Goal: Task Accomplishment & Management: Complete application form

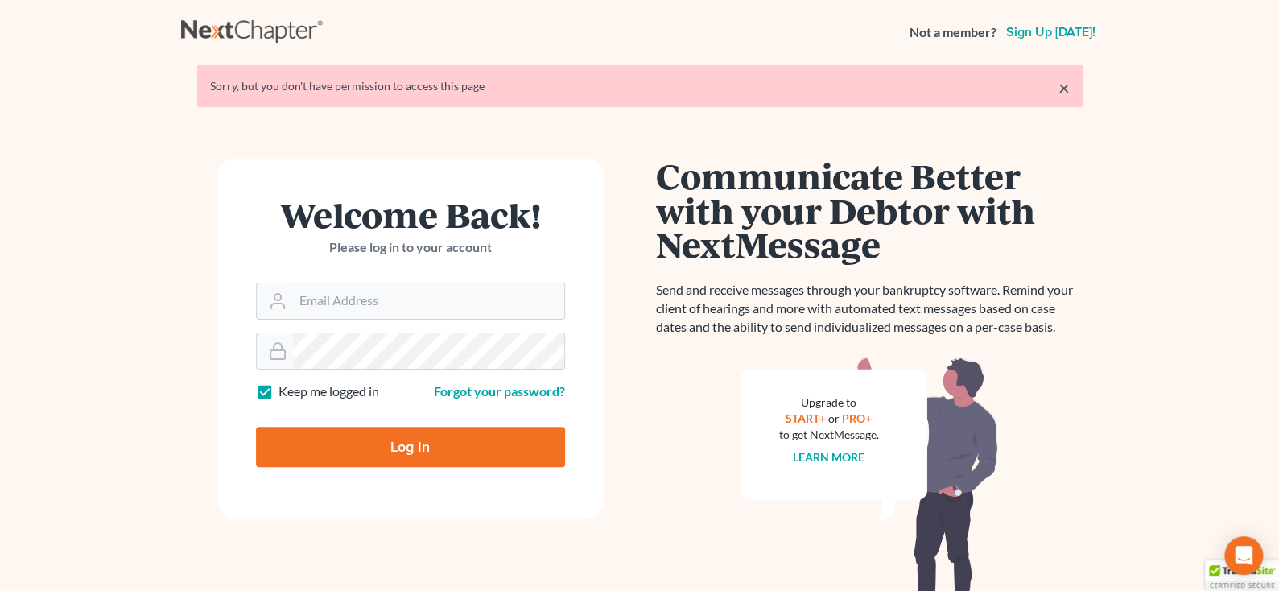
type input "[PERSON_NAME][EMAIL_ADDRESS][PERSON_NAME][DOMAIN_NAME]"
click at [407, 439] on input "Log In" at bounding box center [410, 447] width 309 height 40
type input "Thinking..."
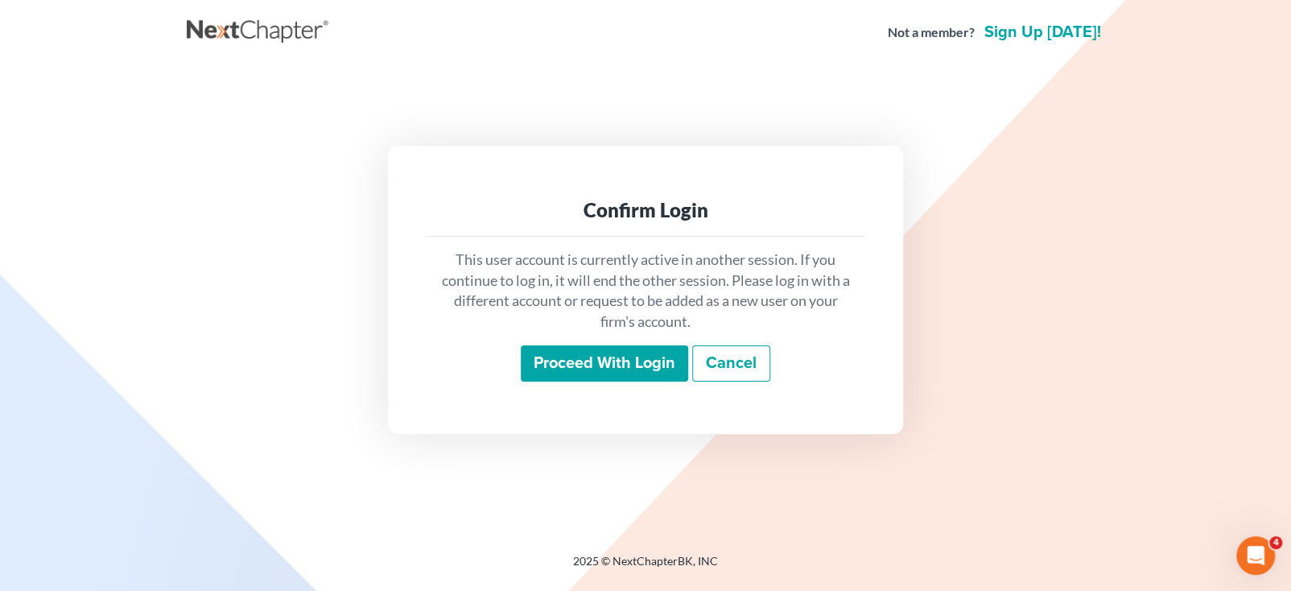
click at [565, 365] on input "Proceed with login" at bounding box center [604, 363] width 167 height 37
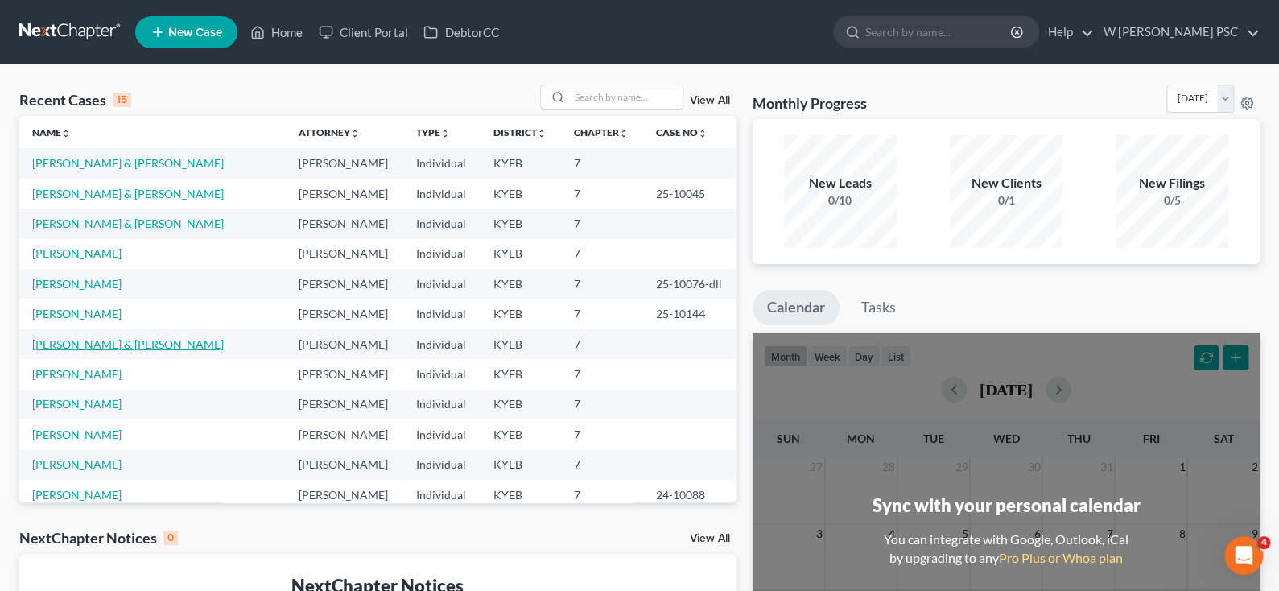
click at [72, 344] on link "[PERSON_NAME] & [PERSON_NAME]" at bounding box center [128, 344] width 192 height 14
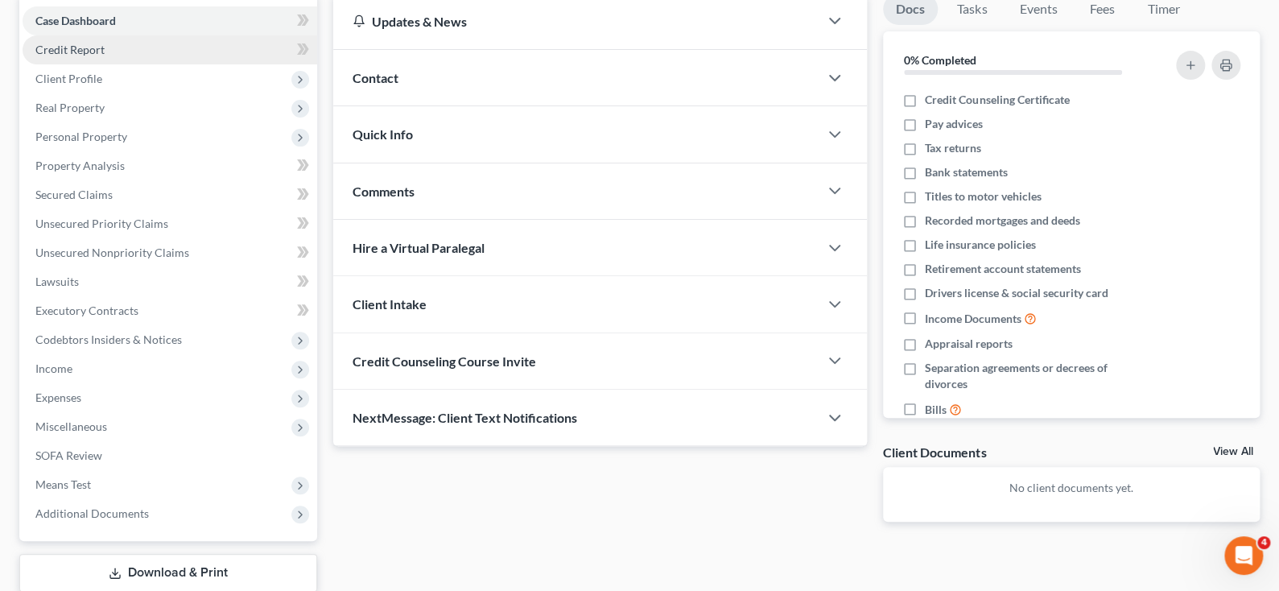
click at [85, 52] on span "Credit Report" at bounding box center [69, 50] width 69 height 14
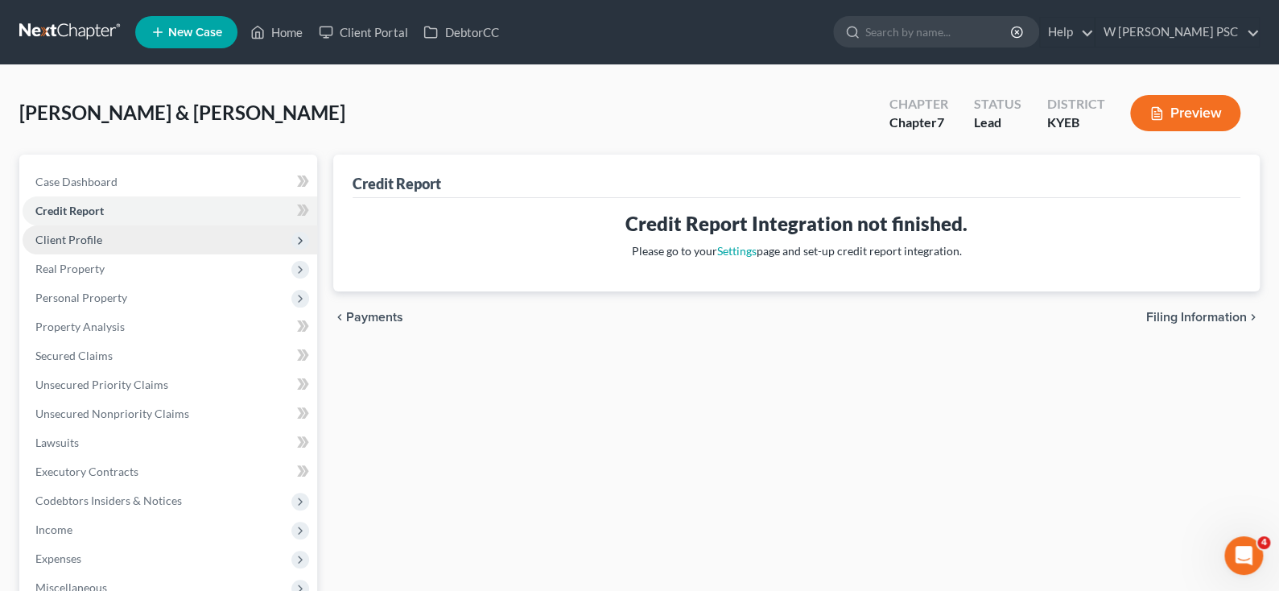
click at [68, 238] on span "Client Profile" at bounding box center [68, 240] width 67 height 14
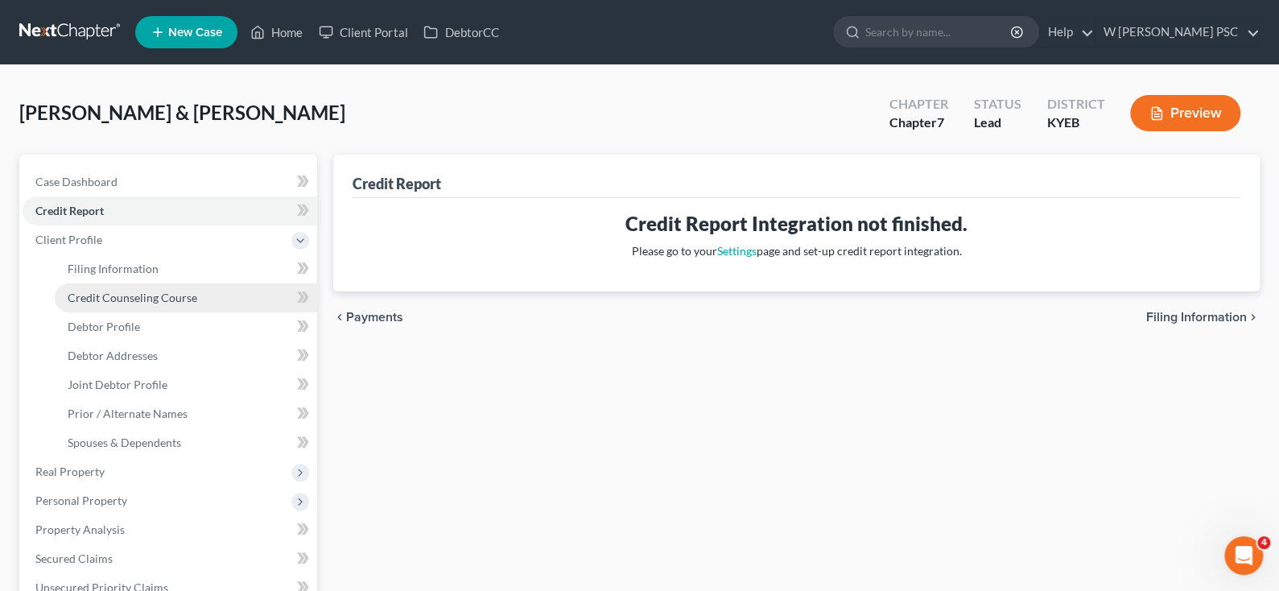
click at [78, 291] on span "Credit Counseling Course" at bounding box center [133, 298] width 130 height 14
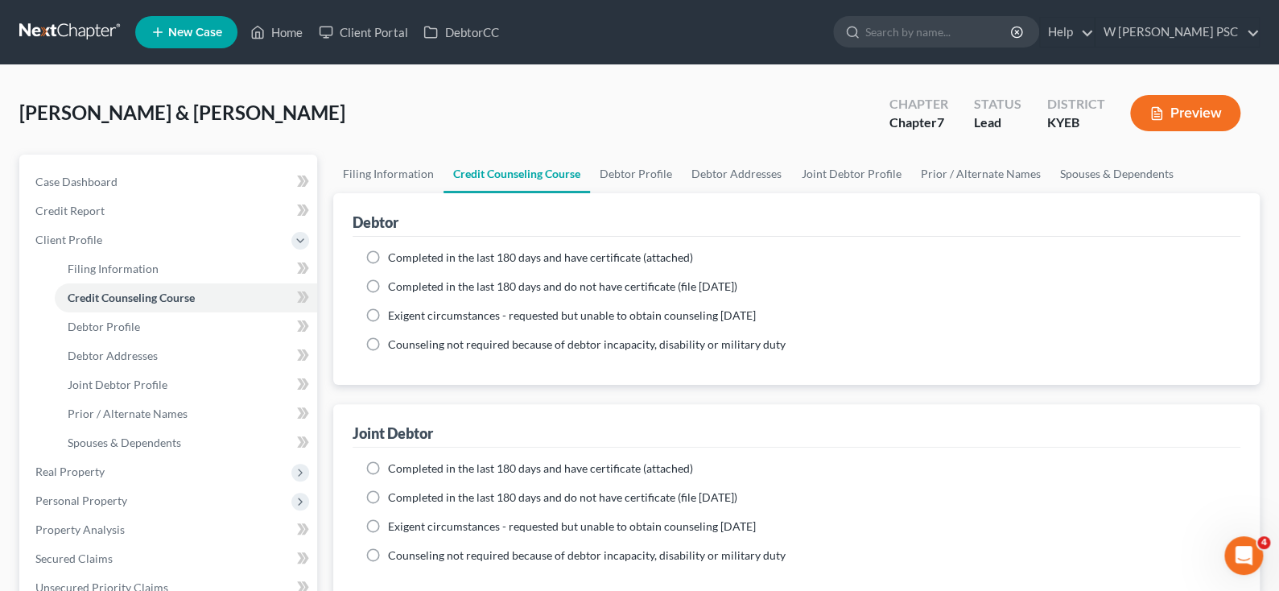
click at [388, 250] on label "Completed in the last 180 days and have certificate (attached)" at bounding box center [540, 258] width 305 height 16
click at [394, 250] on input "Completed in the last 180 days and have certificate (attached)" at bounding box center [399, 255] width 10 height 10
radio input "true"
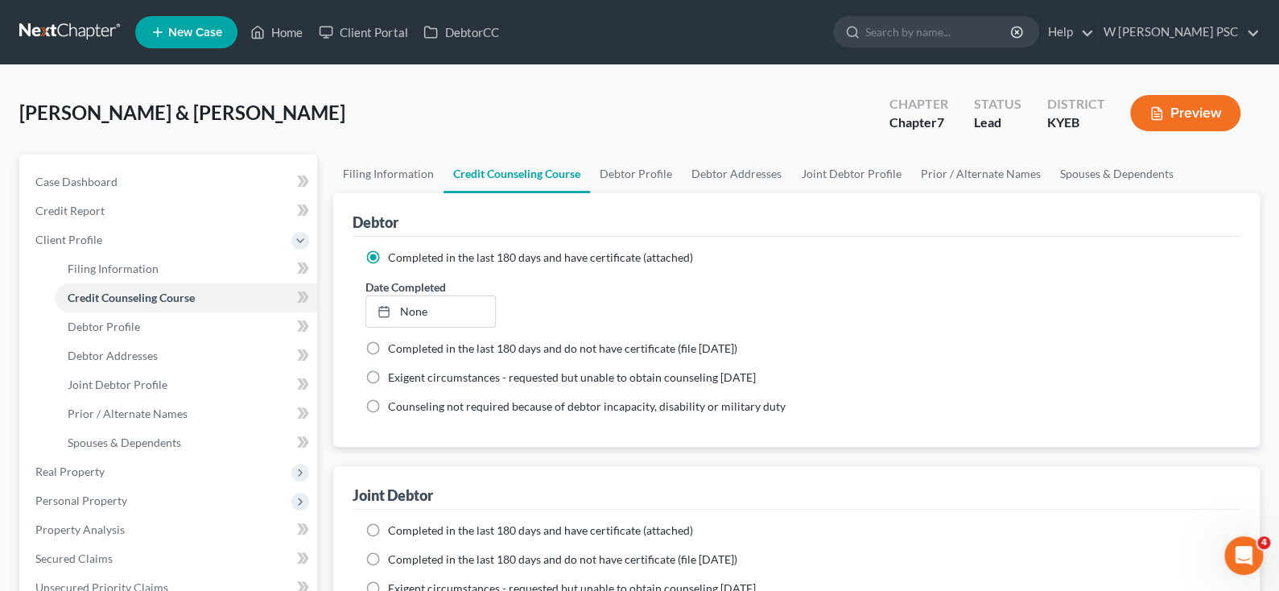
click at [390, 529] on span "Completed in the last 180 days and have certificate (attached)" at bounding box center [540, 530] width 305 height 14
click at [394, 529] on input "Completed in the last 180 days and have certificate (attached)" at bounding box center [399, 527] width 10 height 10
radio input "true"
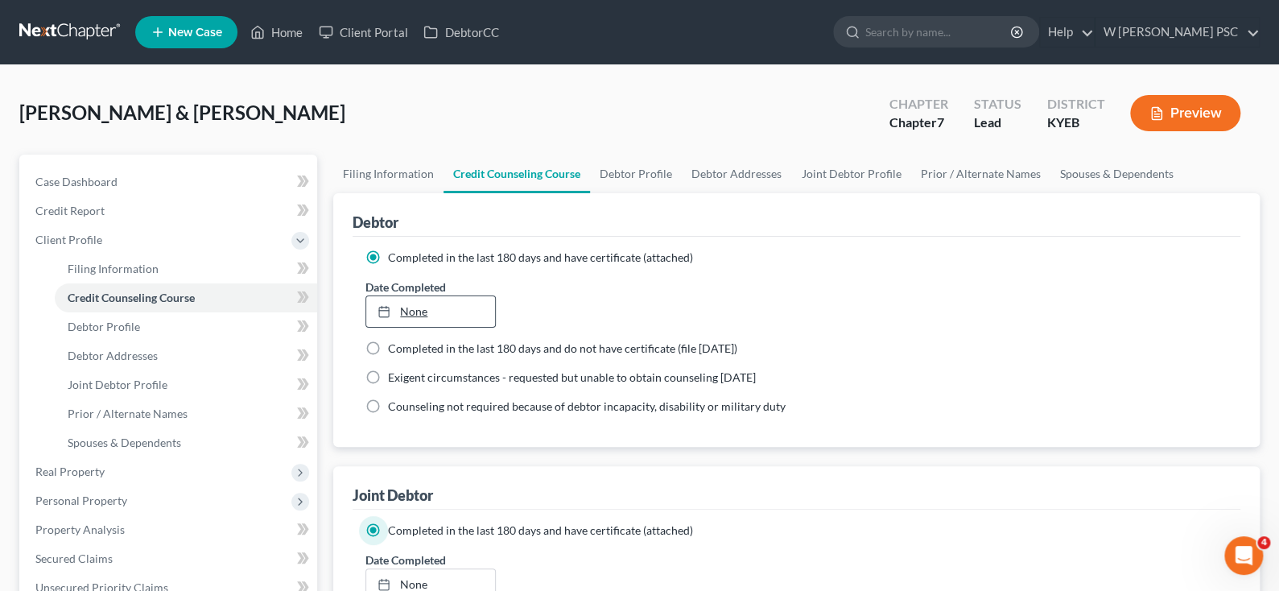
click at [398, 316] on div at bounding box center [389, 311] width 23 height 14
type input "[DATE]"
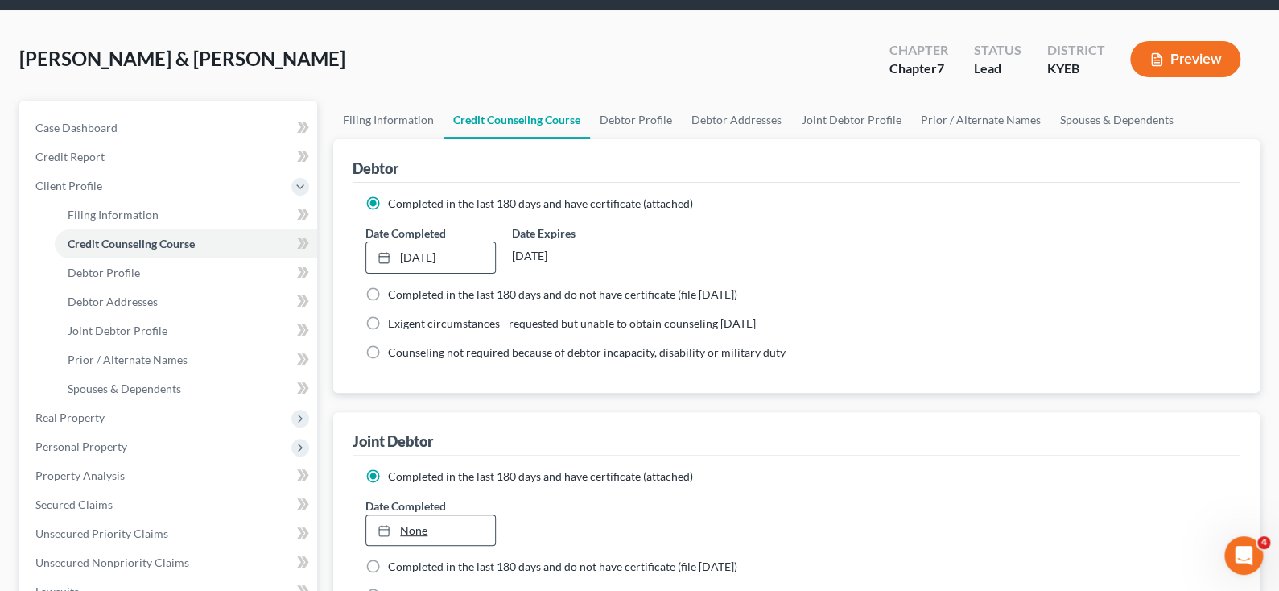
scroll to position [161, 0]
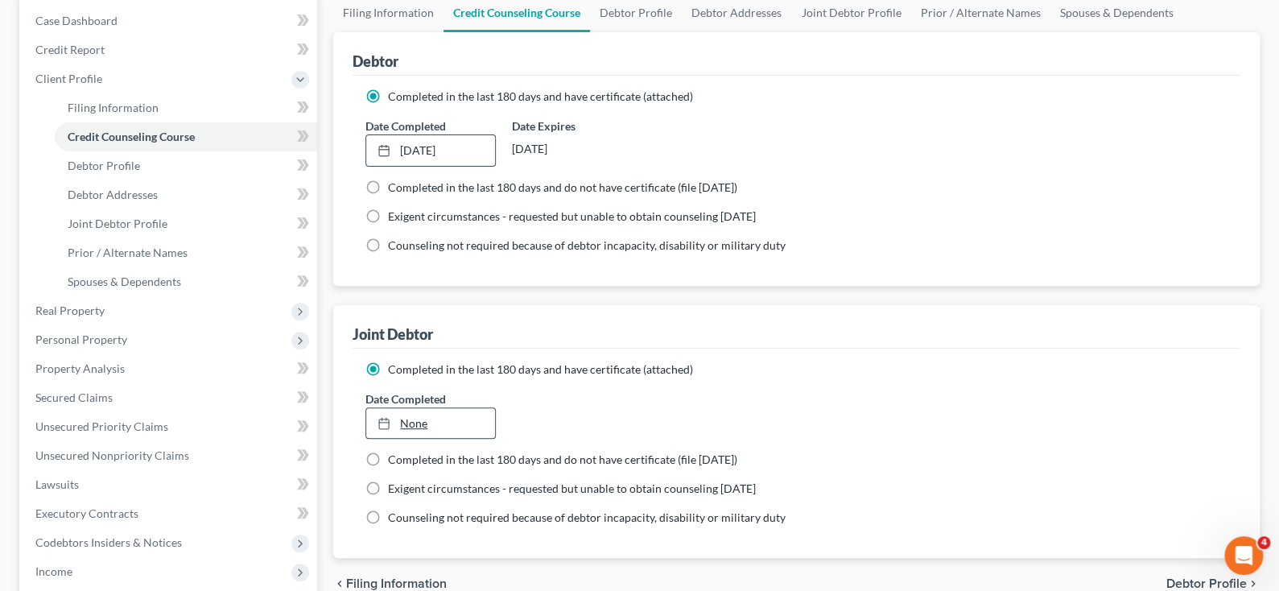
click at [416, 426] on link "None" at bounding box center [430, 423] width 129 height 31
type input "[DATE]"
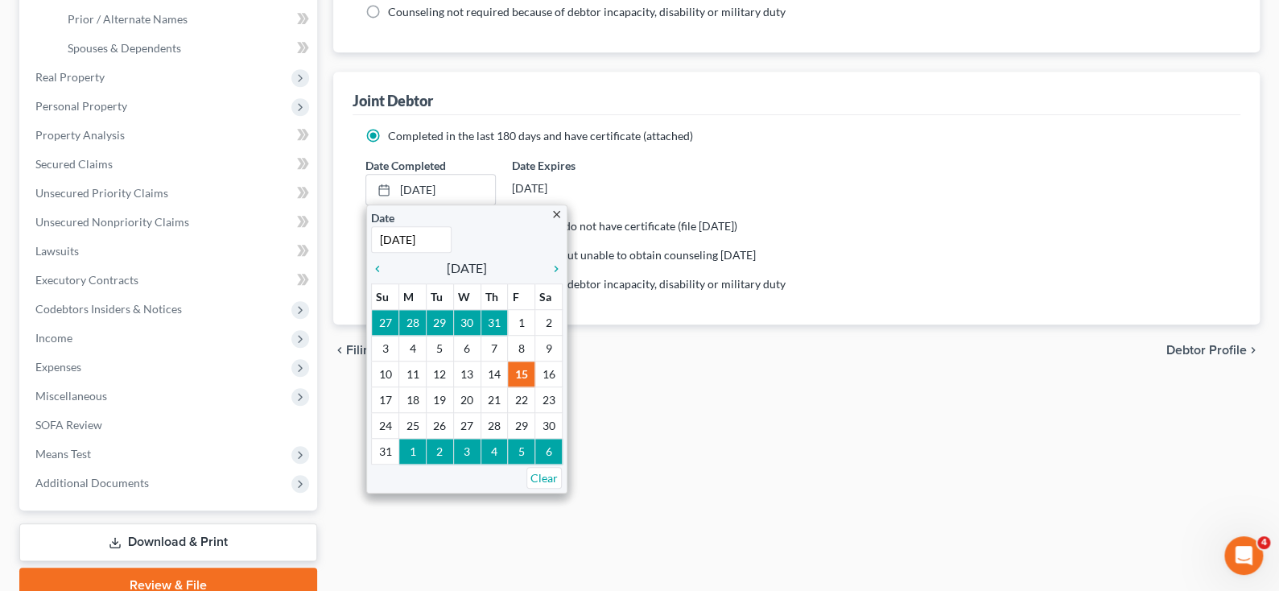
scroll to position [403, 0]
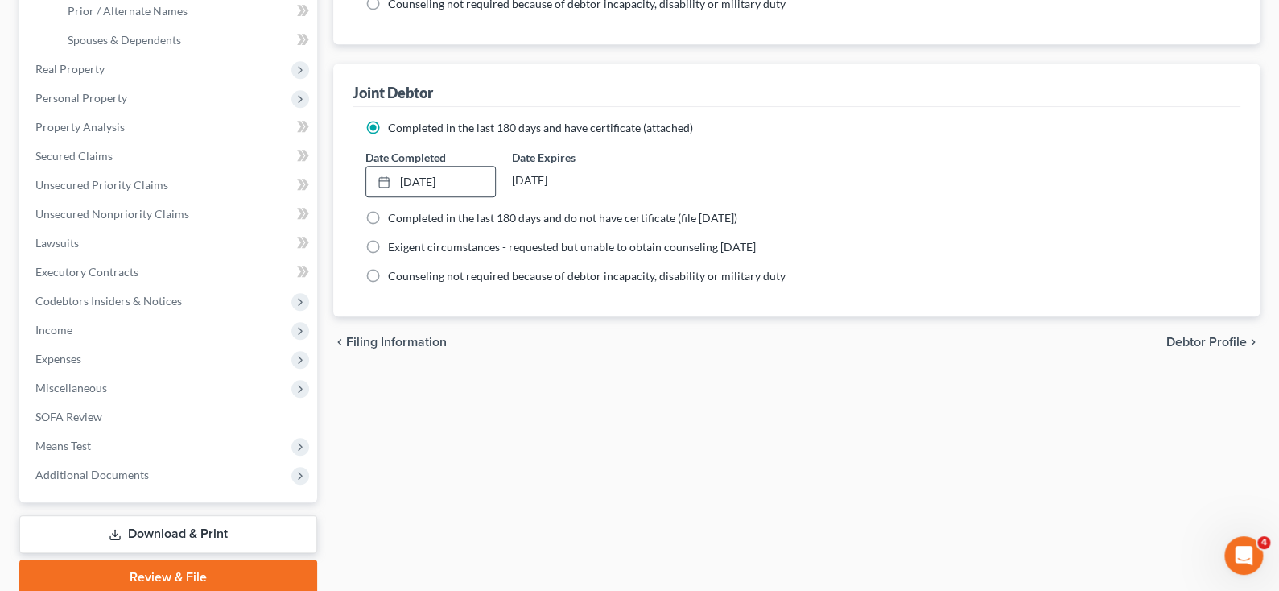
click at [1245, 345] on span "Debtor Profile" at bounding box center [1206, 342] width 81 height 13
select select "1"
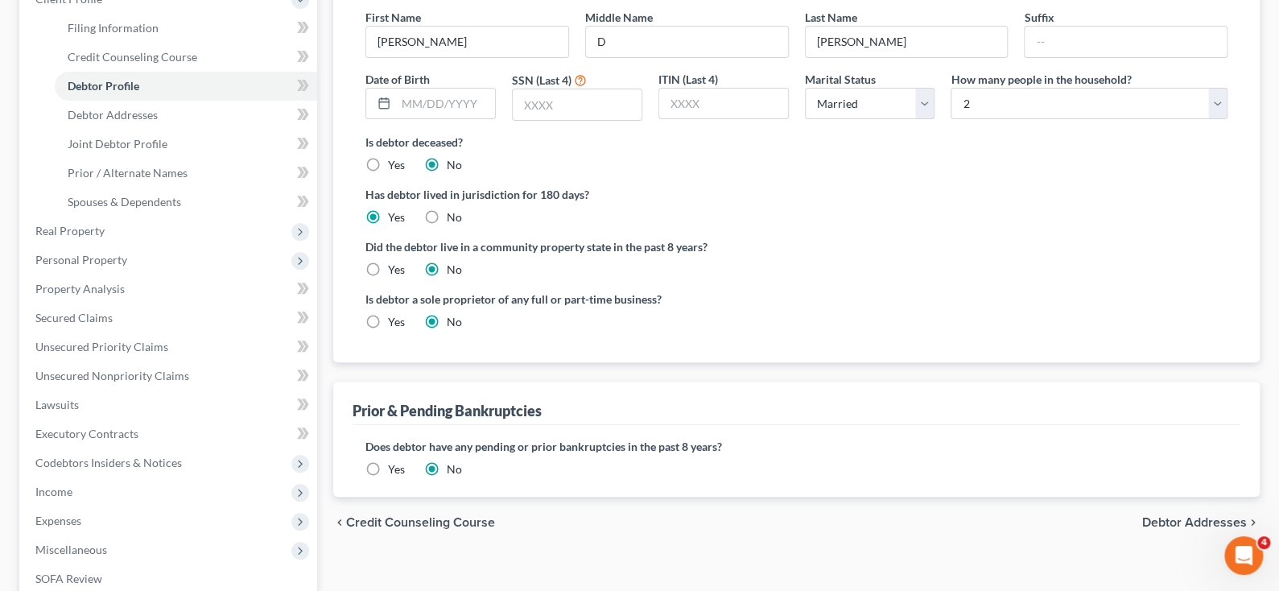
click at [1175, 521] on span "Debtor Addresses" at bounding box center [1194, 522] width 105 height 13
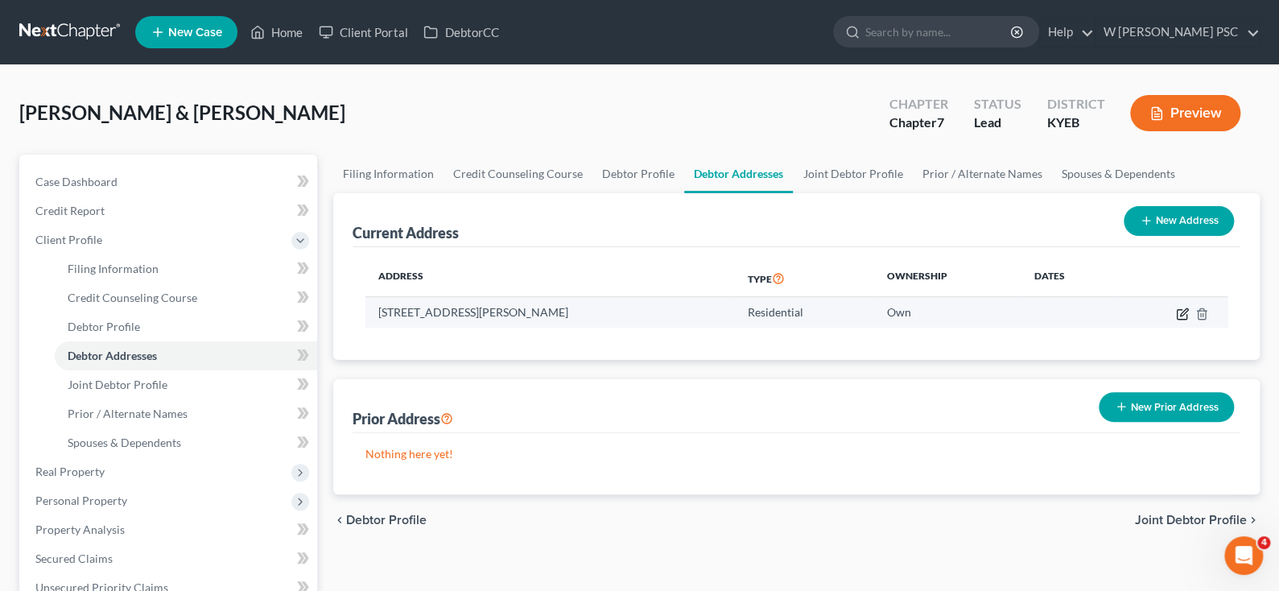
click at [1181, 316] on icon "button" at bounding box center [1182, 314] width 13 height 13
select select "18"
select select "0"
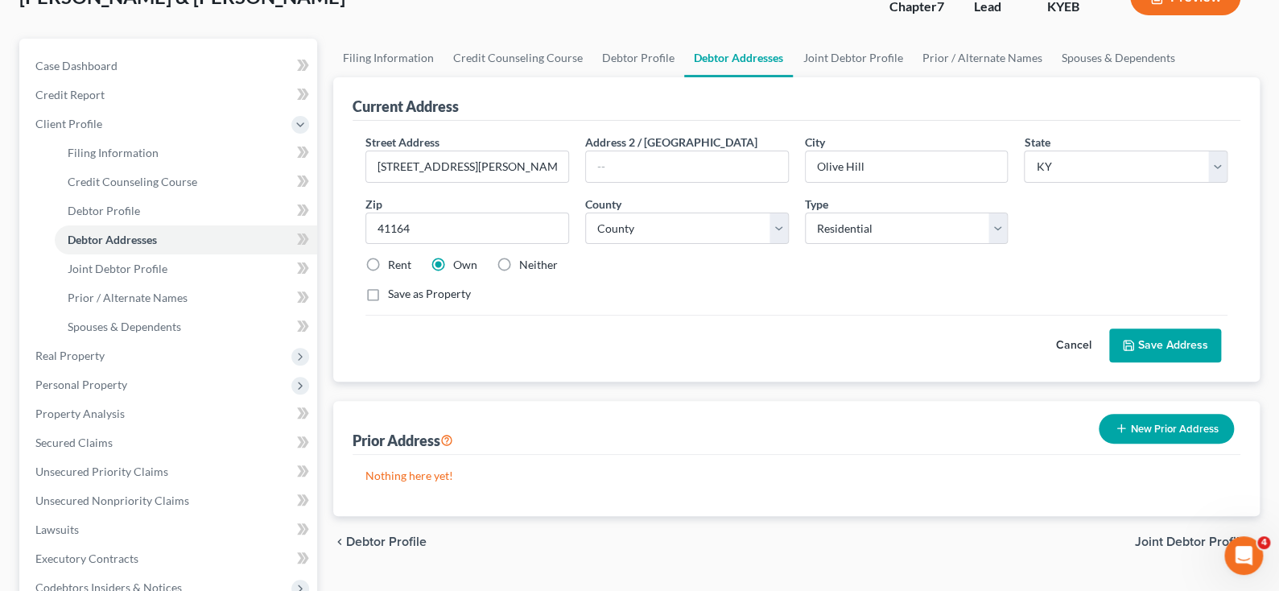
scroll to position [81, 0]
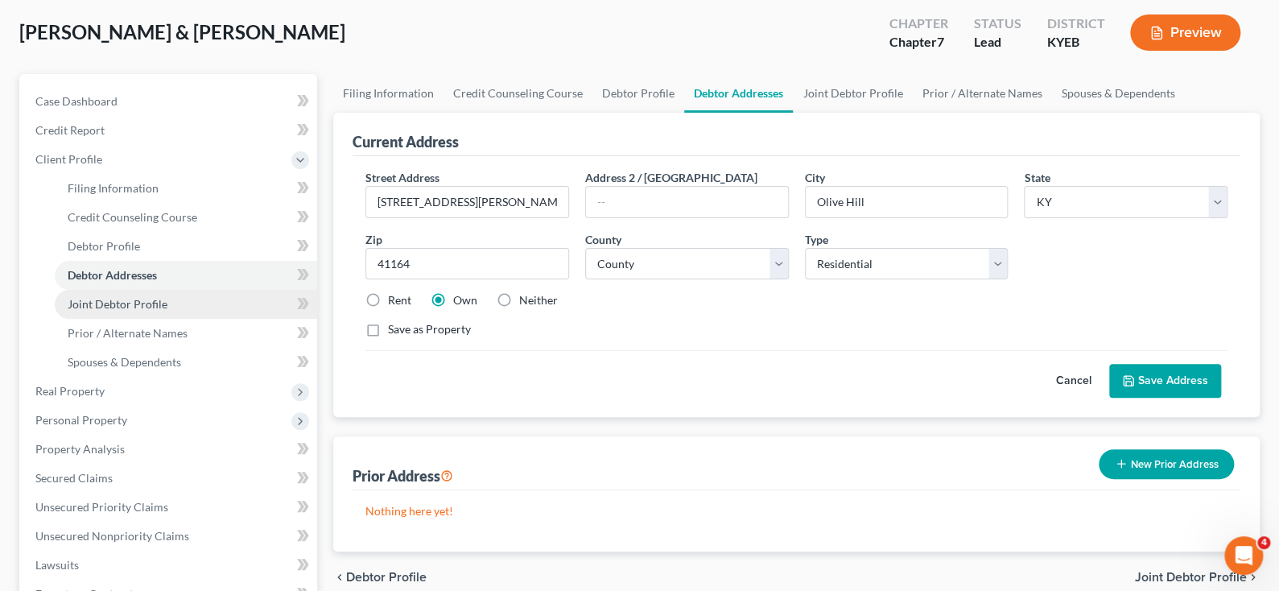
click at [117, 299] on span "Joint Debtor Profile" at bounding box center [118, 304] width 100 height 14
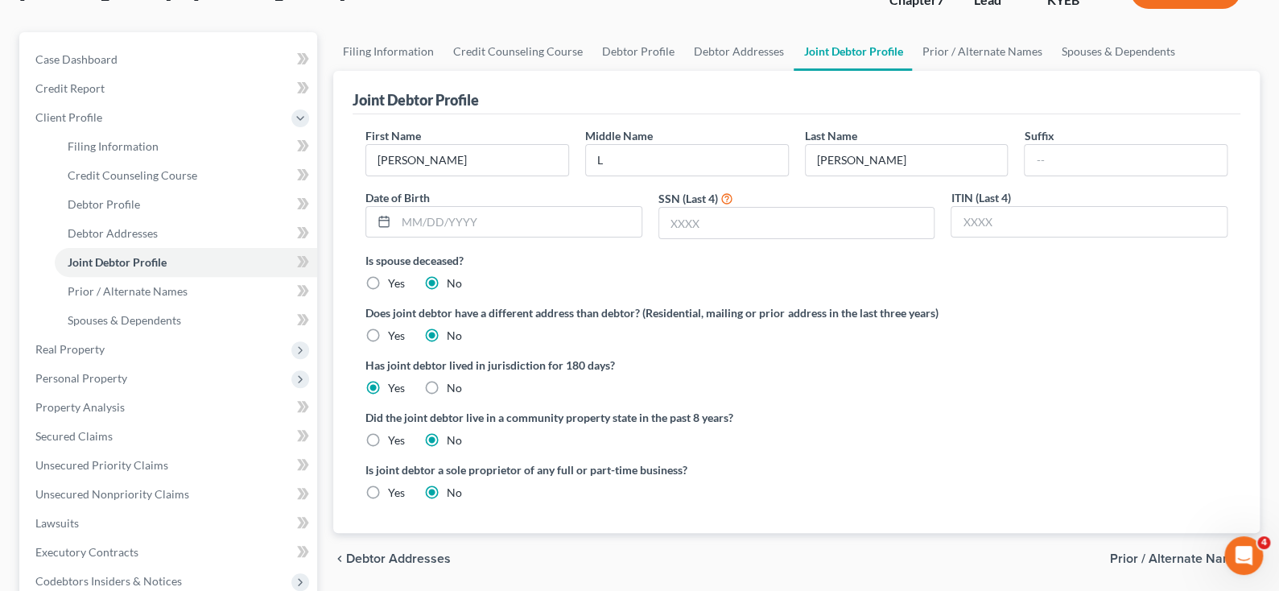
scroll to position [161, 0]
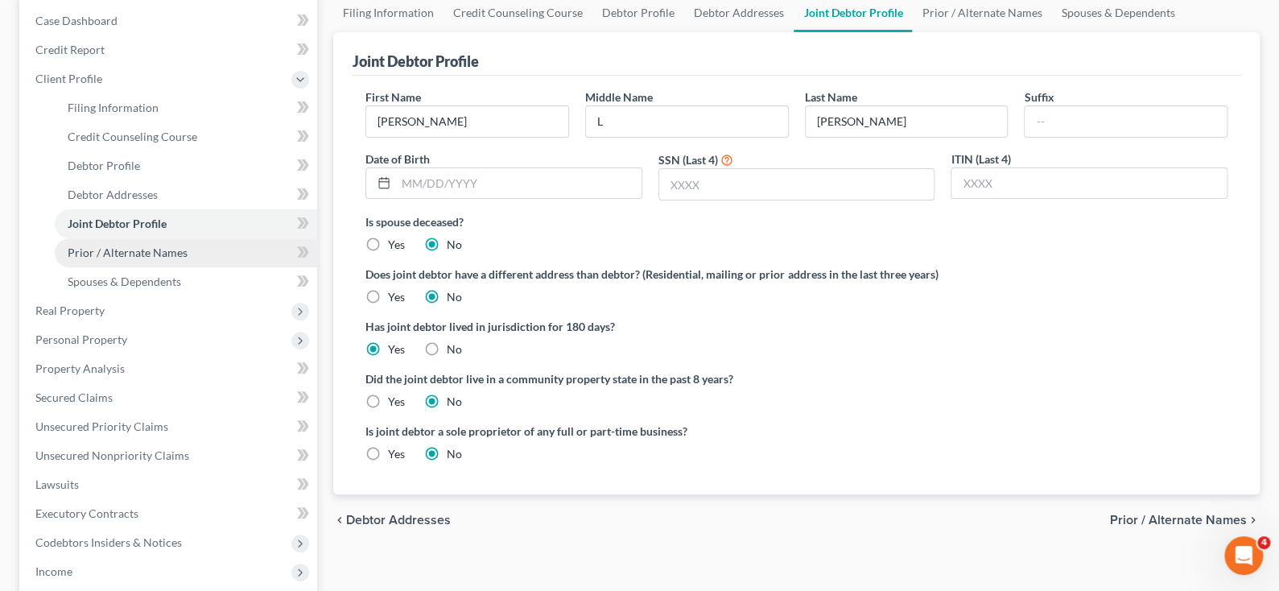
click at [124, 253] on span "Prior / Alternate Names" at bounding box center [128, 253] width 120 height 14
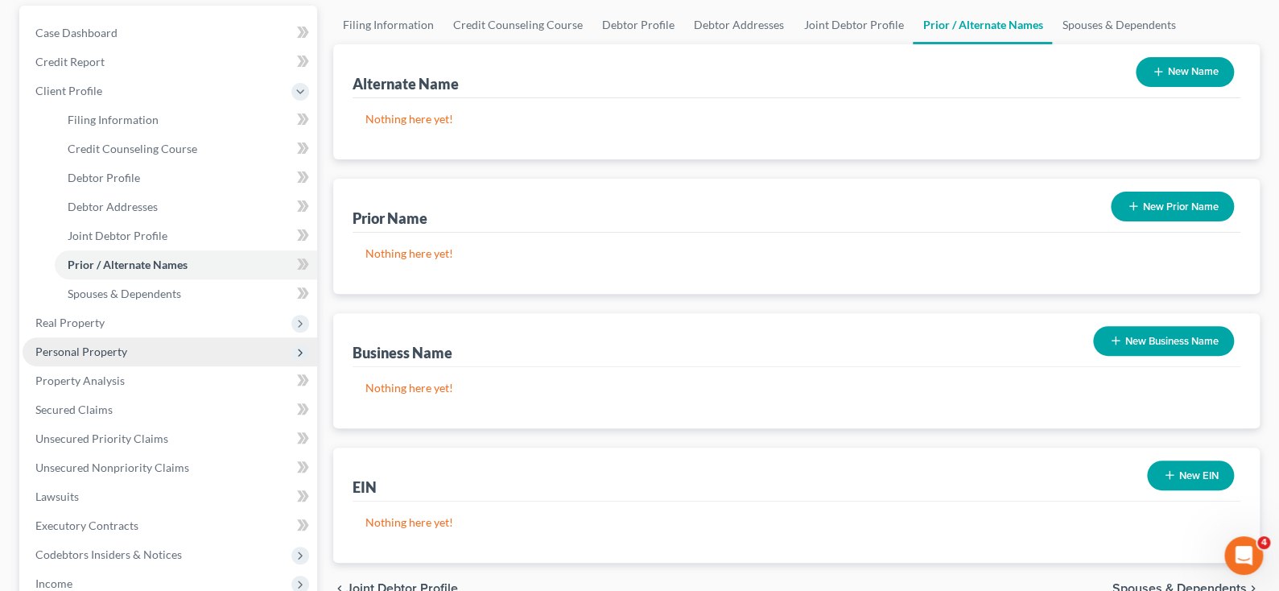
scroll to position [161, 0]
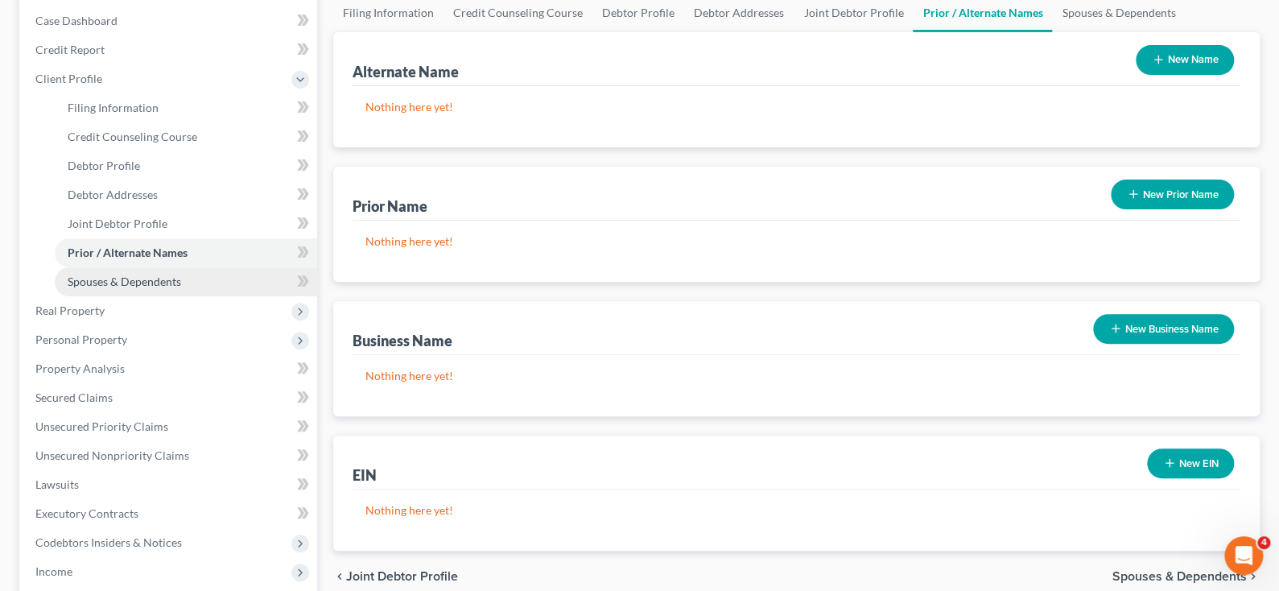
click at [156, 276] on span "Spouses & Dependents" at bounding box center [125, 282] width 114 height 14
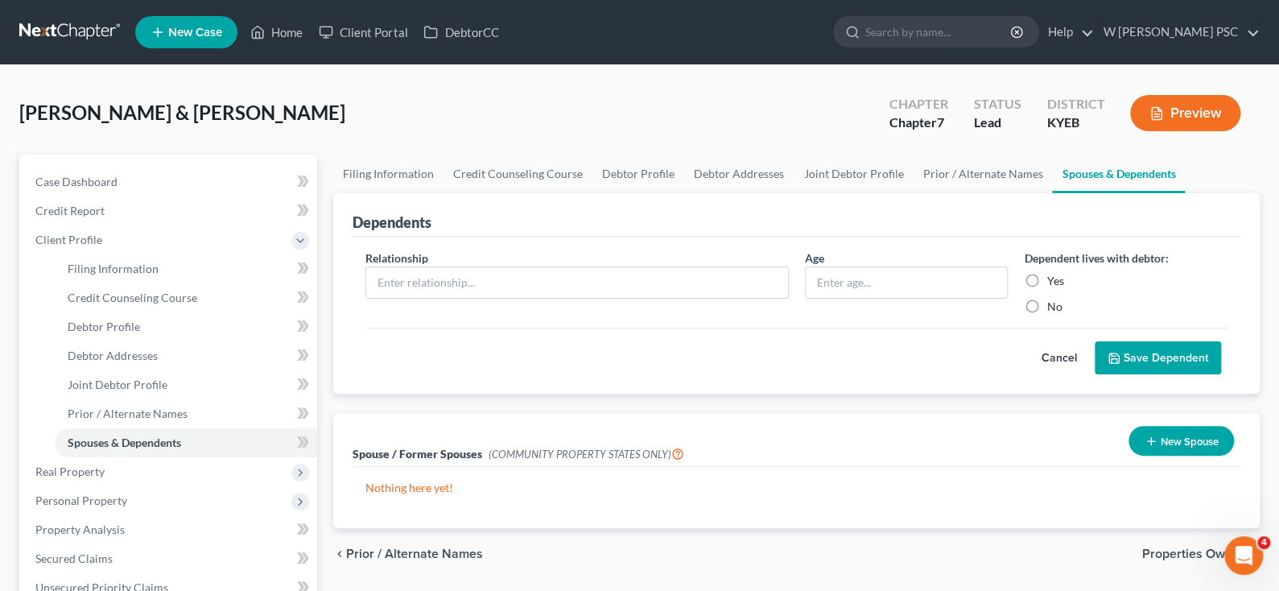
drag, startPoint x: 1161, startPoint y: 553, endPoint x: 1146, endPoint y: 553, distance: 14.5
click at [1161, 553] on span "Properties Owned" at bounding box center [1194, 553] width 105 height 13
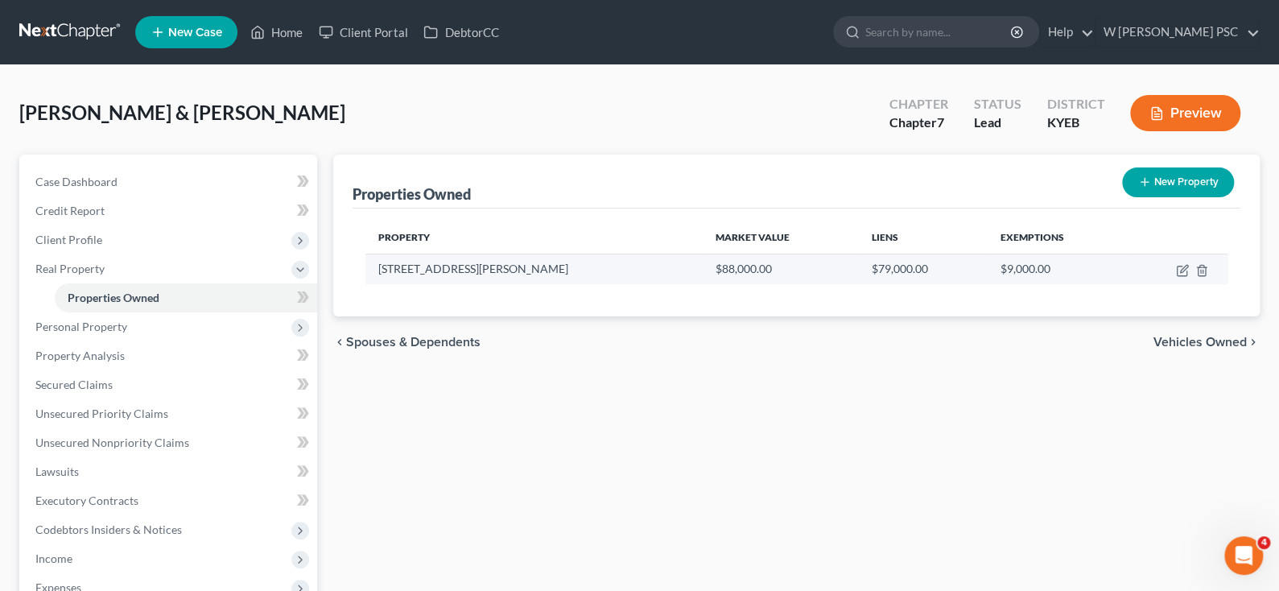
click at [1179, 258] on td at bounding box center [1177, 269] width 101 height 31
click at [1178, 267] on icon "button" at bounding box center [1182, 270] width 13 height 13
select select "18"
select select "21"
select select "2"
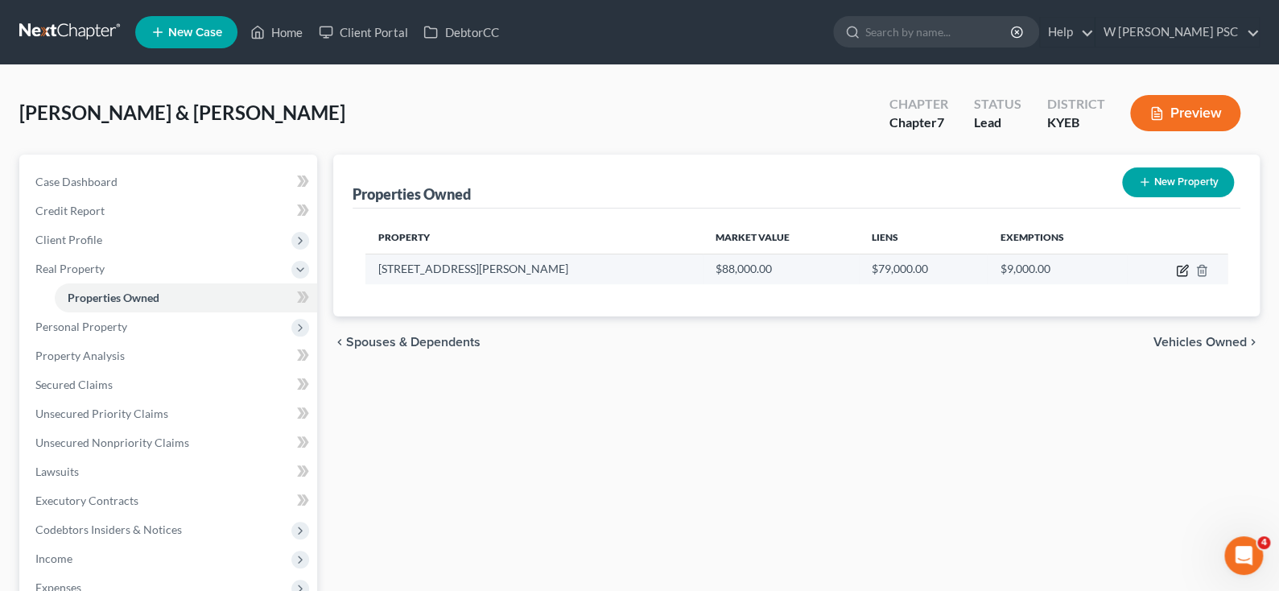
select select "1"
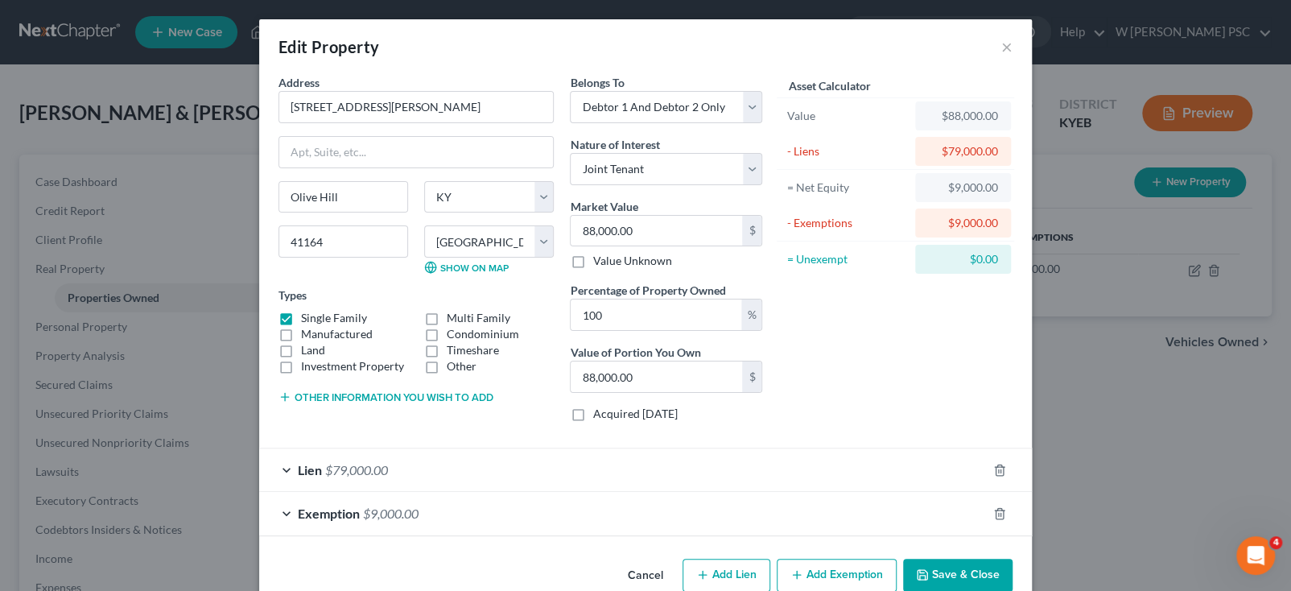
click at [342, 467] on span "$79,000.00" at bounding box center [356, 469] width 63 height 15
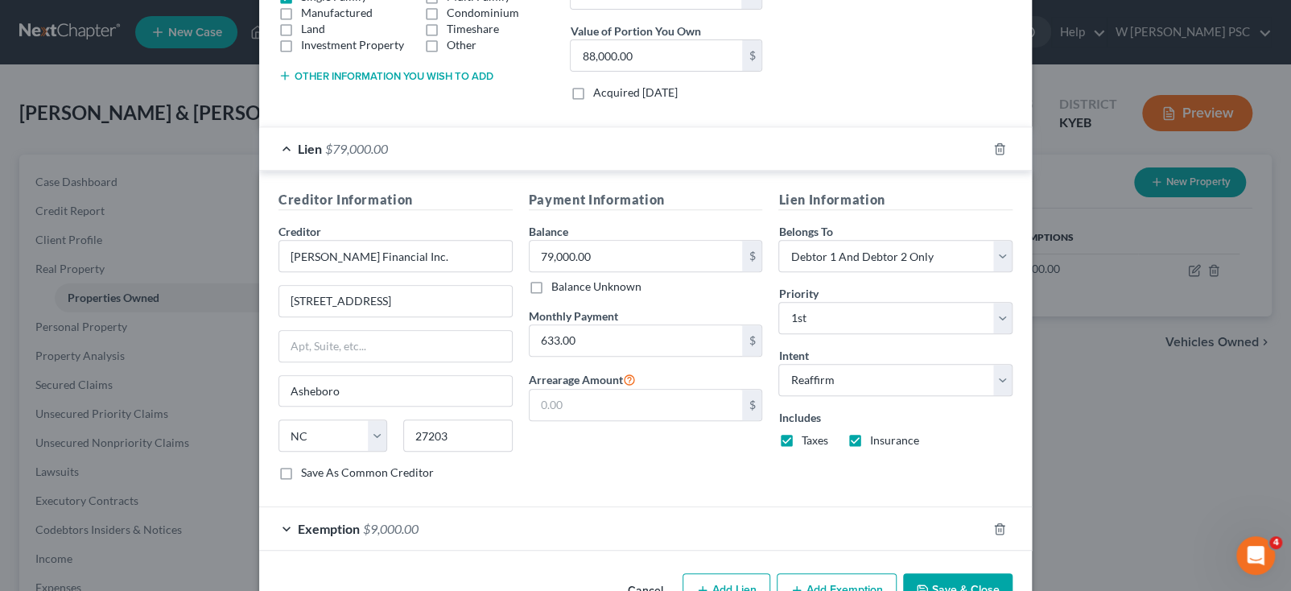
scroll to position [365, 0]
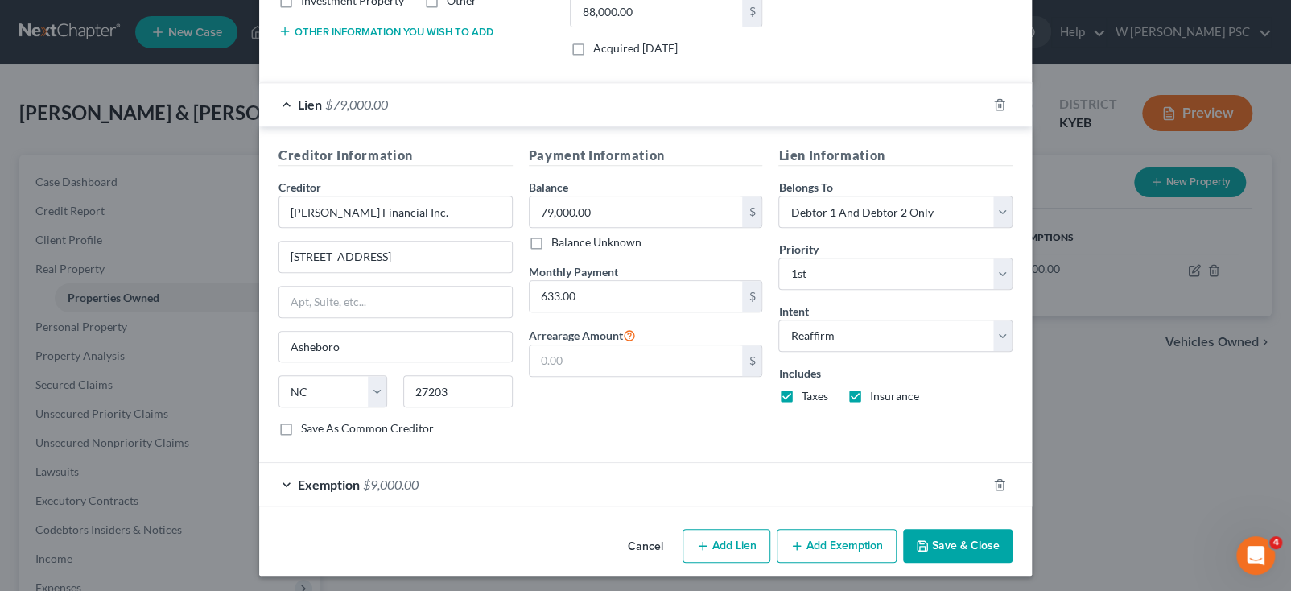
click at [489, 472] on div "Exemption $9,000.00" at bounding box center [623, 484] width 728 height 43
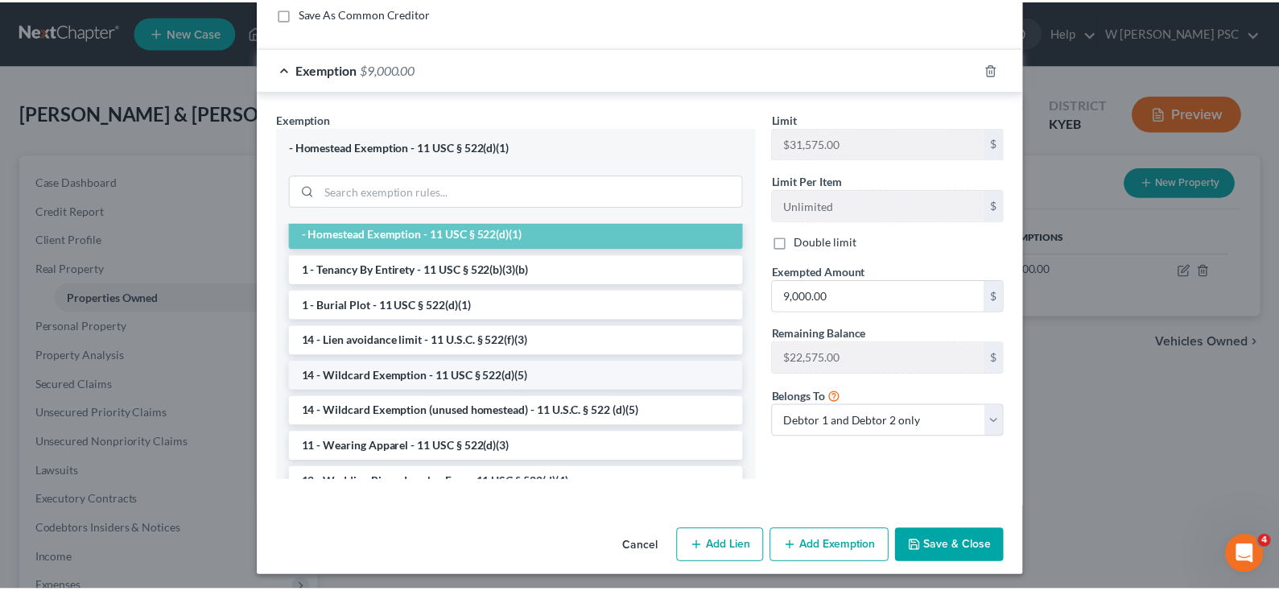
scroll to position [0, 0]
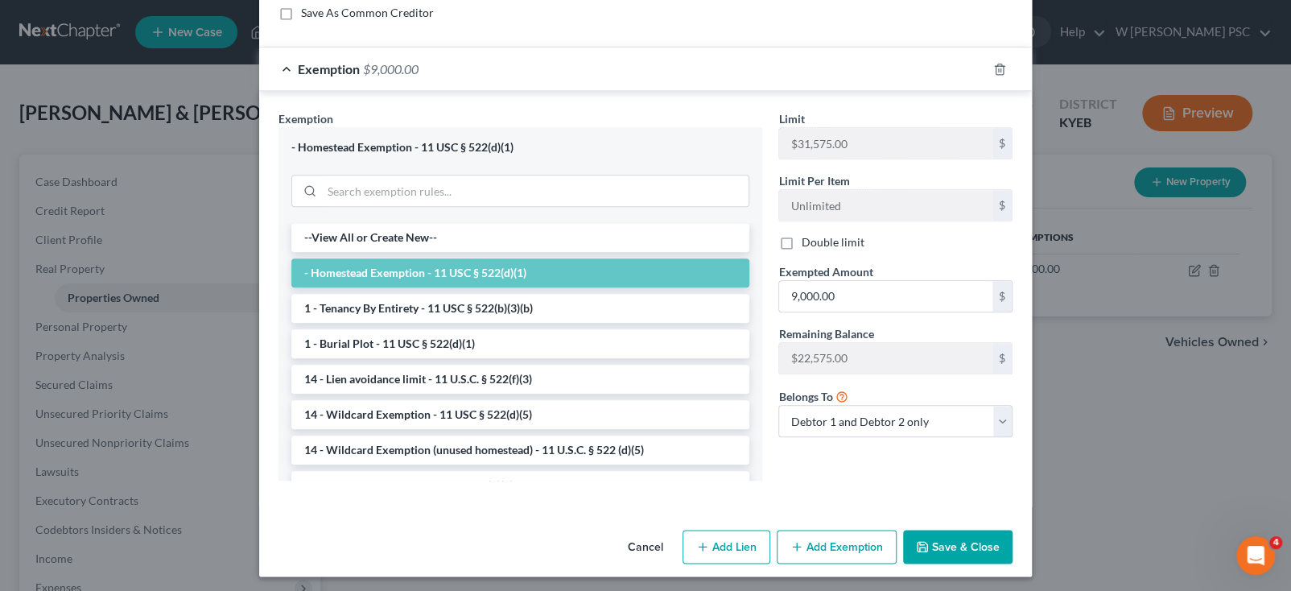
click at [948, 547] on button "Save & Close" at bounding box center [957, 547] width 109 height 34
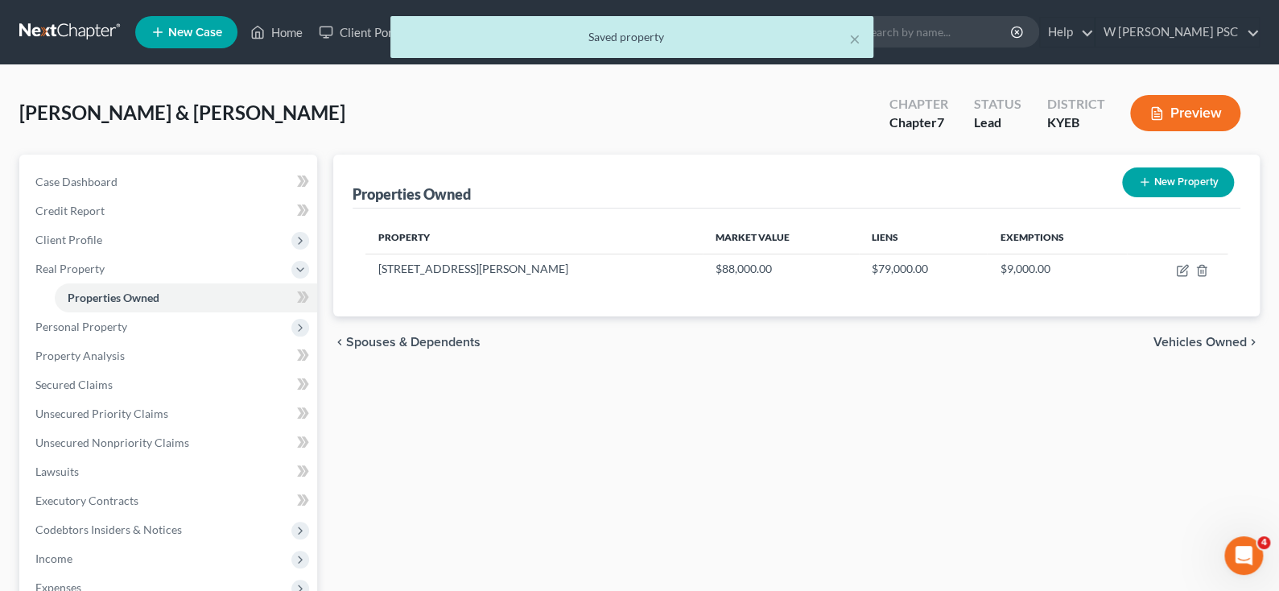
click at [1186, 341] on span "Vehicles Owned" at bounding box center [1200, 342] width 93 height 13
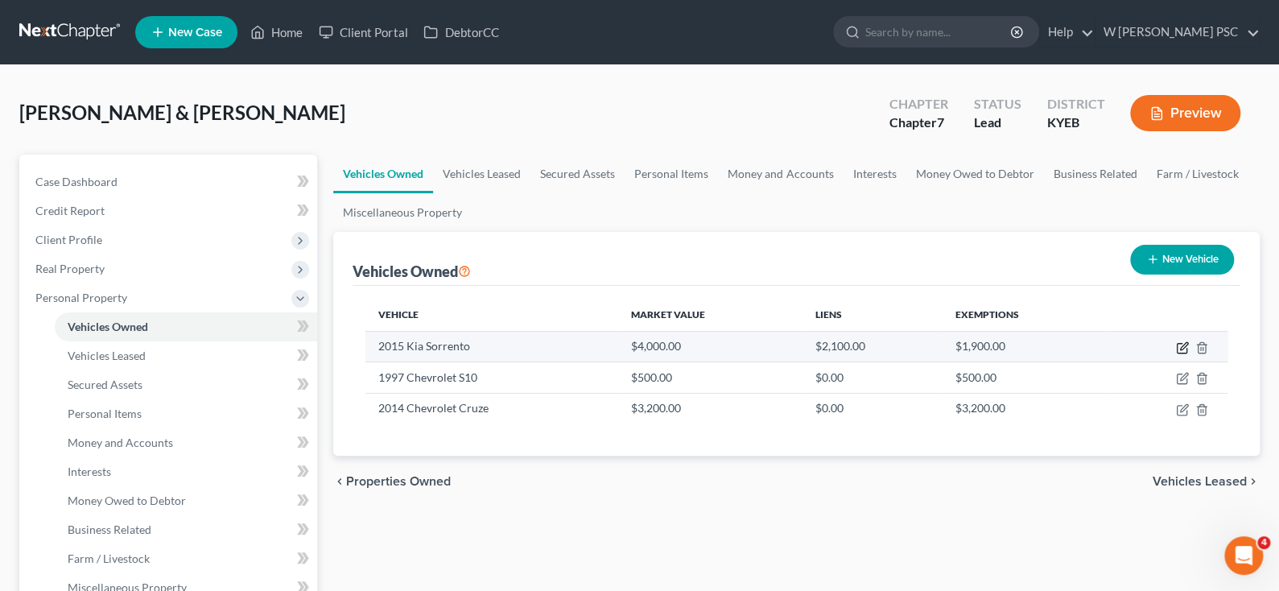
click at [1186, 350] on icon "button" at bounding box center [1182, 349] width 10 height 10
select select "0"
select select "11"
select select "4"
select select "2"
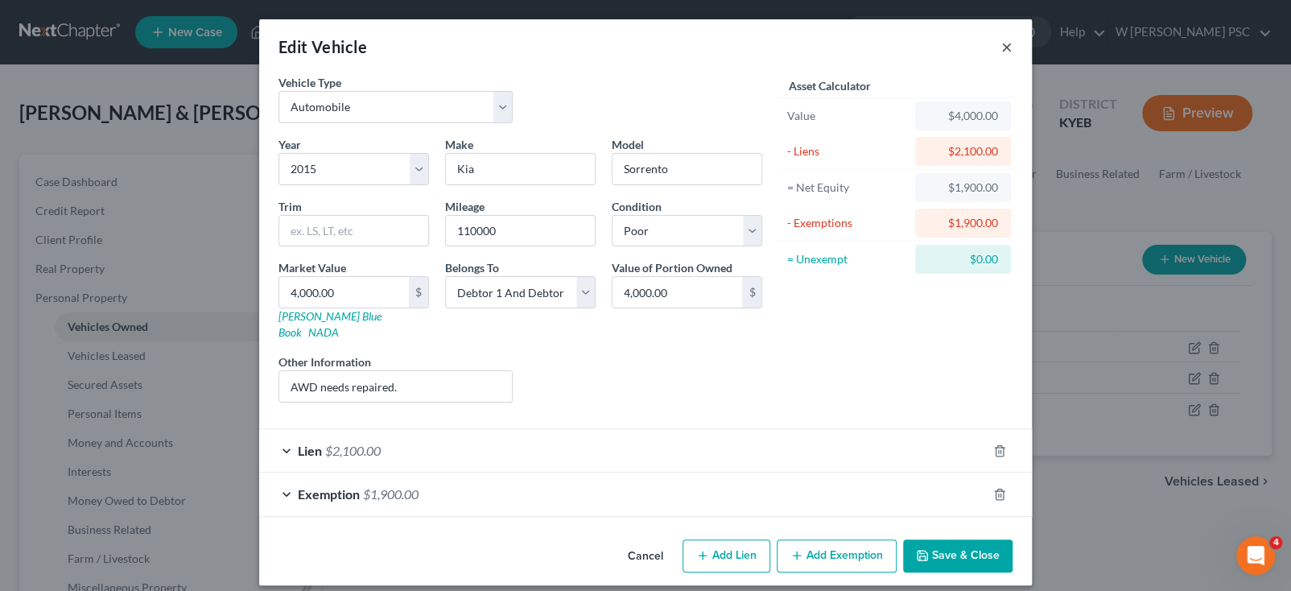
click at [1007, 47] on button "×" at bounding box center [1006, 46] width 11 height 19
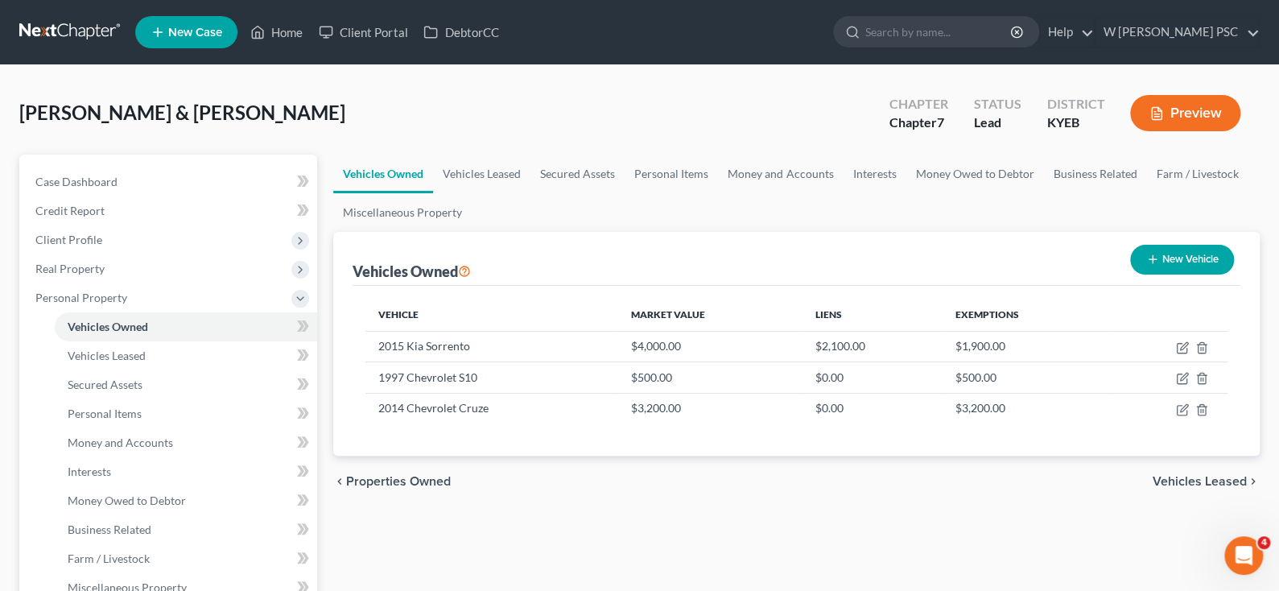
click at [1216, 485] on span "Vehicles Leased" at bounding box center [1200, 481] width 94 height 13
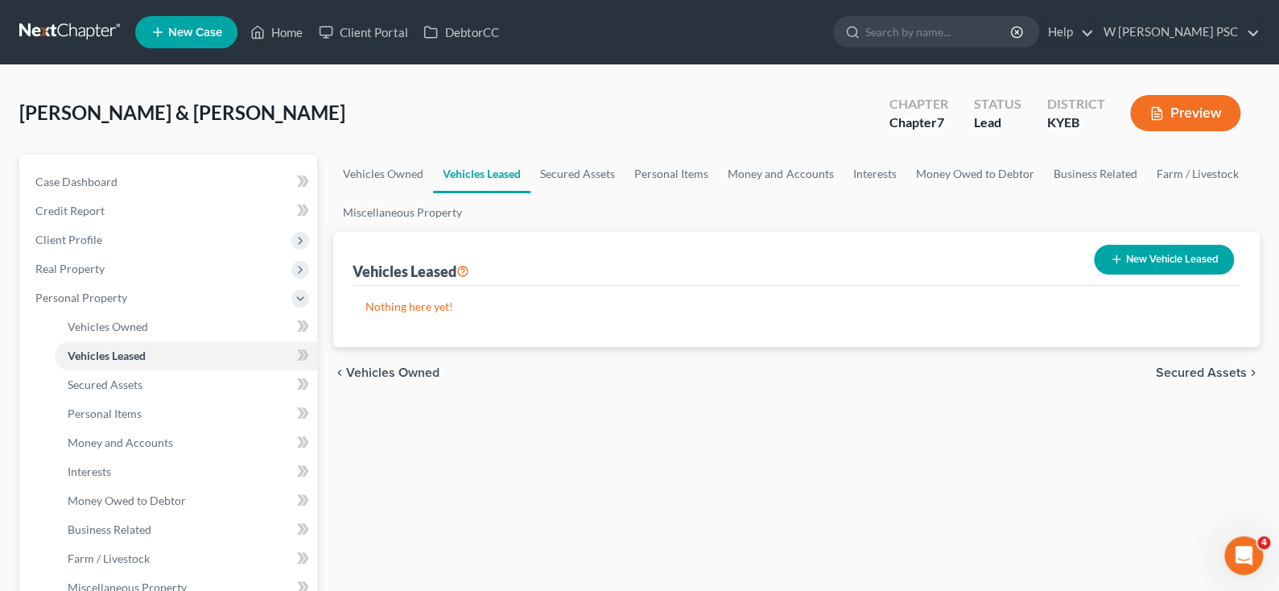
click at [1211, 366] on span "Secured Assets" at bounding box center [1201, 372] width 91 height 13
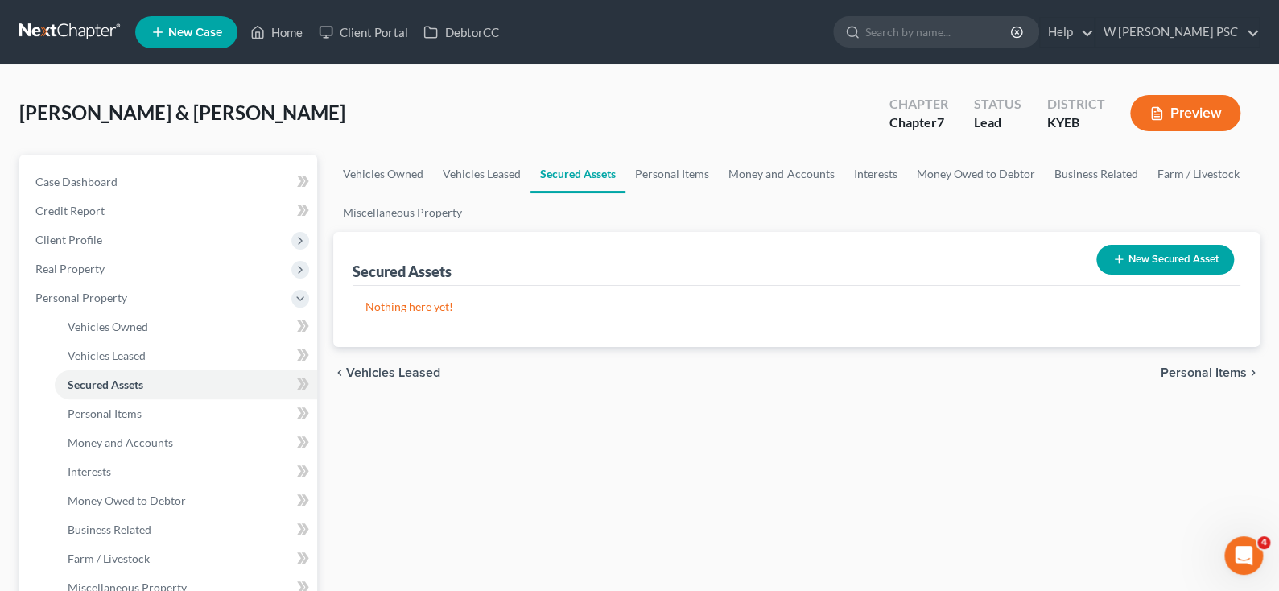
click at [1210, 366] on span "Personal Items" at bounding box center [1204, 372] width 86 height 13
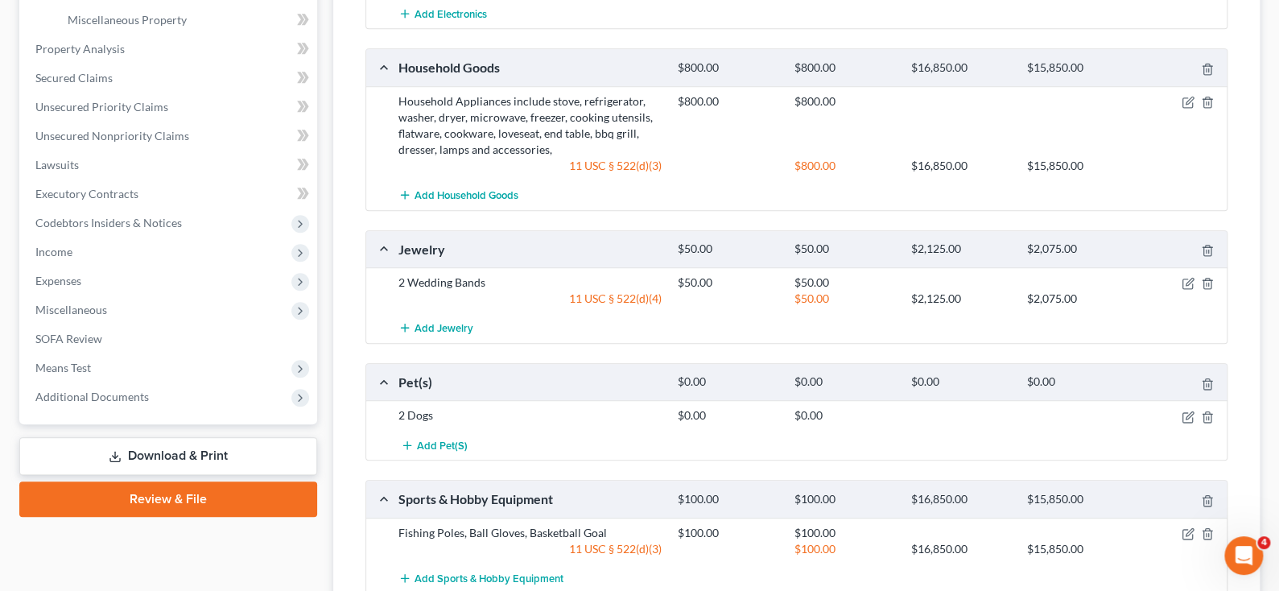
scroll to position [717, 0]
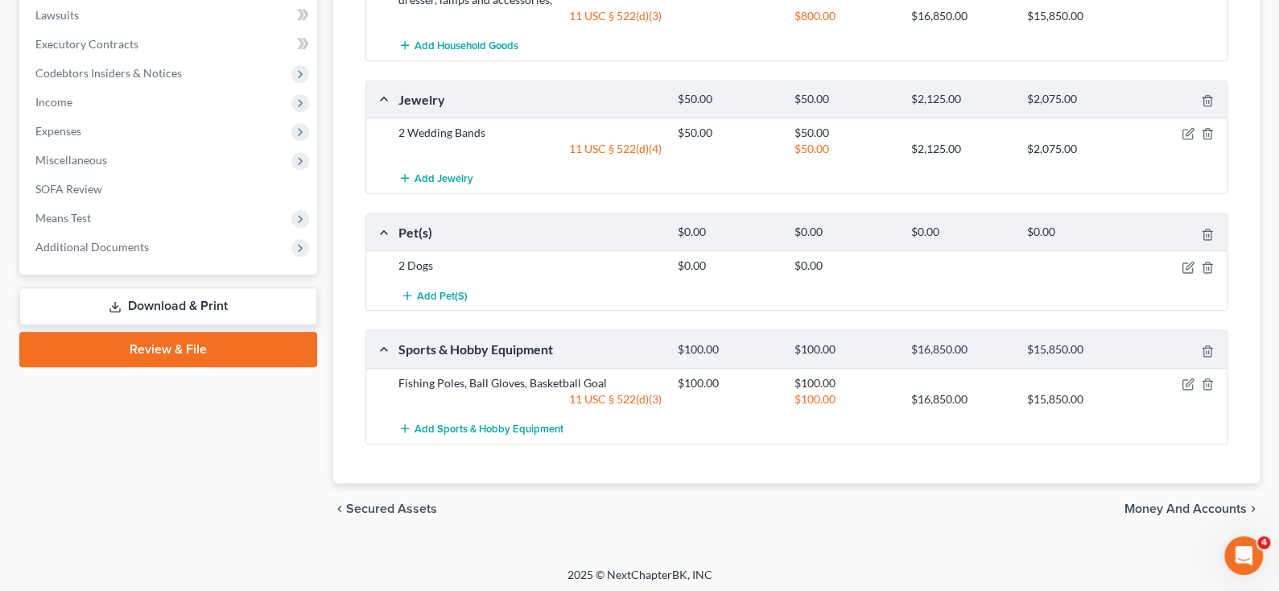
click at [1137, 502] on span "Money and Accounts" at bounding box center [1186, 508] width 122 height 13
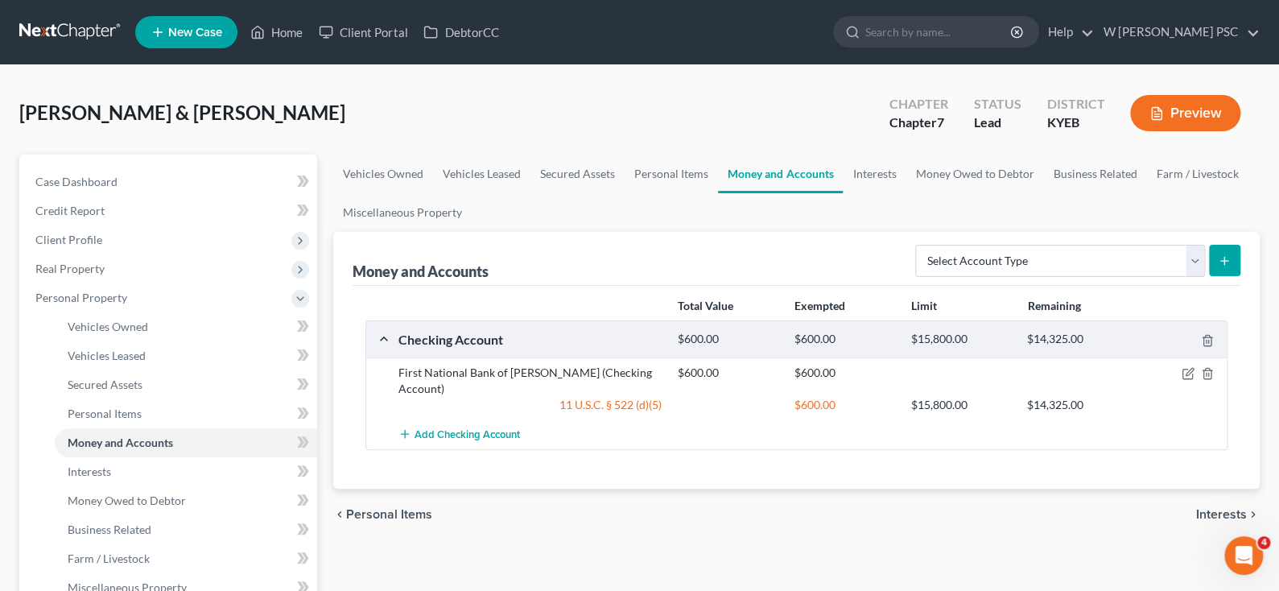
scroll to position [81, 0]
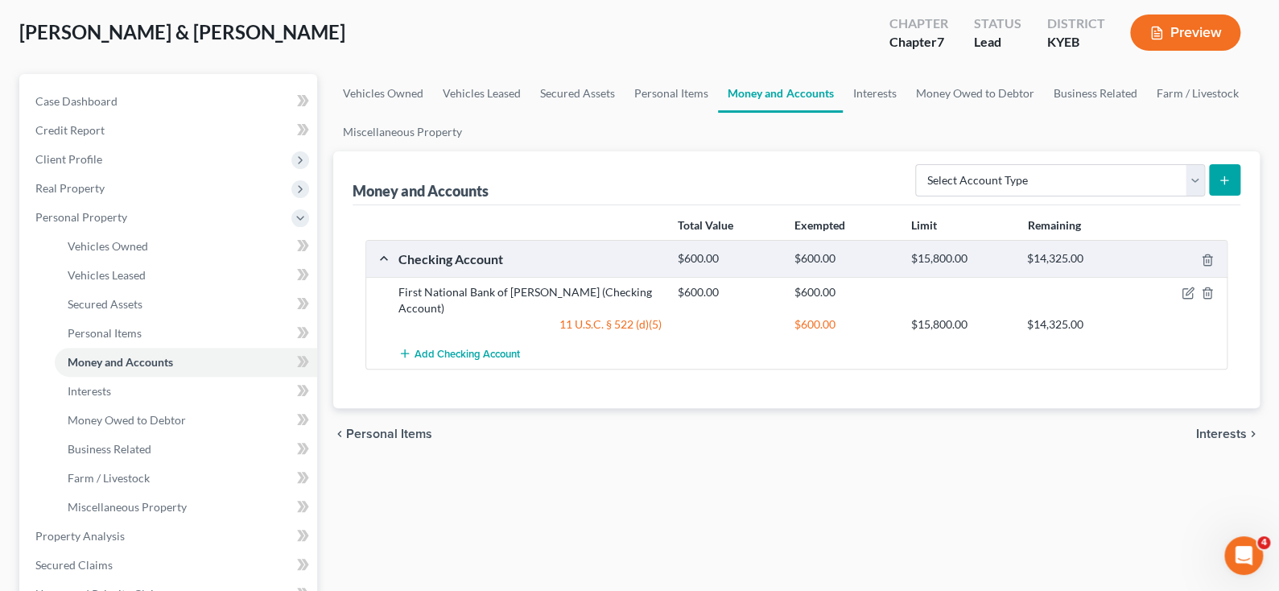
click at [1211, 427] on span "Interests" at bounding box center [1221, 433] width 51 height 13
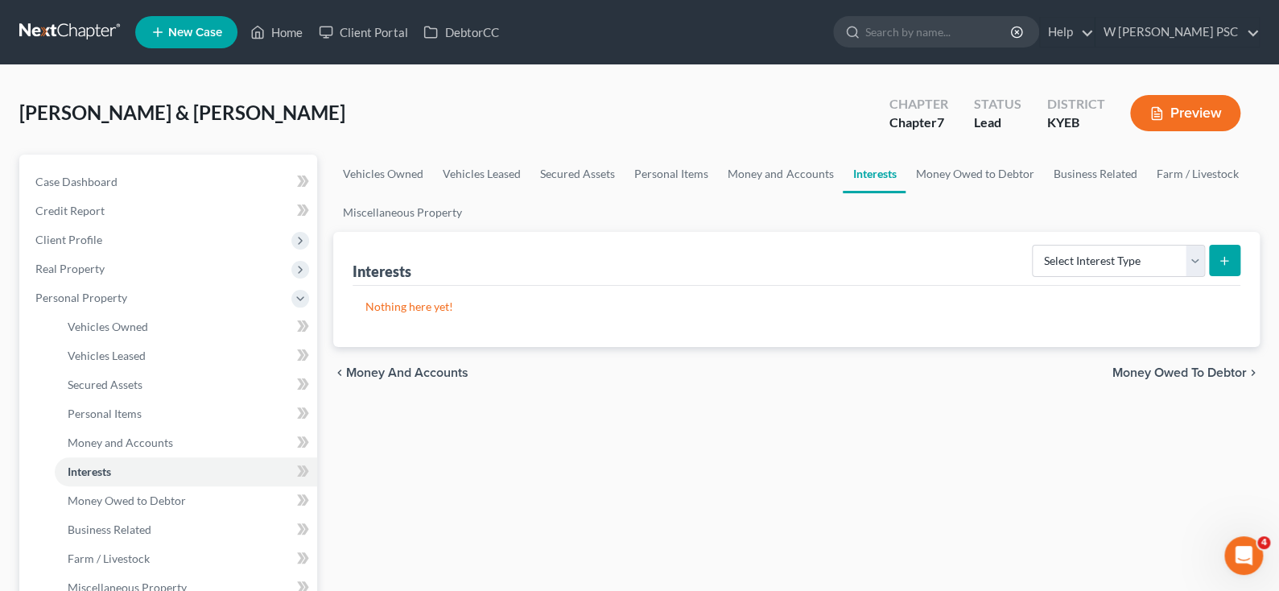
click at [1122, 374] on span "Money Owed to Debtor" at bounding box center [1180, 372] width 134 height 13
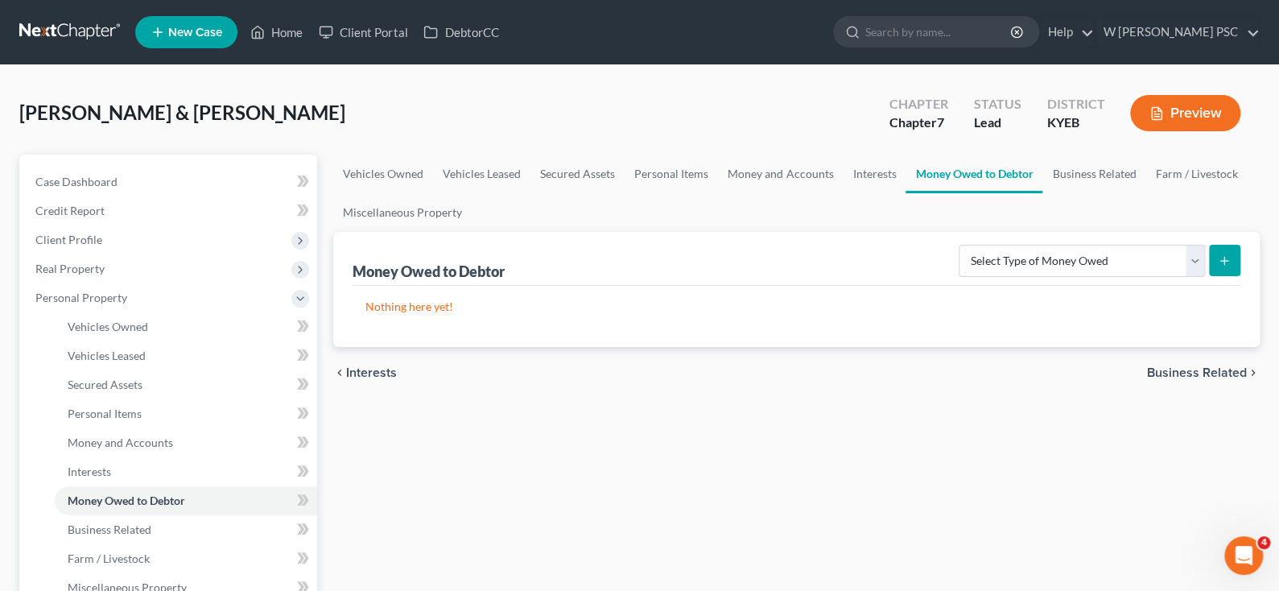
click at [1163, 370] on span "Business Related" at bounding box center [1197, 372] width 100 height 13
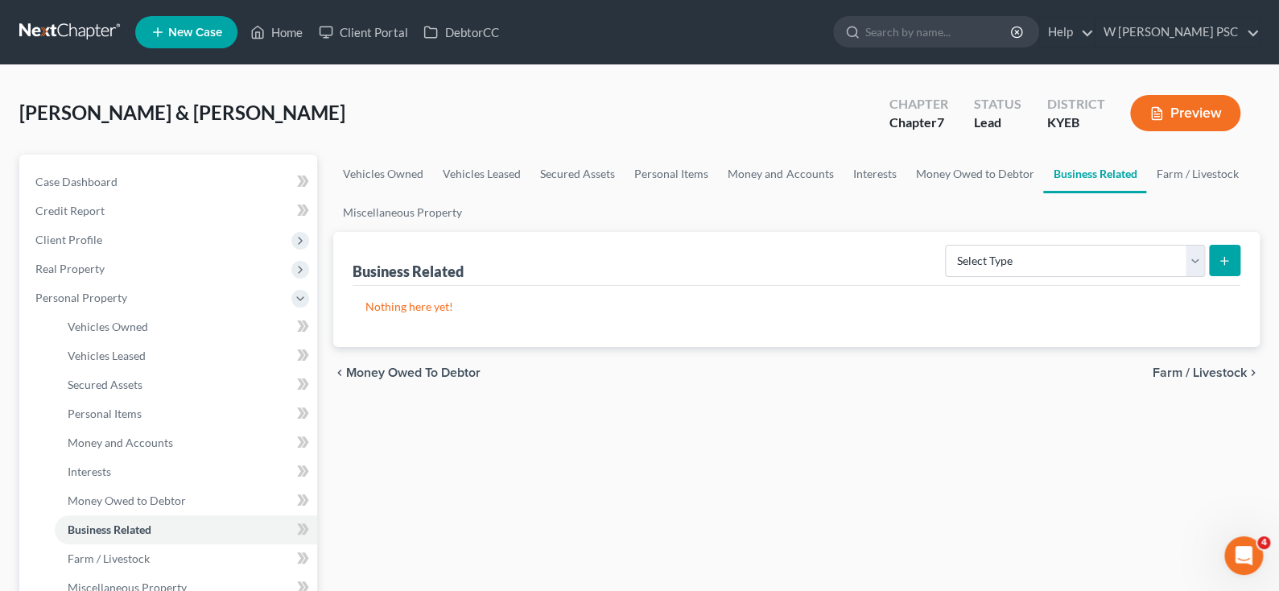
scroll to position [161, 0]
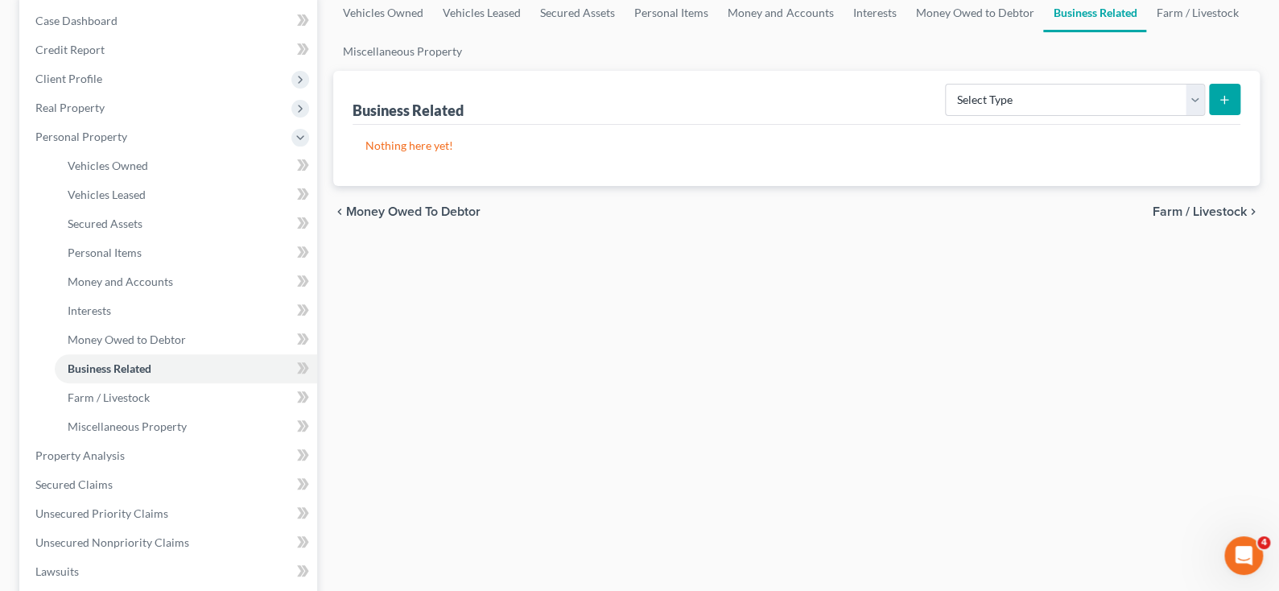
click at [1184, 206] on span "Farm / Livestock" at bounding box center [1200, 211] width 94 height 13
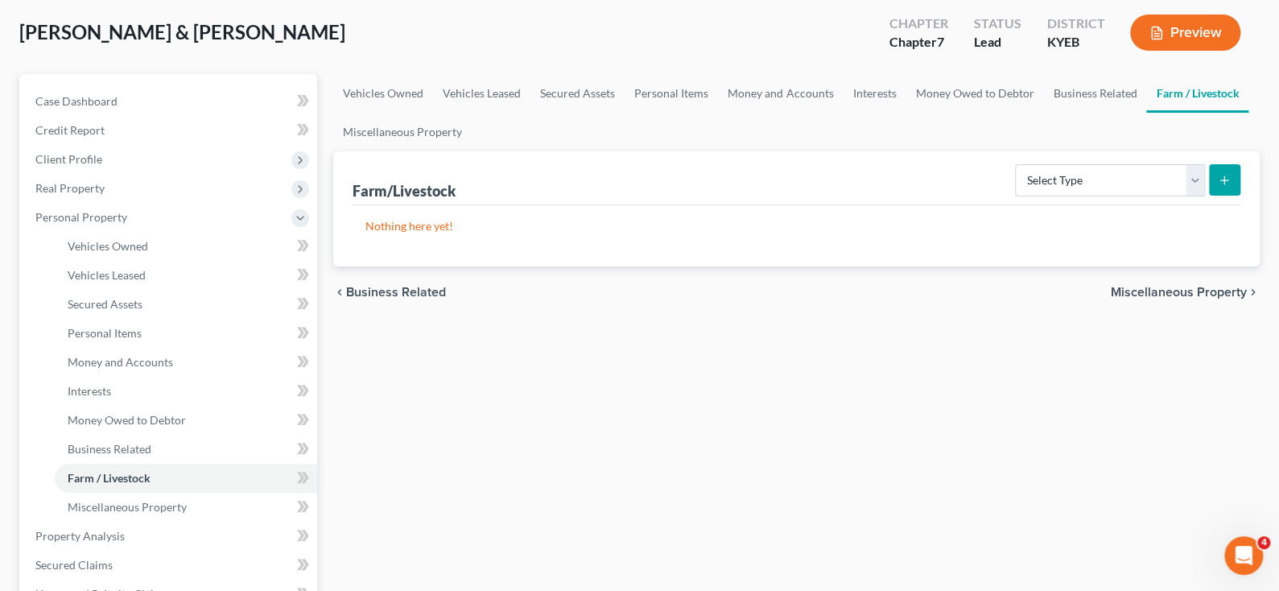
click at [1142, 293] on span "Miscellaneous Property" at bounding box center [1179, 292] width 136 height 13
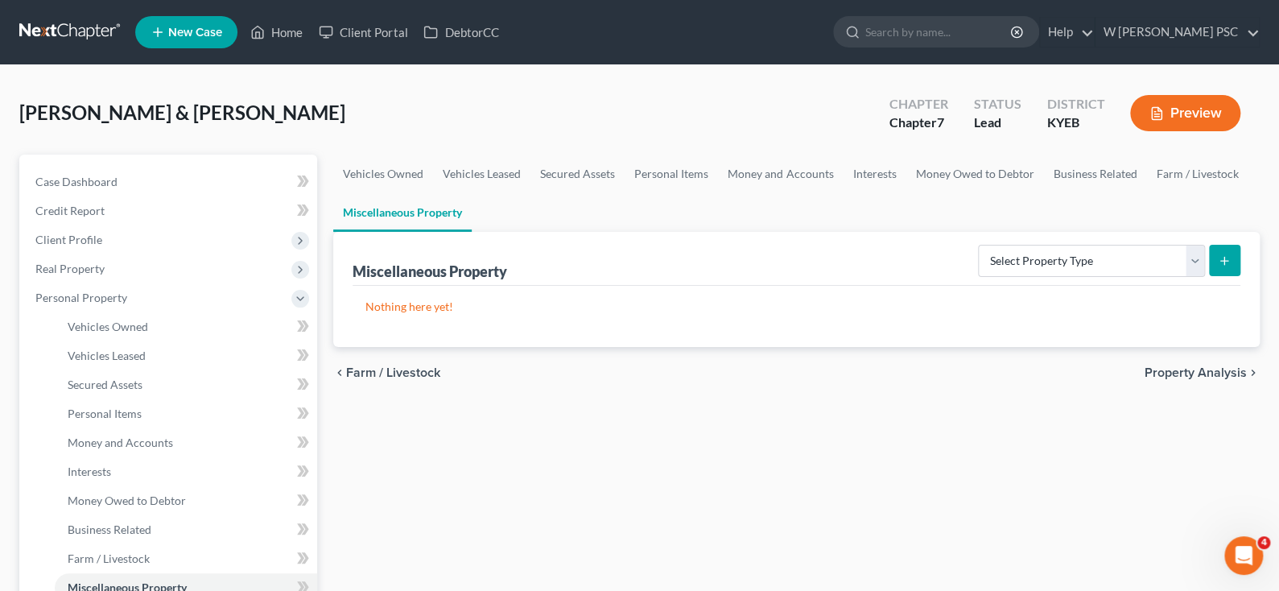
click at [1161, 366] on span "Property Analysis" at bounding box center [1196, 372] width 102 height 13
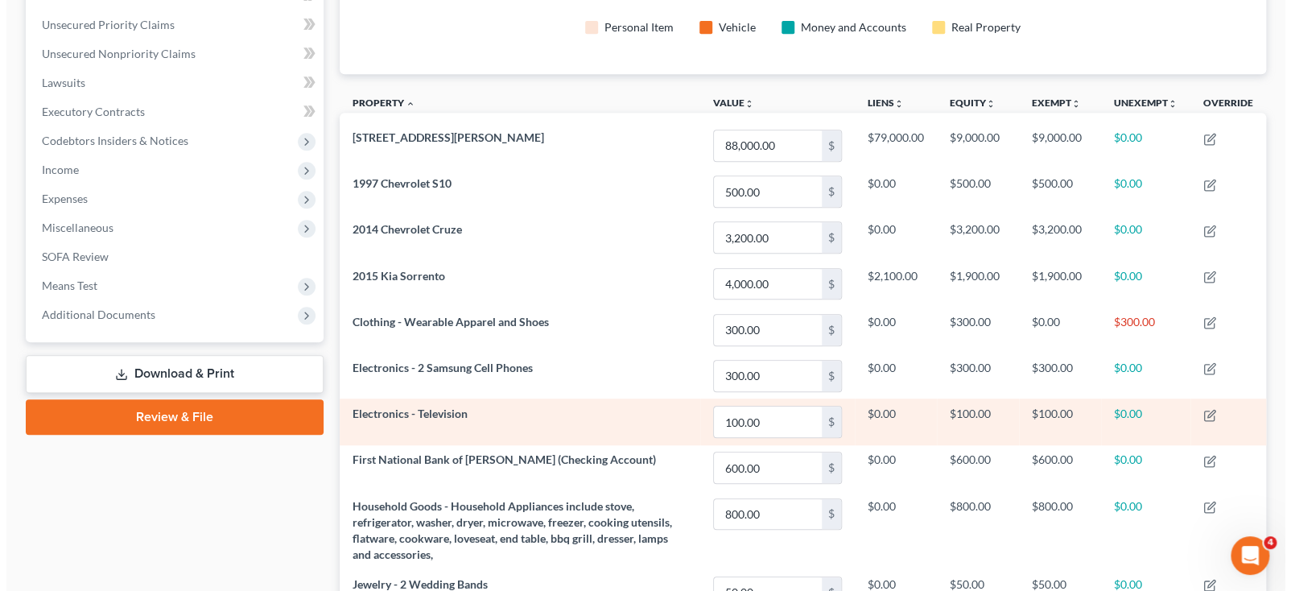
scroll to position [630, 0]
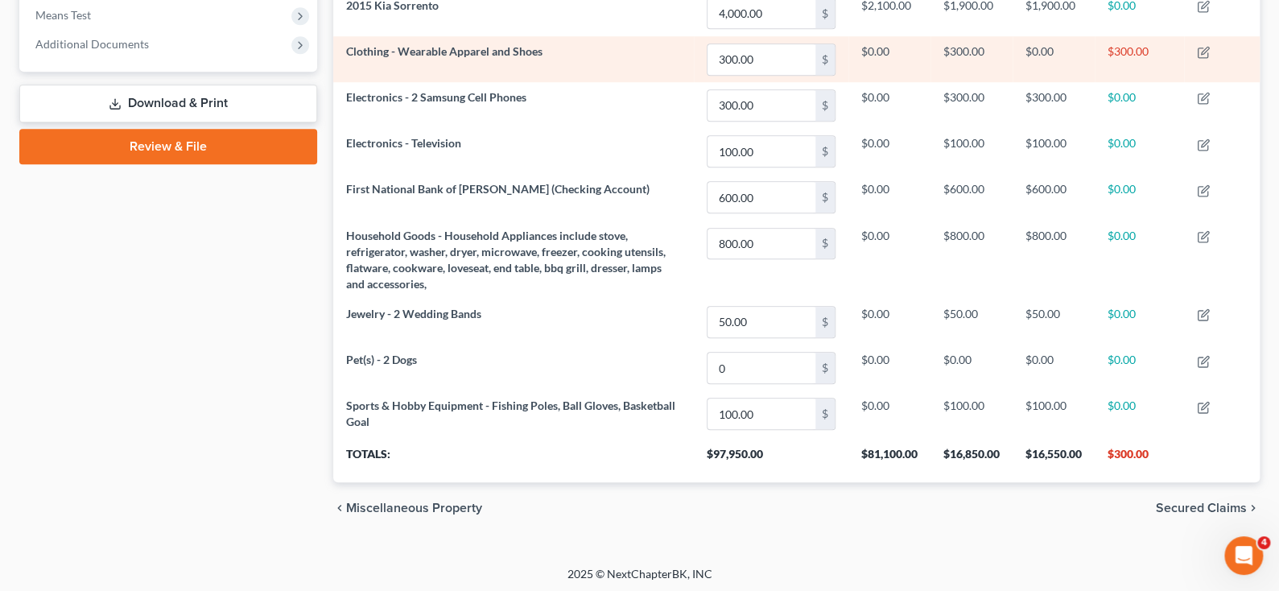
click at [456, 71] on td "Clothing - Wearable Apparel and Shoes" at bounding box center [513, 59] width 361 height 46
click at [457, 56] on td "Clothing - Wearable Apparel and Shoes" at bounding box center [513, 59] width 361 height 46
click at [1199, 51] on icon "button" at bounding box center [1203, 53] width 10 height 10
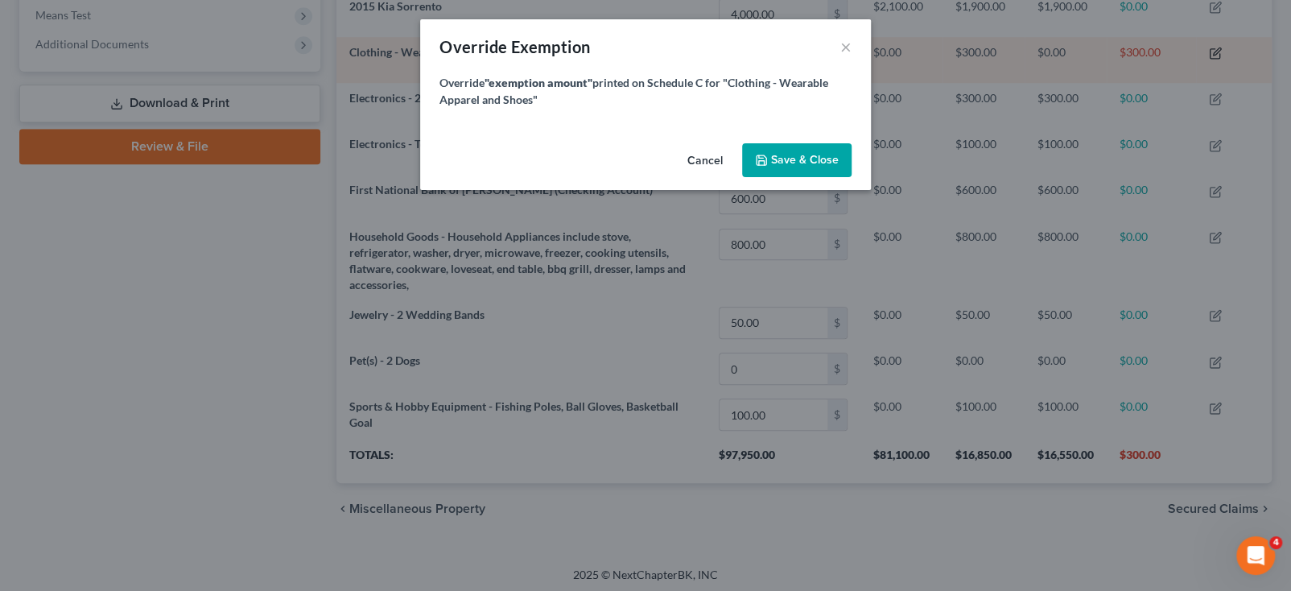
scroll to position [0, 0]
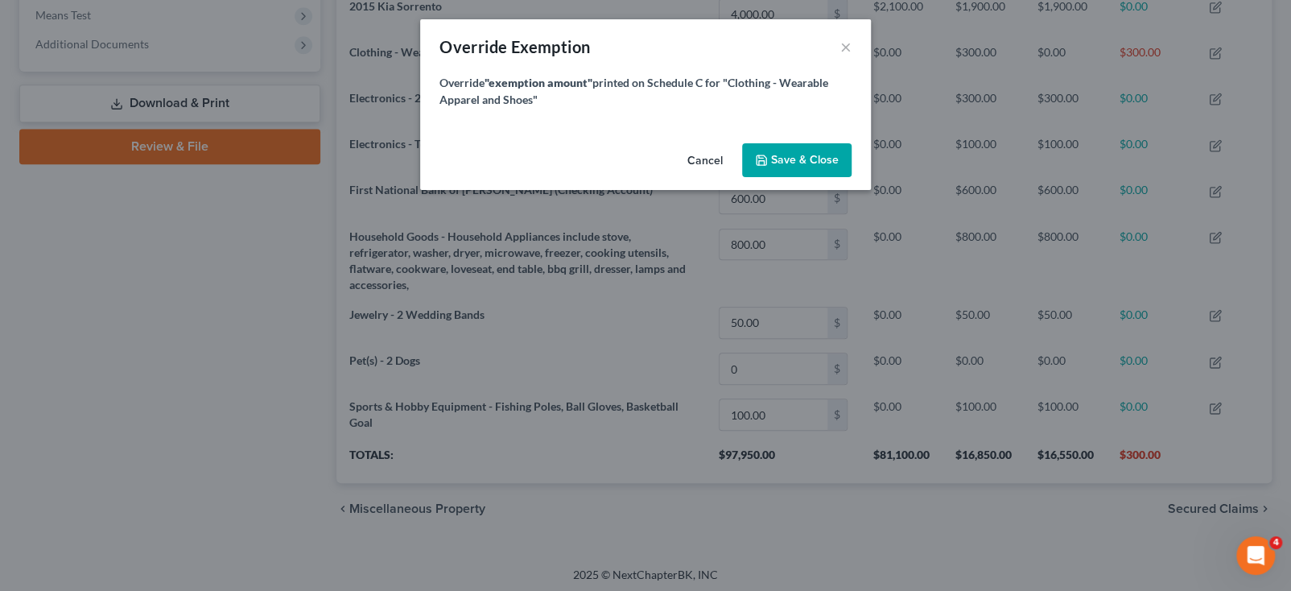
click at [771, 159] on span "Save & Close" at bounding box center [797, 160] width 84 height 14
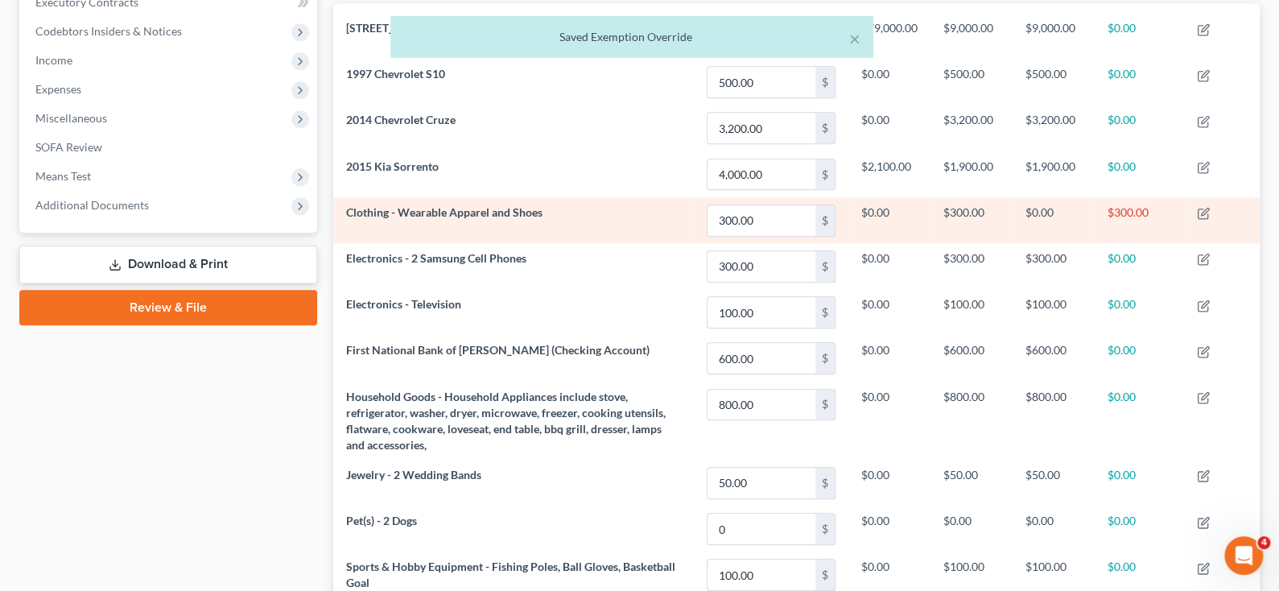
click at [1127, 220] on td "$300.00" at bounding box center [1139, 220] width 89 height 46
click at [1127, 212] on td "$300.00" at bounding box center [1139, 220] width 89 height 46
click at [1196, 212] on td at bounding box center [1222, 220] width 76 height 46
click at [1207, 208] on icon "button" at bounding box center [1204, 211] width 7 height 7
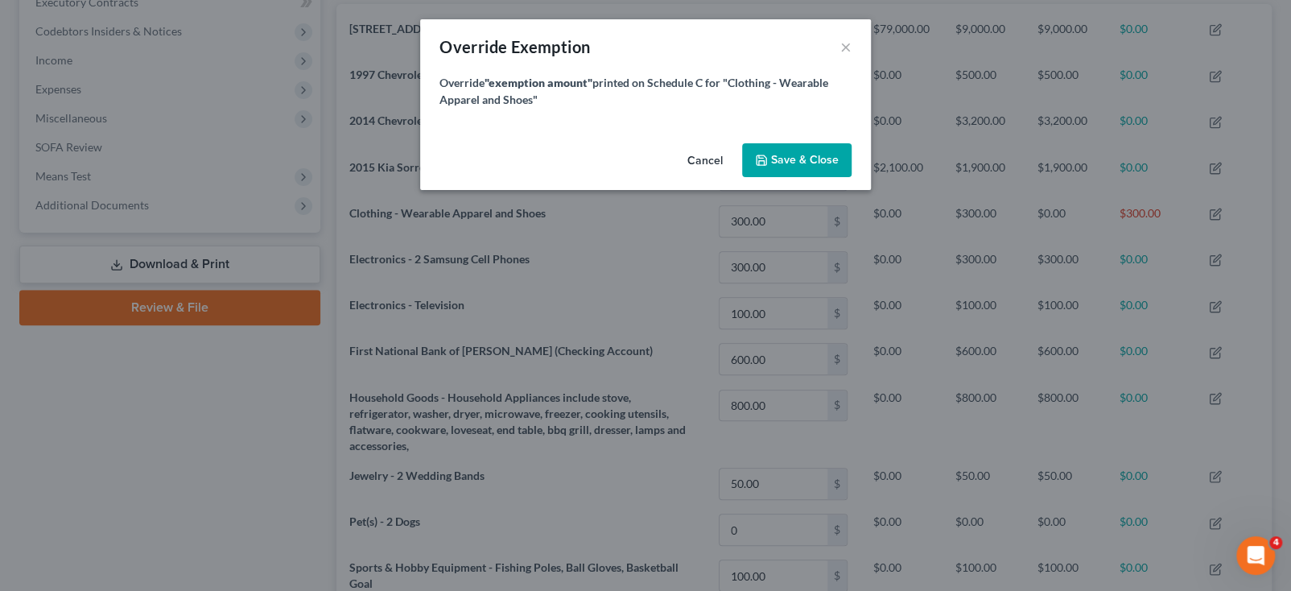
click at [723, 165] on button "Cancel" at bounding box center [705, 161] width 61 height 32
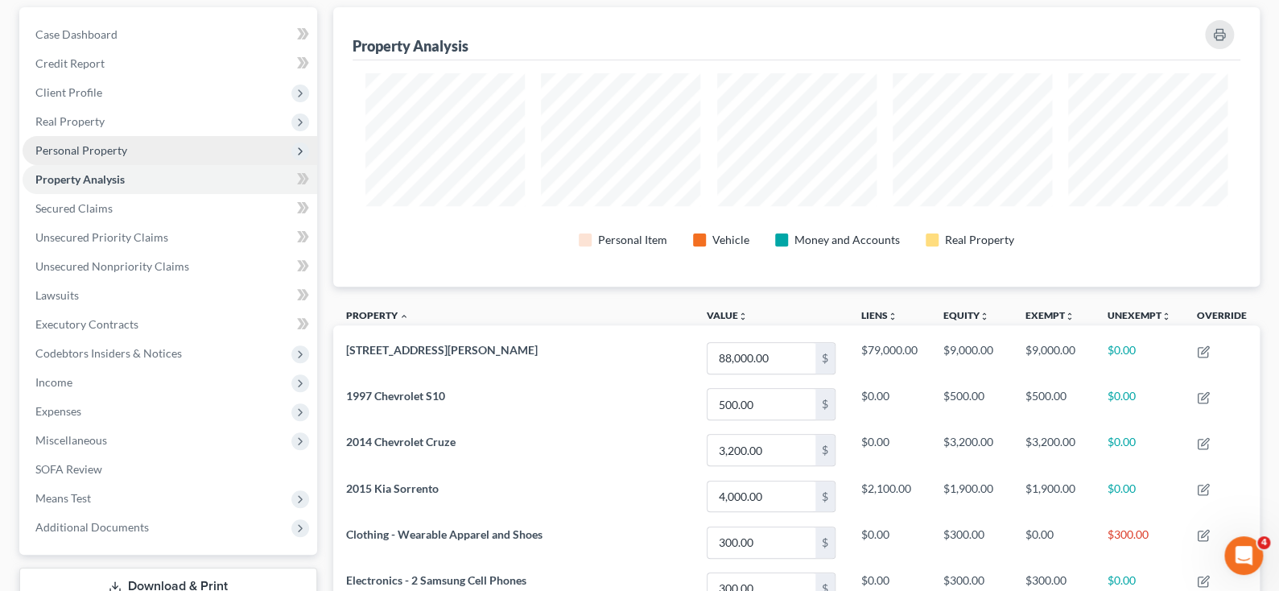
click at [90, 153] on span "Personal Property" at bounding box center [81, 150] width 92 height 14
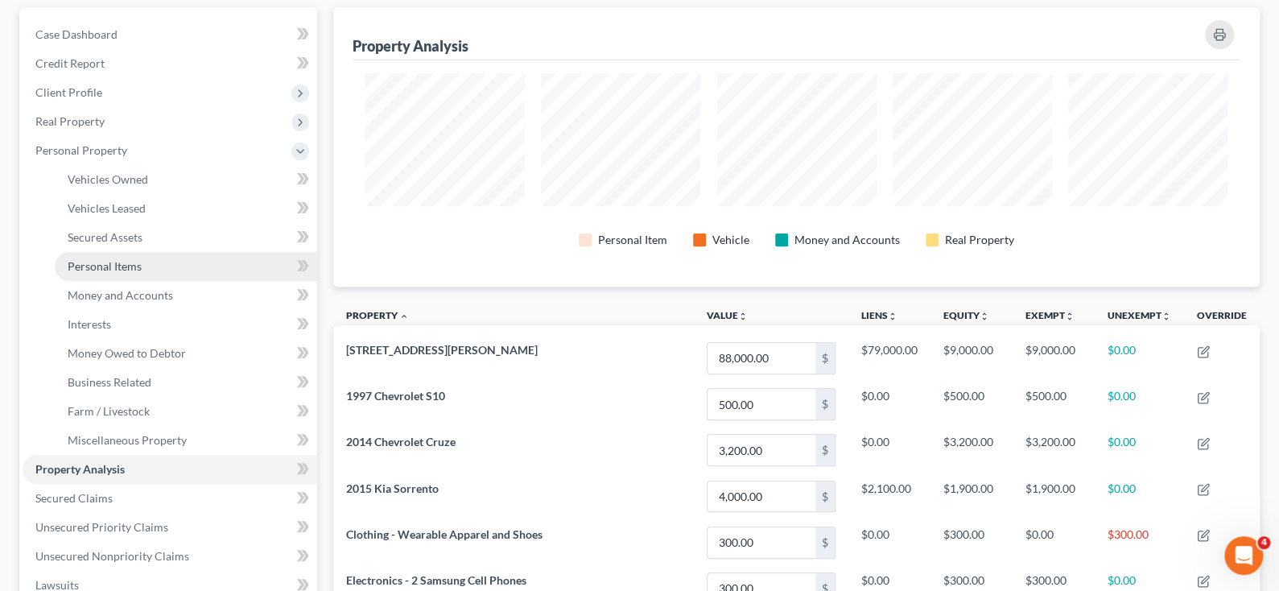
click at [118, 272] on link "Personal Items" at bounding box center [186, 266] width 262 height 29
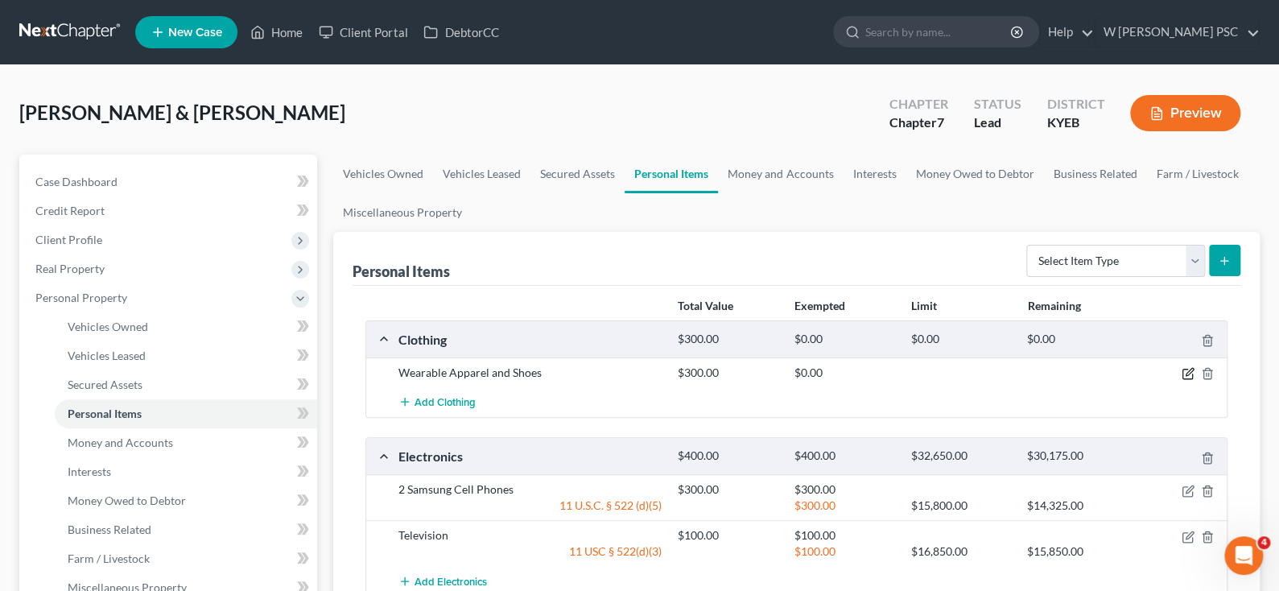
click at [1182, 370] on icon "button" at bounding box center [1188, 373] width 13 height 13
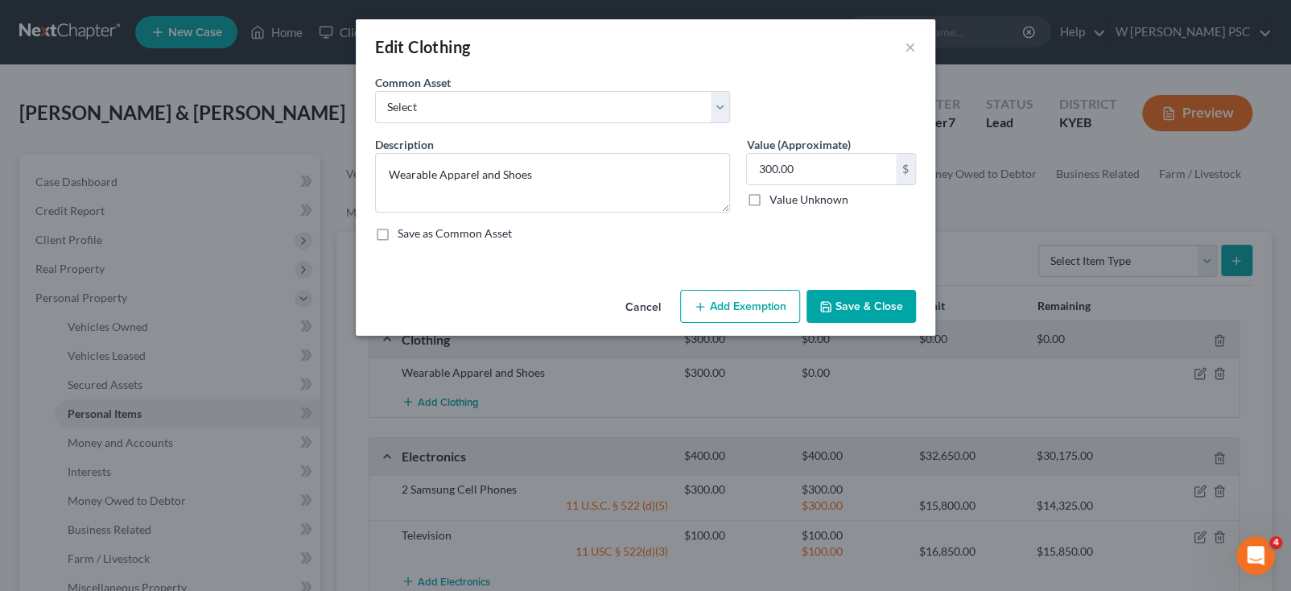
click at [748, 301] on button "Add Exemption" at bounding box center [740, 307] width 120 height 34
select select "2"
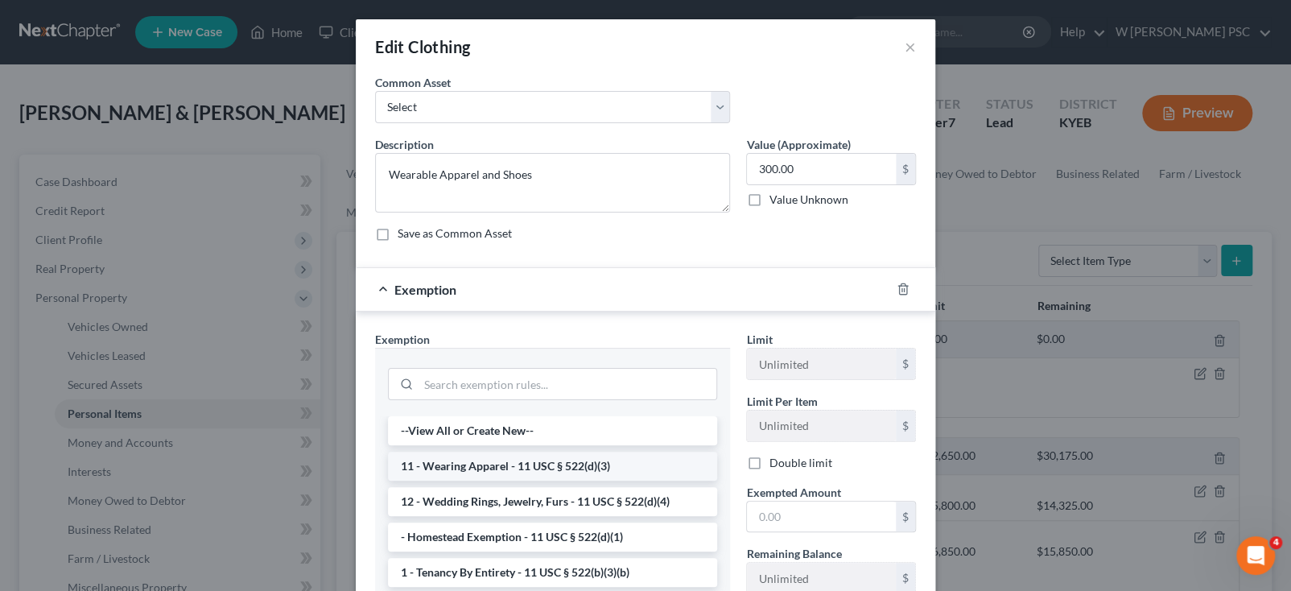
click at [579, 454] on li "11 - Wearing Apparel - 11 USC § 522(d)(3)" at bounding box center [552, 466] width 329 height 29
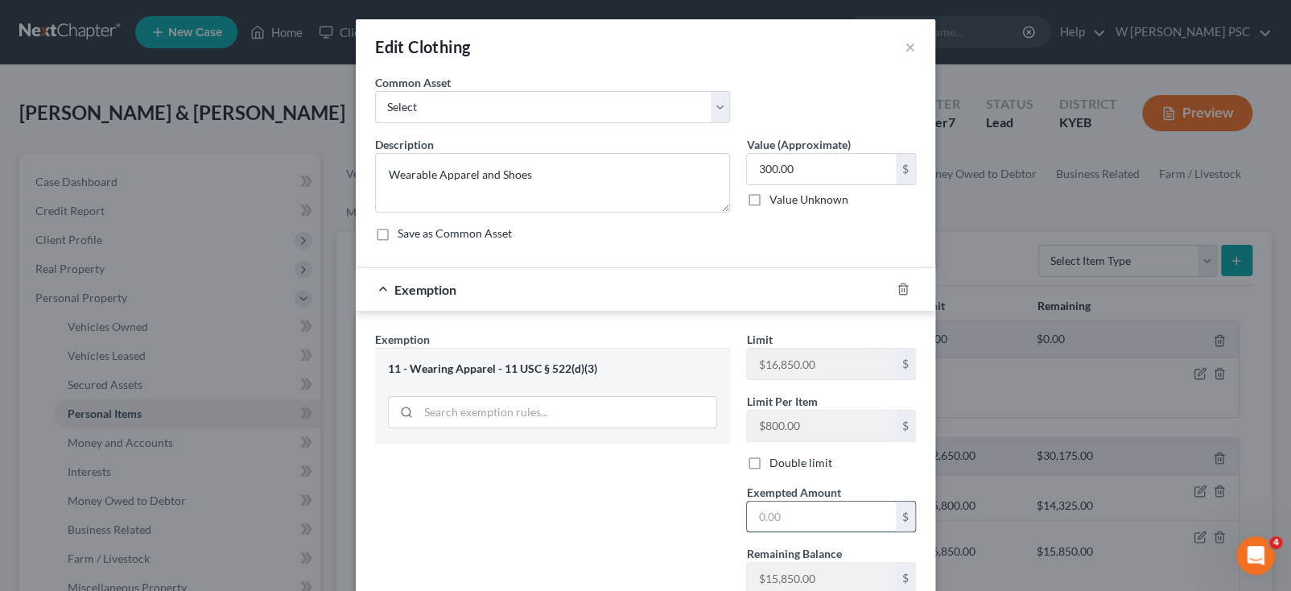
click at [781, 506] on input "text" at bounding box center [821, 517] width 149 height 31
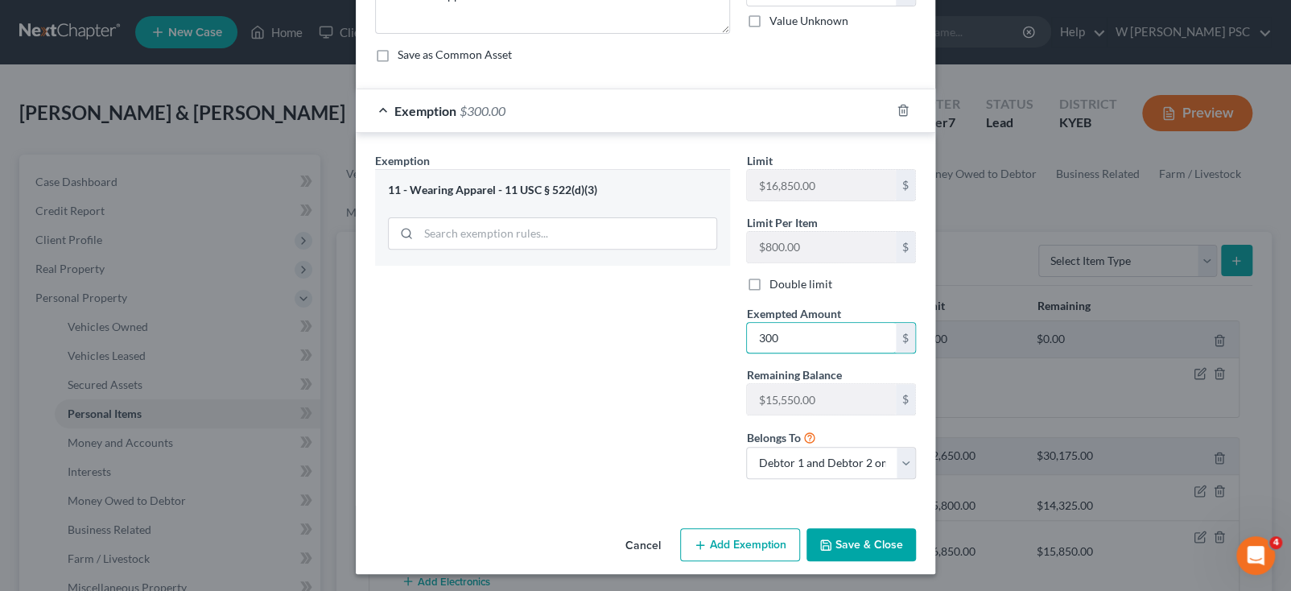
type input "300"
click at [853, 529] on button "Save & Close" at bounding box center [861, 545] width 109 height 34
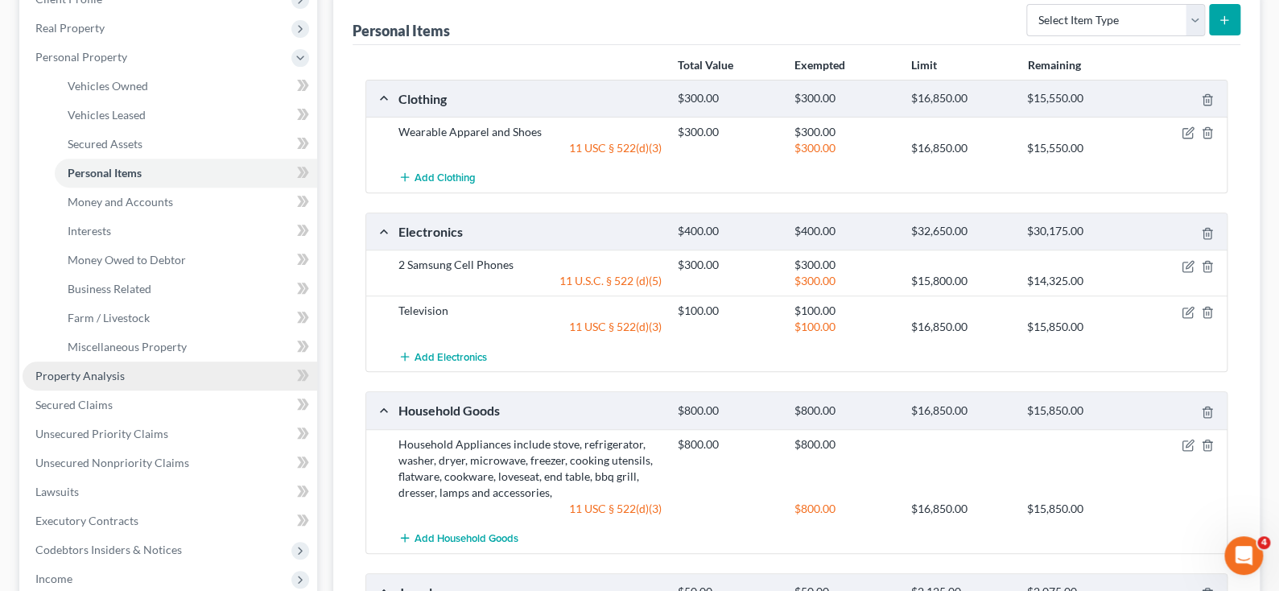
click at [85, 369] on span "Property Analysis" at bounding box center [79, 376] width 89 height 14
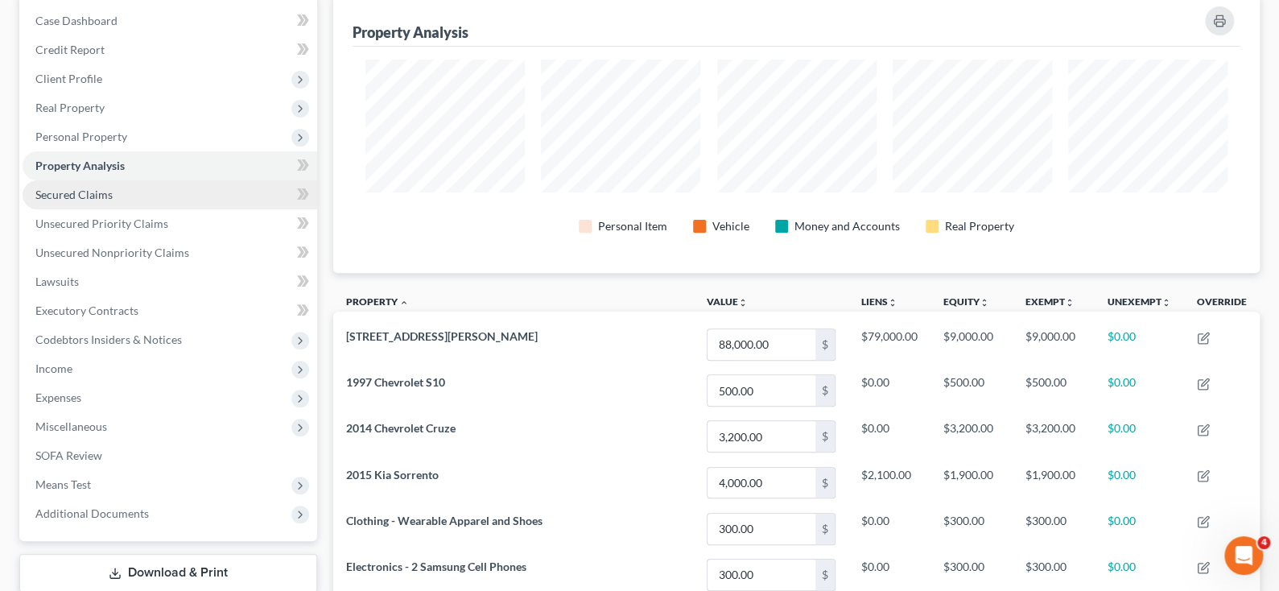
click at [105, 195] on span "Secured Claims" at bounding box center [73, 195] width 77 height 14
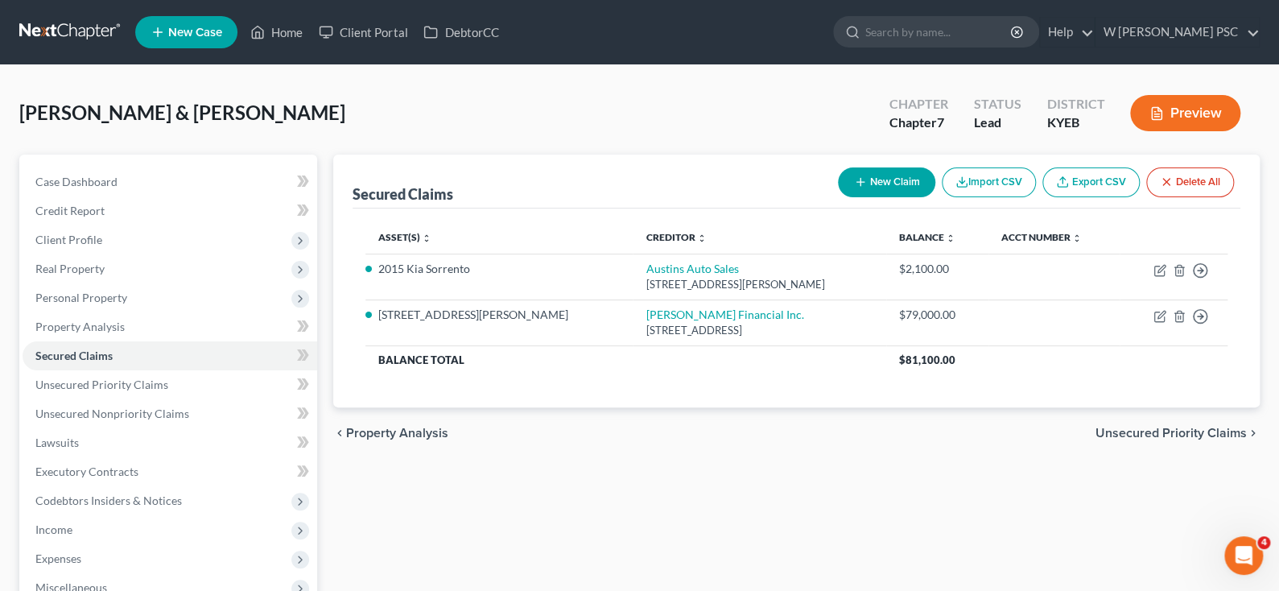
click at [1115, 427] on span "Unsecured Priority Claims" at bounding box center [1171, 433] width 151 height 13
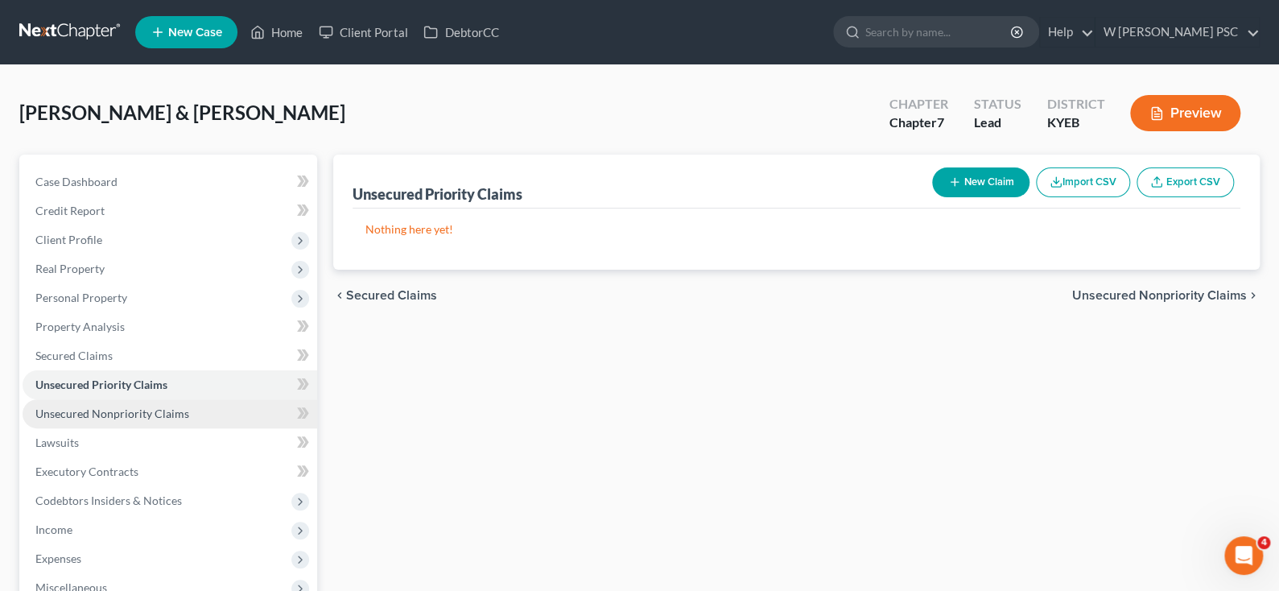
click at [194, 407] on link "Unsecured Nonpriority Claims" at bounding box center [170, 413] width 295 height 29
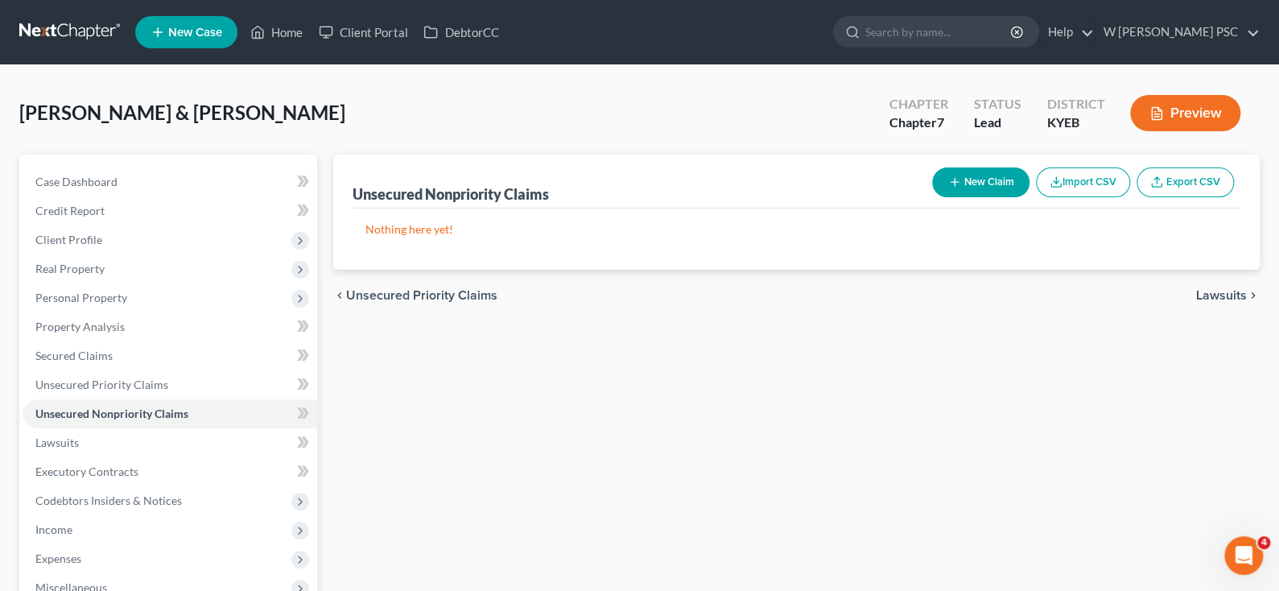
click at [956, 184] on icon "button" at bounding box center [954, 181] width 13 height 13
select select "2"
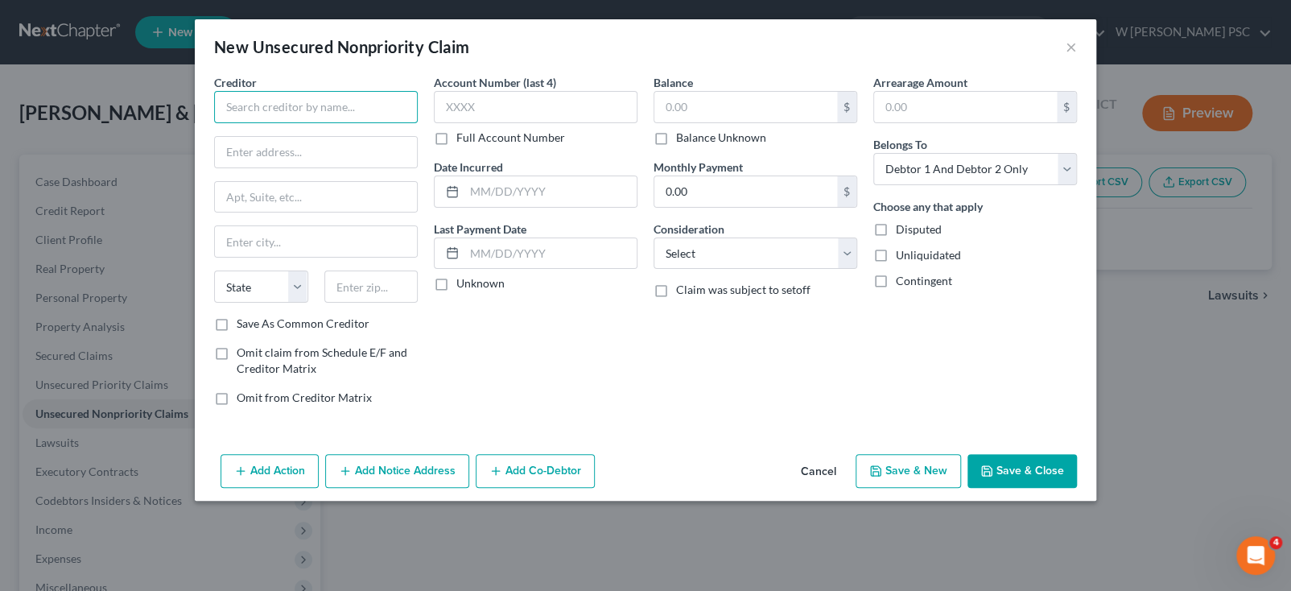
click at [223, 107] on input "text" at bounding box center [316, 107] width 204 height 32
type input "Mariner Finance, LLC"
type input "[STREET_ADDRESS]"
type input "[GEOGRAPHIC_DATA]"
select select "21"
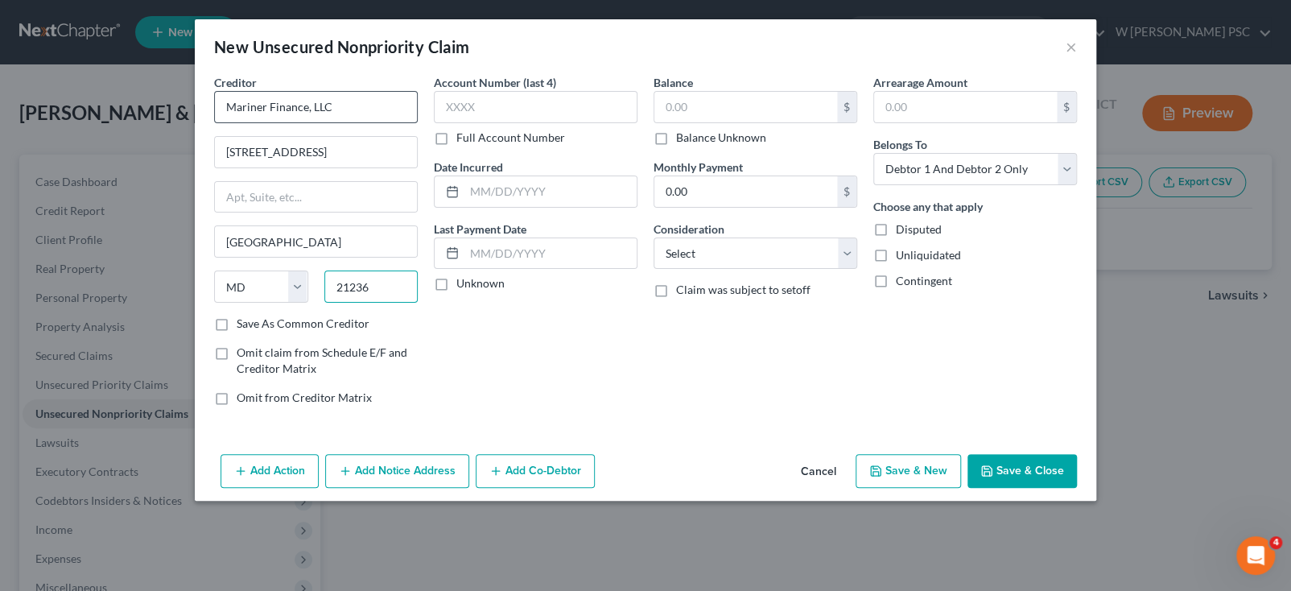
type input "21236"
click at [820, 109] on input "text" at bounding box center [745, 107] width 183 height 31
click at [1064, 43] on div "New Unsecured Nonpriority Claim ×" at bounding box center [646, 46] width 902 height 55
click at [1069, 43] on button "×" at bounding box center [1071, 46] width 11 height 19
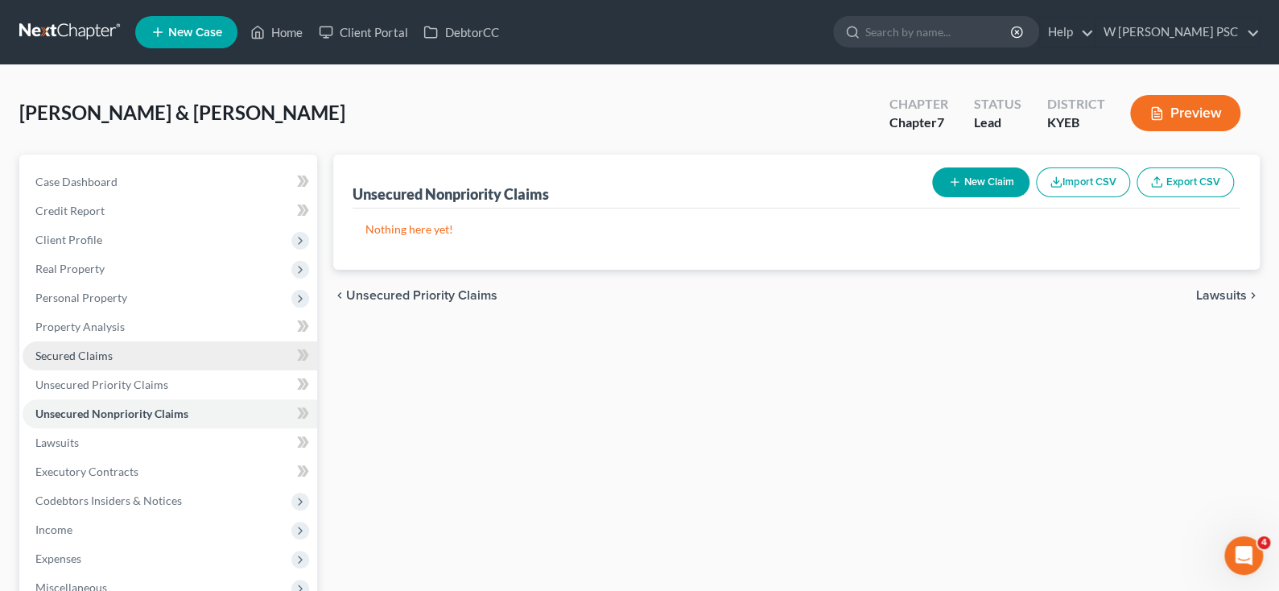
click at [146, 355] on link "Secured Claims" at bounding box center [170, 355] width 295 height 29
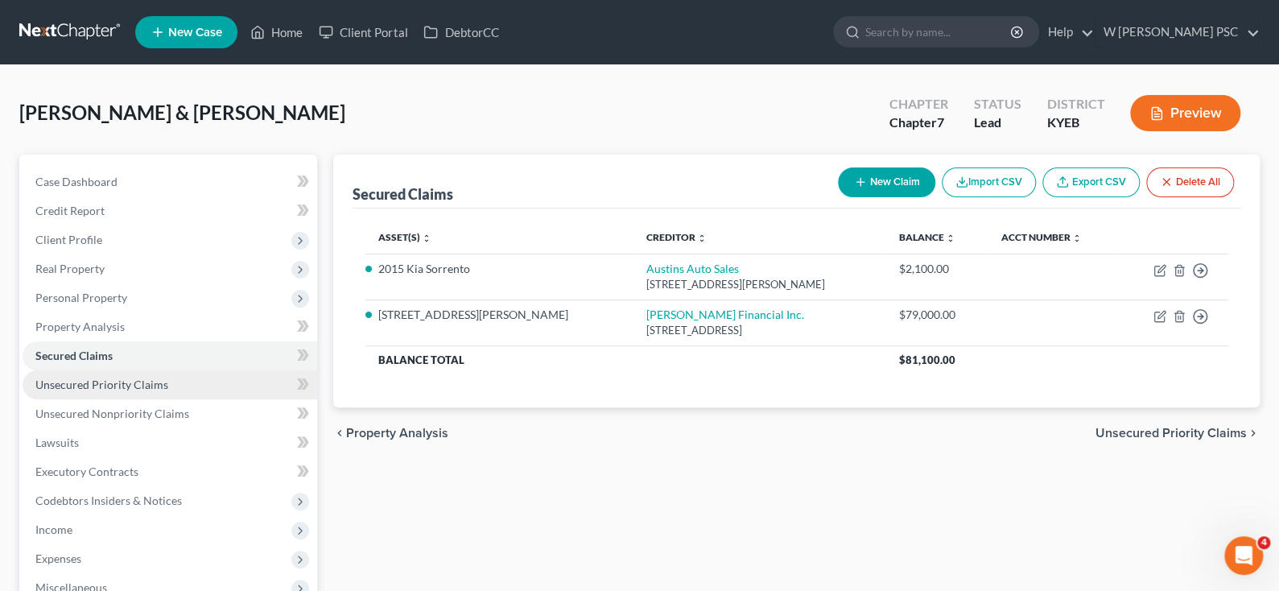
click at [89, 378] on span "Unsecured Priority Claims" at bounding box center [101, 385] width 133 height 14
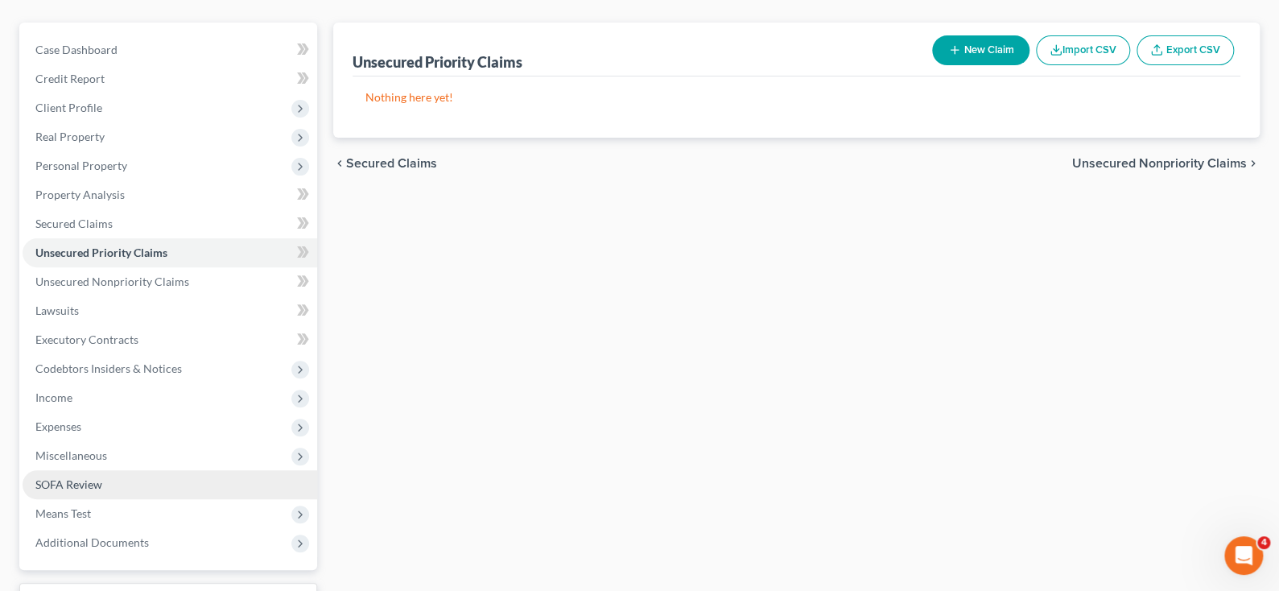
scroll to position [161, 0]
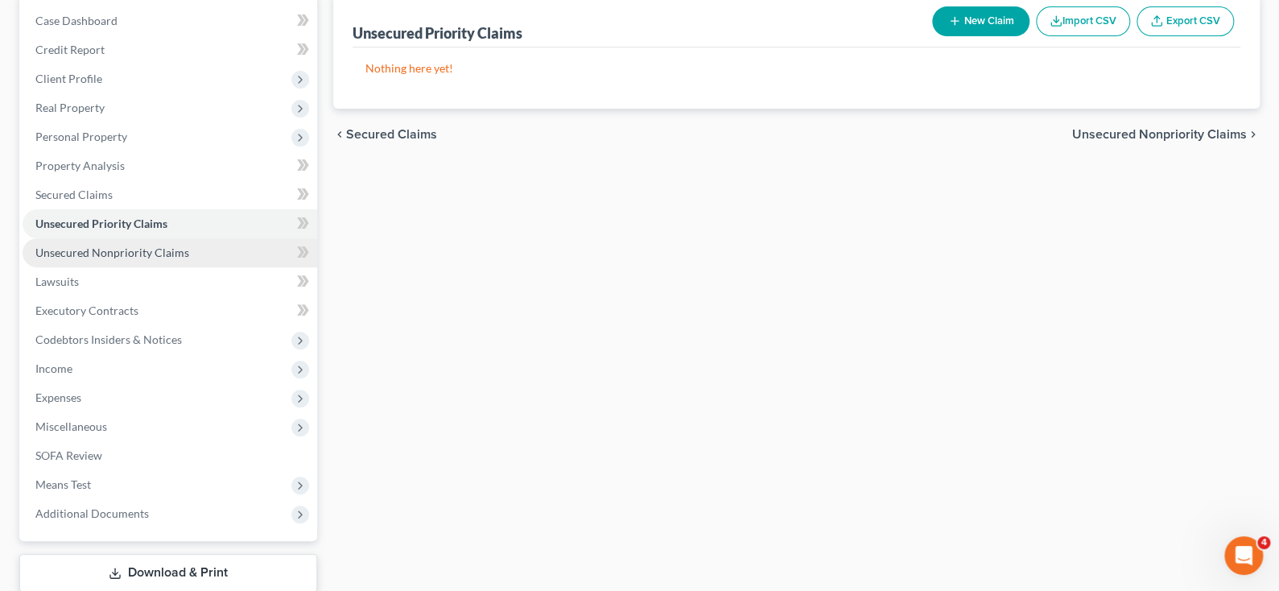
click at [91, 260] on link "Unsecured Nonpriority Claims" at bounding box center [170, 252] width 295 height 29
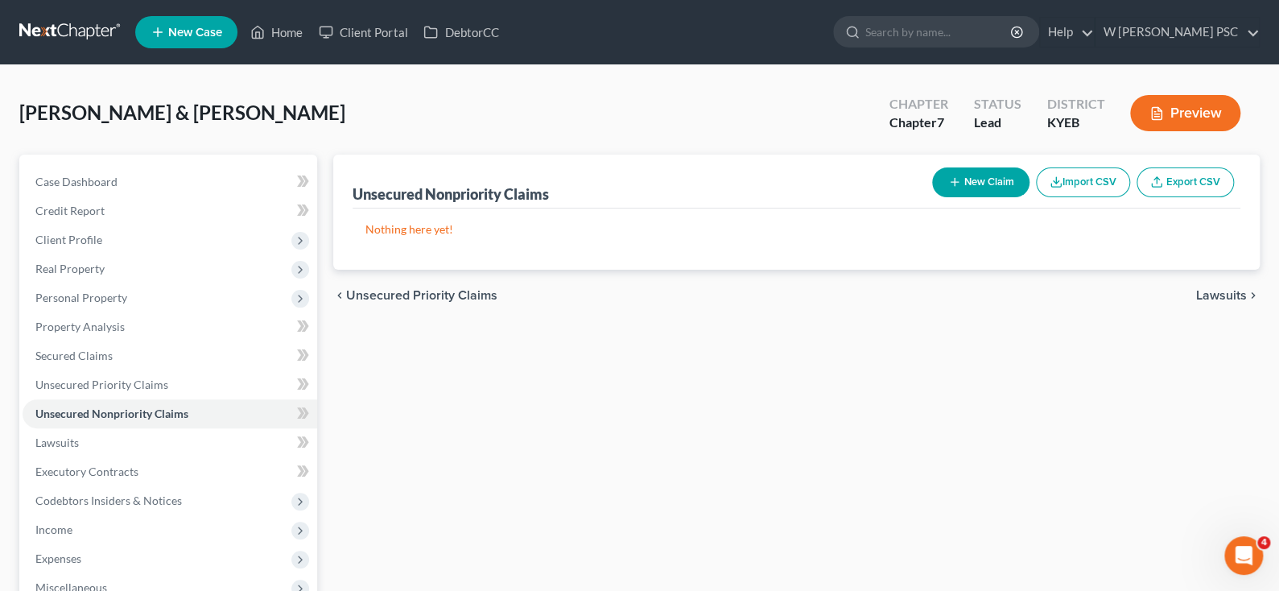
click at [954, 173] on button "New Claim" at bounding box center [980, 182] width 97 height 30
select select "2"
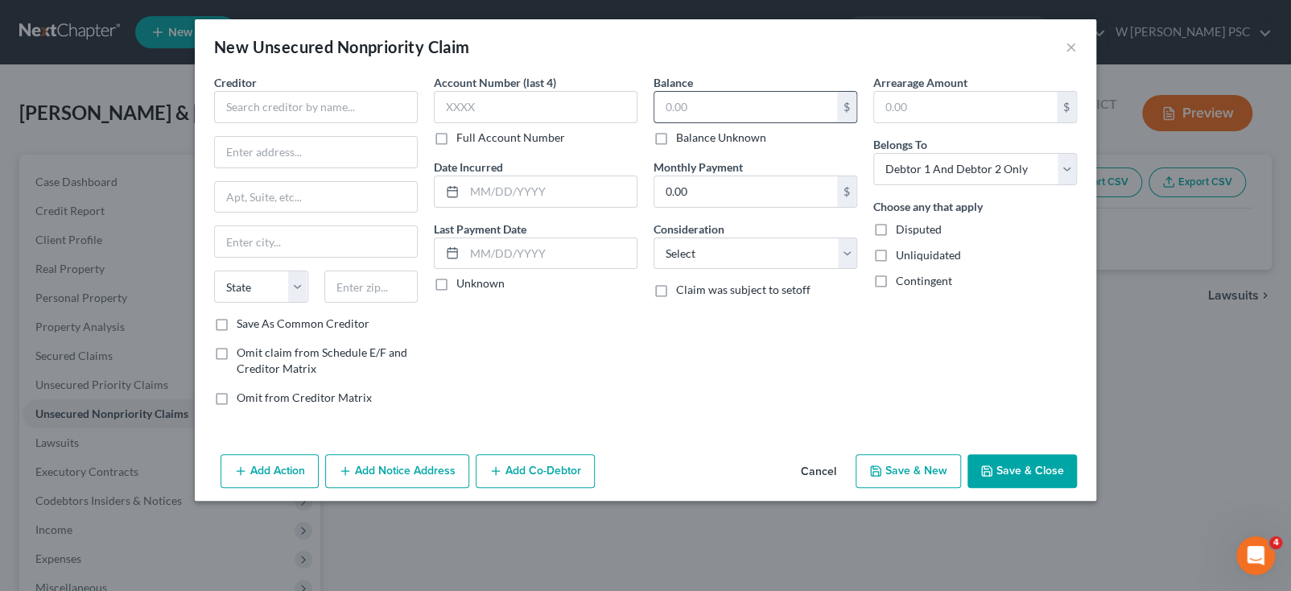
click at [679, 116] on input "text" at bounding box center [745, 107] width 183 height 31
type input "4,700.00"
click at [292, 108] on input "text" at bounding box center [316, 107] width 204 height 32
type input "Mariner Finance, LLC"
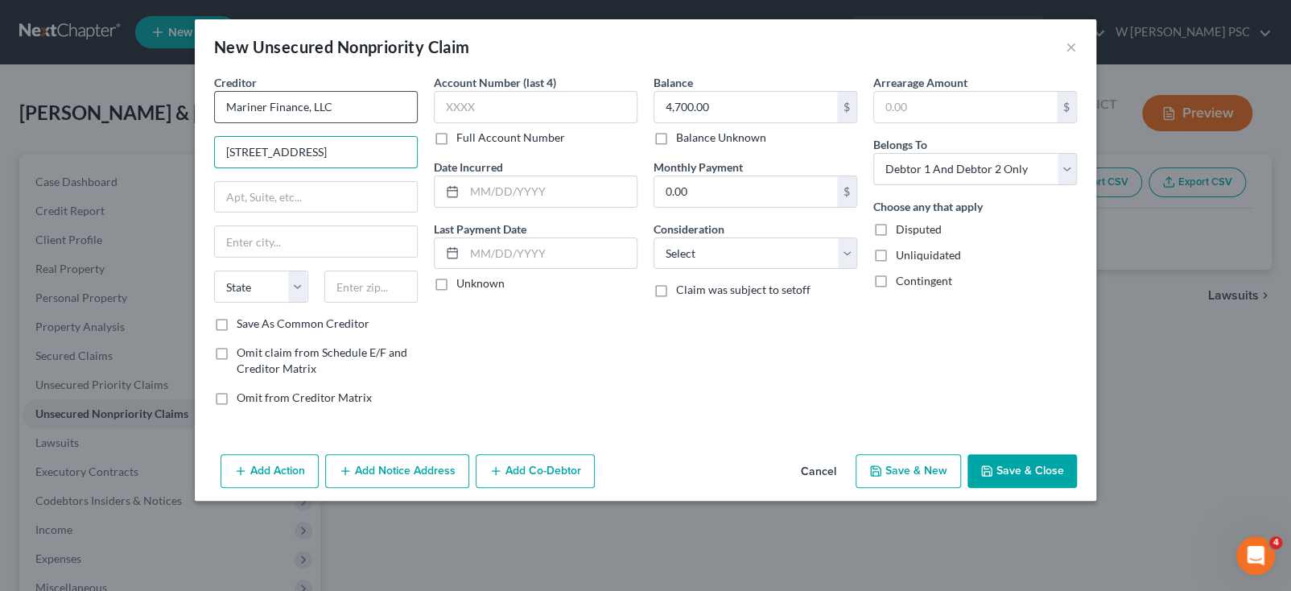
type input "[STREET_ADDRESS]"
type input "[GEOGRAPHIC_DATA]"
select select "21"
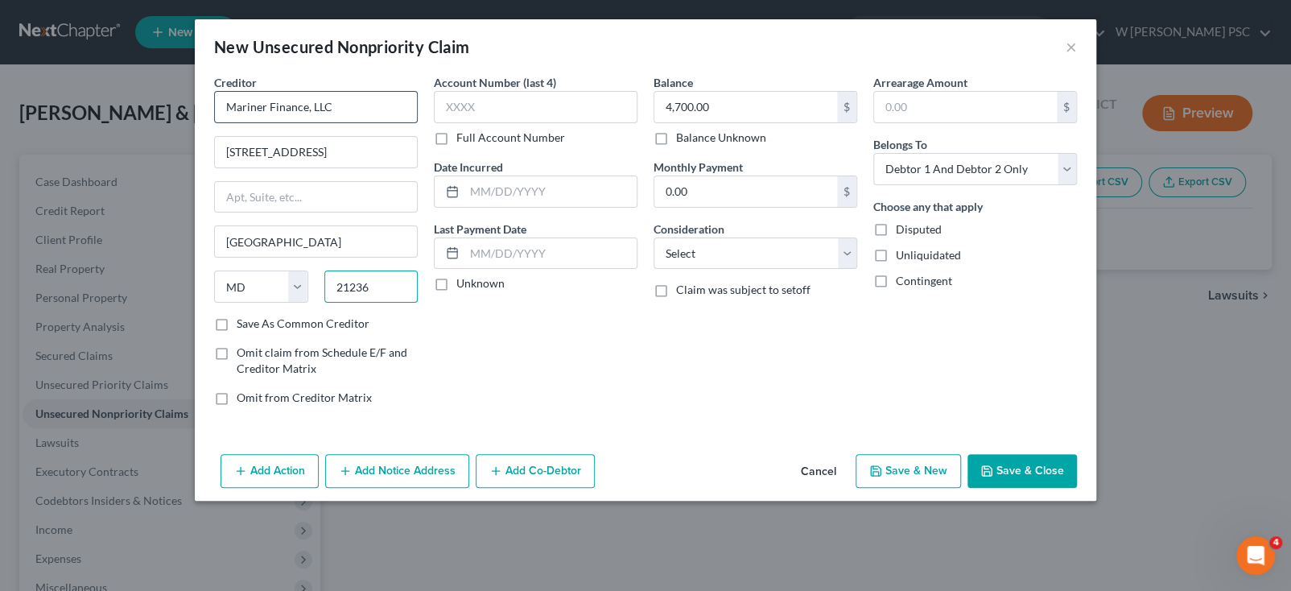
type input "21236"
type input "[GEOGRAPHIC_DATA]"
click at [378, 468] on button "Add Notice Address" at bounding box center [397, 471] width 144 height 34
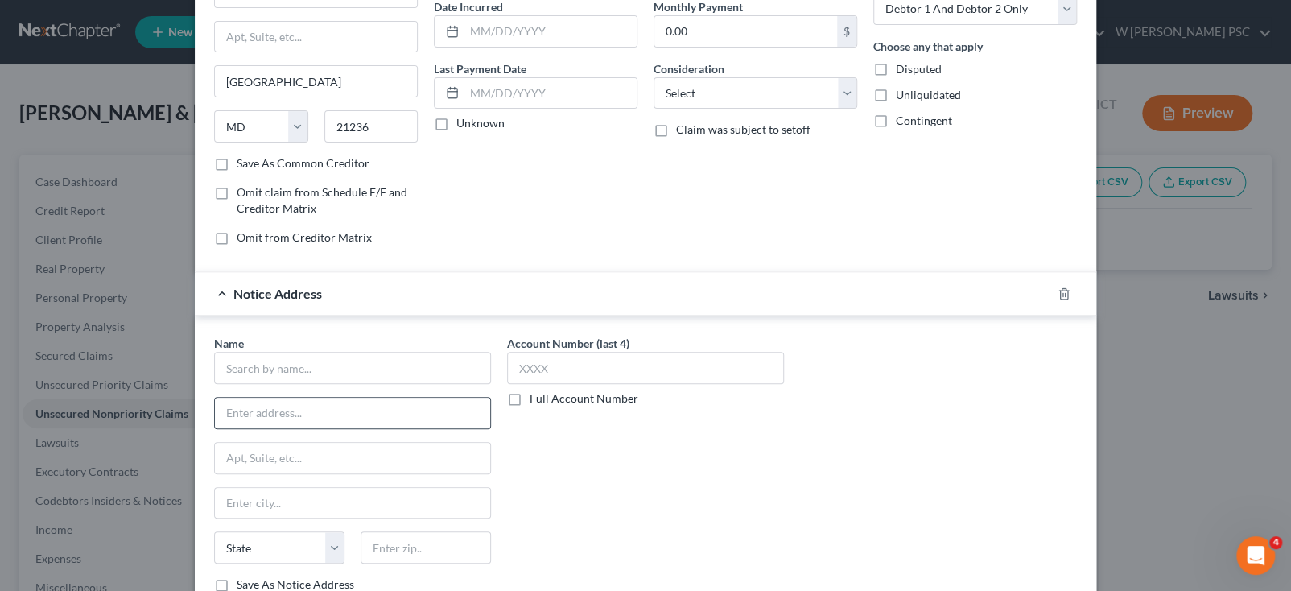
scroll to position [161, 0]
click at [255, 366] on input "text" at bounding box center [352, 367] width 277 height 32
type input "[PERSON_NAME]"
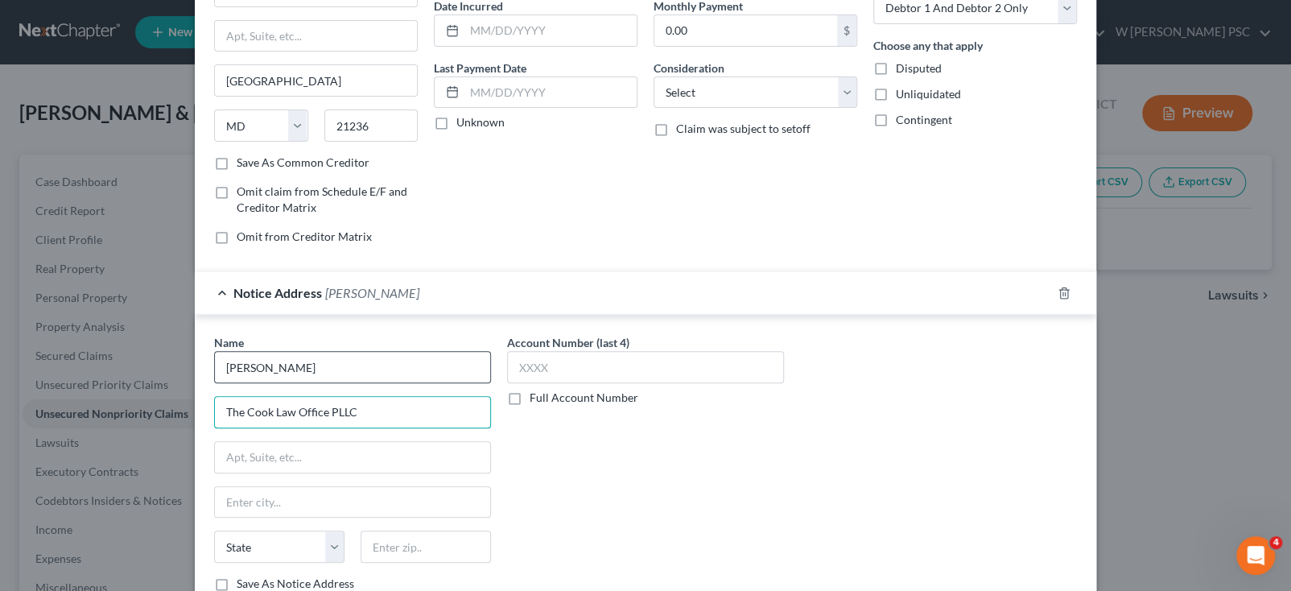
type input "The Cook Law Office PLLC"
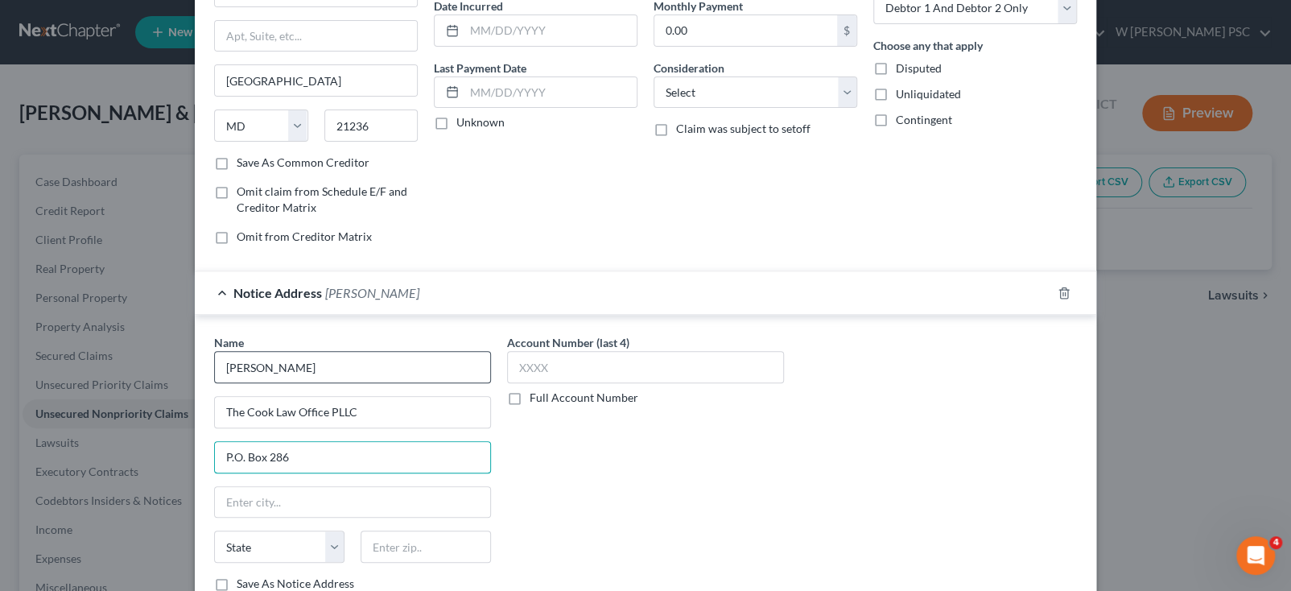
type input "P.O. Box 286"
type input "37070"
type input "[GEOGRAPHIC_DATA]"
select select "44"
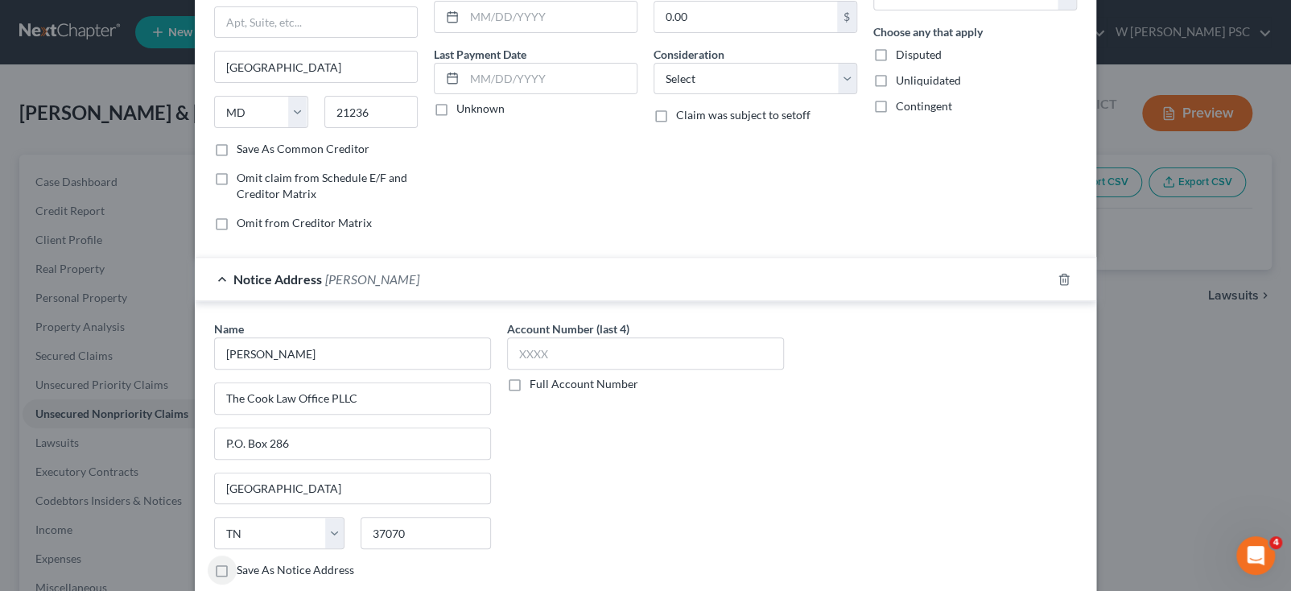
scroll to position [31, 0]
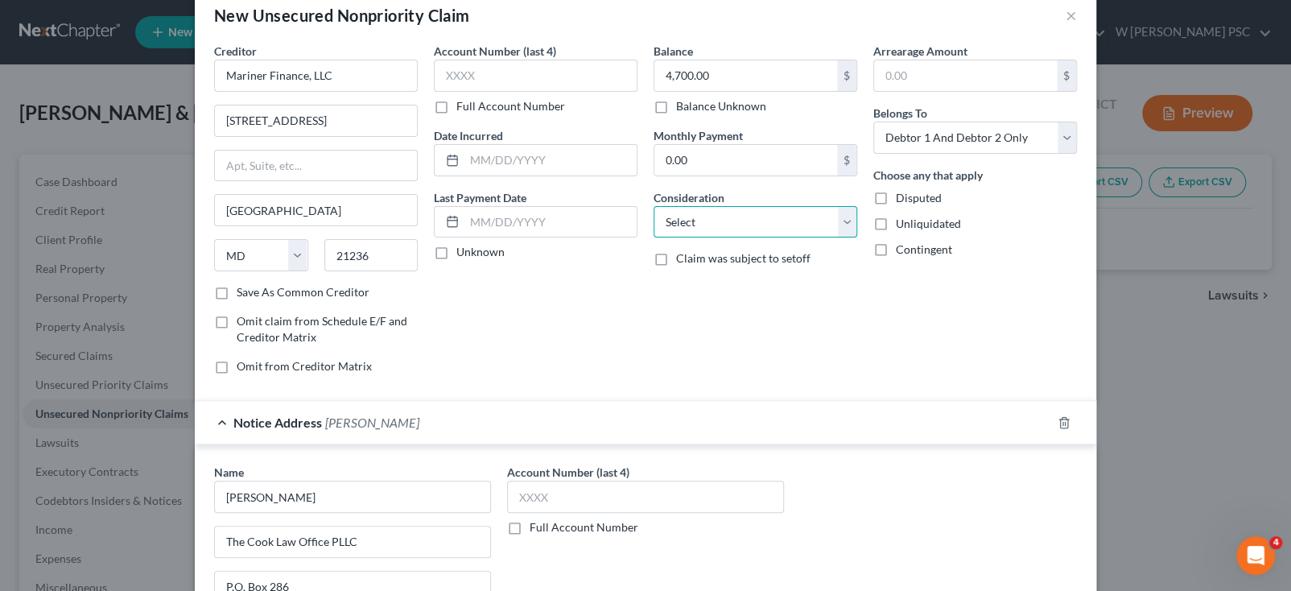
click at [744, 206] on select "Select Cable / Satellite Services Collection Agency Credit Card Debt Debt Couns…" at bounding box center [756, 222] width 204 height 32
click at [744, 213] on select "Select Cable / Satellite Services Collection Agency Credit Card Debt Debt Couns…" at bounding box center [756, 222] width 204 height 32
click at [714, 213] on select "Select Cable / Satellite Services Collection Agency Credit Card Debt Debt Couns…" at bounding box center [756, 222] width 204 height 32
select select "10"
click at [654, 206] on select "Select Cable / Satellite Services Collection Agency Credit Card Debt Debt Couns…" at bounding box center [756, 222] width 204 height 32
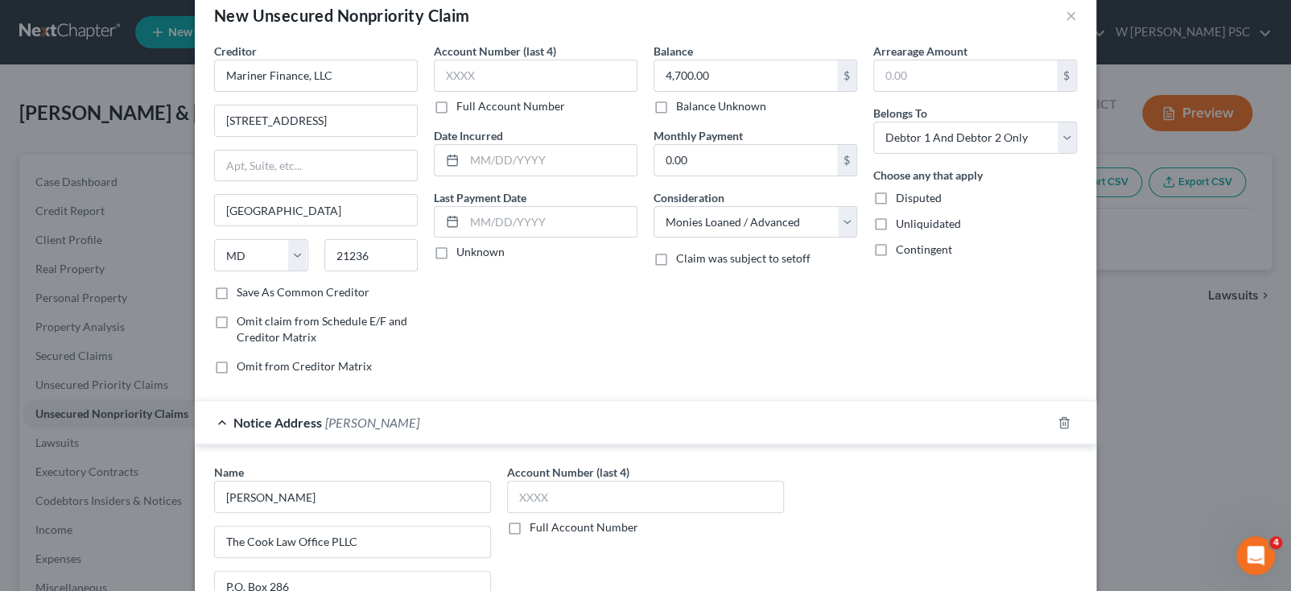
click at [618, 407] on div "Notice Address [PERSON_NAME]" at bounding box center [623, 422] width 857 height 43
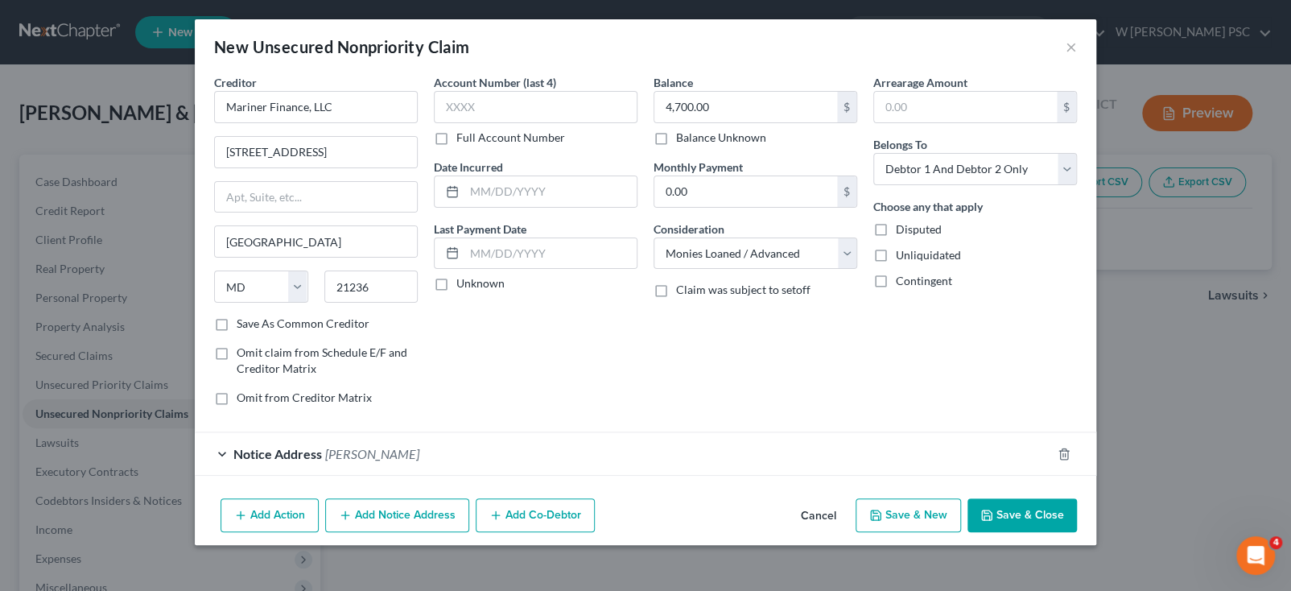
scroll to position [0, 0]
click at [1033, 511] on button "Save & Close" at bounding box center [1022, 515] width 109 height 34
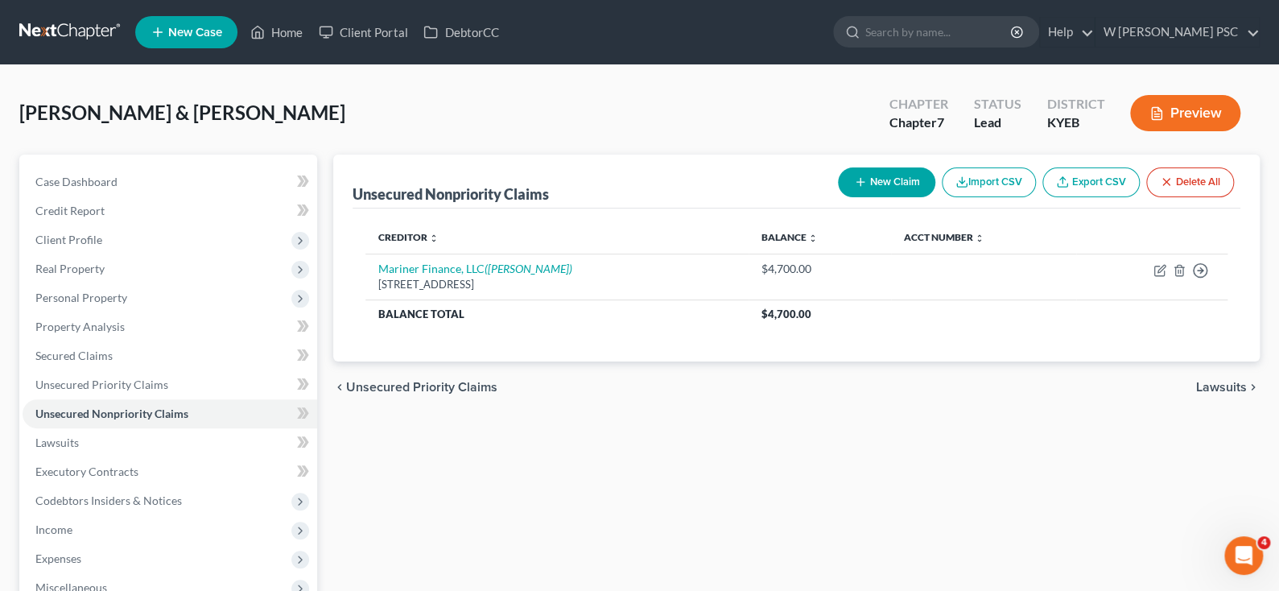
click at [844, 180] on button "New Claim" at bounding box center [886, 182] width 97 height 30
select select "2"
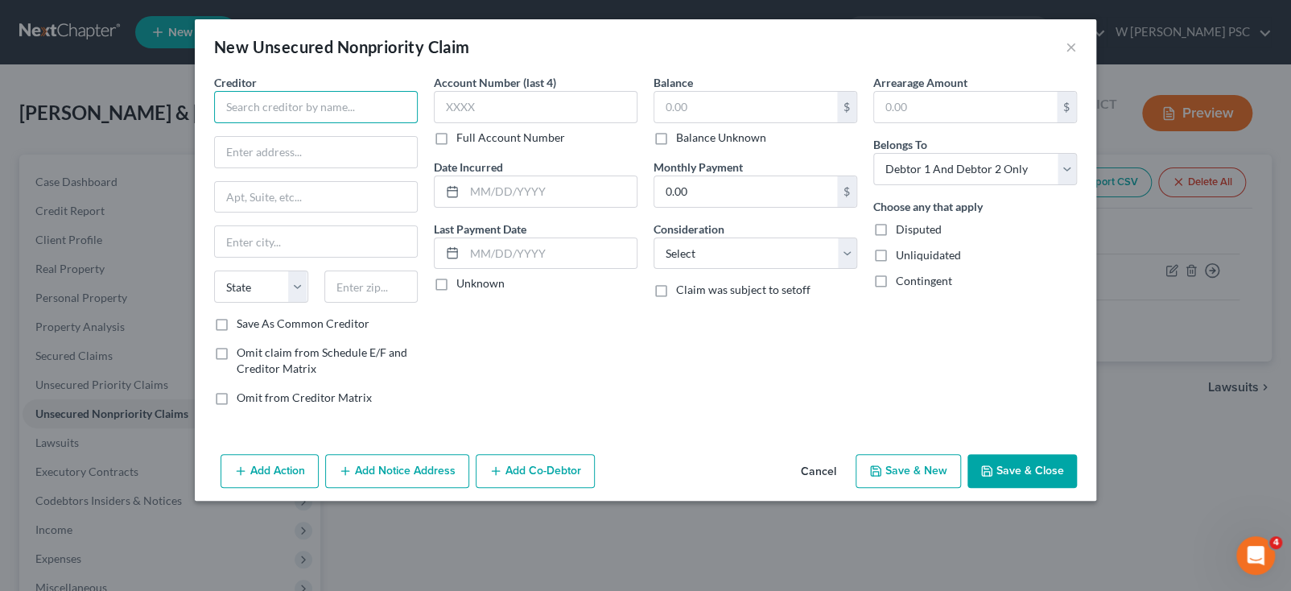
click at [232, 108] on input "text" at bounding box center [316, 107] width 204 height 32
type input "Beneficial [US_STATE], Inc."
type input "[STREET_ADDRESS]"
type input "P.O. Box 8546"
type input "23452"
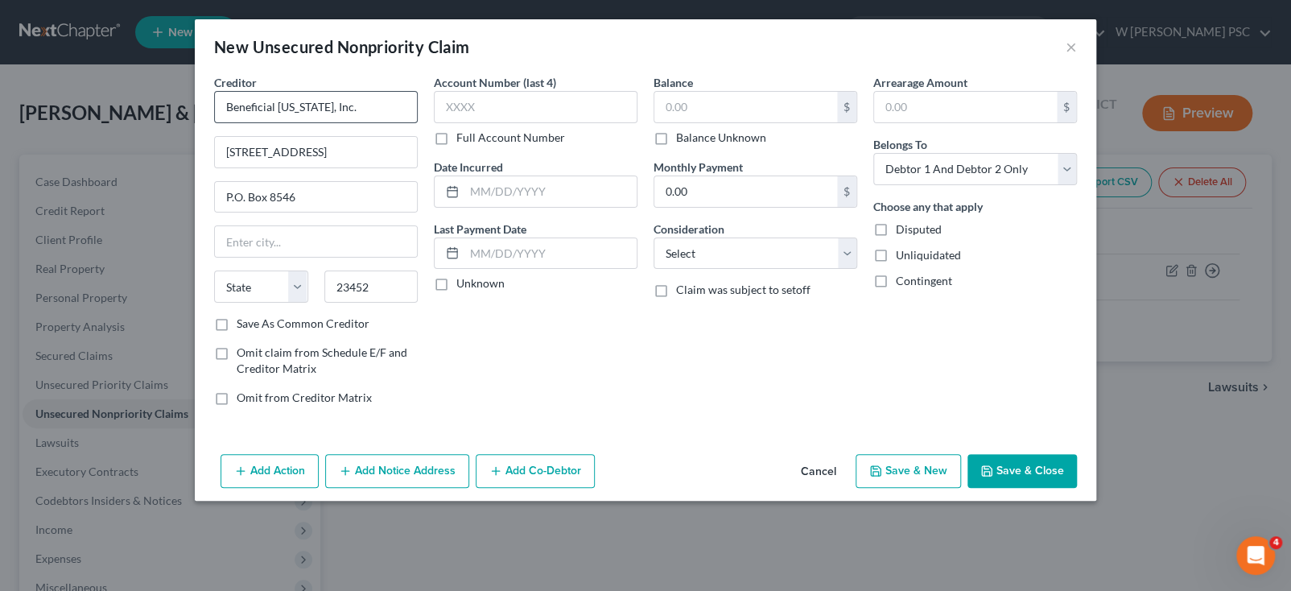
type input "[US_STATE][GEOGRAPHIC_DATA]"
select select "48"
click at [684, 138] on label "Balance Unknown" at bounding box center [721, 138] width 90 height 16
click at [684, 138] on input "Balance Unknown" at bounding box center [688, 135] width 10 height 10
checkbox input "true"
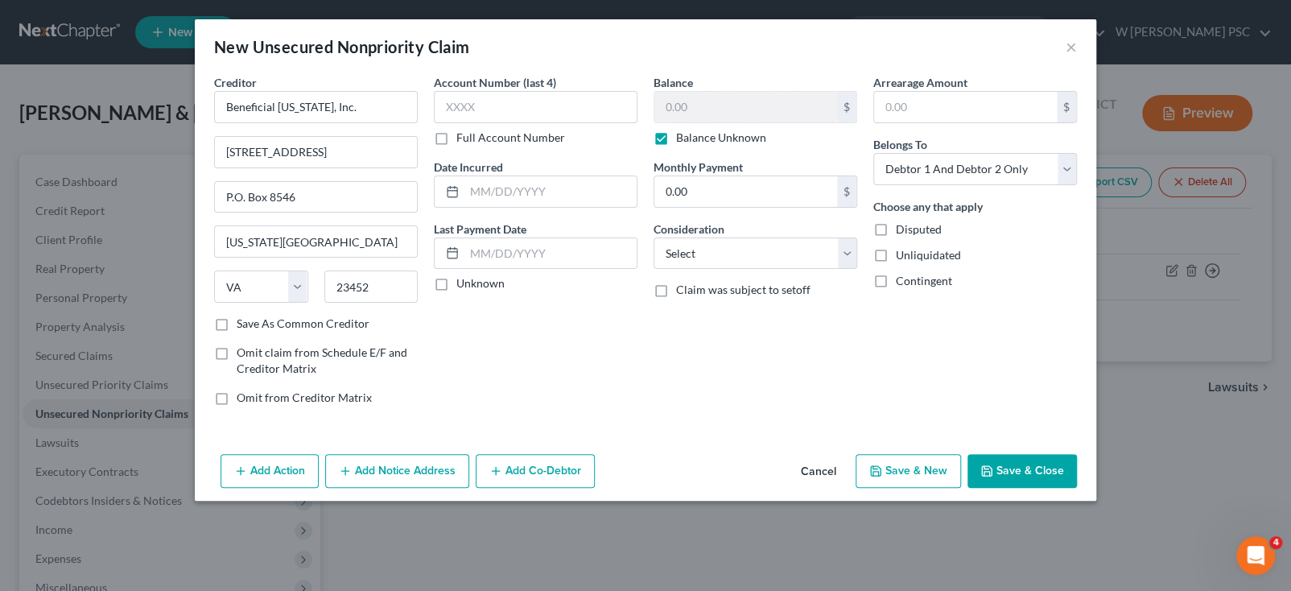
type input "0.00"
click at [438, 476] on button "Add Notice Address" at bounding box center [397, 471] width 144 height 34
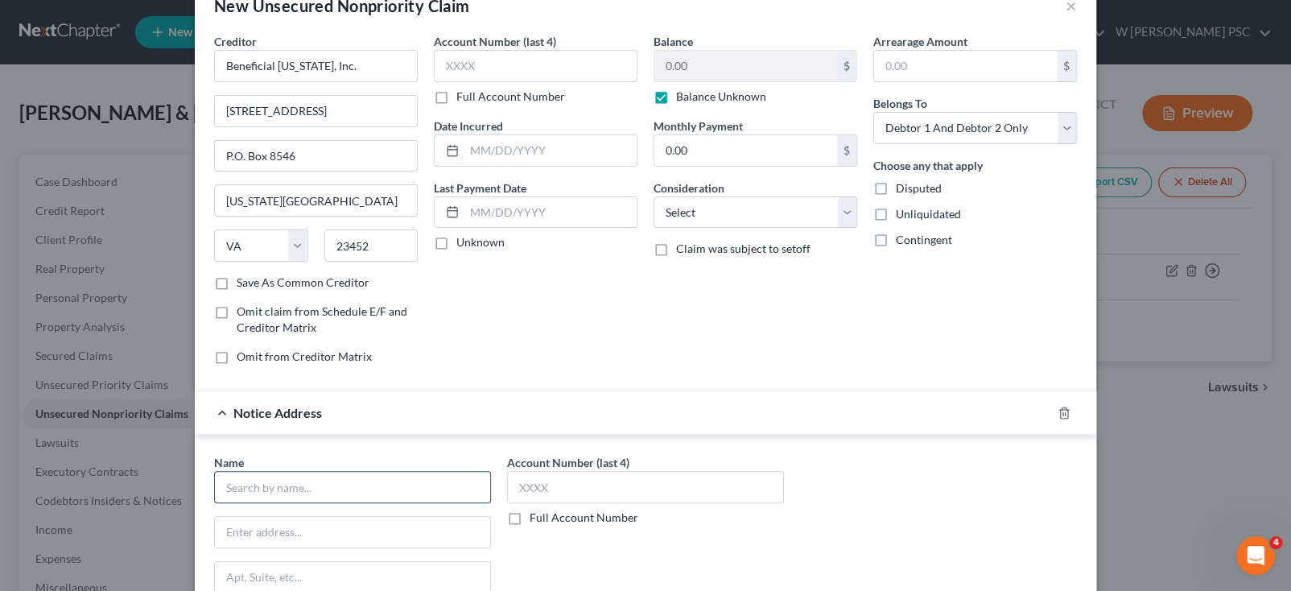
scroll to position [81, 0]
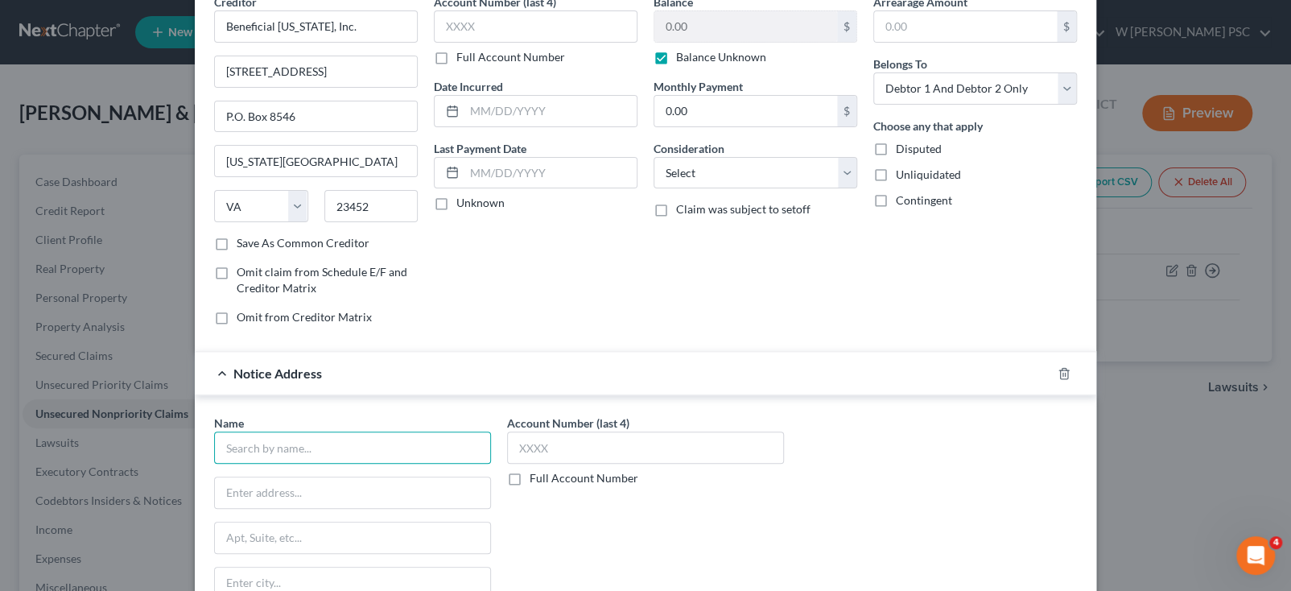
click at [279, 449] on input "text" at bounding box center [352, 447] width 277 height 32
type input "[PERSON_NAME]"
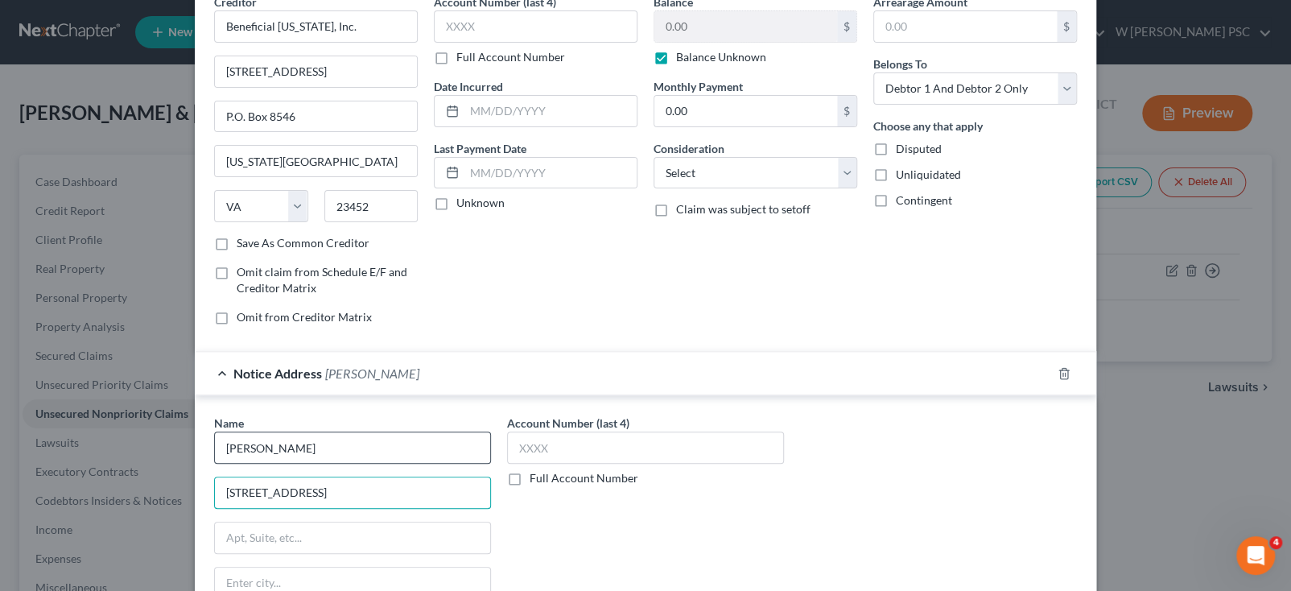
type input "[STREET_ADDRESS]"
type input "Suite 500"
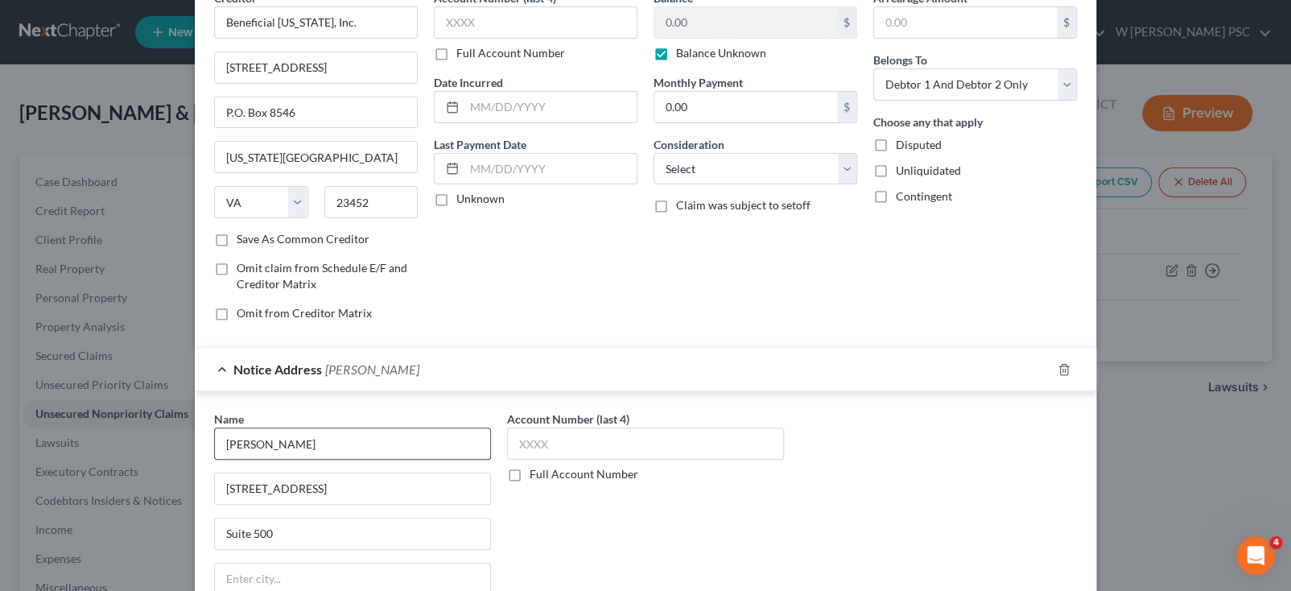
scroll to position [272, 0]
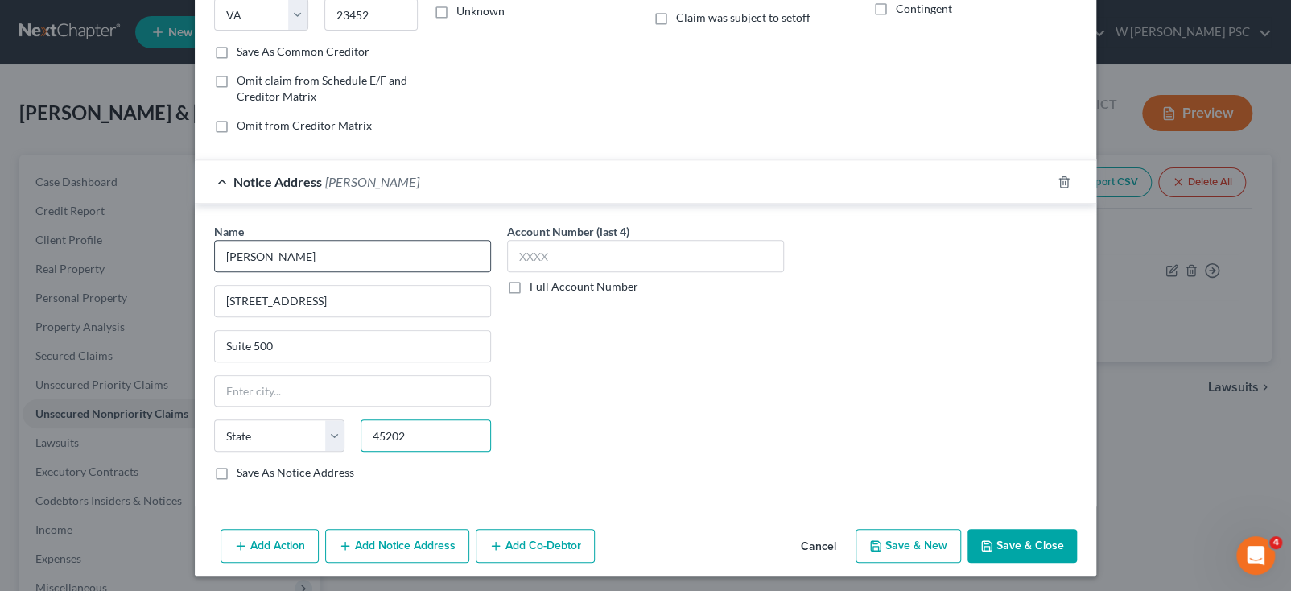
type input "45202"
type input "[GEOGRAPHIC_DATA]"
select select "36"
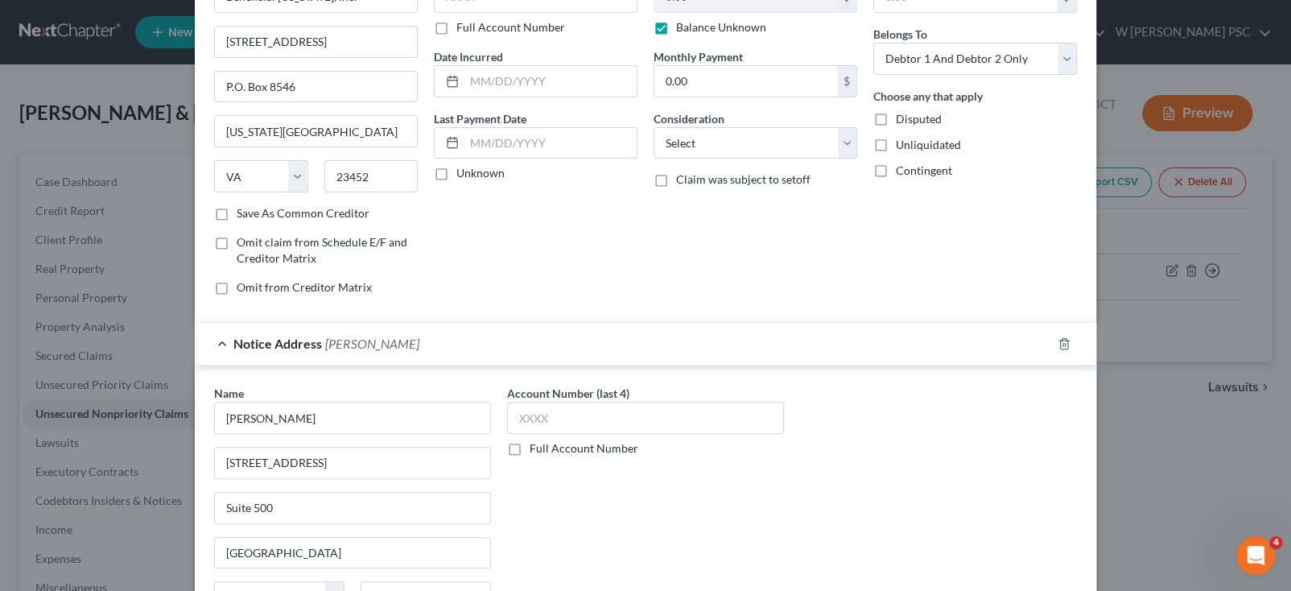
scroll to position [0, 0]
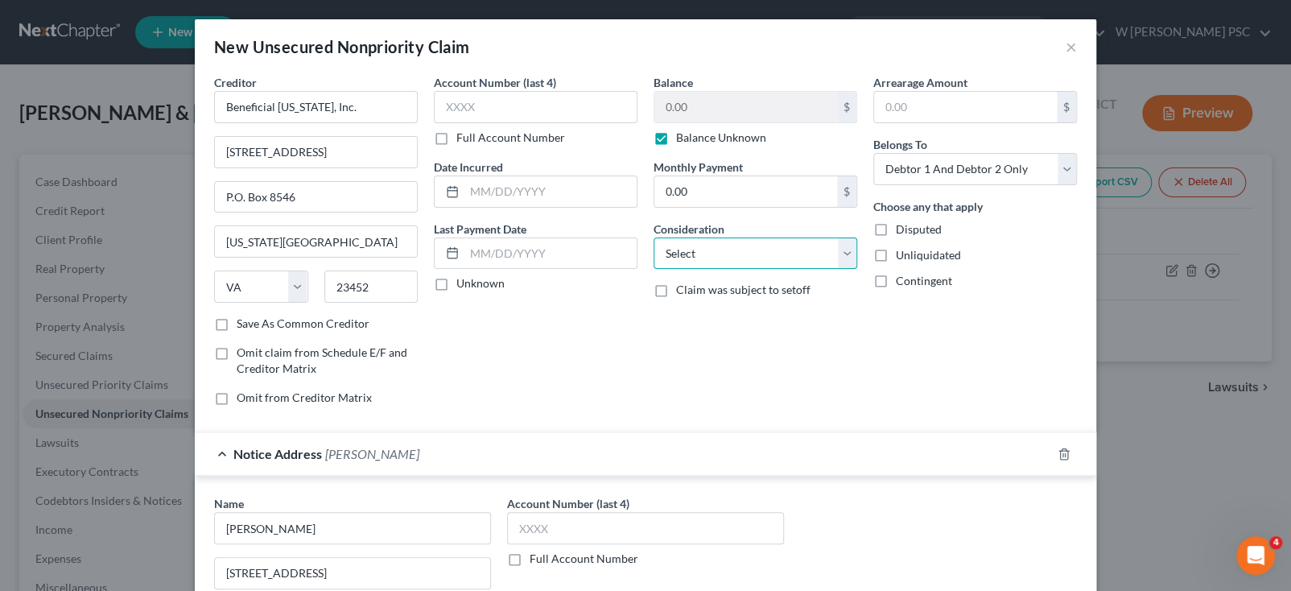
click at [696, 238] on select "Select Cable / Satellite Services Collection Agency Credit Card Debt Debt Couns…" at bounding box center [756, 253] width 204 height 32
click at [696, 237] on select "Select Cable / Satellite Services Collection Agency Credit Card Debt Debt Couns…" at bounding box center [756, 253] width 204 height 32
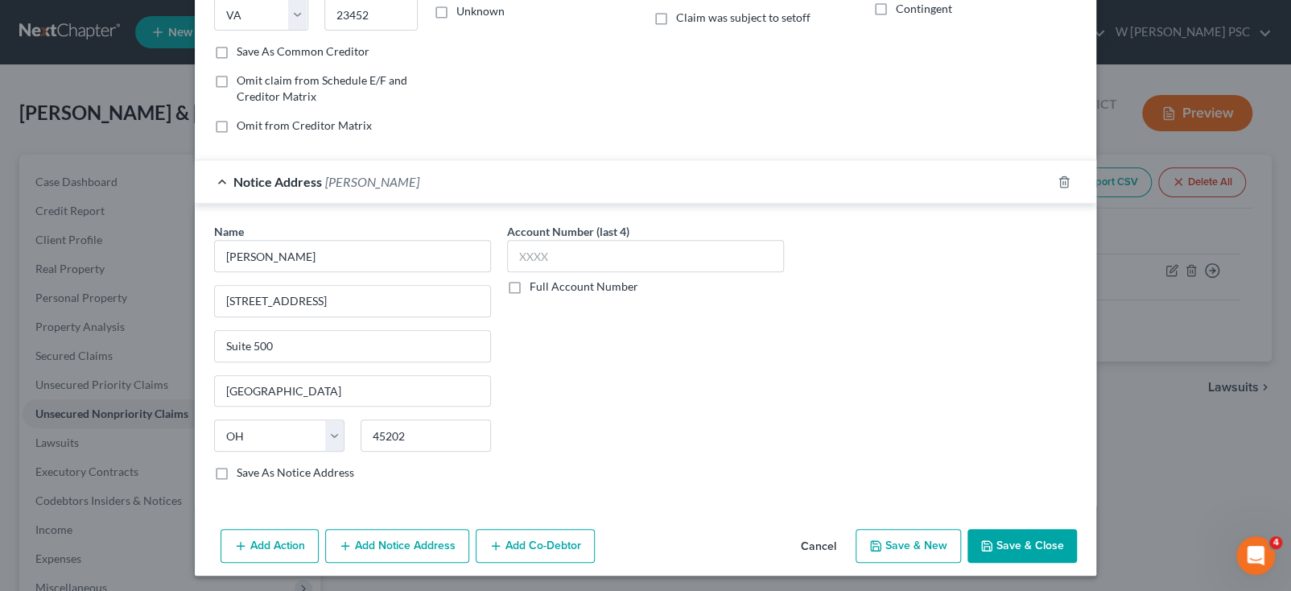
click at [1005, 531] on button "Save & Close" at bounding box center [1022, 546] width 109 height 34
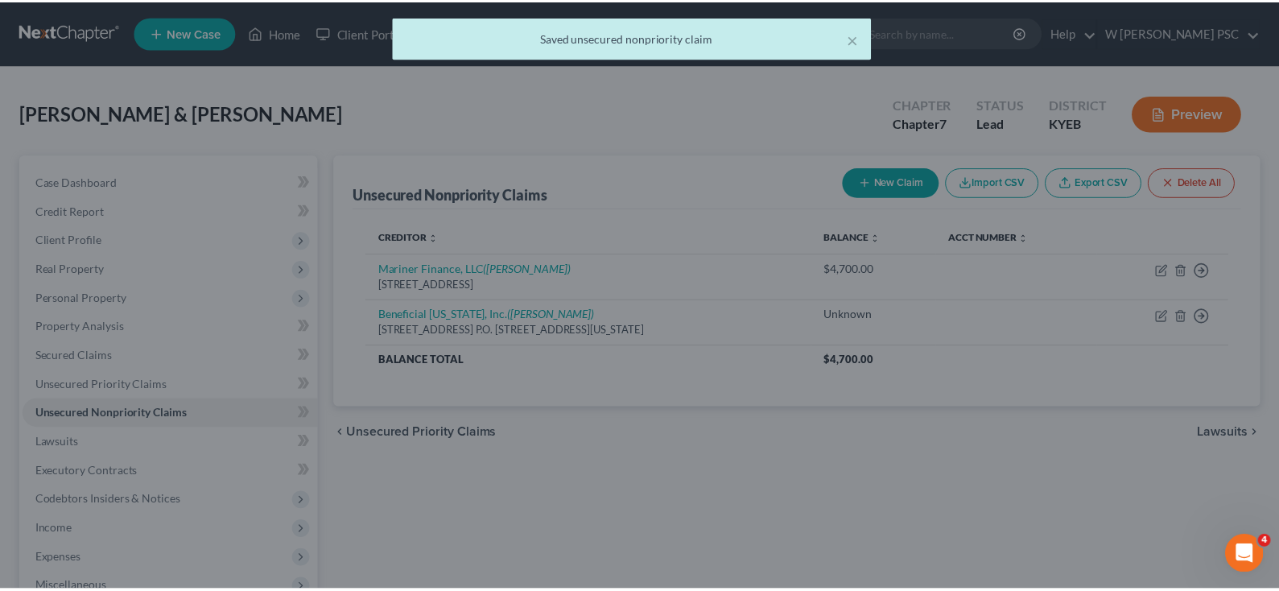
scroll to position [18, 0]
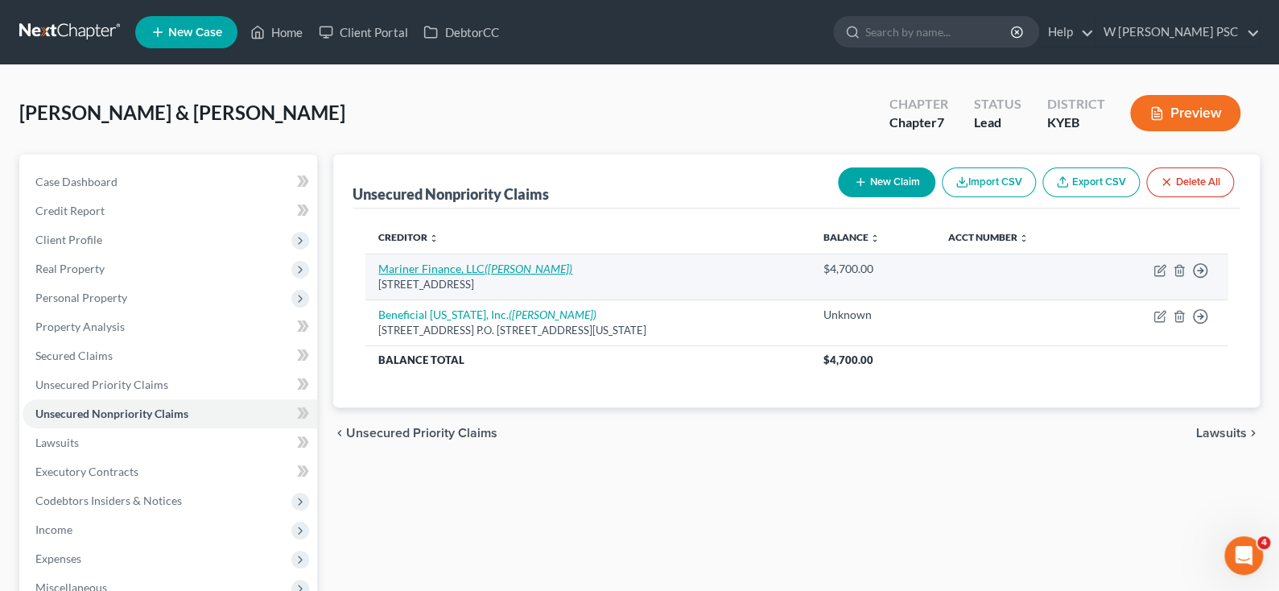
click at [473, 262] on link "Mariner Finance, LLC ([PERSON_NAME])" at bounding box center [475, 269] width 194 height 14
select select "21"
select select "10"
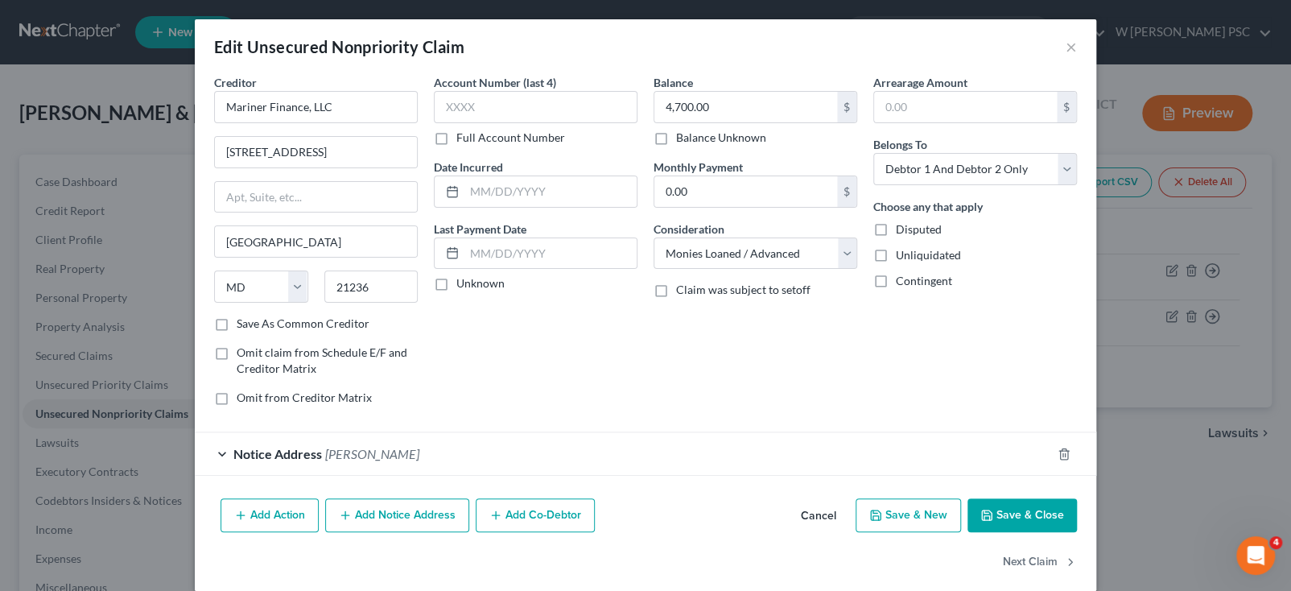
click at [943, 147] on div "Belongs To * Select Debtor 1 Only Debtor 2 Only Debtor 1 And Debtor 2 Only At L…" at bounding box center [975, 160] width 204 height 49
click at [936, 166] on select "Select Debtor 1 Only Debtor 2 Only Debtor 1 And Debtor 2 Only At Least One Of T…" at bounding box center [975, 169] width 204 height 32
select select "1"
click at [873, 153] on select "Select Debtor 1 Only Debtor 2 Only Debtor 1 And Debtor 2 Only At Least One Of T…" at bounding box center [975, 169] width 204 height 32
click at [1022, 521] on button "Save & Close" at bounding box center [1022, 515] width 109 height 34
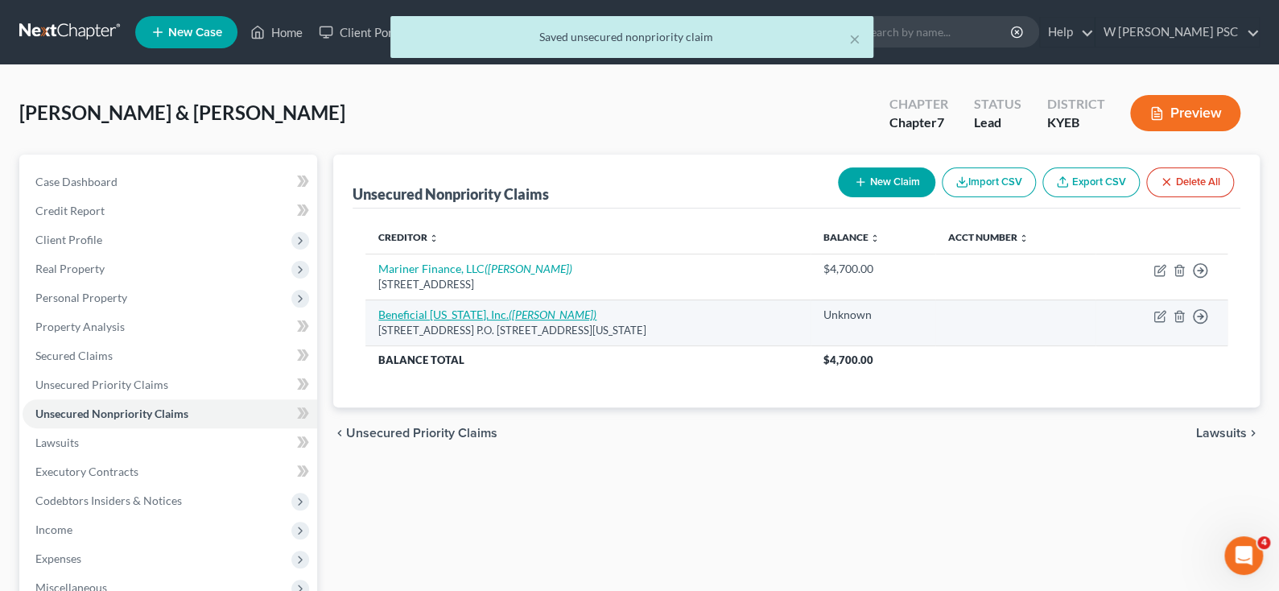
click at [458, 313] on link "Beneficial [US_STATE], Inc. ([PERSON_NAME])" at bounding box center [487, 315] width 218 height 14
select select "48"
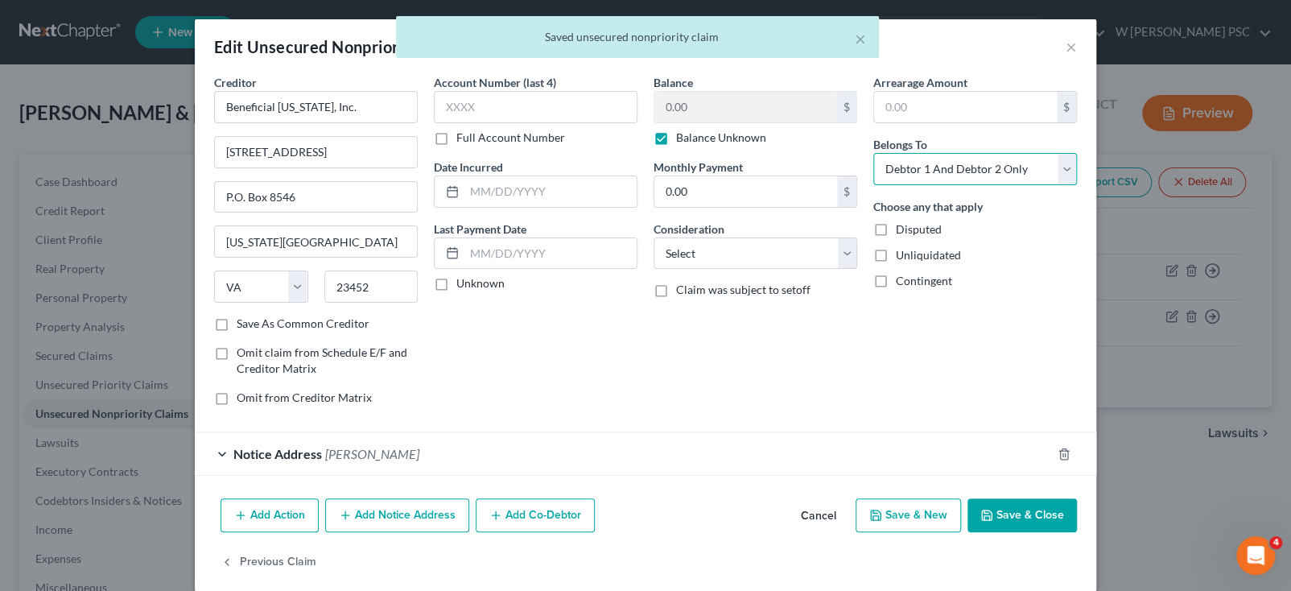
click at [926, 164] on select "Select Debtor 1 Only Debtor 2 Only Debtor 1 And Debtor 2 Only At Least One Of T…" at bounding box center [975, 169] width 204 height 32
select select "1"
click at [873, 153] on select "Select Debtor 1 Only Debtor 2 Only Debtor 1 And Debtor 2 Only At Least One Of T…" at bounding box center [975, 169] width 204 height 32
click at [1024, 512] on button "Save & Close" at bounding box center [1022, 515] width 109 height 34
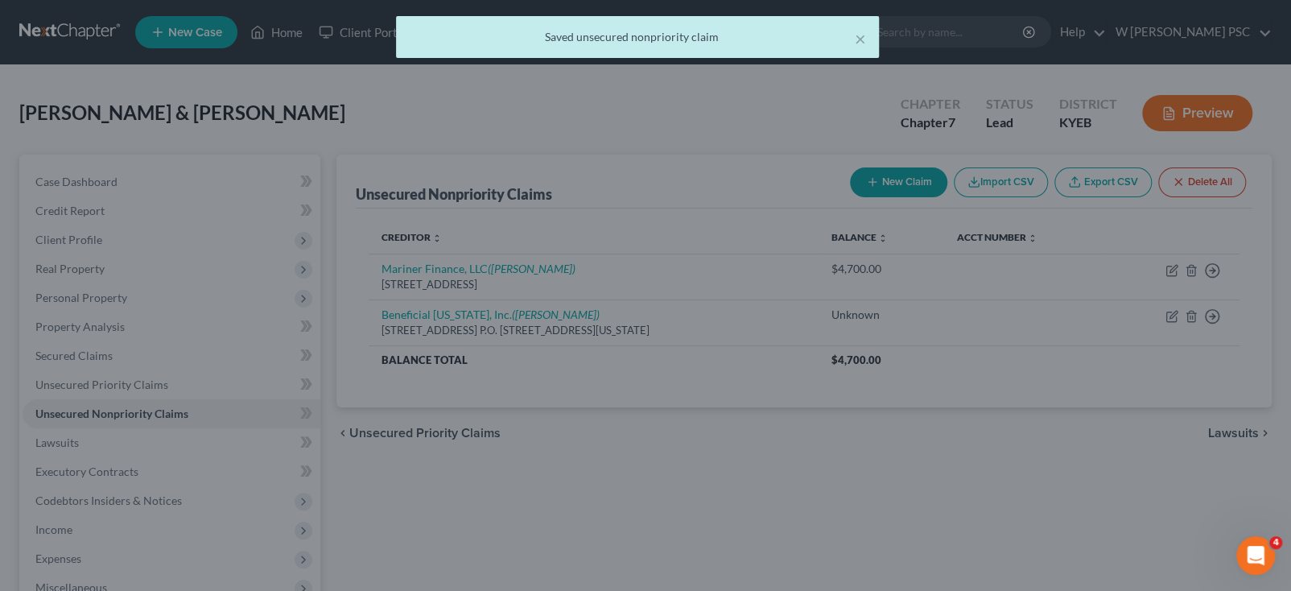
type input "0"
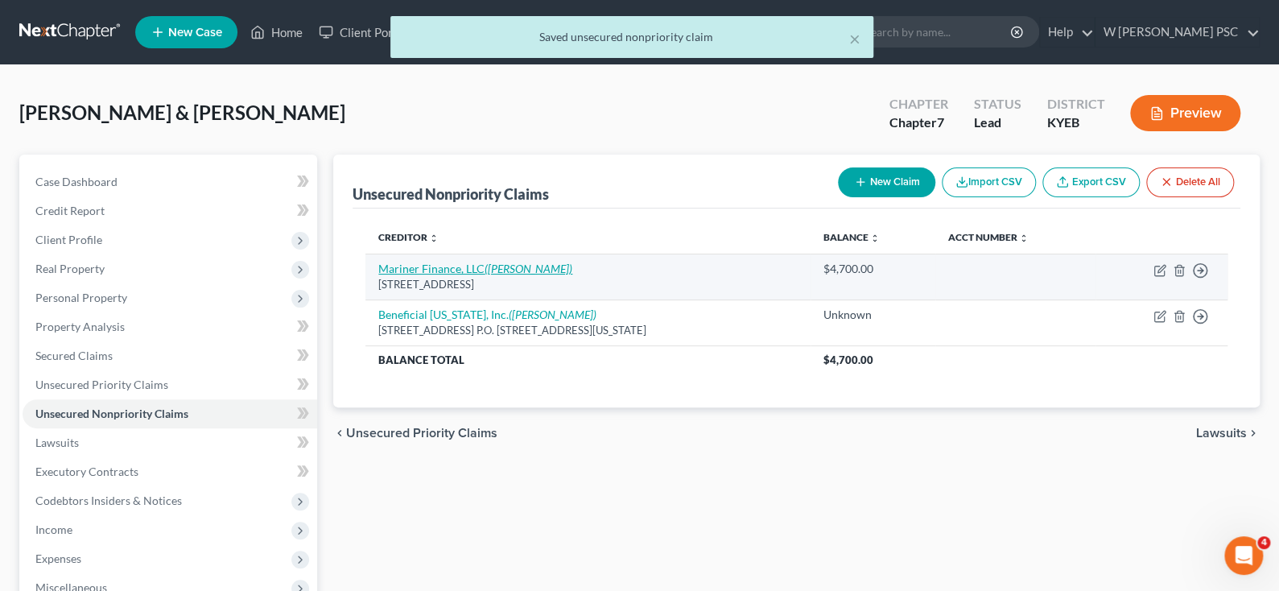
click at [517, 265] on icon "([PERSON_NAME])" at bounding box center [529, 269] width 88 height 14
select select "21"
select select "10"
select select "1"
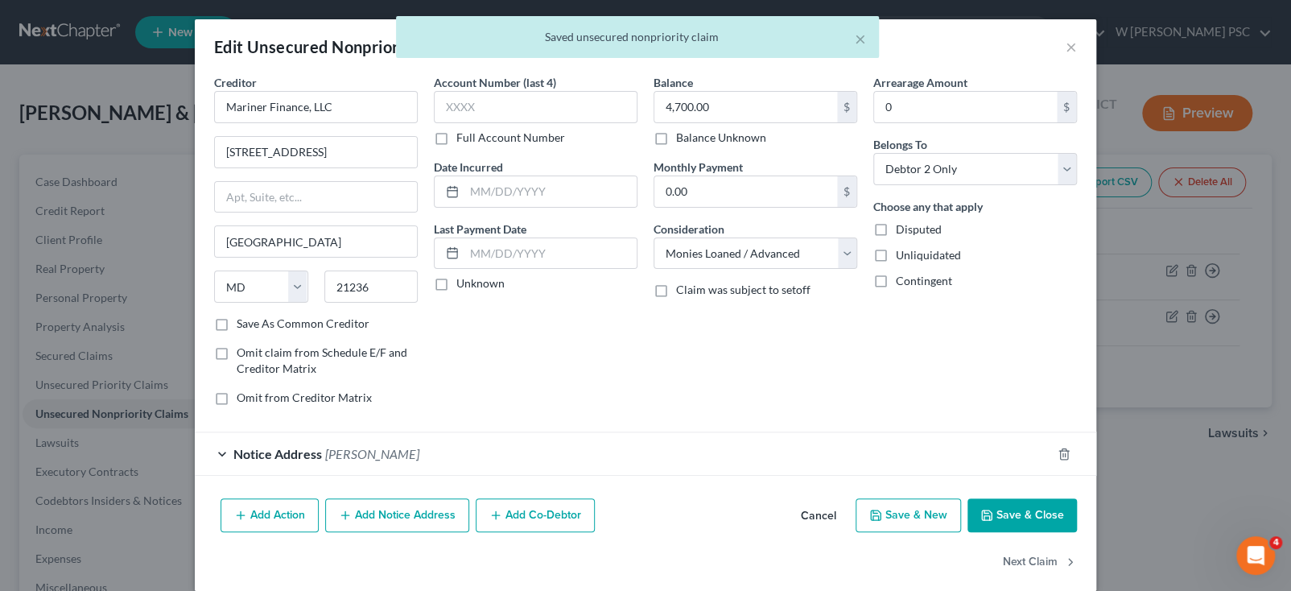
click at [241, 319] on label "Save As Common Creditor" at bounding box center [303, 324] width 133 height 16
click at [243, 319] on input "Save As Common Creditor" at bounding box center [248, 321] width 10 height 10
click at [1032, 516] on button "Save & Close" at bounding box center [1022, 515] width 109 height 34
checkbox input "false"
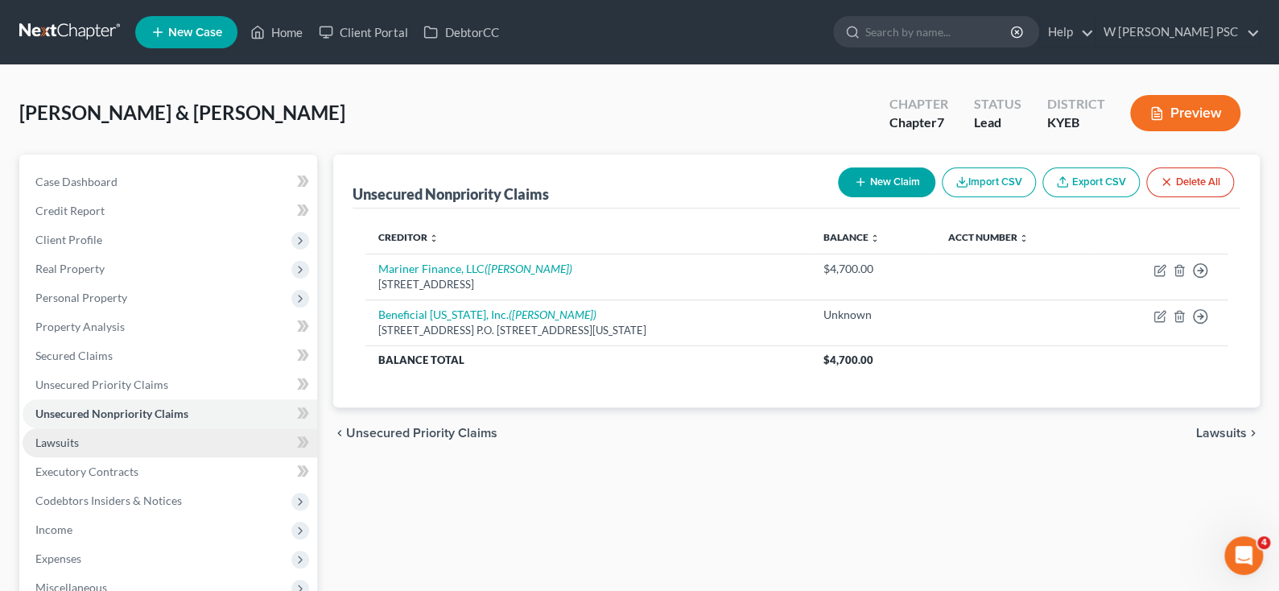
click at [81, 432] on link "Lawsuits" at bounding box center [170, 442] width 295 height 29
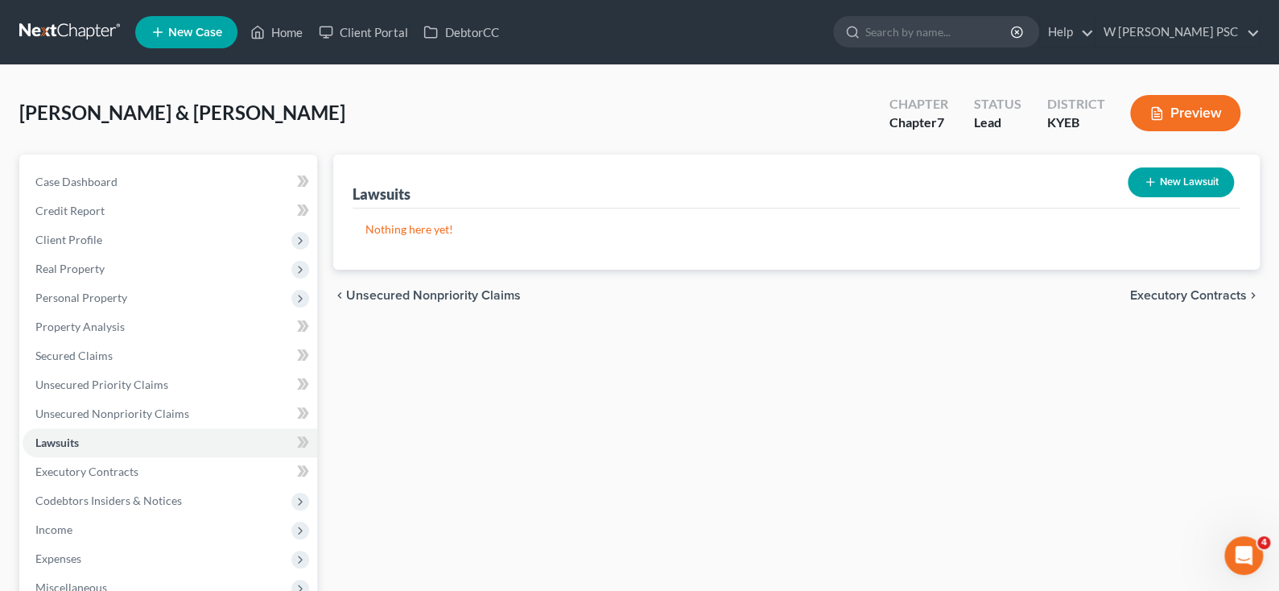
click at [1203, 182] on button "New Lawsuit" at bounding box center [1181, 182] width 106 height 30
select select "0"
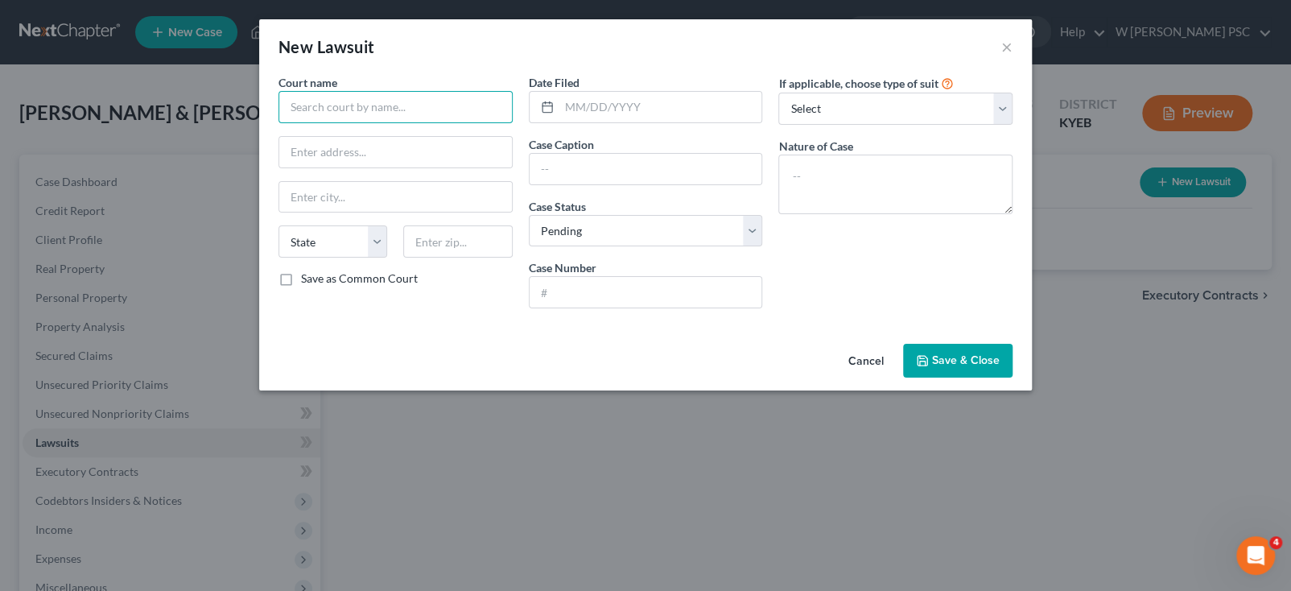
click at [404, 110] on input "text" at bounding box center [396, 107] width 234 height 32
type input "[PERSON_NAME] District Court"
type input "3"
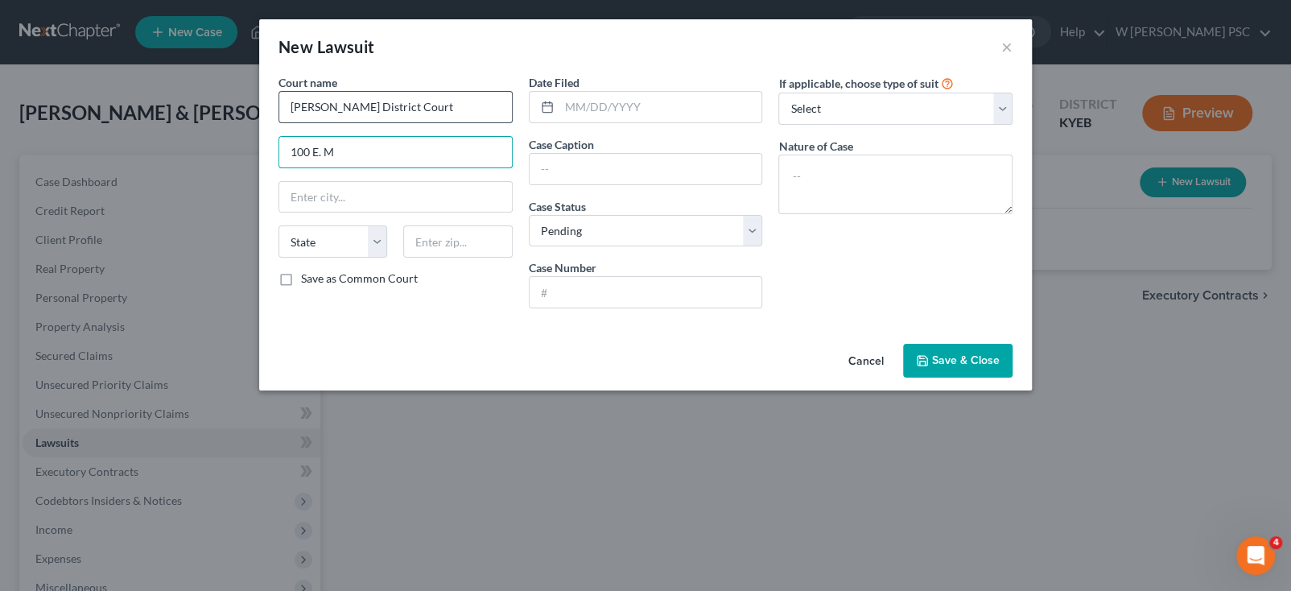
type input "[STREET_ADDRESS]"
type input "[PERSON_NAME]"
select select "18"
type input "41143"
click at [352, 287] on div "Court name * [PERSON_NAME] District Court [GEOGRAPHIC_DATA] [PERSON_NAME][GEOGR…" at bounding box center [395, 197] width 250 height 247
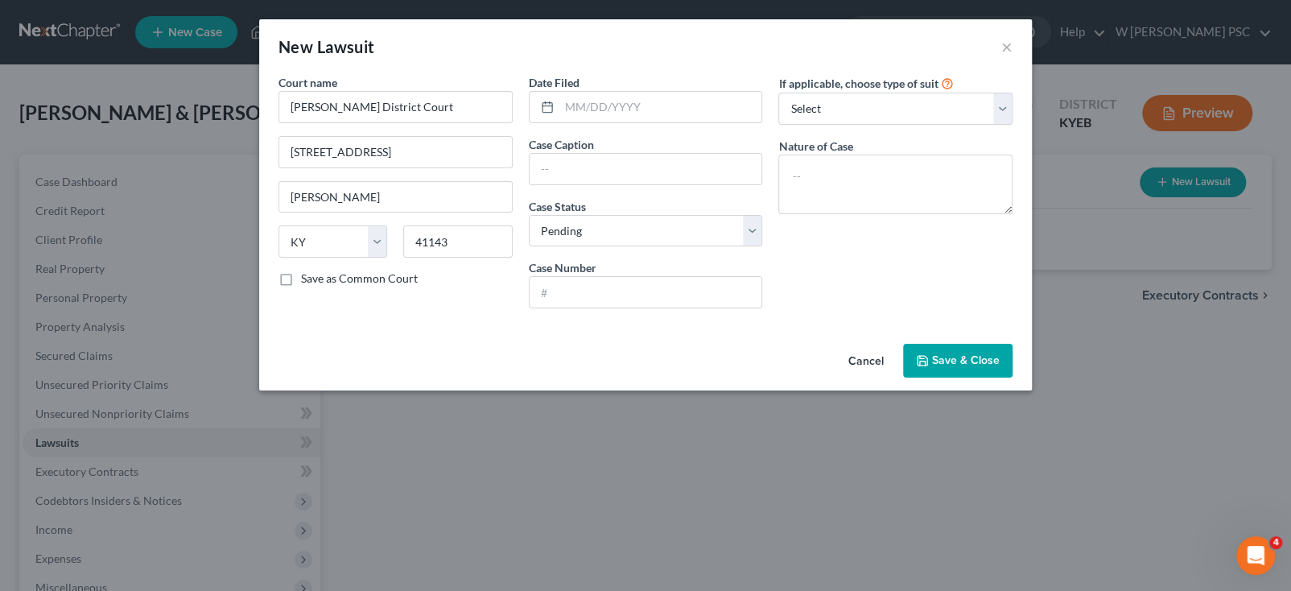
click at [301, 277] on label "Save as Common Court" at bounding box center [359, 278] width 117 height 16
click at [308, 277] on input "Save as Common Court" at bounding box center [313, 275] width 10 height 10
checkbox input "true"
click at [618, 104] on input "text" at bounding box center [660, 107] width 203 height 31
type input "0"
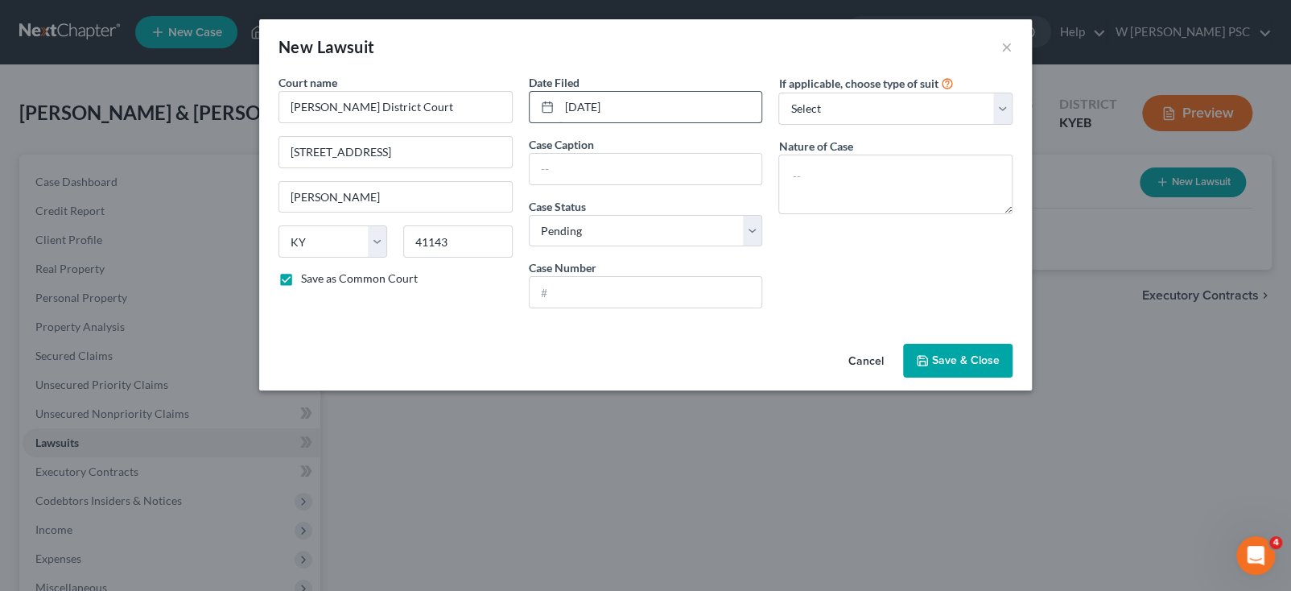
type input "[DATE]"
type input "Mariner Finance, LLC vs. [PERSON_NAME]"
click at [617, 325] on div "Court name * [PERSON_NAME] District Court [GEOGRAPHIC_DATA] [PERSON_NAME][GEOGR…" at bounding box center [645, 205] width 773 height 263
click at [608, 300] on input "text" at bounding box center [646, 292] width 233 height 31
type input "25-C-00365"
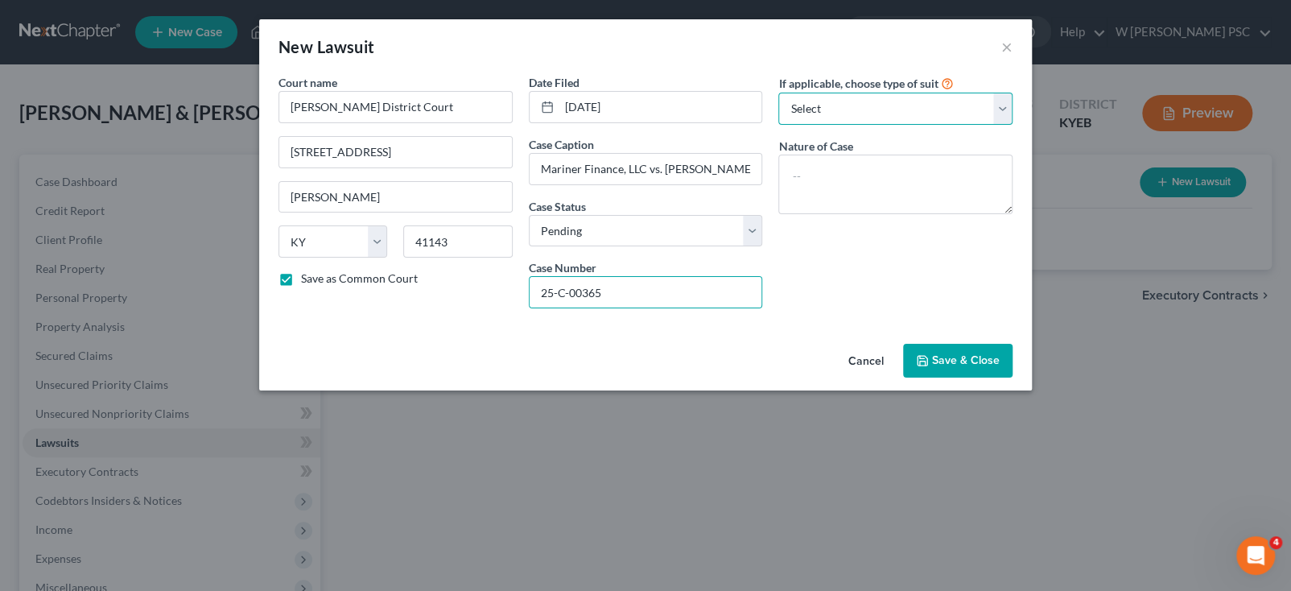
click at [963, 106] on select "Select Repossession Garnishment Foreclosure Attached, Seized, Or Levied Other" at bounding box center [895, 109] width 234 height 32
click at [778, 93] on select "Select Repossession Garnishment Foreclosure Attached, Seized, Or Levied Other" at bounding box center [895, 109] width 234 height 32
click at [965, 353] on span "Save & Close" at bounding box center [966, 360] width 68 height 14
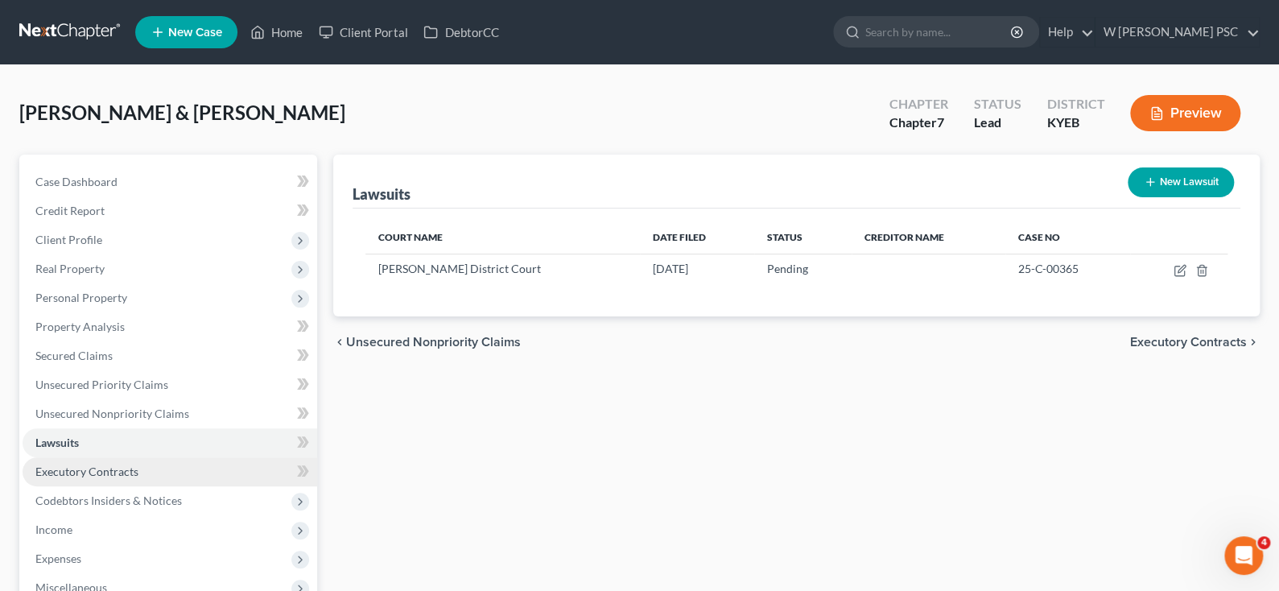
click at [134, 467] on span "Executory Contracts" at bounding box center [86, 471] width 103 height 14
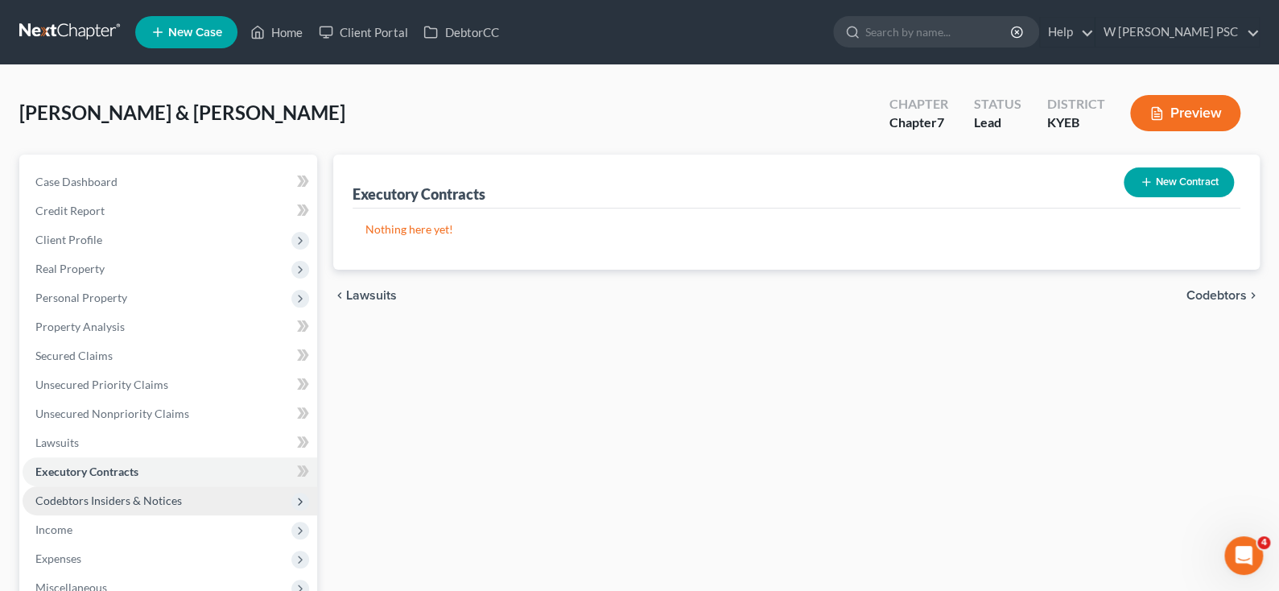
click at [130, 494] on span "Codebtors Insiders & Notices" at bounding box center [108, 500] width 147 height 14
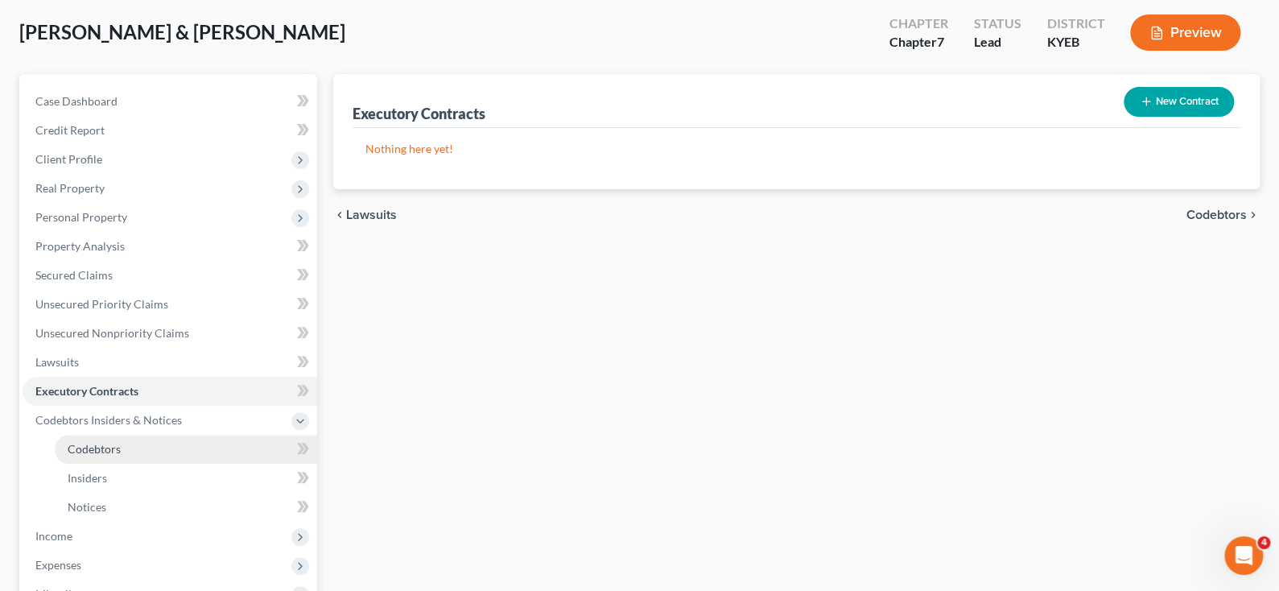
click at [147, 450] on link "Codebtors" at bounding box center [186, 449] width 262 height 29
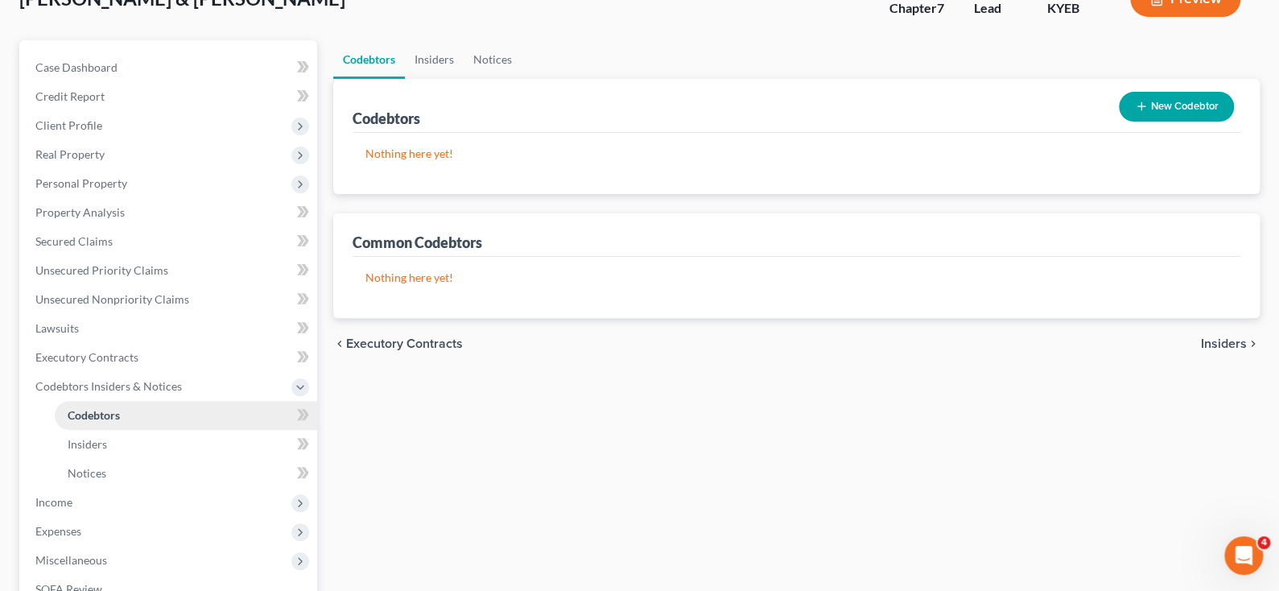
scroll to position [161, 0]
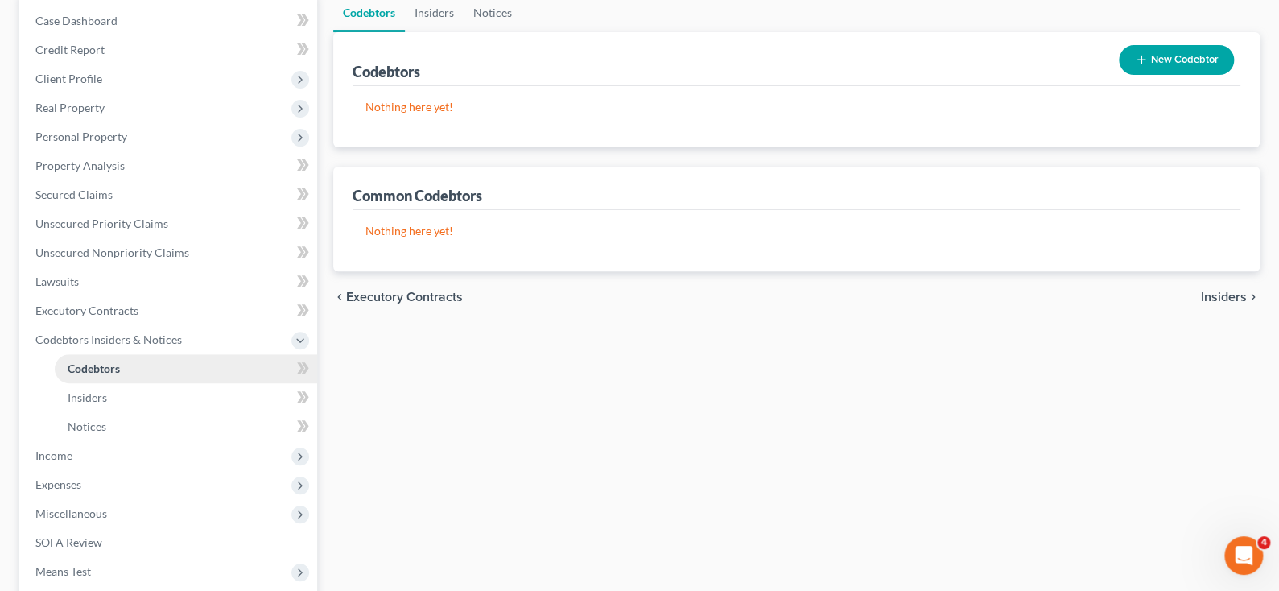
click at [147, 450] on span "Income" at bounding box center [170, 455] width 295 height 29
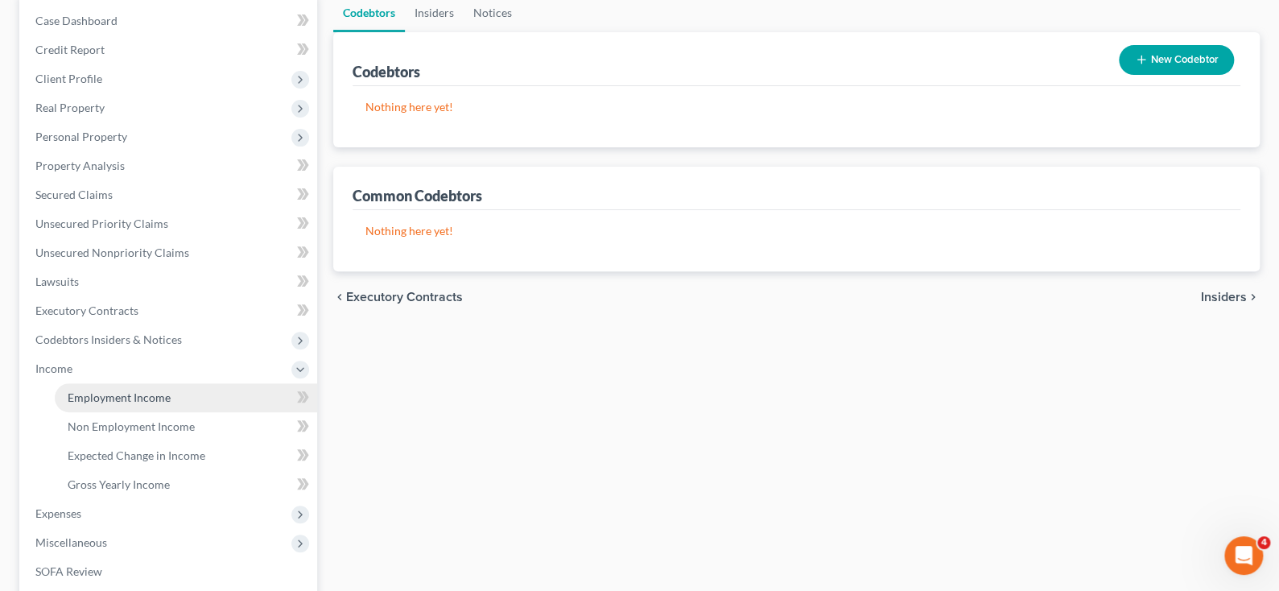
click at [126, 403] on link "Employment Income" at bounding box center [186, 397] width 262 height 29
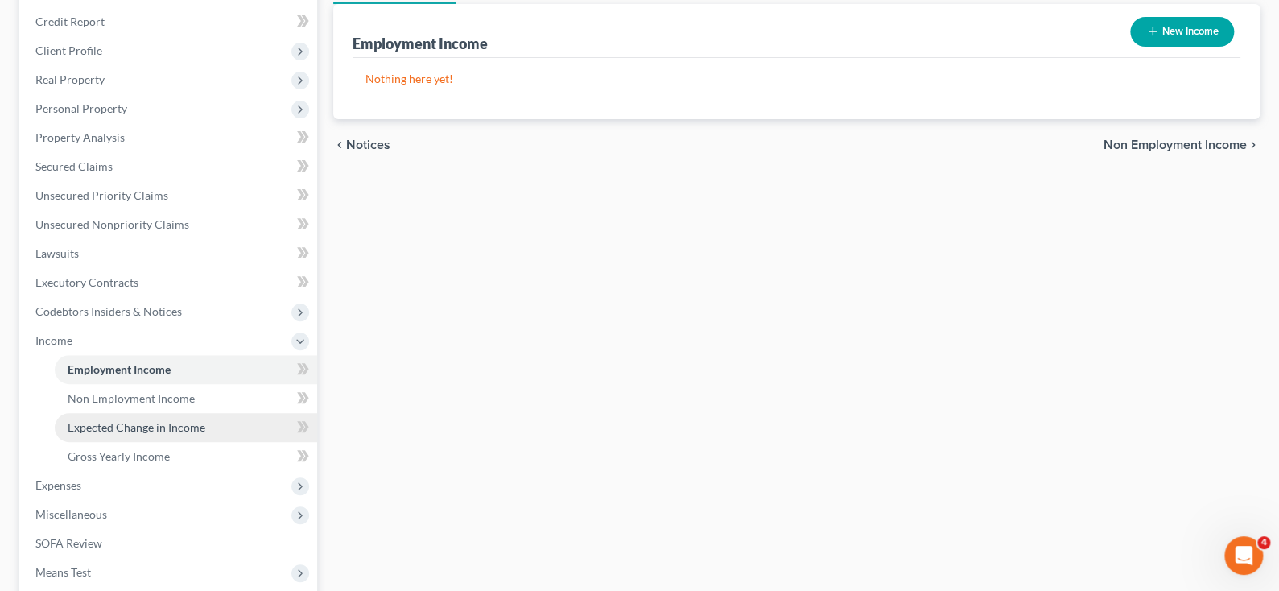
scroll to position [161, 0]
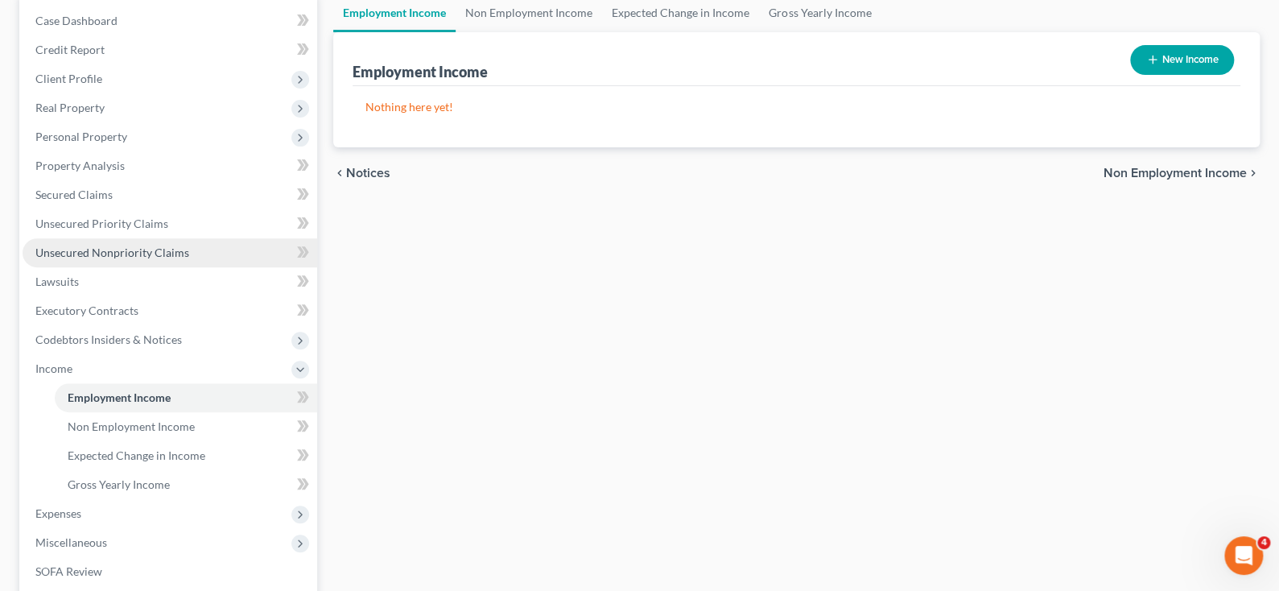
click at [105, 246] on span "Unsecured Nonpriority Claims" at bounding box center [112, 253] width 154 height 14
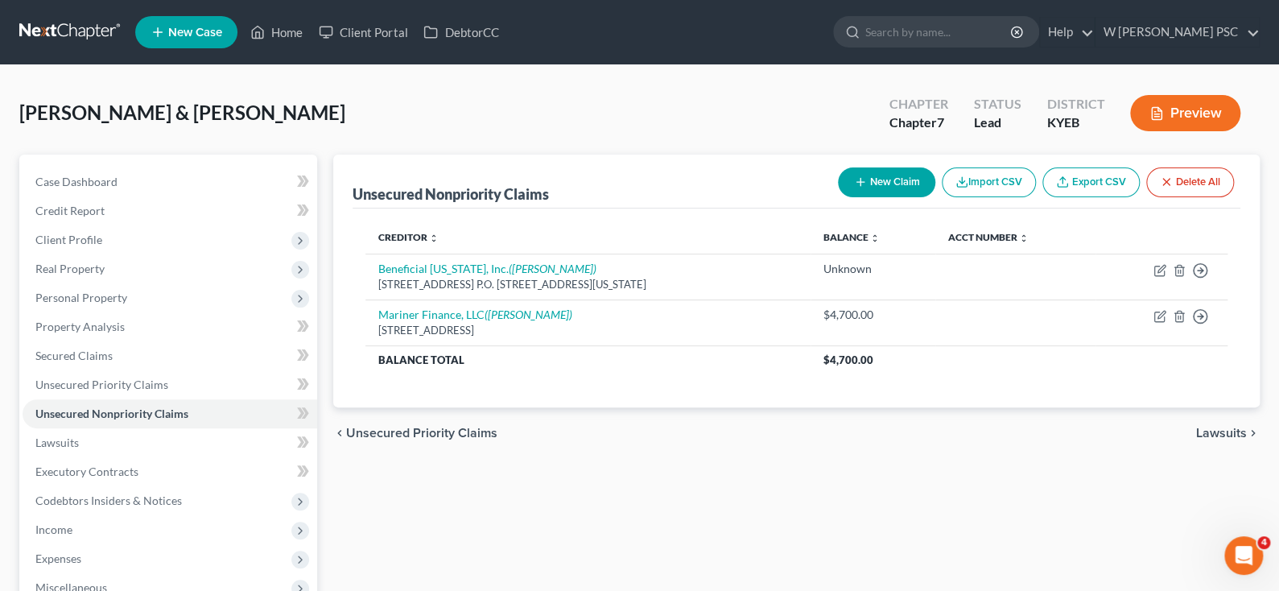
click at [906, 184] on button "New Claim" at bounding box center [886, 182] width 97 height 30
select select "2"
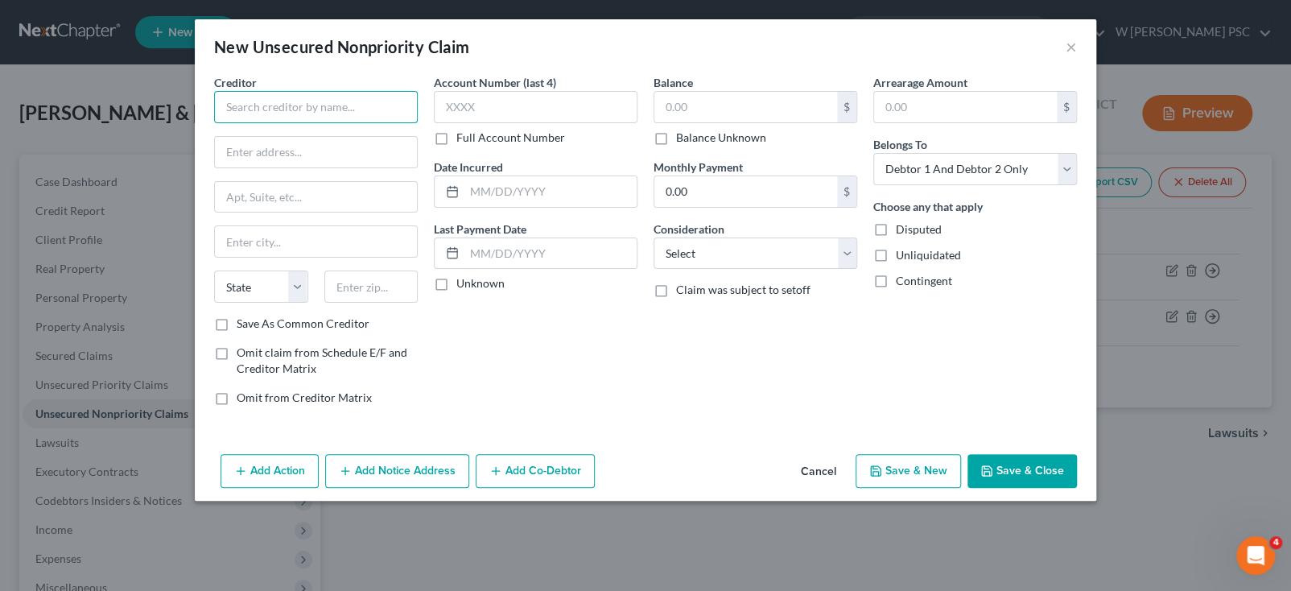
click at [315, 117] on input "text" at bounding box center [316, 107] width 204 height 32
type input "[PERSON_NAME] [PERSON_NAME] D.M.D."
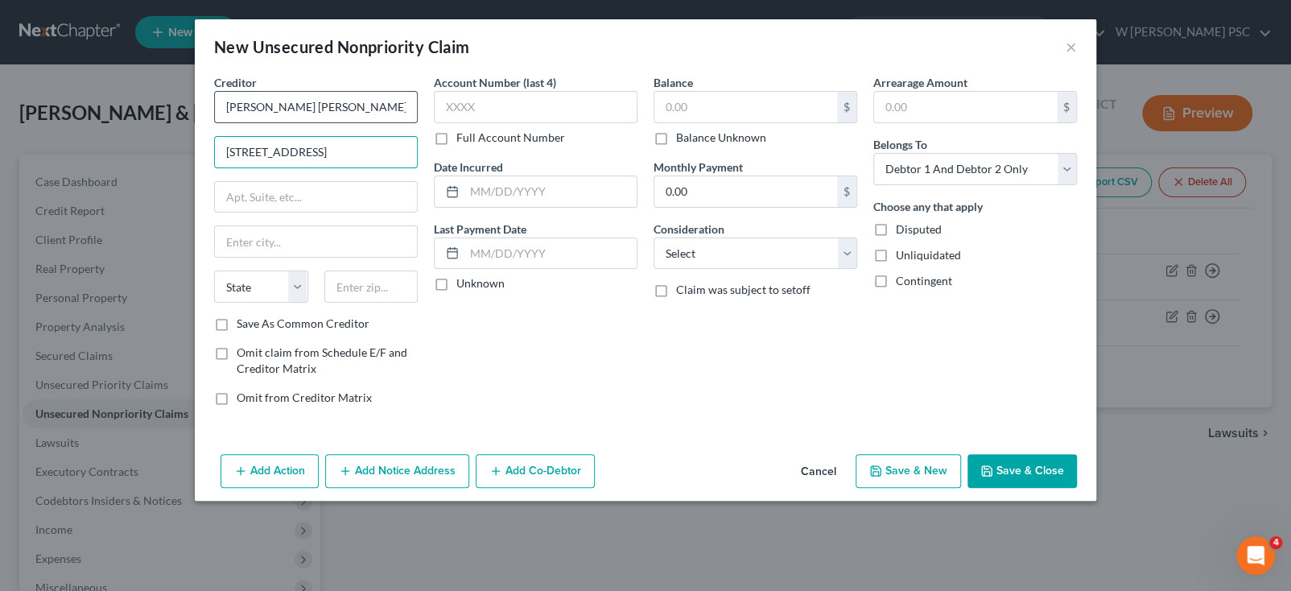
type input "[STREET_ADDRESS]"
type input "40351"
type input "[PERSON_NAME]"
select select "18"
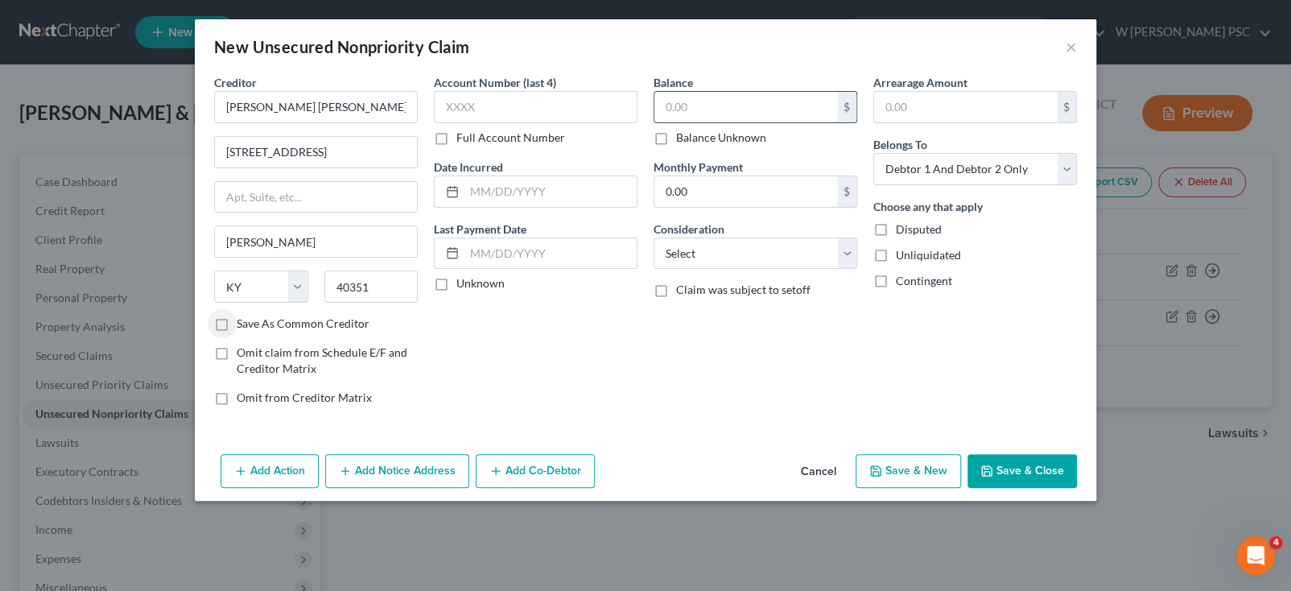
click at [668, 116] on input "text" at bounding box center [745, 107] width 183 height 31
type input "158.00"
click at [593, 109] on input "text" at bounding box center [536, 107] width 204 height 32
type input "2"
type input "4795"
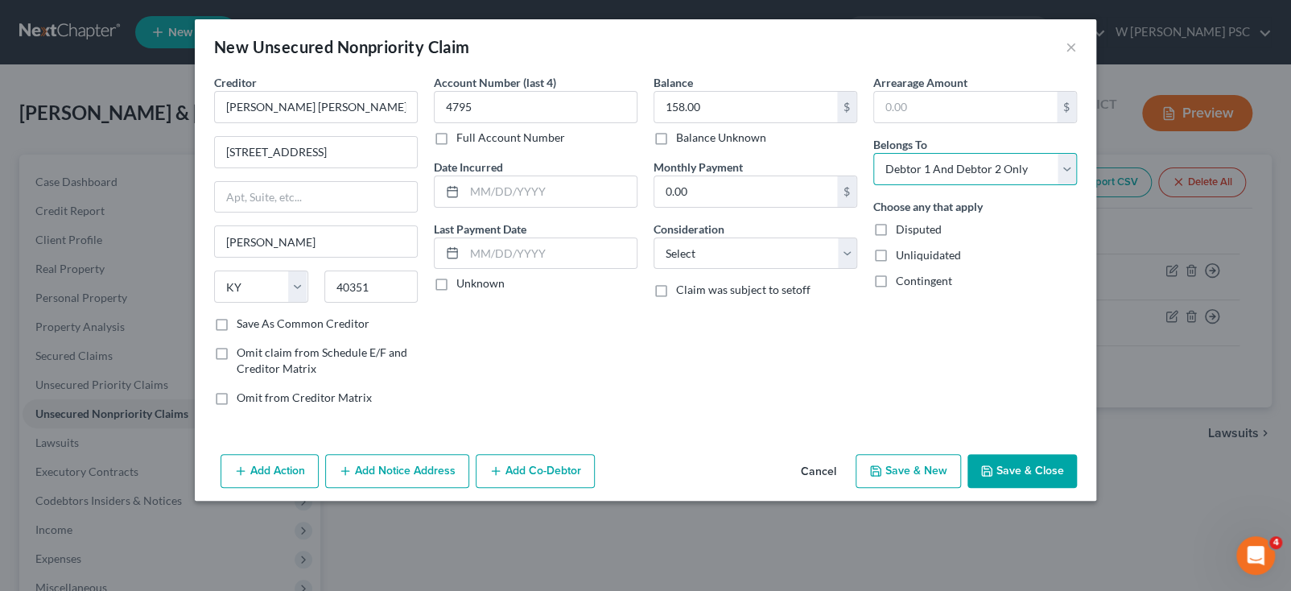
click at [960, 170] on select "Select Debtor 1 Only Debtor 2 Only Debtor 1 And Debtor 2 Only At Least One Of T…" at bounding box center [975, 169] width 204 height 32
select select "1"
click at [873, 153] on select "Select Debtor 1 Only Debtor 2 Only Debtor 1 And Debtor 2 Only At Least One Of T…" at bounding box center [975, 169] width 204 height 32
click at [506, 247] on input "text" at bounding box center [550, 253] width 172 height 31
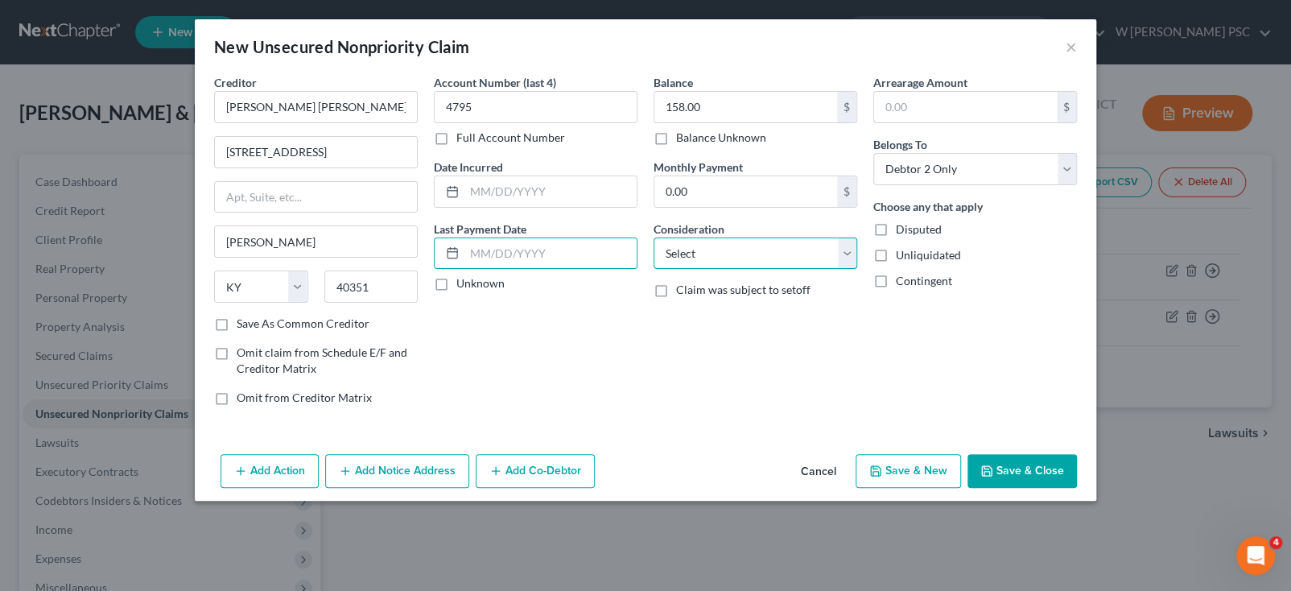
click at [784, 266] on select "Select Cable / Satellite Services Collection Agency Credit Card Debt Debt Couns…" at bounding box center [756, 253] width 204 height 32
select select "9"
click at [654, 237] on select "Select Cable / Satellite Services Collection Agency Credit Card Debt Debt Couns…" at bounding box center [756, 253] width 204 height 32
click at [898, 467] on button "Save & New" at bounding box center [908, 471] width 105 height 34
select select "2"
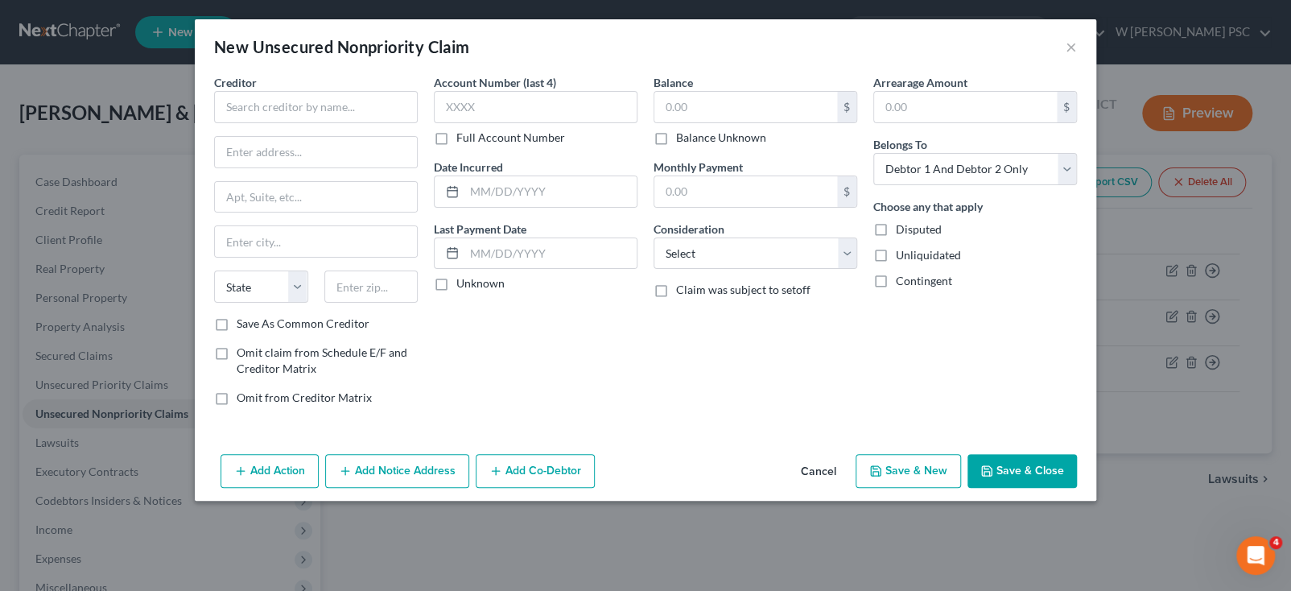
click at [268, 77] on div "Creditor *" at bounding box center [316, 98] width 204 height 49
click at [258, 116] on input "text" at bounding box center [316, 107] width 204 height 32
type input "W"
type input "UK KDMC"
click at [315, 89] on div "Creditor * UK KDMC" at bounding box center [316, 98] width 204 height 49
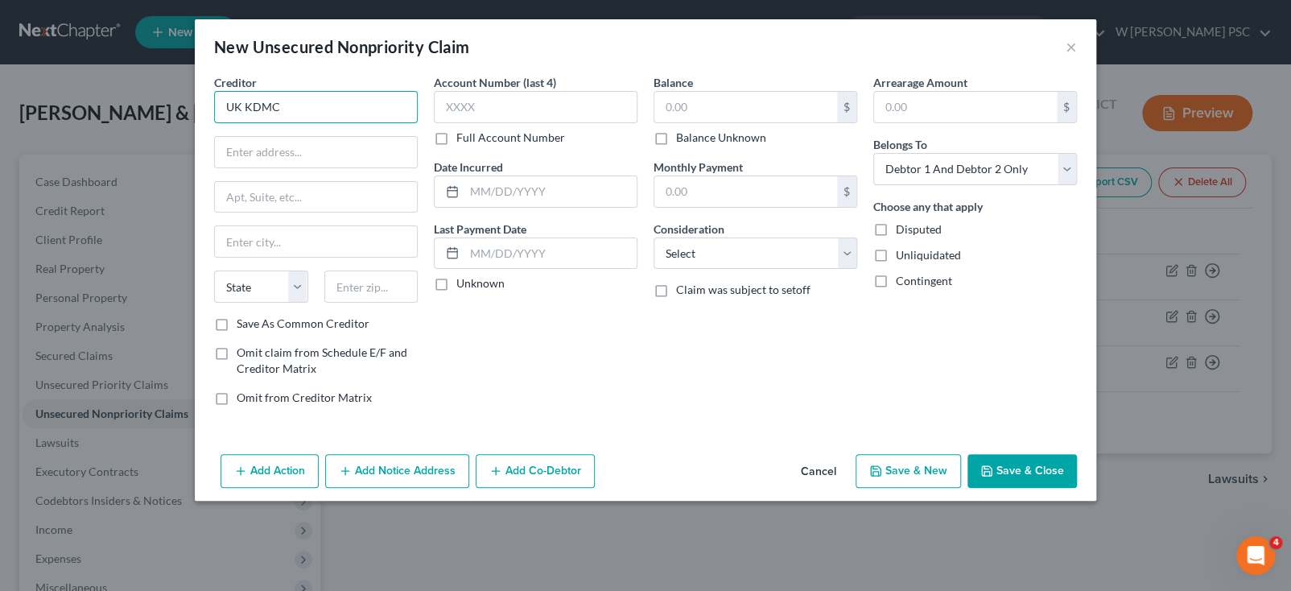
click at [304, 103] on input "UK KDMC" at bounding box center [316, 107] width 204 height 32
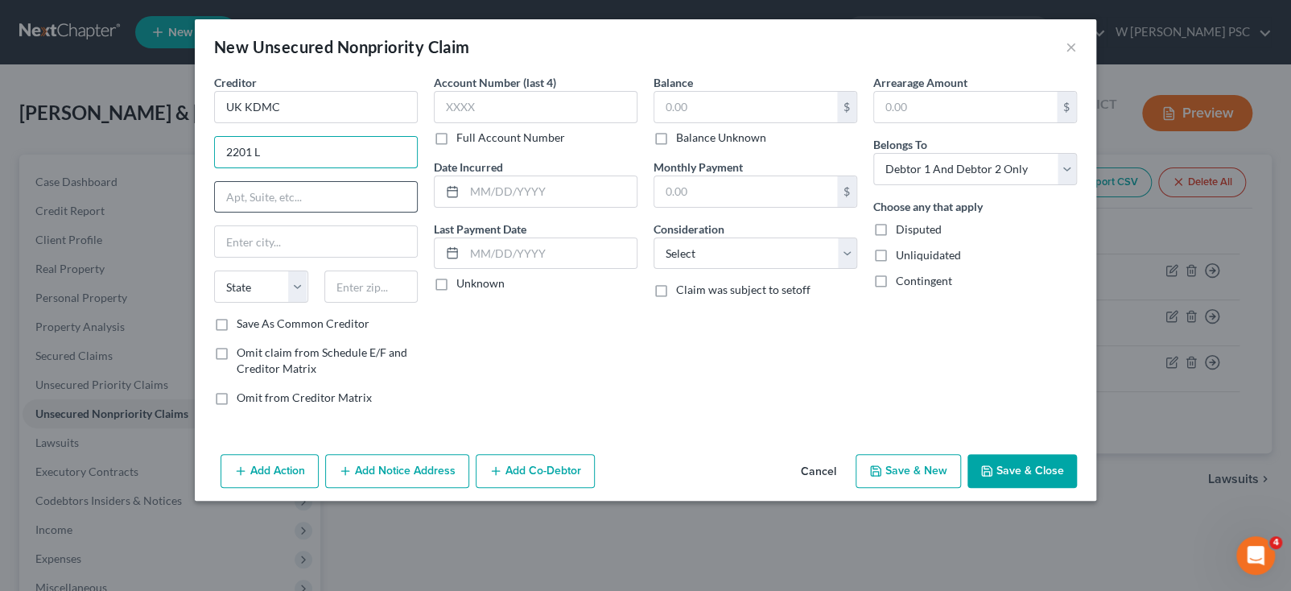
type input "[STREET_ADDRESS]"
type input "Ashland"
type input "41101"
select select "18"
click at [328, 319] on label "Save As Common Creditor" at bounding box center [303, 324] width 133 height 16
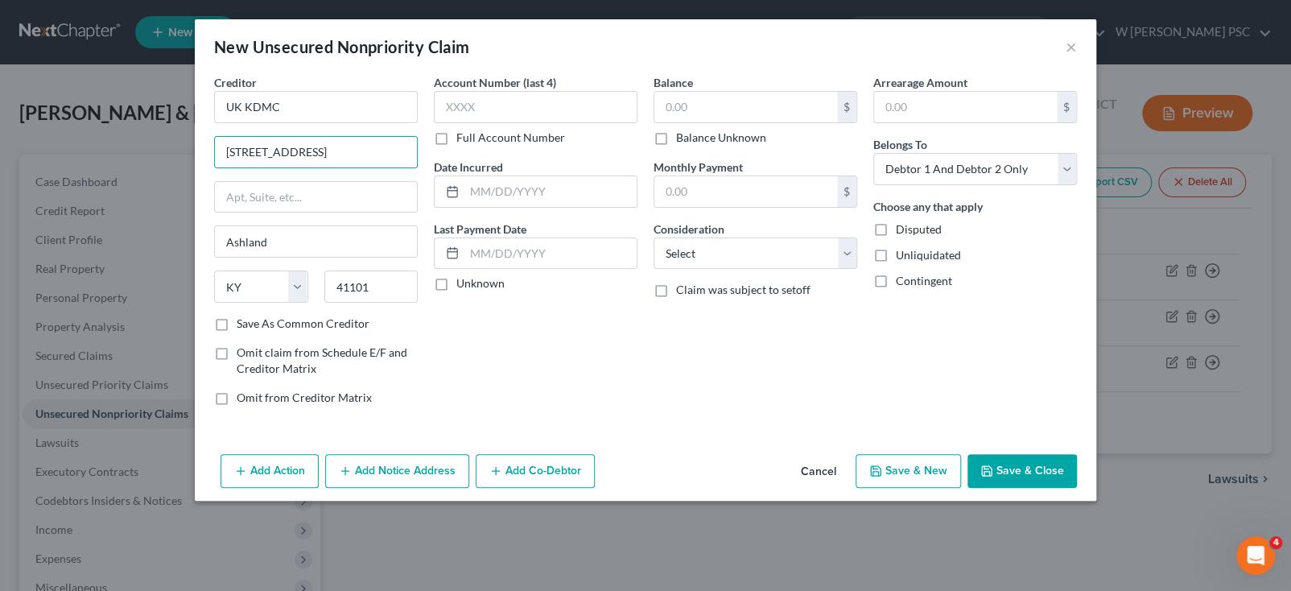
click at [254, 319] on input "Save As Common Creditor" at bounding box center [248, 321] width 10 height 10
checkbox input "true"
click at [465, 101] on input "text" at bounding box center [536, 107] width 204 height 32
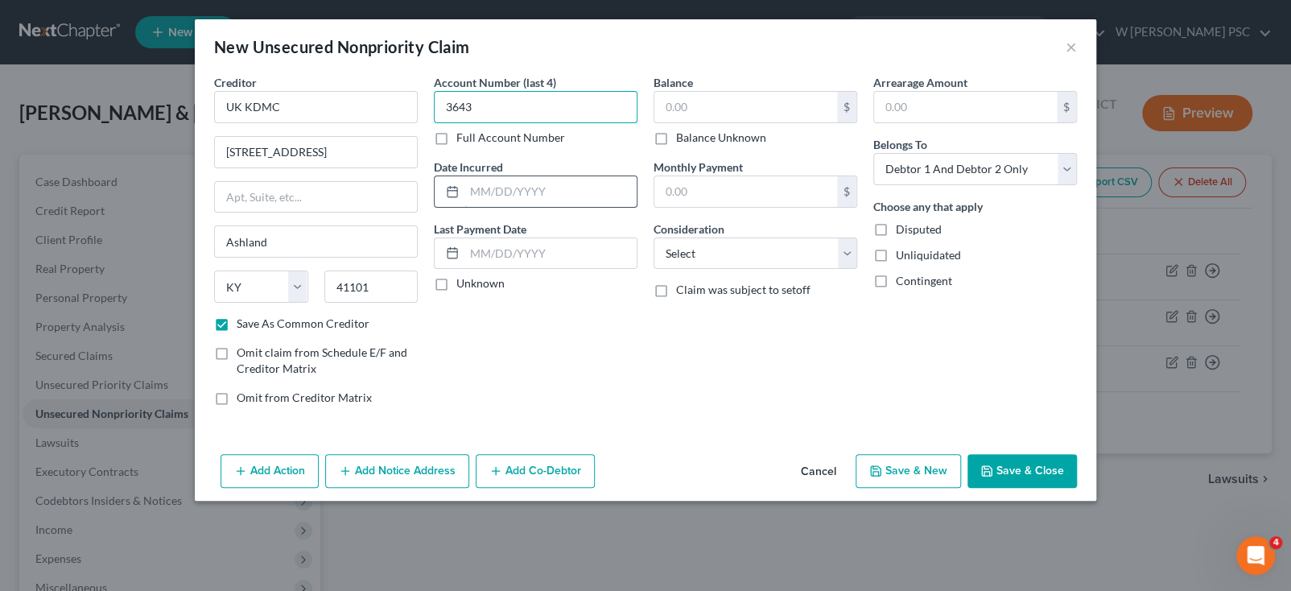
type input "3643"
click at [547, 200] on input "text" at bounding box center [550, 191] width 172 height 31
click at [770, 103] on input "text" at bounding box center [745, 107] width 183 height 31
type input "8,594.91"
click at [999, 461] on button "Save & Close" at bounding box center [1022, 471] width 109 height 34
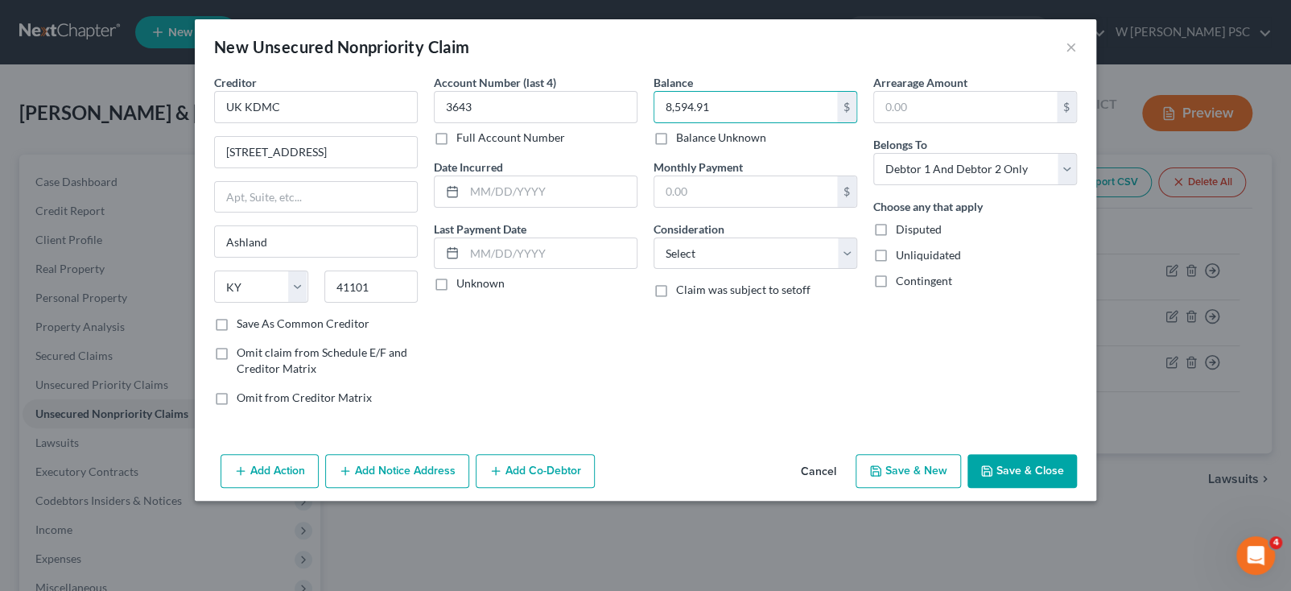
checkbox input "false"
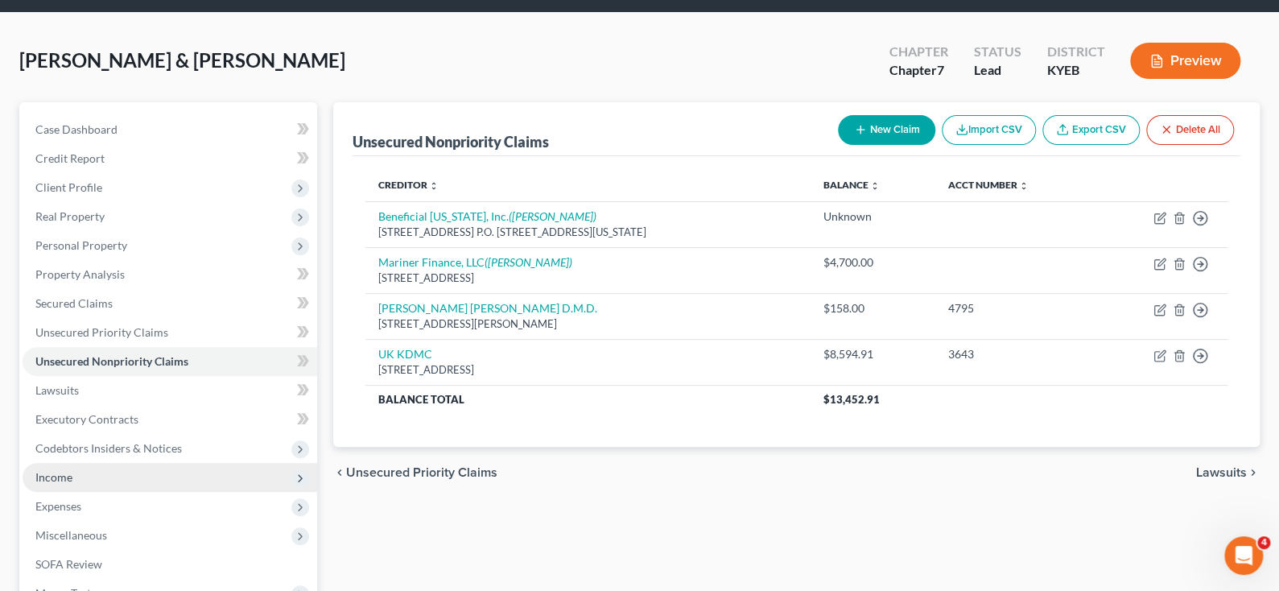
scroll to position [81, 0]
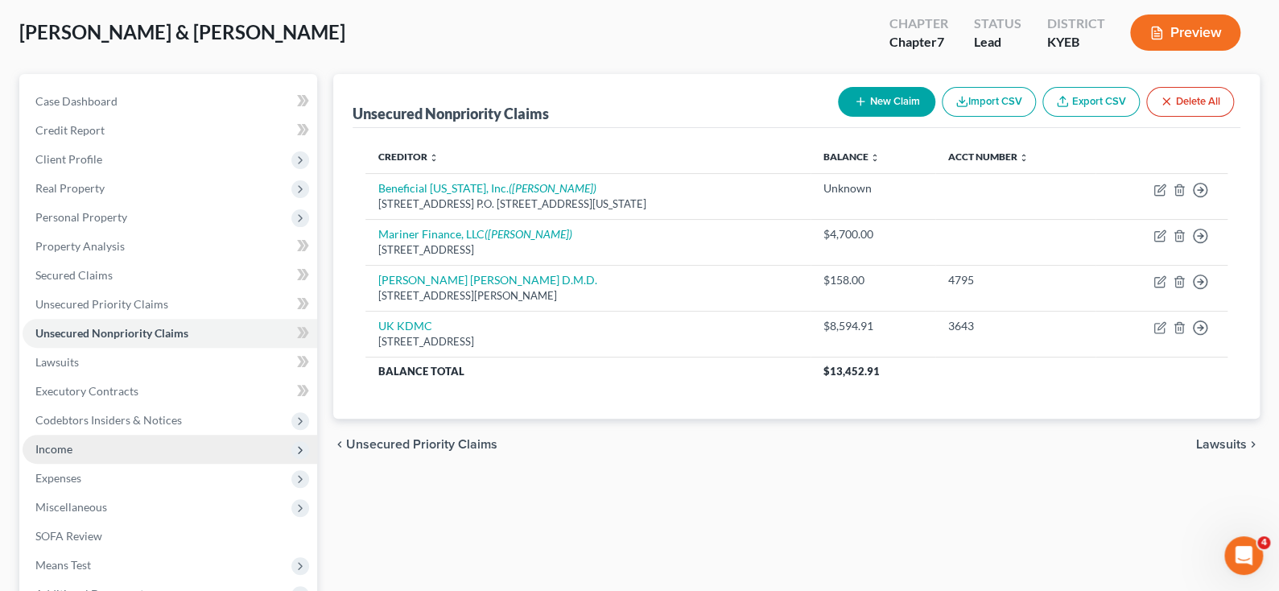
click at [72, 449] on span "Income" at bounding box center [170, 449] width 295 height 29
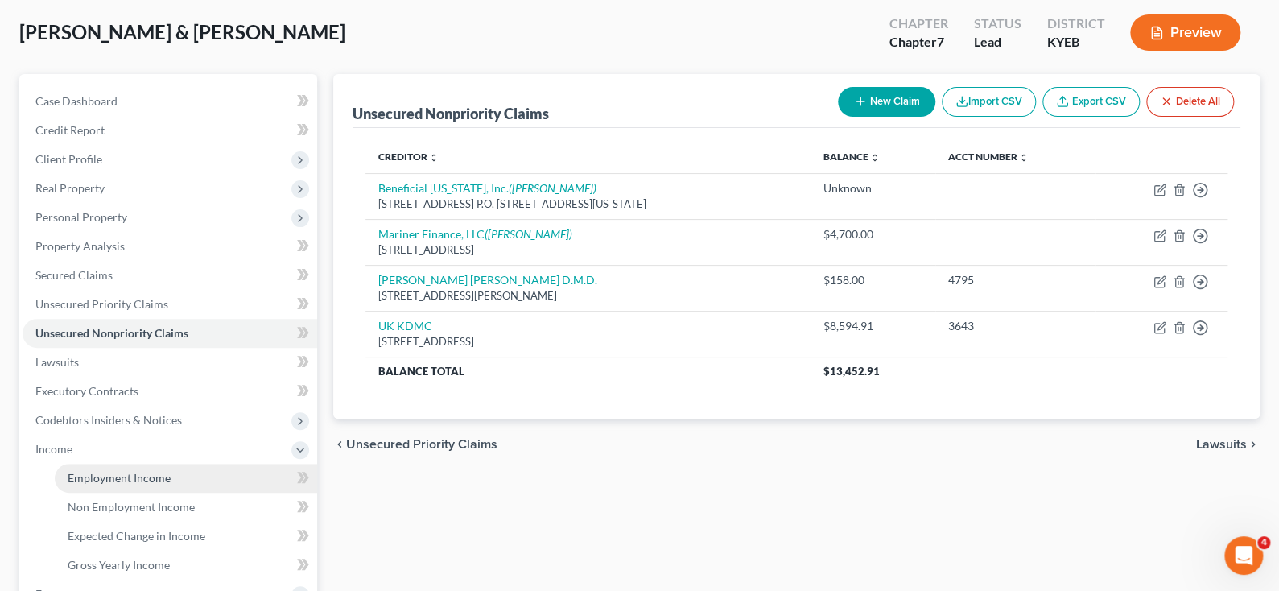
click at [101, 473] on span "Employment Income" at bounding box center [119, 478] width 103 height 14
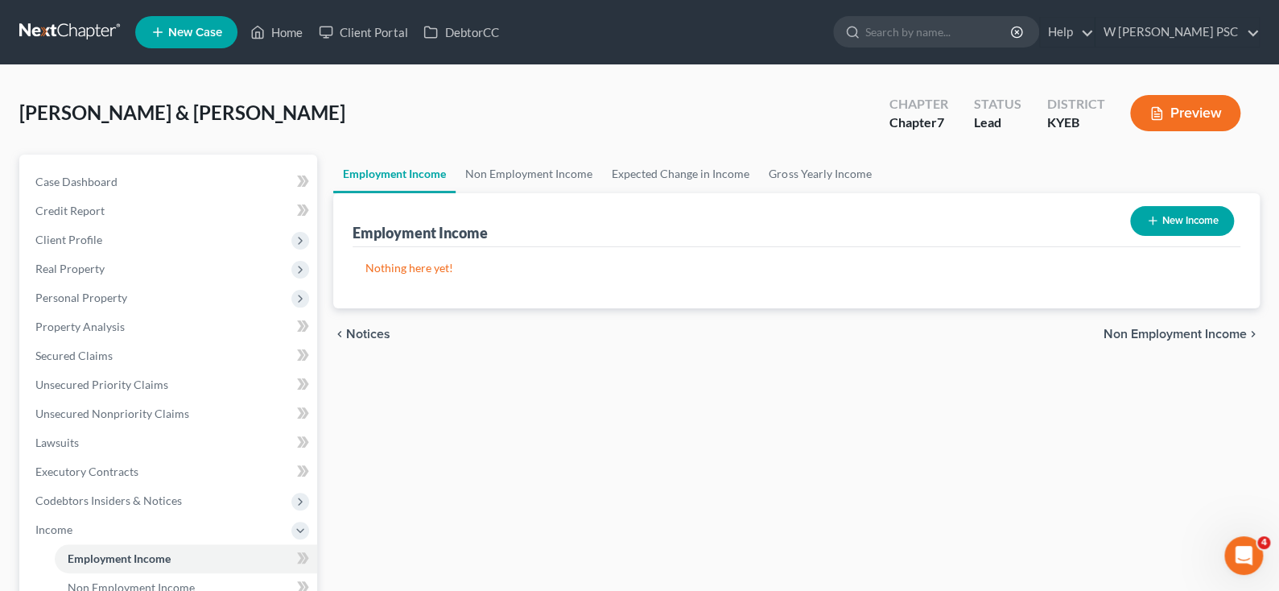
click at [1163, 215] on button "New Income" at bounding box center [1182, 221] width 104 height 30
select select "0"
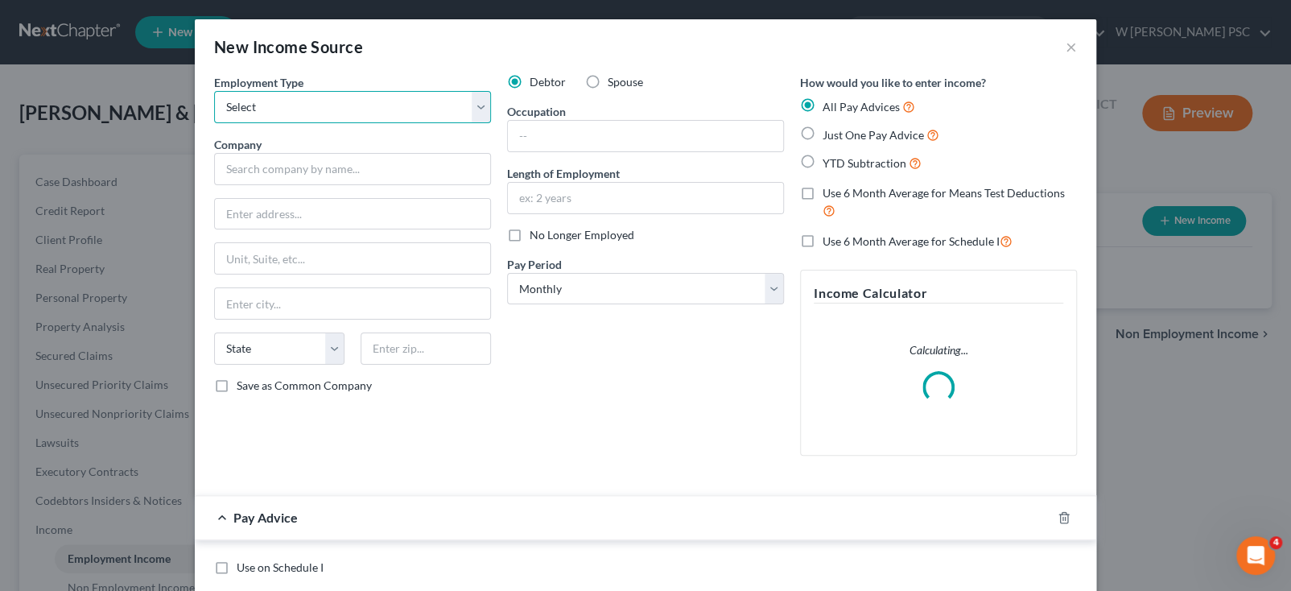
click at [365, 101] on select "Select Full or [DEMOGRAPHIC_DATA] Employment Self Employment" at bounding box center [352, 107] width 277 height 32
select select "0"
click at [214, 91] on select "Select Full or [DEMOGRAPHIC_DATA] Employment Self Employment" at bounding box center [352, 107] width 277 height 32
click at [324, 187] on div "Employment Type * Select Full or [DEMOGRAPHIC_DATA] Employment Self Employment …" at bounding box center [352, 271] width 293 height 394
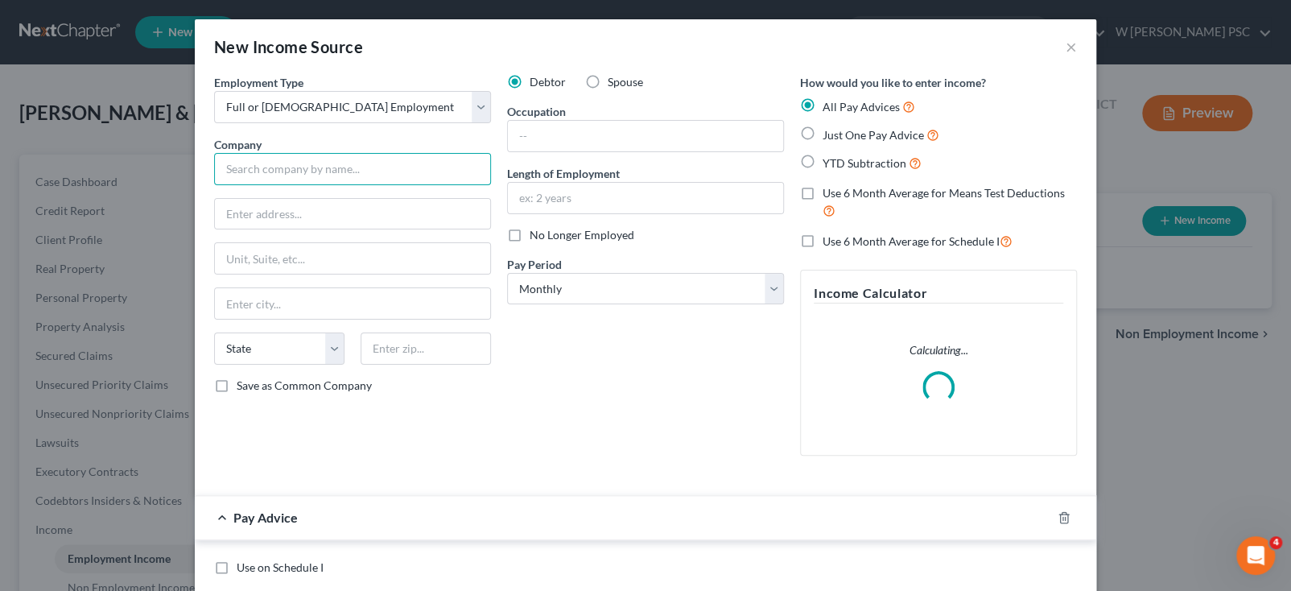
click at [327, 167] on input "text" at bounding box center [352, 169] width 277 height 32
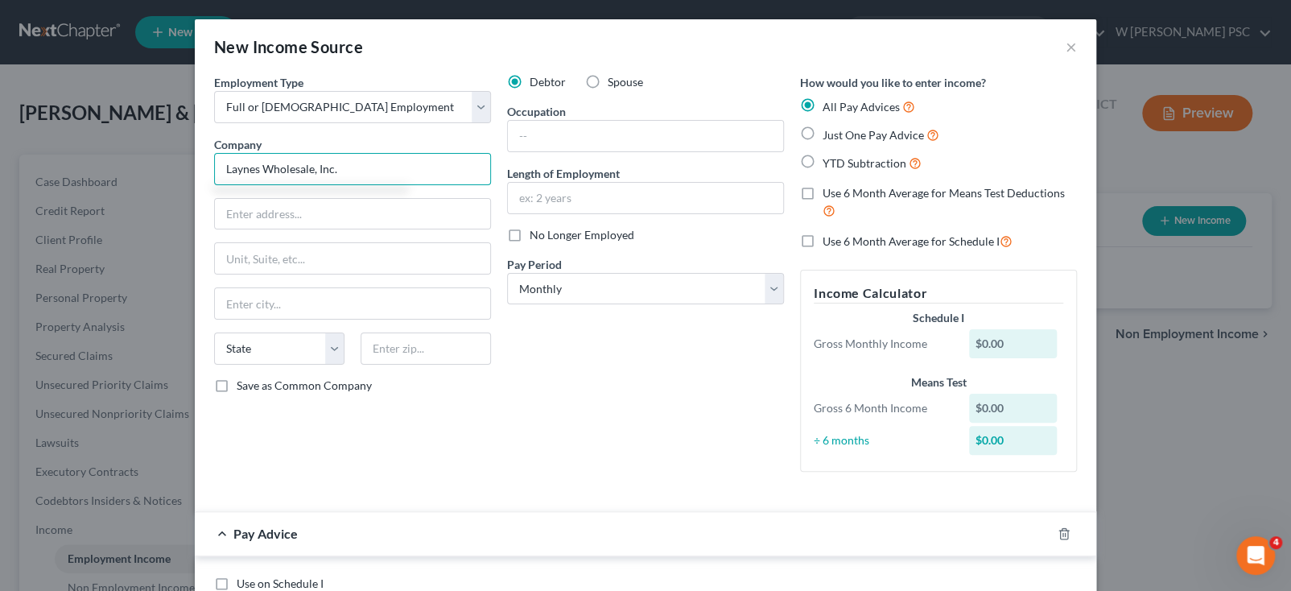
type input "Laynes Wholesale, Inc."
click at [824, 142] on label "Just One Pay Advice" at bounding box center [881, 135] width 117 height 19
click at [829, 136] on input "Just One Pay Advice" at bounding box center [834, 131] width 10 height 10
radio input "true"
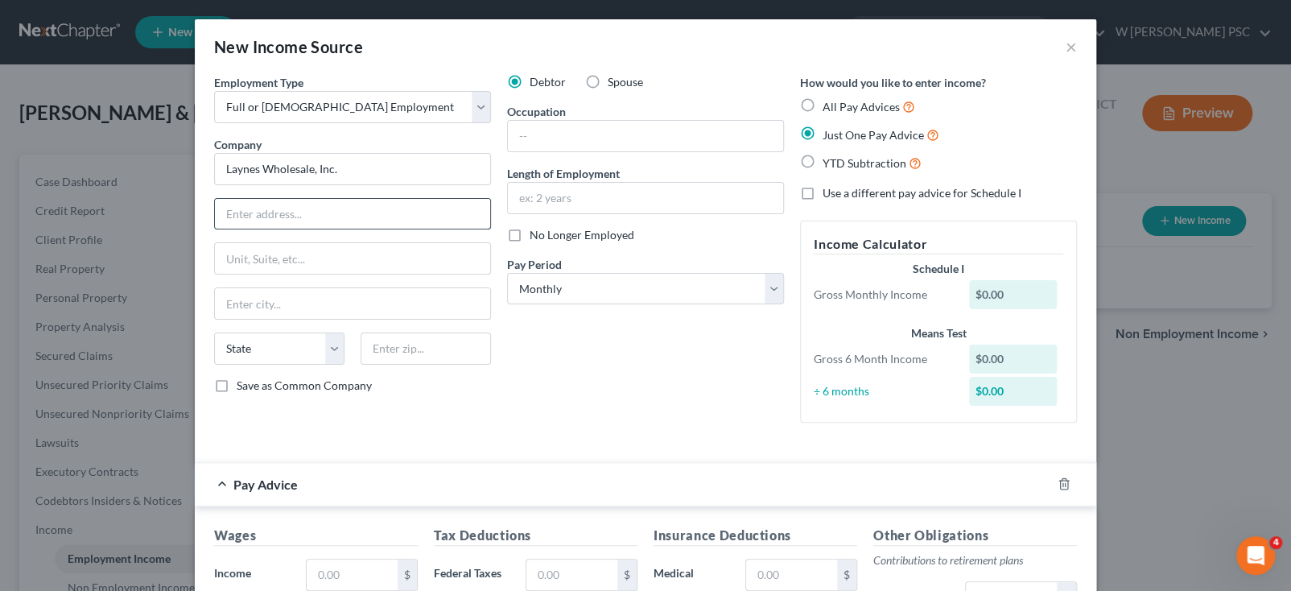
click at [249, 216] on input "text" at bounding box center [352, 214] width 275 height 31
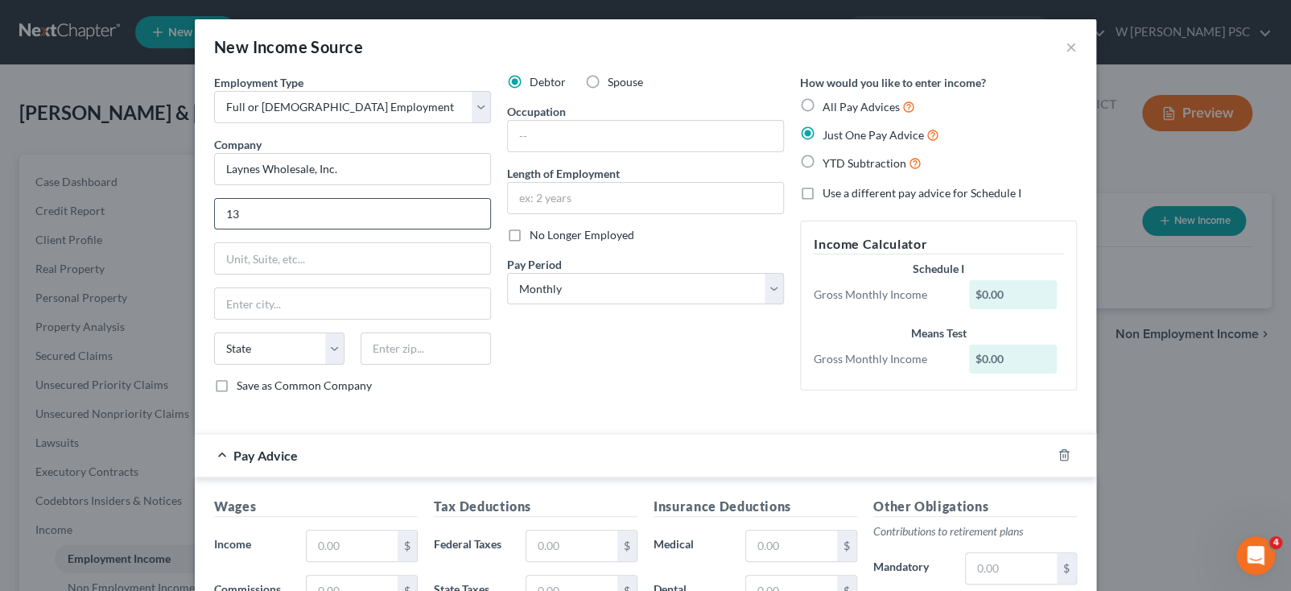
type input "1"
type input "[GEOGRAPHIC_DATA]"
select select "18"
type input "41192"
click at [588, 139] on input "text" at bounding box center [645, 136] width 275 height 31
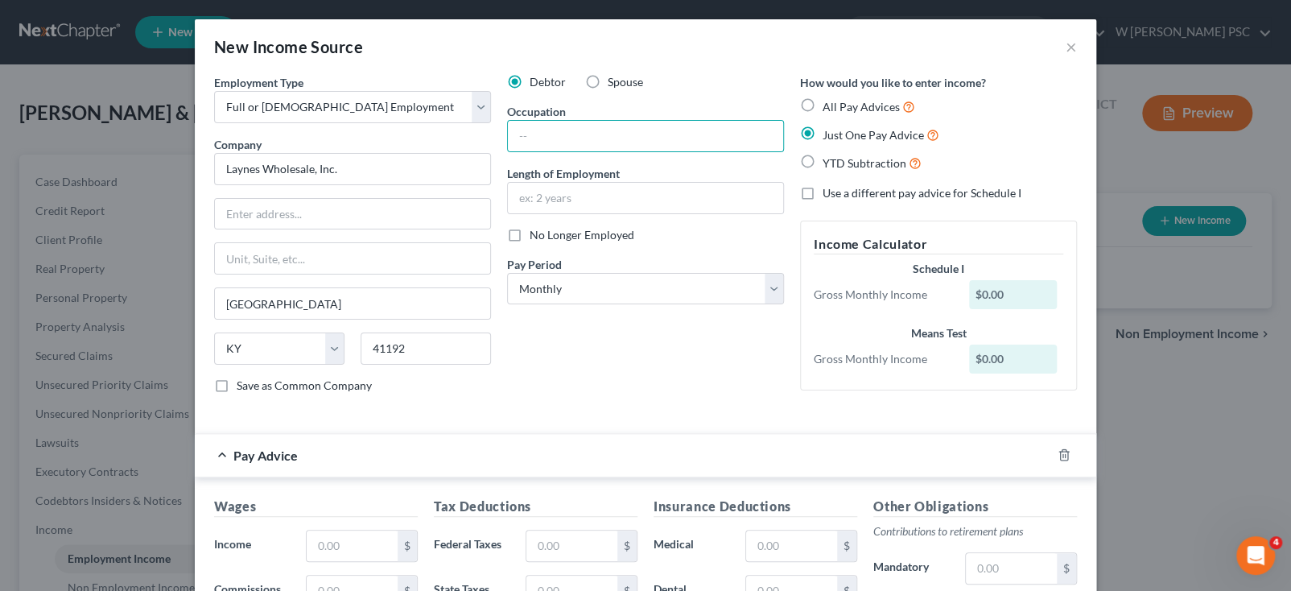
click at [561, 361] on div "Debtor Spouse Occupation Length of Employment No Longer Employed Pay Period * S…" at bounding box center [645, 240] width 293 height 332
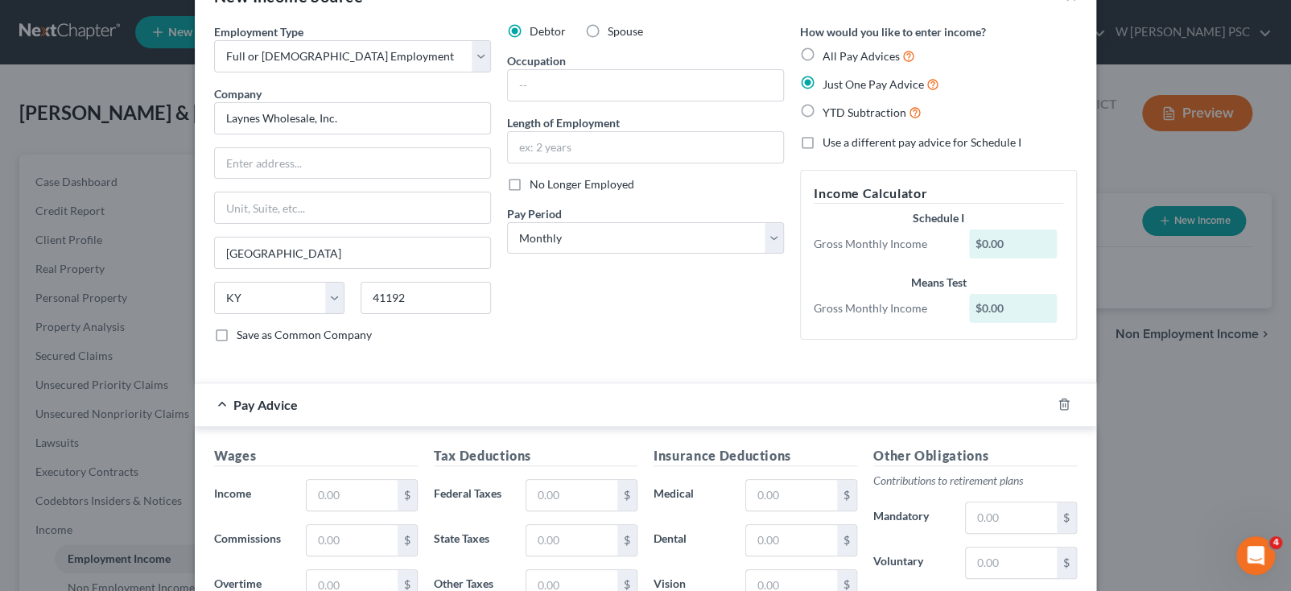
scroll to position [161, 0]
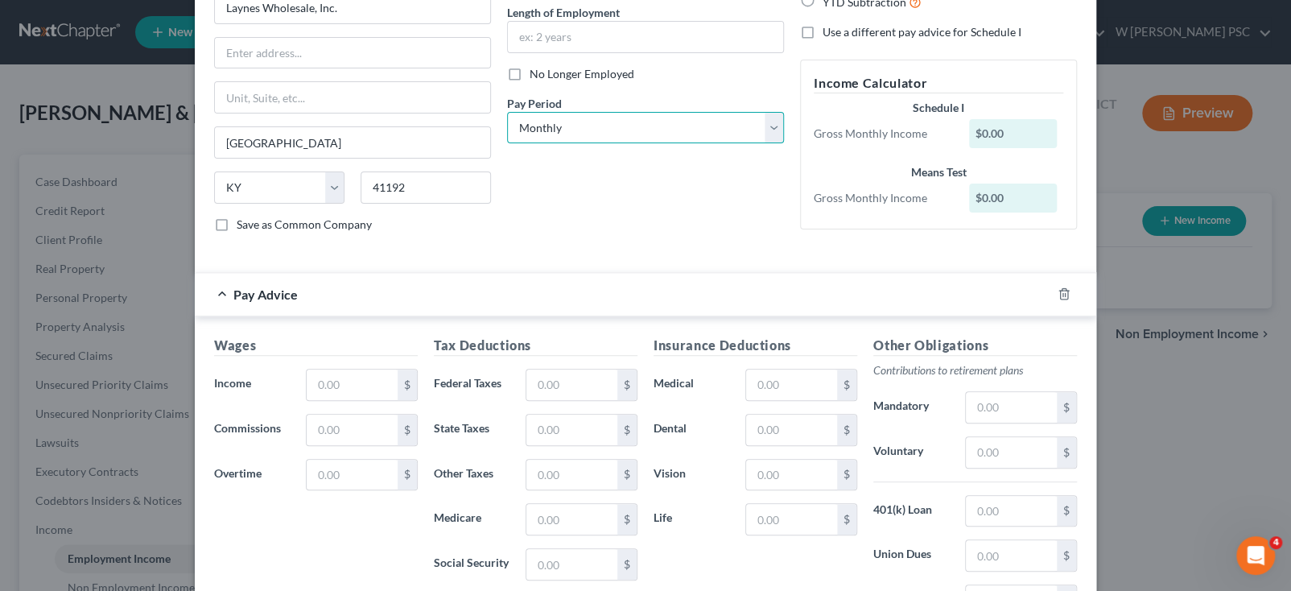
click at [627, 126] on select "Select Monthly Twice Monthly Every Other Week Weekly" at bounding box center [645, 128] width 277 height 32
click at [507, 112] on select "Select Monthly Twice Monthly Every Other Week Weekly" at bounding box center [645, 128] width 277 height 32
click at [629, 138] on select "Select Monthly Twice Monthly Every Other Week Weekly" at bounding box center [645, 128] width 277 height 32
select select "3"
click at [507, 112] on select "Select Monthly Twice Monthly Every Other Week Weekly" at bounding box center [645, 128] width 277 height 32
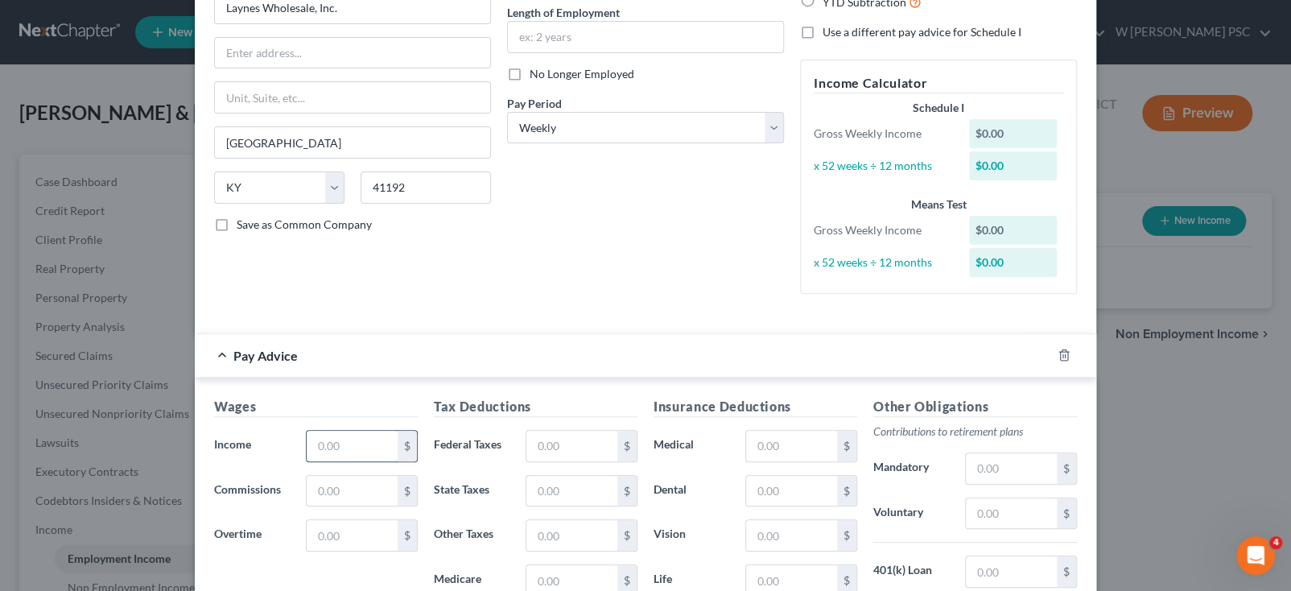
click at [364, 435] on input "text" at bounding box center [352, 446] width 91 height 31
type input "664.6"
click at [326, 529] on input "text" at bounding box center [352, 535] width 91 height 31
click at [318, 531] on input "text" at bounding box center [352, 535] width 91 height 31
type input "68.15"
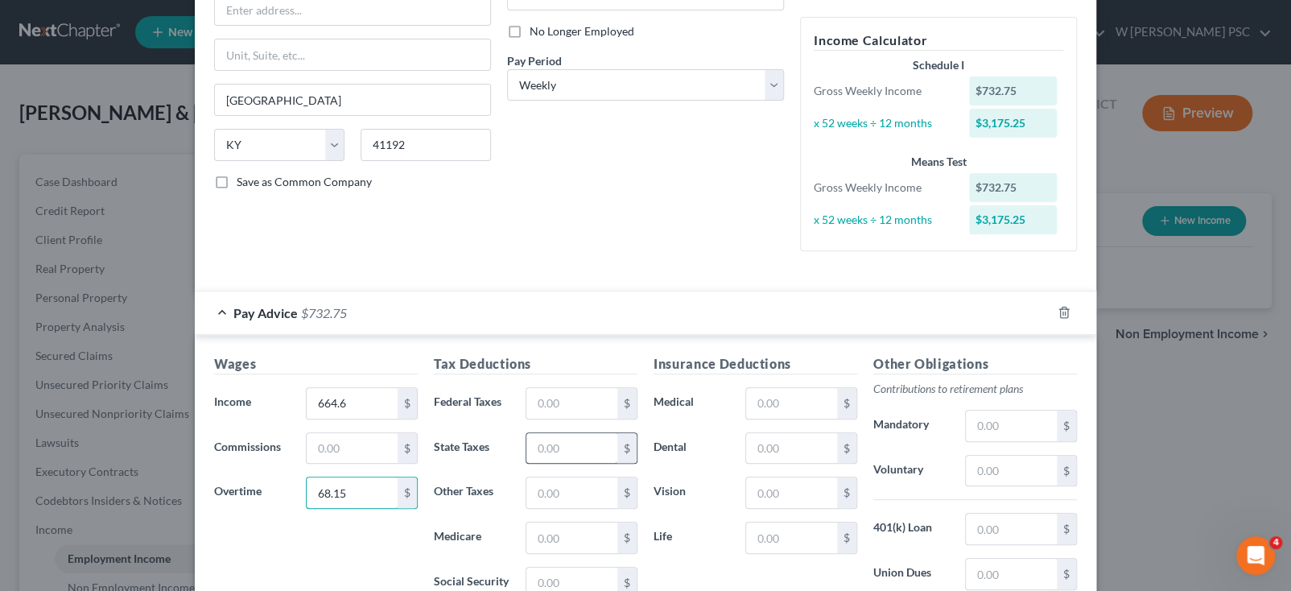
scroll to position [321, 0]
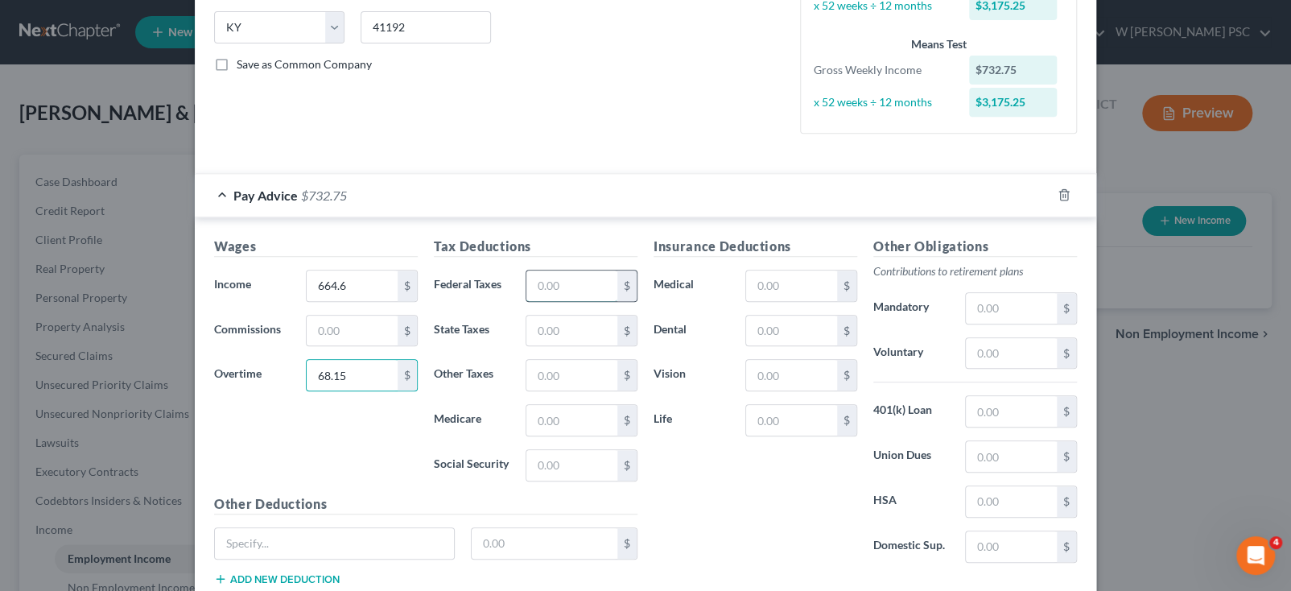
click at [562, 270] on input "text" at bounding box center [571, 285] width 91 height 31
type input "40.88"
click at [564, 332] on input "text" at bounding box center [571, 331] width 91 height 31
type input "27.21"
click at [548, 361] on input "text" at bounding box center [571, 375] width 91 height 31
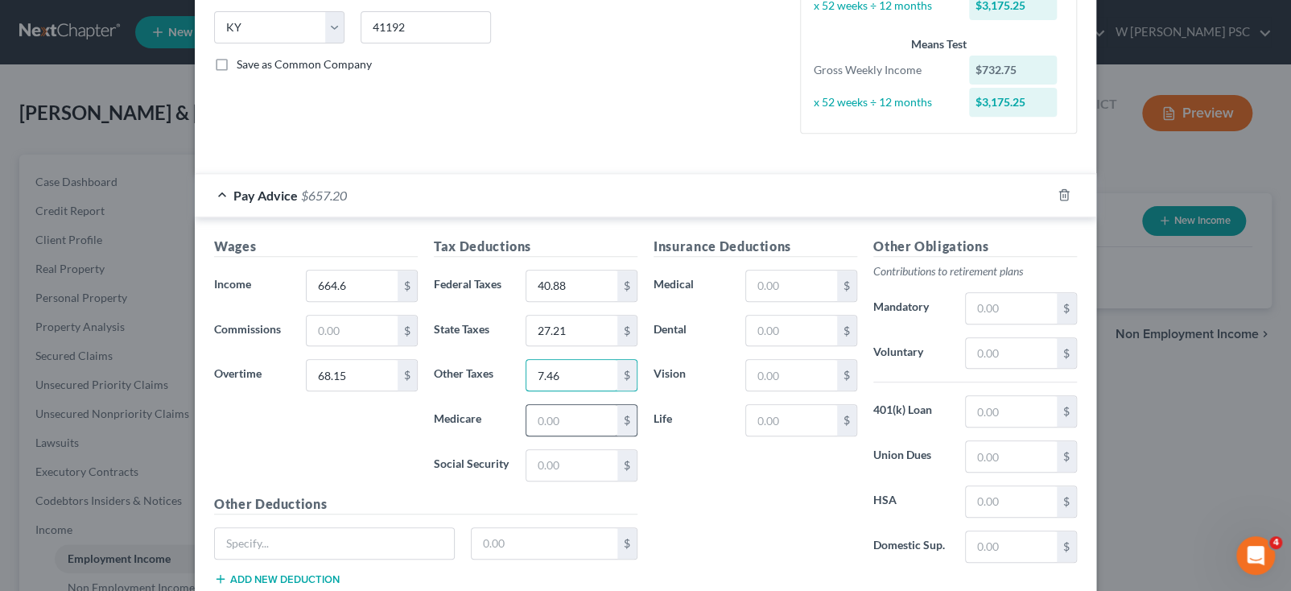
type input "7.46"
click at [564, 418] on input "text" at bounding box center [571, 420] width 91 height 31
type input "10.81"
drag, startPoint x: 546, startPoint y: 470, endPoint x: 536, endPoint y: 475, distance: 10.8
click at [546, 470] on input "text" at bounding box center [571, 465] width 91 height 31
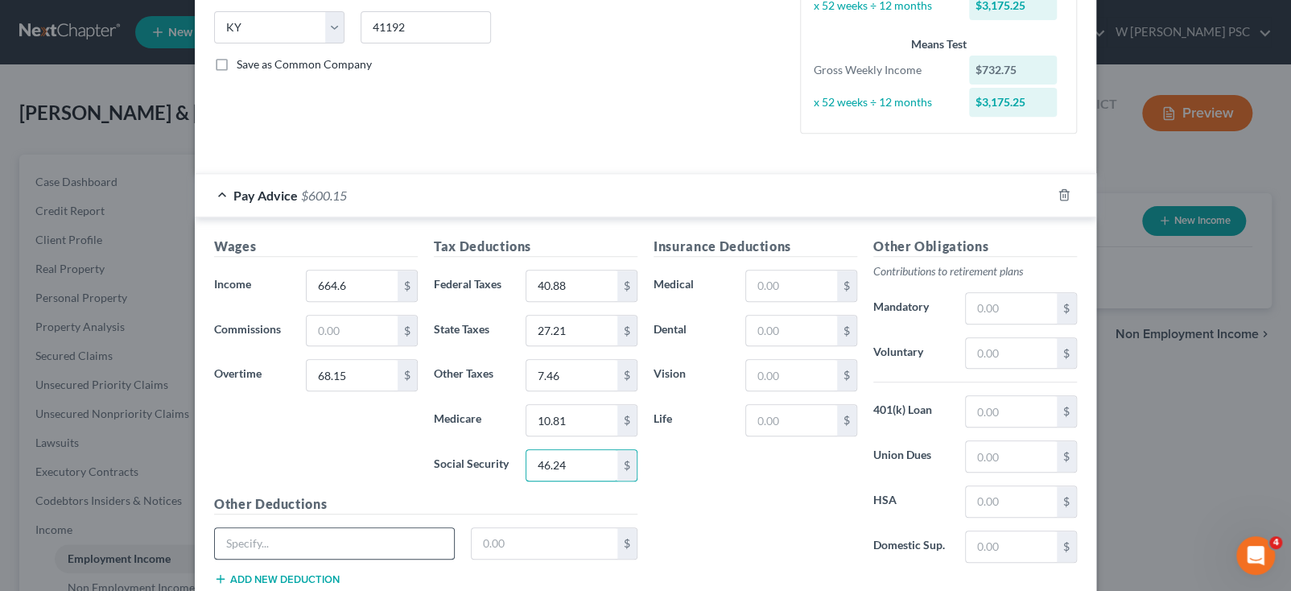
type input "46.24"
click at [333, 552] on input "text" at bounding box center [334, 543] width 239 height 31
type input "Shortage/Loan"
click at [508, 543] on input "text" at bounding box center [545, 543] width 147 height 31
type input "32.80"
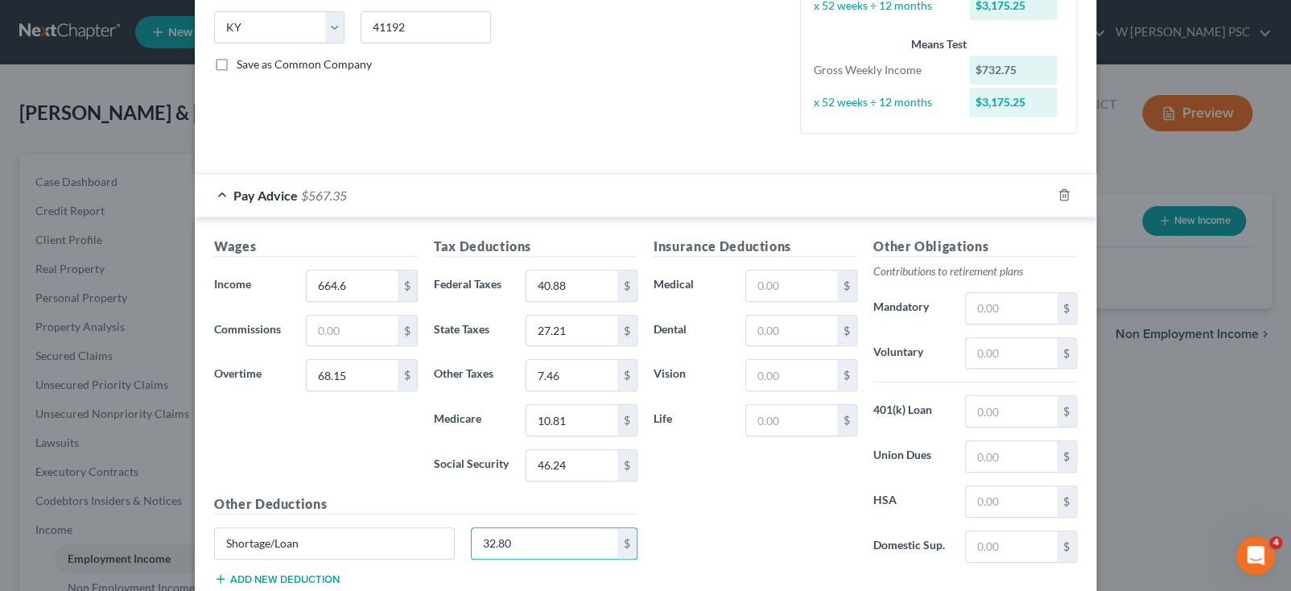
click at [725, 541] on div "Insurance Deductions Medical $ Dental $ Vision $ Life $" at bounding box center [756, 406] width 220 height 339
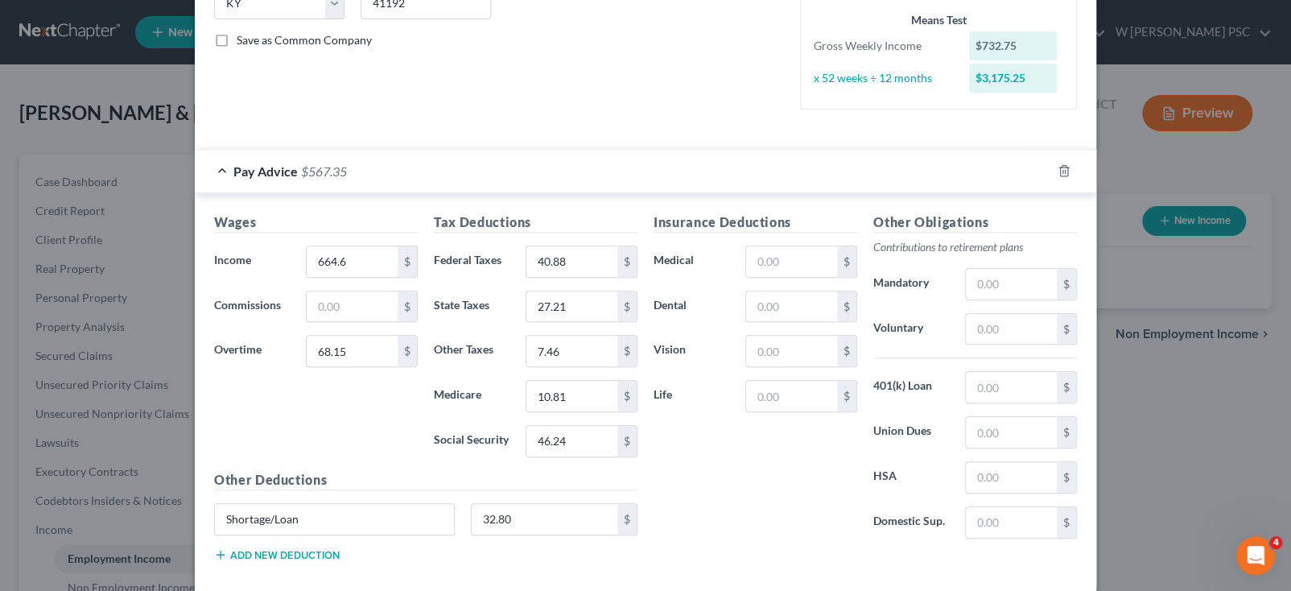
scroll to position [403, 0]
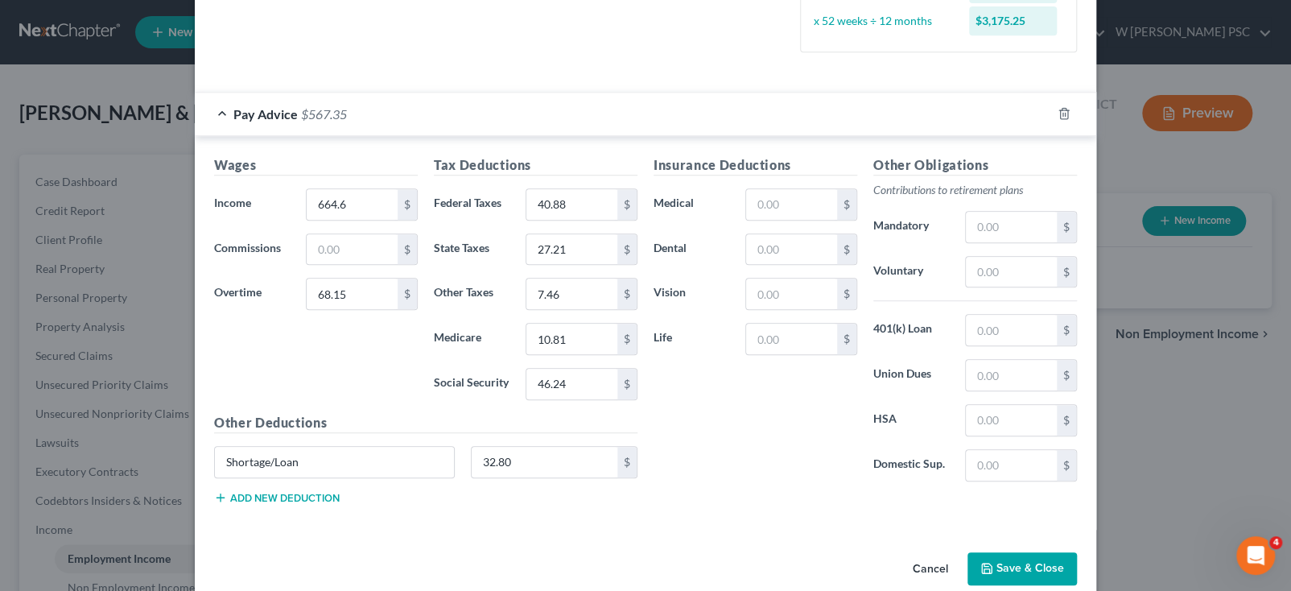
click at [984, 573] on button "Save & Close" at bounding box center [1022, 569] width 109 height 34
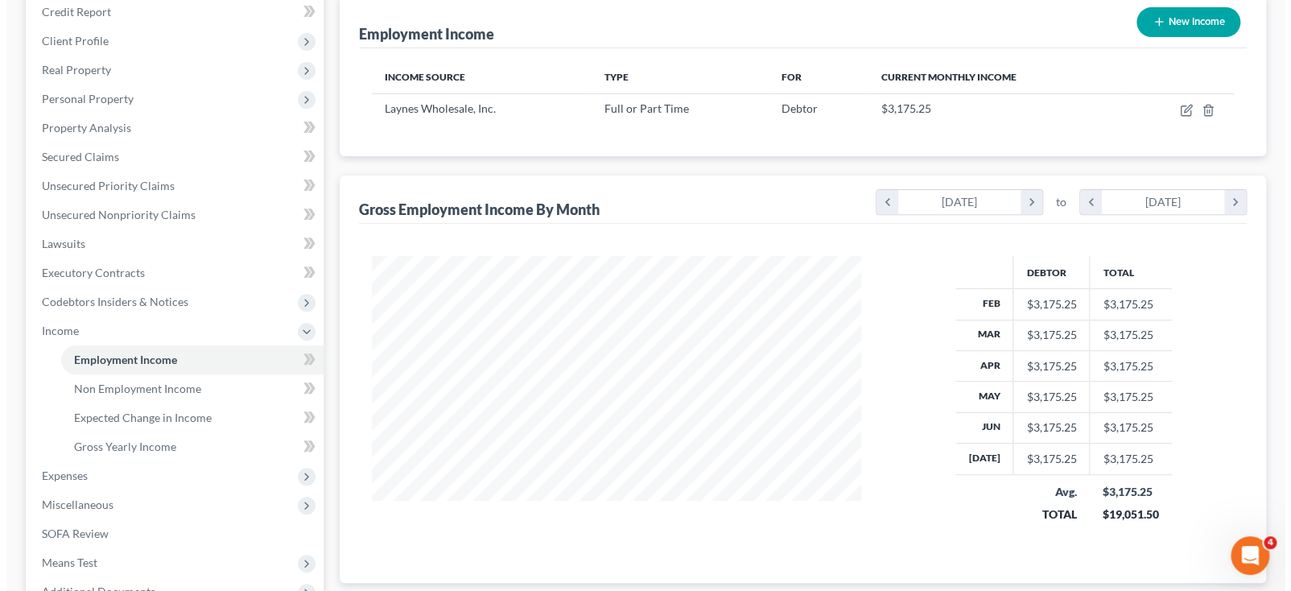
scroll to position [161, 0]
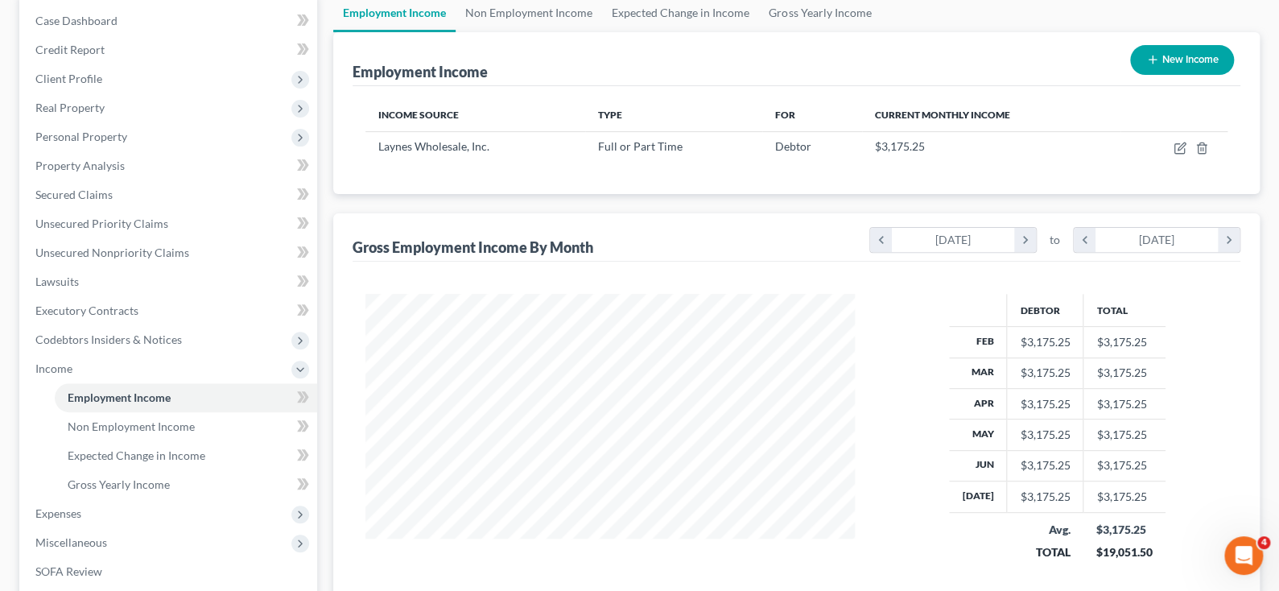
click at [1183, 54] on button "New Income" at bounding box center [1182, 60] width 104 height 30
select select "0"
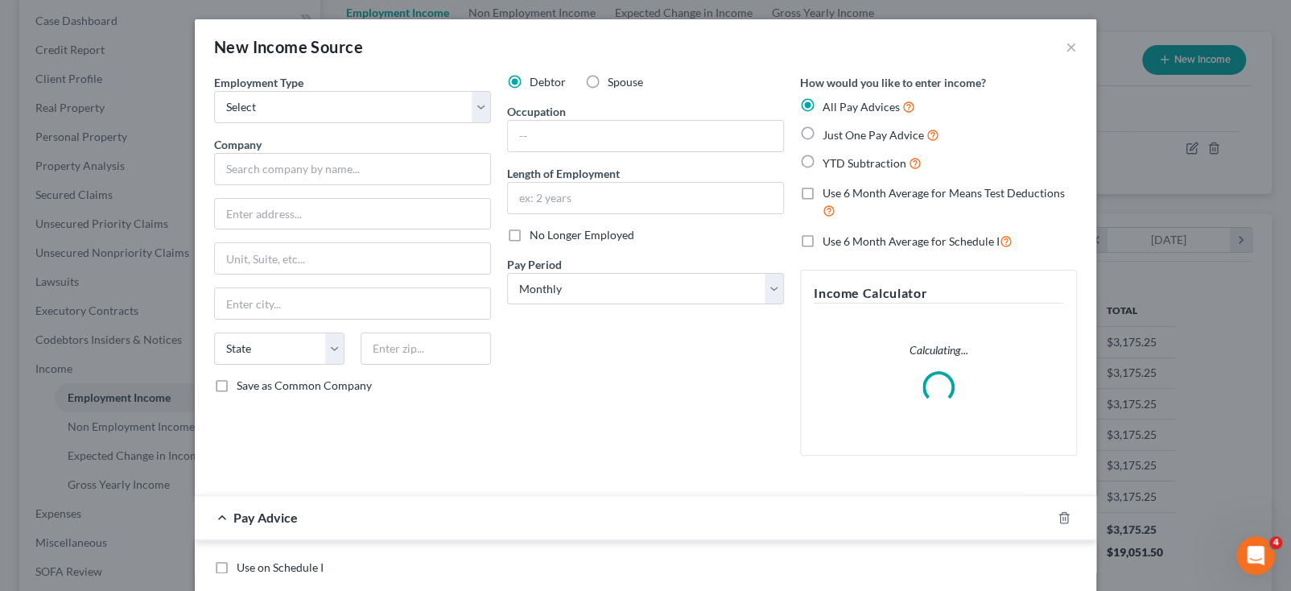
scroll to position [287, 526]
click at [627, 80] on span "Spouse" at bounding box center [625, 82] width 35 height 14
click at [625, 80] on input "Spouse" at bounding box center [619, 79] width 10 height 10
radio input "true"
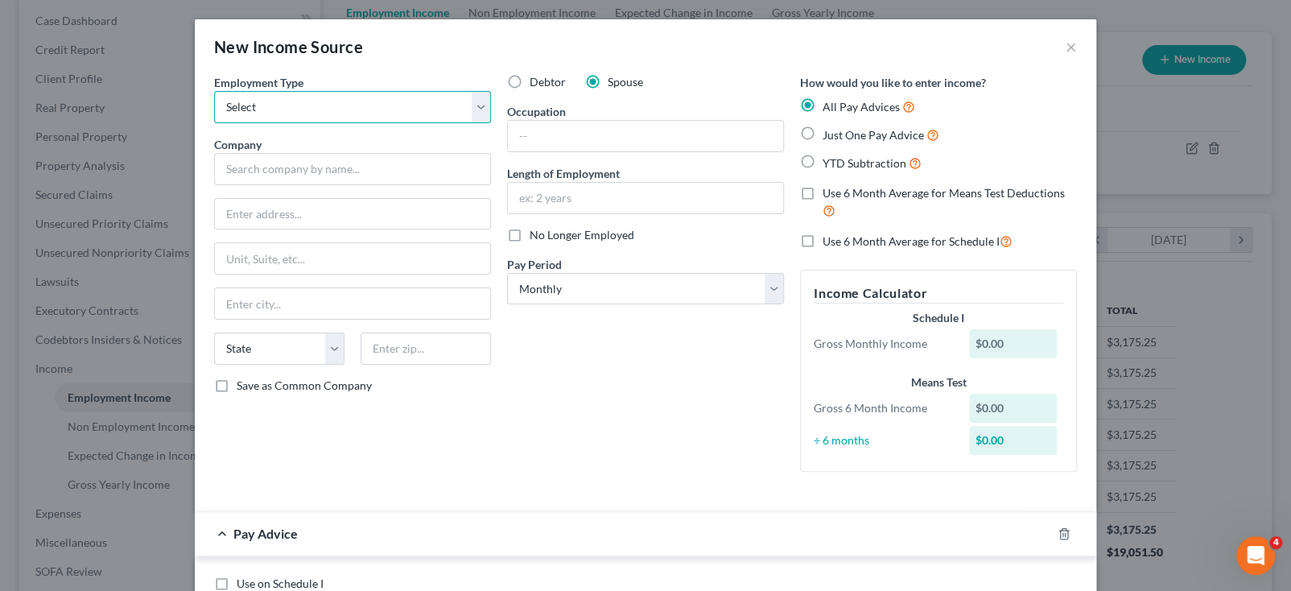
click at [374, 122] on select "Select Full or [DEMOGRAPHIC_DATA] Employment Self Employment" at bounding box center [352, 107] width 277 height 32
select select "0"
click at [214, 91] on select "Select Full or [DEMOGRAPHIC_DATA] Employment Self Employment" at bounding box center [352, 107] width 277 height 32
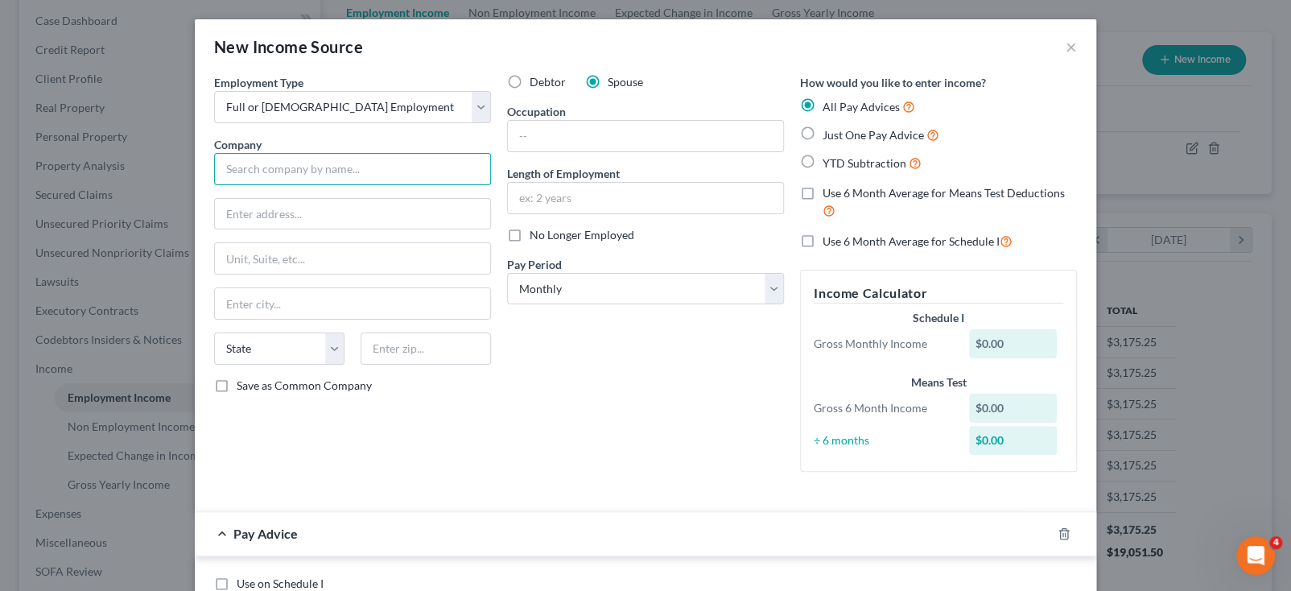
drag, startPoint x: 370, startPoint y: 155, endPoint x: 365, endPoint y: 164, distance: 9.7
click at [370, 155] on input "text" at bounding box center [352, 169] width 277 height 32
type input "Dollar General Partners"
type input "100 [GEOGRAPHIC_DATA]"
type input "G"
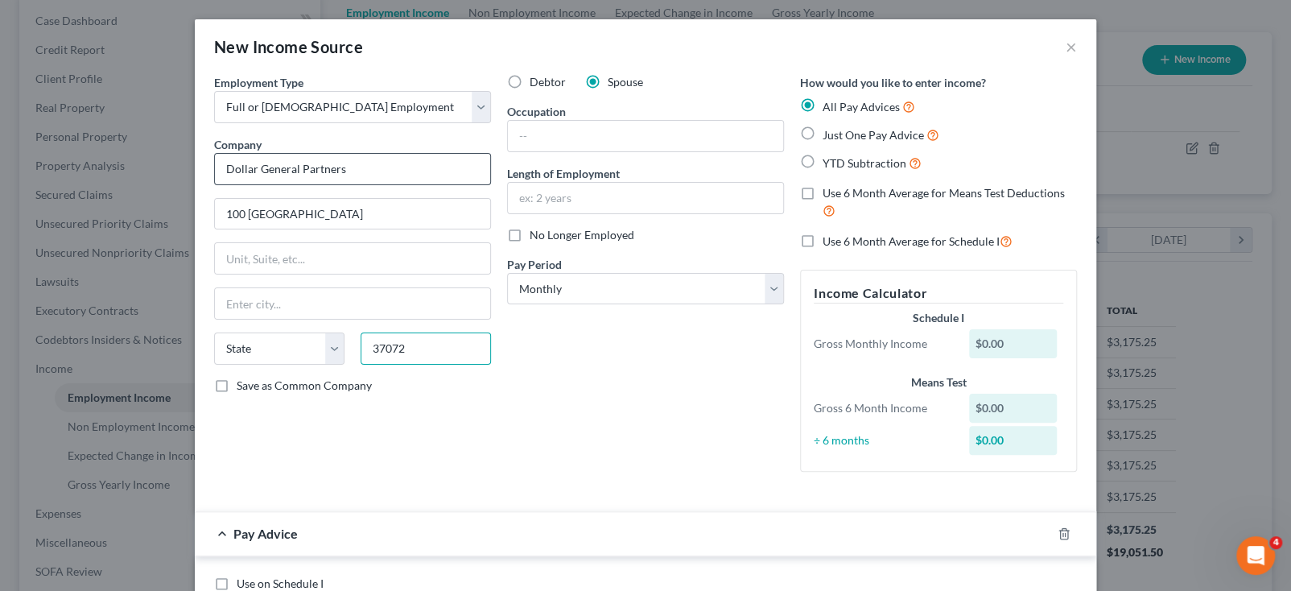
type input "37072"
type input "[GEOGRAPHIC_DATA]"
select select "44"
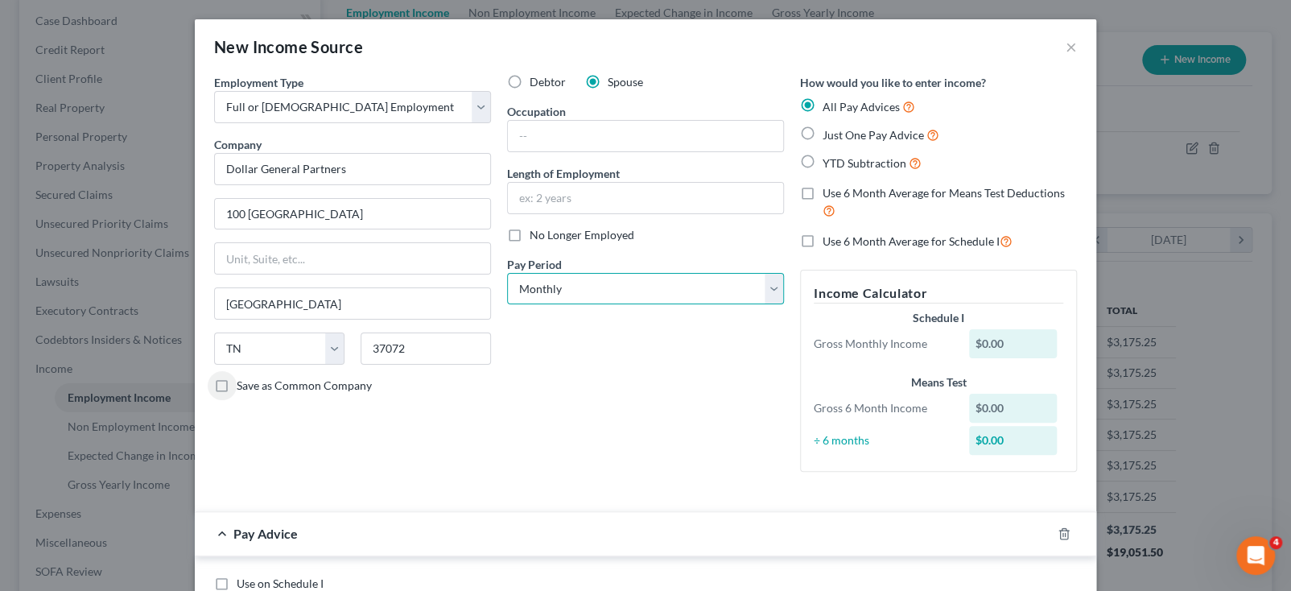
click at [615, 299] on select "Select Monthly Twice Monthly Every Other Week Weekly" at bounding box center [645, 289] width 277 height 32
select select "3"
click at [507, 273] on select "Select Monthly Twice Monthly Every Other Week Weekly" at bounding box center [645, 289] width 277 height 32
click at [828, 134] on span "Just One Pay Advice" at bounding box center [873, 135] width 101 height 14
click at [829, 134] on input "Just One Pay Advice" at bounding box center [834, 131] width 10 height 10
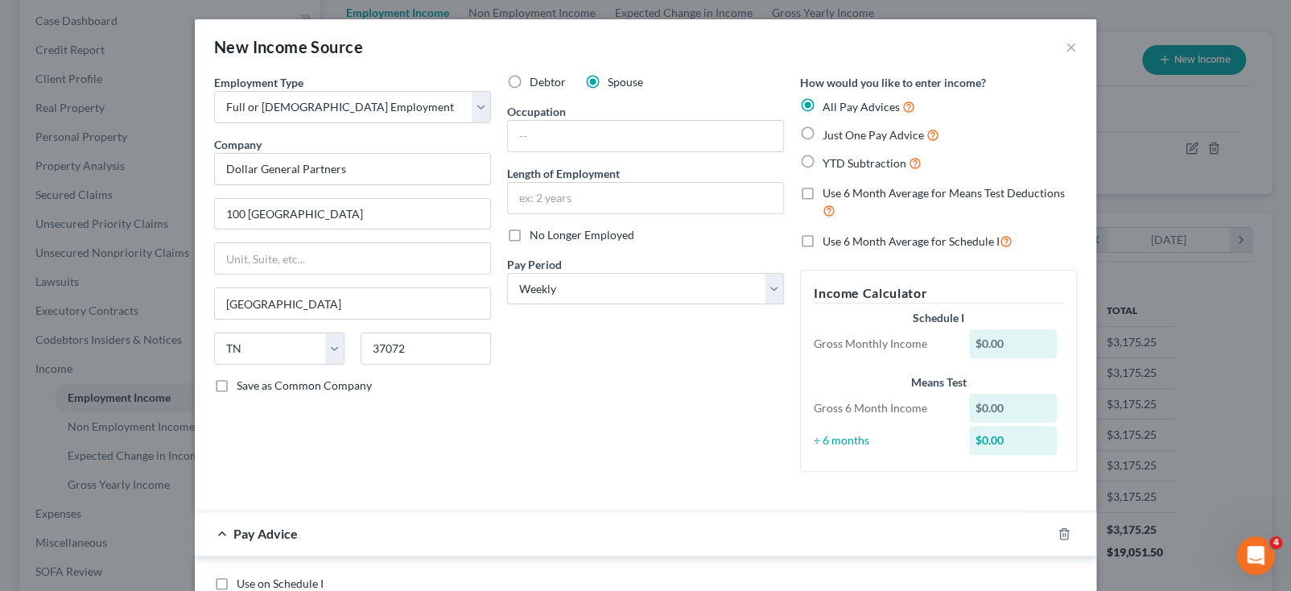
radio input "true"
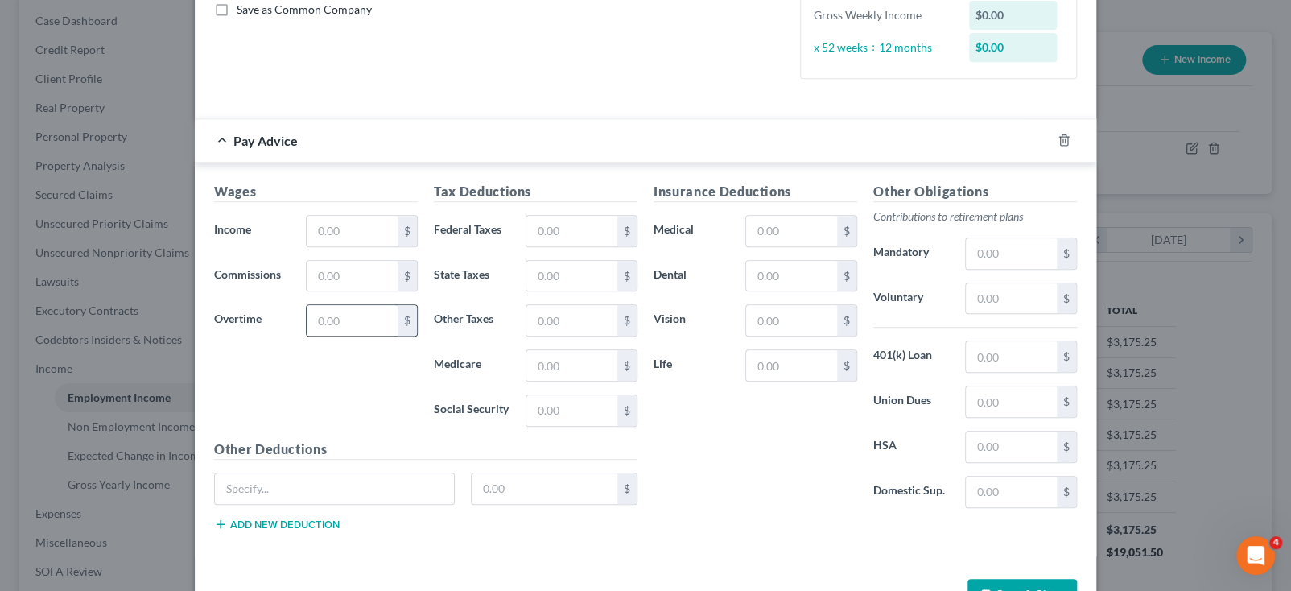
scroll to position [427, 0]
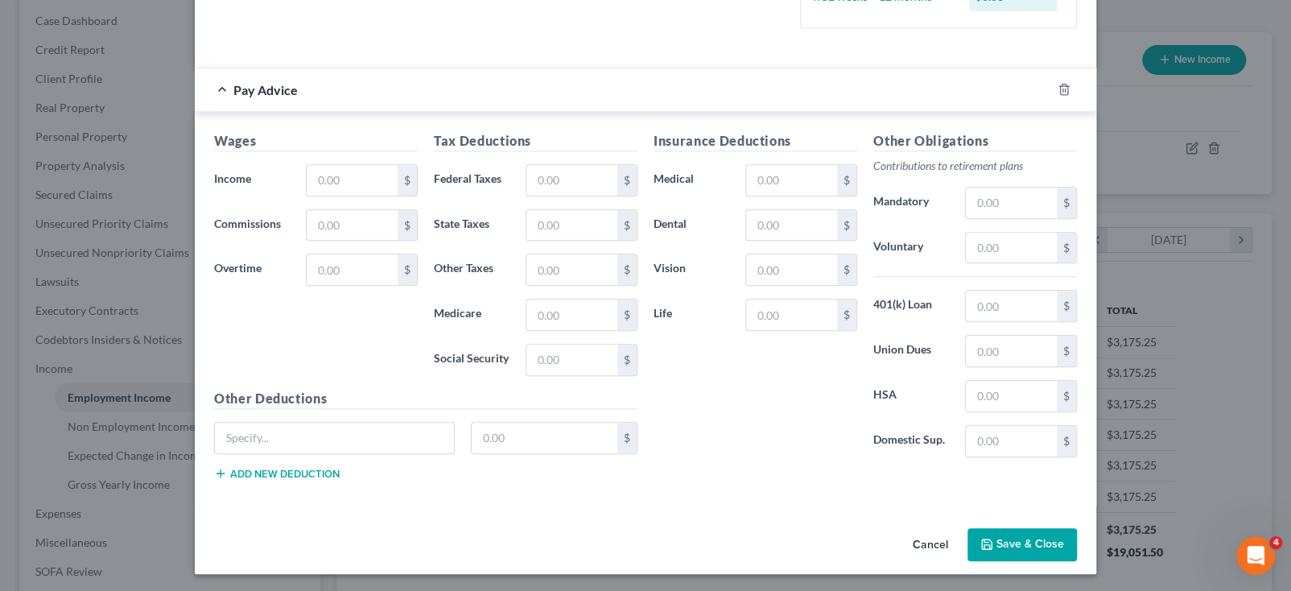
click at [989, 541] on button "Save & Close" at bounding box center [1022, 545] width 109 height 34
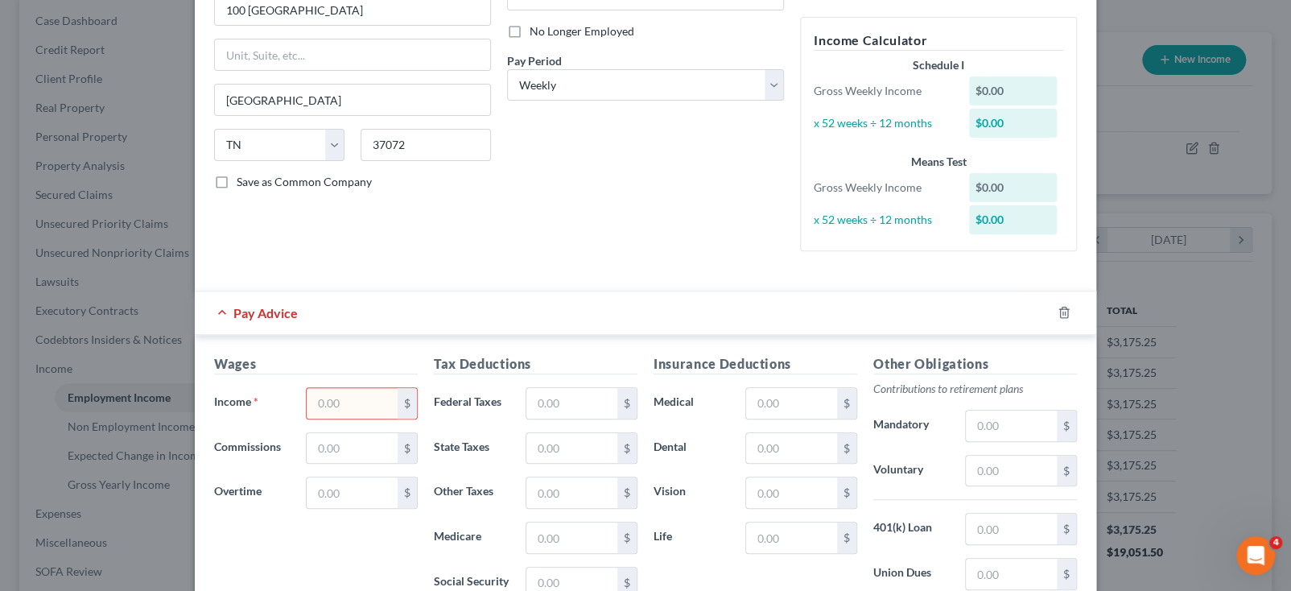
scroll to position [321, 0]
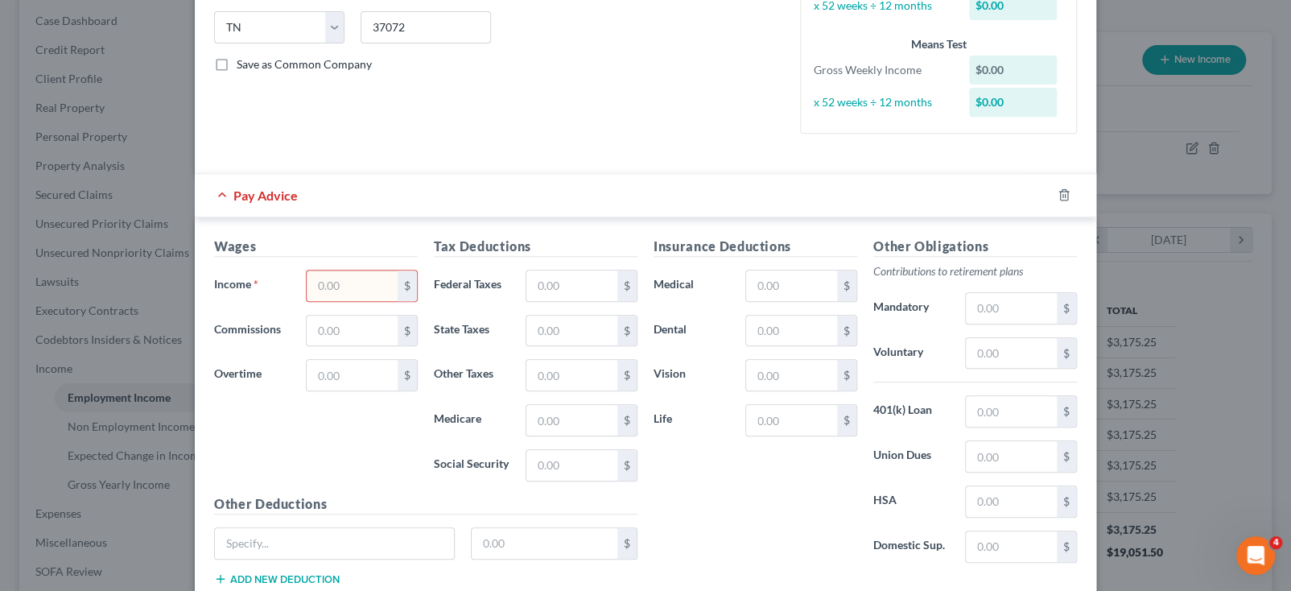
click at [304, 285] on div "$" at bounding box center [362, 286] width 128 height 32
drag, startPoint x: 321, startPoint y: 283, endPoint x: 330, endPoint y: 294, distance: 14.3
click at [321, 283] on input "text" at bounding box center [352, 285] width 91 height 31
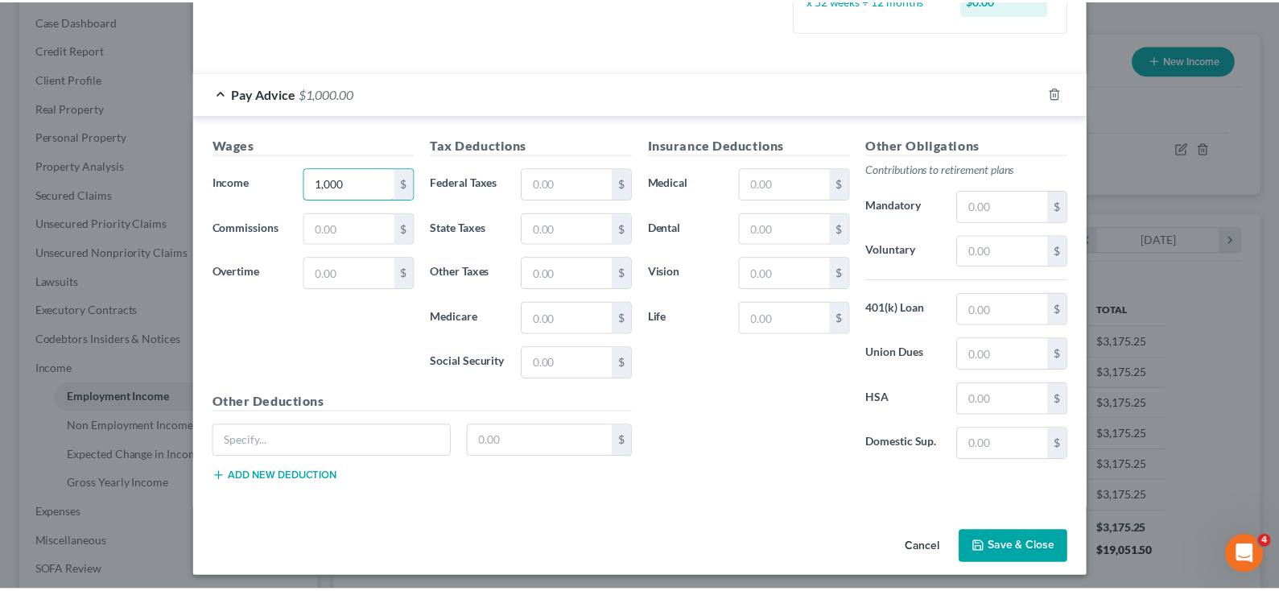
scroll to position [427, 0]
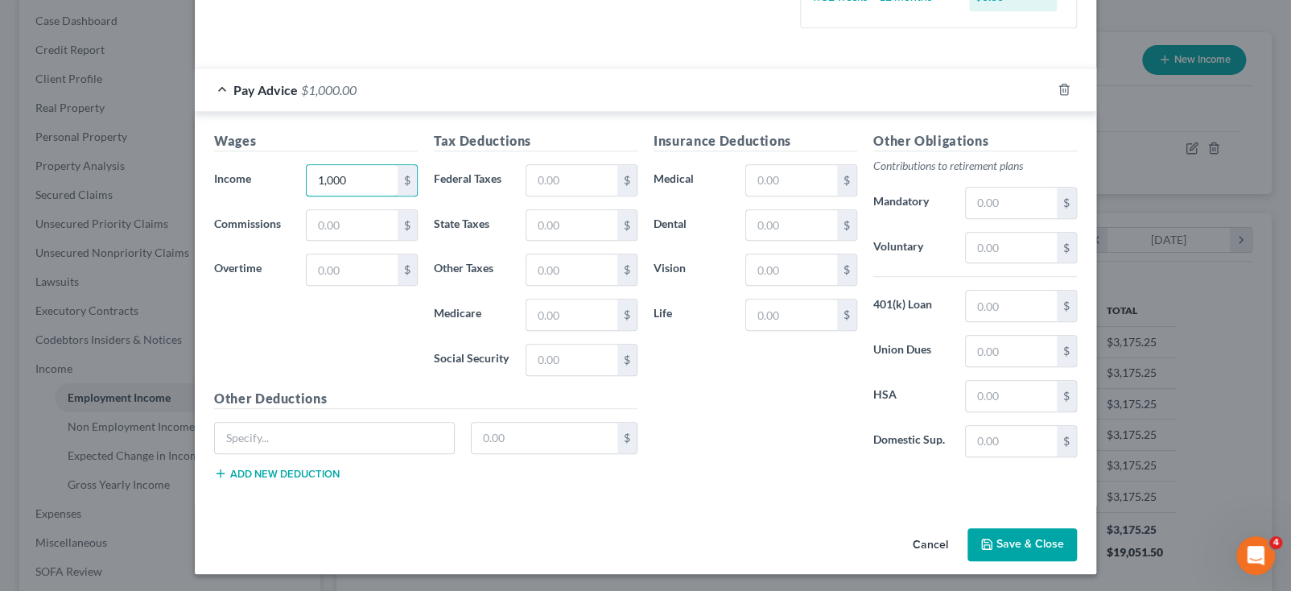
type input "1,000"
click at [1063, 543] on button "Save & Close" at bounding box center [1022, 545] width 109 height 34
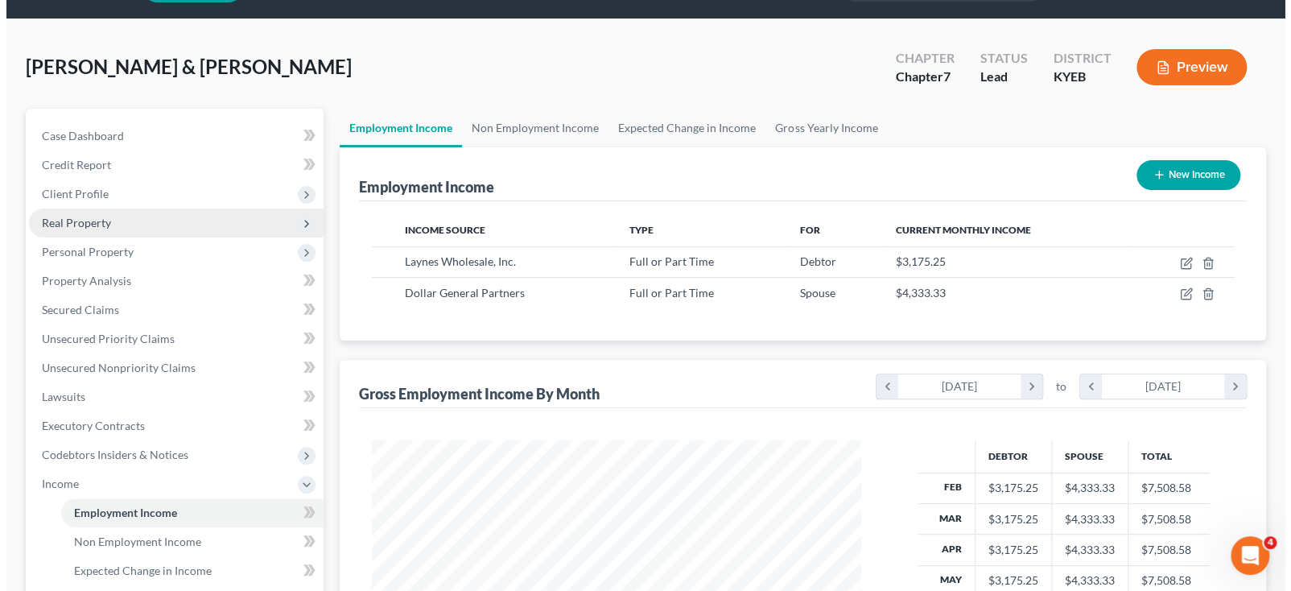
scroll to position [0, 0]
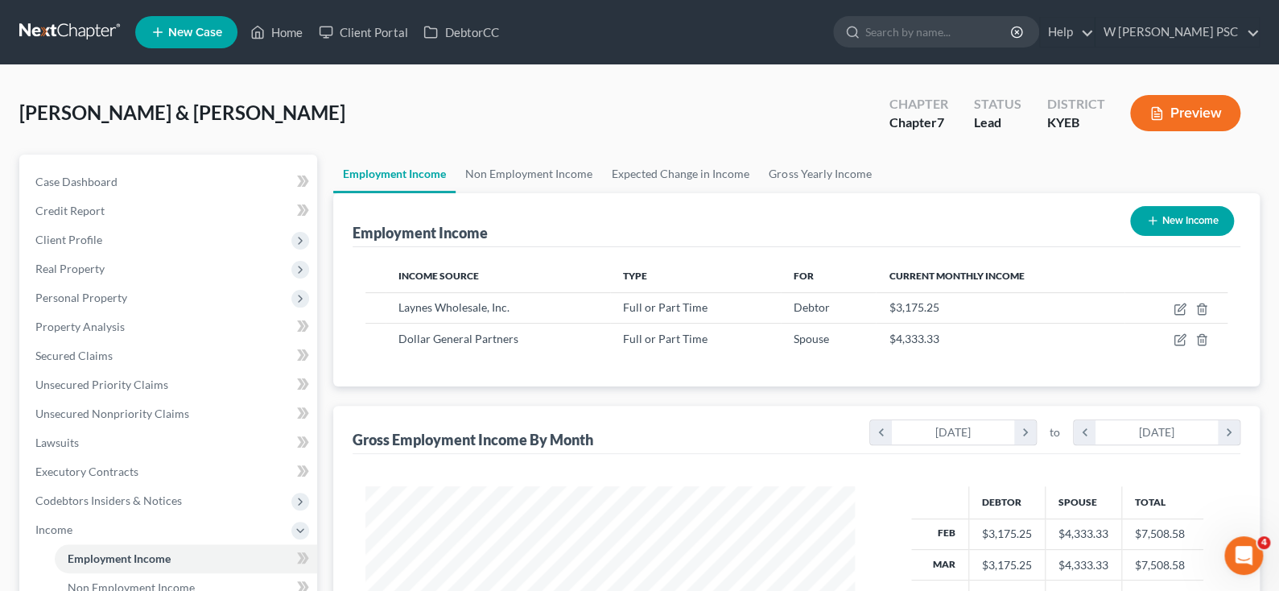
click at [215, 28] on span "New Case" at bounding box center [195, 33] width 54 height 12
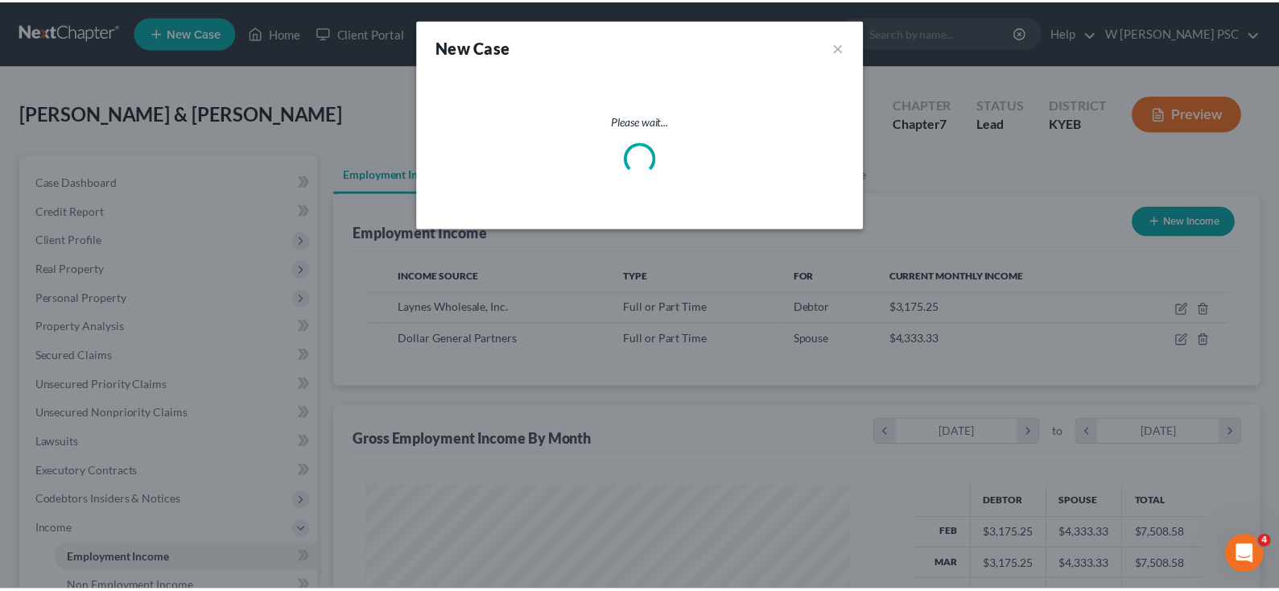
scroll to position [287, 526]
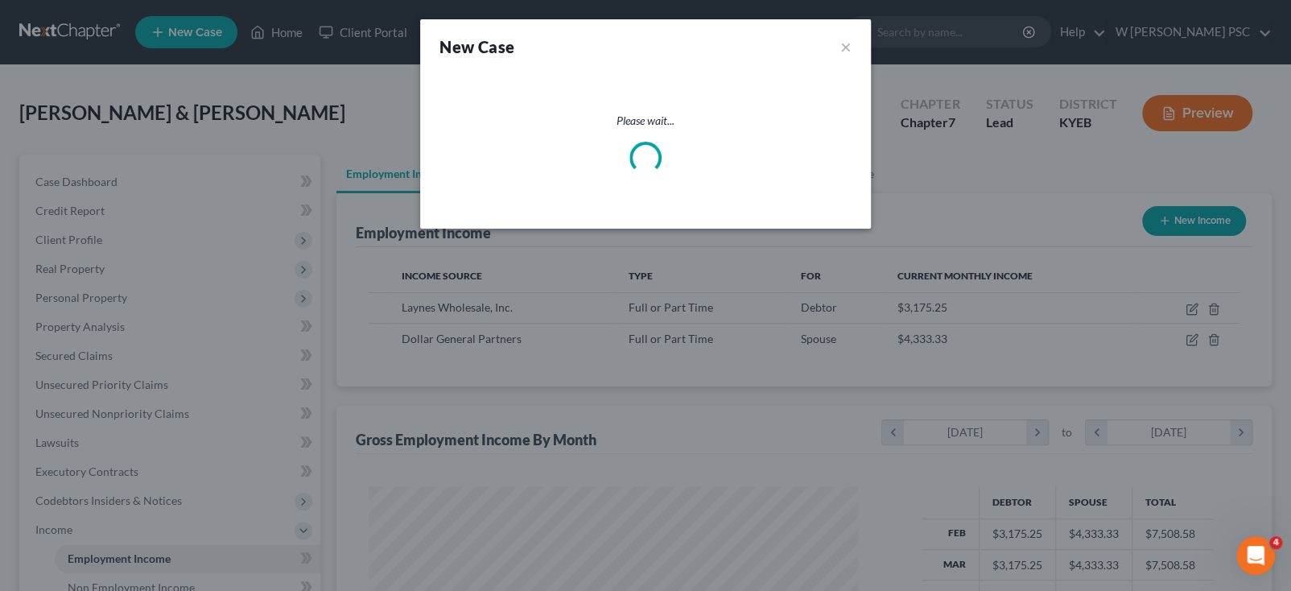
select select "32"
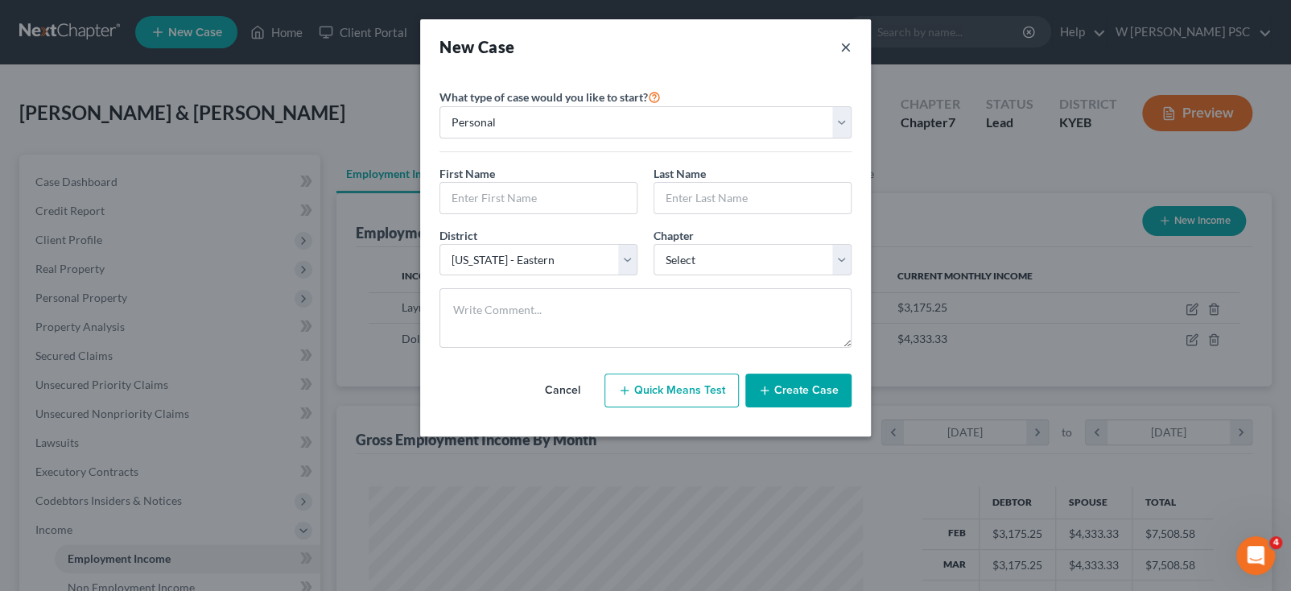
click at [850, 50] on button "×" at bounding box center [845, 46] width 11 height 23
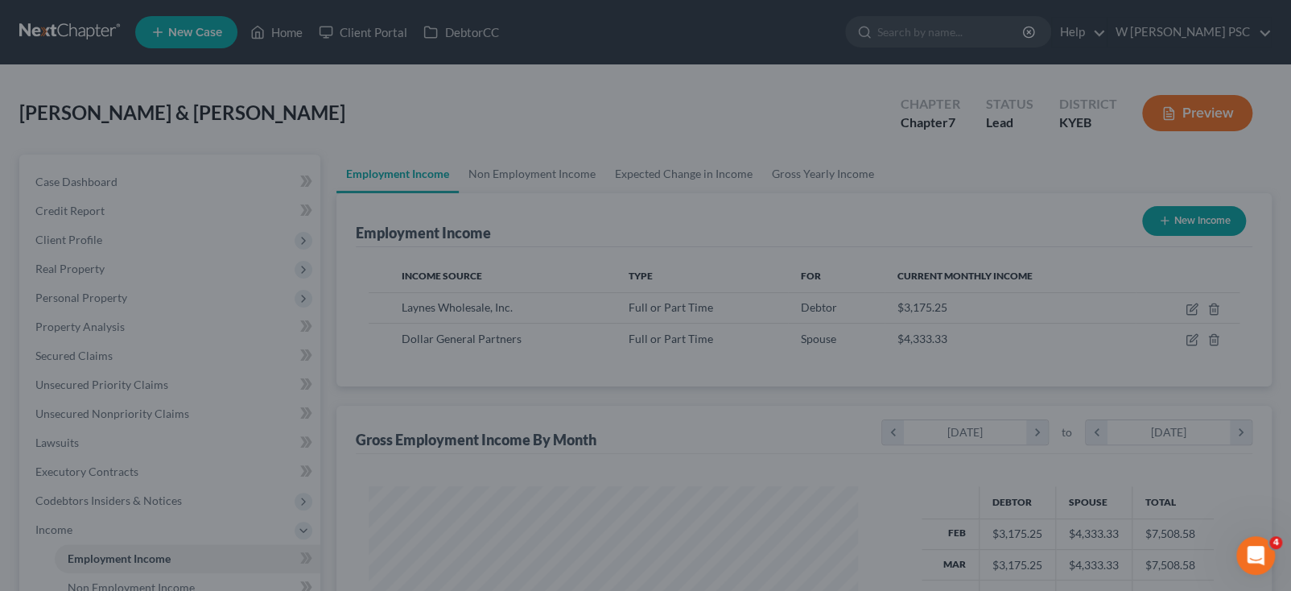
scroll to position [804727, 804493]
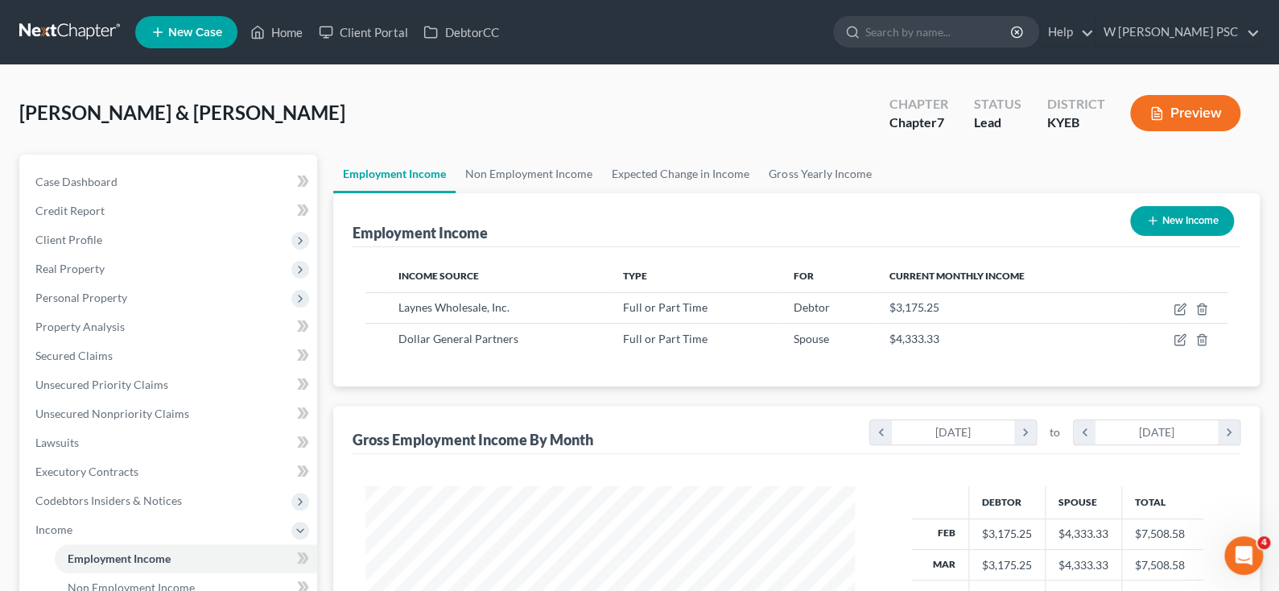
click at [190, 31] on span "New Case" at bounding box center [195, 33] width 54 height 12
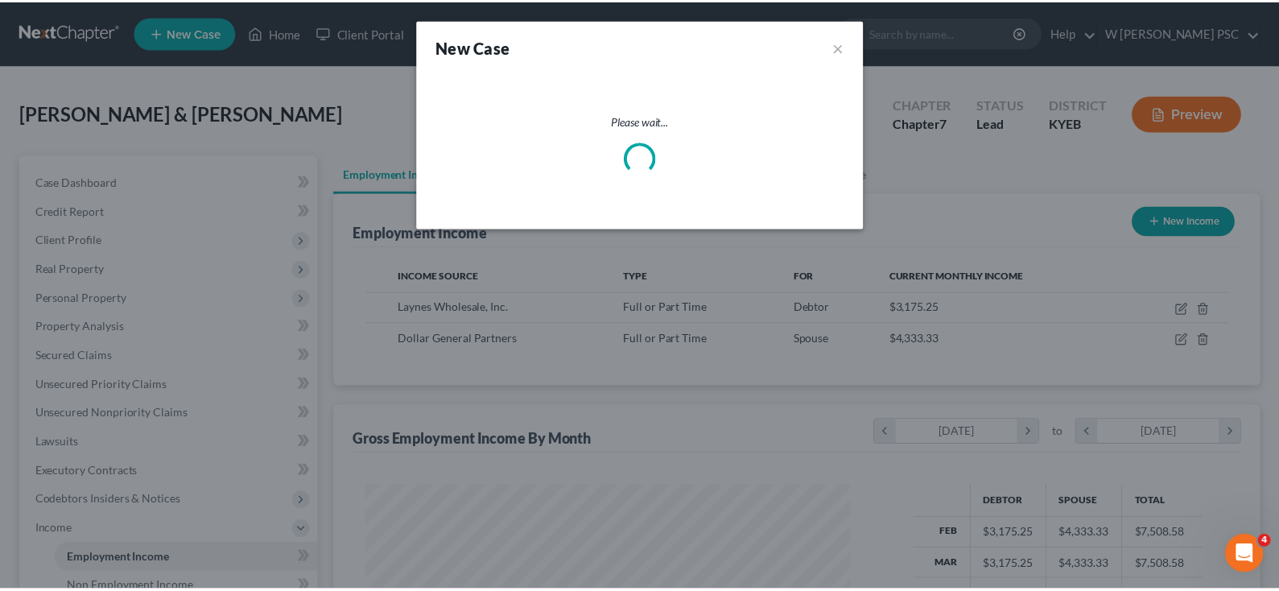
scroll to position [287, 526]
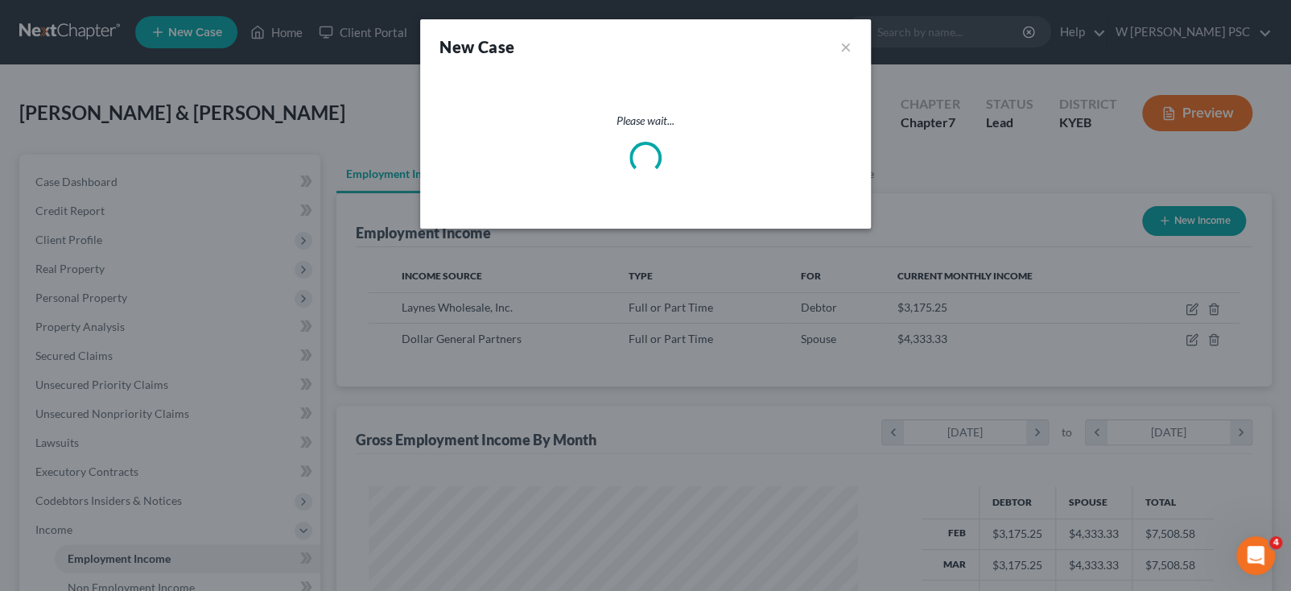
select select "32"
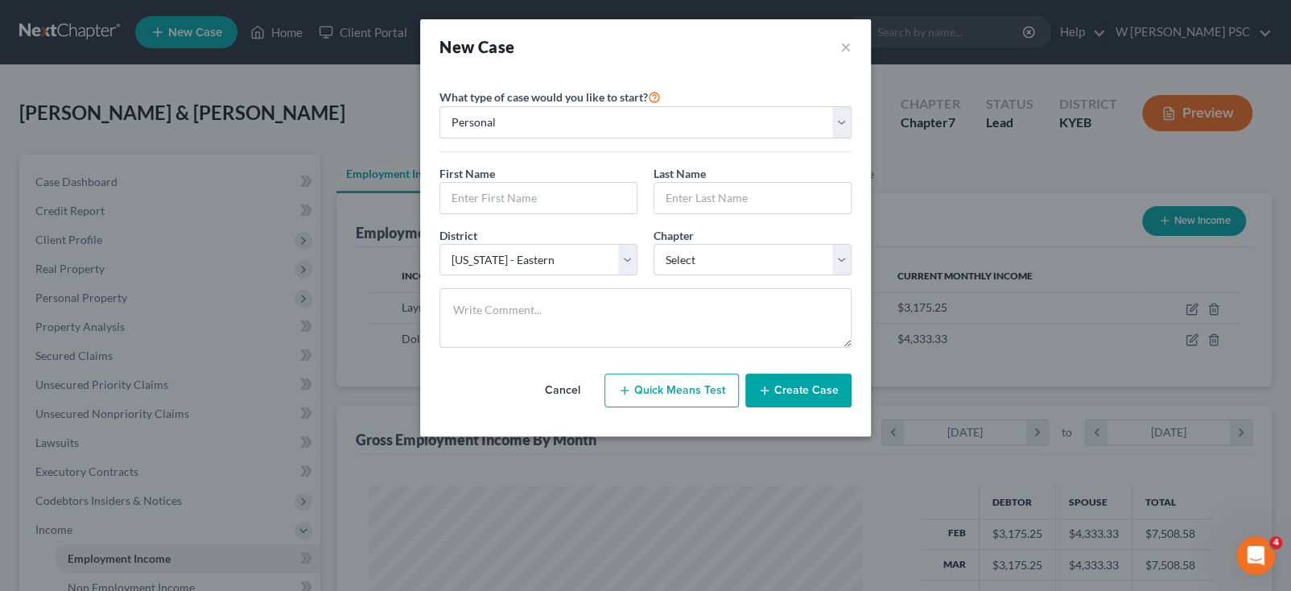
click at [552, 101] on label "What type of case would you like to start?" at bounding box center [550, 96] width 221 height 19
click at [534, 206] on input "text" at bounding box center [538, 198] width 196 height 31
type input "[PERSON_NAME]"
click at [677, 244] on select "Select 7 11 12 13" at bounding box center [753, 260] width 198 height 32
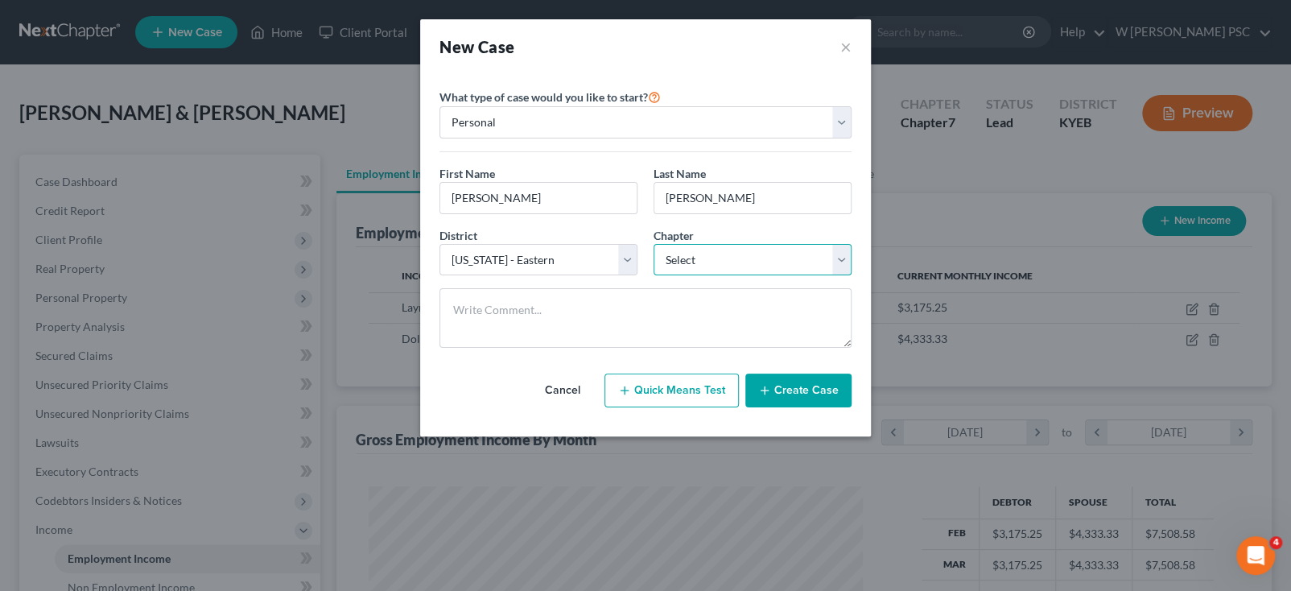
click at [676, 273] on select "Select 7 11 12 13" at bounding box center [753, 260] width 198 height 32
click at [677, 266] on select "Select 7 11 12 13" at bounding box center [753, 260] width 198 height 32
select select "0"
click at [654, 244] on select "Select 7 11 12 13" at bounding box center [753, 260] width 198 height 32
click at [826, 398] on button "Create Case" at bounding box center [798, 391] width 106 height 34
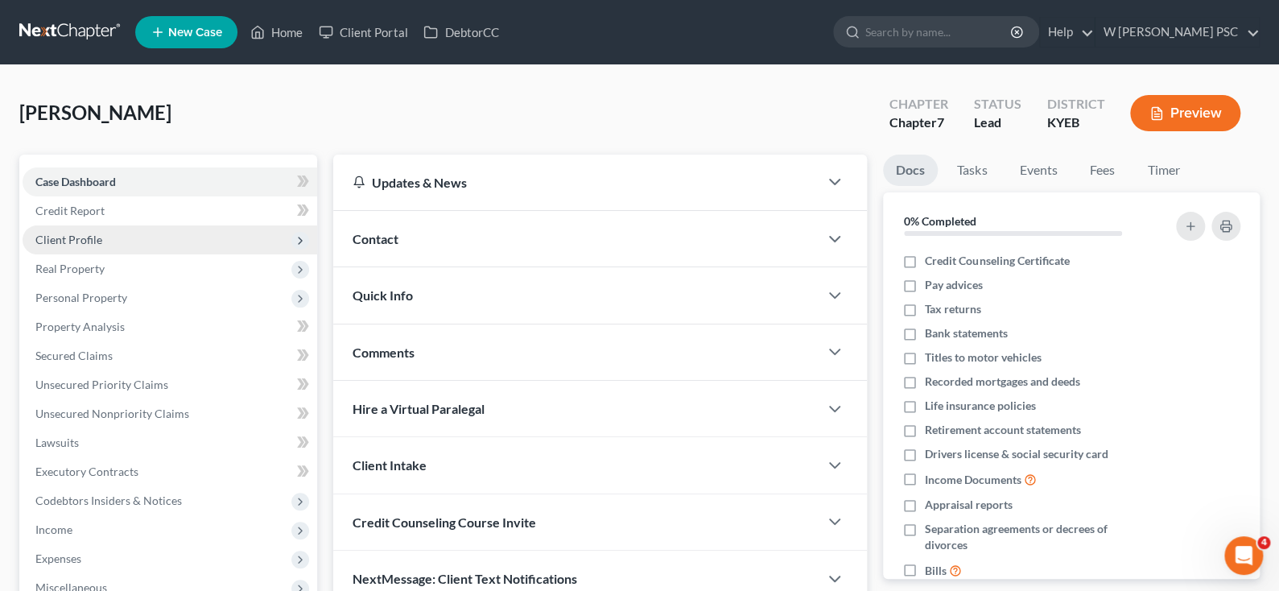
click at [79, 229] on span "Client Profile" at bounding box center [170, 239] width 295 height 29
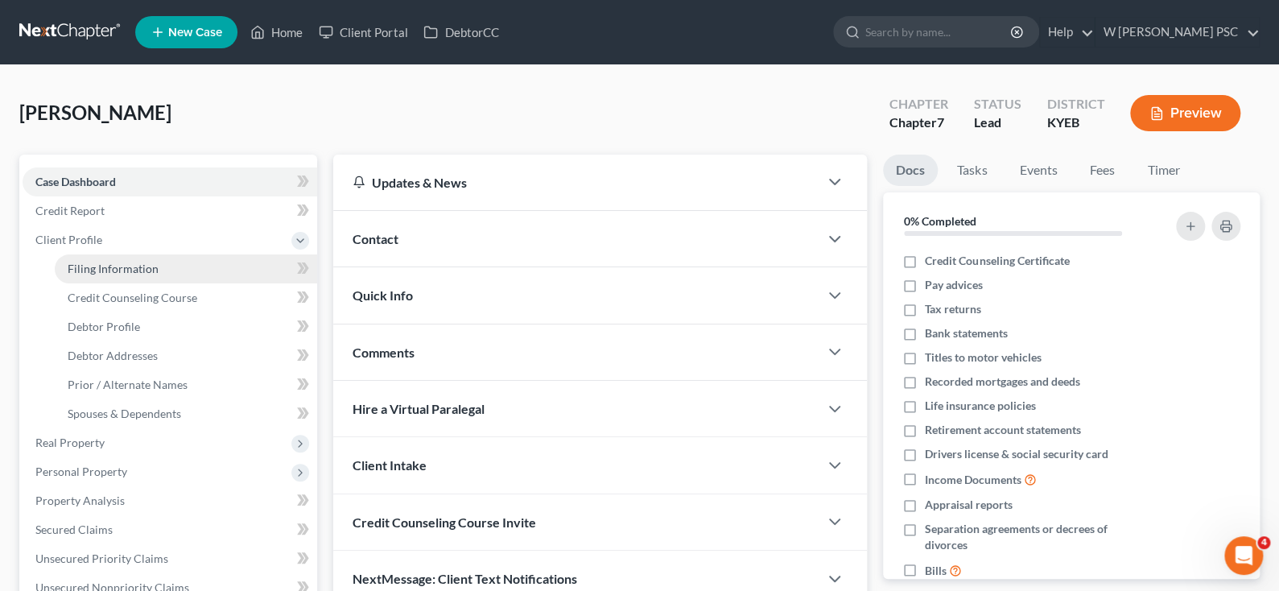
click at [81, 262] on span "Filing Information" at bounding box center [113, 269] width 91 height 14
select select "1"
select select "0"
select select "32"
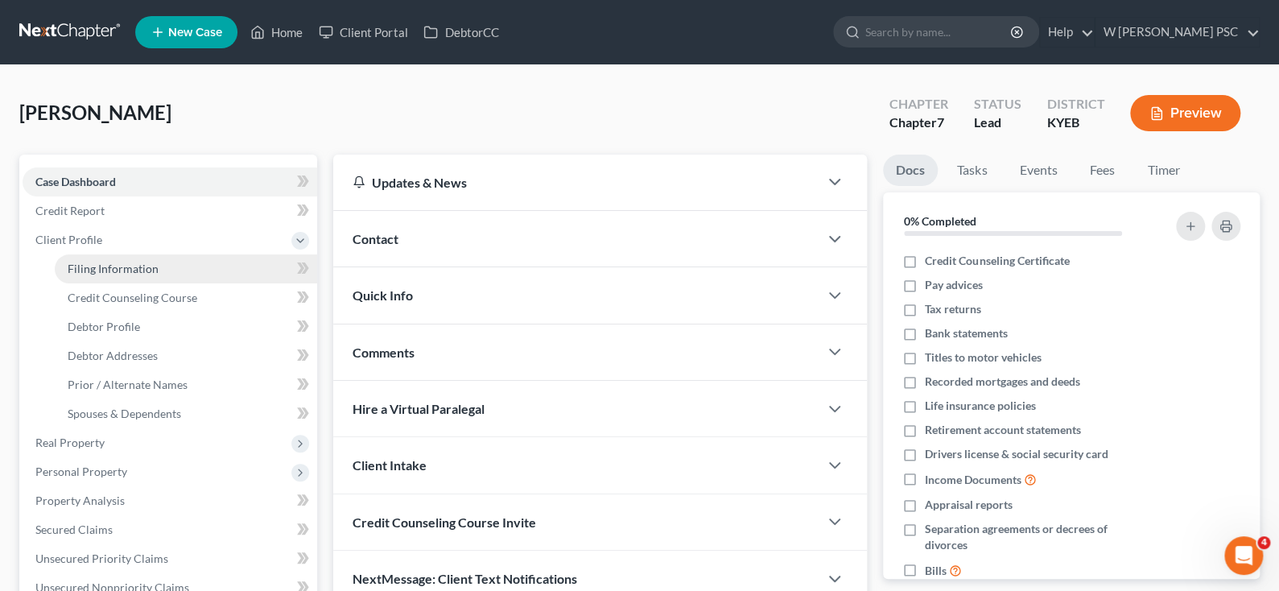
select select "18"
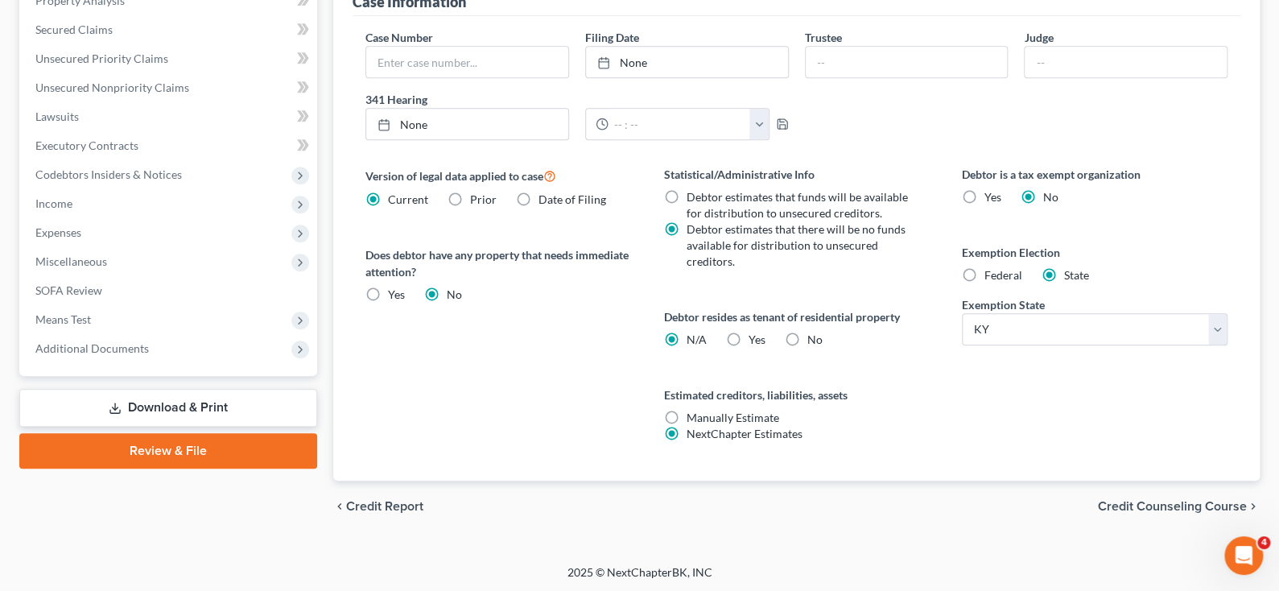
click at [1154, 500] on span "Credit Counseling Course" at bounding box center [1172, 506] width 149 height 13
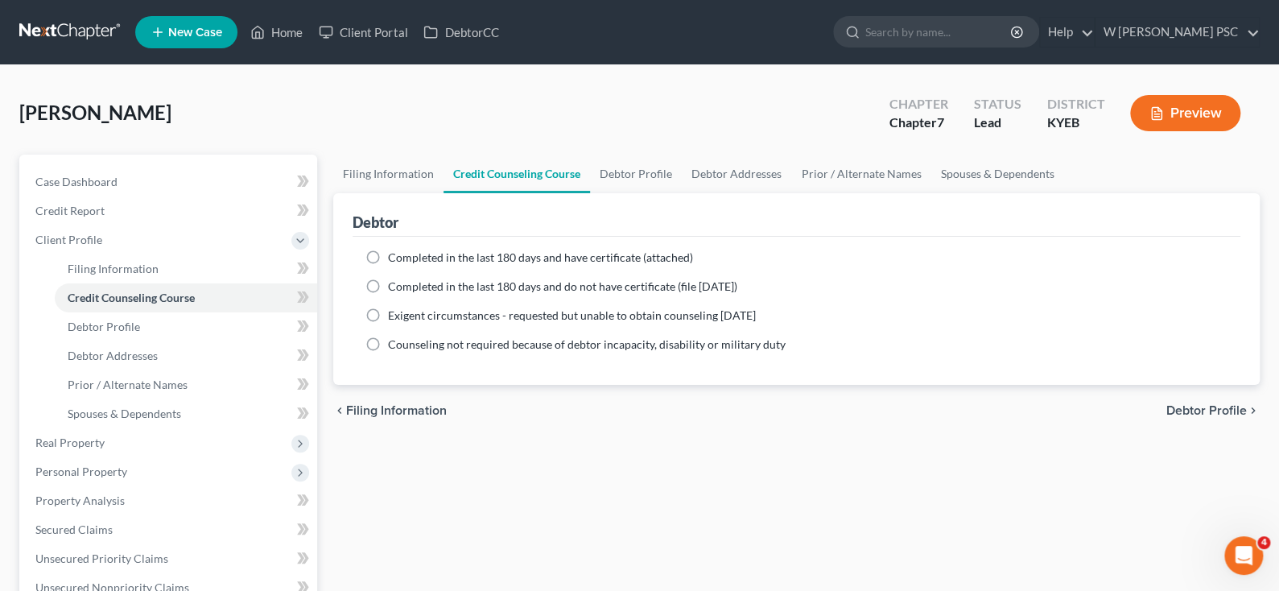
click at [1199, 406] on span "Debtor Profile" at bounding box center [1206, 410] width 81 height 13
select select "0"
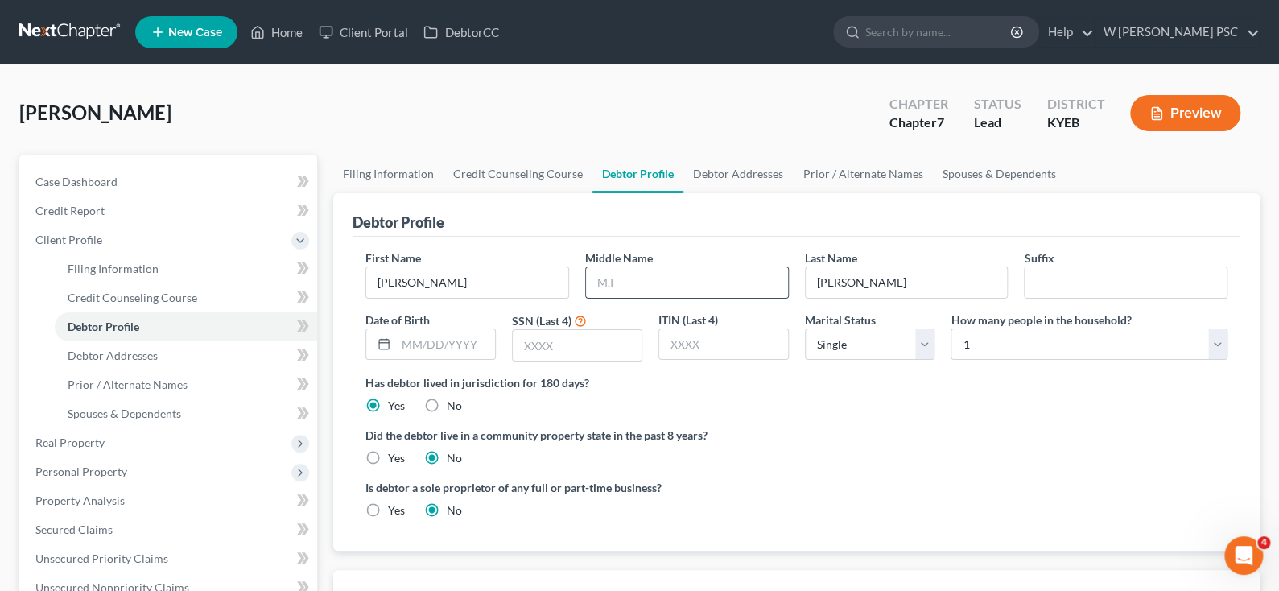
click at [720, 283] on input "text" at bounding box center [687, 282] width 202 height 31
type input "G."
drag, startPoint x: 825, startPoint y: 497, endPoint x: 815, endPoint y: 496, distance: 9.7
click at [825, 497] on div "Is debtor a sole proprietor of any full or part-time business? Yes No" at bounding box center [796, 505] width 878 height 52
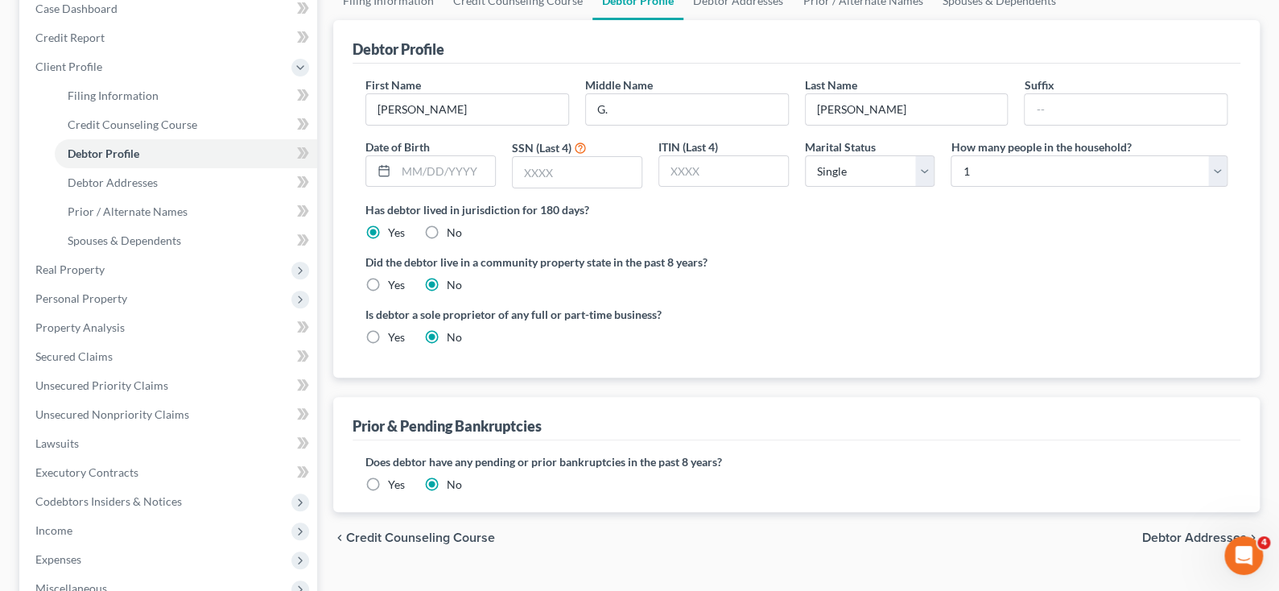
scroll to position [241, 0]
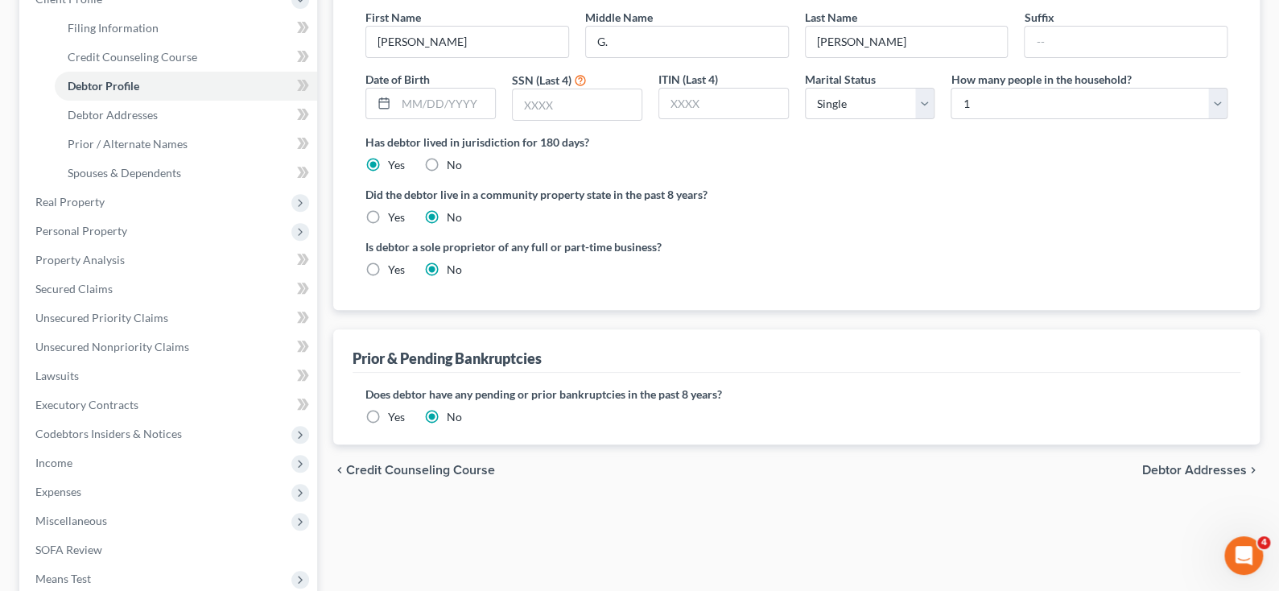
click at [1172, 464] on span "Debtor Addresses" at bounding box center [1194, 470] width 105 height 13
select select "0"
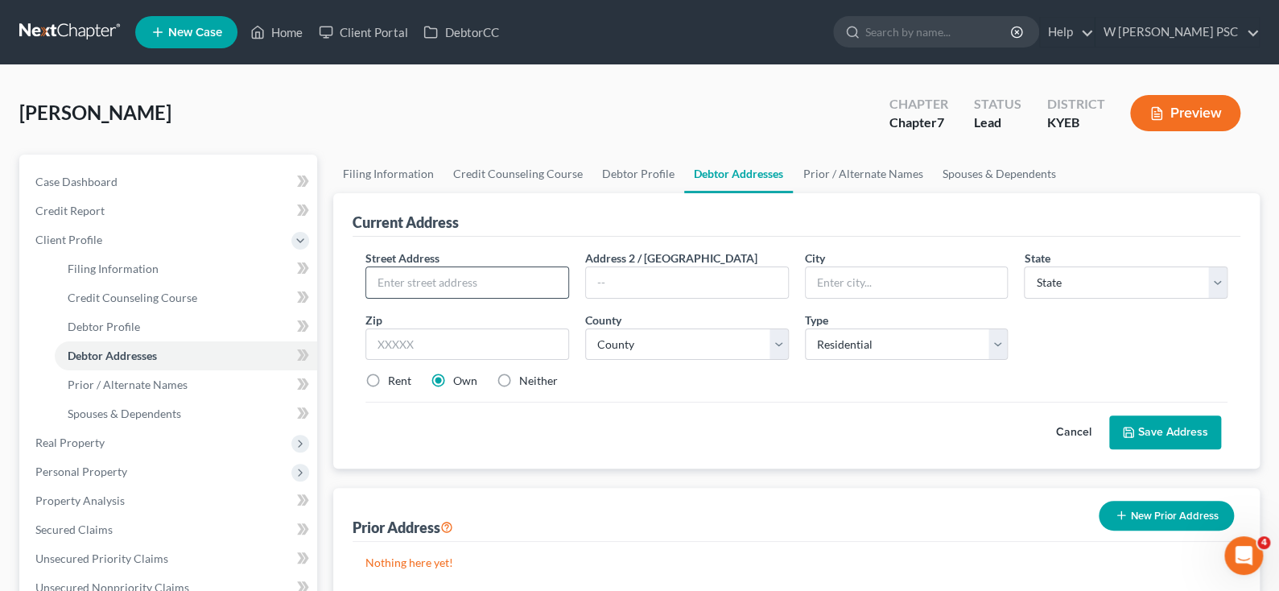
click at [429, 273] on input "text" at bounding box center [467, 282] width 202 height 31
type input "[STREET_ADDRESS][PERSON_NAME]."
type input "[PERSON_NAME]"
select select "18"
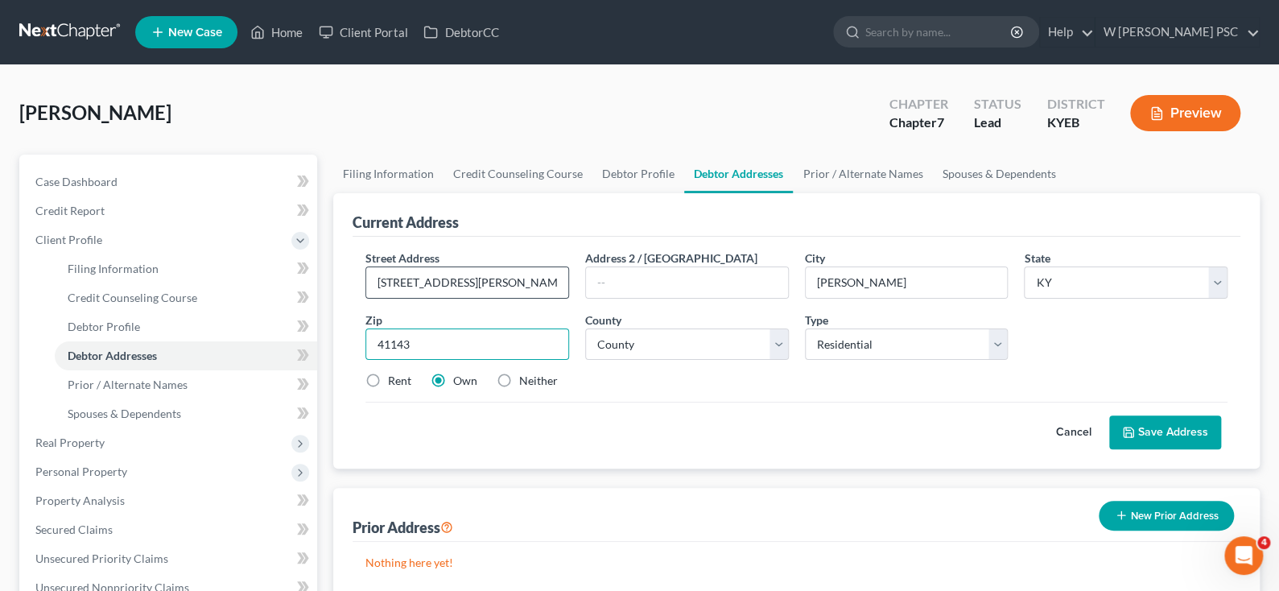
type input "41143"
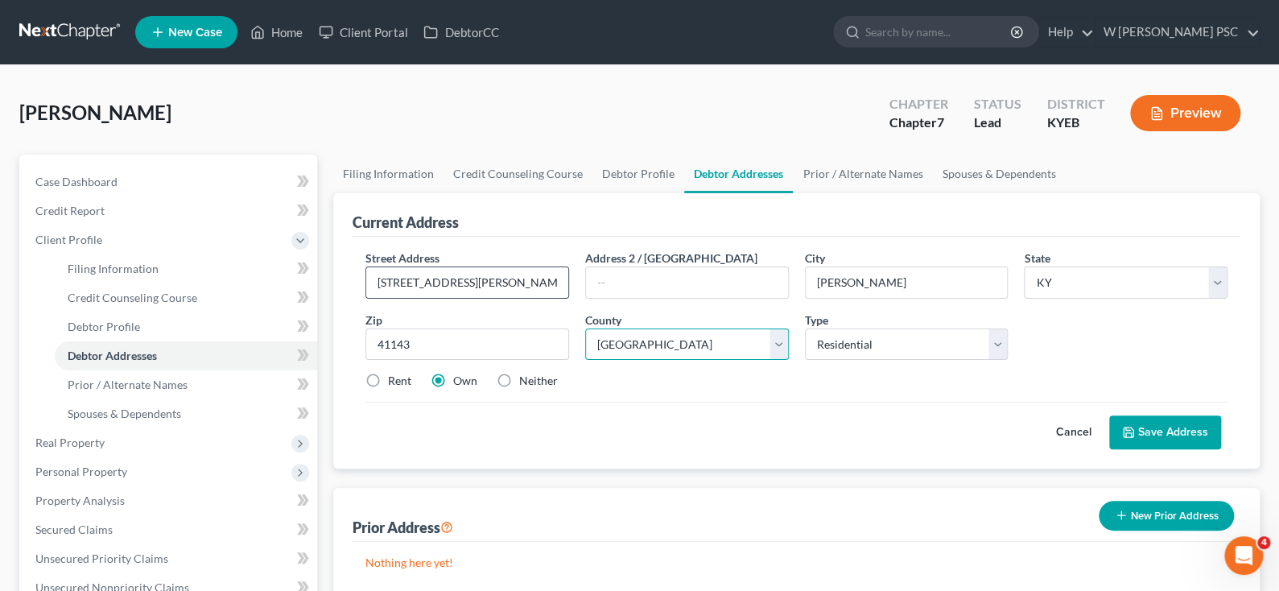
select select "21"
click at [388, 381] on label "Rent" at bounding box center [399, 381] width 23 height 16
click at [394, 381] on input "Rent" at bounding box center [399, 378] width 10 height 10
radio input "true"
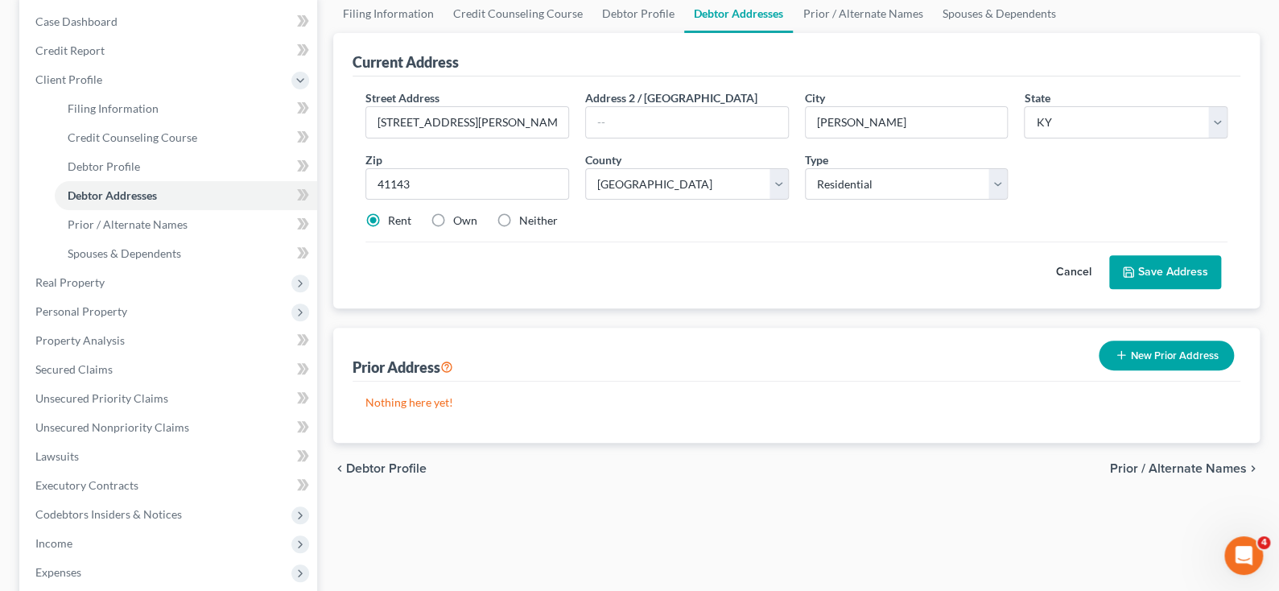
scroll to position [161, 0]
click at [1179, 262] on button "Save Address" at bounding box center [1165, 271] width 112 height 34
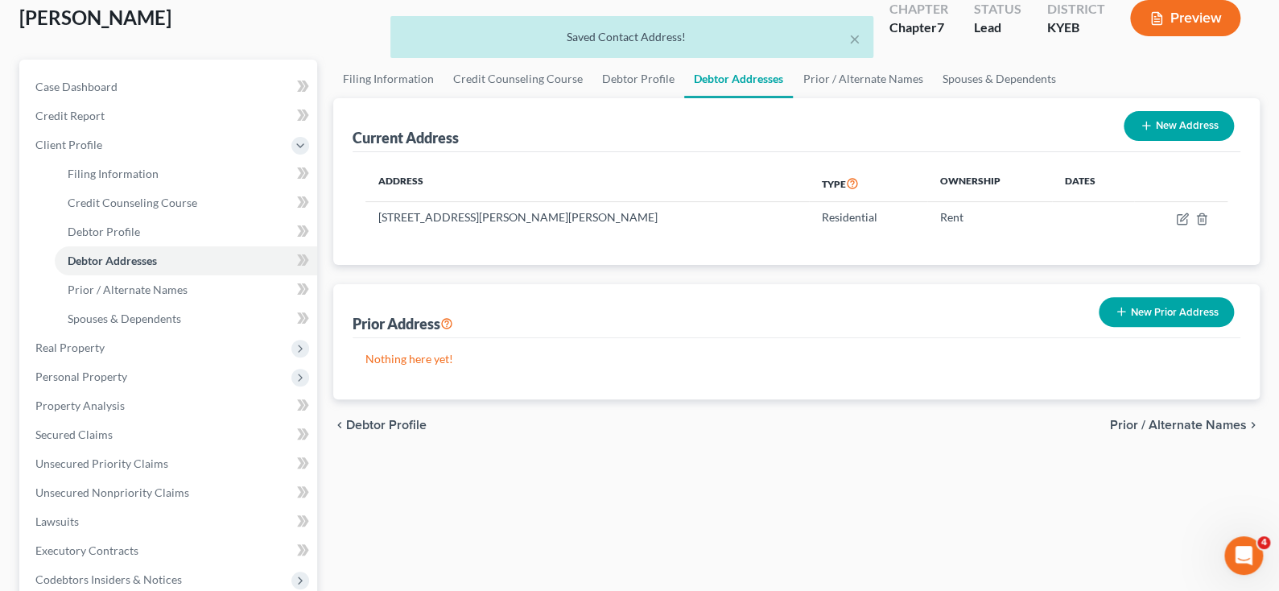
scroll to position [0, 0]
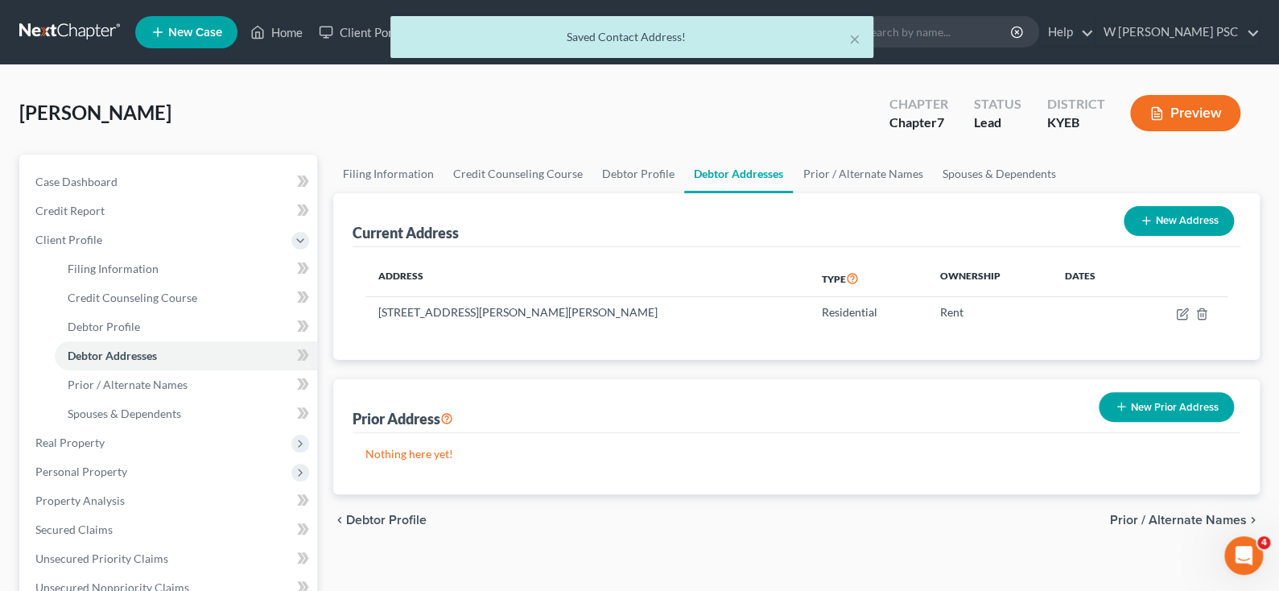
click at [1162, 522] on span "Prior / Alternate Names" at bounding box center [1178, 520] width 137 height 13
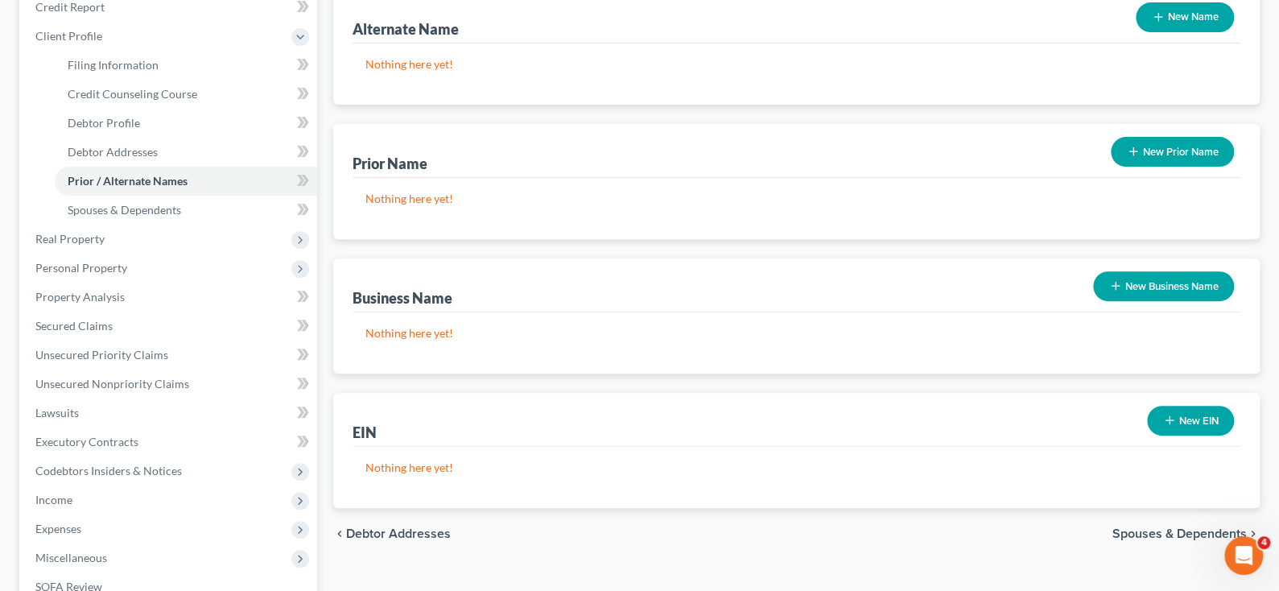
scroll to position [241, 0]
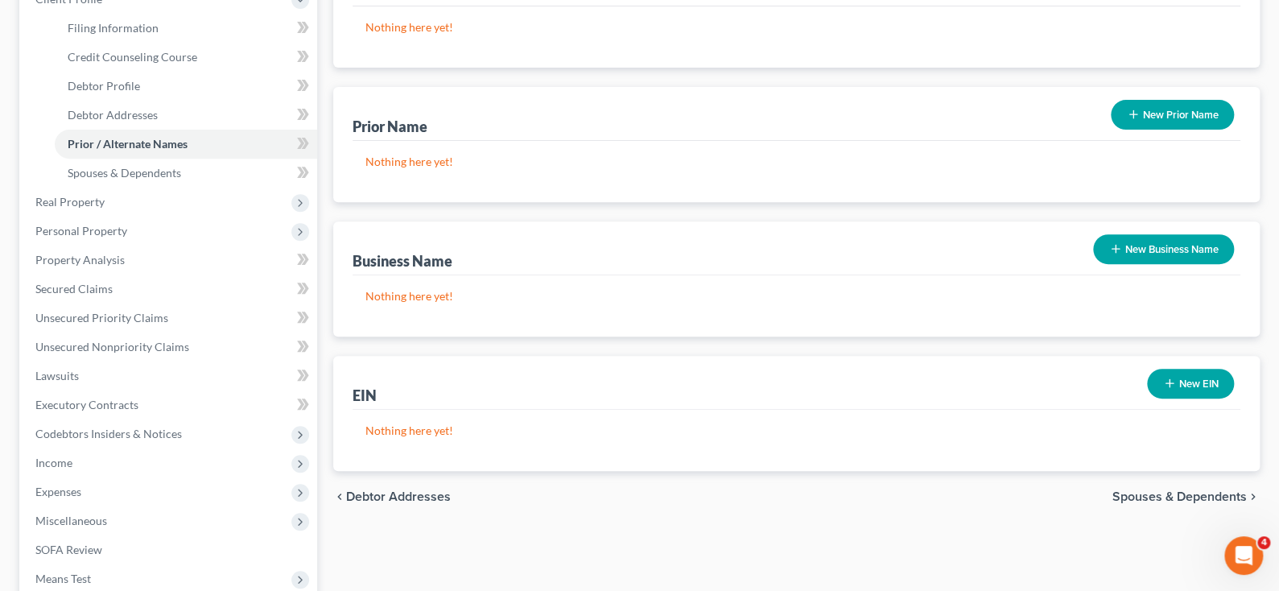
click at [1122, 236] on button "New Business Name" at bounding box center [1163, 249] width 141 height 30
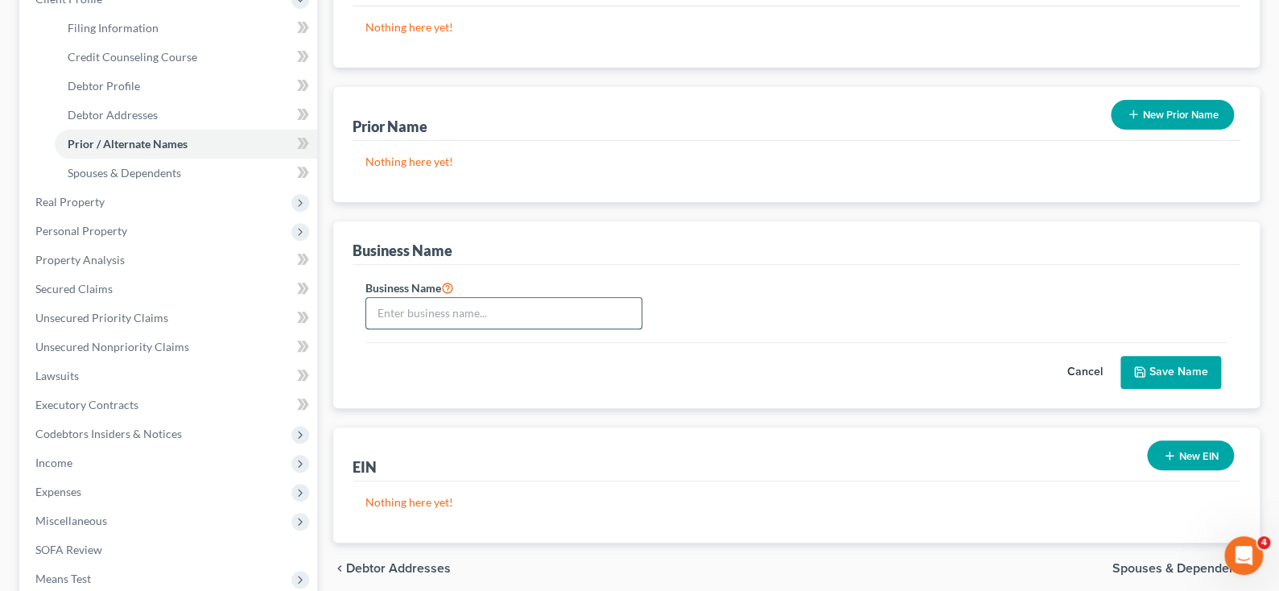
click at [400, 304] on input "text" at bounding box center [503, 313] width 275 height 31
type input "[PERSON_NAME] Enterprises"
click at [1196, 382] on button "Save Name" at bounding box center [1171, 373] width 101 height 34
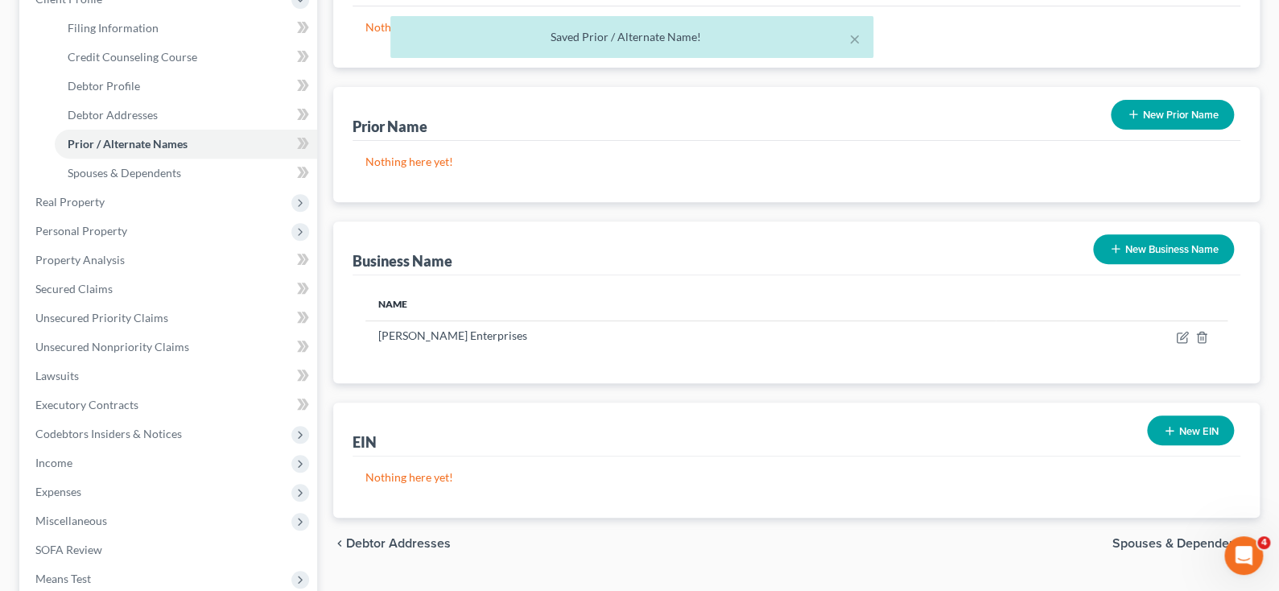
click at [1191, 429] on button "New EIN" at bounding box center [1190, 430] width 87 height 30
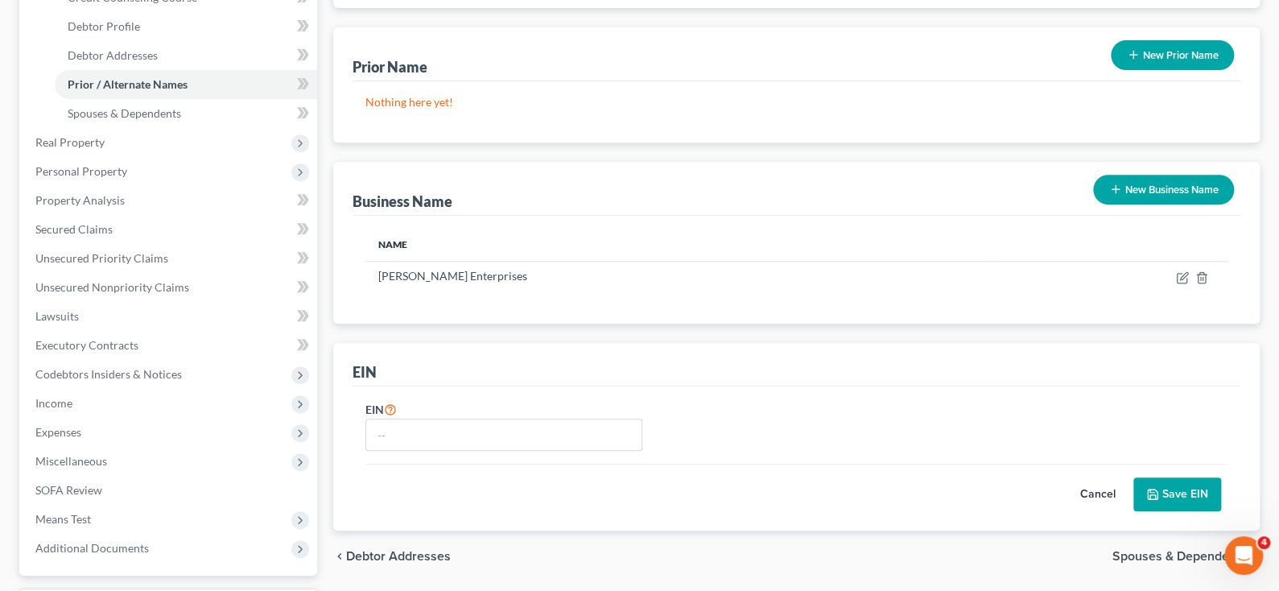
scroll to position [403, 0]
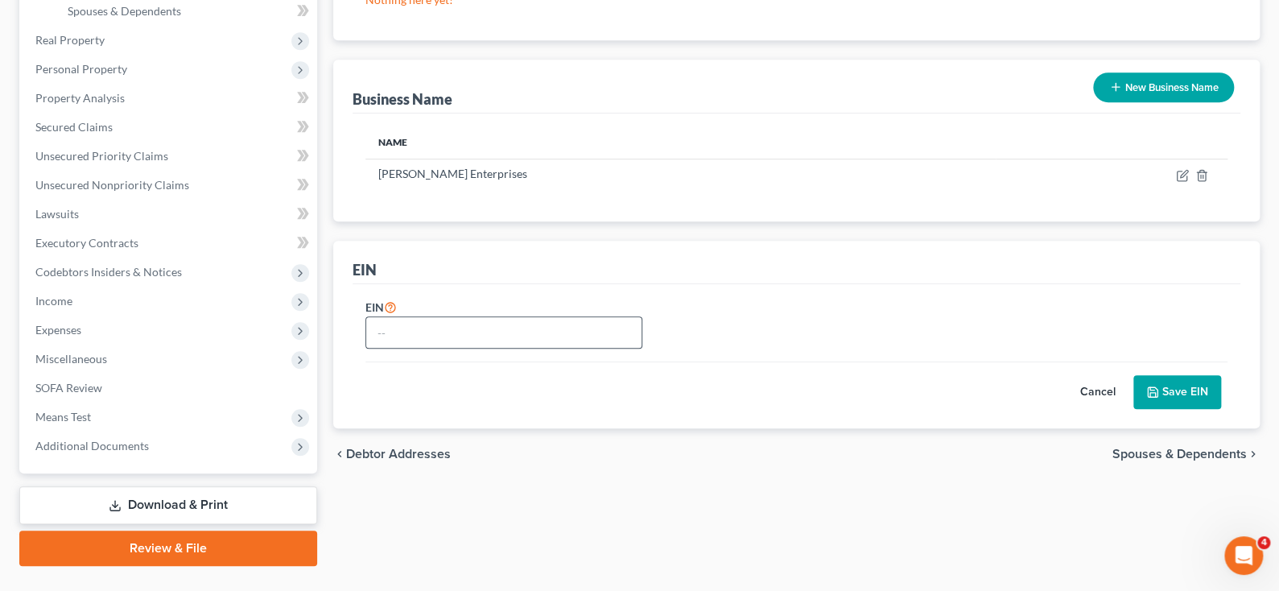
click at [419, 345] on div at bounding box center [503, 332] width 277 height 32
click at [410, 332] on input "text" at bounding box center [503, 332] width 275 height 31
click at [1166, 448] on span "Spouses & Dependents" at bounding box center [1180, 454] width 134 height 13
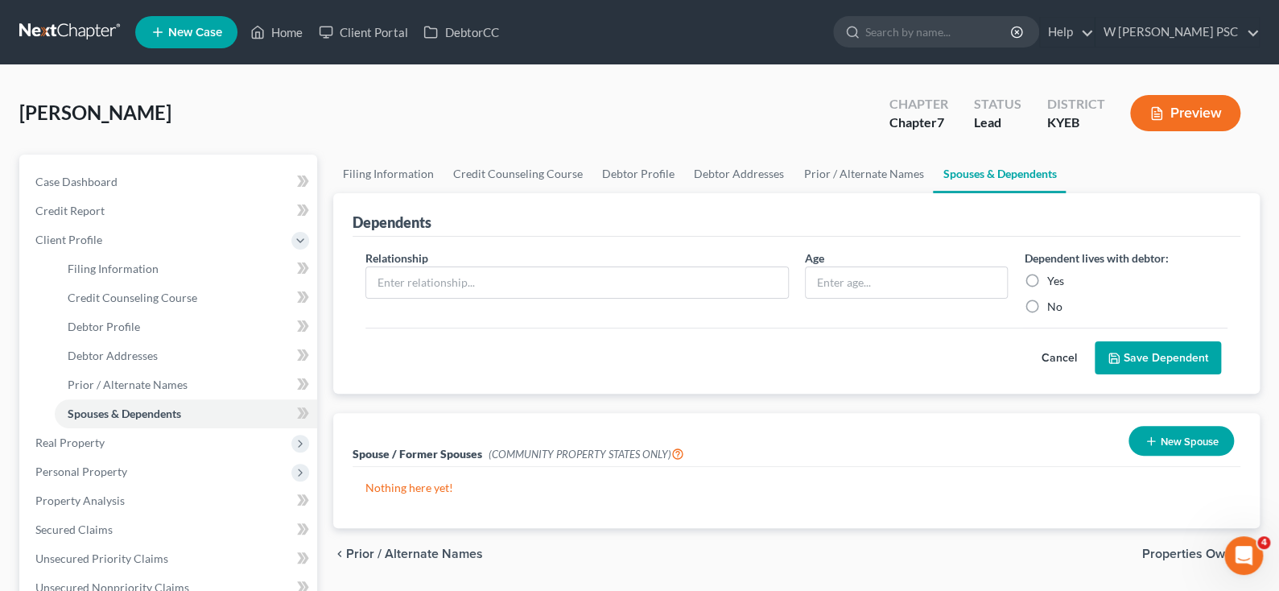
click at [1202, 549] on span "Properties Owned" at bounding box center [1194, 553] width 105 height 13
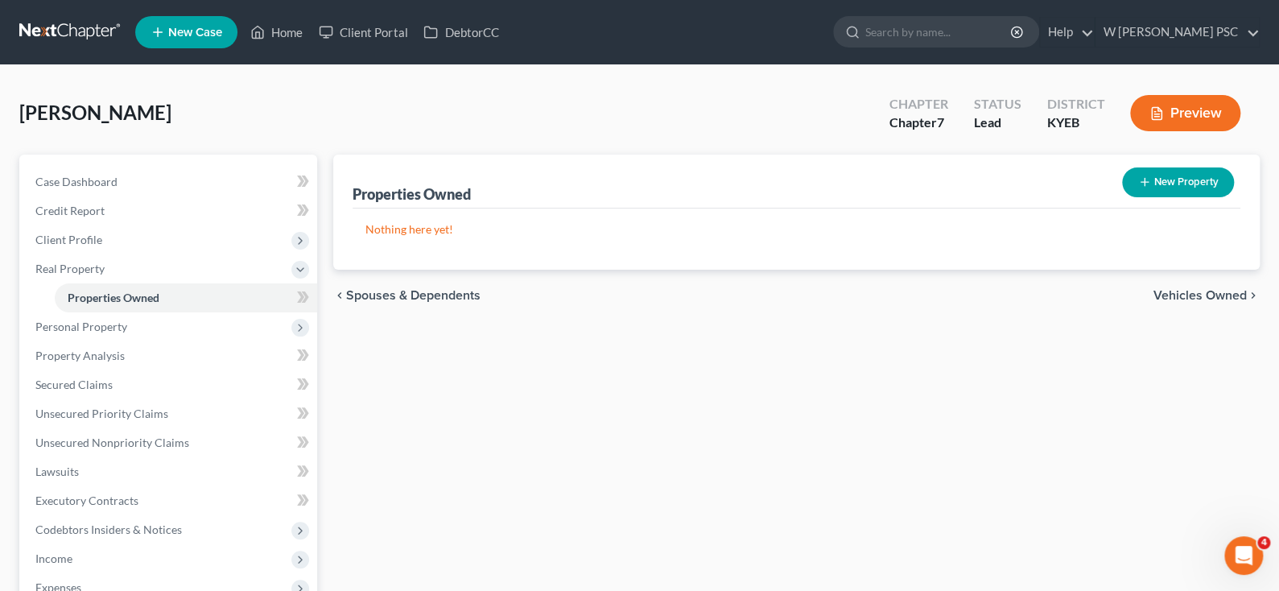
click at [1223, 291] on span "Vehicles Owned" at bounding box center [1200, 295] width 93 height 13
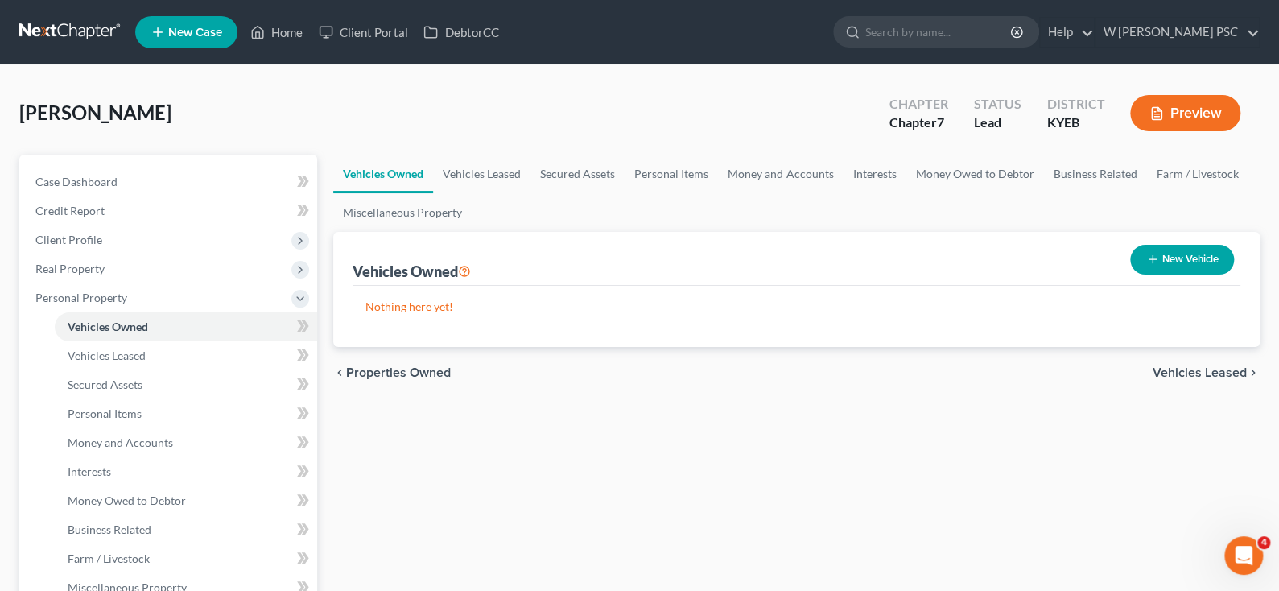
click at [1195, 367] on span "Vehicles Leased" at bounding box center [1200, 372] width 94 height 13
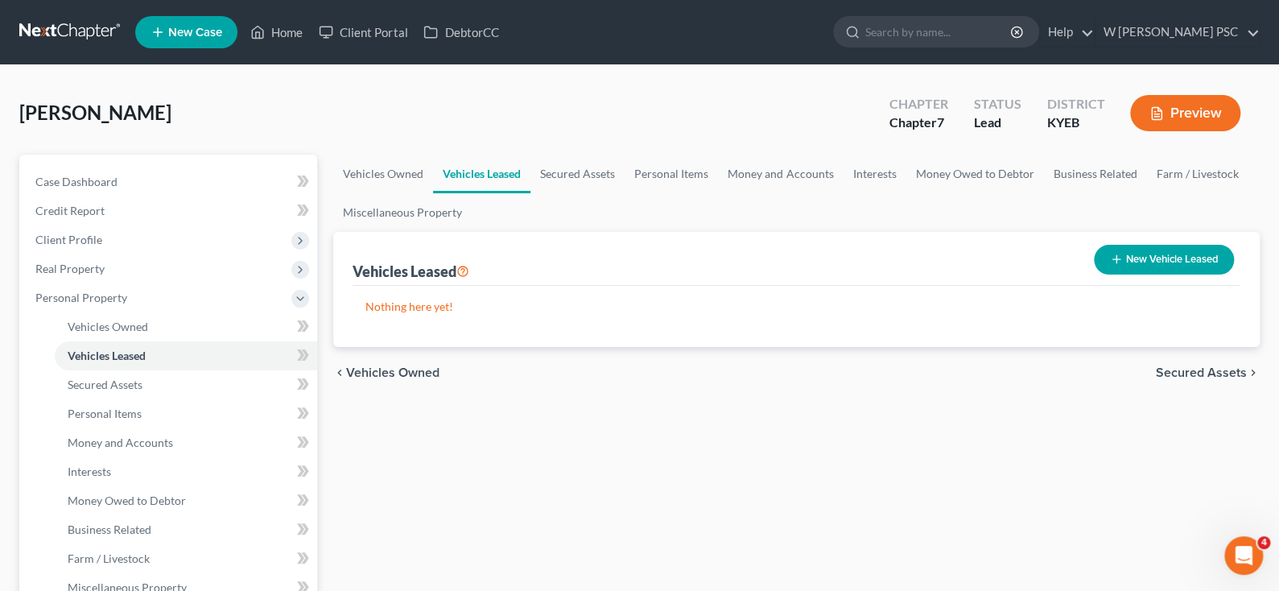
click at [1220, 372] on span "Secured Assets" at bounding box center [1201, 372] width 91 height 13
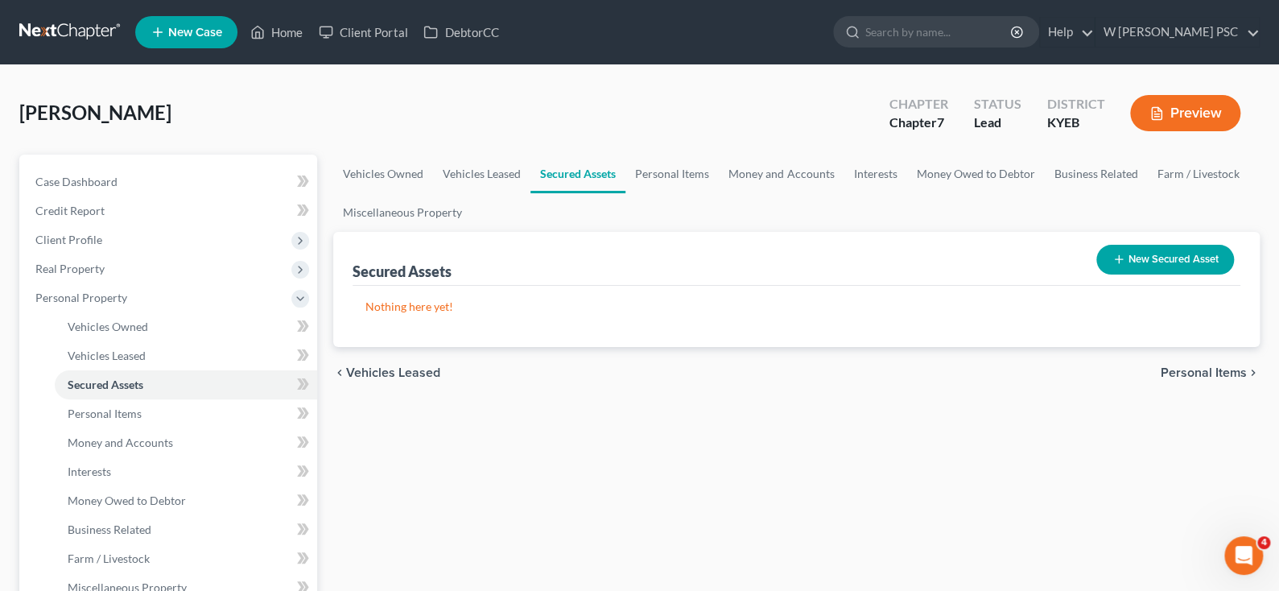
click at [382, 376] on span "Vehicles Leased" at bounding box center [393, 372] width 94 height 13
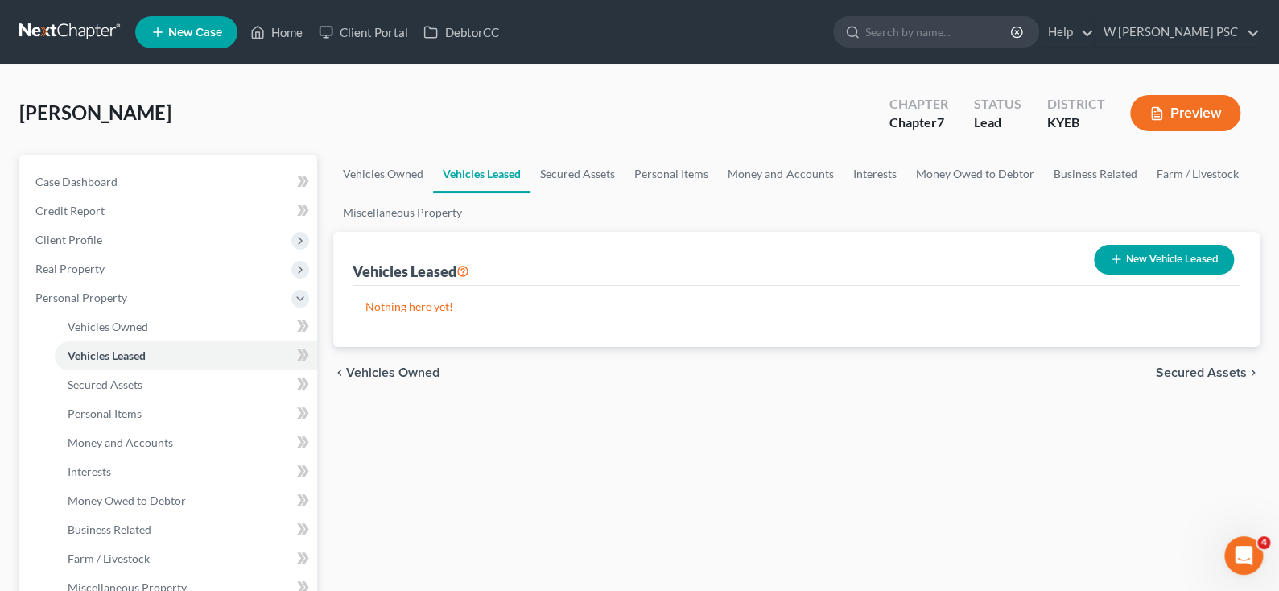
click at [382, 376] on span "Vehicles Owned" at bounding box center [392, 372] width 93 height 13
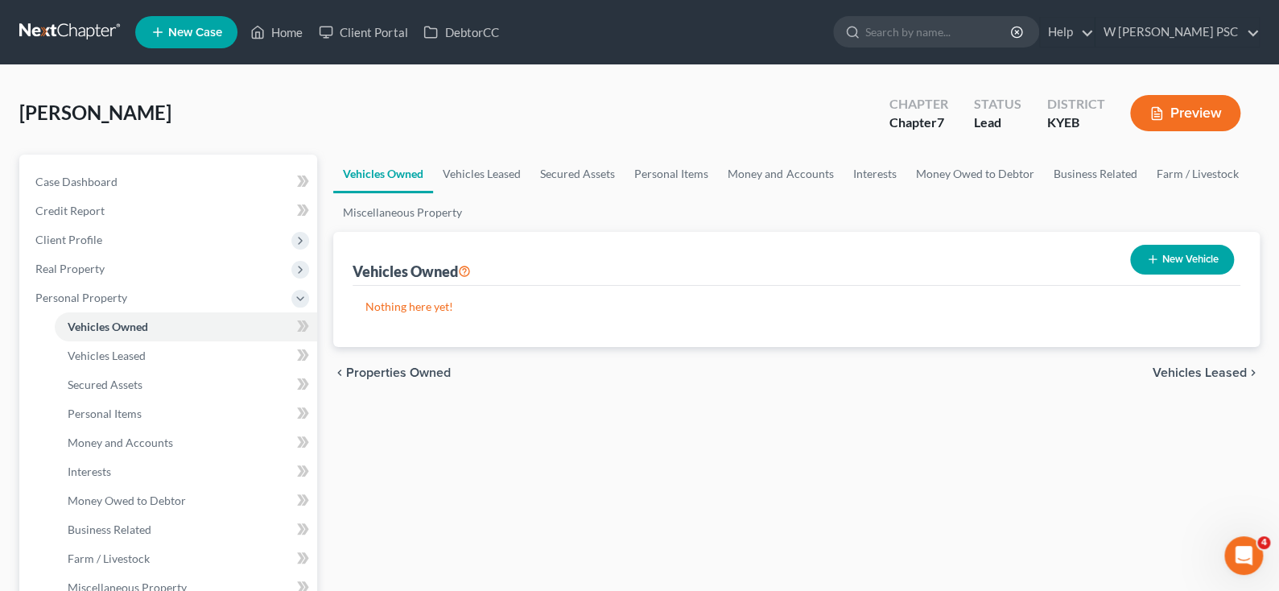
click at [1154, 256] on icon "button" at bounding box center [1152, 259] width 13 height 13
select select "0"
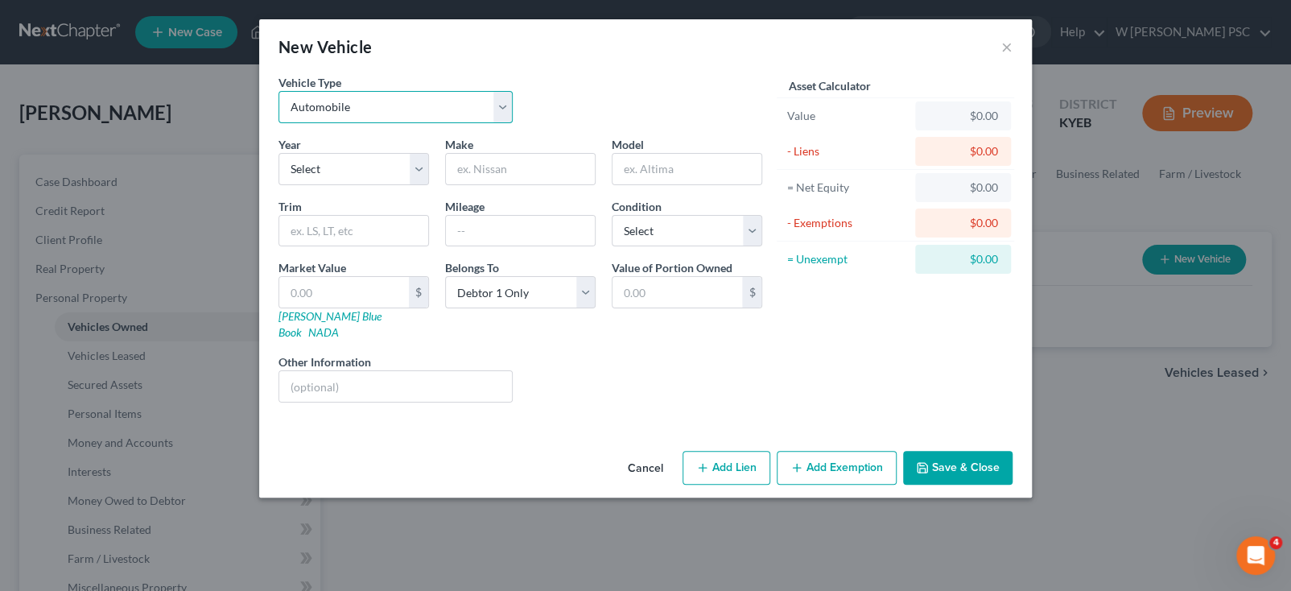
click at [341, 114] on select "Select Automobile Truck Trailer Watercraft Aircraft Motor Home Atv Other Vehicle" at bounding box center [396, 107] width 234 height 32
select select "1"
click at [279, 91] on select "Select Automobile Truck Trailer Watercraft Aircraft Motor Home Atv Other Vehicle" at bounding box center [396, 107] width 234 height 32
drag, startPoint x: 323, startPoint y: 165, endPoint x: 306, endPoint y: 165, distance: 16.9
click at [323, 165] on select "Select 2026 2025 2024 2023 2022 2021 2020 2019 2018 2017 2016 2015 2014 2013 20…" at bounding box center [354, 169] width 151 height 32
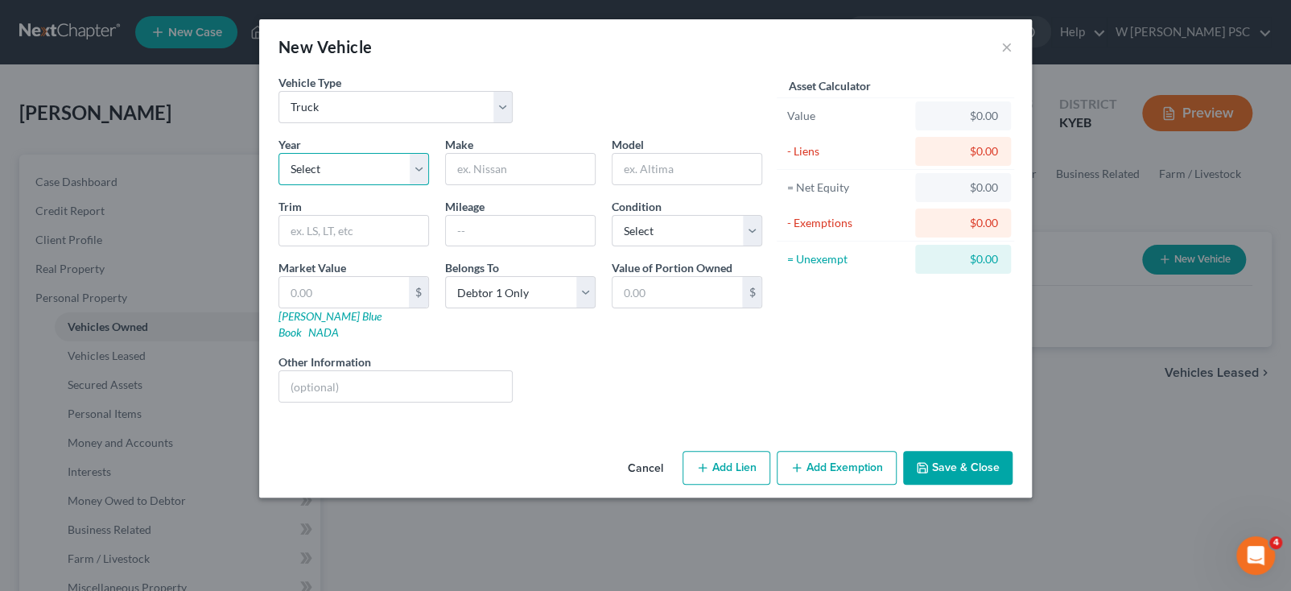
select select "5"
click at [279, 153] on select "Select 2026 2025 2024 2023 2022 2021 2020 2019 2018 2017 2016 2015 2014 2013 20…" at bounding box center [354, 169] width 151 height 32
drag, startPoint x: 494, startPoint y: 178, endPoint x: 464, endPoint y: 184, distance: 31.3
click at [494, 178] on input "text" at bounding box center [520, 169] width 149 height 31
type input "GMC"
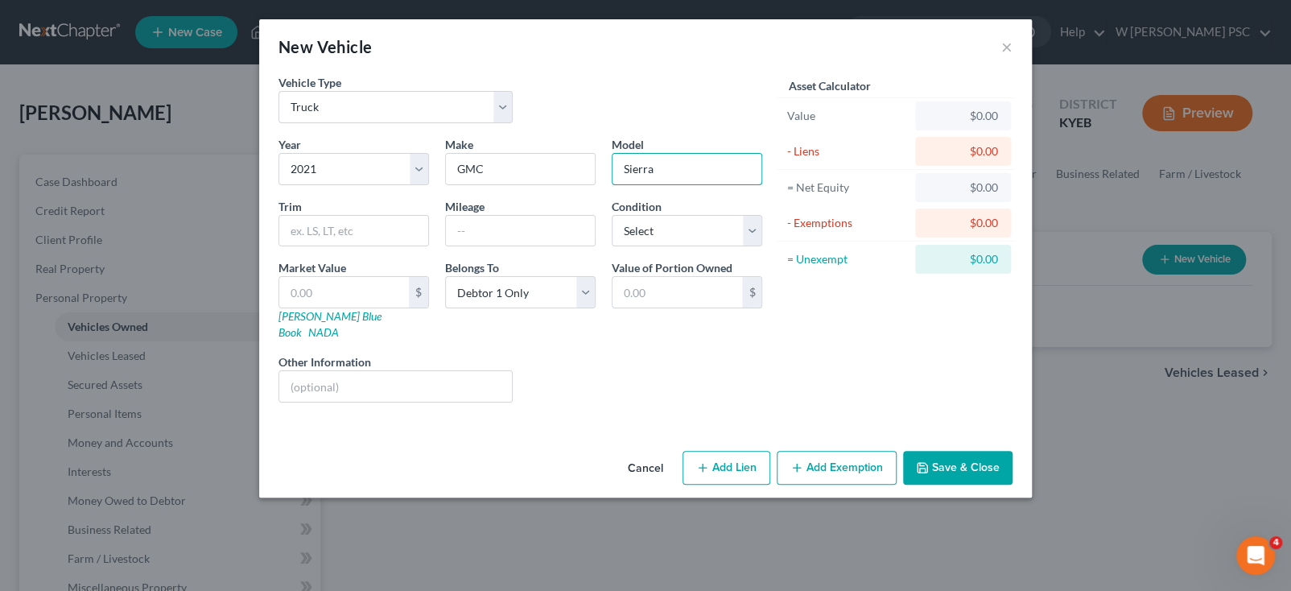
type input "Sierra"
select select "2"
click at [447, 225] on input "text" at bounding box center [520, 231] width 149 height 31
type input "87000"
click at [374, 281] on input "text" at bounding box center [344, 292] width 130 height 31
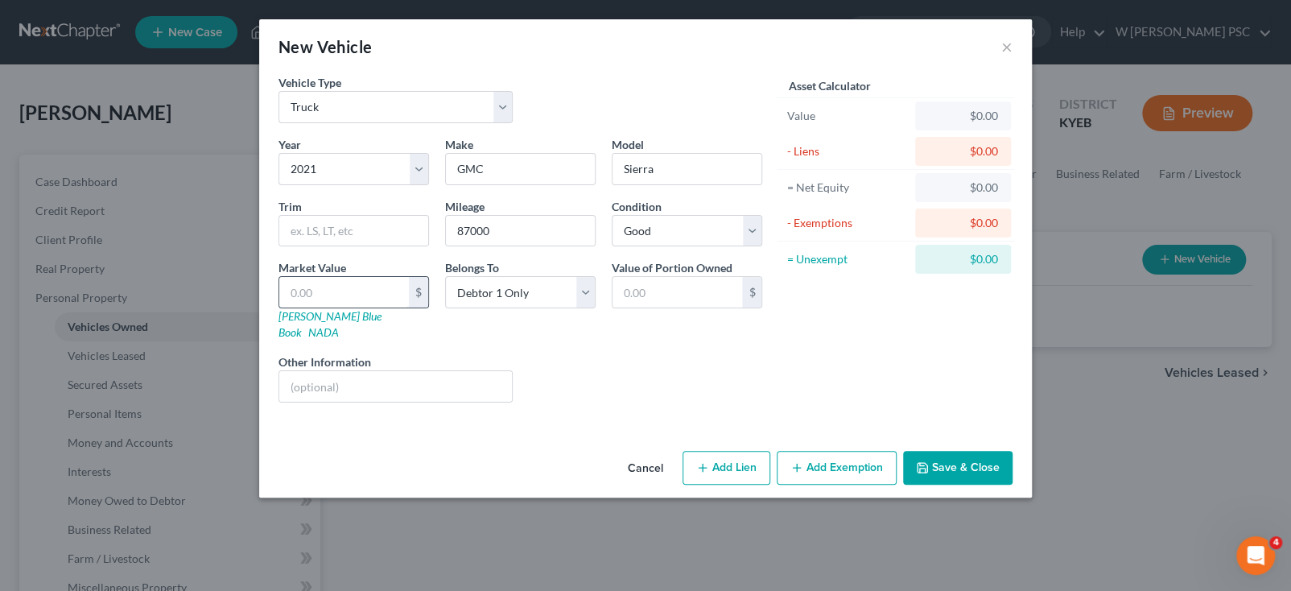
type input "4"
type input "4.00"
type input "40"
type input "40.00"
type input "400"
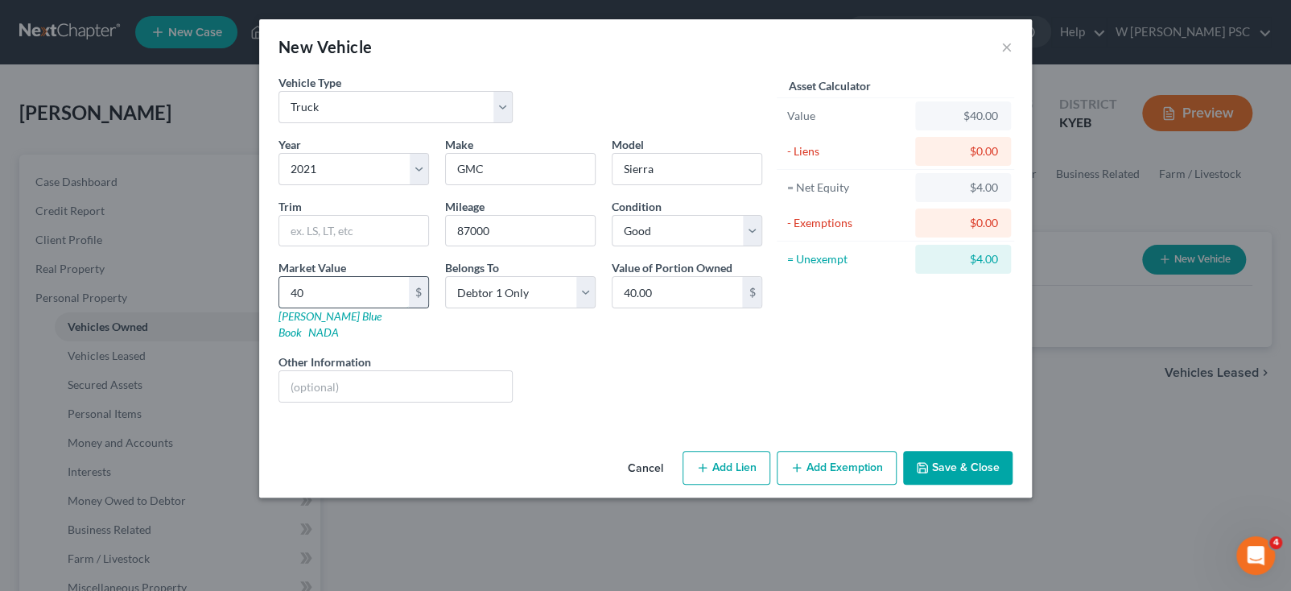
type input "400.00"
type input "4000"
type input "4,000.00"
type input "4,0000"
type input "40,000.00"
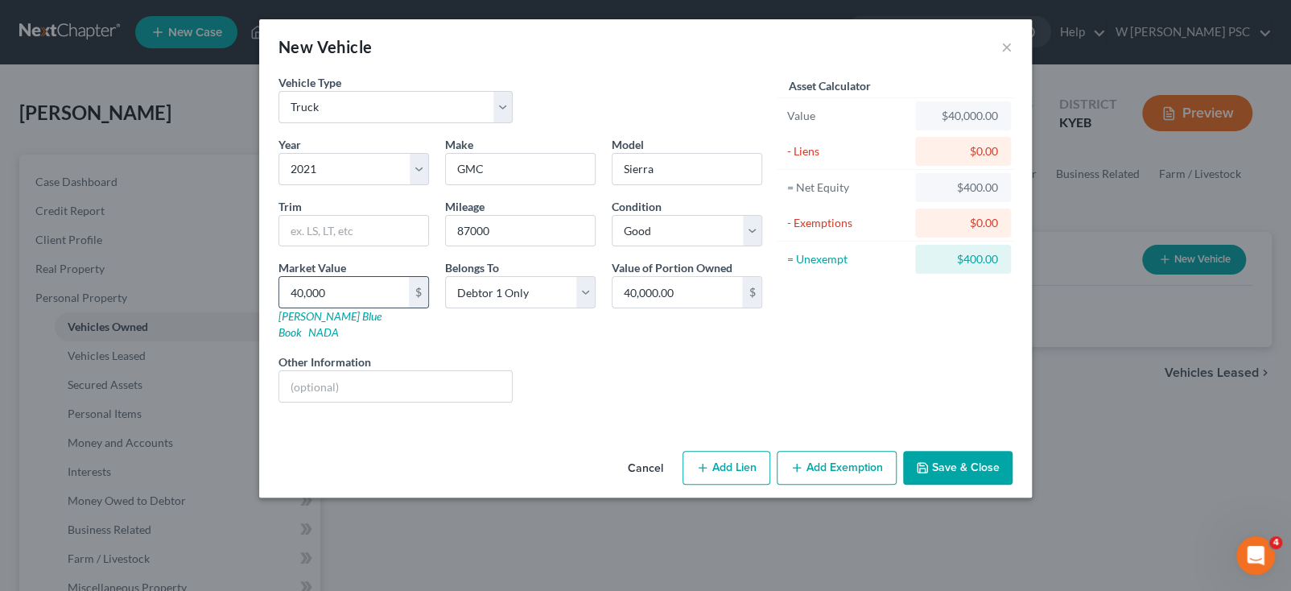
type input "40,000"
click at [490, 301] on select "Select Debtor 1 Only Debtor 2 Only Debtor 1 And Debtor 2 Only At Least One Of T…" at bounding box center [520, 292] width 151 height 32
select select "3"
click at [445, 276] on select "Select Debtor 1 Only Debtor 2 Only Debtor 1 And Debtor 2 Only At Least One Of T…" at bounding box center [520, 292] width 151 height 32
click at [715, 454] on button "Add Lien" at bounding box center [727, 468] width 88 height 34
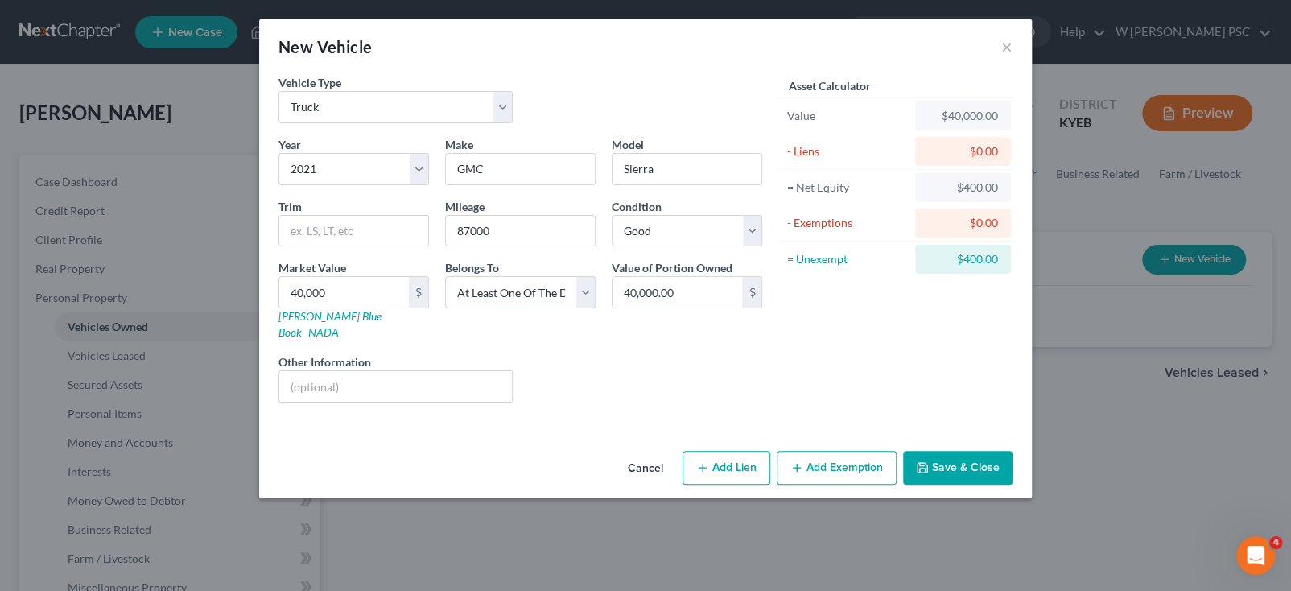
select select "3"
select select "0"
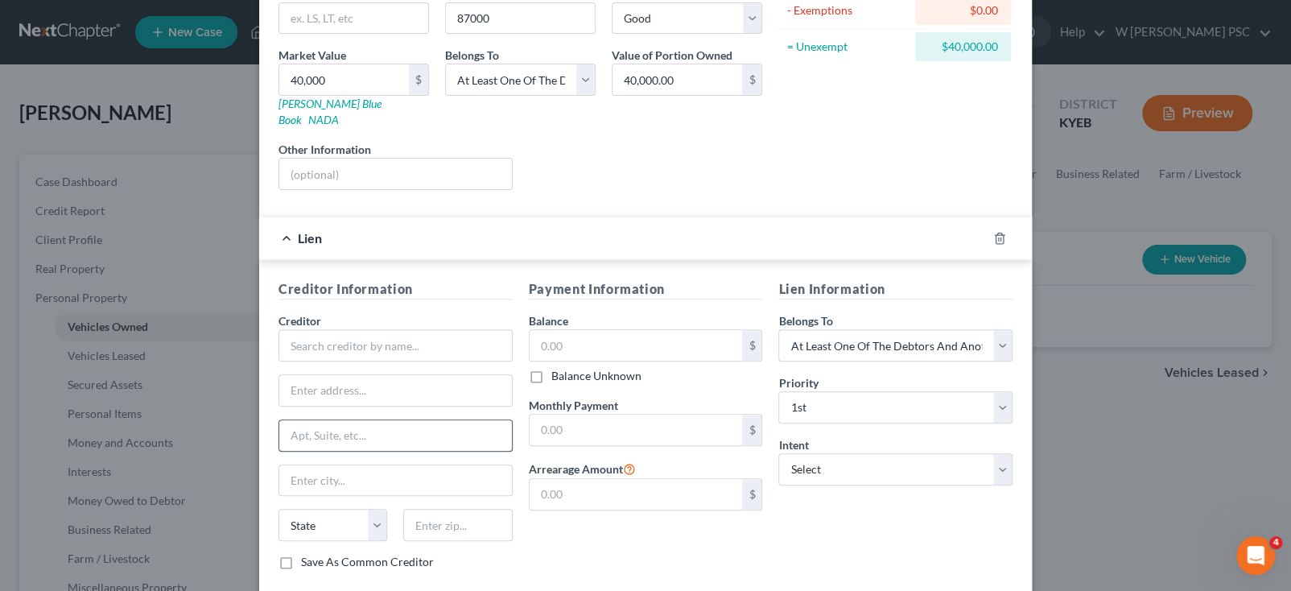
scroll to position [241, 0]
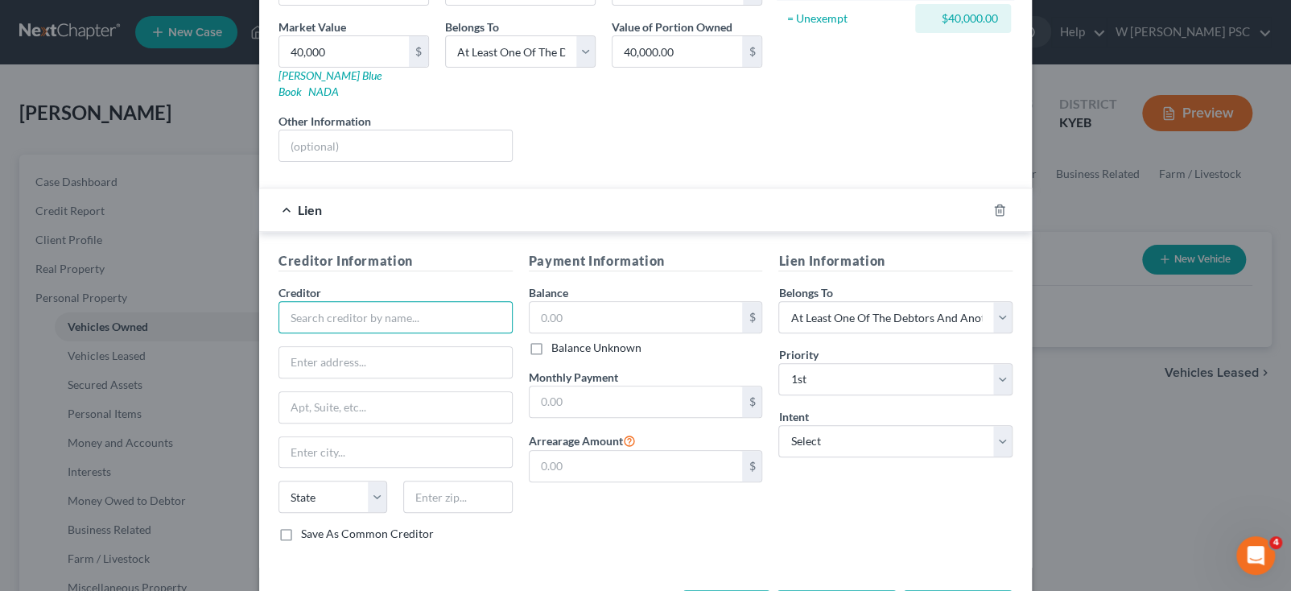
click at [324, 301] on input "text" at bounding box center [396, 317] width 234 height 32
type input "Ally Financial"
click at [554, 302] on input "text" at bounding box center [636, 317] width 213 height 31
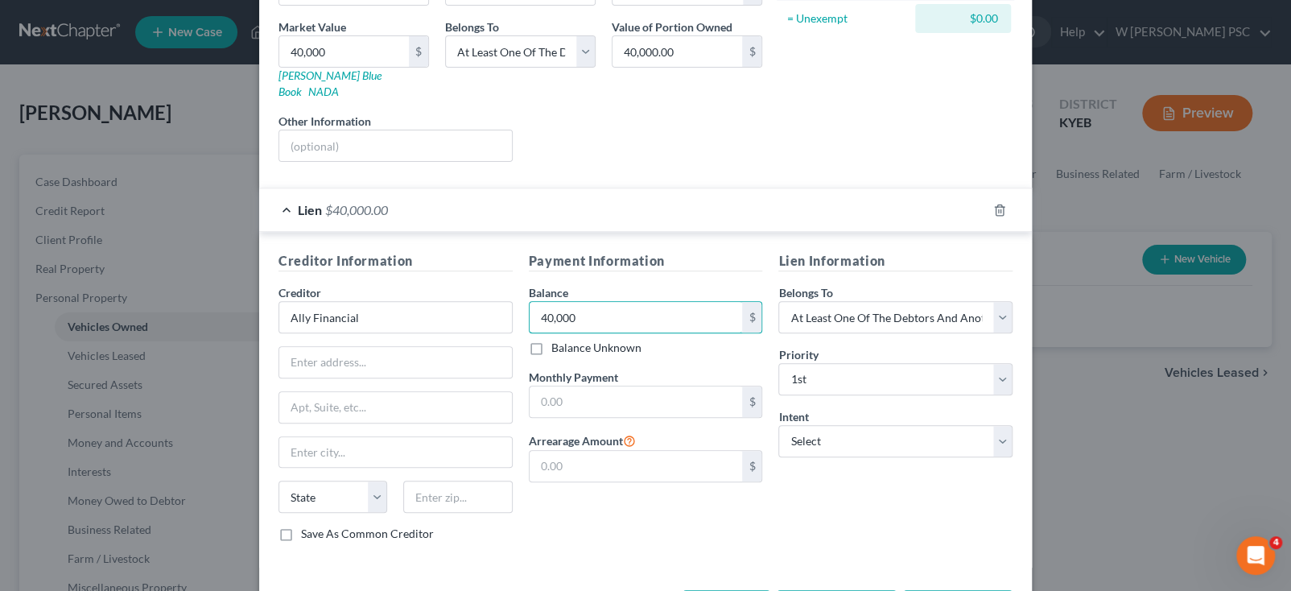
scroll to position [286, 0]
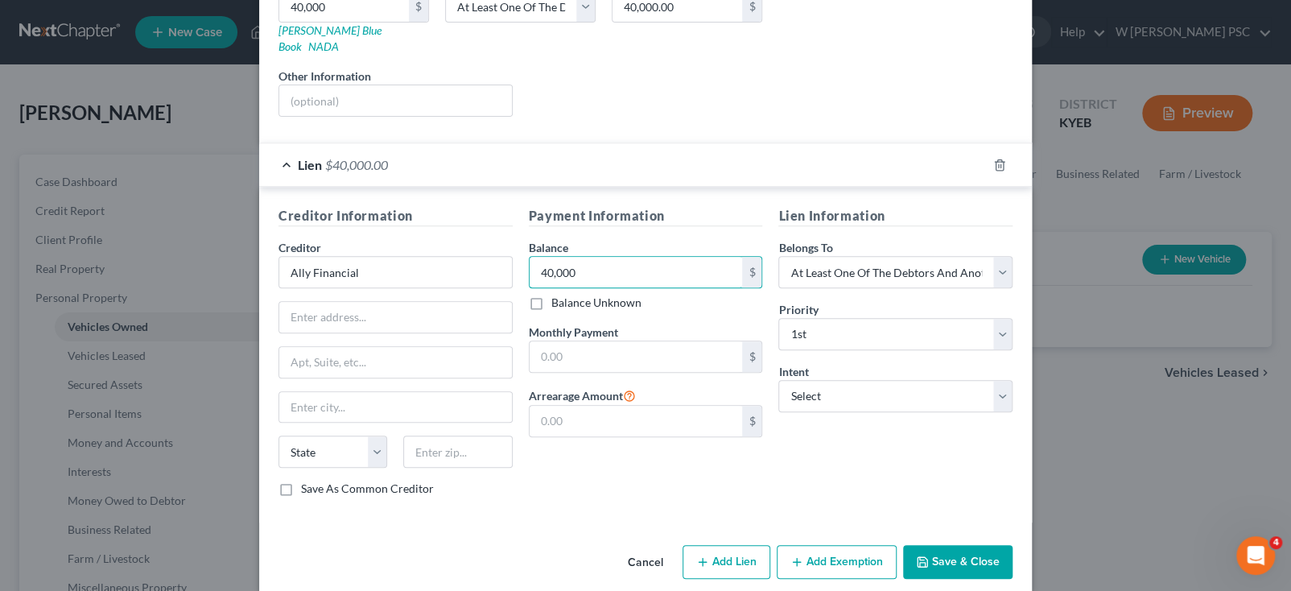
type input "40,000"
click at [638, 324] on div "Monthly Payment $" at bounding box center [646, 348] width 234 height 49
click at [629, 324] on div "Monthly Payment $" at bounding box center [646, 348] width 234 height 49
click at [922, 557] on icon "button" at bounding box center [923, 562] width 10 height 10
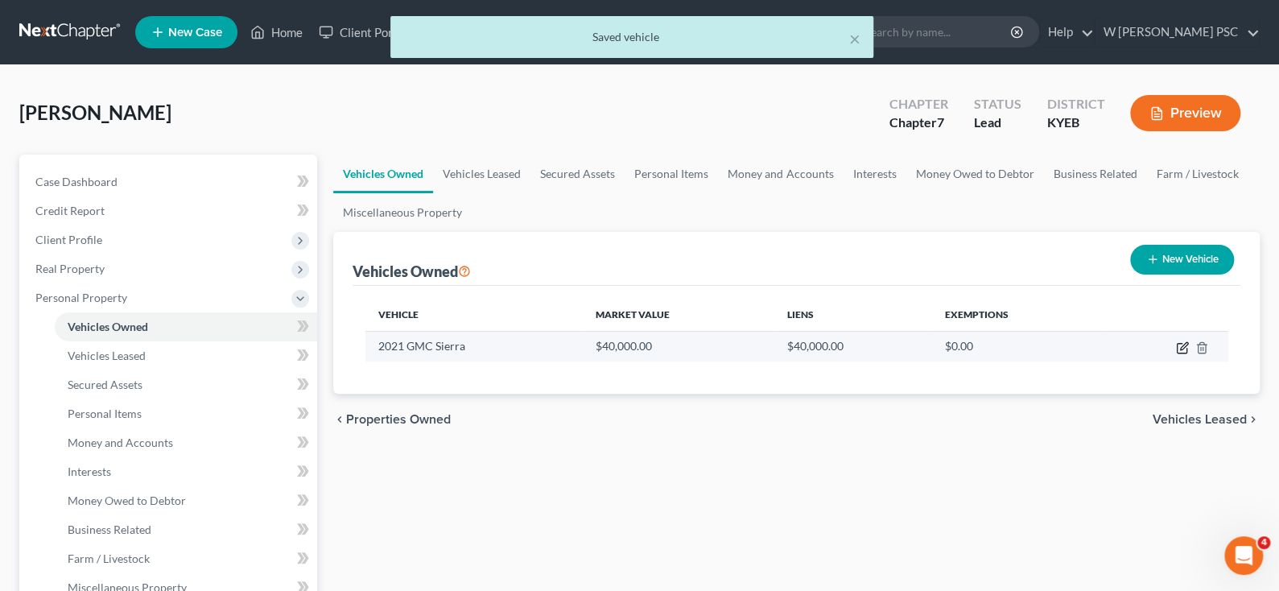
click at [1183, 342] on icon "button" at bounding box center [1183, 345] width 7 height 7
select select "1"
select select "5"
select select "2"
select select "3"
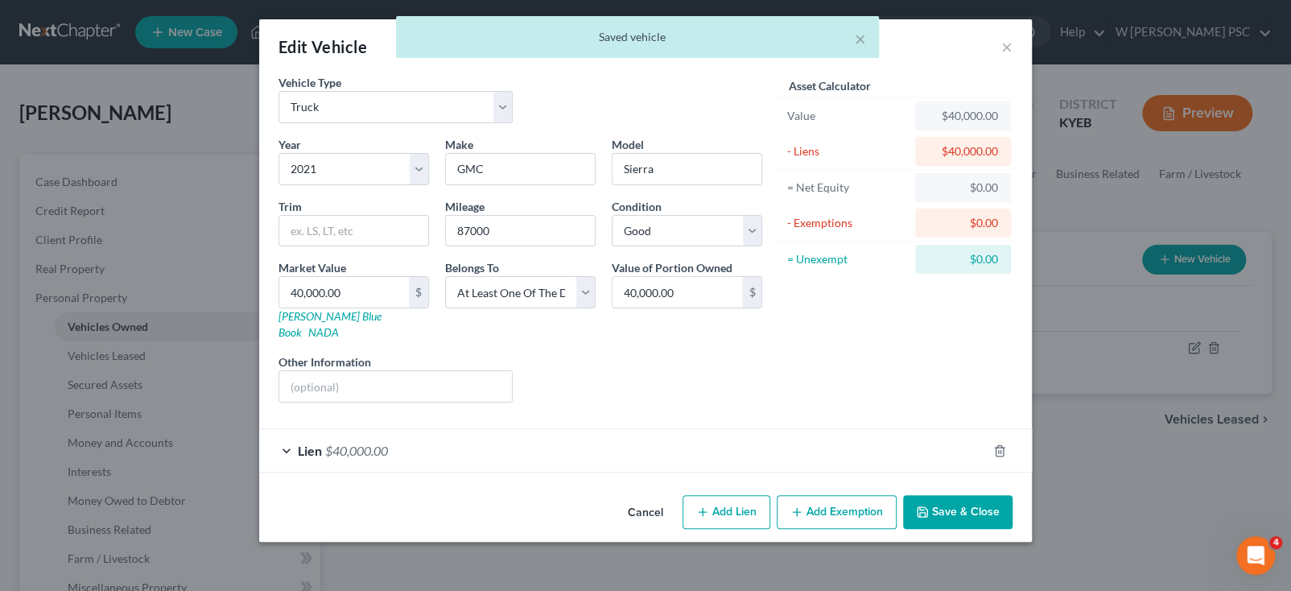
click at [798, 429] on div "Lien $40,000.00" at bounding box center [623, 450] width 728 height 43
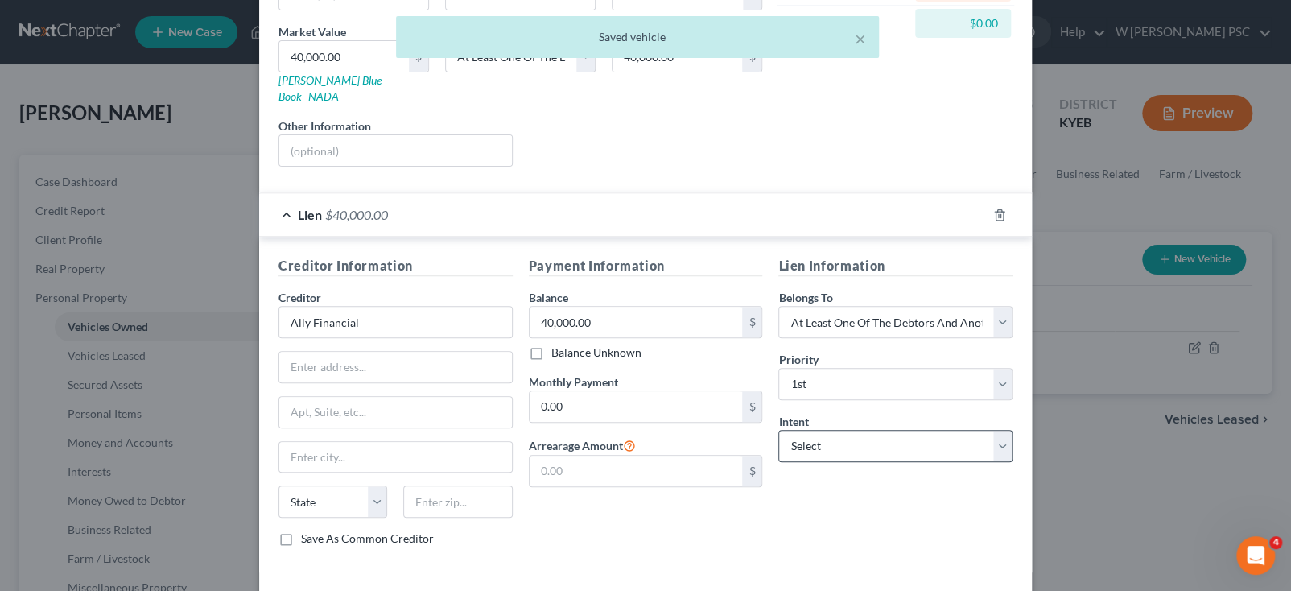
scroll to position [241, 0]
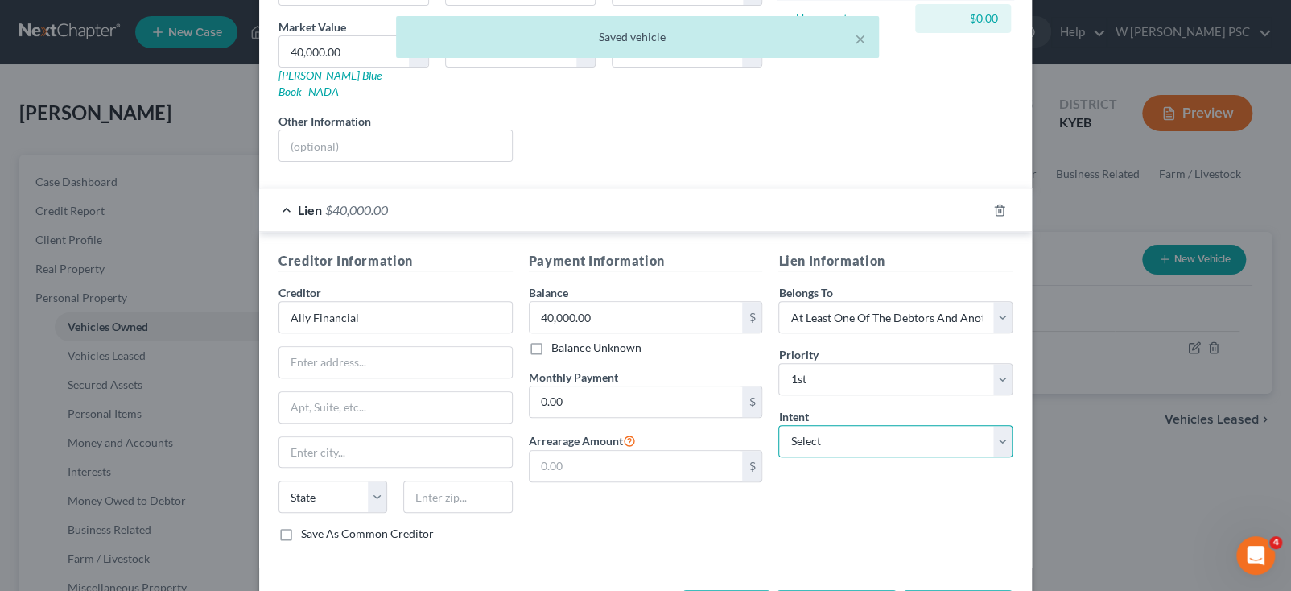
click at [813, 430] on select "Select Surrender Redeem Reaffirm Avoid Other" at bounding box center [895, 441] width 234 height 32
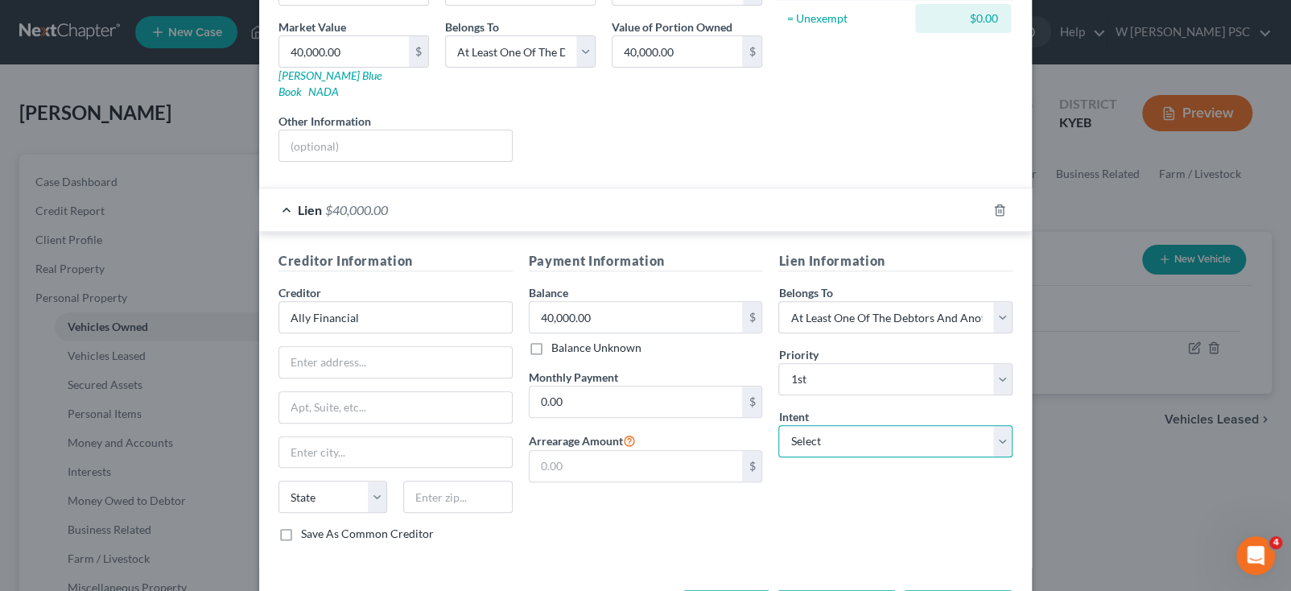
click at [814, 430] on select "Select Surrender Redeem Reaffirm Avoid Other" at bounding box center [895, 441] width 234 height 32
select select "0"
click at [778, 425] on select "Select Surrender Redeem Reaffirm Avoid Other" at bounding box center [895, 441] width 234 height 32
click at [678, 510] on div "Payment Information Balance 40,000.00 $ Balance Unknown Balance Undetermined 40…" at bounding box center [646, 402] width 250 height 303
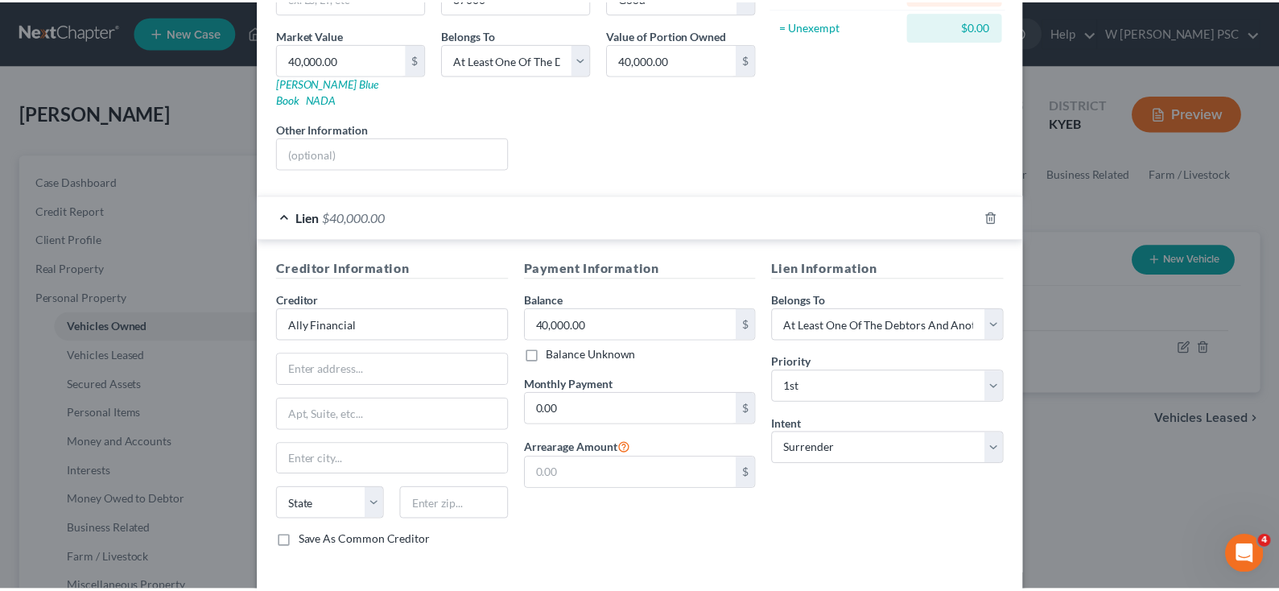
scroll to position [286, 0]
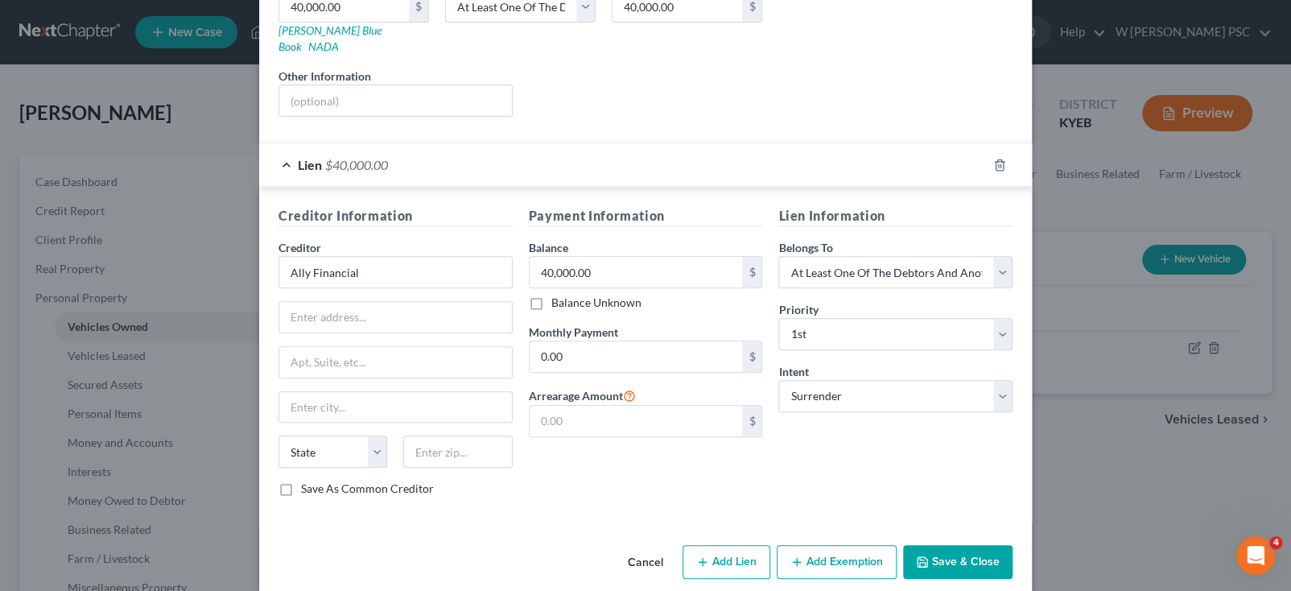
click at [950, 545] on button "Save & Close" at bounding box center [957, 562] width 109 height 34
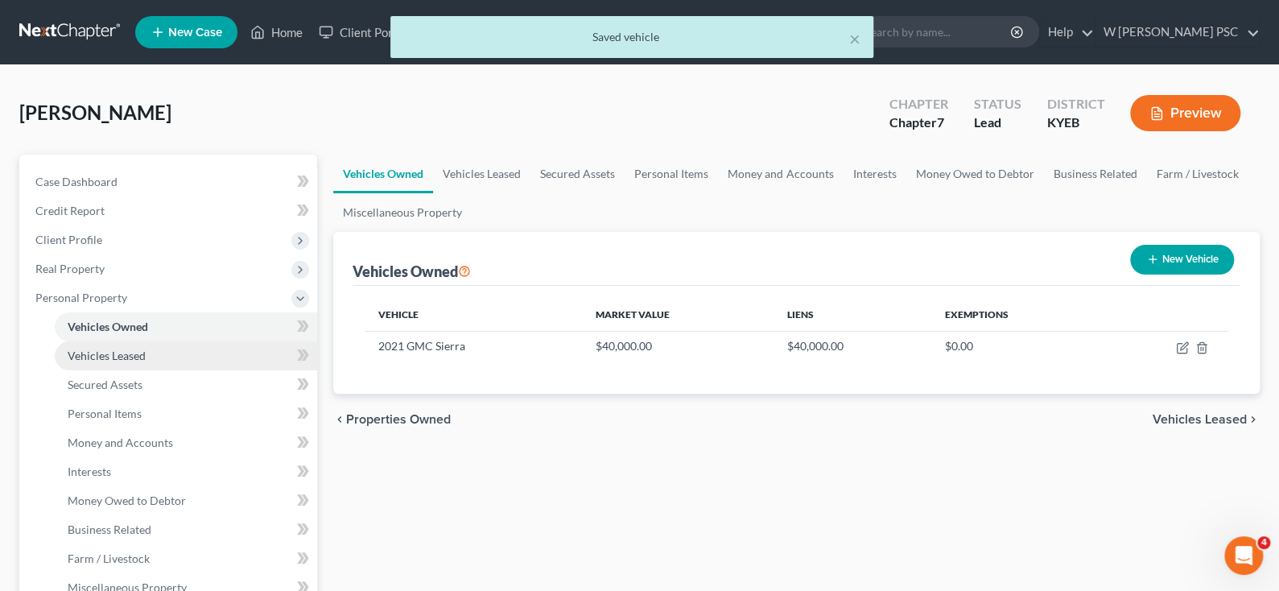
click at [152, 365] on link "Vehicles Leased" at bounding box center [186, 355] width 262 height 29
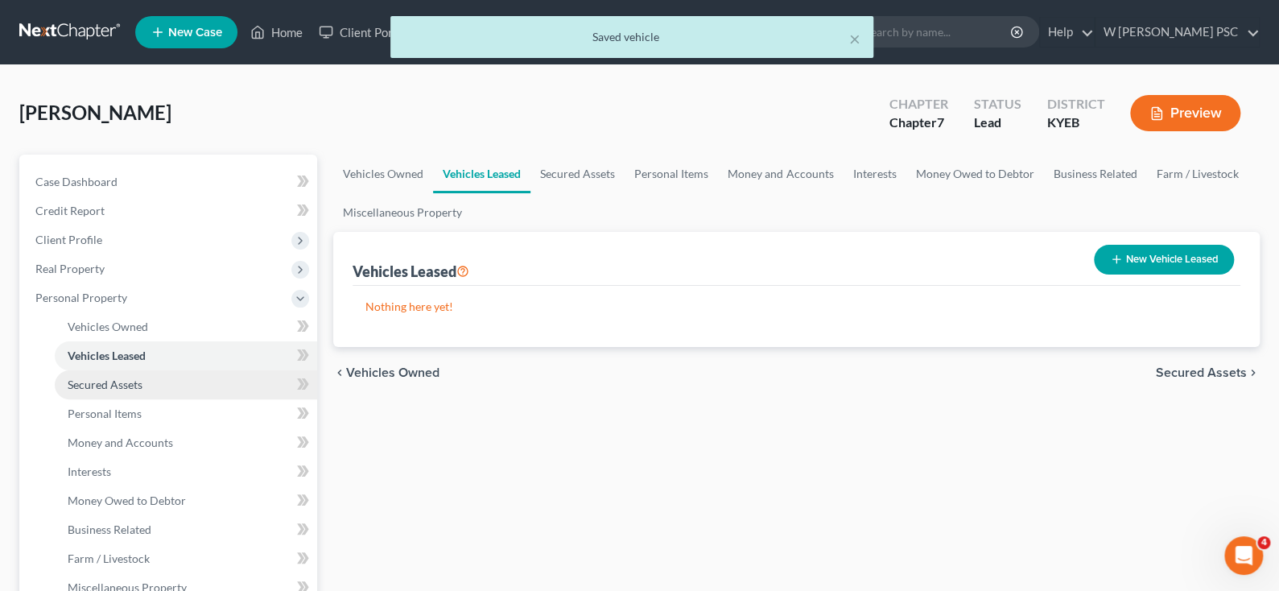
click at [143, 382] on link "Secured Assets" at bounding box center [186, 384] width 262 height 29
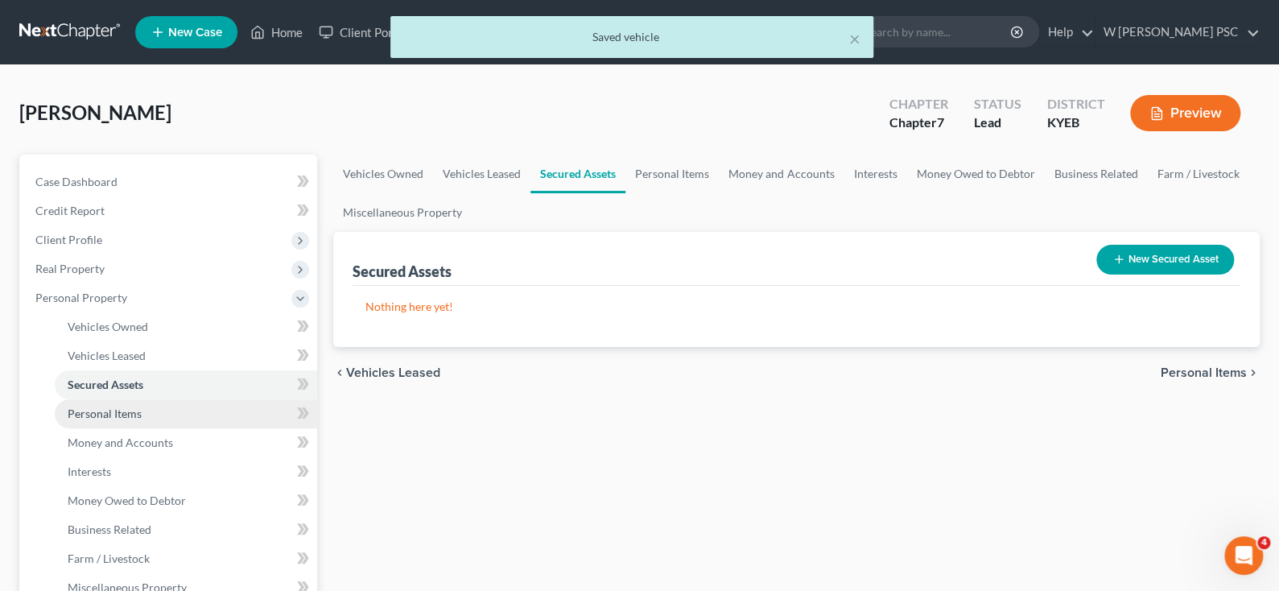
click at [138, 413] on span "Personal Items" at bounding box center [105, 414] width 74 height 14
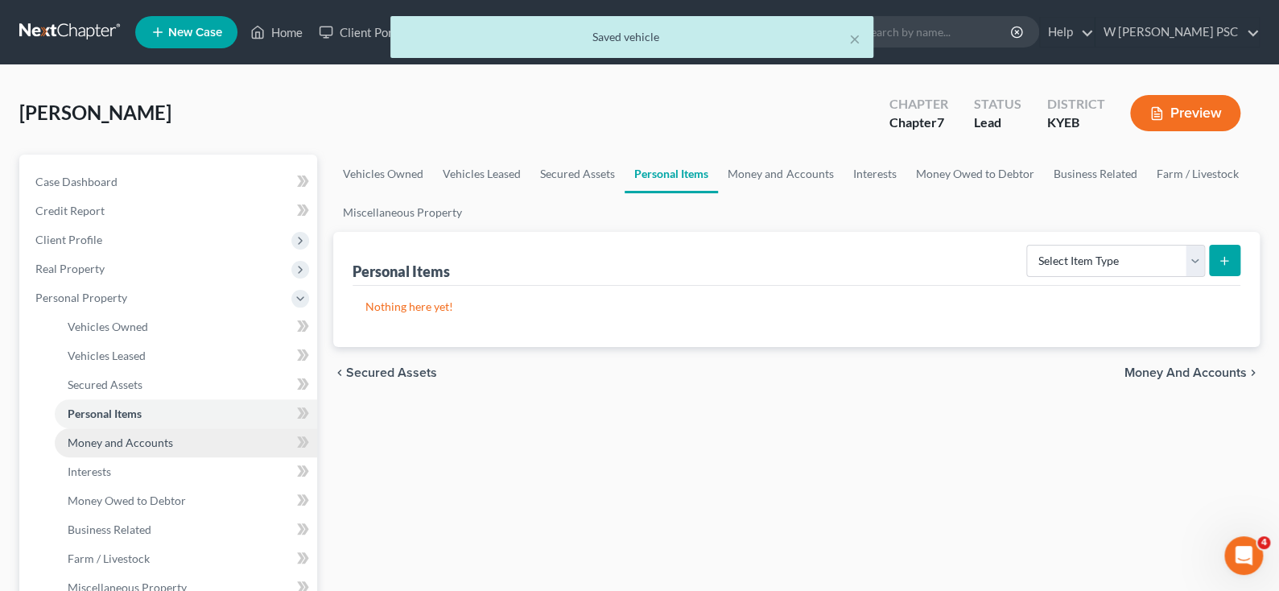
click at [126, 447] on span "Money and Accounts" at bounding box center [120, 443] width 105 height 14
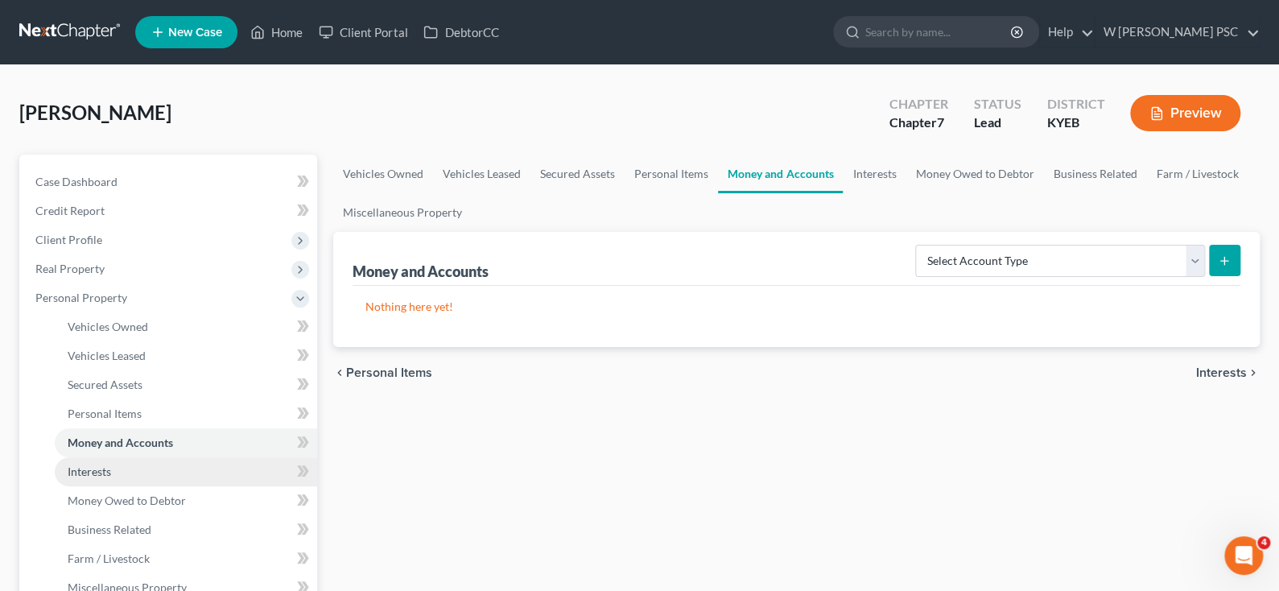
scroll to position [81, 0]
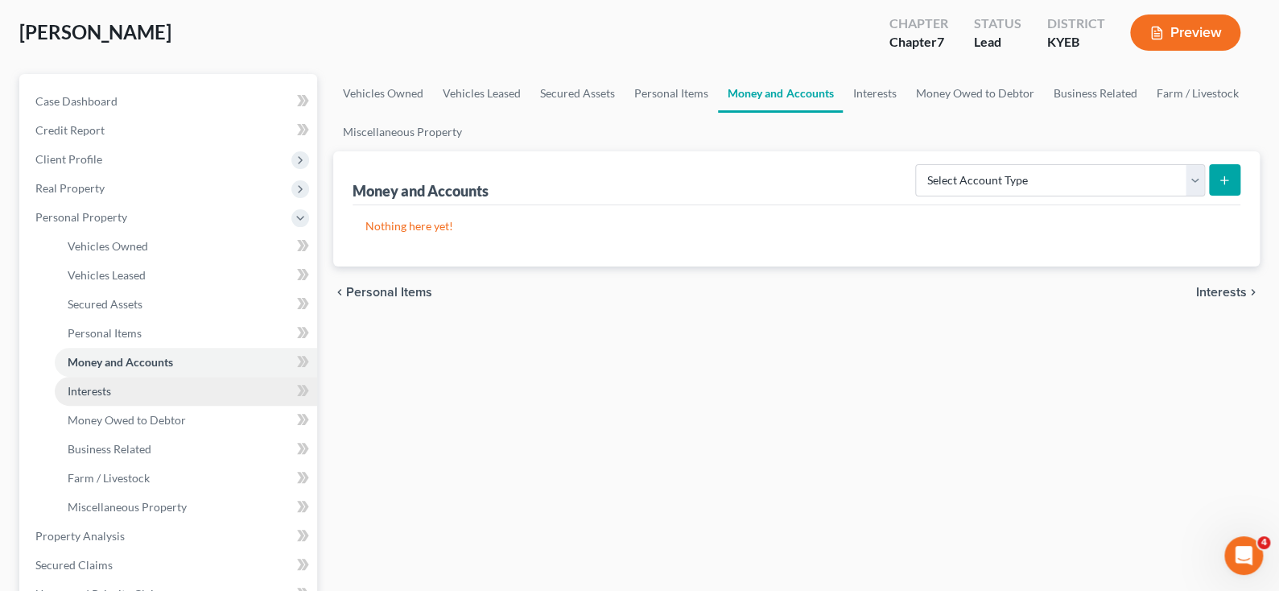
click at [100, 395] on span "Interests" at bounding box center [89, 391] width 43 height 14
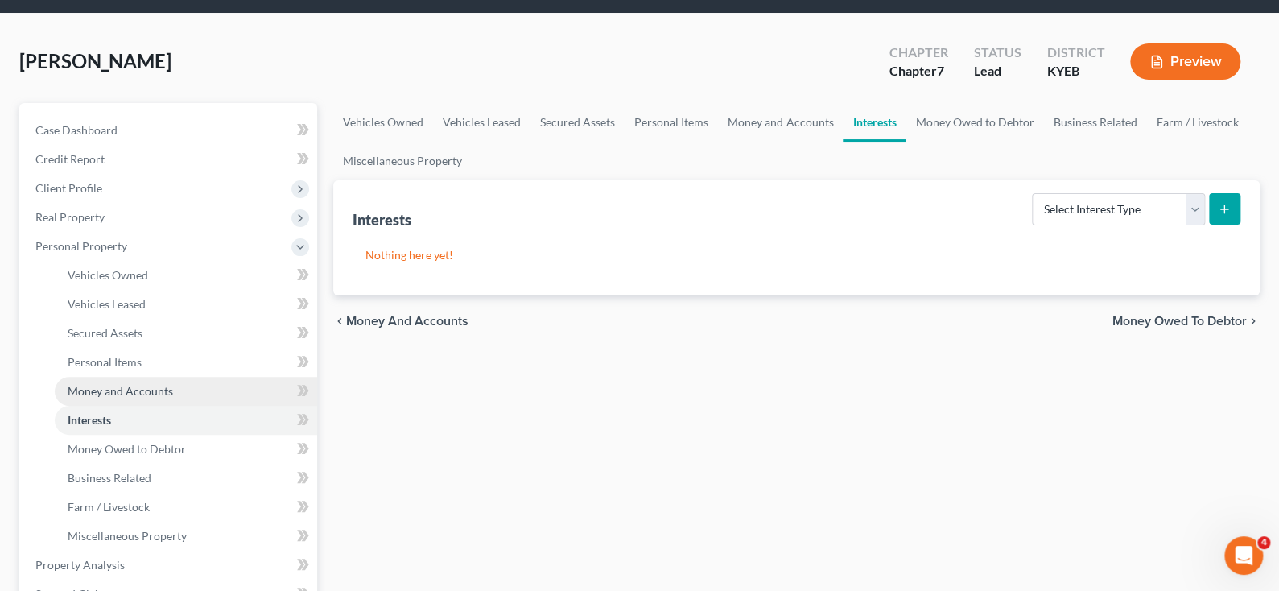
scroll to position [81, 0]
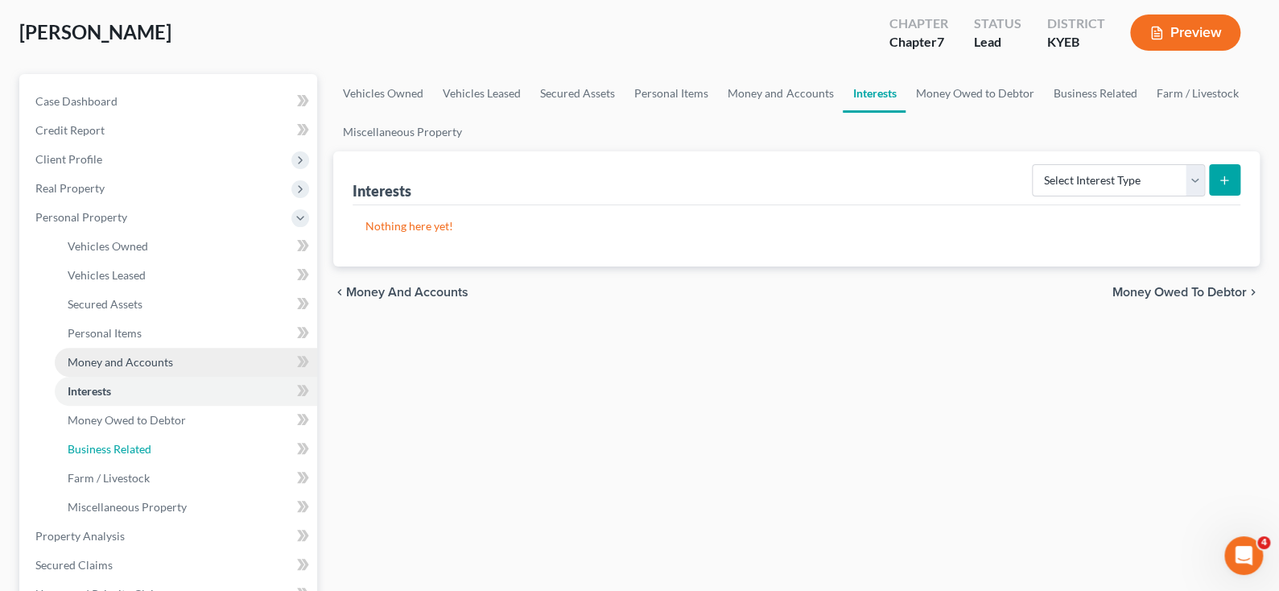
click at [130, 442] on span "Business Related" at bounding box center [110, 449] width 84 height 14
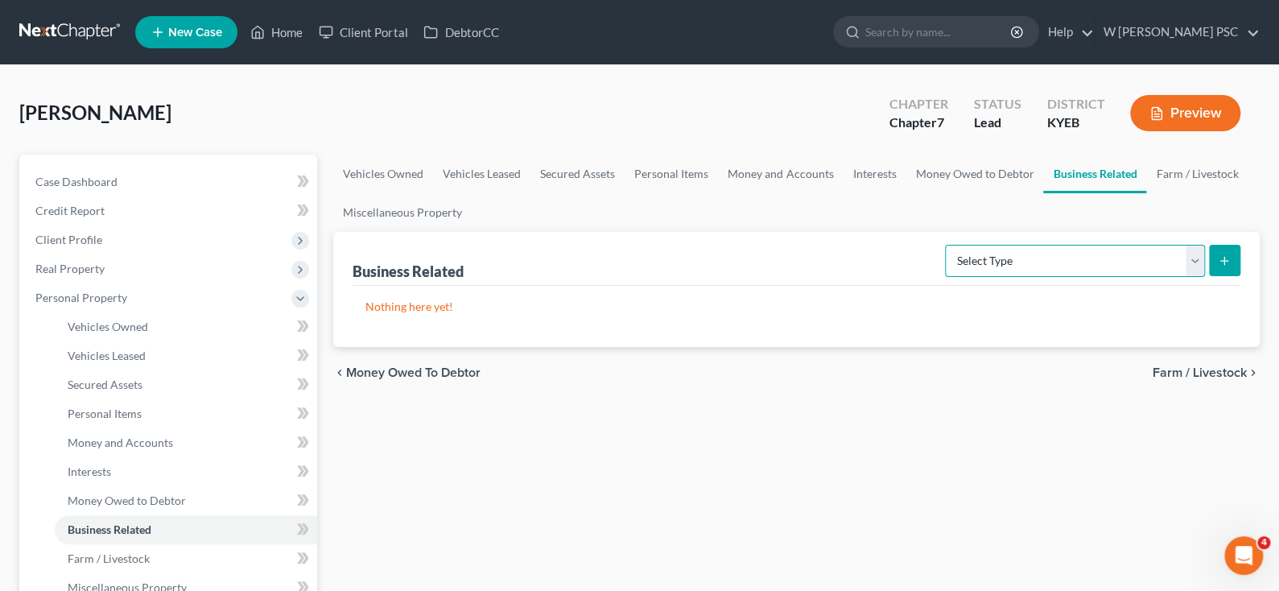
click at [1134, 260] on select "Select Type Customer Lists Franchises Inventory Licenses Machinery Office Equip…" at bounding box center [1075, 261] width 260 height 32
click at [869, 249] on div "Business Related Select Type Customer Lists Franchises Inventory Licenses Machi…" at bounding box center [797, 259] width 888 height 54
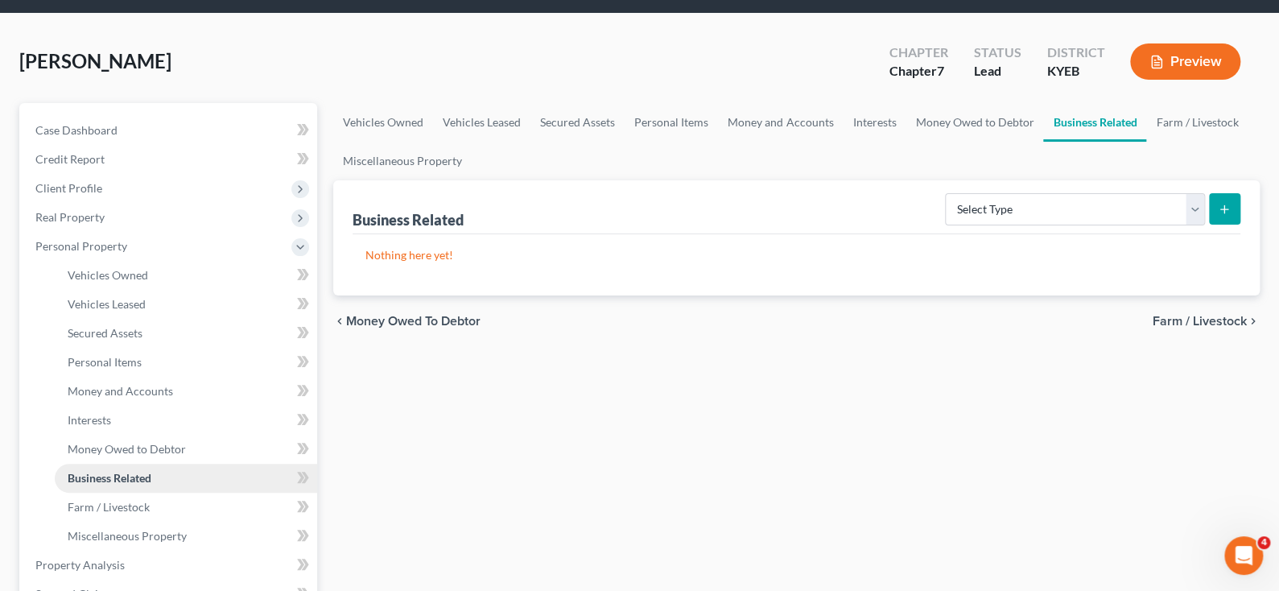
scroll to position [81, 0]
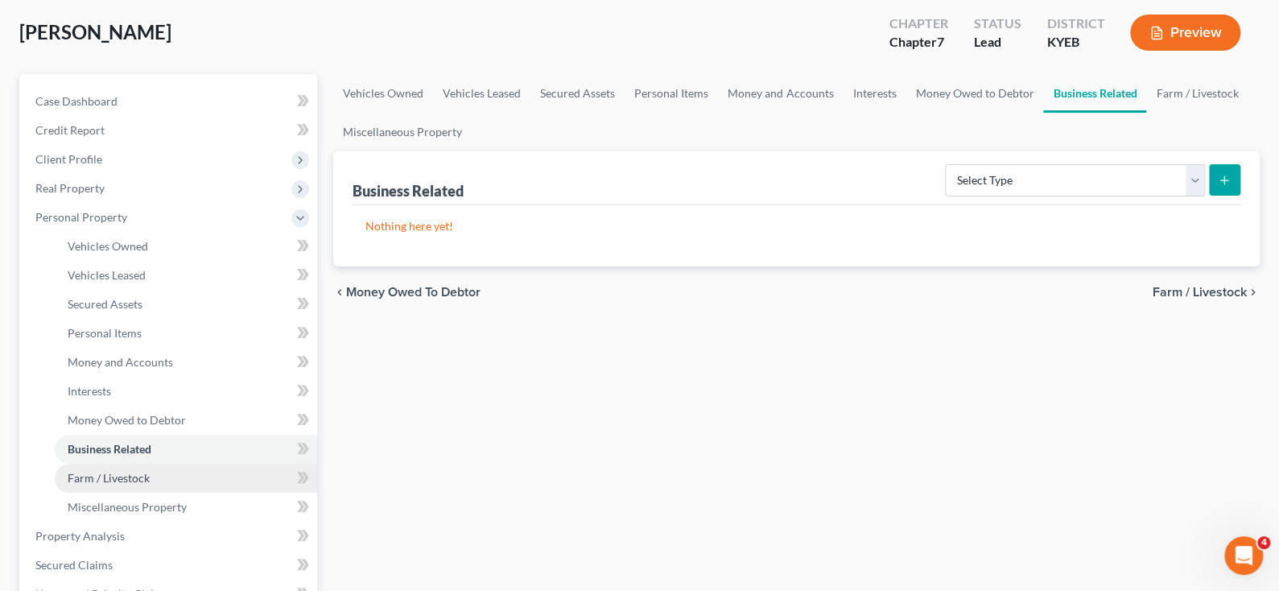
click at [151, 483] on link "Farm / Livestock" at bounding box center [186, 478] width 262 height 29
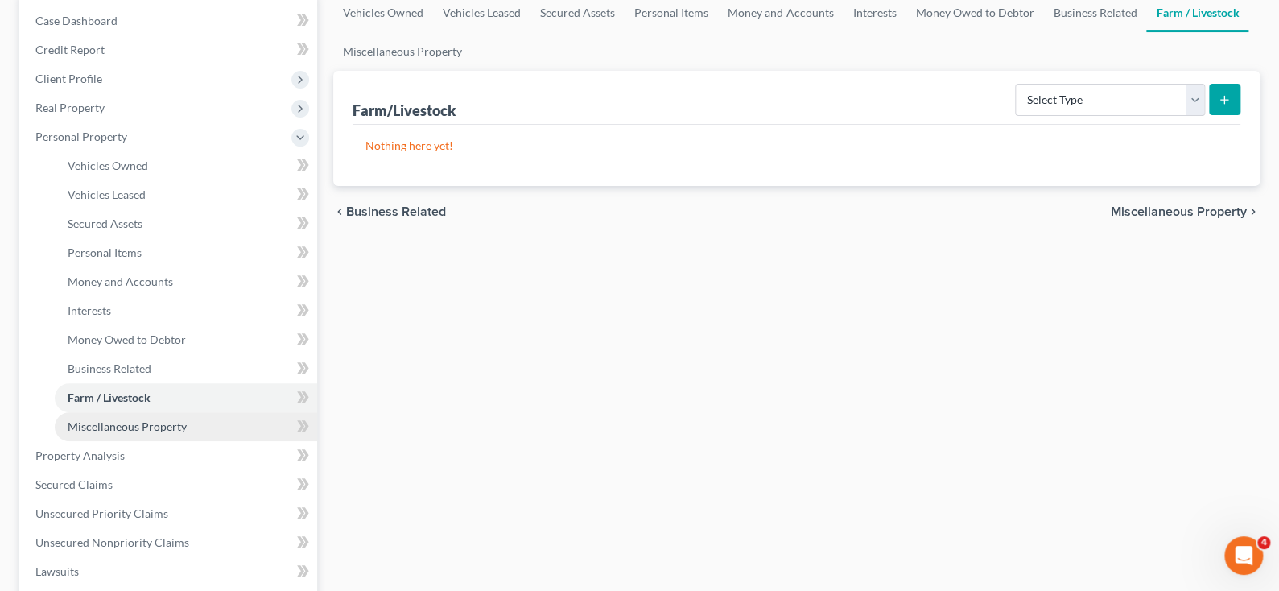
click at [160, 415] on link "Miscellaneous Property" at bounding box center [186, 426] width 262 height 29
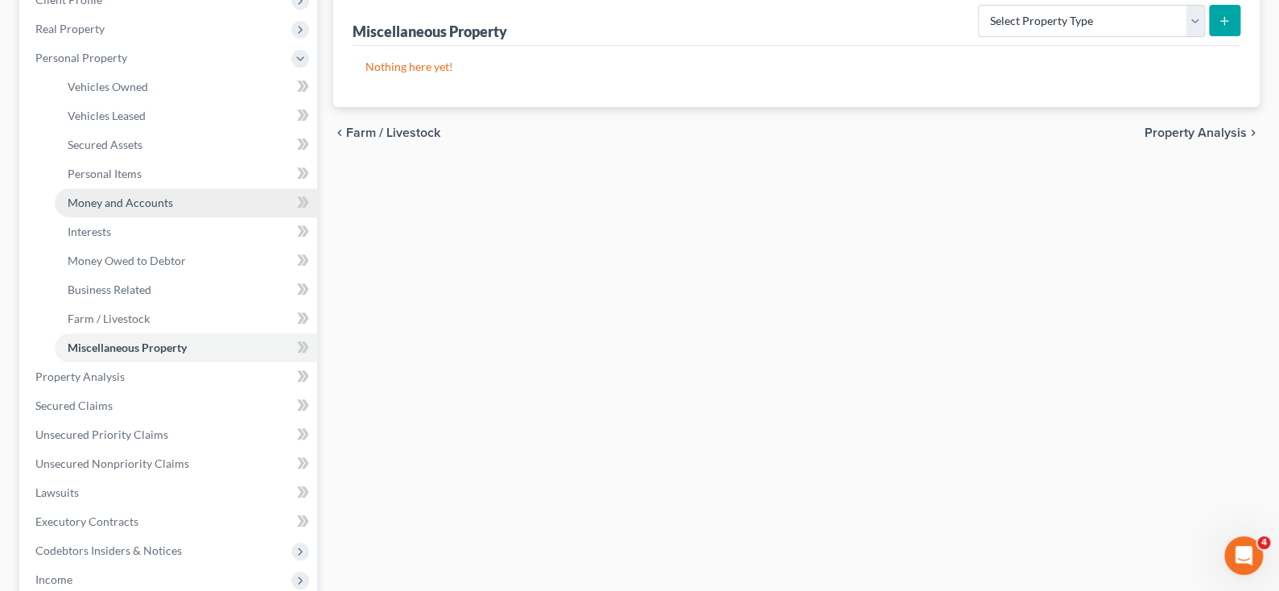
scroll to position [241, 0]
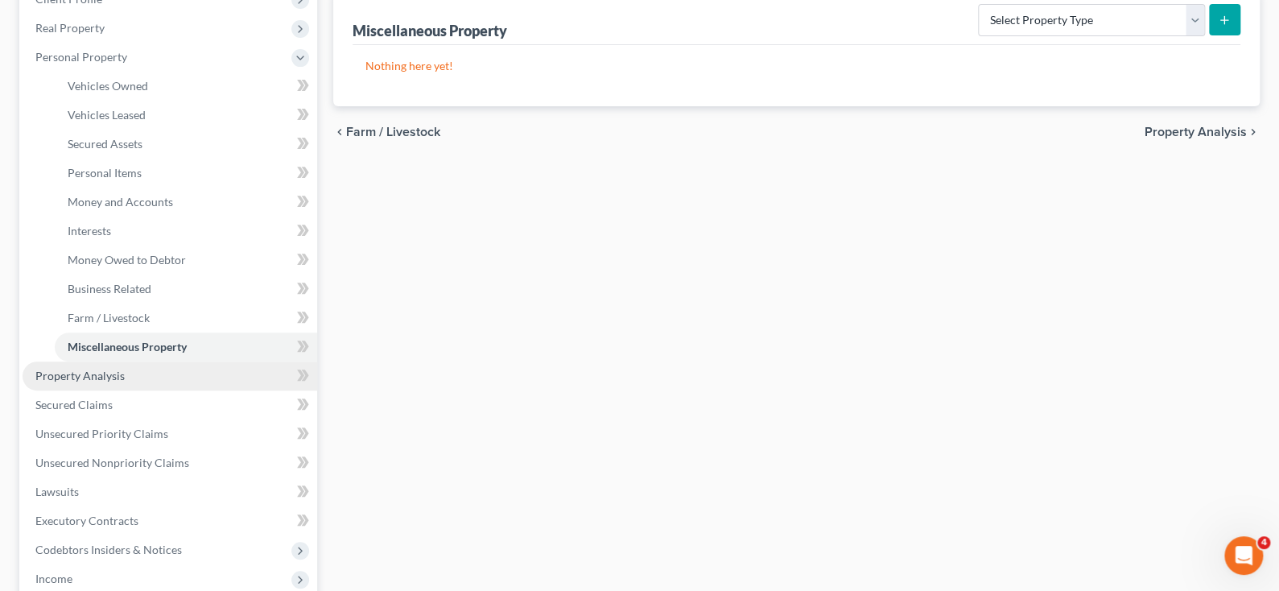
click at [118, 378] on span "Property Analysis" at bounding box center [79, 376] width 89 height 14
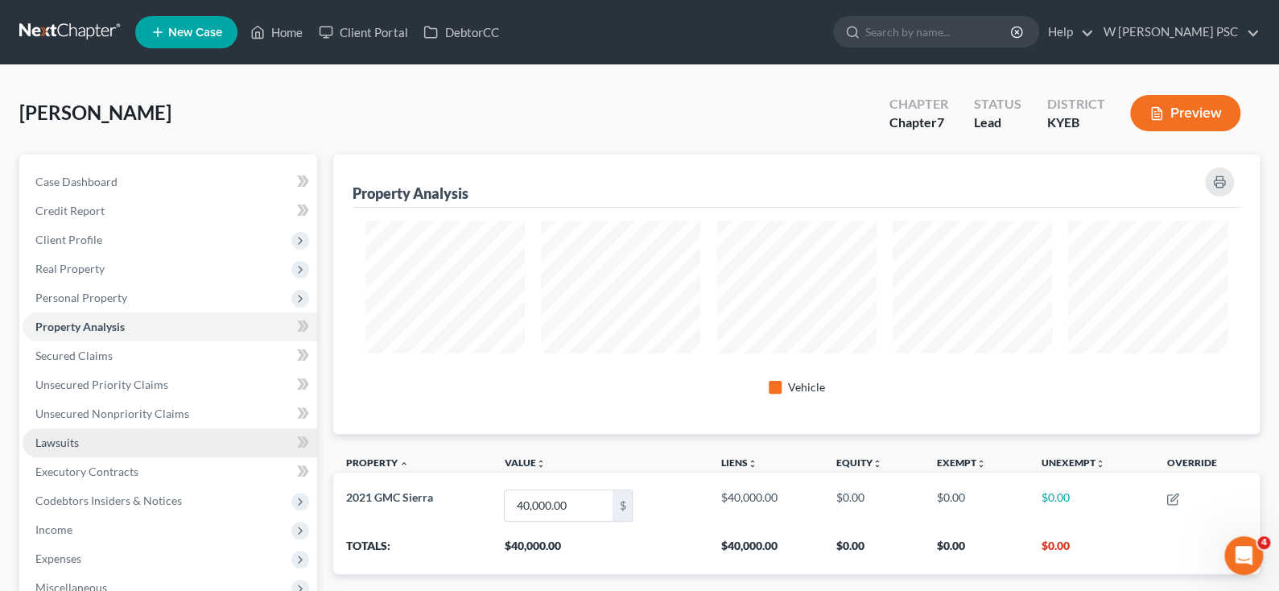
scroll to position [279, 926]
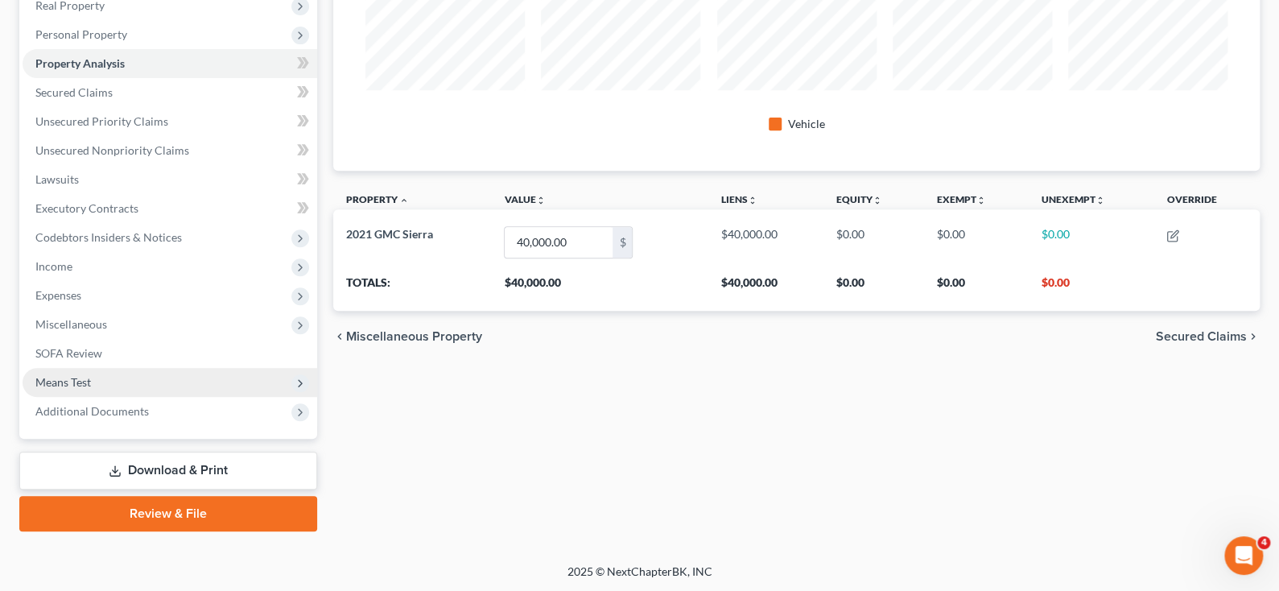
click at [134, 385] on span "Means Test" at bounding box center [170, 382] width 295 height 29
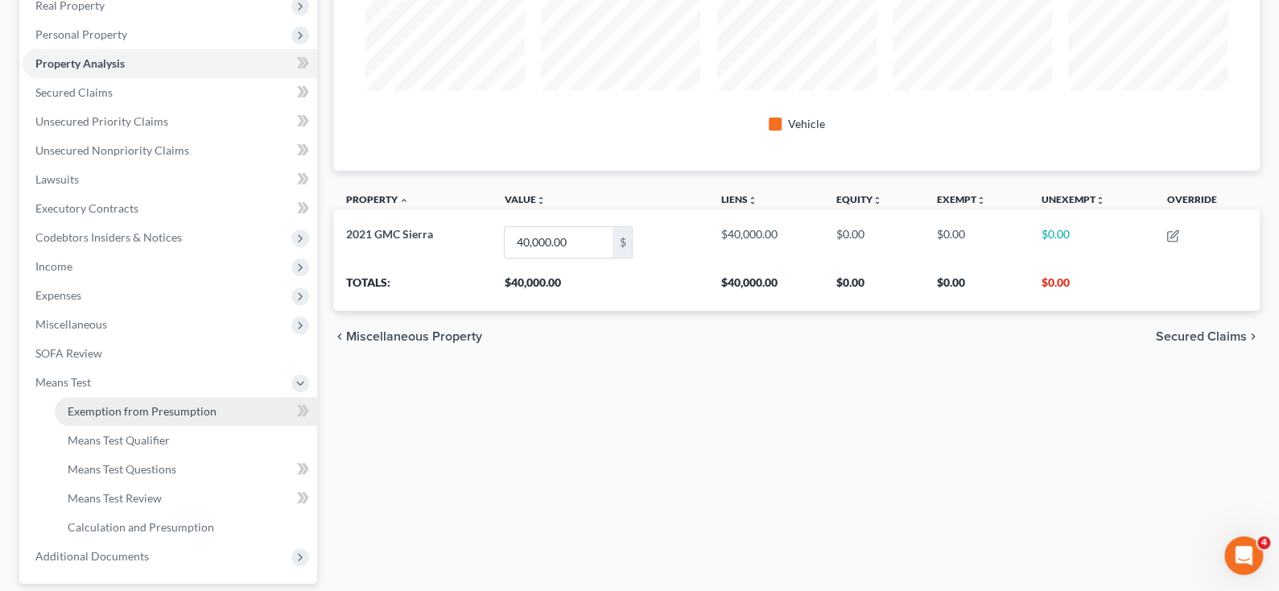
click at [197, 415] on span "Exemption from Presumption" at bounding box center [142, 411] width 149 height 14
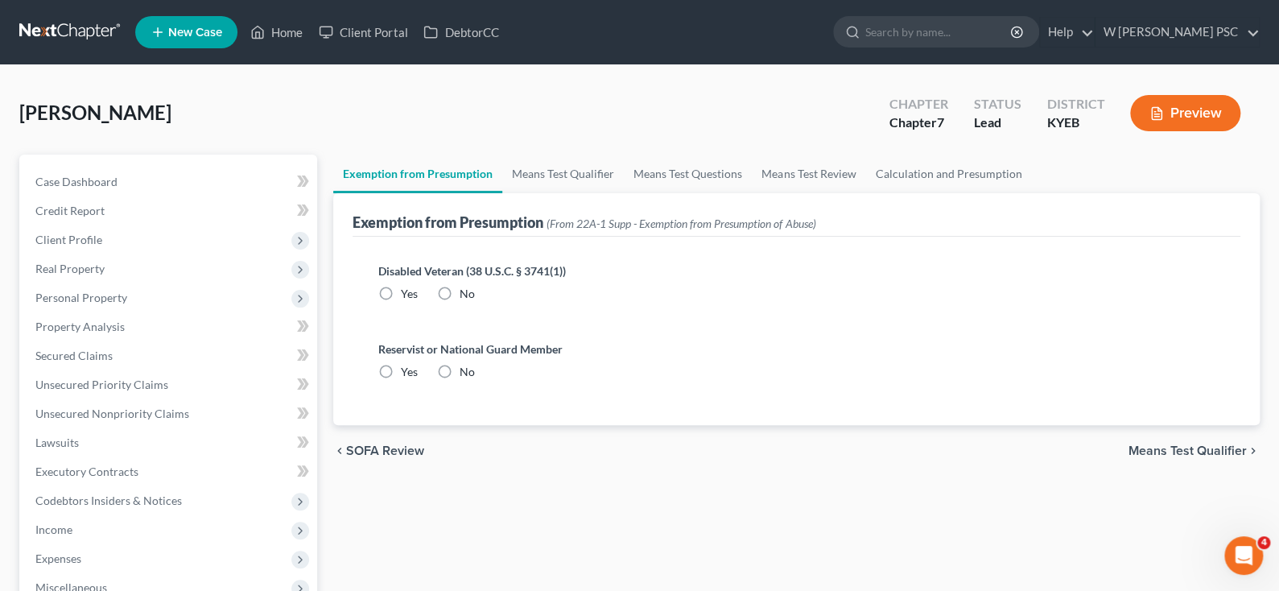
click at [401, 289] on label "Yes" at bounding box center [409, 294] width 17 height 16
click at [407, 289] on input "Yes" at bounding box center [412, 291] width 10 height 10
radio input "true"
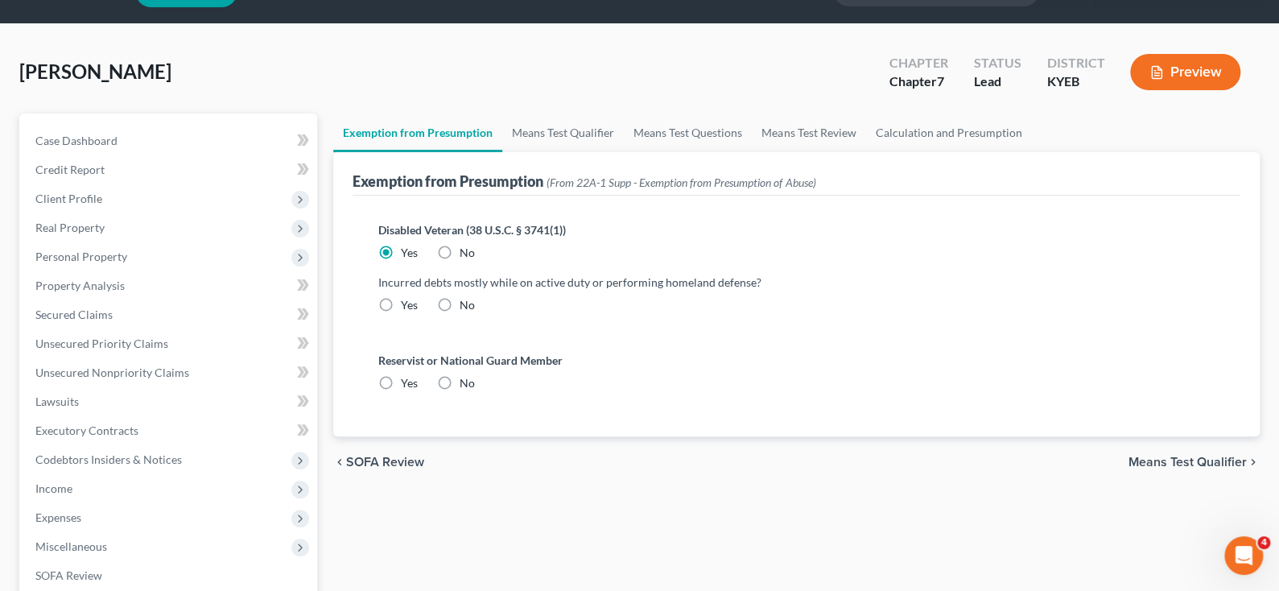
scroll to position [81, 0]
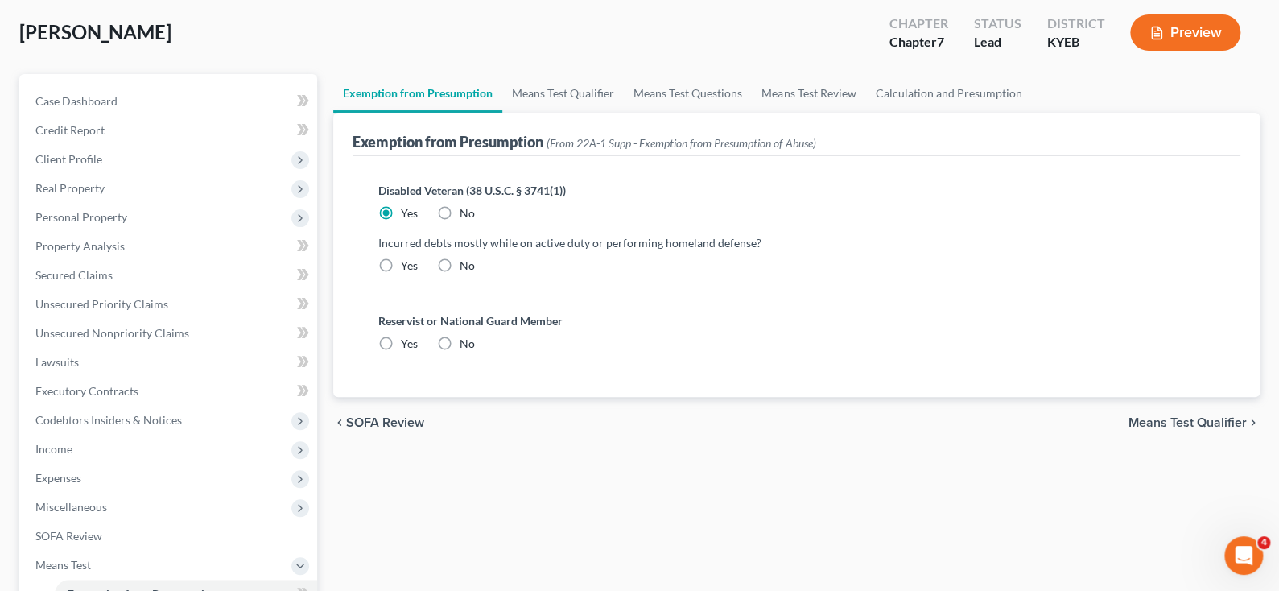
click at [460, 266] on label "No" at bounding box center [467, 266] width 15 height 16
click at [466, 266] on input "No" at bounding box center [471, 263] width 10 height 10
radio input "true"
click at [1146, 427] on span "Means Test Qualifier" at bounding box center [1188, 422] width 118 height 13
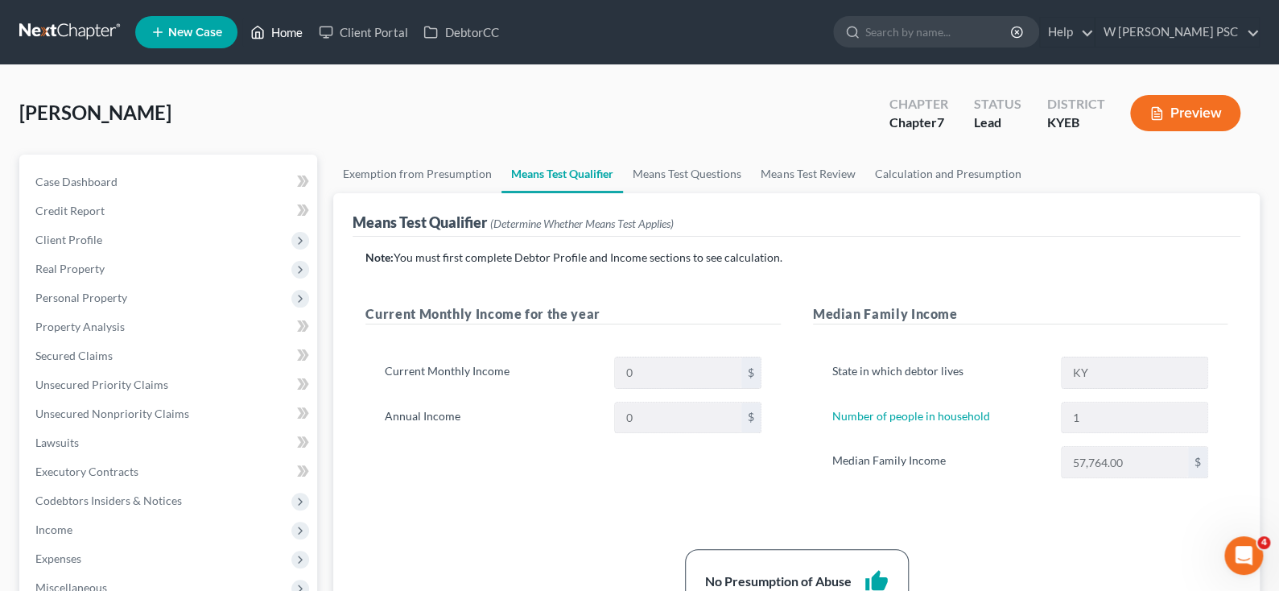
click at [280, 43] on link "Home" at bounding box center [276, 32] width 68 height 29
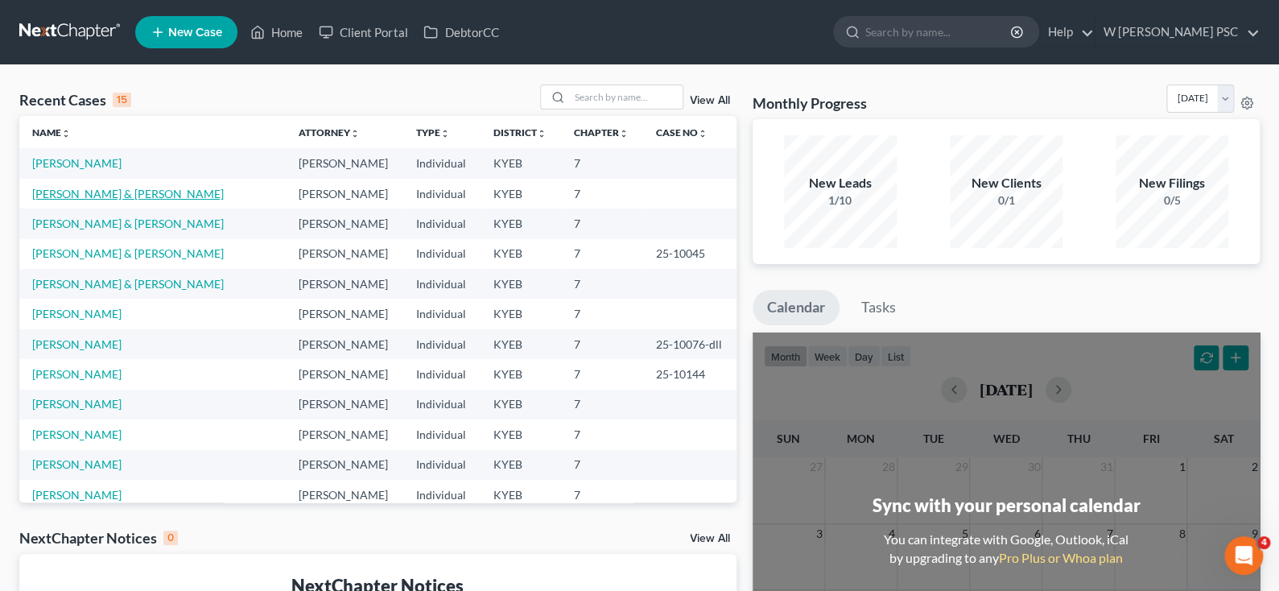
click at [63, 196] on link "[PERSON_NAME] & [PERSON_NAME]" at bounding box center [128, 194] width 192 height 14
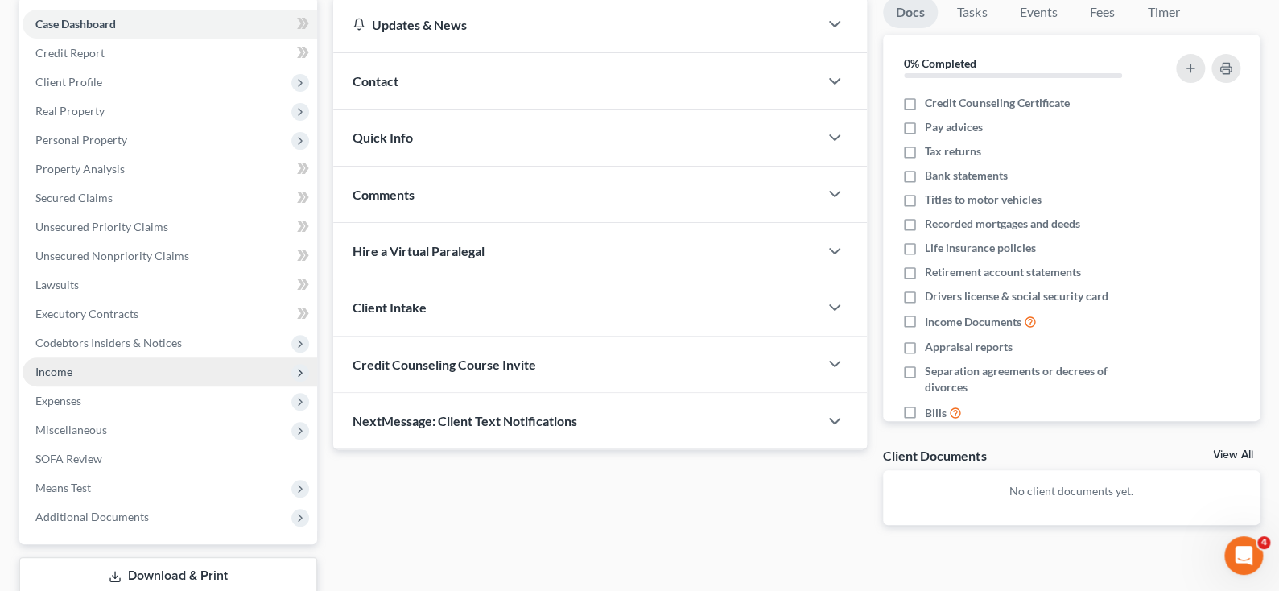
scroll to position [161, 0]
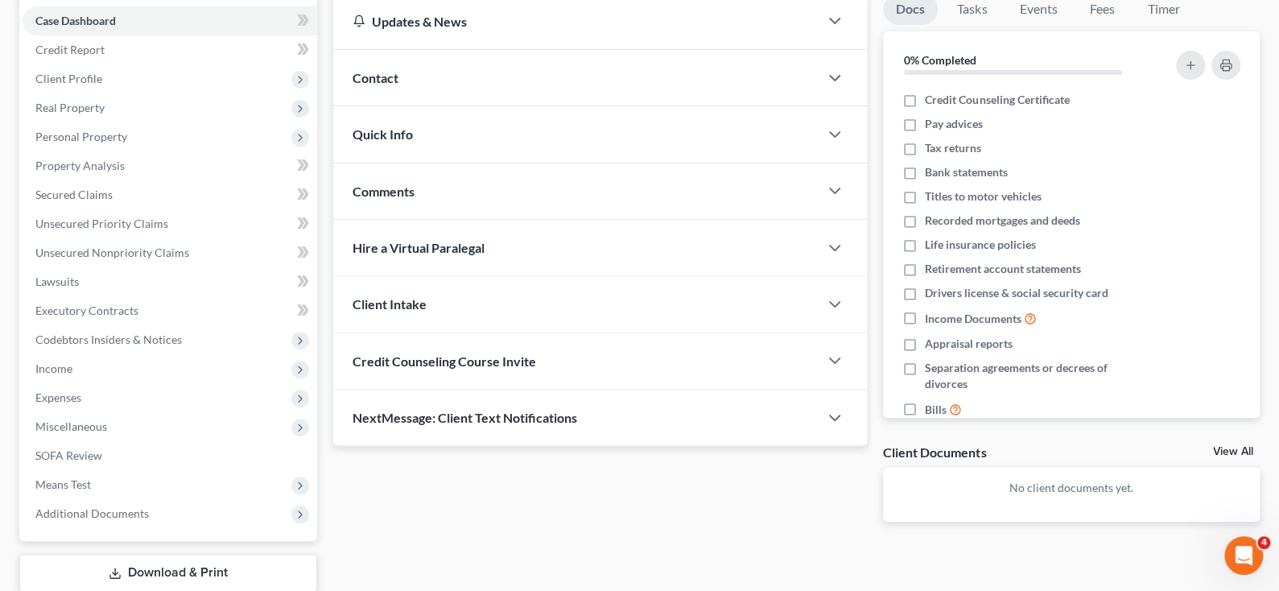
drag, startPoint x: 70, startPoint y: 362, endPoint x: 325, endPoint y: 312, distance: 260.0
click at [70, 362] on span "Income" at bounding box center [53, 368] width 37 height 14
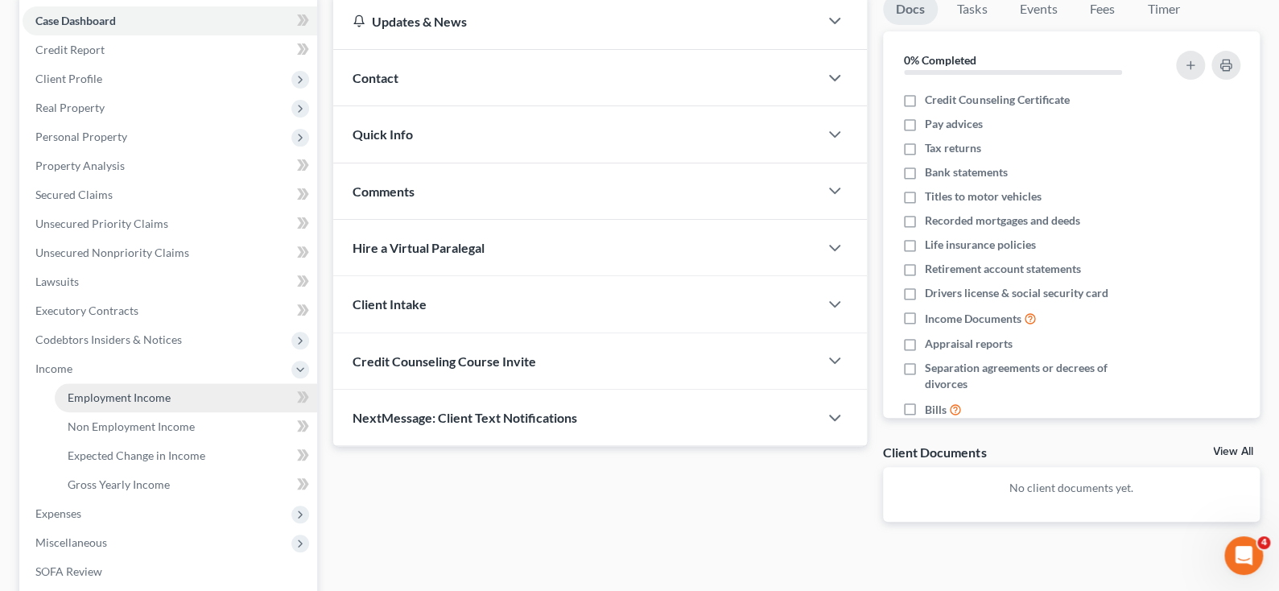
click at [142, 404] on link "Employment Income" at bounding box center [186, 397] width 262 height 29
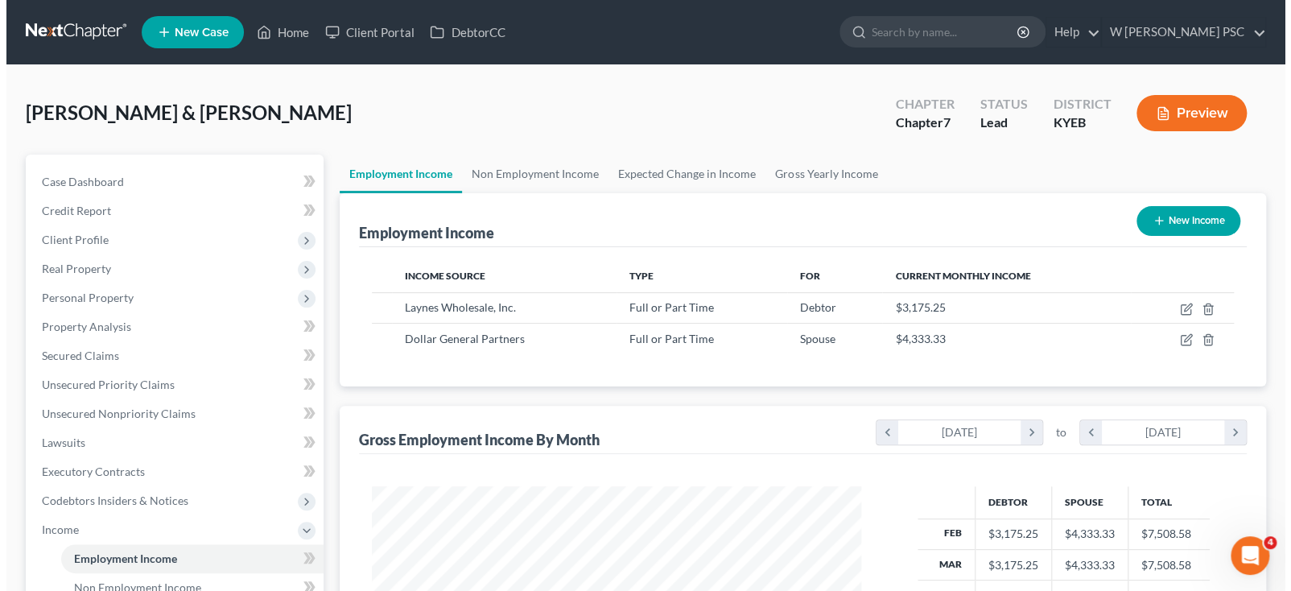
scroll to position [287, 521]
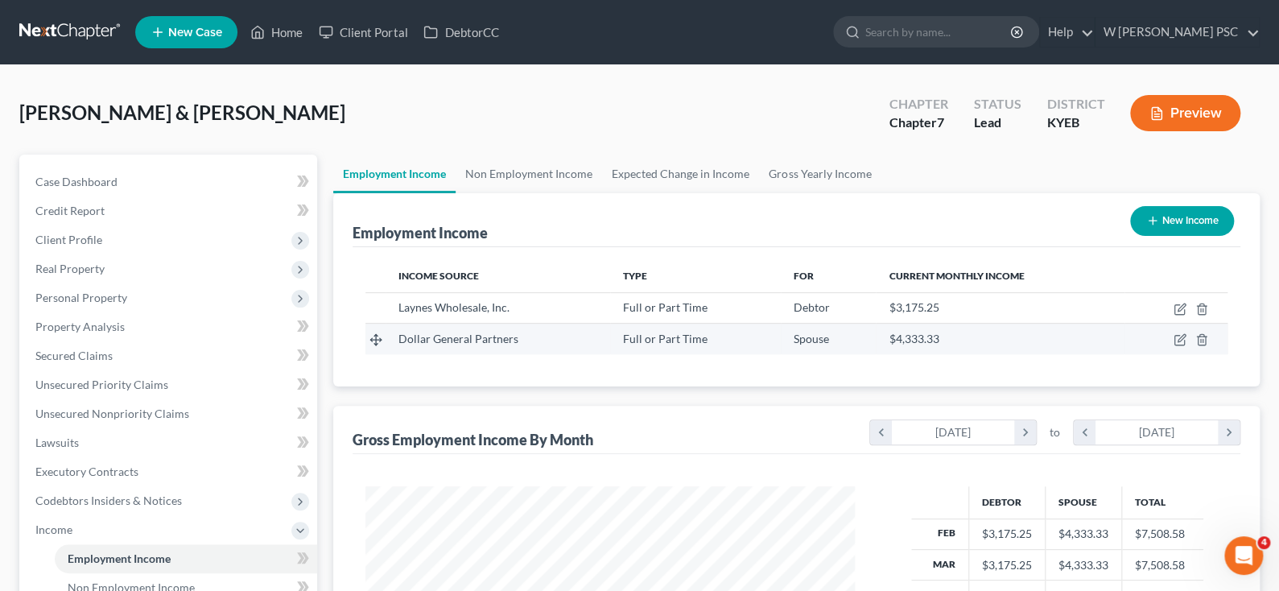
click at [464, 336] on span "Dollar General Partners" at bounding box center [458, 339] width 120 height 14
click at [1183, 336] on icon "button" at bounding box center [1181, 338] width 7 height 7
select select "0"
select select "44"
select select "3"
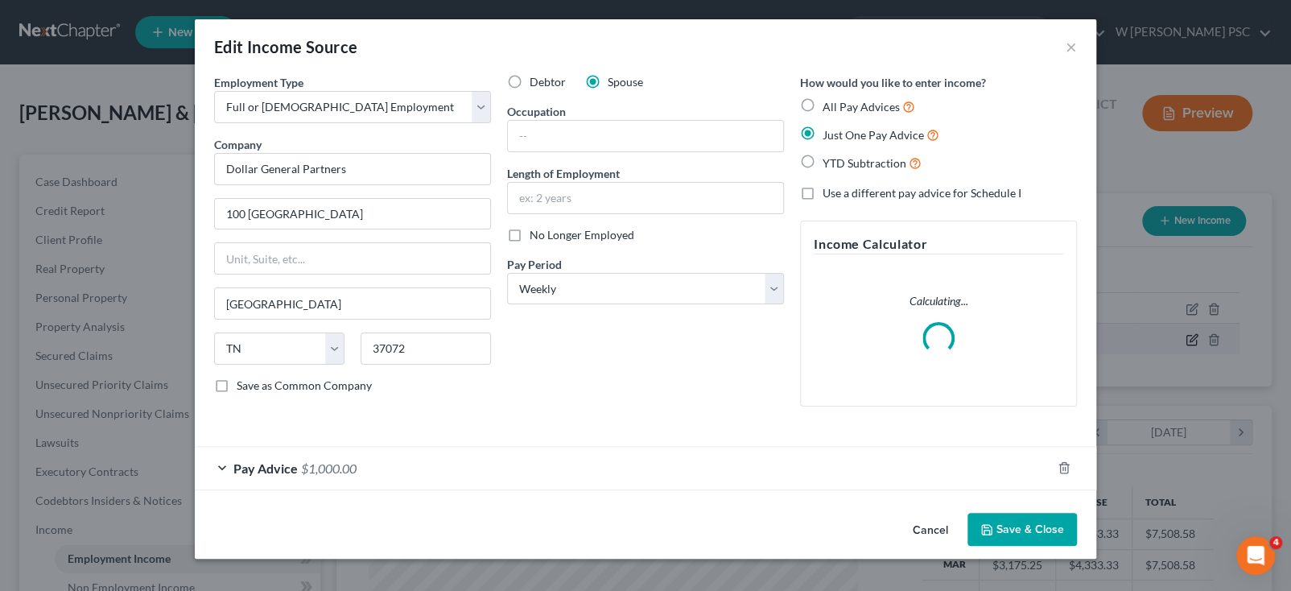
scroll to position [287, 526]
click at [329, 464] on span "$1,000.00" at bounding box center [329, 467] width 56 height 15
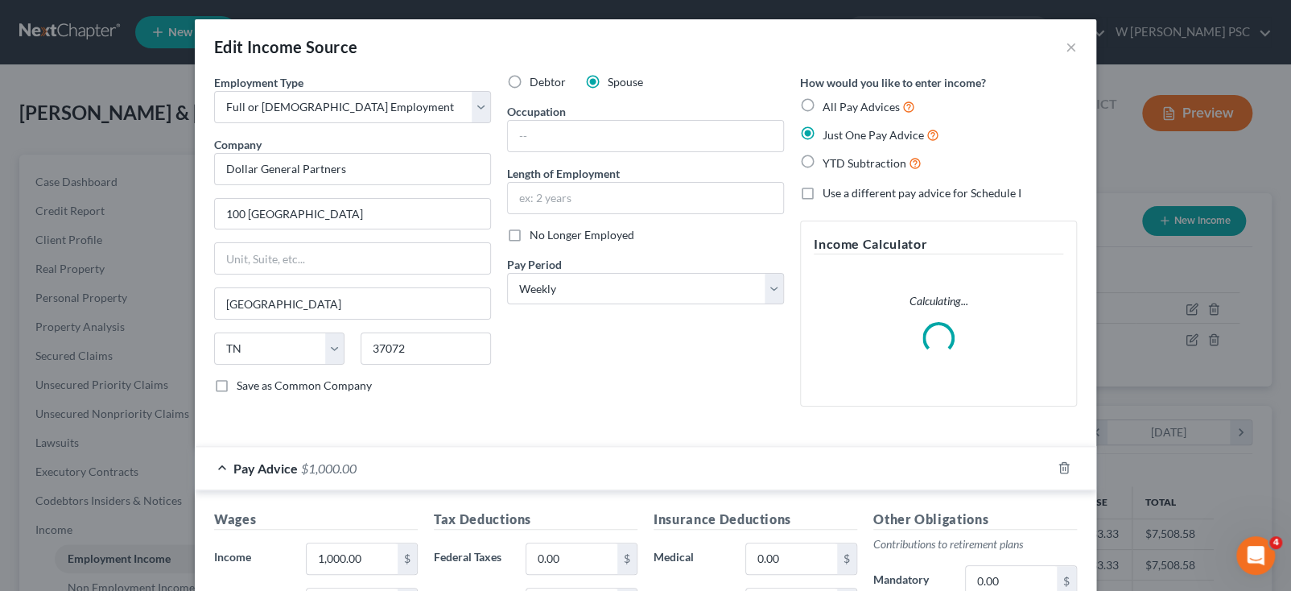
scroll to position [241, 0]
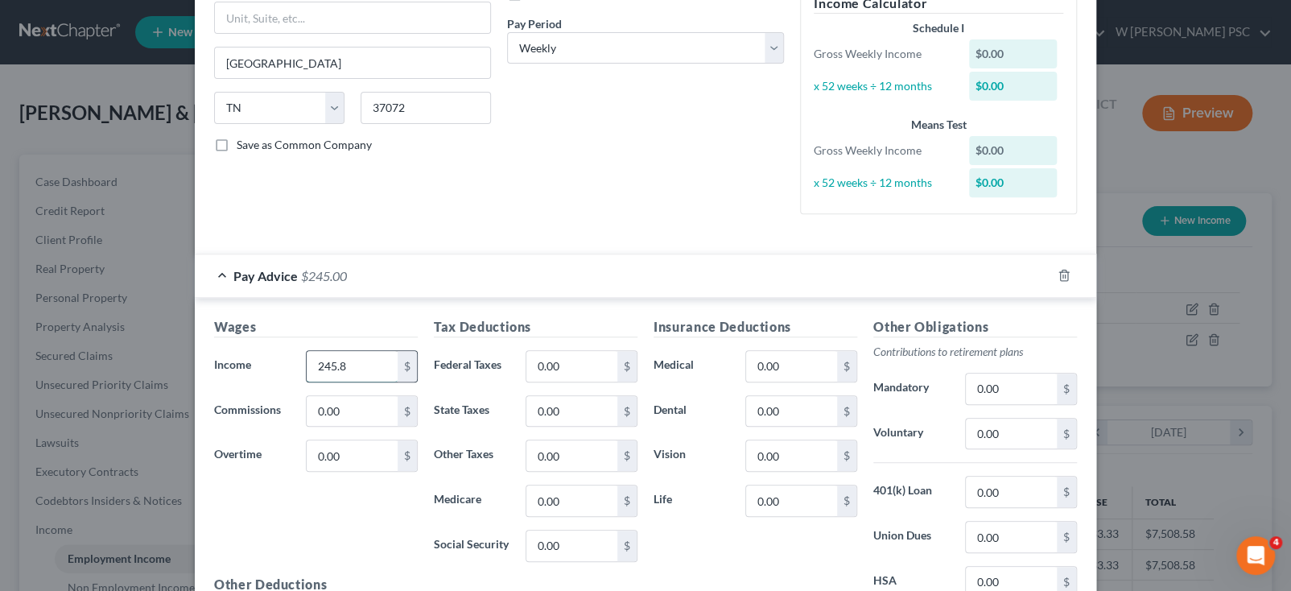
type input "245.85"
drag, startPoint x: 358, startPoint y: 361, endPoint x: 252, endPoint y: 364, distance: 106.3
click at [252, 364] on div "Income * 245.85 $" at bounding box center [316, 366] width 220 height 32
type input "245.69"
click at [318, 408] on input "0.00" at bounding box center [352, 411] width 91 height 31
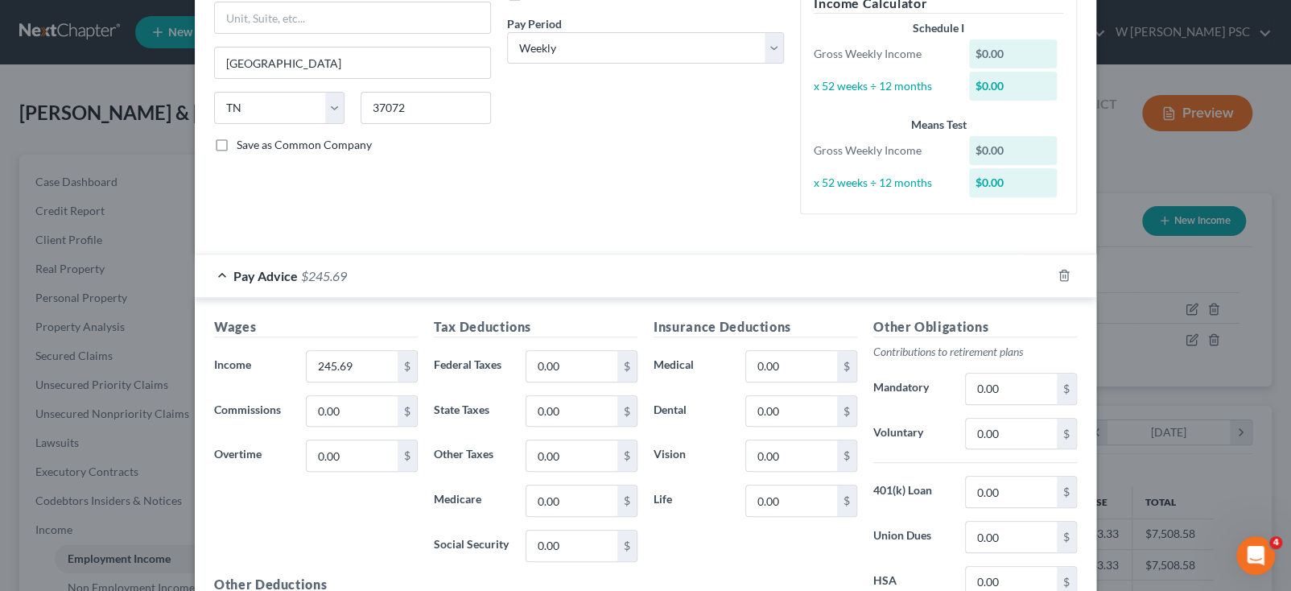
click at [334, 474] on div "Wages Income * 245.69 $ Commissions 0.00 $ Overtime 0.00 $" at bounding box center [316, 446] width 220 height 258
click at [337, 464] on input "0.00" at bounding box center [352, 455] width 91 height 31
type input "4.50"
click at [557, 353] on input "0.00" at bounding box center [571, 366] width 91 height 31
type input "12.58"
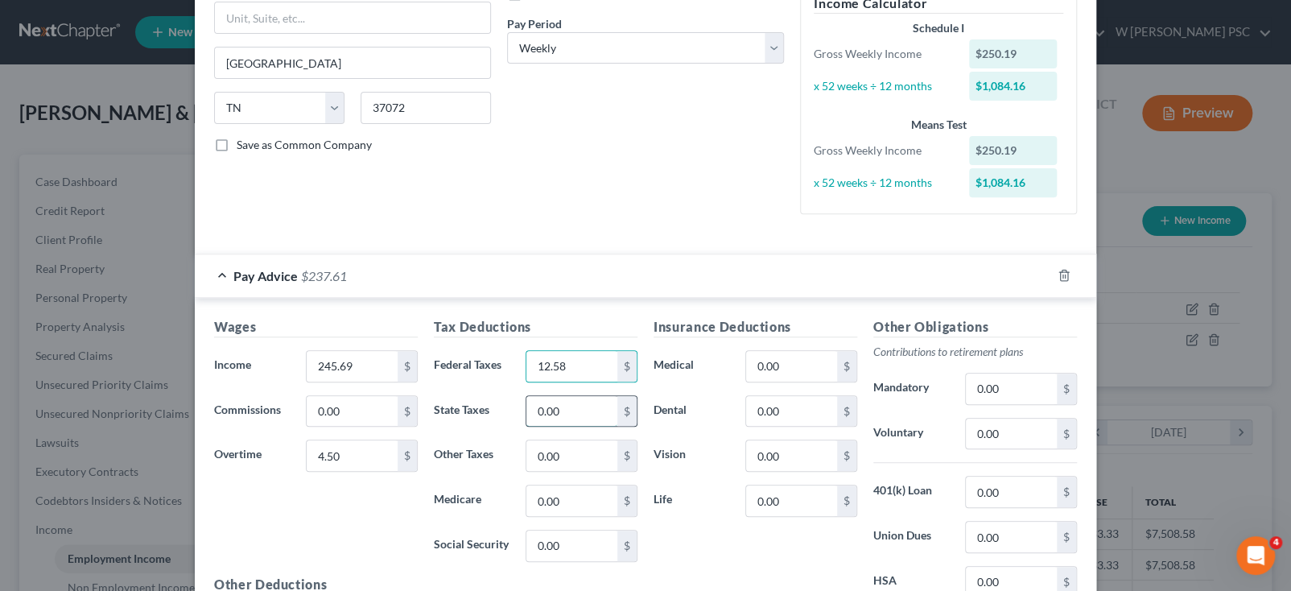
click at [564, 410] on input "0.00" at bounding box center [571, 411] width 91 height 31
click at [551, 456] on input "0.00" at bounding box center [571, 455] width 91 height 31
click at [564, 414] on input "0.00" at bounding box center [571, 411] width 91 height 31
type input "10.34"
click at [575, 451] on input "0.00" at bounding box center [571, 455] width 91 height 31
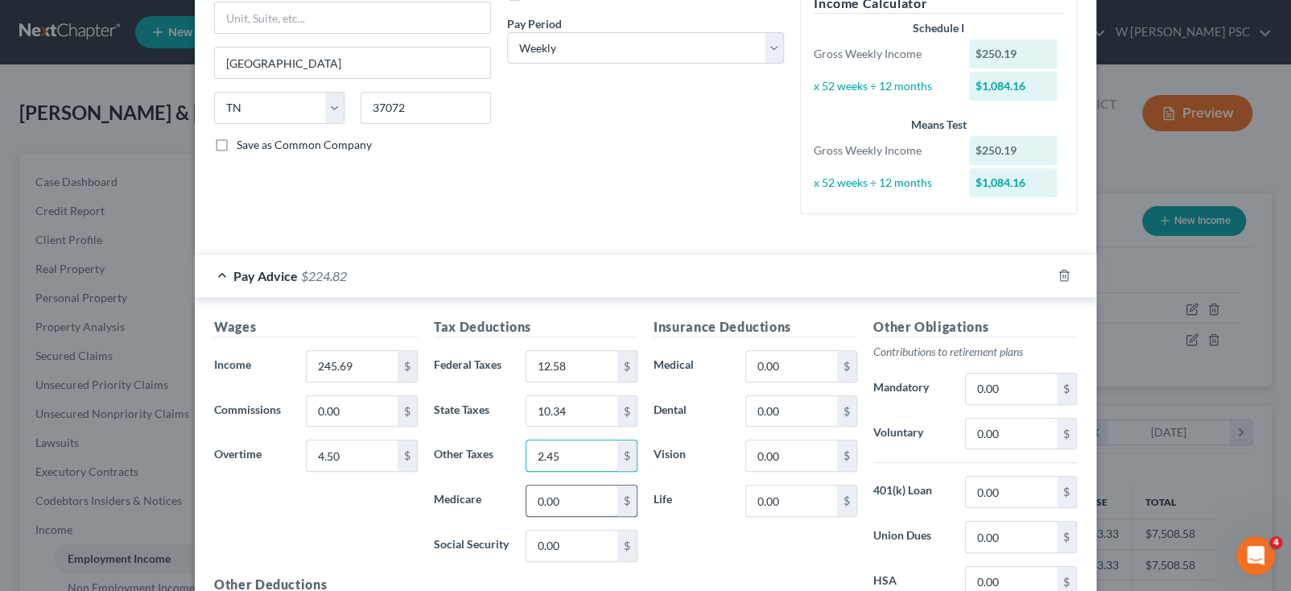
type input "2.45"
type input "3.25"
click at [569, 538] on input "0.00" at bounding box center [571, 546] width 91 height 31
type input "13.89"
click at [822, 378] on input "0.00" at bounding box center [791, 366] width 91 height 31
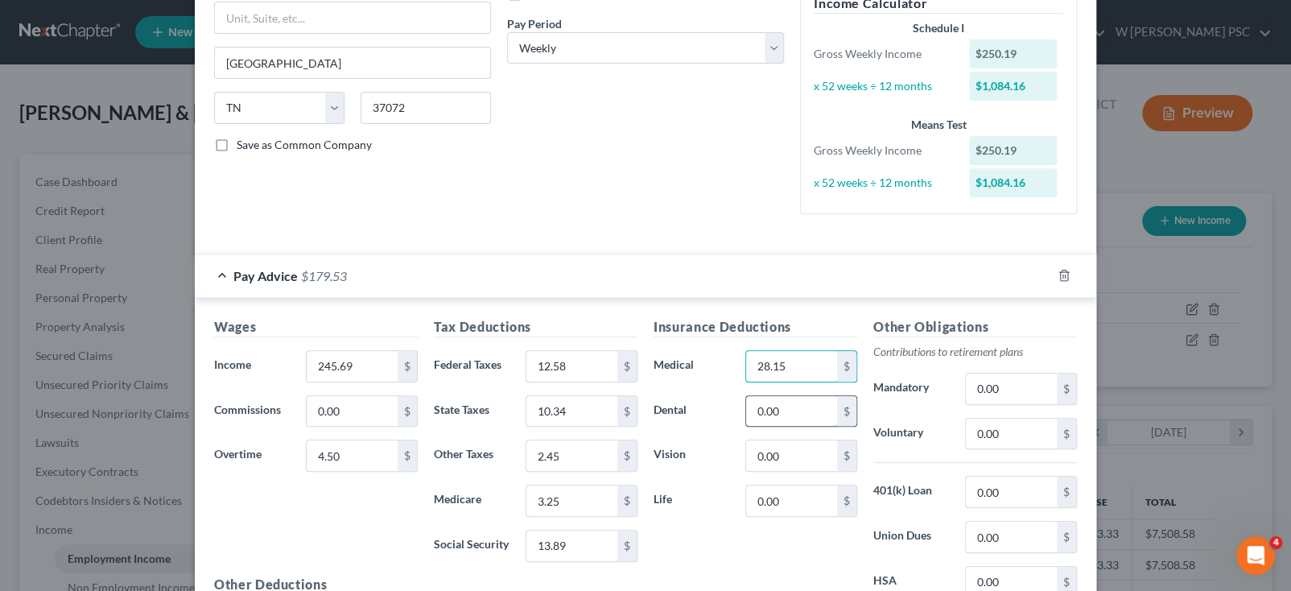
type input "28.15"
click at [821, 413] on input "0.00" at bounding box center [791, 411] width 91 height 31
type input "4.37"
click at [811, 448] on input "0.00" at bounding box center [791, 455] width 91 height 31
click at [798, 489] on input "0.00" at bounding box center [791, 500] width 91 height 31
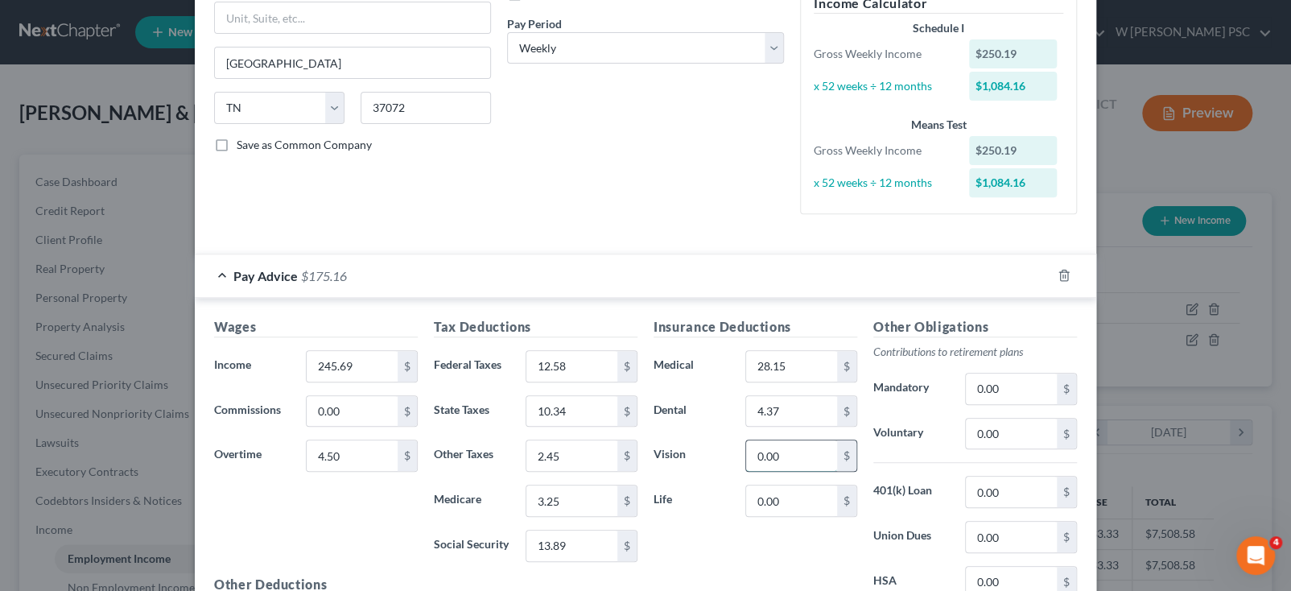
click at [799, 464] on input "0.00" at bounding box center [791, 455] width 91 height 31
type input "0.84"
click at [801, 490] on input "0.00" at bounding box center [791, 500] width 91 height 31
type input "1.83"
click at [840, 539] on div "Insurance Deductions Medical 28.15 $ Dental 4.37 $ Vision 0.84 $ Life 1.83 $" at bounding box center [756, 486] width 220 height 339
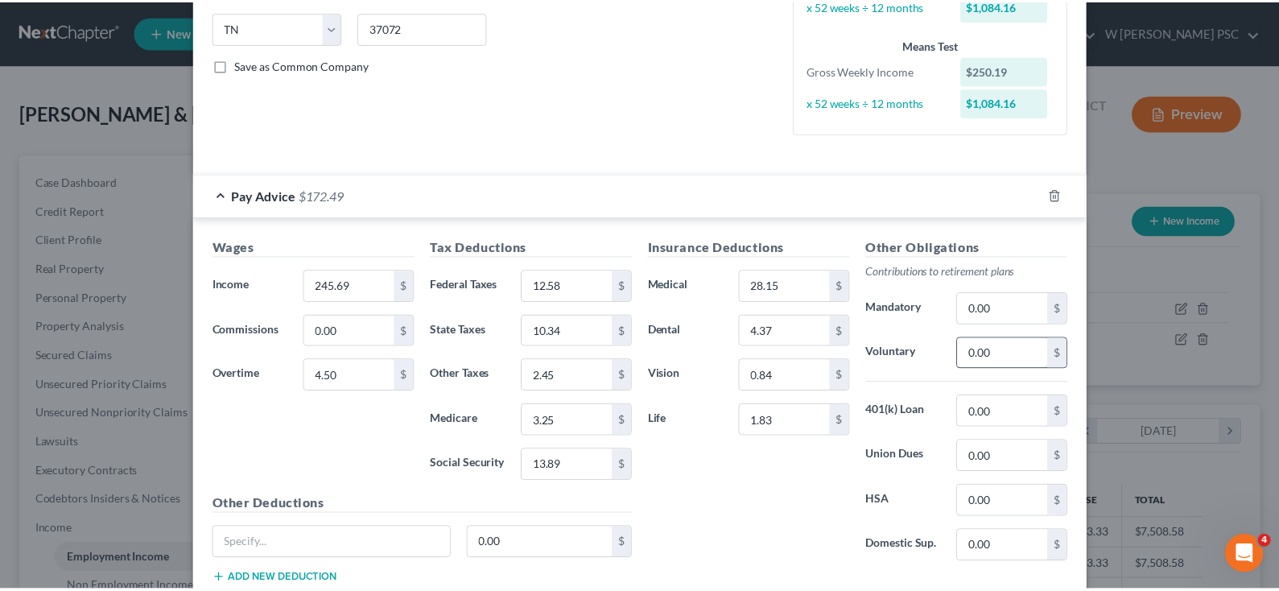
scroll to position [403, 0]
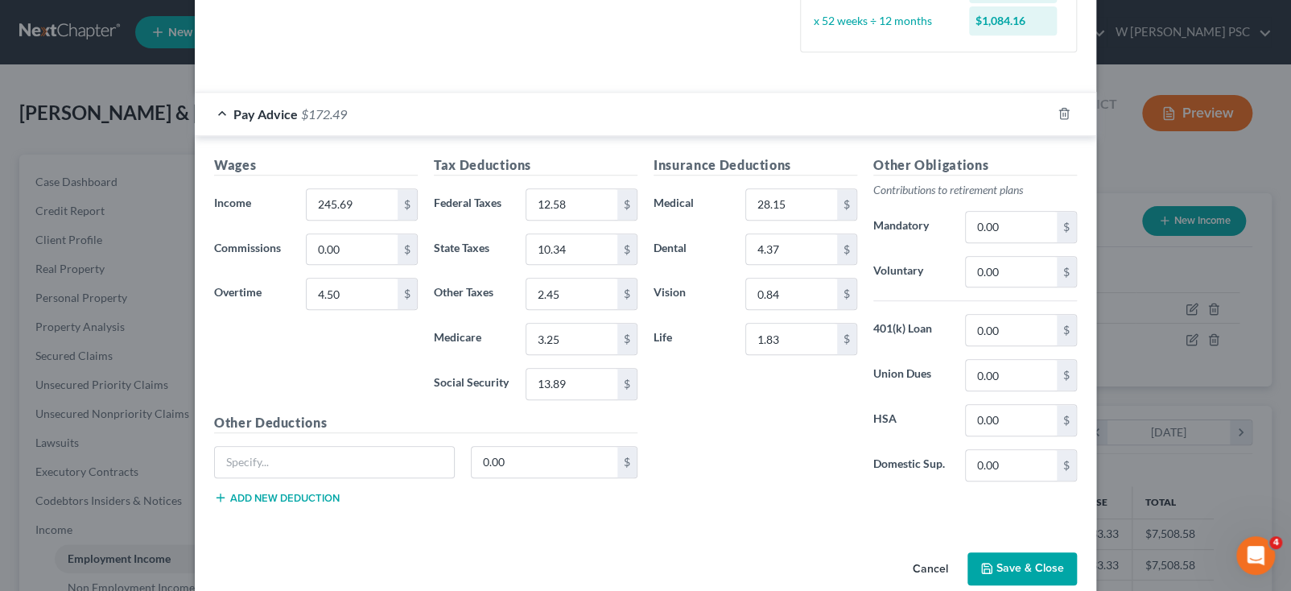
click at [1011, 552] on button "Save & Close" at bounding box center [1022, 569] width 109 height 34
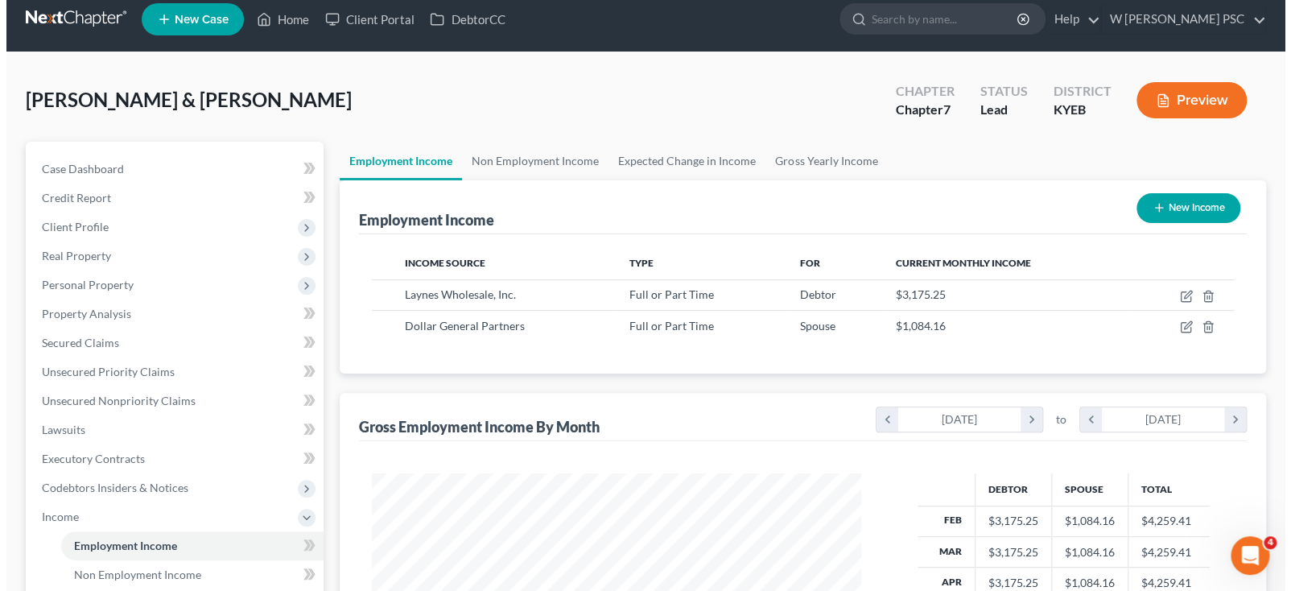
scroll to position [0, 0]
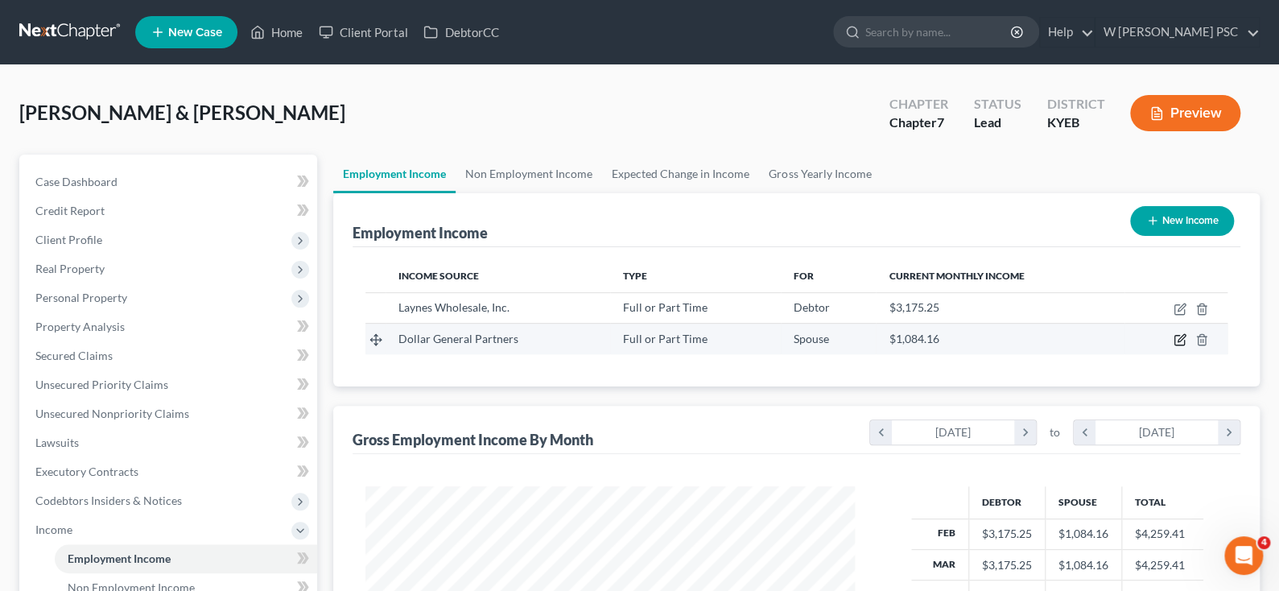
click at [1174, 333] on icon "button" at bounding box center [1180, 339] width 13 height 13
select select "0"
select select "44"
select select "3"
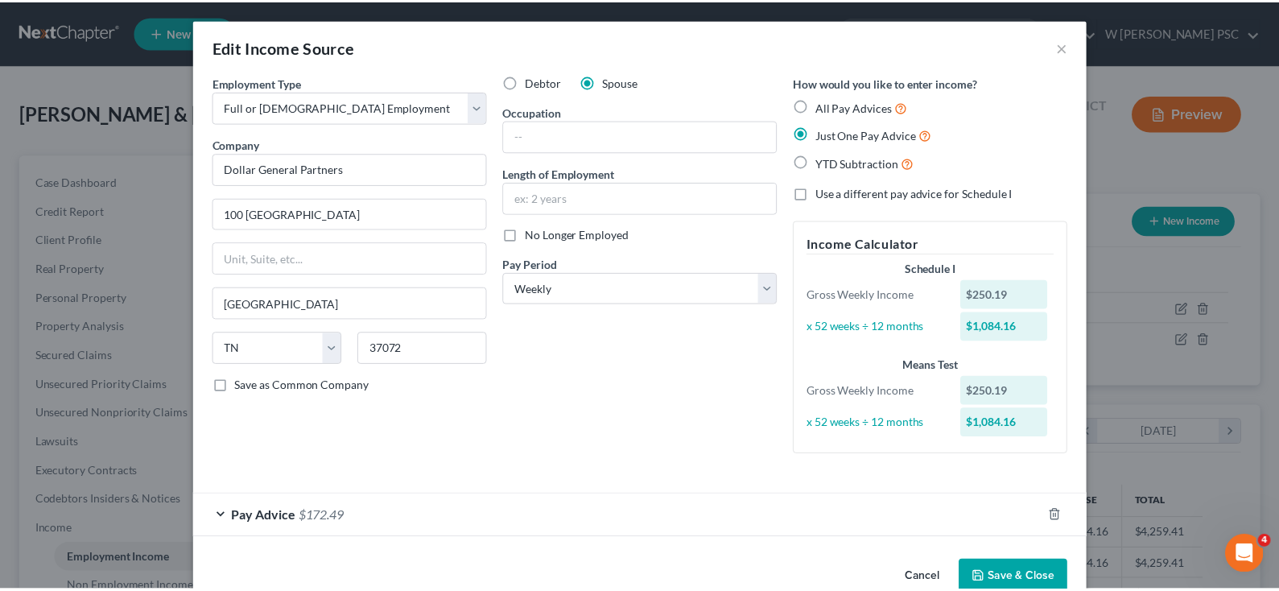
scroll to position [35, 0]
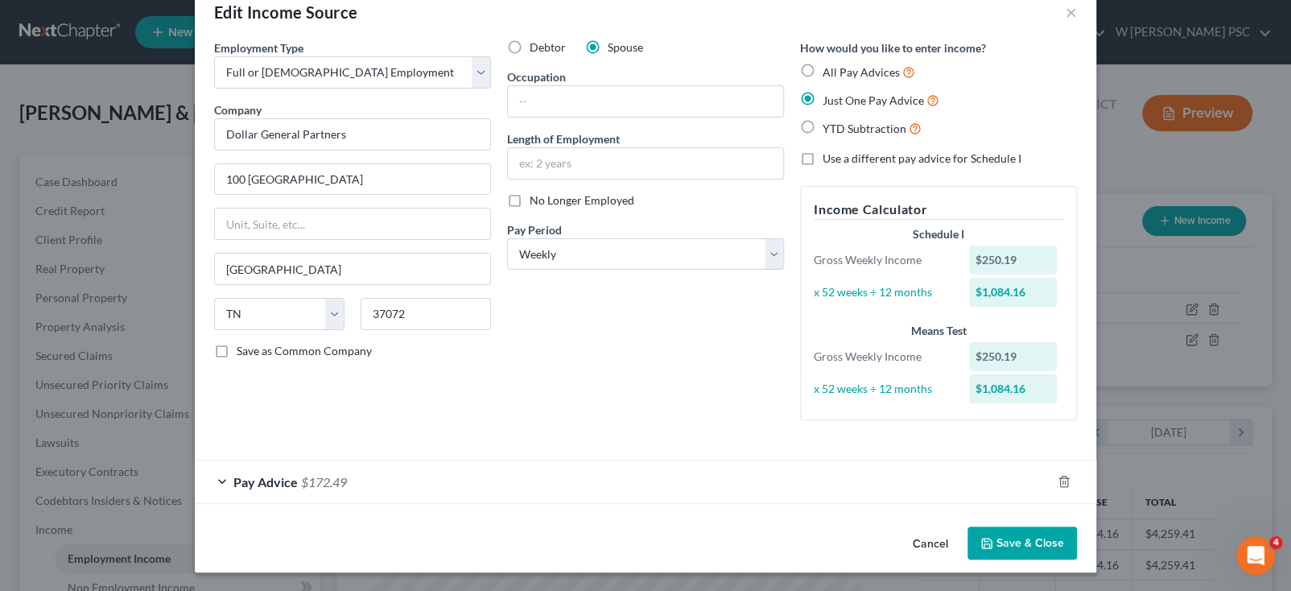
click at [1009, 529] on button "Save & Close" at bounding box center [1022, 543] width 109 height 34
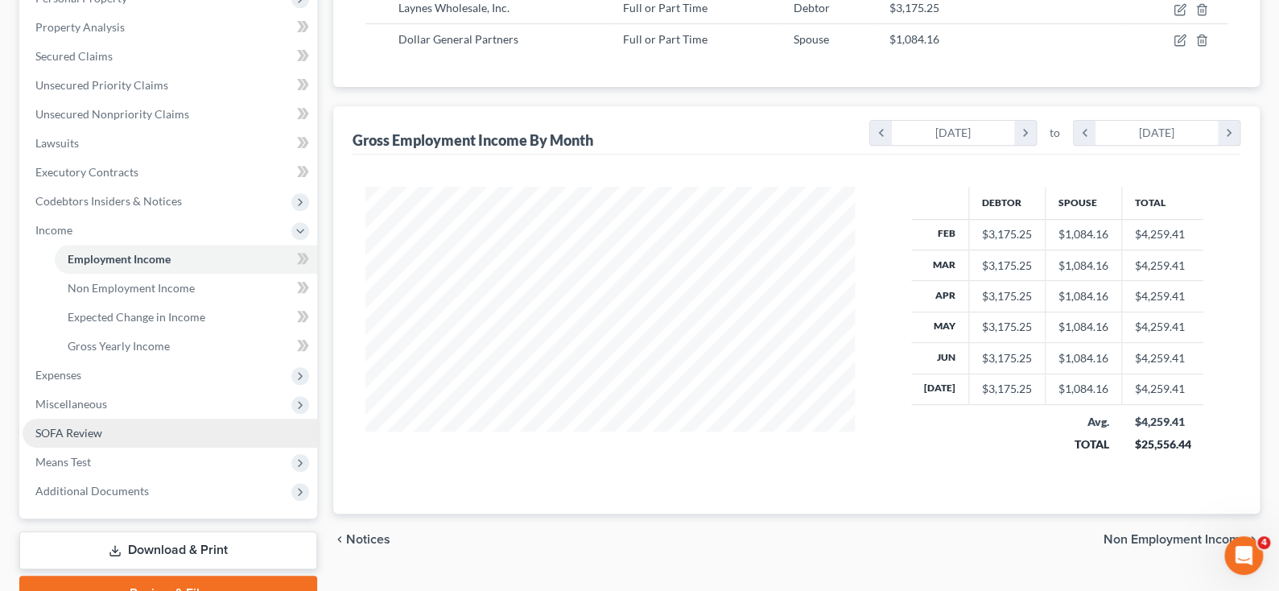
scroll to position [299, 0]
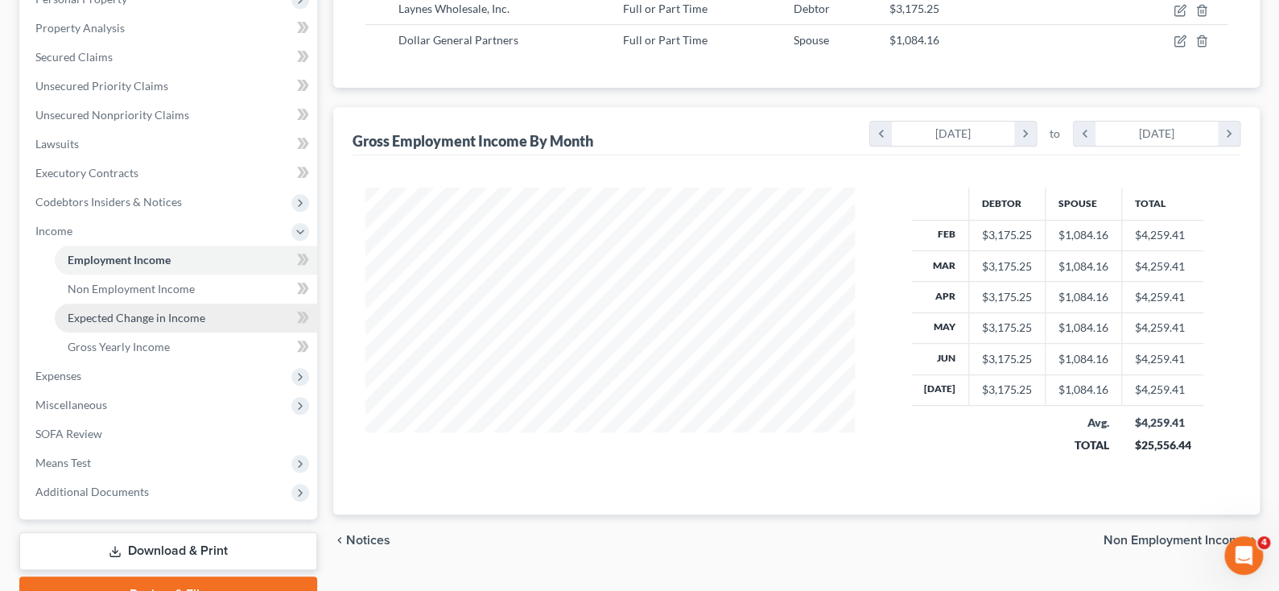
click at [123, 308] on link "Expected Change in Income" at bounding box center [186, 317] width 262 height 29
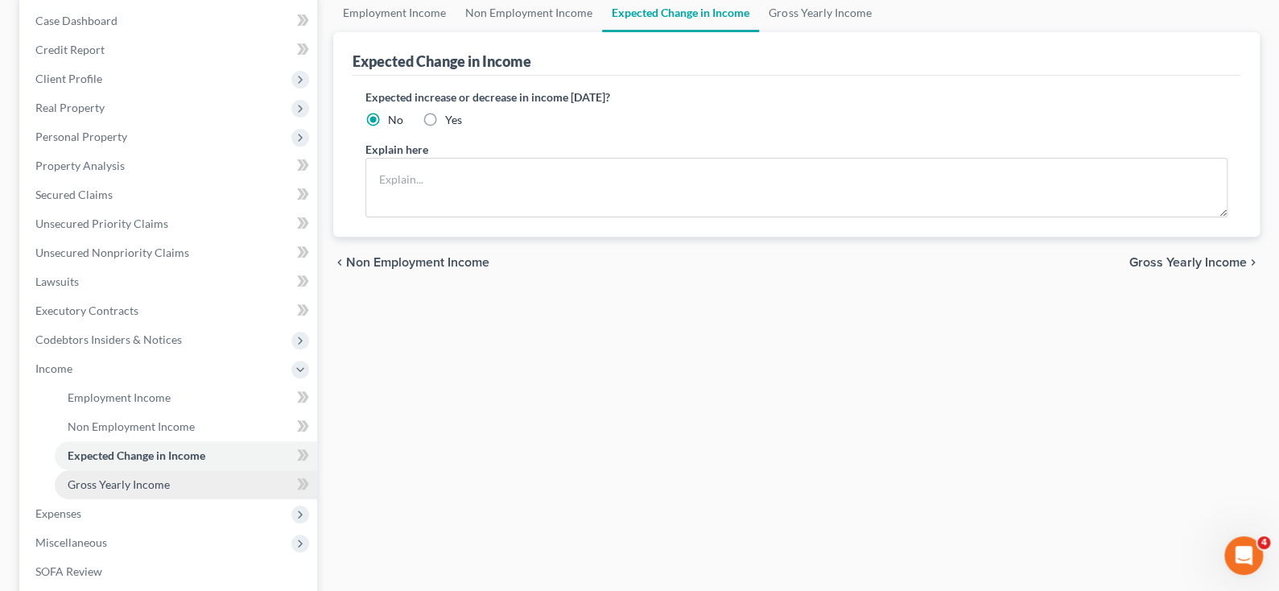
click at [146, 477] on span "Gross Yearly Income" at bounding box center [119, 484] width 102 height 14
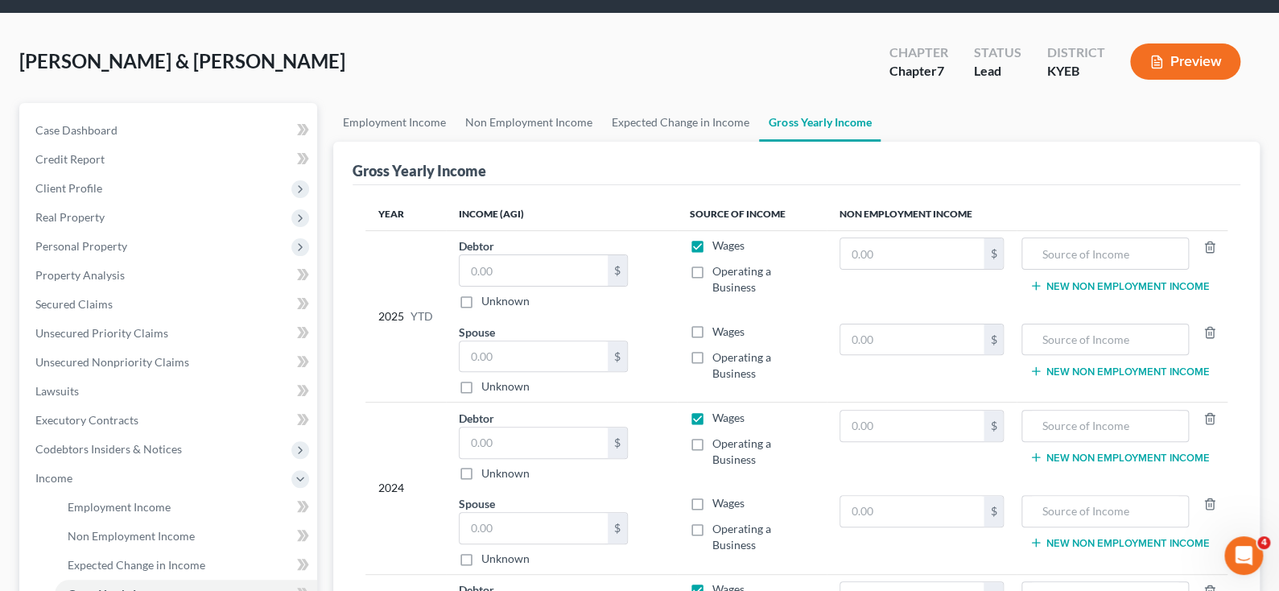
scroll to position [81, 0]
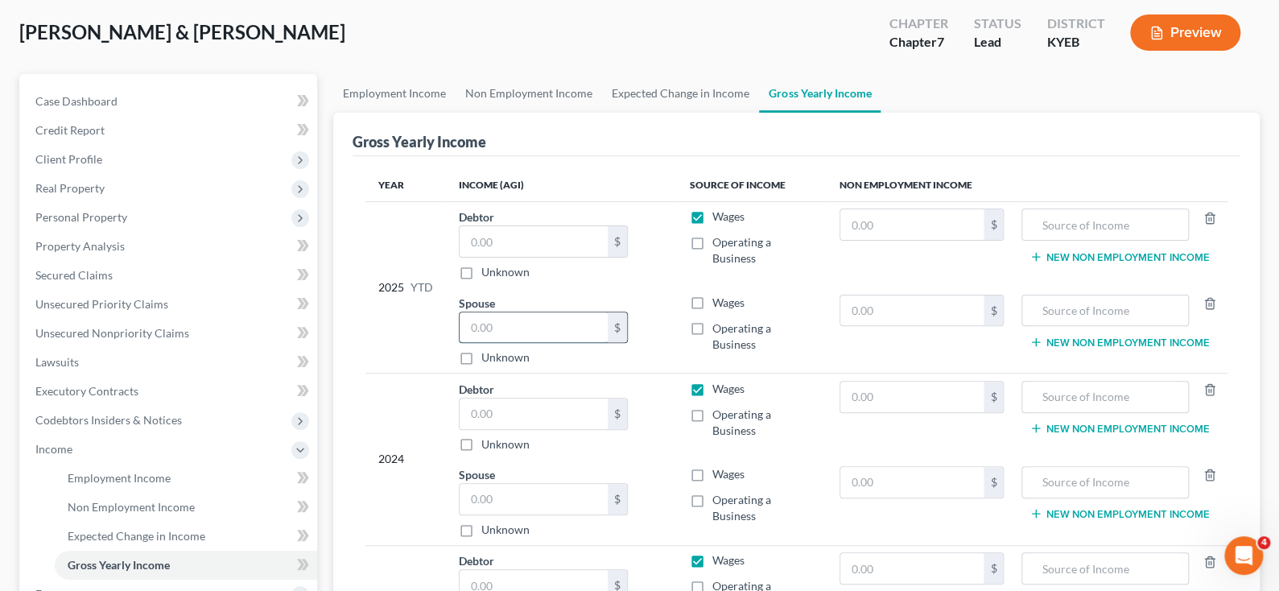
click at [549, 328] on input "text" at bounding box center [534, 327] width 148 height 31
click at [712, 299] on label "Wages" at bounding box center [728, 303] width 32 height 16
click at [719, 299] on input "Wages" at bounding box center [724, 300] width 10 height 10
click at [484, 314] on input "text" at bounding box center [534, 327] width 148 height 31
click at [529, 253] on input "text" at bounding box center [534, 241] width 148 height 31
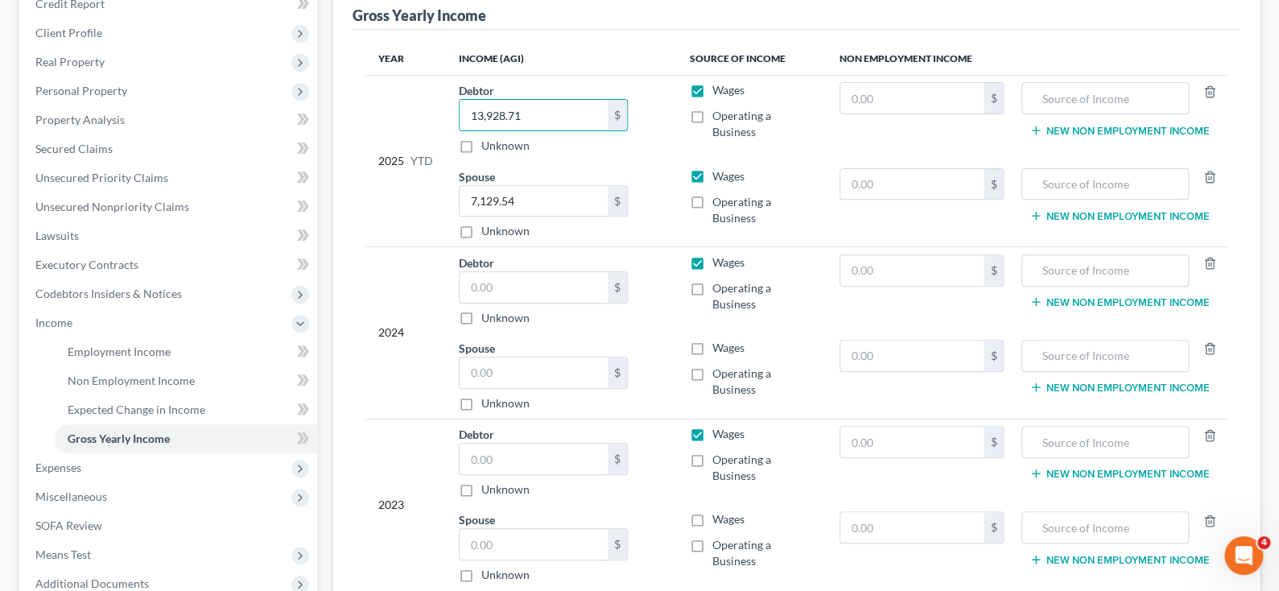
scroll to position [241, 0]
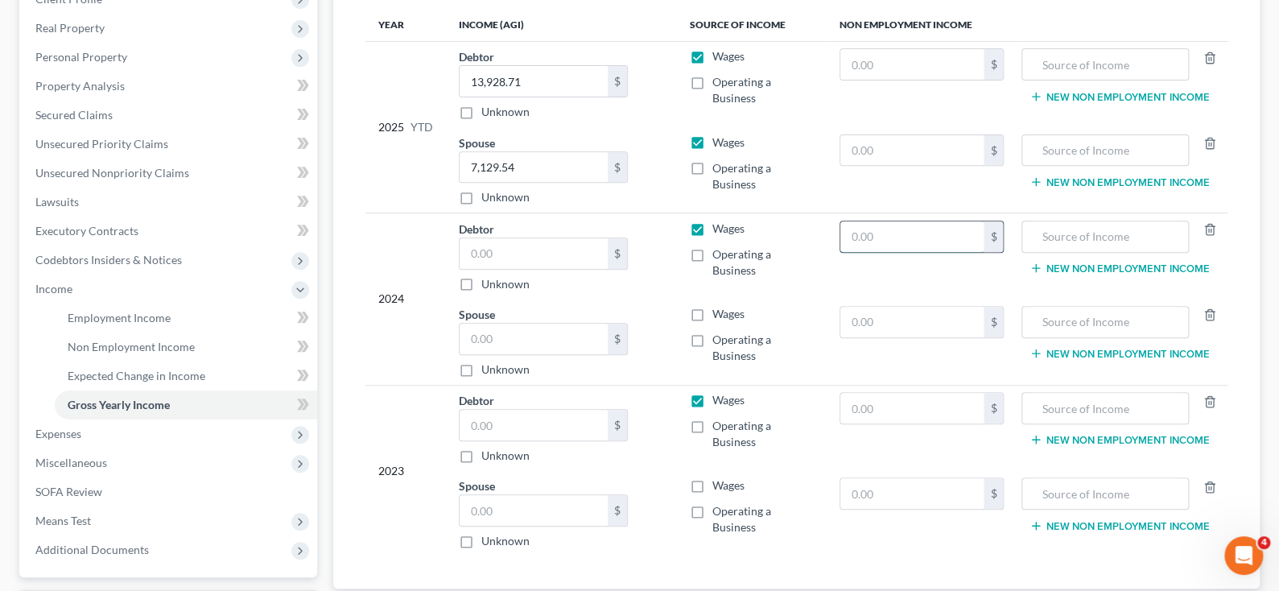
click at [878, 238] on input "text" at bounding box center [911, 236] width 143 height 31
click at [937, 242] on input "text" at bounding box center [911, 236] width 143 height 31
click at [1040, 240] on input "text" at bounding box center [1105, 236] width 150 height 31
click at [547, 264] on input "text" at bounding box center [534, 253] width 148 height 31
click at [507, 328] on input "text" at bounding box center [534, 339] width 148 height 31
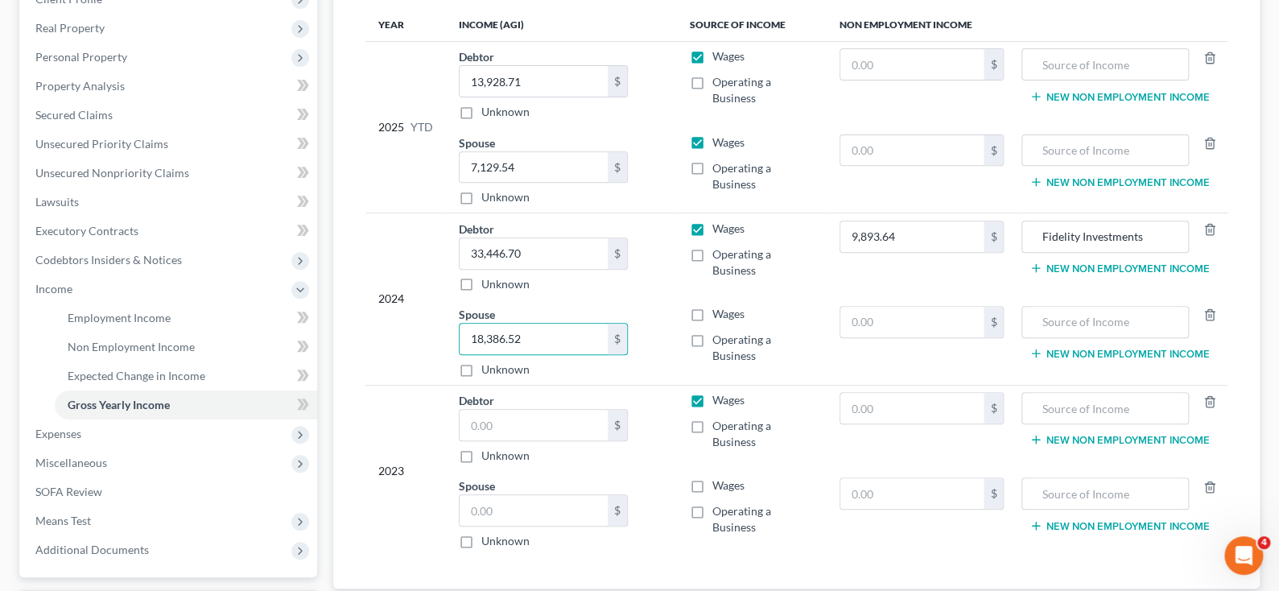
click at [663, 330] on div "Spouse 18,386.52 $ Unknown Balance Undetermined 18,386.52 $ Unknown" at bounding box center [561, 342] width 204 height 72
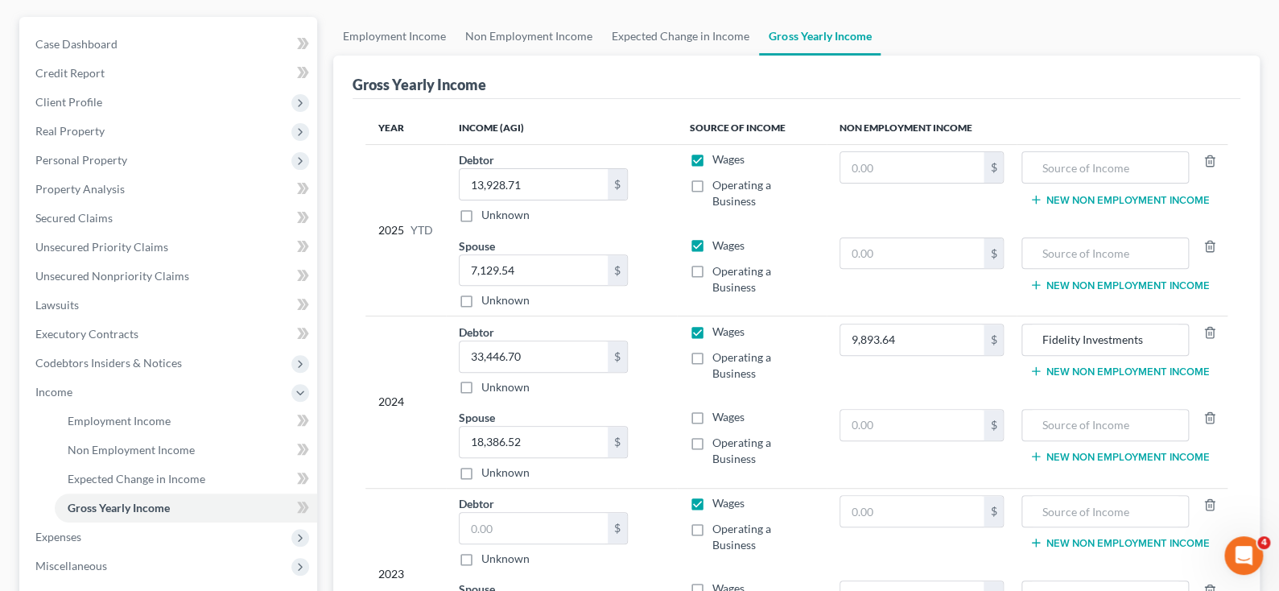
scroll to position [299, 0]
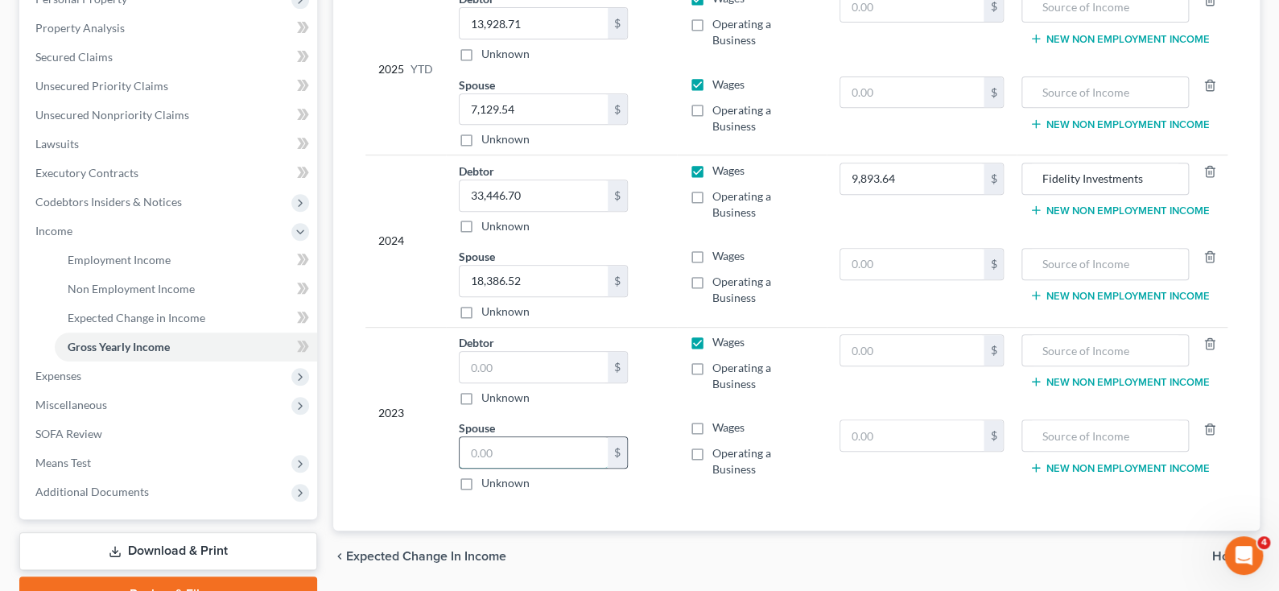
click at [573, 454] on input "text" at bounding box center [534, 452] width 148 height 31
click at [712, 424] on label "Wages" at bounding box center [728, 427] width 32 height 16
click at [719, 424] on input "Wages" at bounding box center [724, 424] width 10 height 10
click at [564, 456] on input "text" at bounding box center [534, 452] width 148 height 31
click at [544, 370] on input "text" at bounding box center [534, 367] width 148 height 31
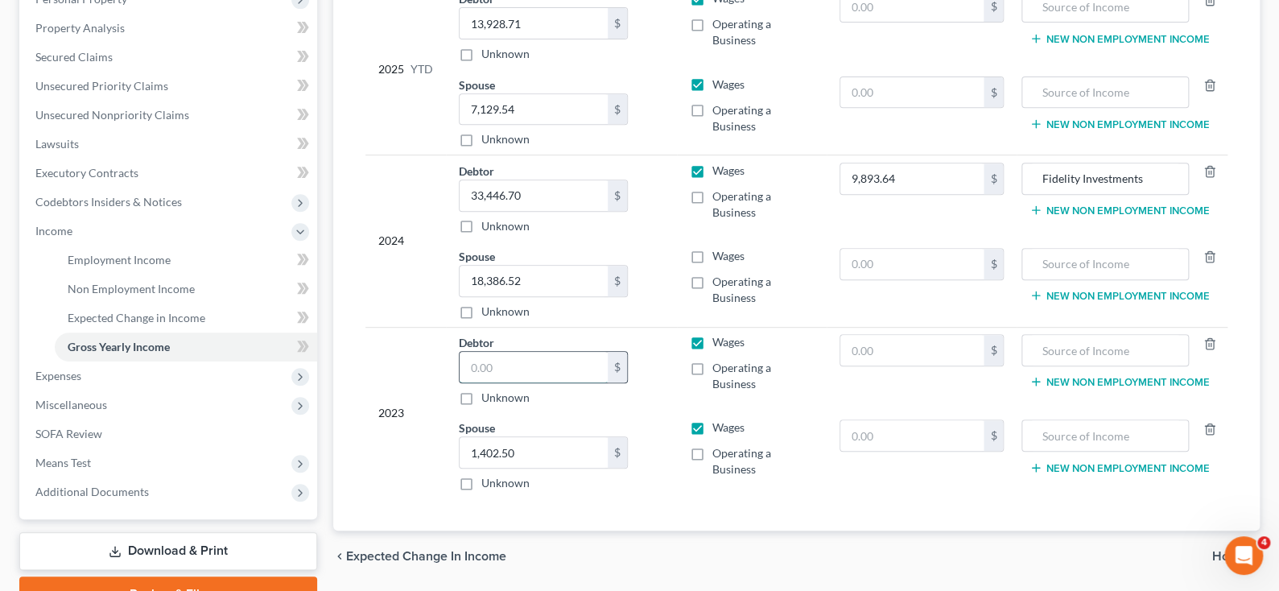
click at [532, 356] on input "text" at bounding box center [534, 367] width 148 height 31
click at [571, 443] on input "1,402.50" at bounding box center [534, 452] width 148 height 31
click at [530, 354] on input "5,156" at bounding box center [534, 367] width 148 height 31
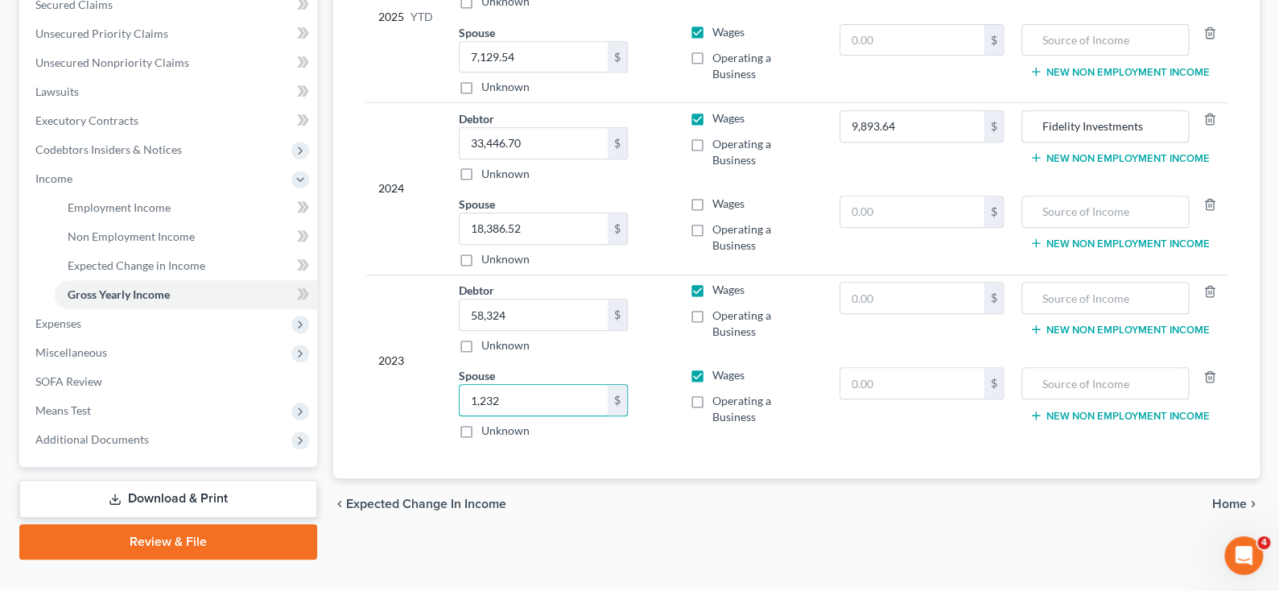
scroll to position [379, 0]
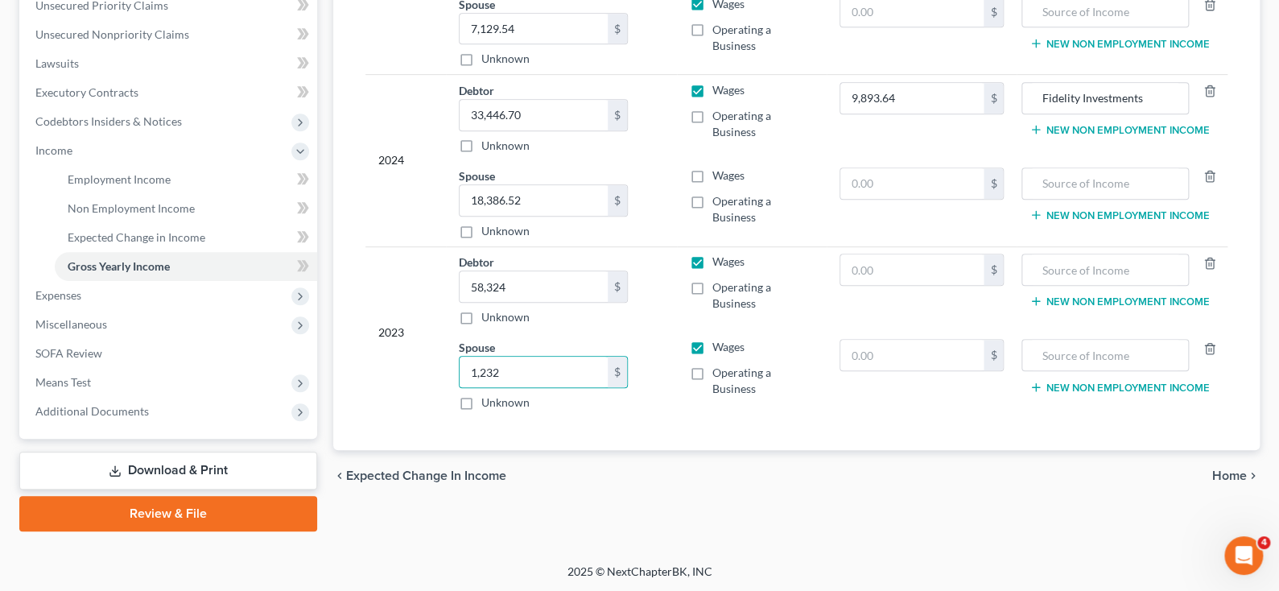
click at [759, 444] on div "Year Income (AGI) Source of Income Non Employment Income 2025 YTD Debtor 13,928…" at bounding box center [797, 154] width 888 height 592
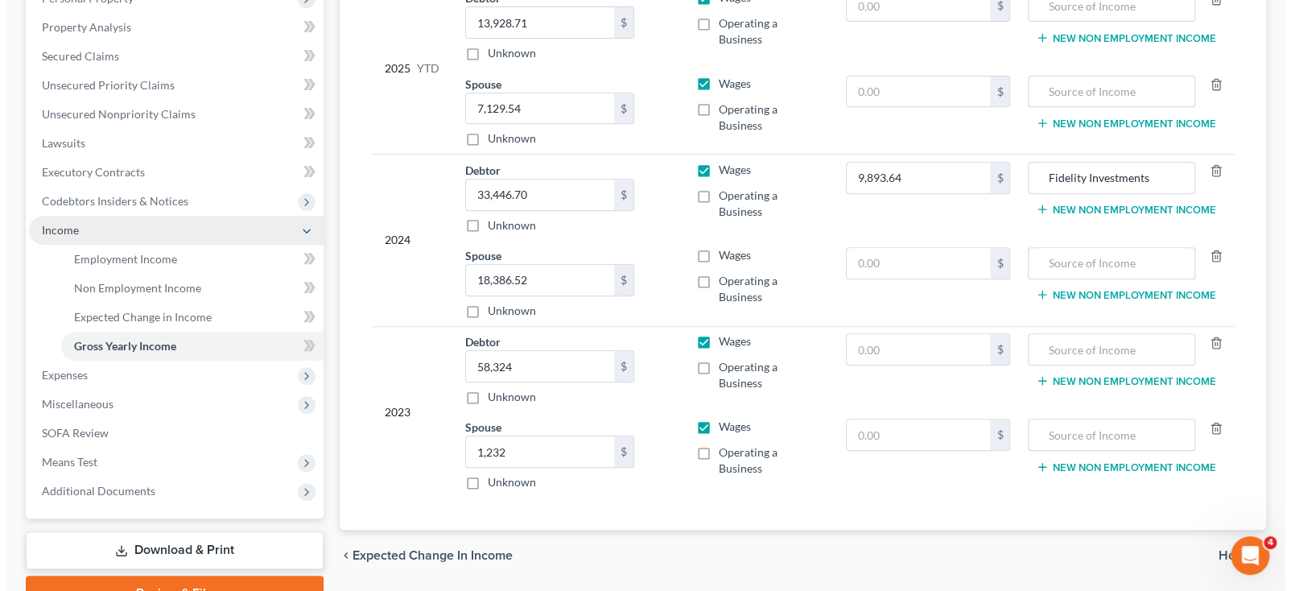
scroll to position [299, 0]
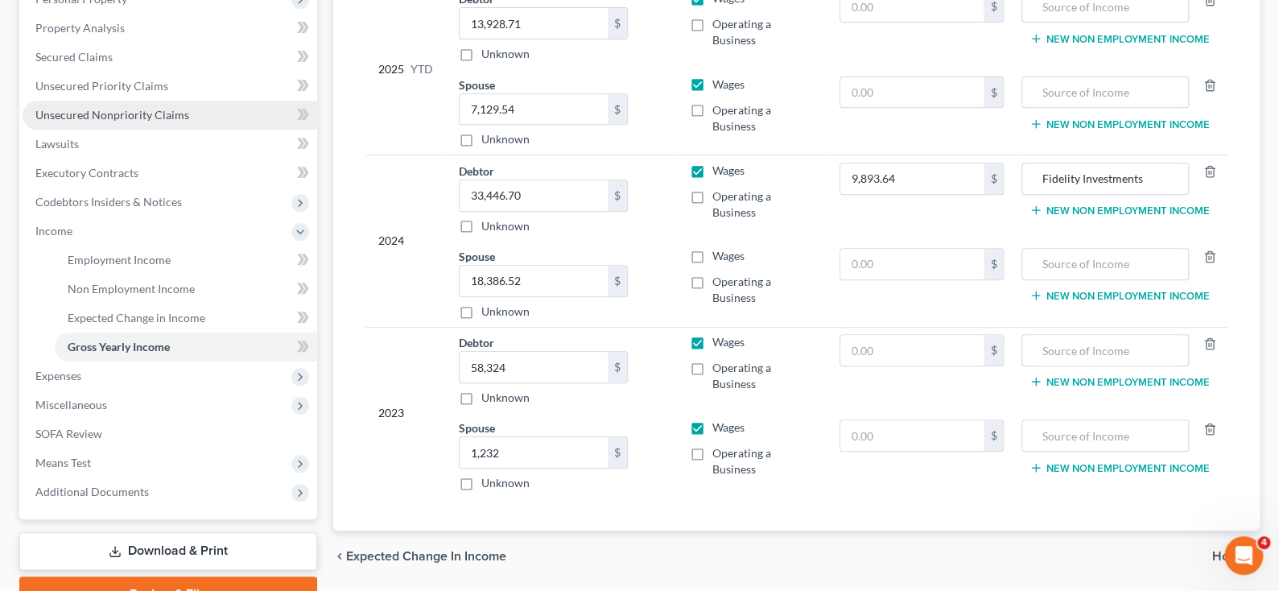
click at [102, 108] on span "Unsecured Nonpriority Claims" at bounding box center [112, 115] width 154 height 14
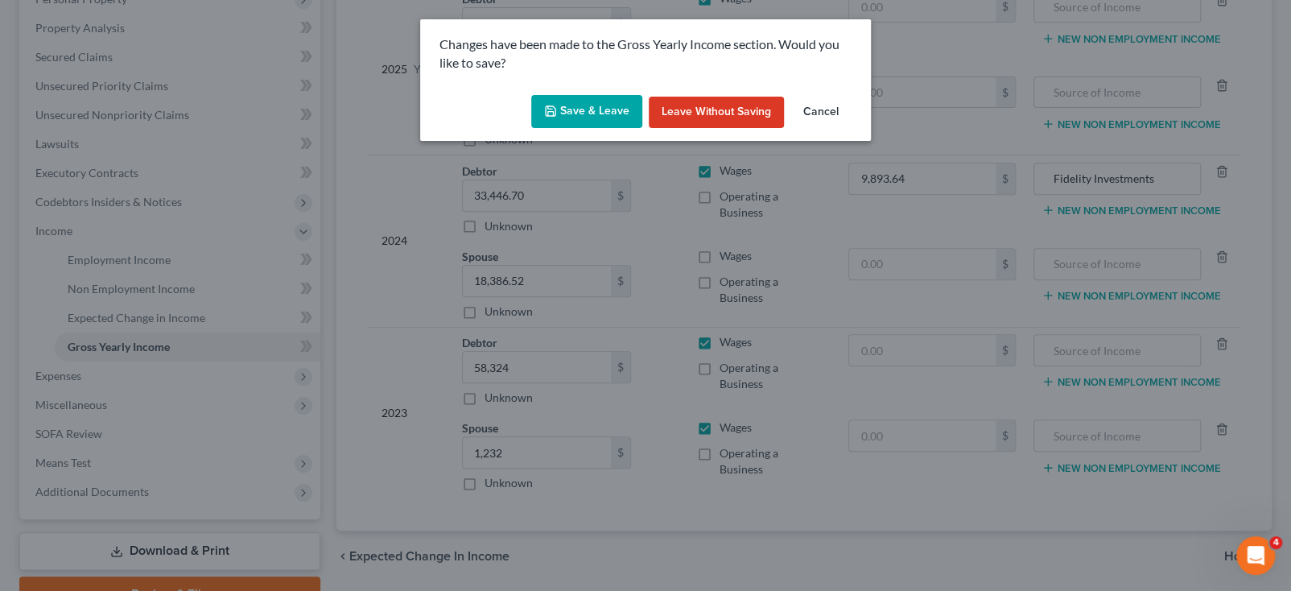
click at [582, 118] on button "Save & Leave" at bounding box center [586, 112] width 111 height 34
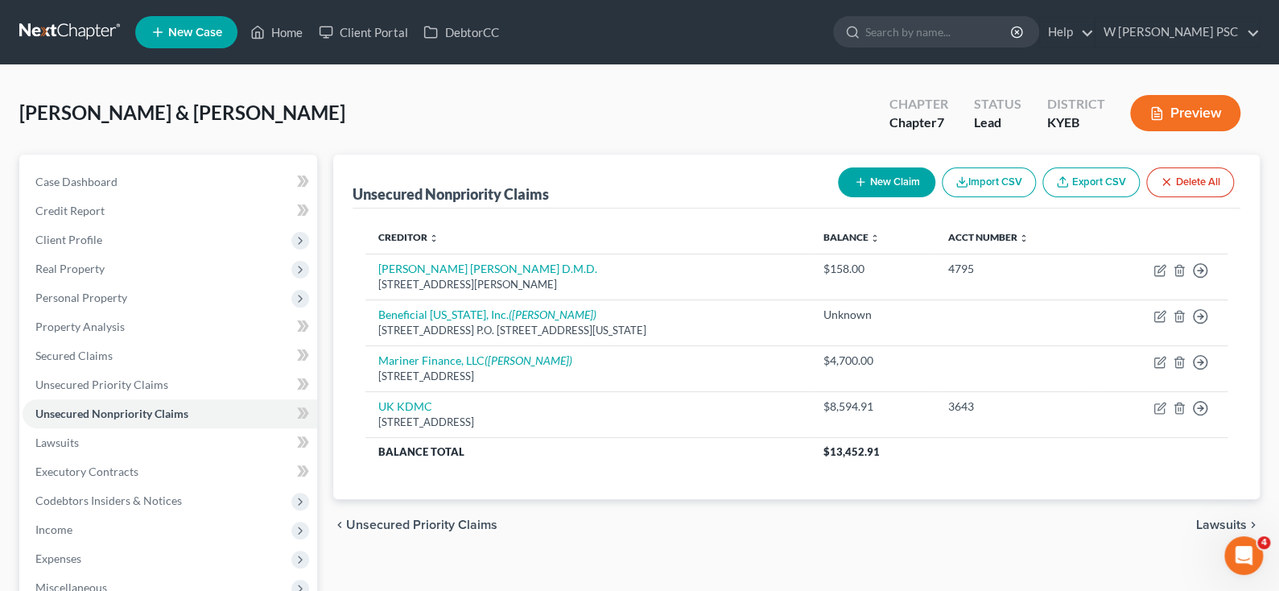
click at [875, 170] on button "New Claim" at bounding box center [886, 182] width 97 height 30
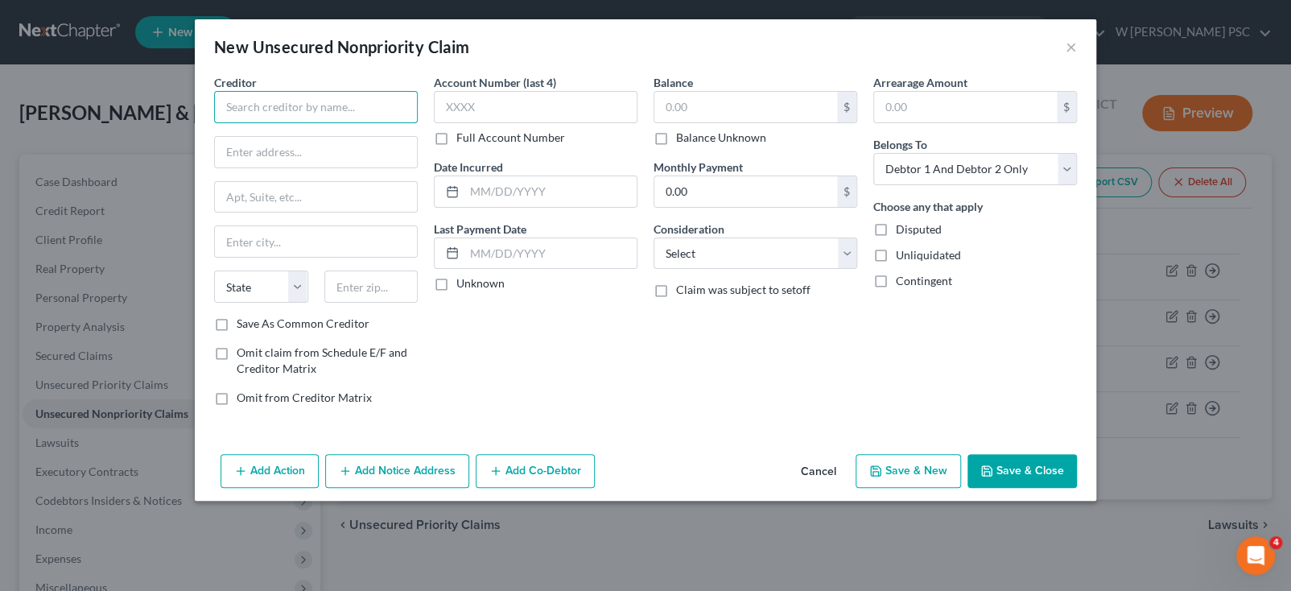
click at [370, 108] on input "text" at bounding box center [316, 107] width 204 height 32
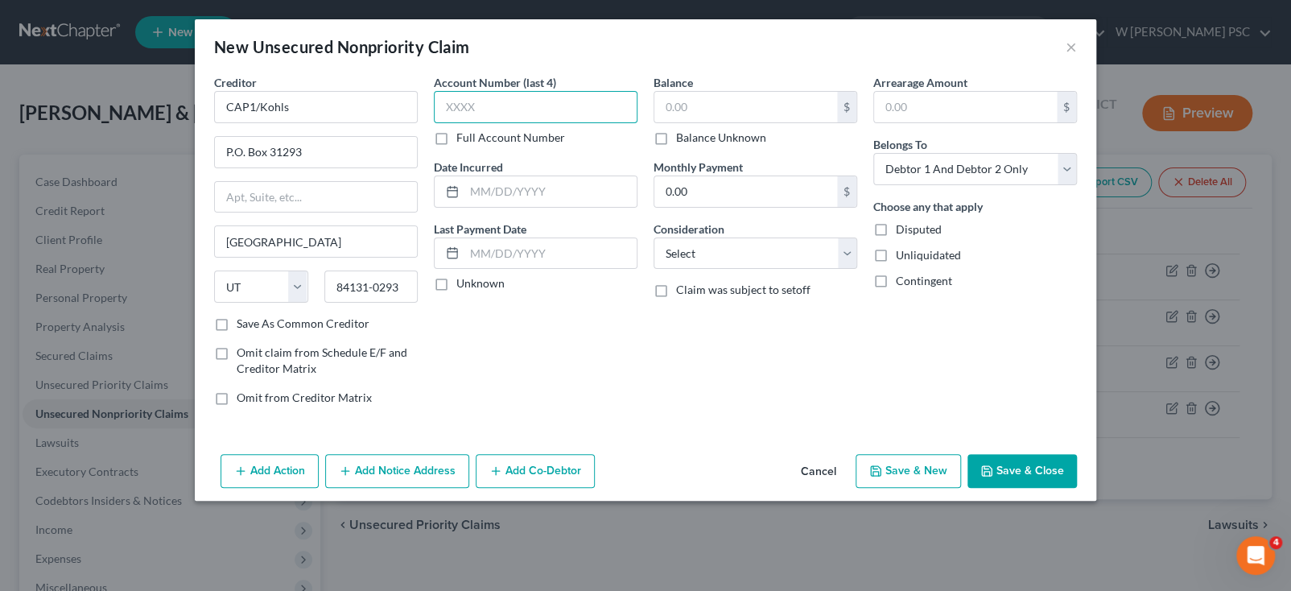
click at [529, 114] on input "text" at bounding box center [536, 107] width 204 height 32
click at [679, 109] on input "text" at bounding box center [745, 107] width 183 height 31
click at [708, 256] on select "Select Cable / Satellite Services Collection Agency Credit Card Debt Debt Couns…" at bounding box center [756, 253] width 204 height 32
click at [654, 237] on select "Select Cable / Satellite Services Collection Agency Credit Card Debt Debt Couns…" at bounding box center [756, 253] width 204 height 32
click at [881, 456] on button "Save & New" at bounding box center [908, 471] width 105 height 34
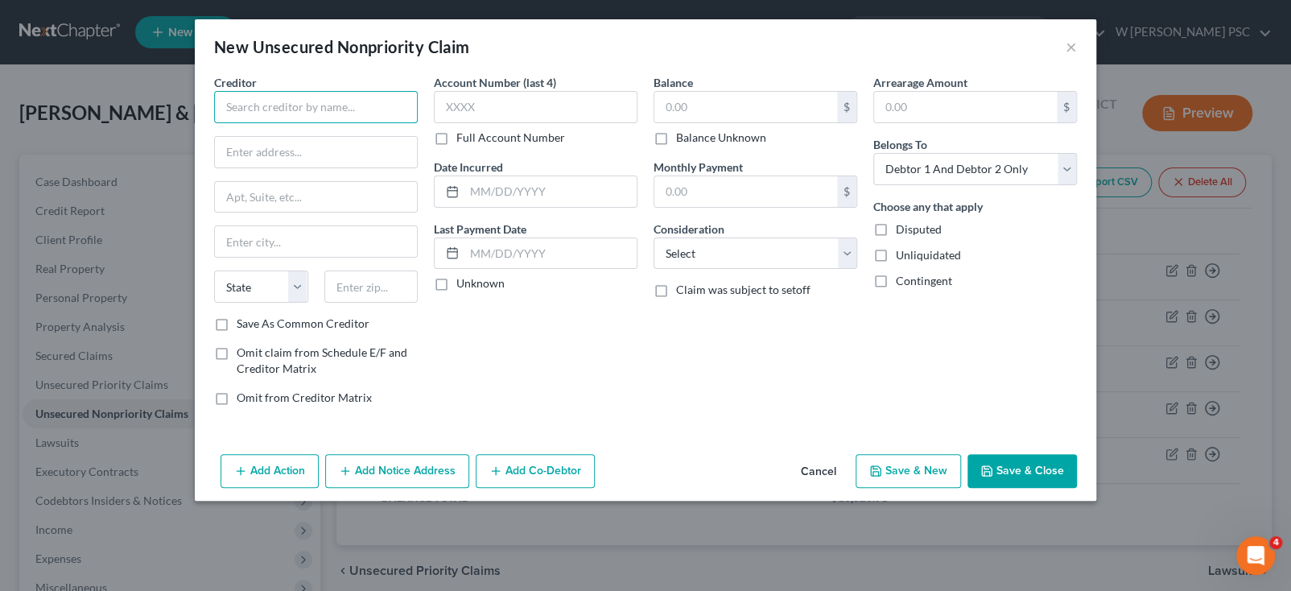
click at [316, 105] on input "text" at bounding box center [316, 107] width 204 height 32
click at [766, 100] on input "text" at bounding box center [745, 107] width 183 height 31
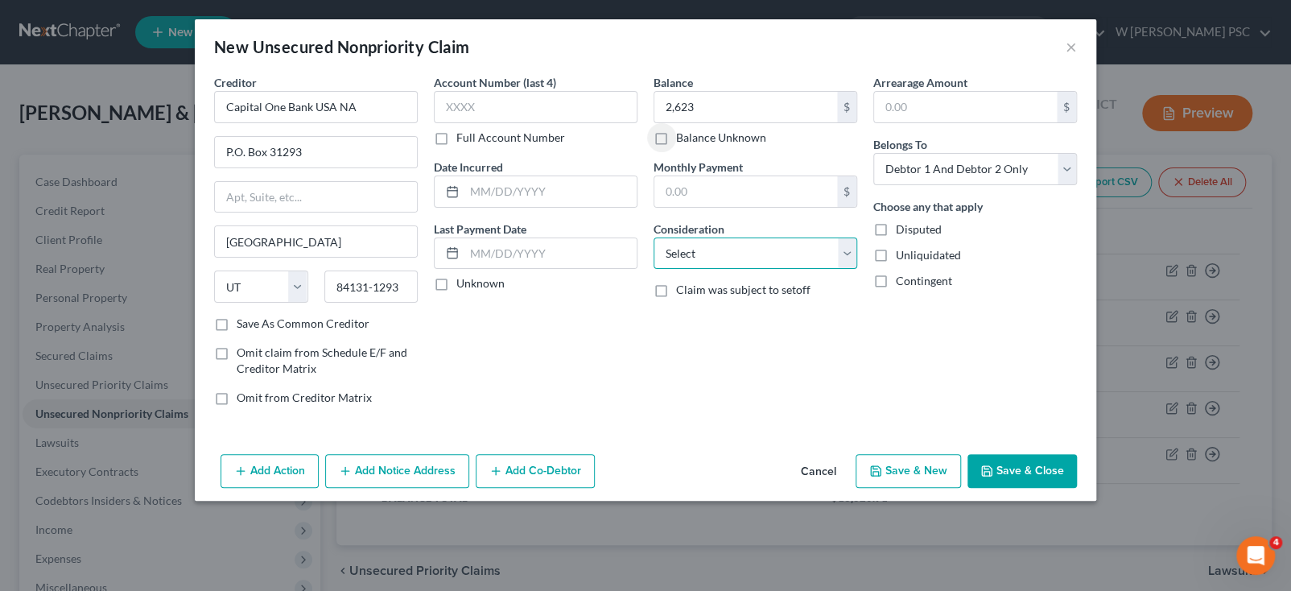
click at [821, 246] on select "Select Cable / Satellite Services Collection Agency Credit Card Debt Debt Couns…" at bounding box center [756, 253] width 204 height 32
click at [654, 237] on select "Select Cable / Satellite Services Collection Agency Credit Card Debt Debt Couns…" at bounding box center [756, 253] width 204 height 32
click at [976, 163] on select "Select Debtor 1 Only Debtor 2 Only Debtor 1 And Debtor 2 Only At Least One Of T…" at bounding box center [975, 169] width 204 height 32
click at [873, 153] on select "Select Debtor 1 Only Debtor 2 Only Debtor 1 And Debtor 2 Only At Least One Of T…" at bounding box center [975, 169] width 204 height 32
click at [998, 464] on button "Save & Close" at bounding box center [1022, 471] width 109 height 34
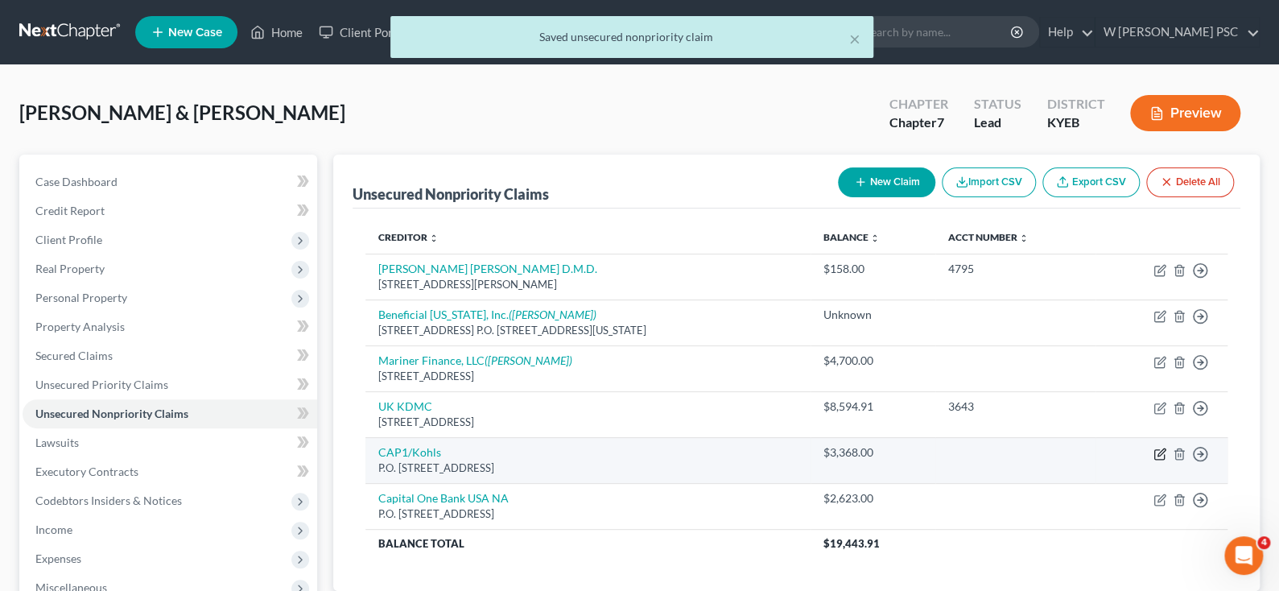
click at [1156, 451] on icon "button" at bounding box center [1160, 454] width 13 height 13
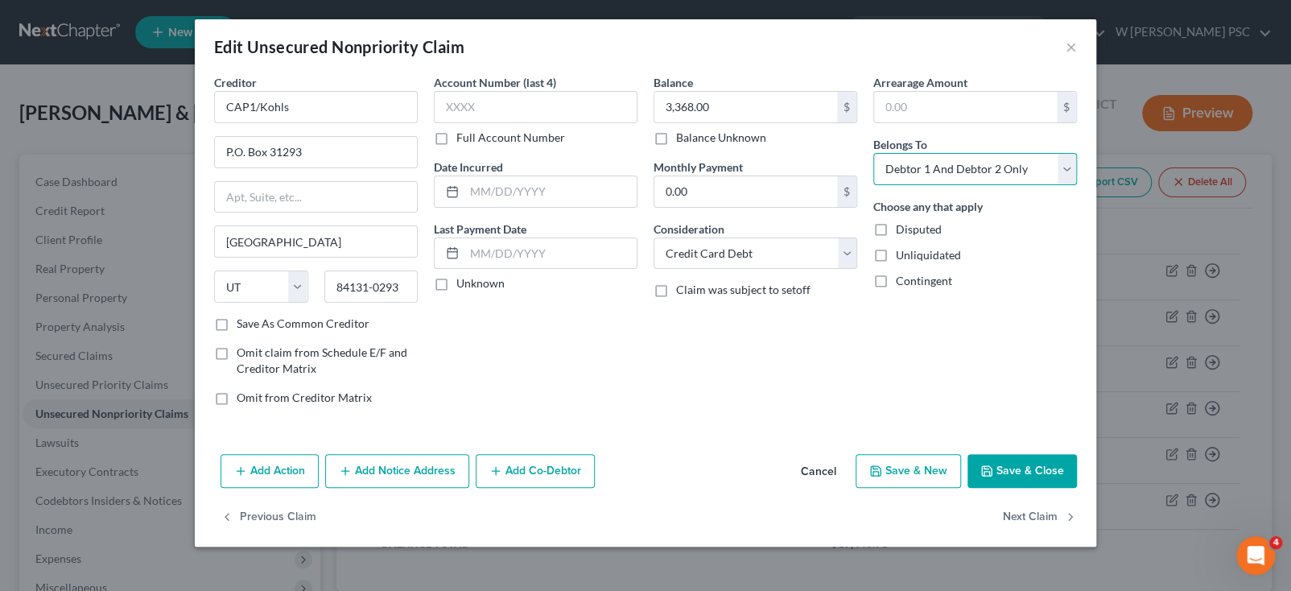
drag, startPoint x: 939, startPoint y: 171, endPoint x: 941, endPoint y: 181, distance: 9.8
click at [939, 171] on select "Select Debtor 1 Only Debtor 2 Only Debtor 1 And Debtor 2 Only At Least One Of T…" at bounding box center [975, 169] width 204 height 32
click at [873, 153] on select "Select Debtor 1 Only Debtor 2 Only Debtor 1 And Debtor 2 Only At Least One Of T…" at bounding box center [975, 169] width 204 height 32
click at [1029, 465] on button "Save & Close" at bounding box center [1022, 471] width 109 height 34
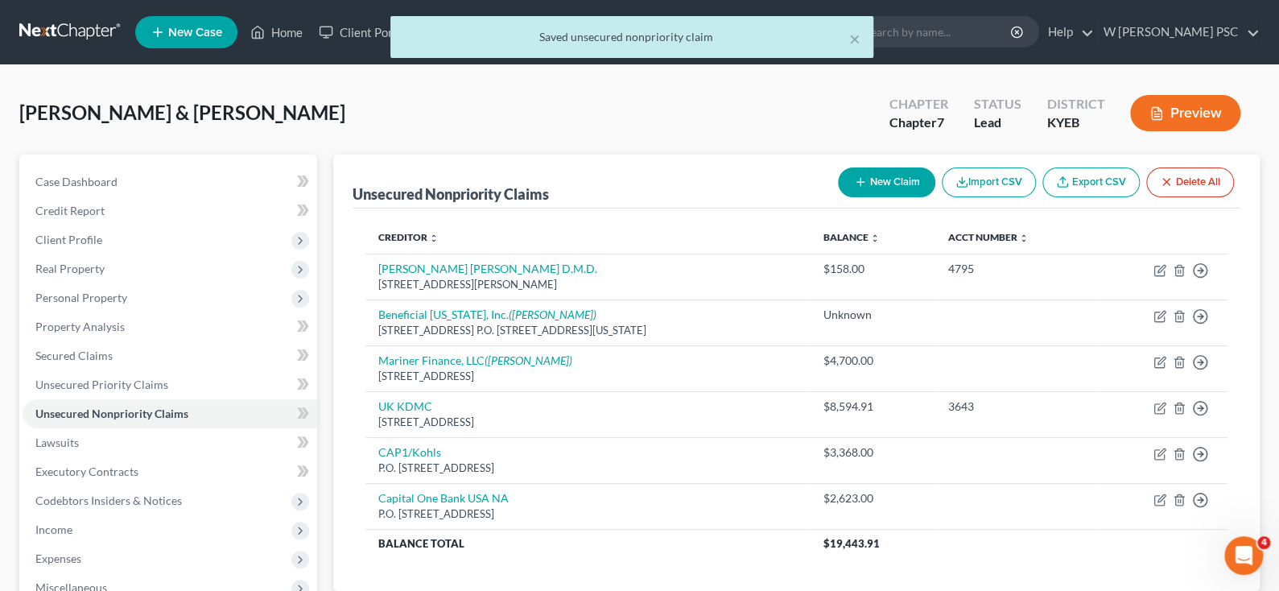
click at [910, 184] on button "New Claim" at bounding box center [886, 182] width 97 height 30
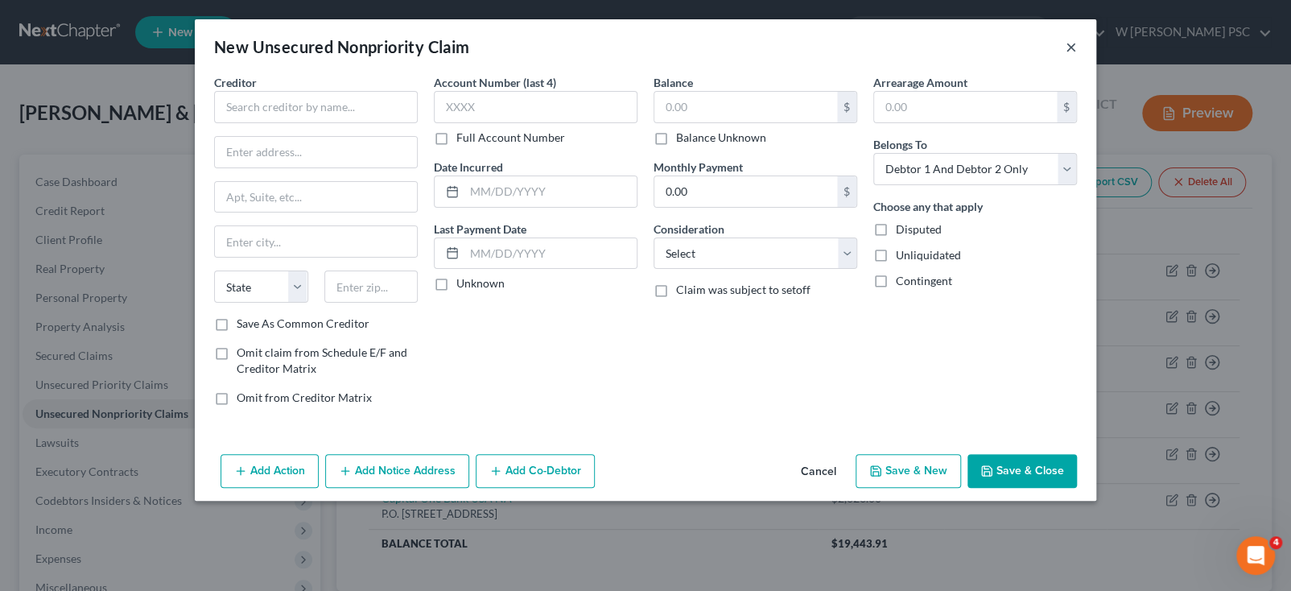
click at [1071, 51] on button "×" at bounding box center [1071, 46] width 11 height 19
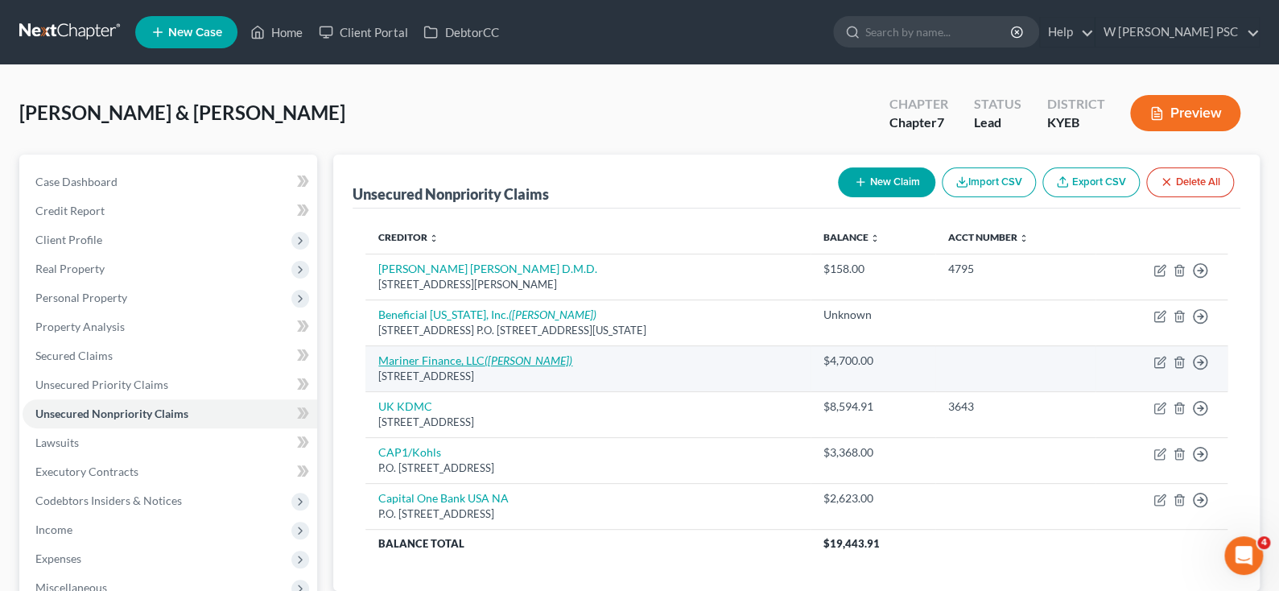
click at [572, 357] on icon "([PERSON_NAME])" at bounding box center [529, 360] width 88 height 14
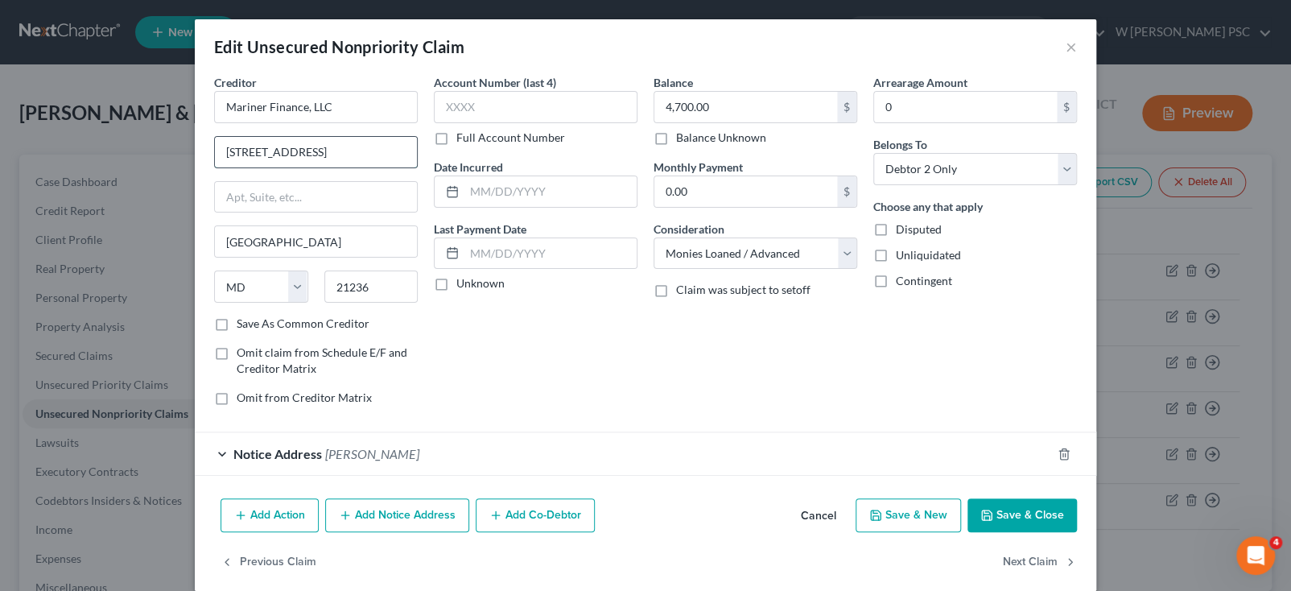
click at [266, 151] on input "[STREET_ADDRESS]" at bounding box center [316, 152] width 202 height 31
click at [1010, 525] on button "Save & Close" at bounding box center [1022, 515] width 109 height 34
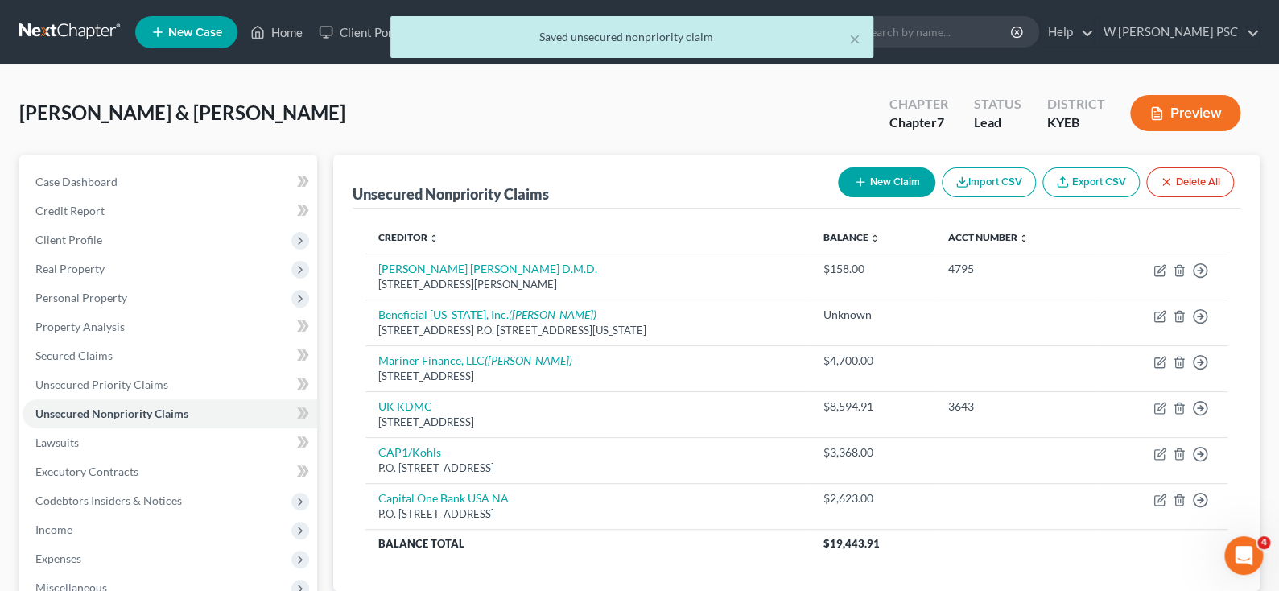
click at [899, 173] on button "New Claim" at bounding box center [886, 182] width 97 height 30
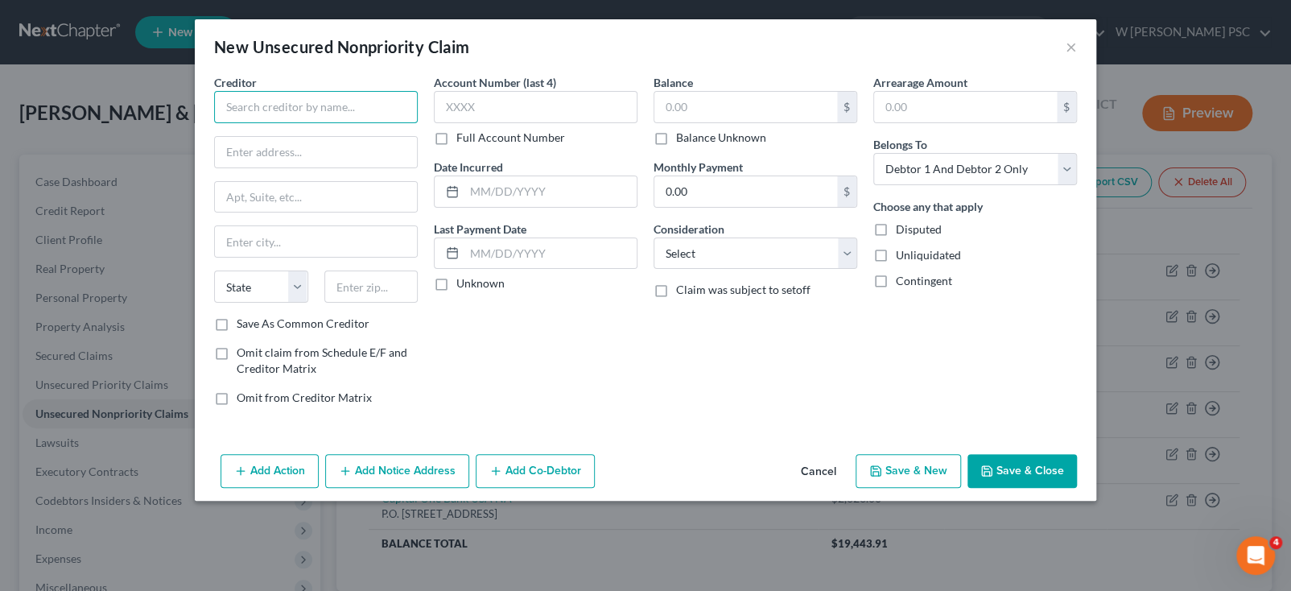
click at [269, 109] on input "text" at bounding box center [316, 107] width 204 height 32
click at [367, 283] on input "19176" at bounding box center [371, 286] width 94 height 32
click at [365, 284] on input "19176" at bounding box center [371, 286] width 94 height 32
click at [250, 238] on input "text" at bounding box center [316, 241] width 202 height 31
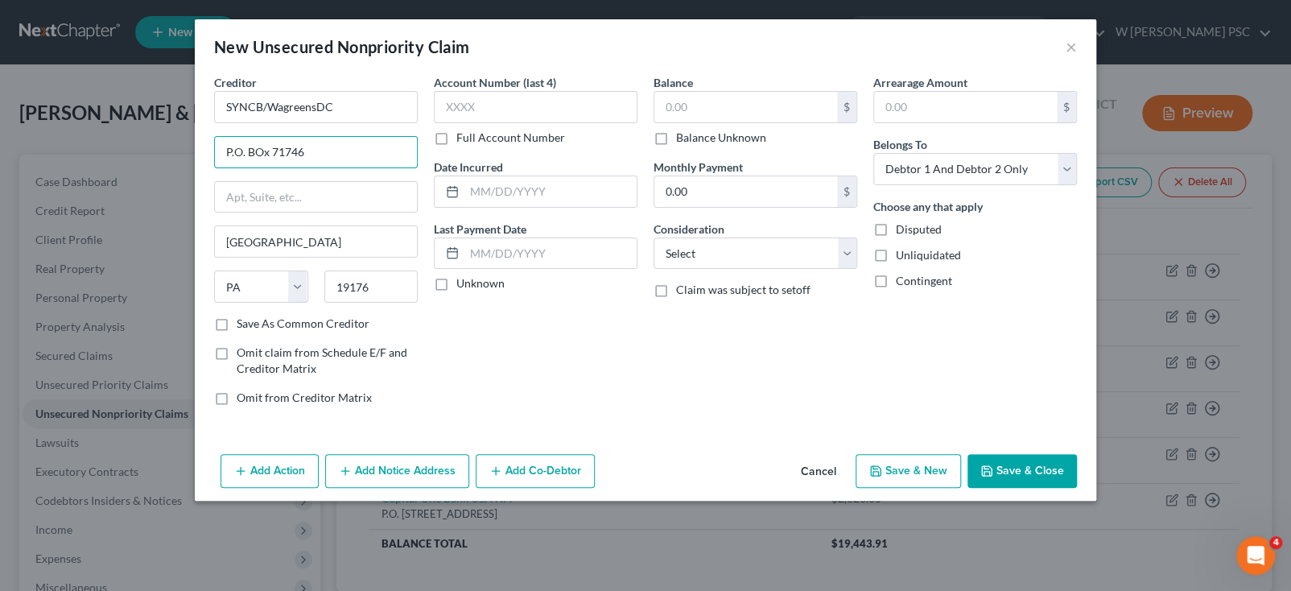
drag, startPoint x: 365, startPoint y: 148, endPoint x: 155, endPoint y: 154, distance: 210.2
click at [155, 154] on div "New Unsecured Nonpriority Claim × Creditor * SYNCB/WagreensDC P.O. BOx 71746 [G…" at bounding box center [645, 295] width 1291 height 591
click at [264, 155] on input "P.O. BOx 71746" at bounding box center [316, 152] width 202 height 31
paste input "P.O. BOx 71746"
drag, startPoint x: 390, startPoint y: 155, endPoint x: 248, endPoint y: 151, distance: 142.5
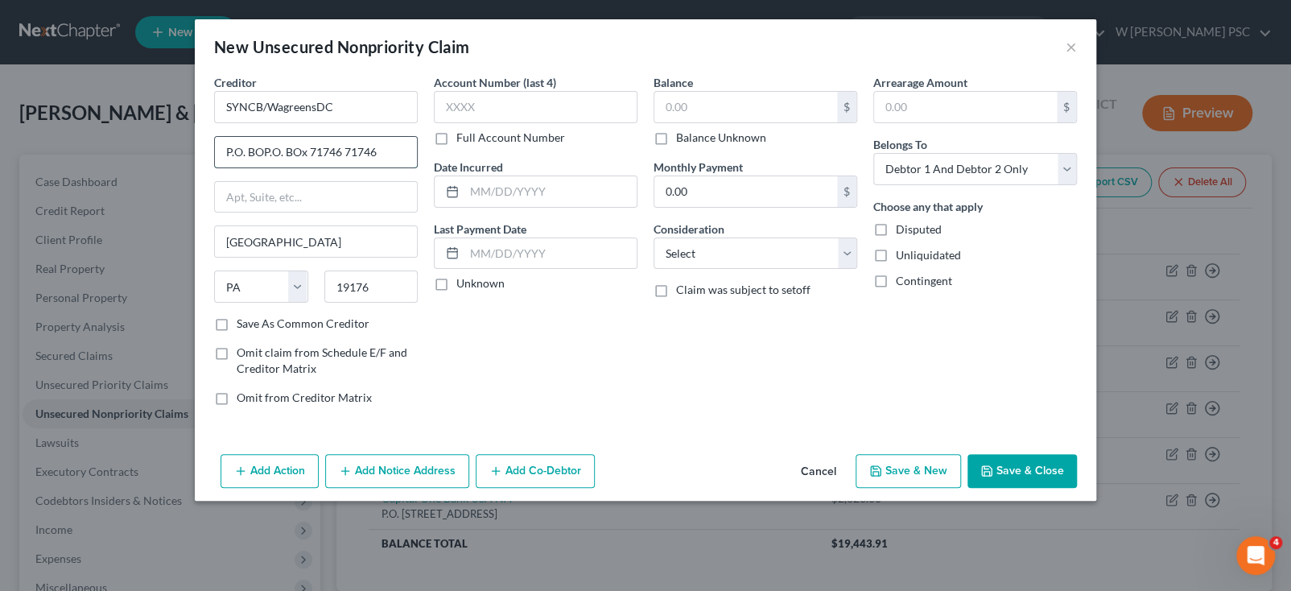
click at [248, 151] on input "P.O. BOP.O. BOx 71746 71746" at bounding box center [316, 152] width 202 height 31
drag, startPoint x: 247, startPoint y: 149, endPoint x: 337, endPoint y: 151, distance: 90.2
click at [337, 151] on input "P.O. BOP.O. BOx 71746 71746" at bounding box center [316, 152] width 202 height 31
click at [725, 118] on input "text" at bounding box center [745, 107] width 183 height 31
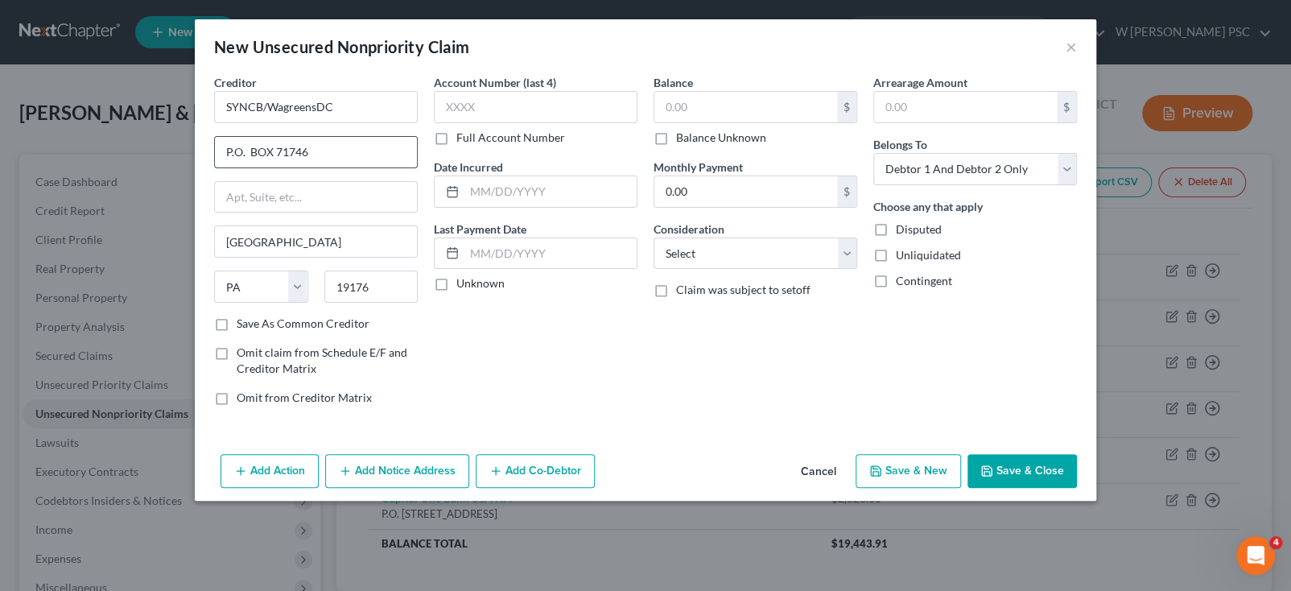
click at [272, 155] on input "P.O. BOX 71746" at bounding box center [316, 152] width 202 height 31
click at [680, 102] on input "text" at bounding box center [745, 107] width 183 height 31
click at [685, 108] on input "text" at bounding box center [745, 107] width 183 height 31
click at [721, 245] on select "Select Cable / Satellite Services Collection Agency Credit Card Debt Debt Couns…" at bounding box center [756, 253] width 204 height 32
click at [654, 237] on select "Select Cable / Satellite Services Collection Agency Credit Card Debt Debt Couns…" at bounding box center [756, 253] width 204 height 32
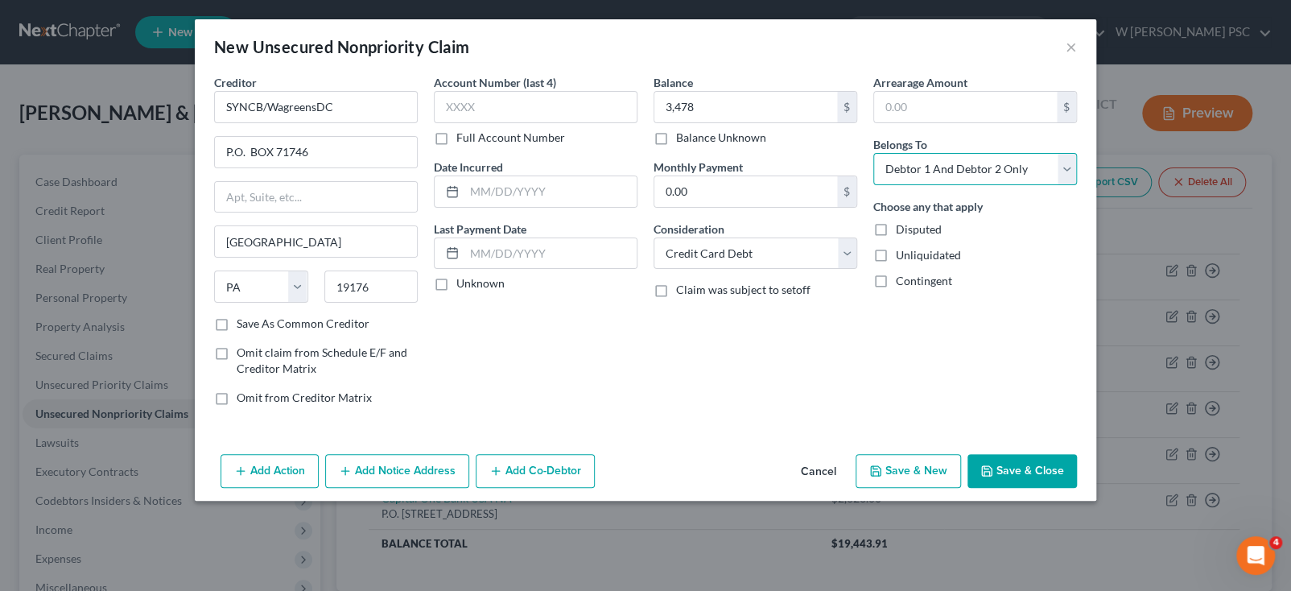
drag, startPoint x: 902, startPoint y: 163, endPoint x: 905, endPoint y: 175, distance: 12.5
click at [902, 163] on select "Select Debtor 1 Only Debtor 2 Only Debtor 1 And Debtor 2 Only At Least One Of T…" at bounding box center [975, 169] width 204 height 32
click at [873, 153] on select "Select Debtor 1 Only Debtor 2 Only Debtor 1 And Debtor 2 Only At Least One Of T…" at bounding box center [975, 169] width 204 height 32
click at [936, 464] on button "Save & New" at bounding box center [908, 471] width 105 height 34
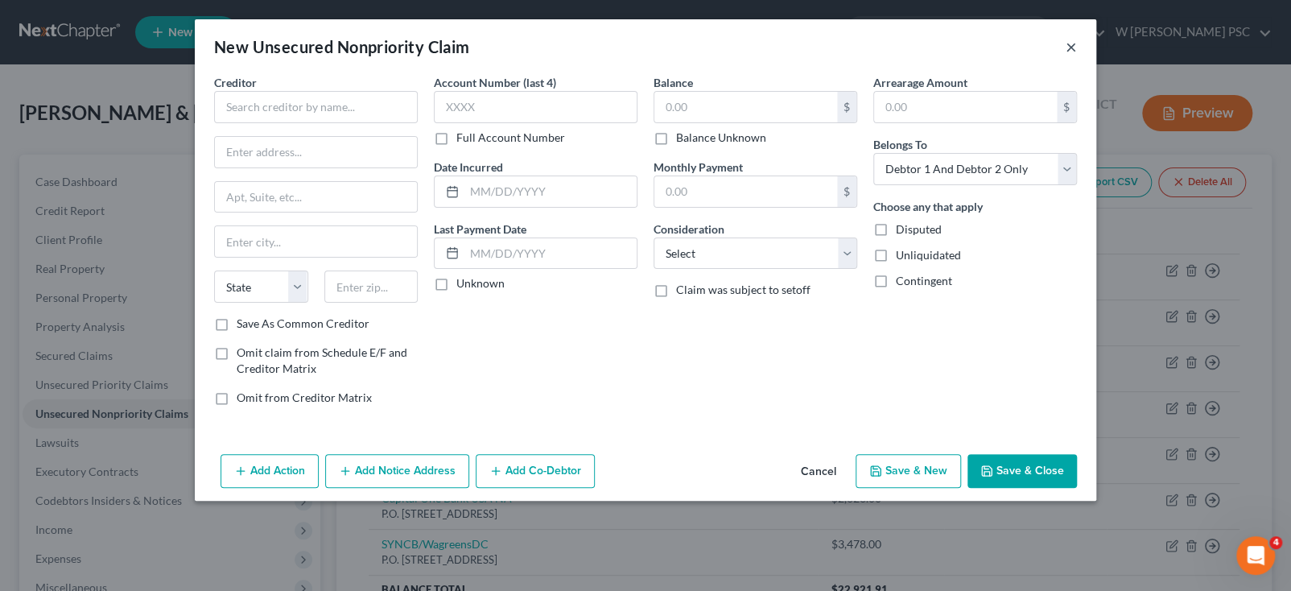
click at [1074, 44] on button "×" at bounding box center [1071, 46] width 11 height 19
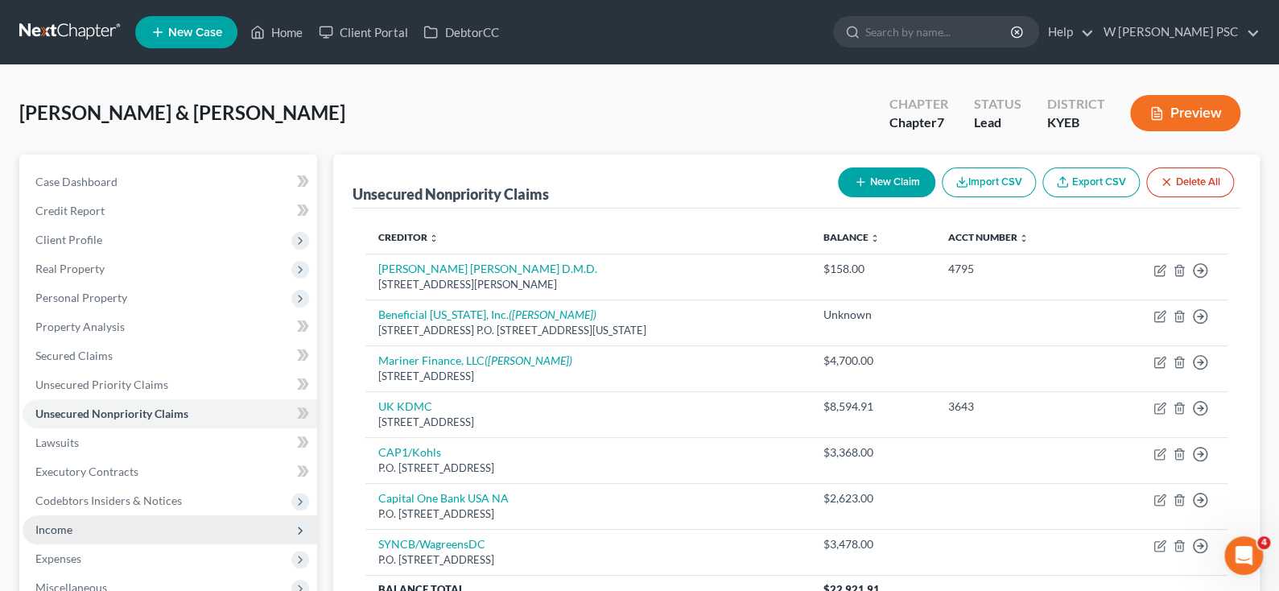
click at [81, 537] on span "Income" at bounding box center [170, 529] width 295 height 29
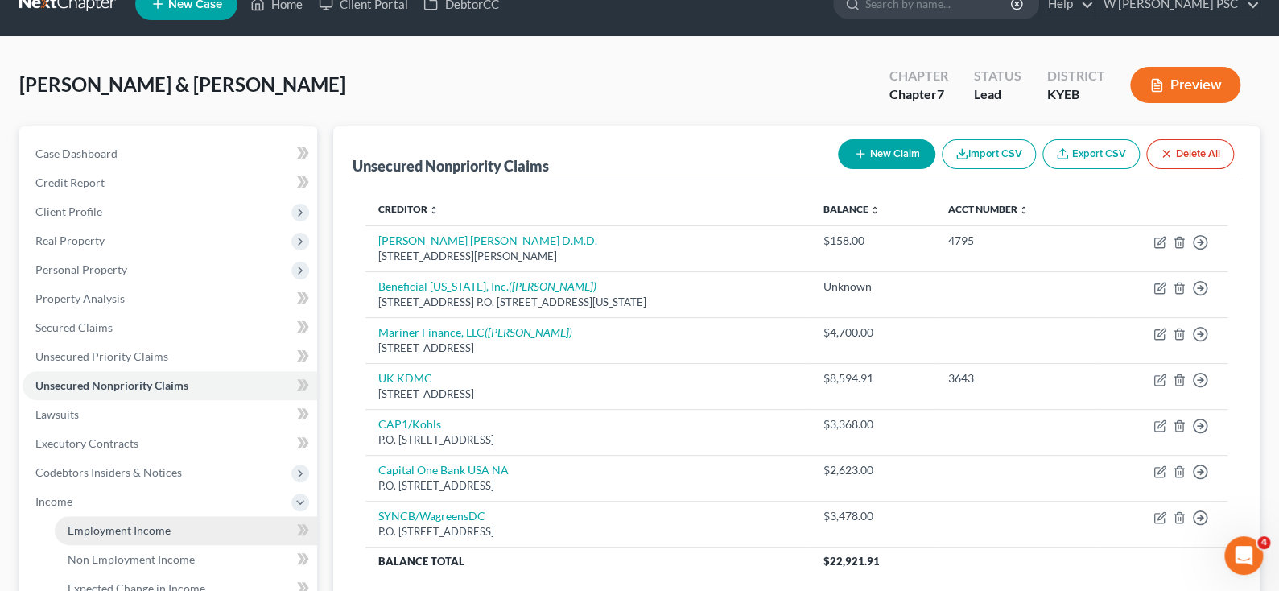
scroll to position [81, 0]
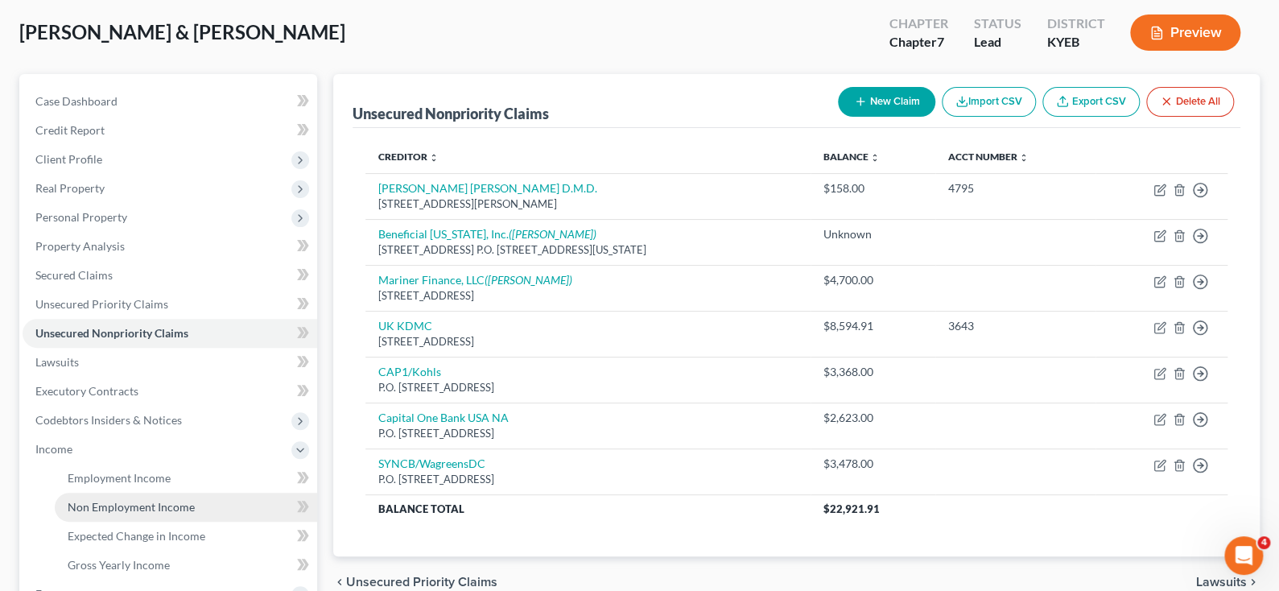
click at [97, 493] on link "Non Employment Income" at bounding box center [186, 507] width 262 height 29
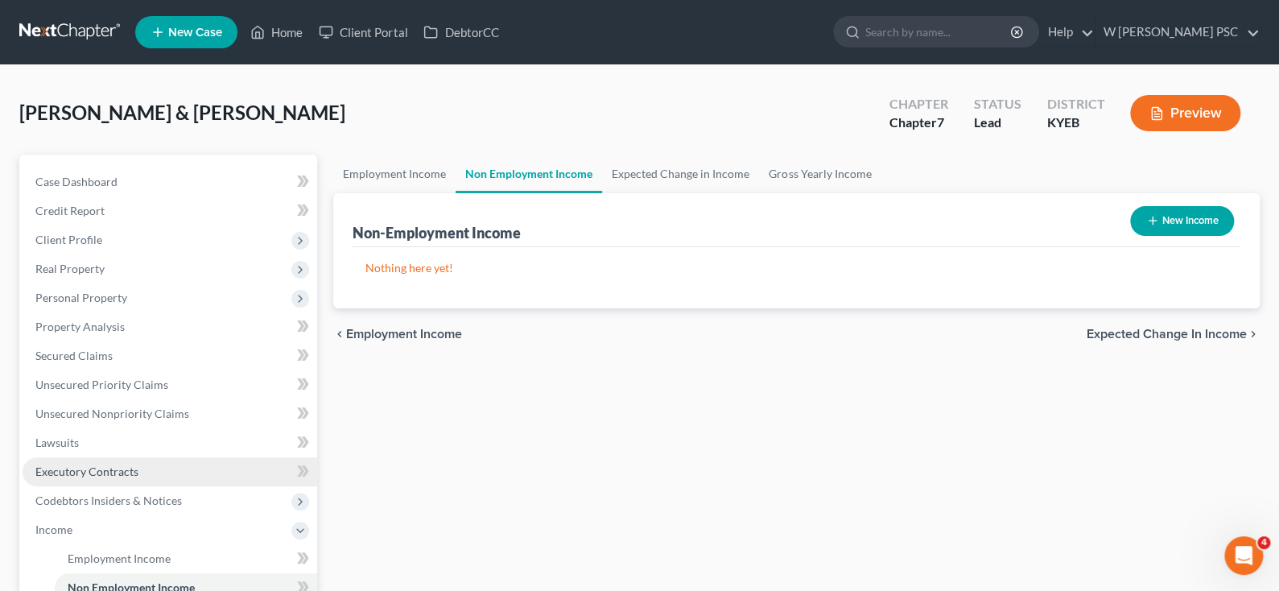
click at [98, 480] on link "Executory Contracts" at bounding box center [170, 471] width 295 height 29
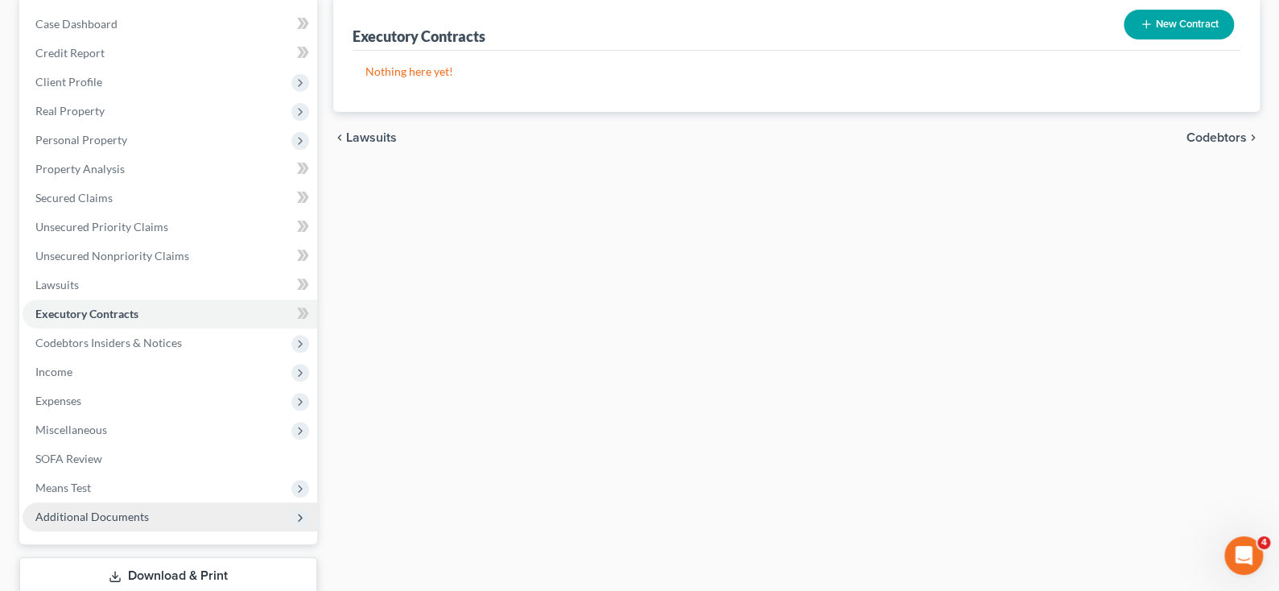
scroll to position [161, 0]
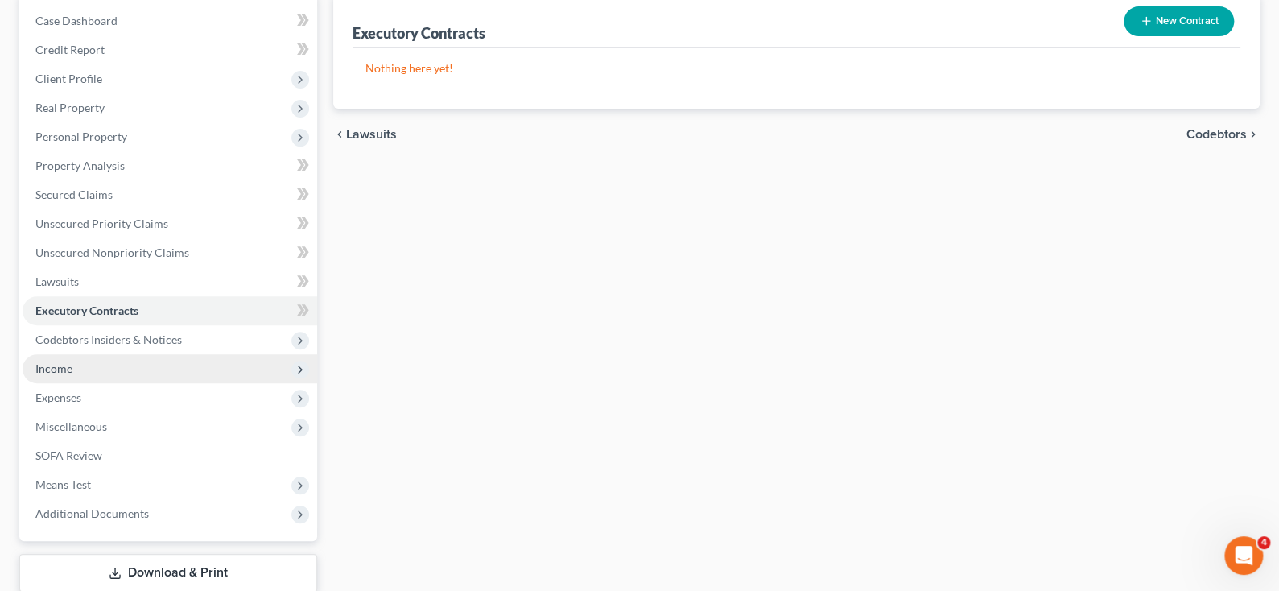
click at [63, 362] on span "Income" at bounding box center [53, 368] width 37 height 14
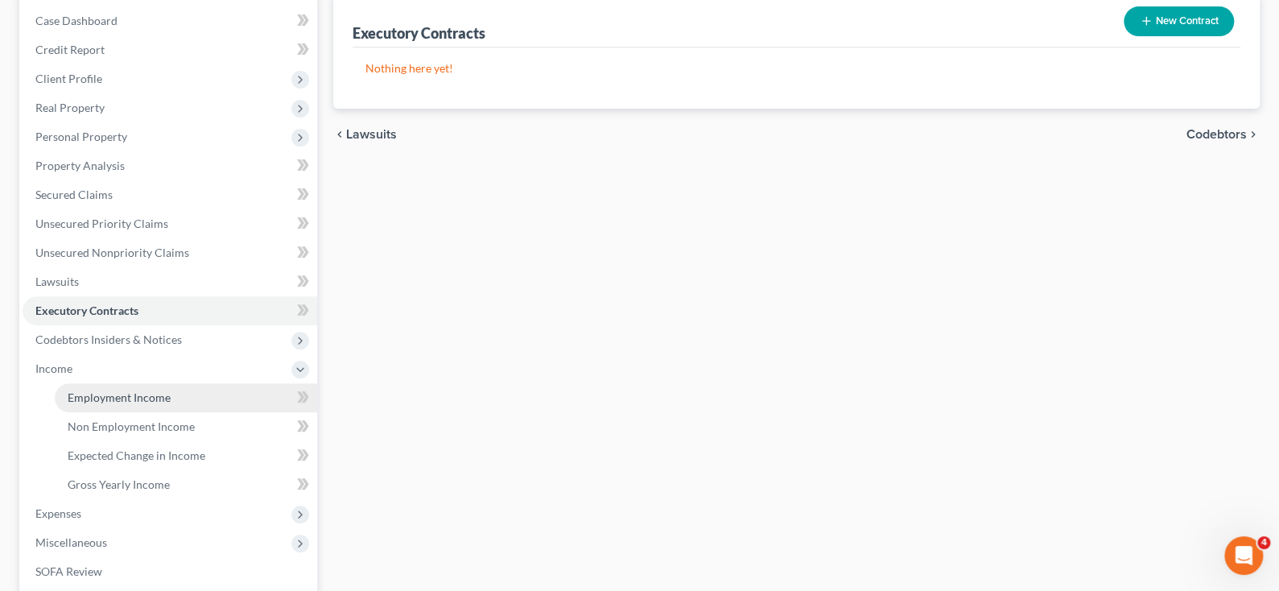
click at [70, 405] on link "Employment Income" at bounding box center [186, 397] width 262 height 29
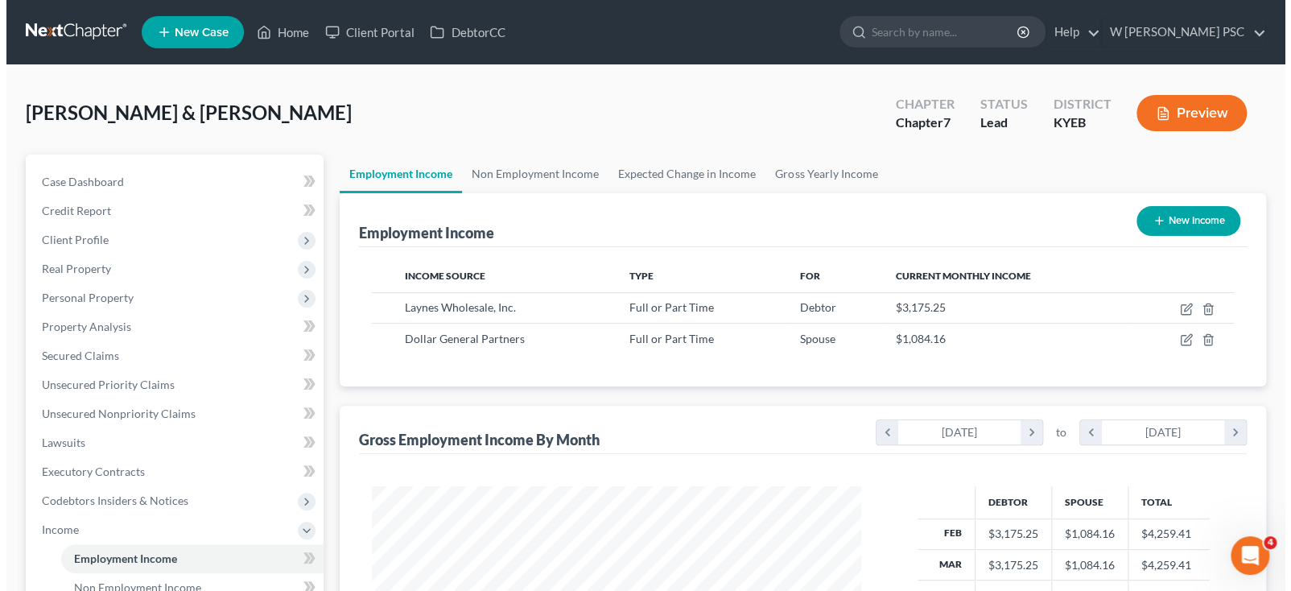
scroll to position [287, 521]
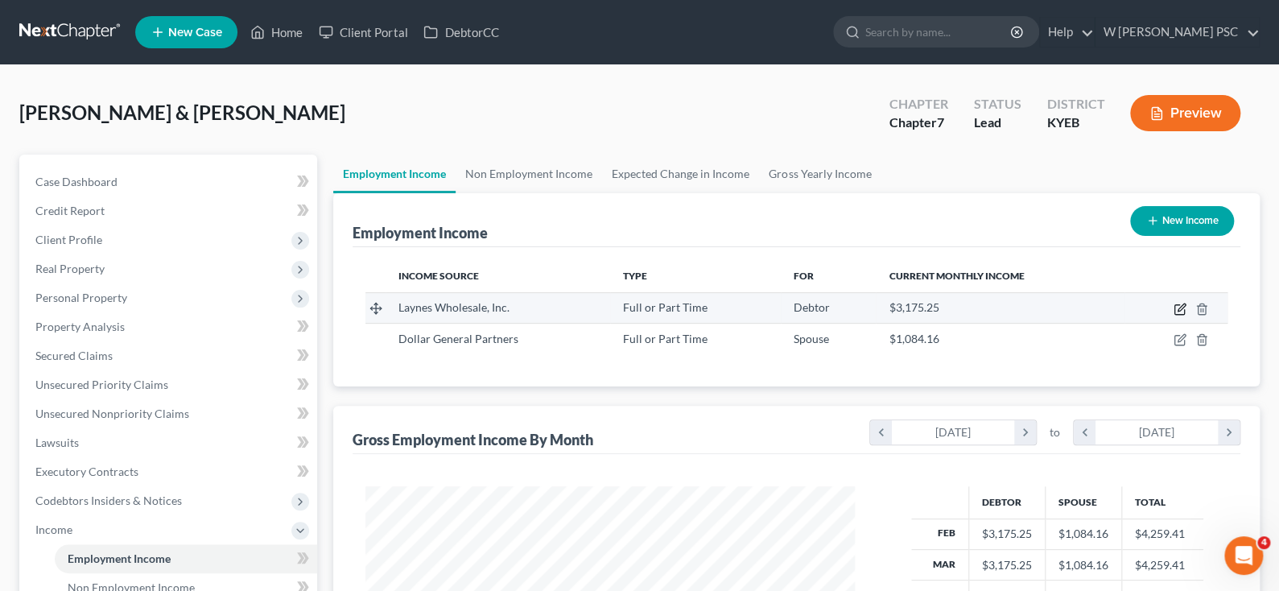
click at [1179, 303] on icon "button" at bounding box center [1180, 309] width 13 height 13
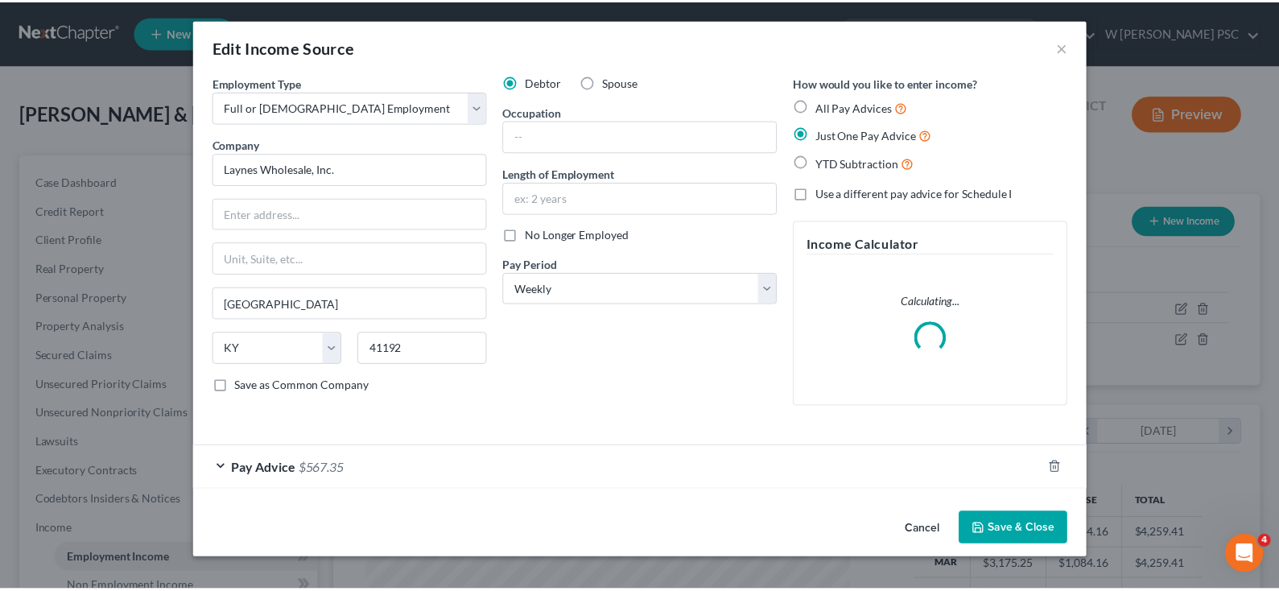
scroll to position [287, 526]
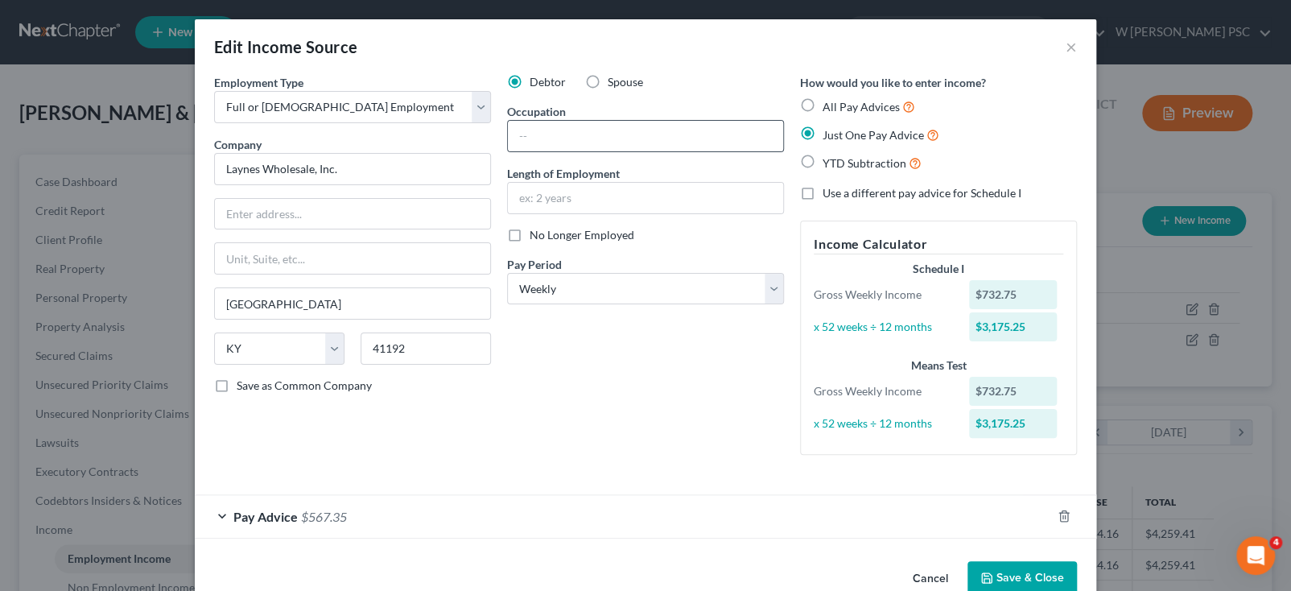
click at [651, 151] on div at bounding box center [645, 136] width 277 height 32
click at [650, 139] on input "text" at bounding box center [645, 136] width 275 height 31
click at [1013, 568] on button "Save & Close" at bounding box center [1022, 578] width 109 height 34
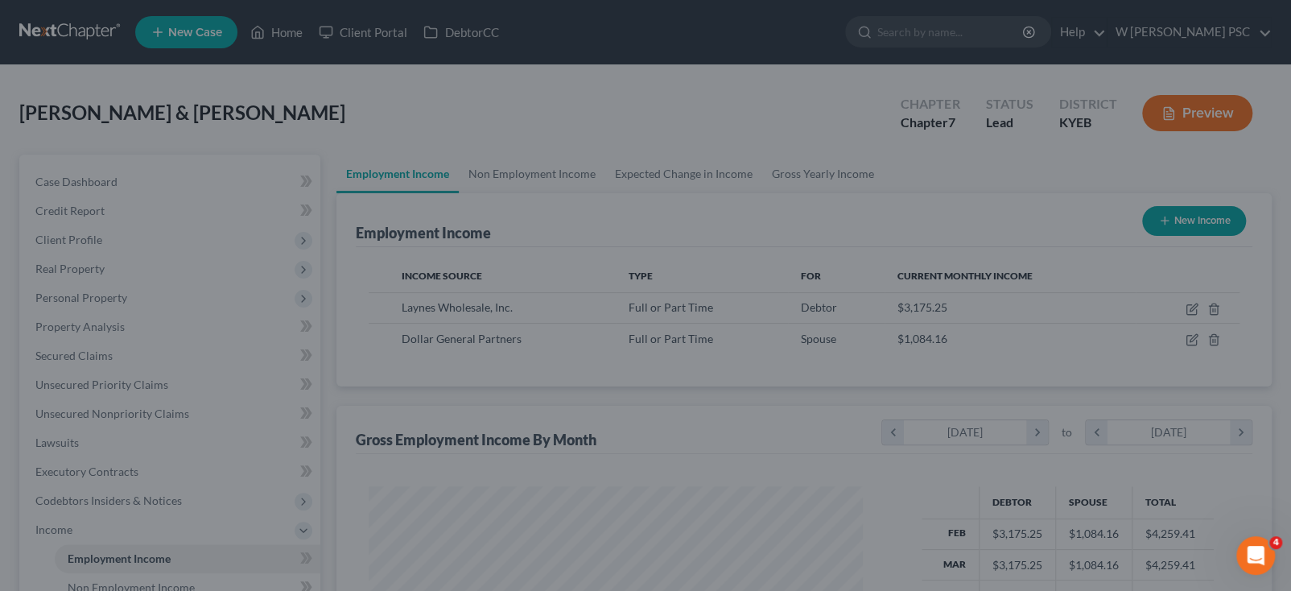
scroll to position [804727, 804493]
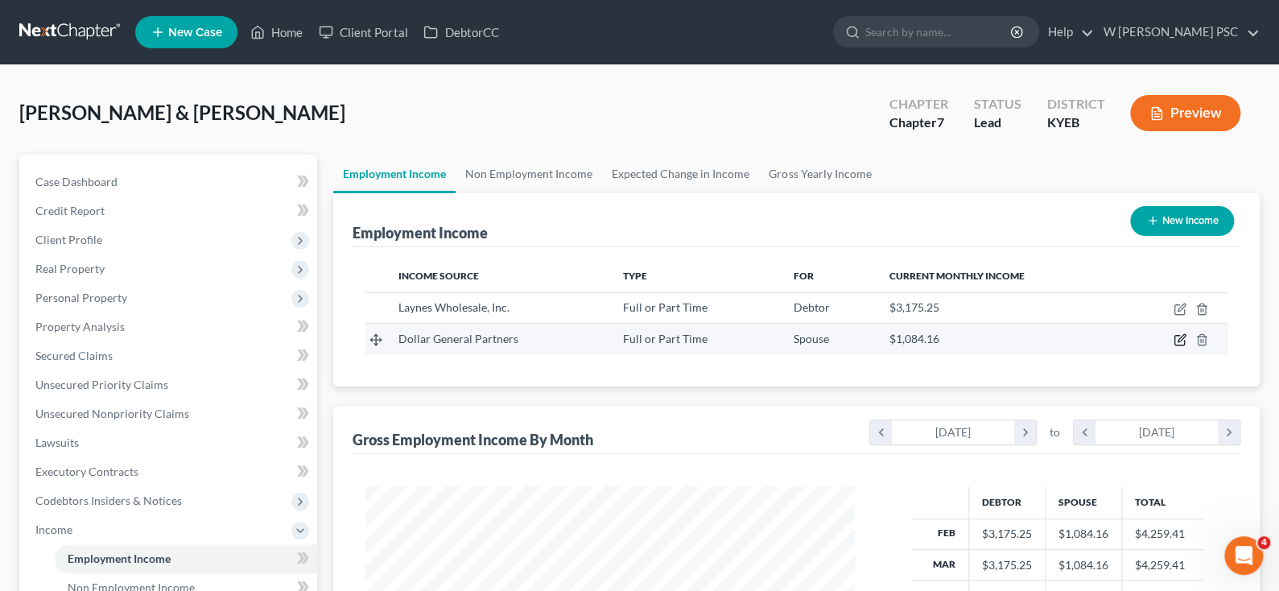
click at [1175, 335] on icon "button" at bounding box center [1180, 339] width 13 height 13
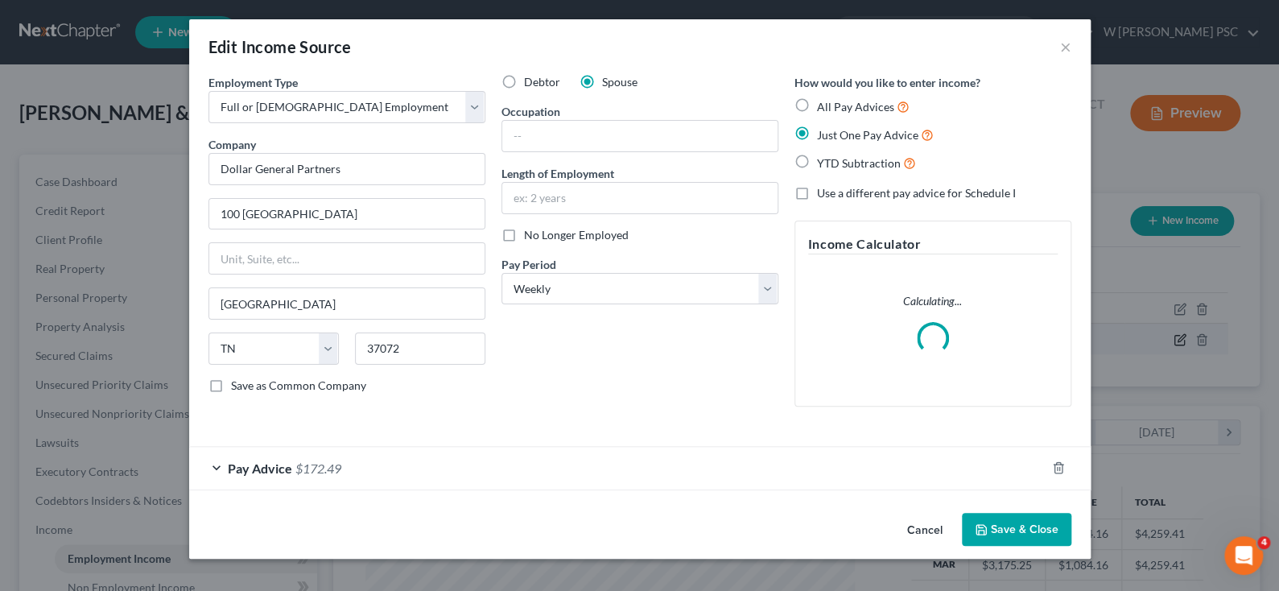
scroll to position [287, 526]
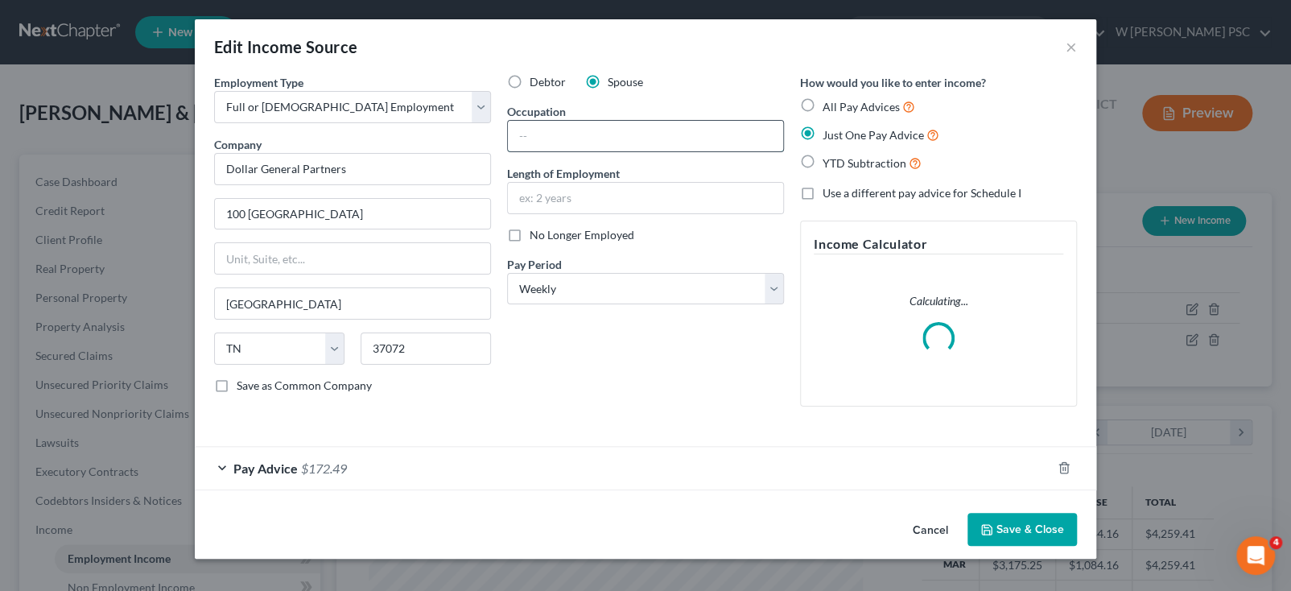
click at [588, 143] on input "text" at bounding box center [645, 136] width 275 height 31
click at [1005, 521] on button "Save & Close" at bounding box center [1022, 530] width 109 height 34
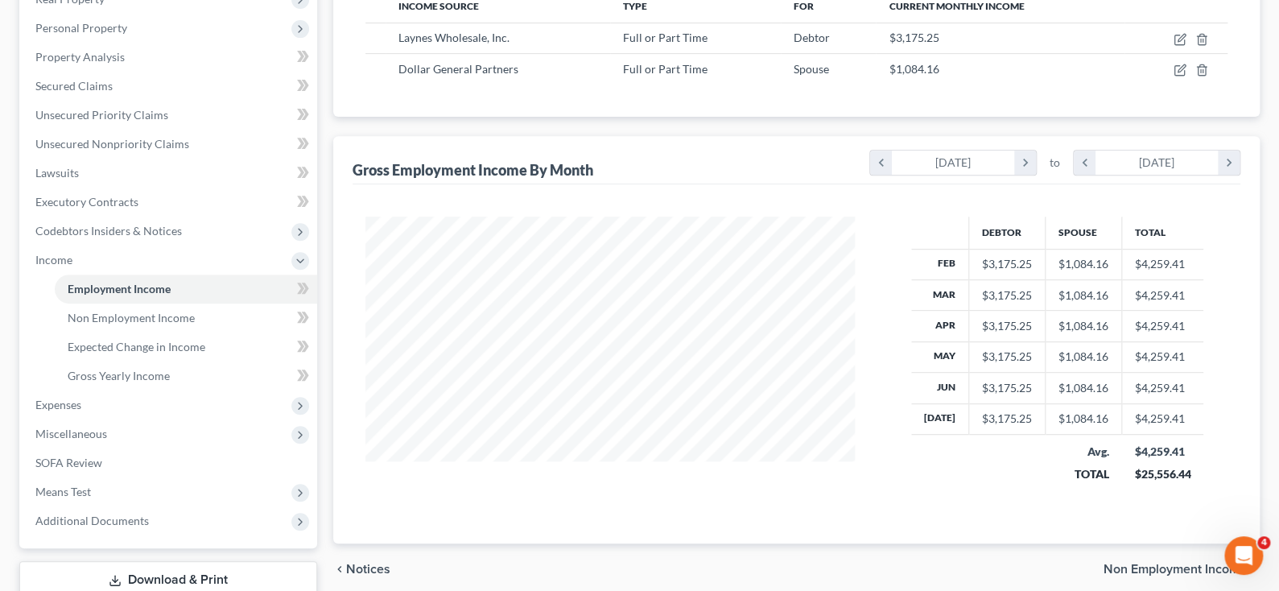
scroll to position [241, 0]
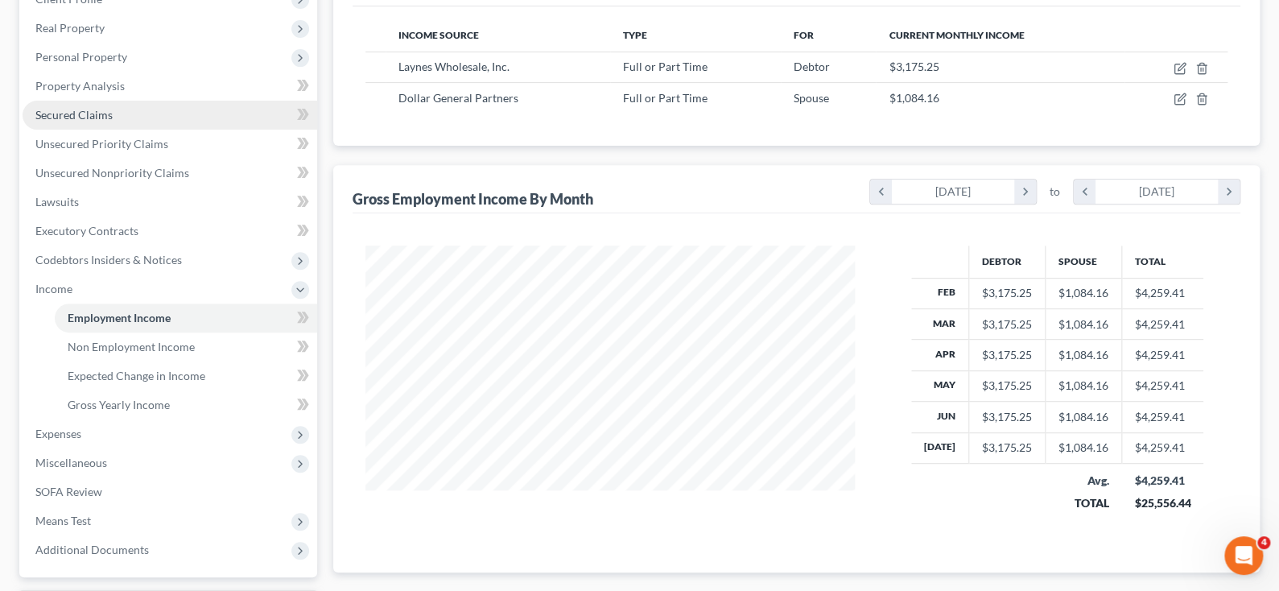
click at [96, 112] on span "Secured Claims" at bounding box center [73, 115] width 77 height 14
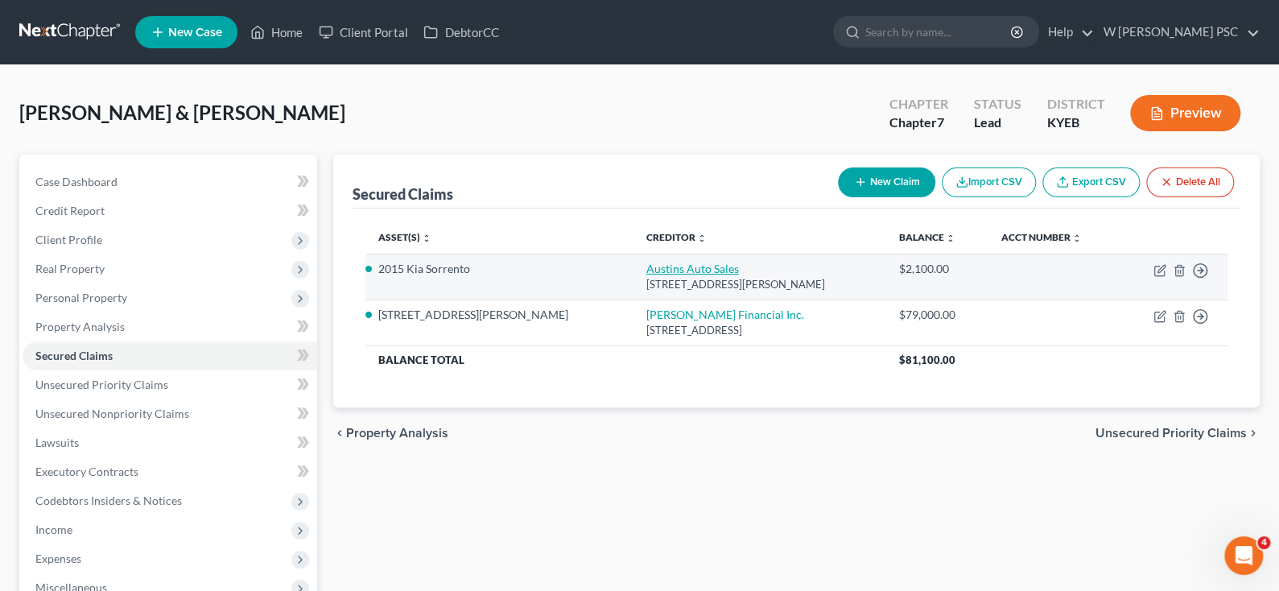
click at [646, 264] on link "Austins Auto Sales" at bounding box center [692, 269] width 93 height 14
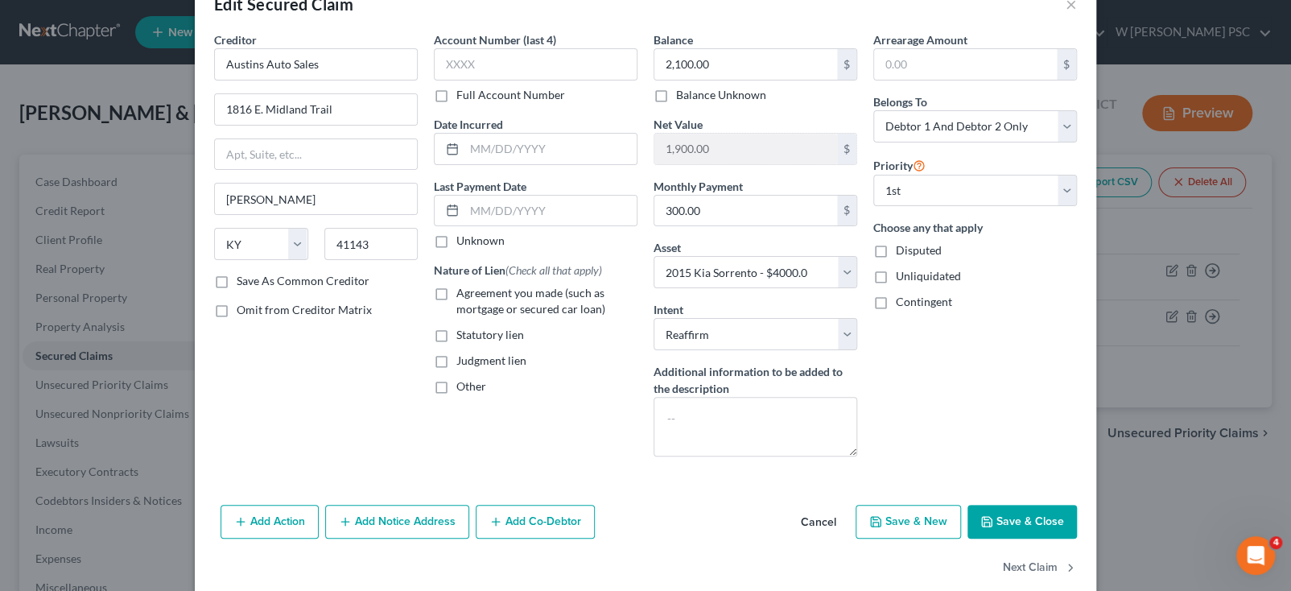
scroll to position [66, 0]
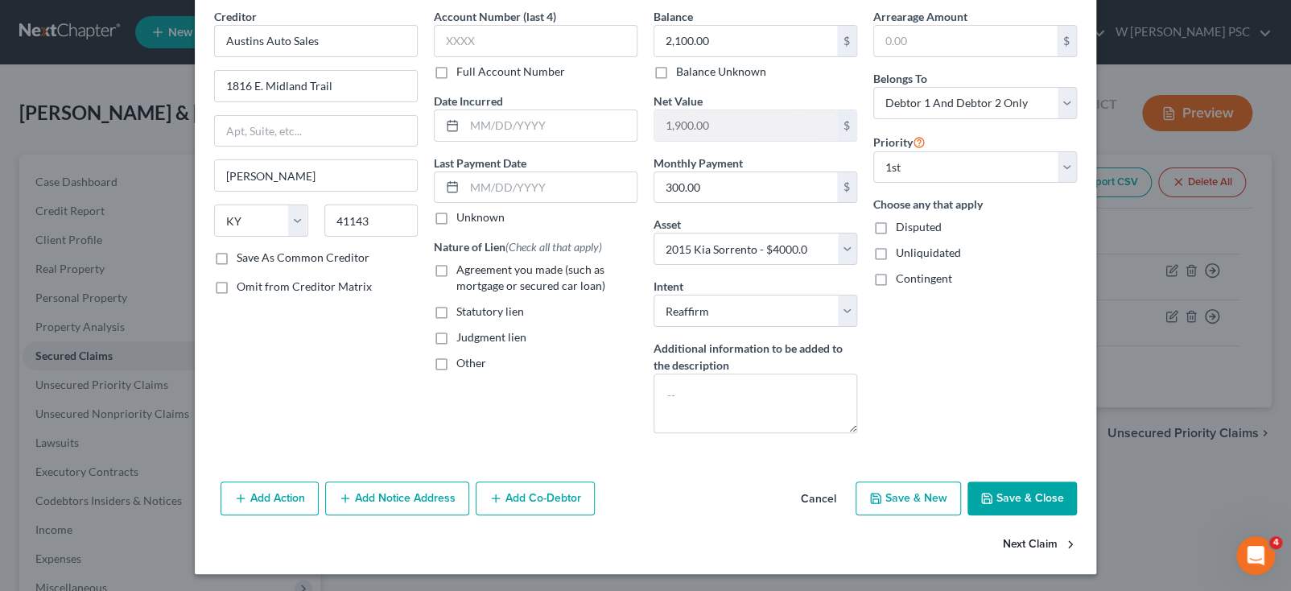
click at [1033, 537] on button "Next Claim" at bounding box center [1040, 545] width 74 height 34
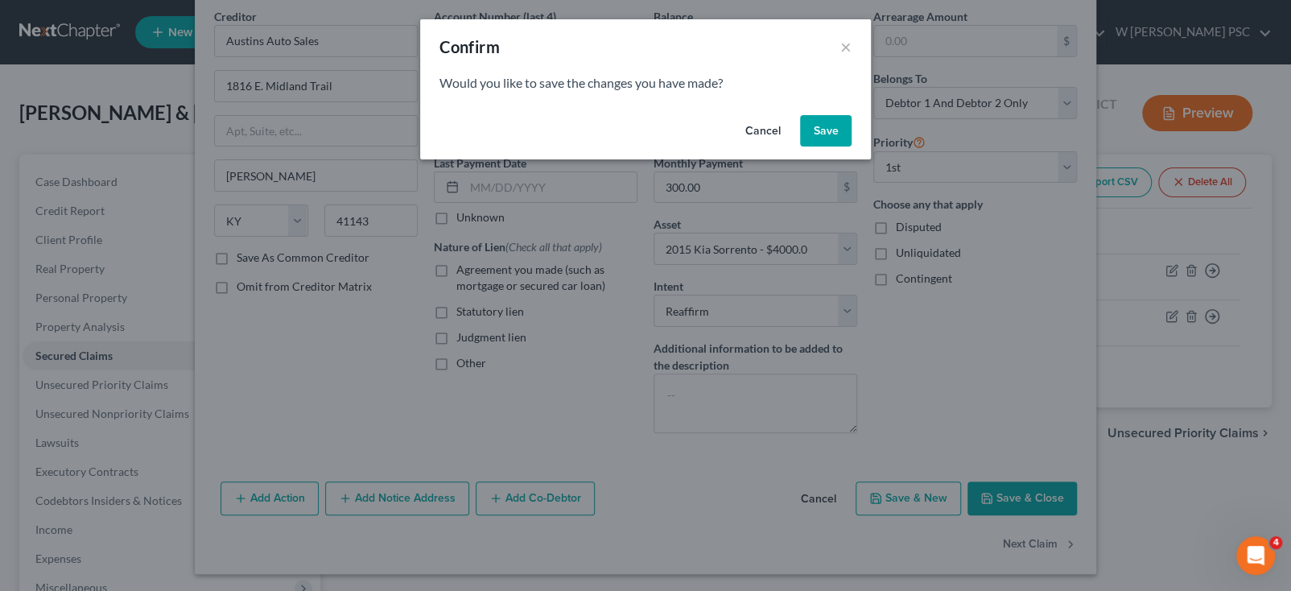
click at [749, 123] on button "Cancel" at bounding box center [763, 131] width 61 height 32
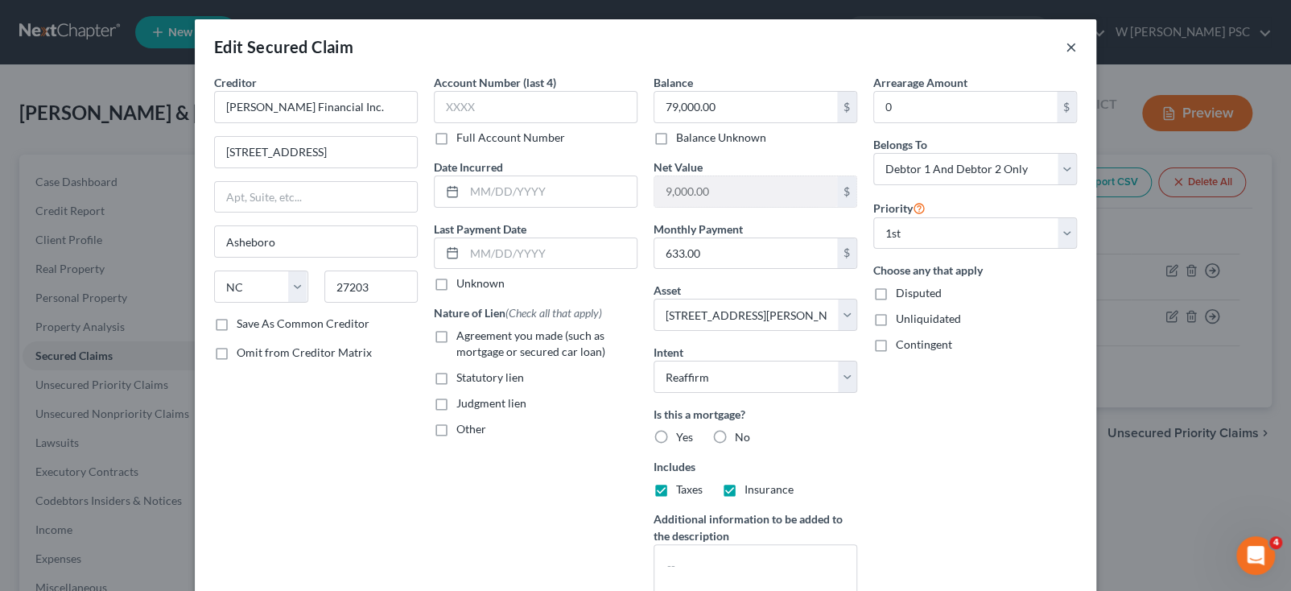
click at [1066, 48] on button "×" at bounding box center [1071, 46] width 11 height 19
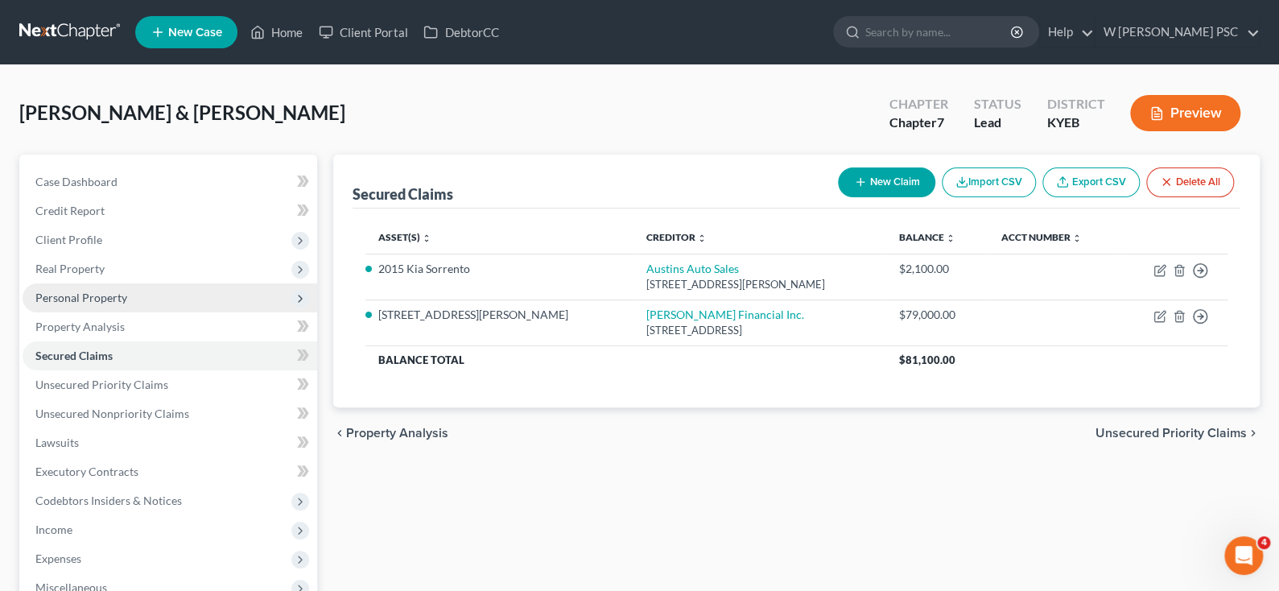
click at [100, 300] on span "Personal Property" at bounding box center [81, 298] width 92 height 14
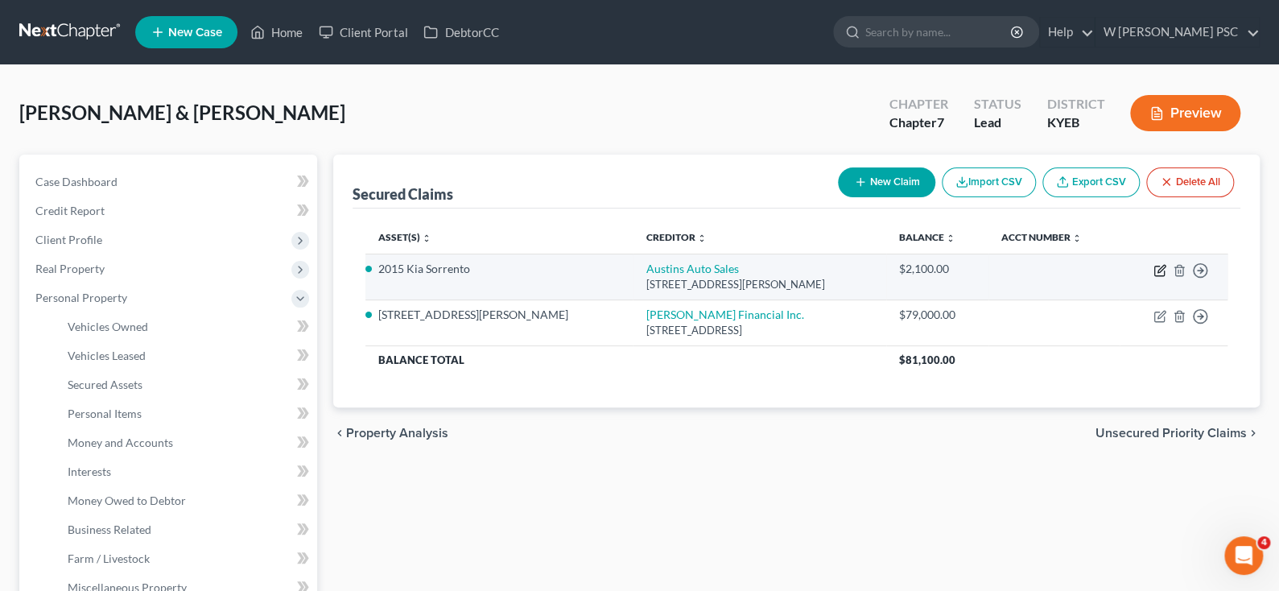
click at [1156, 266] on icon "button" at bounding box center [1159, 271] width 10 height 10
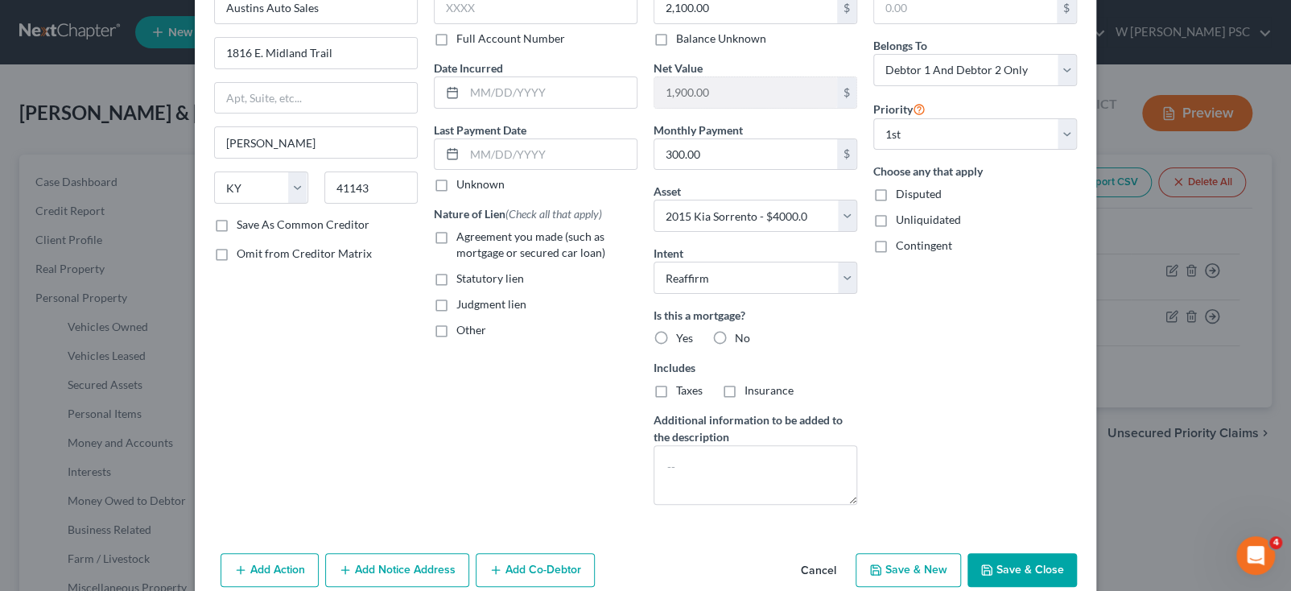
scroll to position [171, 0]
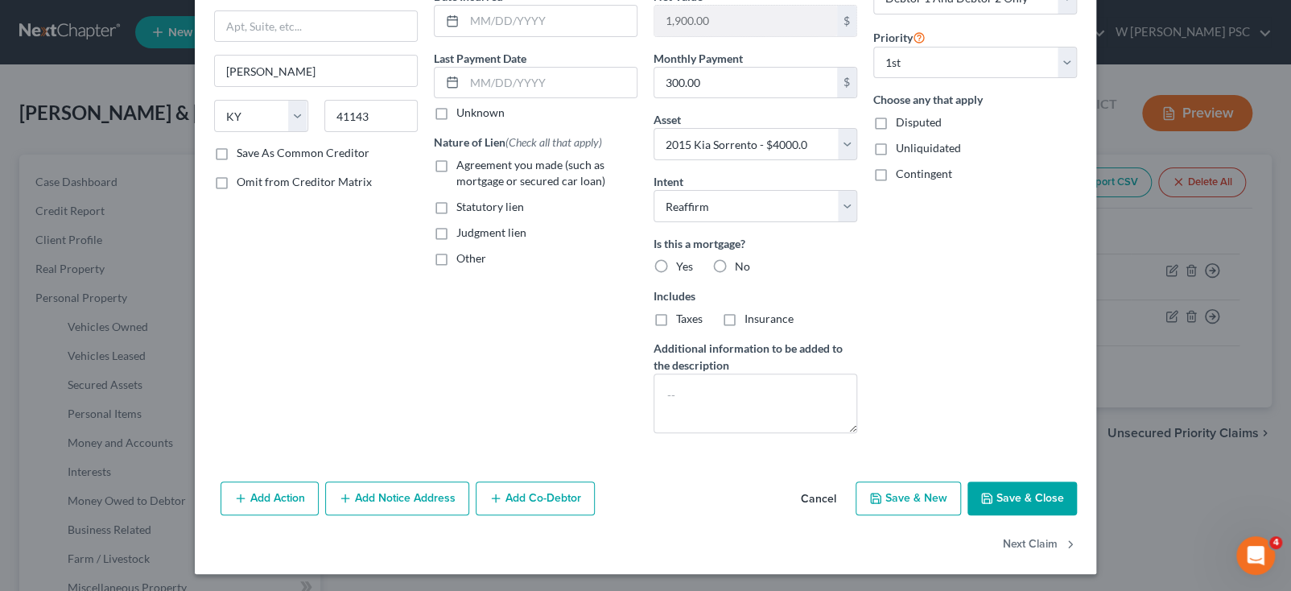
click at [1005, 497] on button "Save & Close" at bounding box center [1022, 498] width 109 height 34
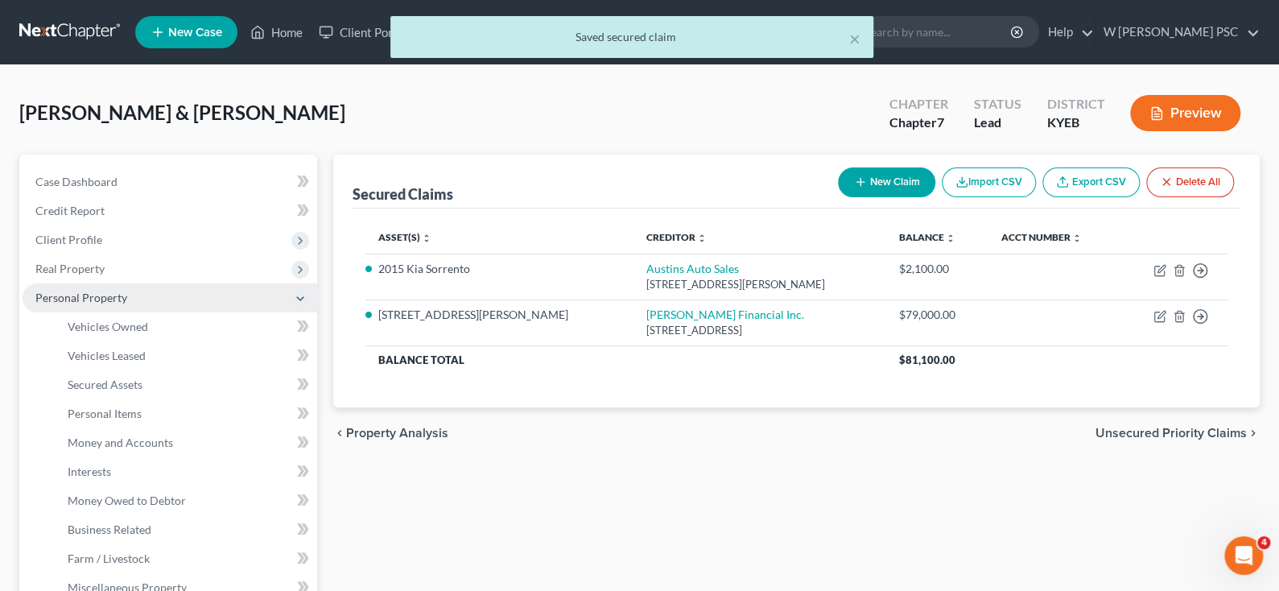
click at [88, 295] on span "Personal Property" at bounding box center [81, 298] width 92 height 14
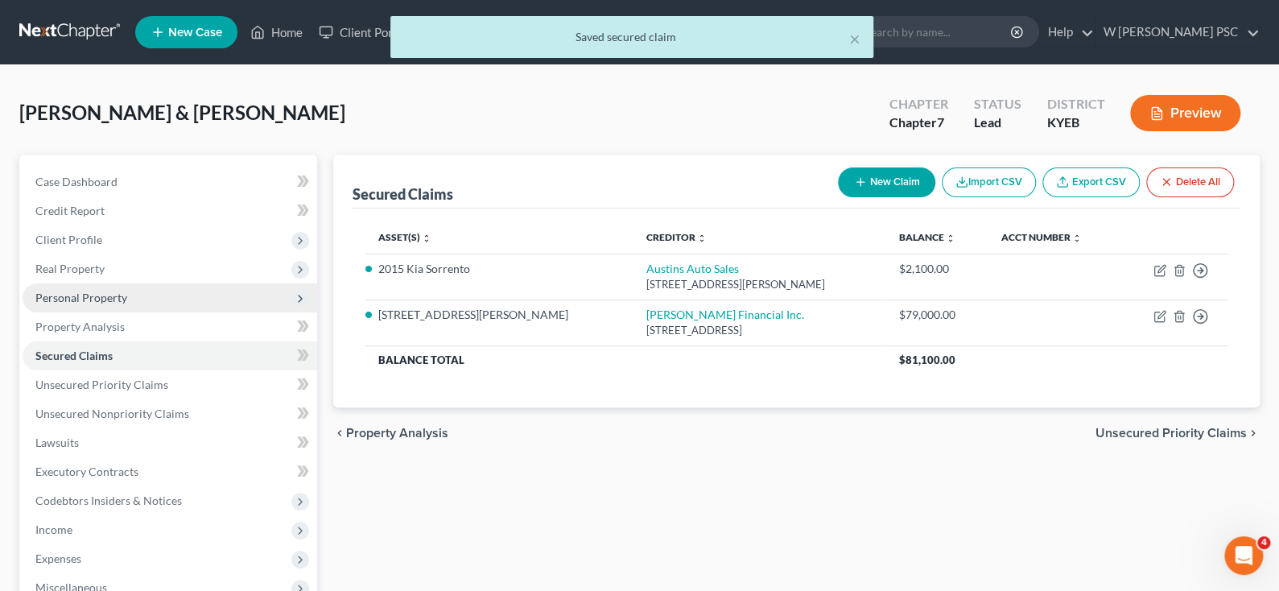
click at [109, 297] on span "Personal Property" at bounding box center [81, 298] width 92 height 14
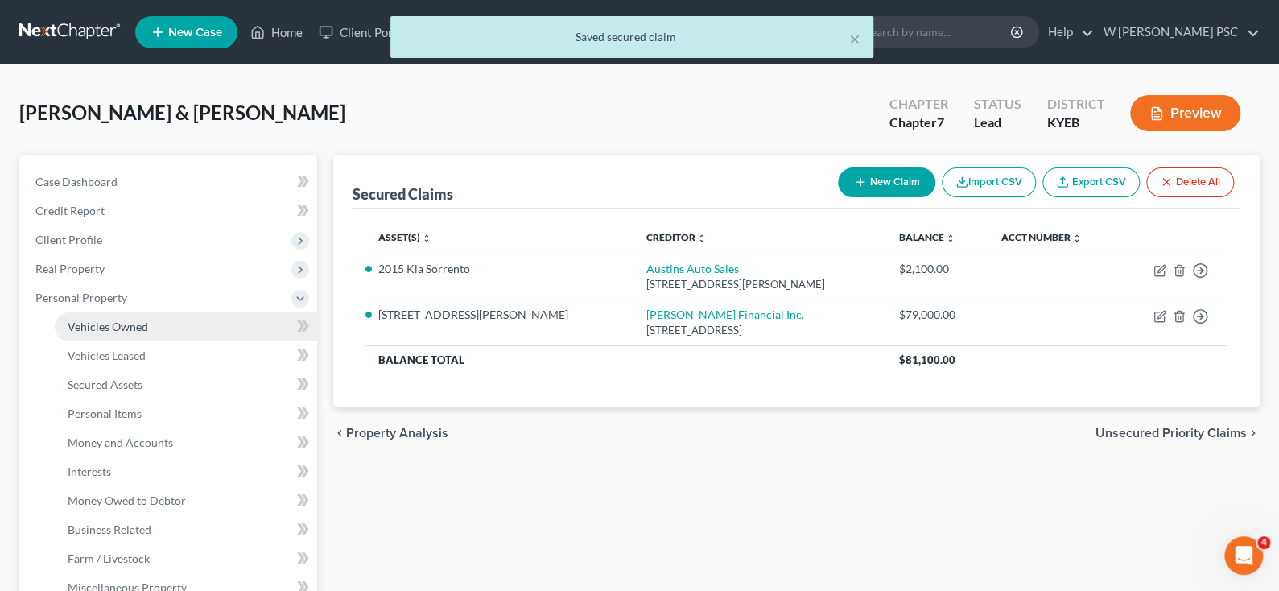
click at [114, 325] on span "Vehicles Owned" at bounding box center [108, 327] width 81 height 14
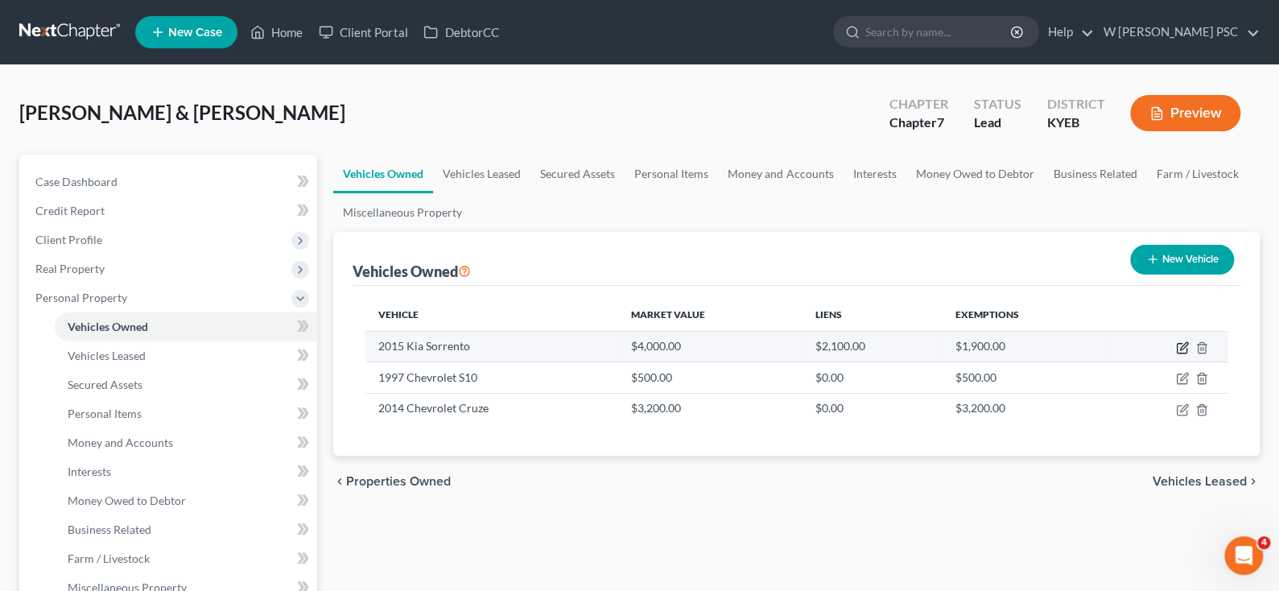
click at [1182, 343] on icon "button" at bounding box center [1182, 347] width 13 height 13
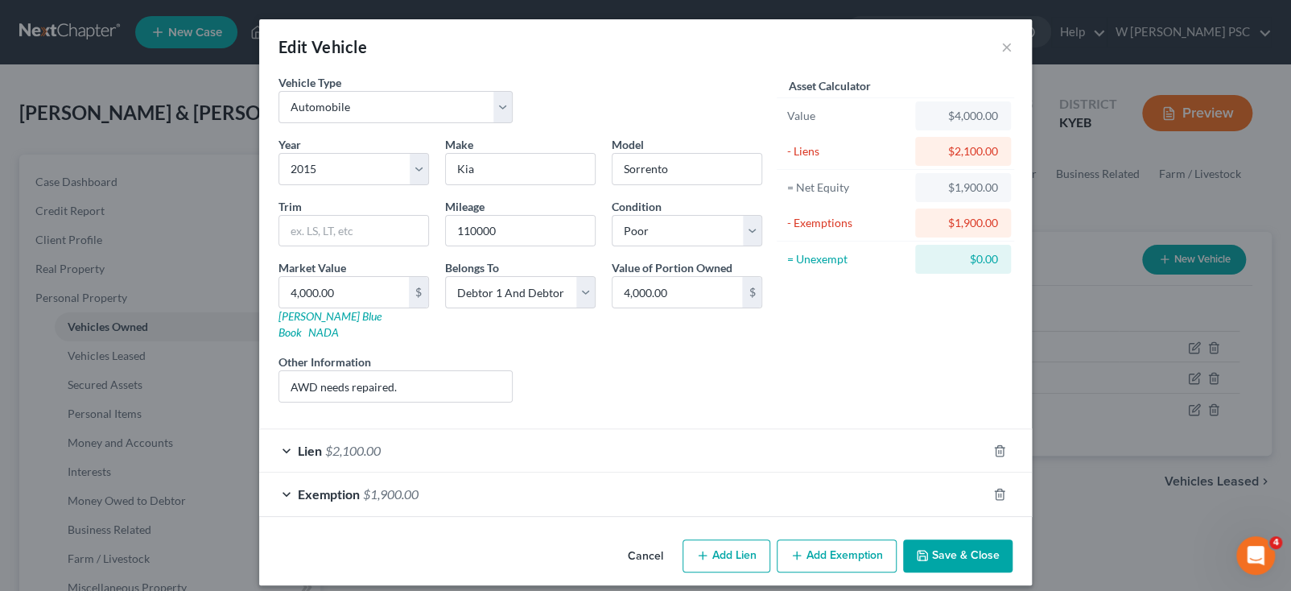
click at [533, 438] on div "Lien $2,100.00" at bounding box center [623, 450] width 728 height 43
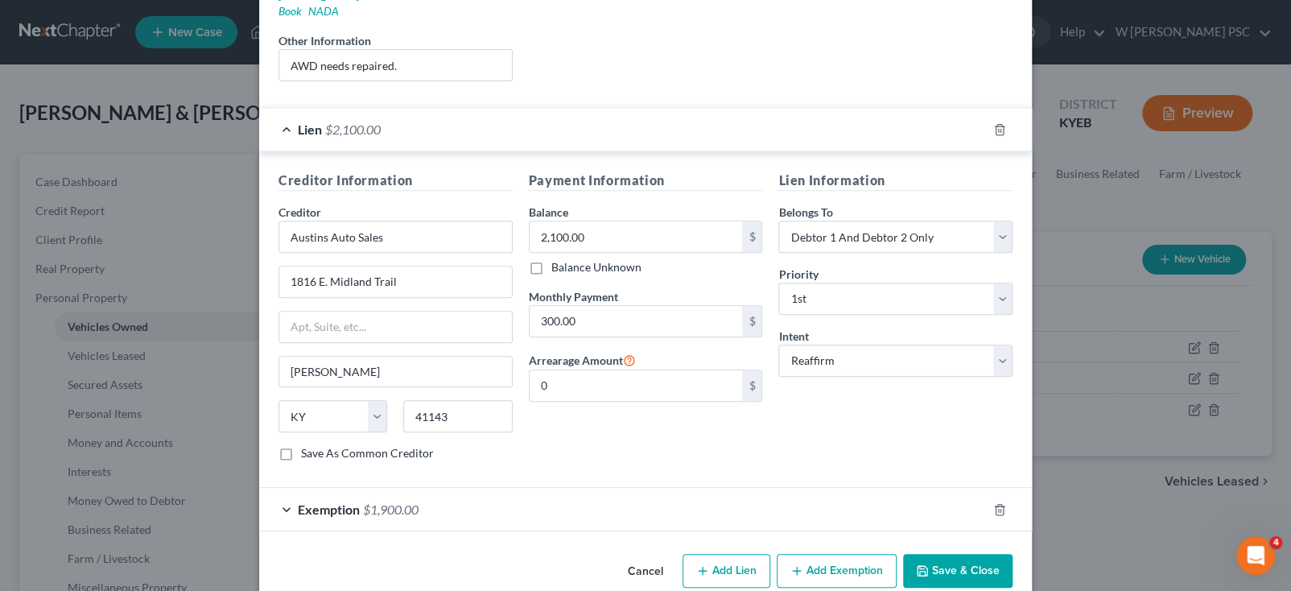
scroll to position [330, 0]
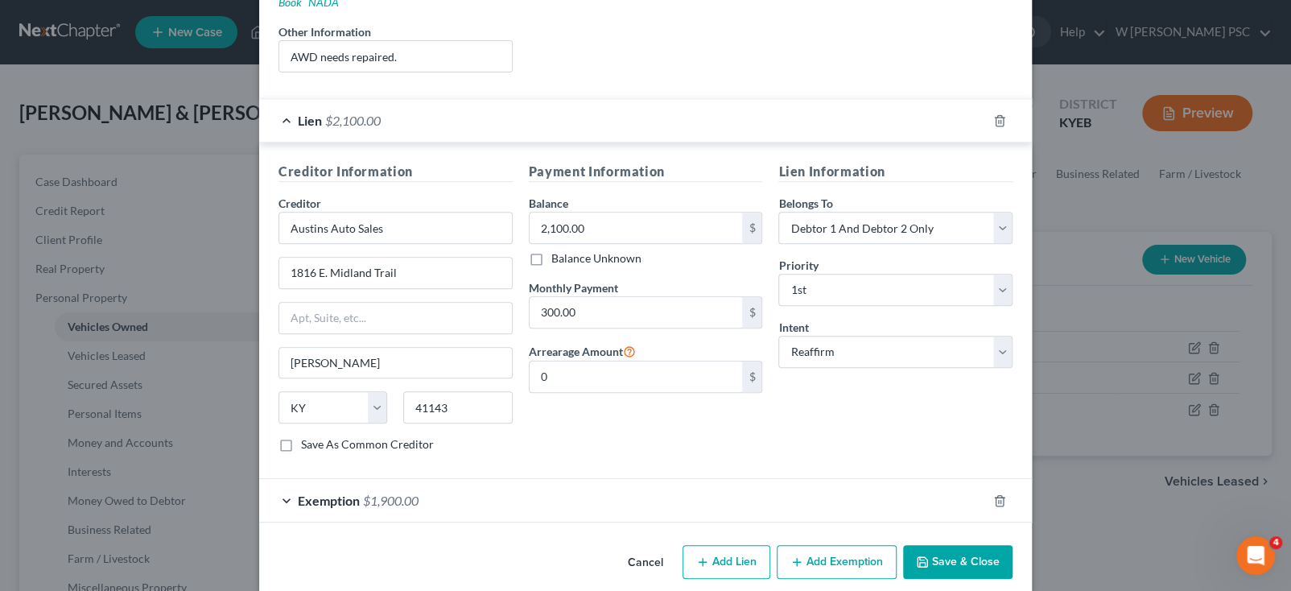
click at [555, 479] on div "Exemption $1,900.00" at bounding box center [623, 500] width 728 height 43
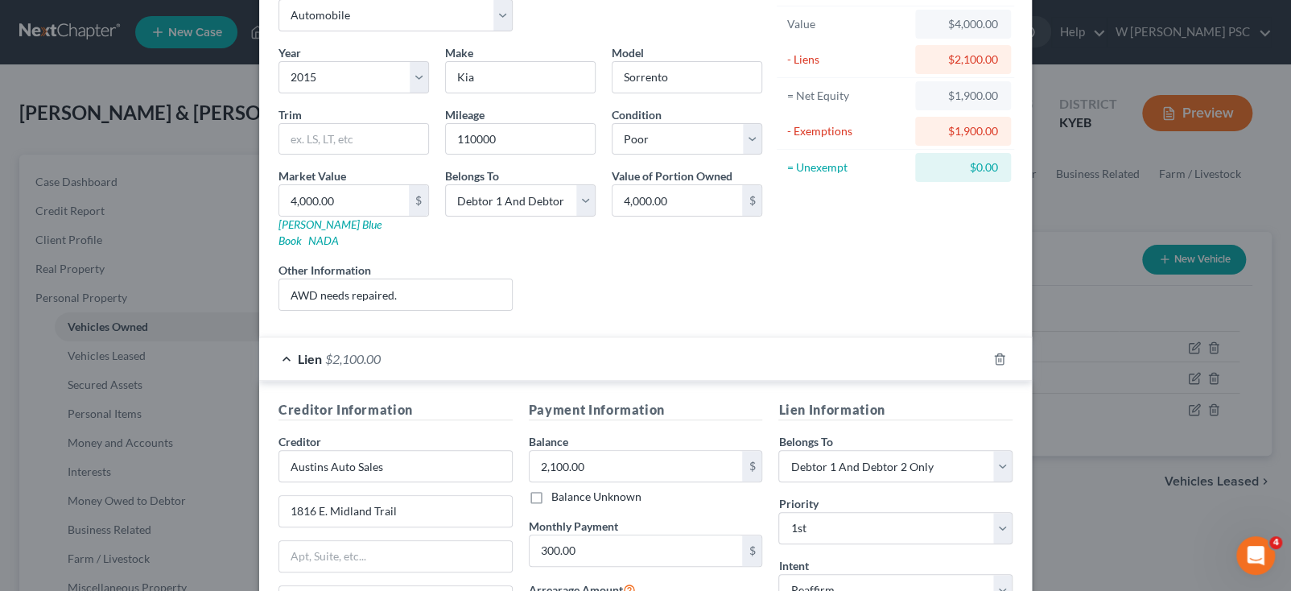
scroll to position [89, 0]
click at [627, 205] on input "4,000.00" at bounding box center [678, 203] width 130 height 31
click at [621, 203] on input "4,000.00" at bounding box center [678, 203] width 130 height 31
click at [679, 453] on input "2,100.00" at bounding box center [636, 468] width 213 height 31
click at [689, 495] on div "Payment Information Balance 2,100.00 $ Balance Unknown Balance Undetermined 2,1…" at bounding box center [646, 554] width 250 height 303
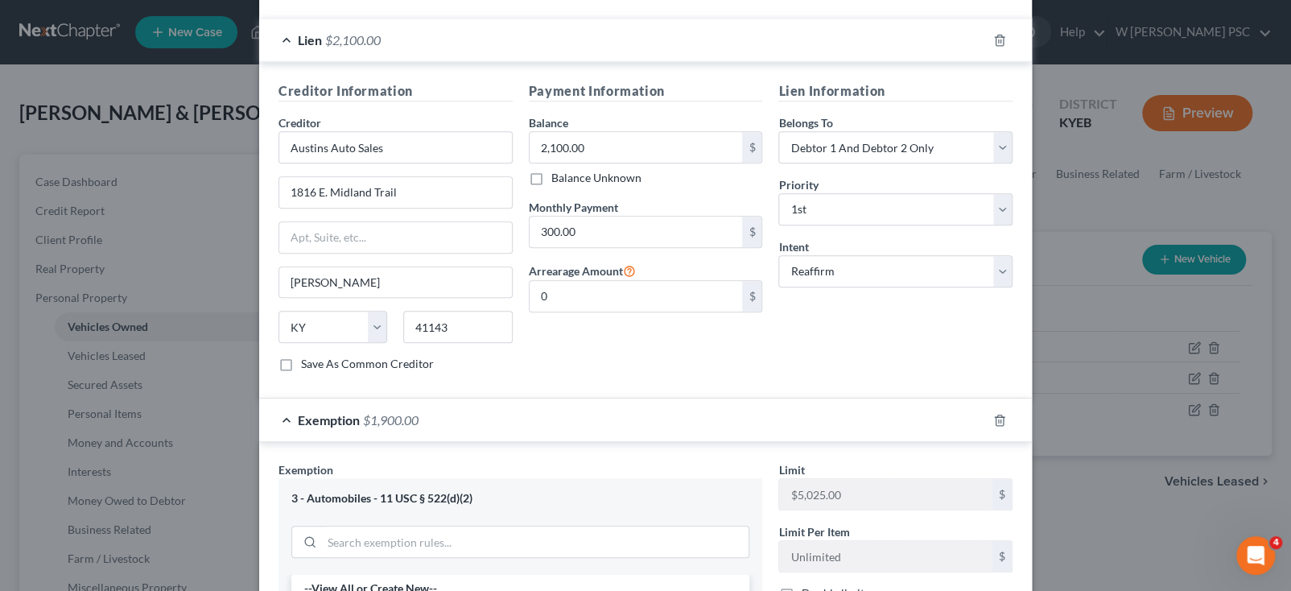
click at [493, 398] on div "Exemption $1,900.00" at bounding box center [623, 419] width 728 height 43
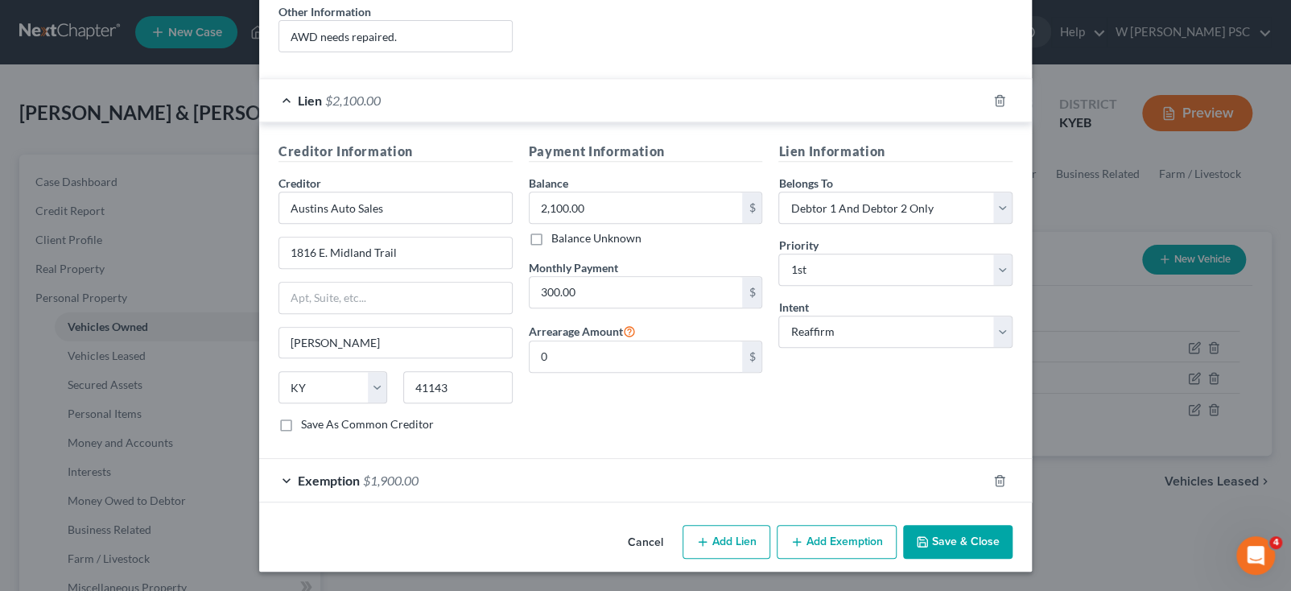
scroll to position [330, 0]
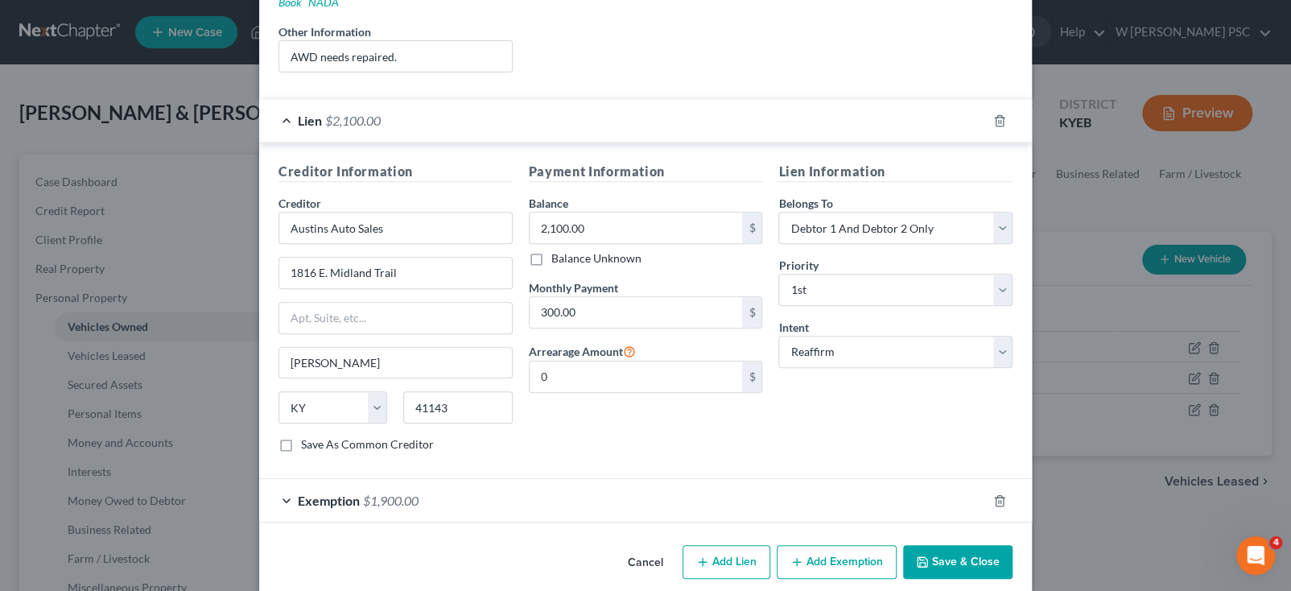
click at [325, 490] on div "Exemption $1,900.00" at bounding box center [623, 500] width 728 height 43
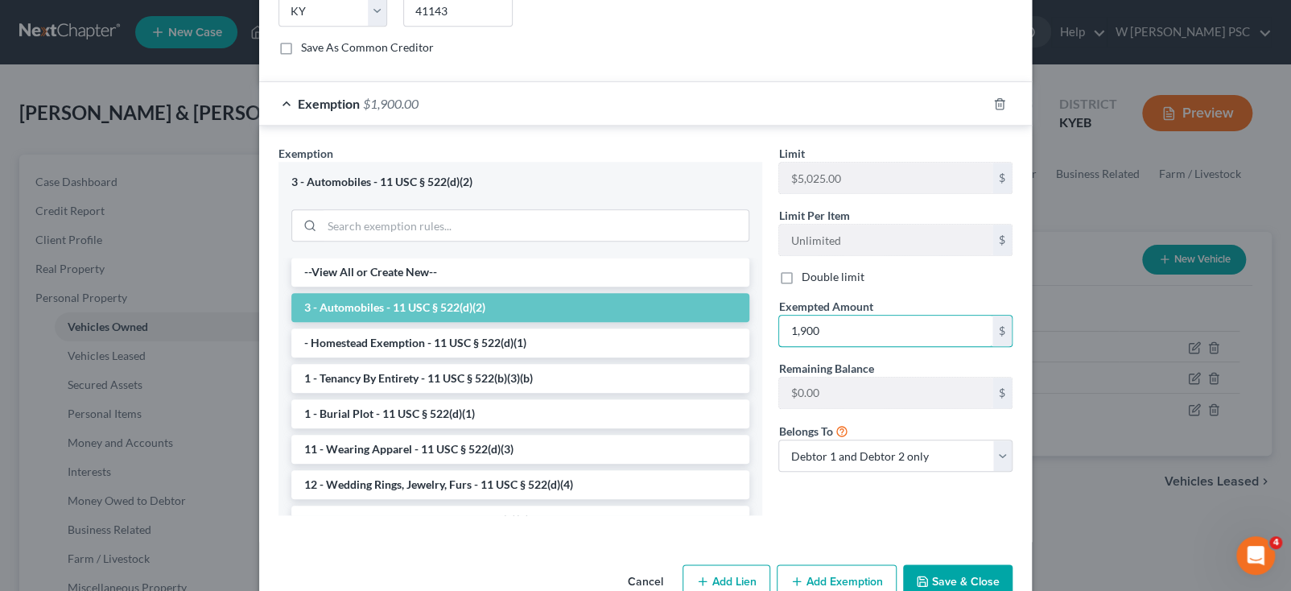
scroll to position [745, 0]
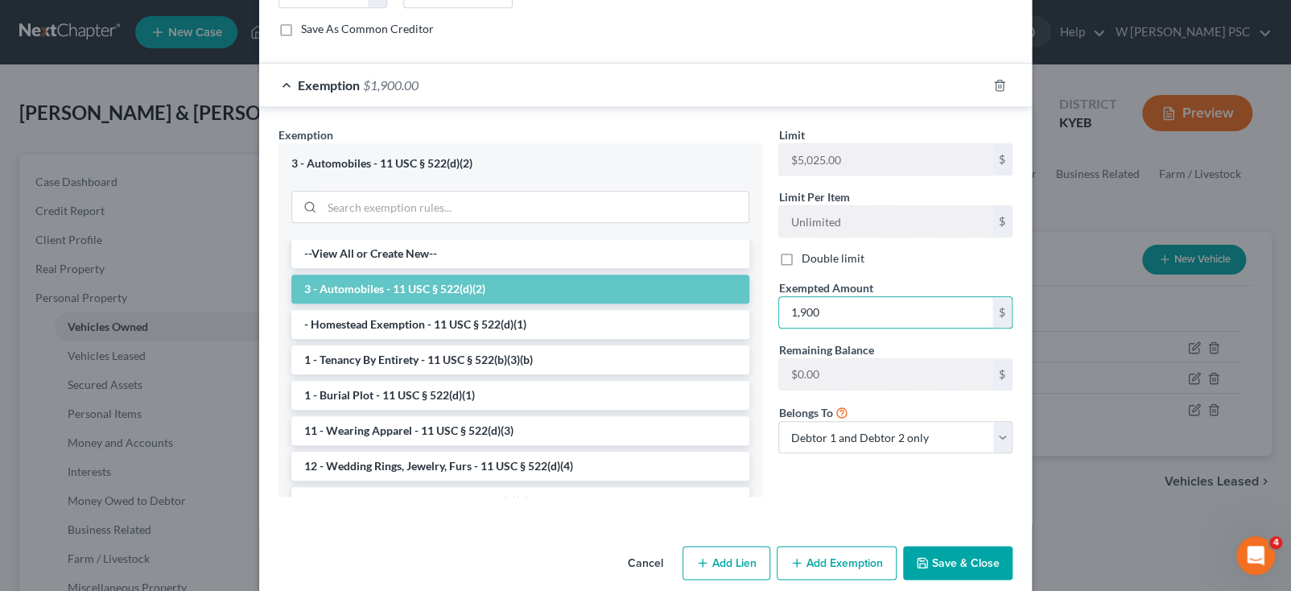
click at [880, 546] on button "Add Exemption" at bounding box center [837, 563] width 120 height 34
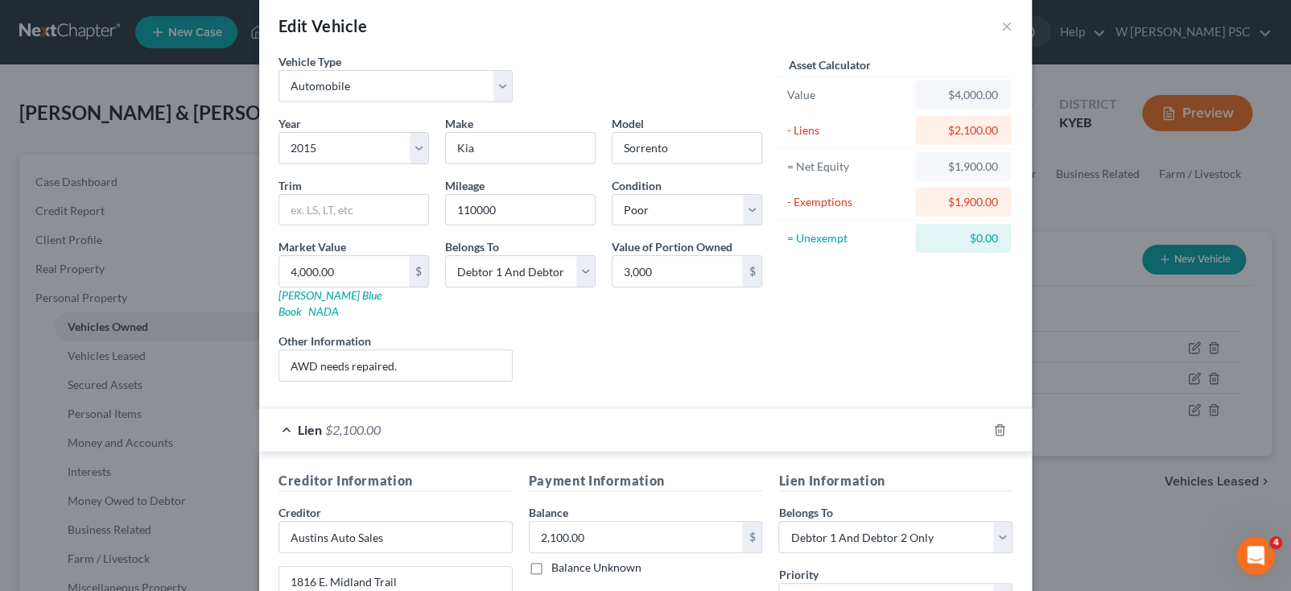
scroll to position [182, 0]
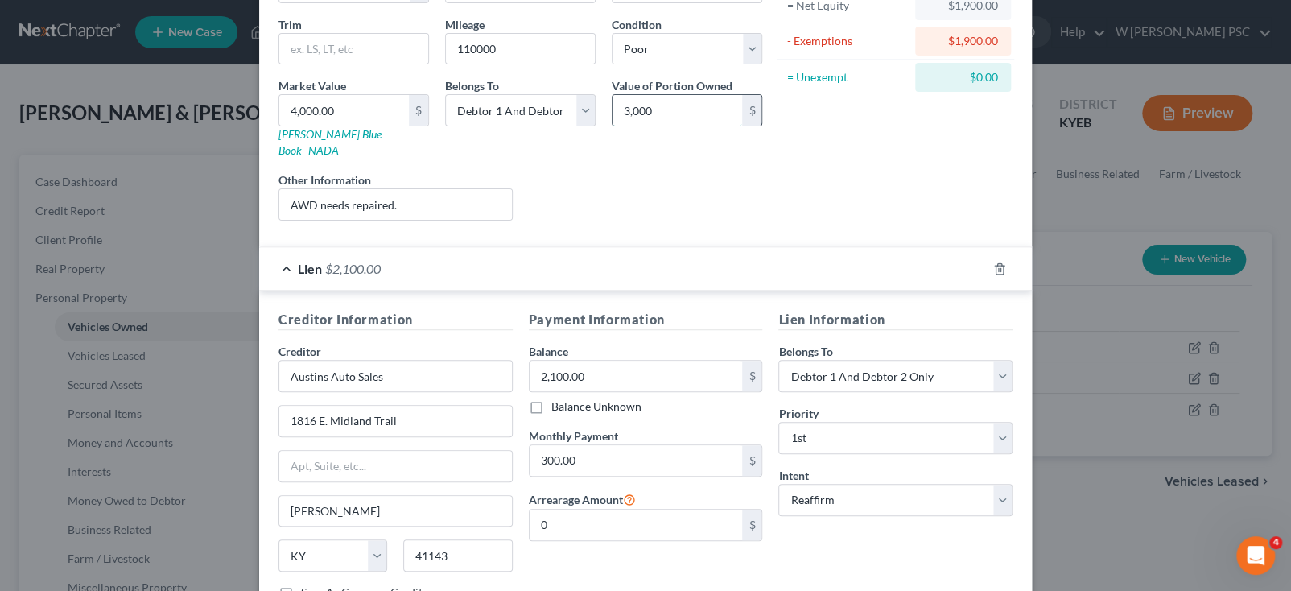
click at [670, 114] on input "3,000" at bounding box center [678, 110] width 130 height 31
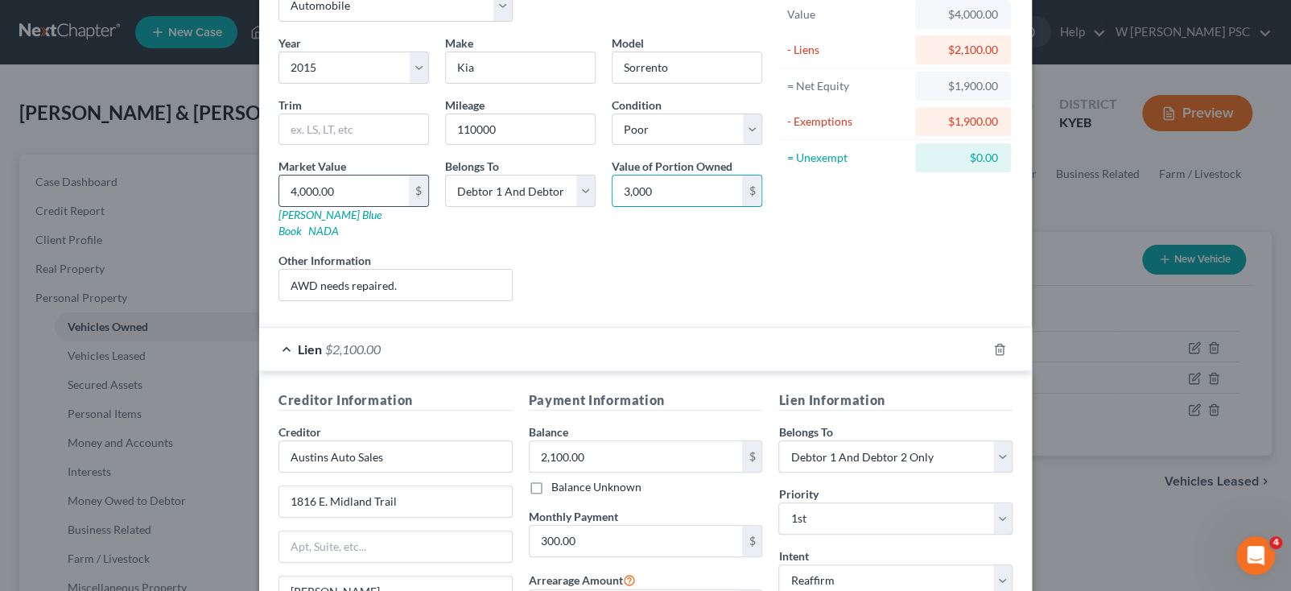
click at [349, 180] on input "4,000.00" at bounding box center [344, 190] width 130 height 31
click at [855, 268] on div "Asset Calculator Value $3,000.00 - Liens $2,100.00 = Net Equity -$2,097.00 - Ex…" at bounding box center [895, 143] width 250 height 341
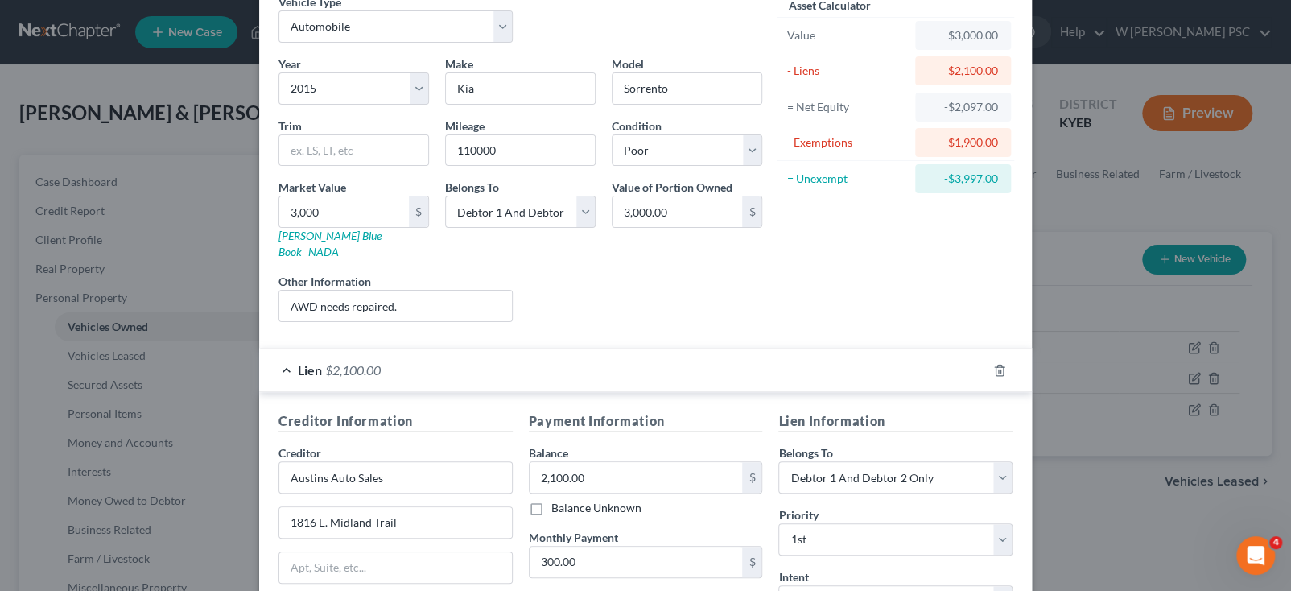
scroll to position [0, 0]
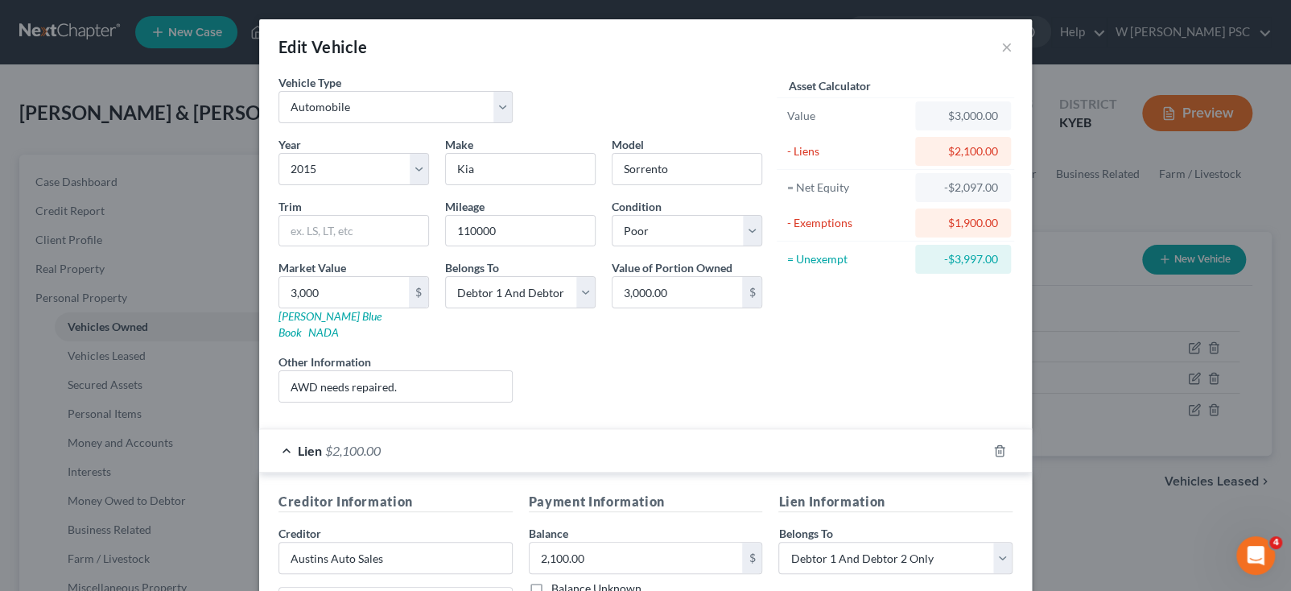
click at [943, 217] on div "$1,900.00" at bounding box center [963, 223] width 70 height 16
click at [367, 287] on input "3,000" at bounding box center [344, 292] width 130 height 31
click at [700, 293] on input "3,000.00" at bounding box center [678, 292] width 130 height 31
click at [686, 353] on div "Liens Select" at bounding box center [646, 377] width 250 height 49
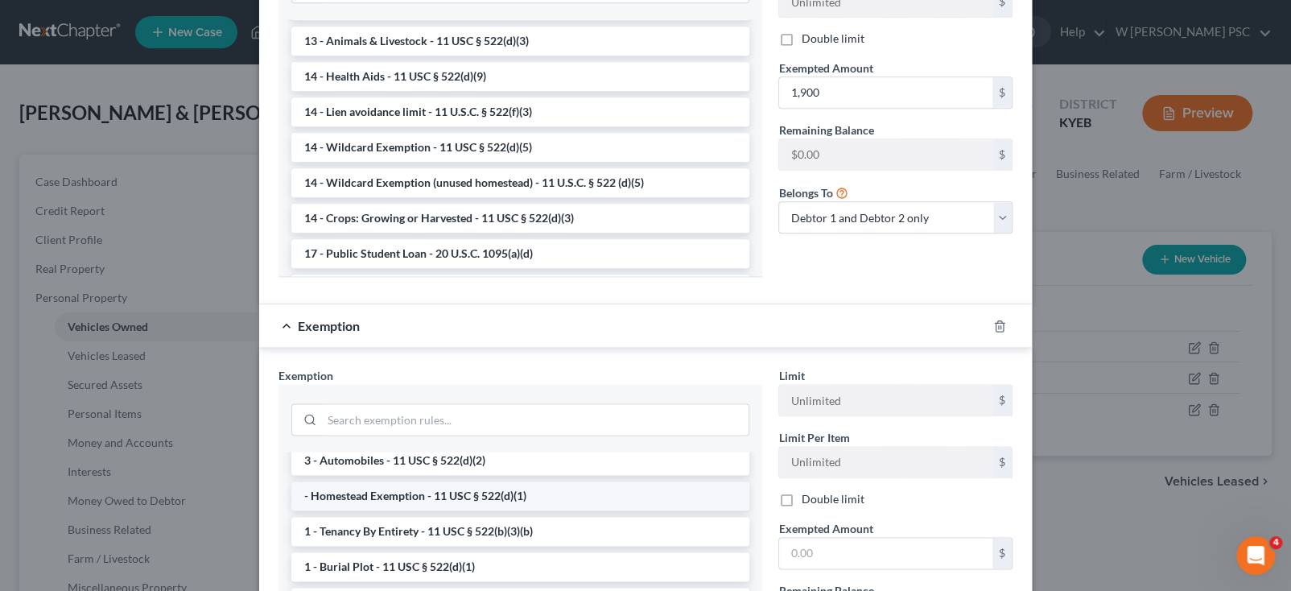
scroll to position [81, 0]
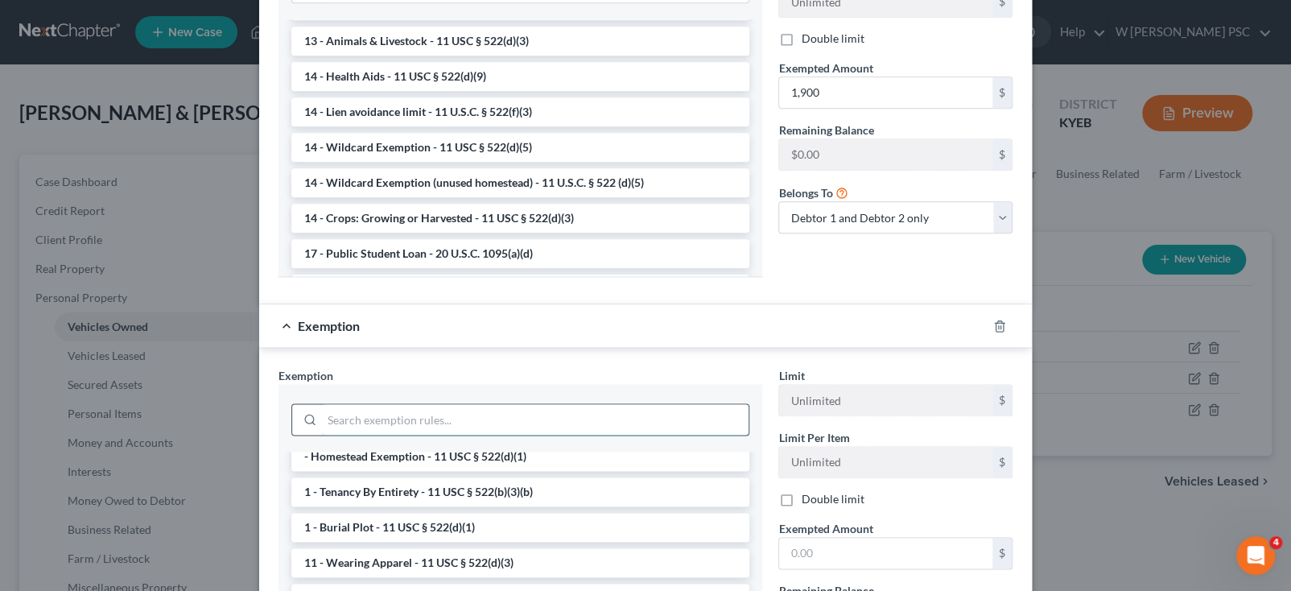
click at [426, 404] on input "search" at bounding box center [535, 419] width 427 height 31
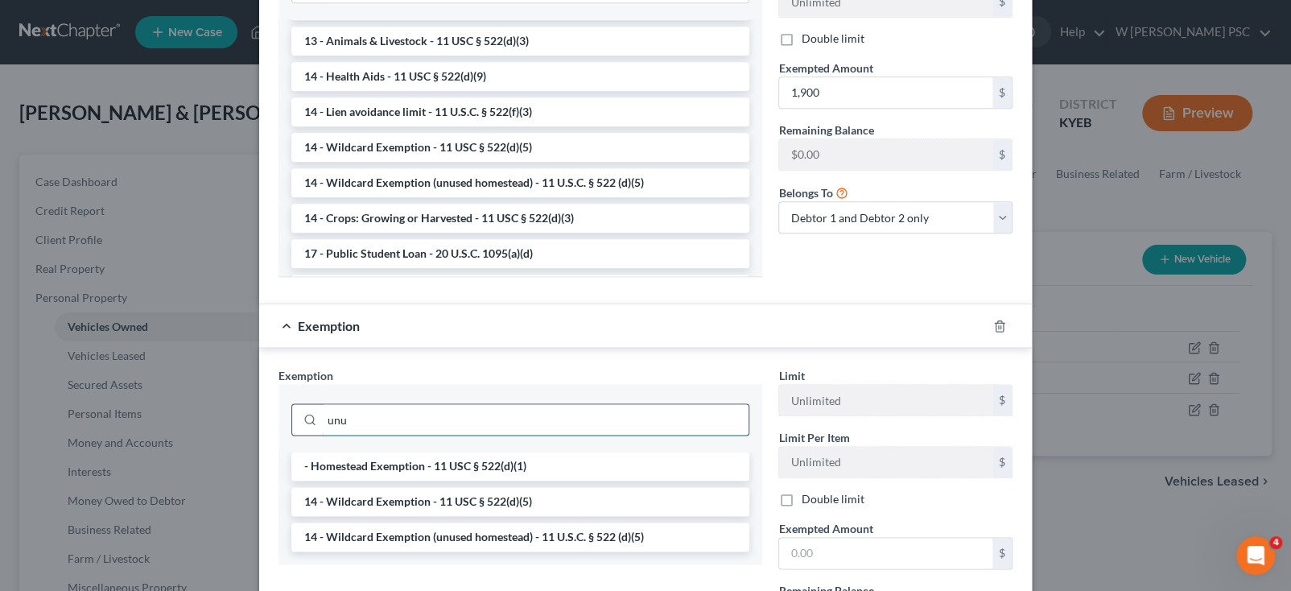
scroll to position [0, 0]
click at [477, 527] on li "14 - Wildcard Exemption (unused homestead) - 11 U.S.C. § 522 (d)(5)" at bounding box center [520, 536] width 458 height 29
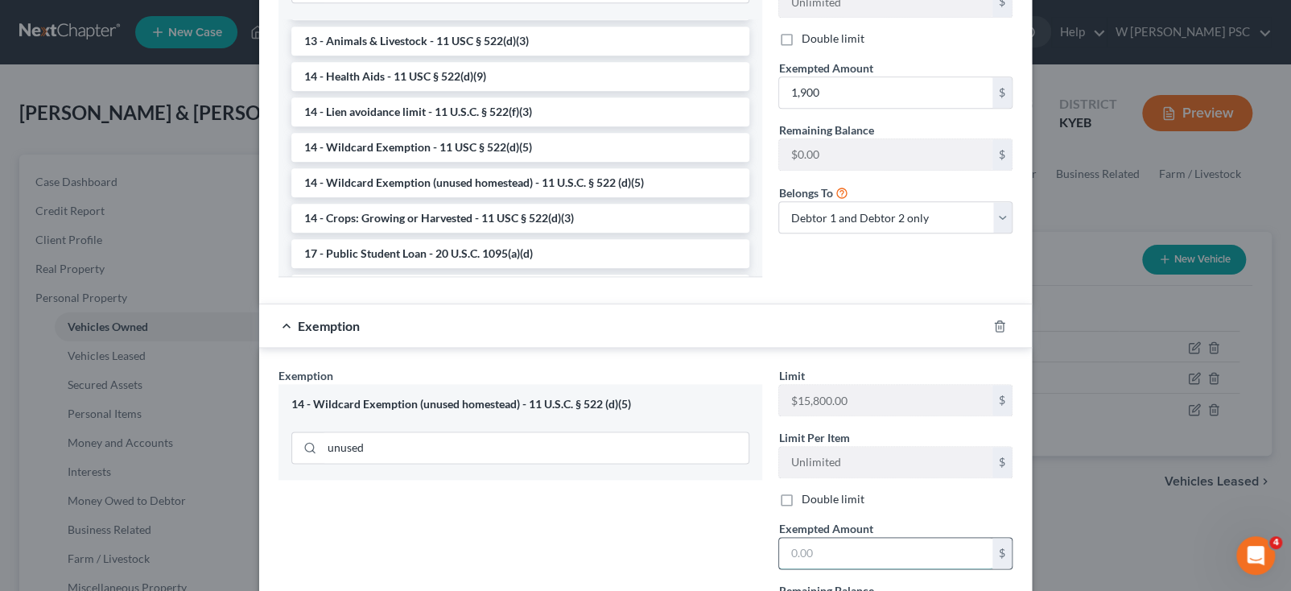
click at [878, 541] on input "text" at bounding box center [885, 553] width 213 height 31
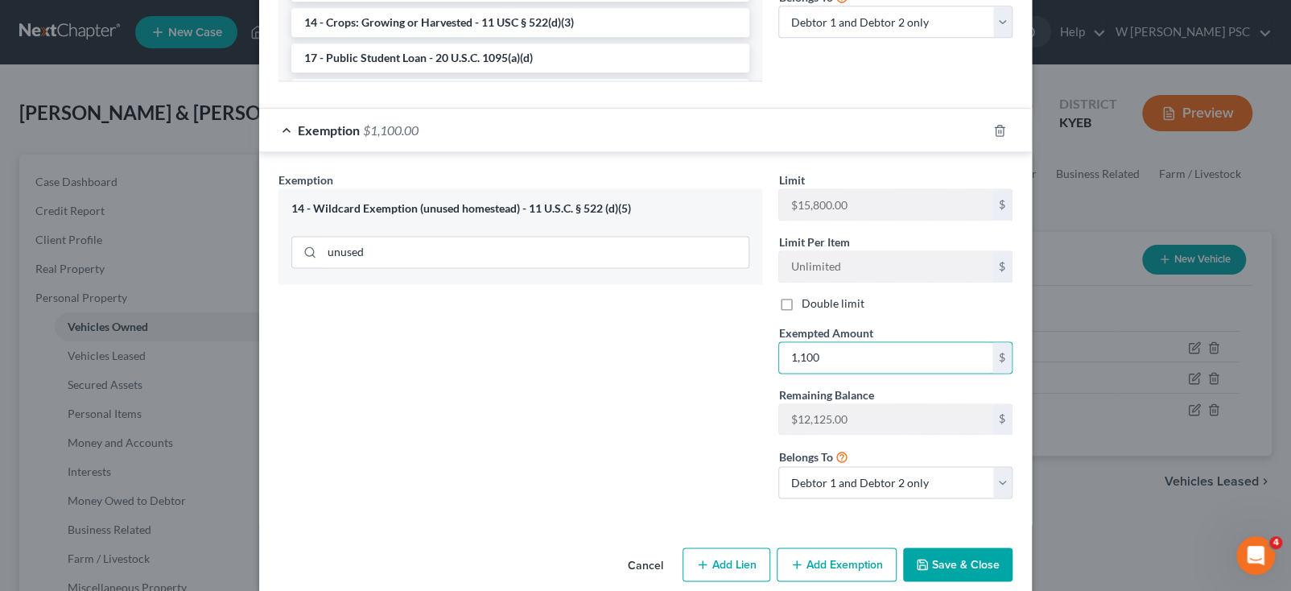
click at [961, 547] on button "Save & Close" at bounding box center [957, 564] width 109 height 34
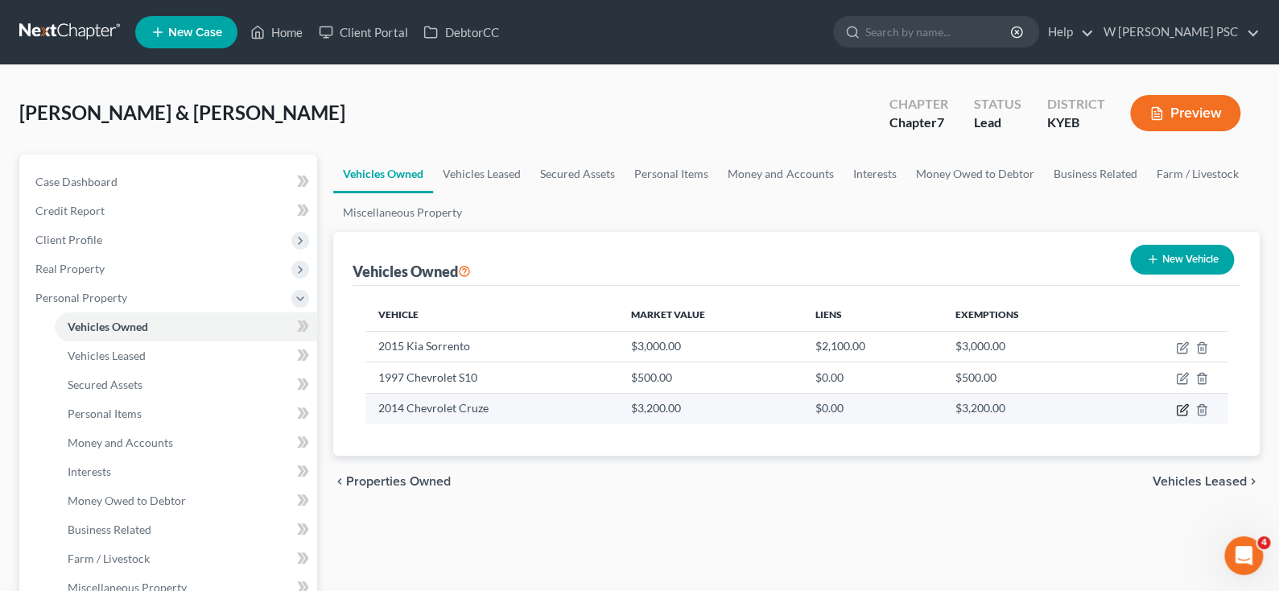
click at [1184, 409] on icon "button" at bounding box center [1182, 409] width 13 height 13
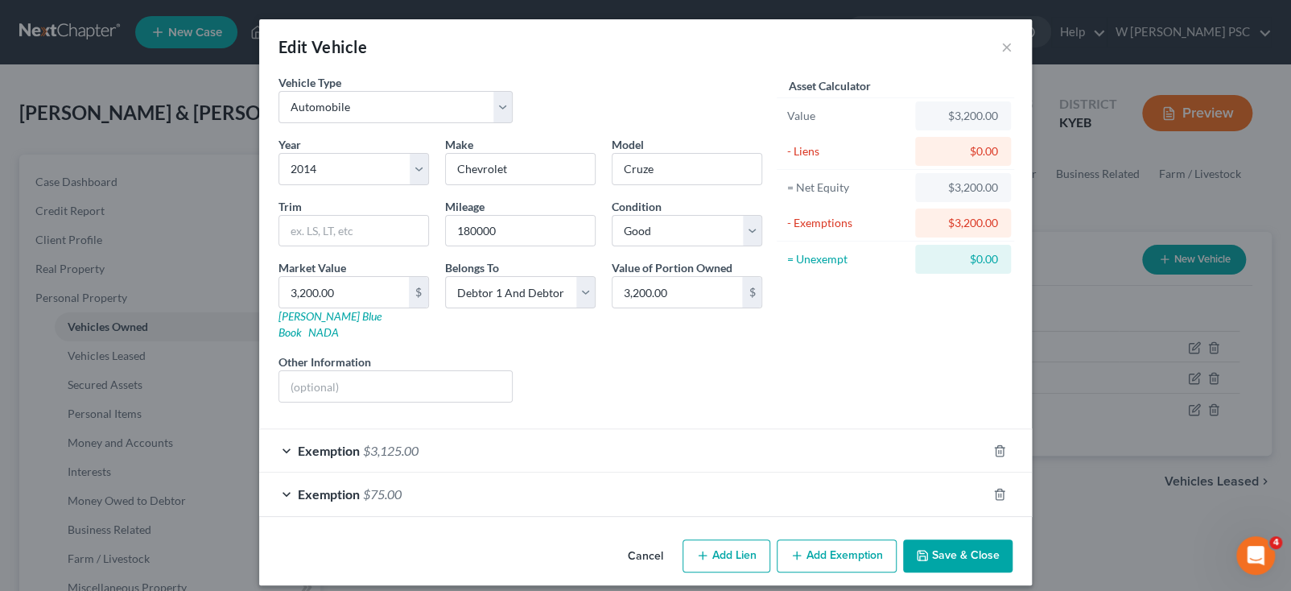
click at [988, 542] on button "Save & Close" at bounding box center [957, 556] width 109 height 34
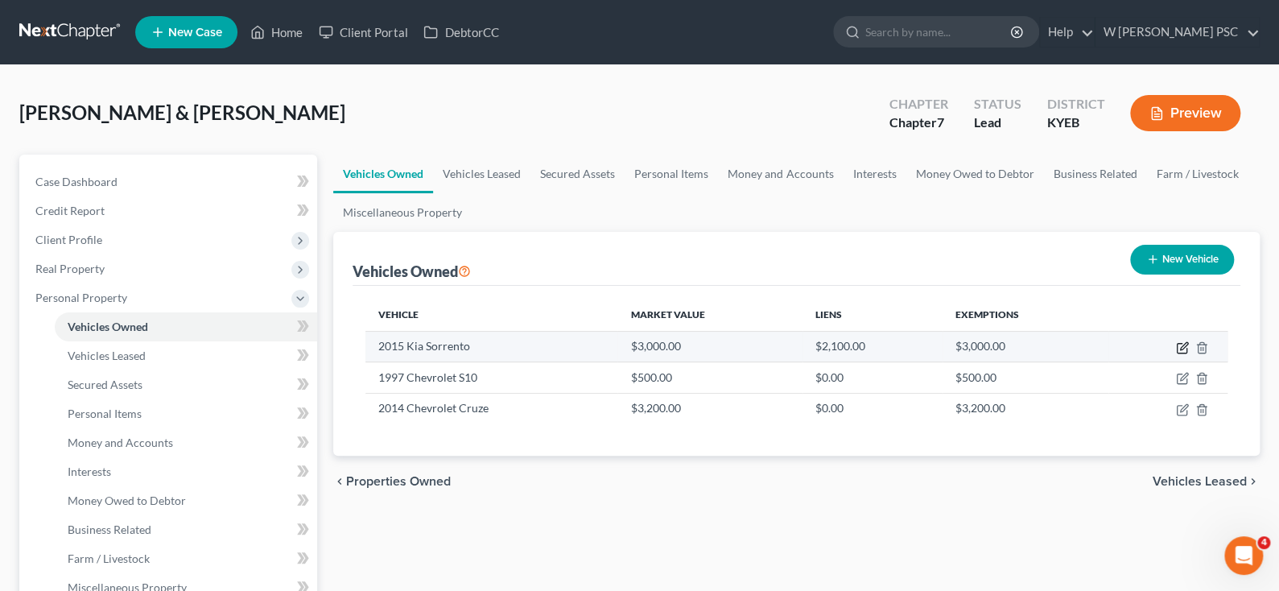
click at [1179, 344] on icon "button" at bounding box center [1182, 349] width 10 height 10
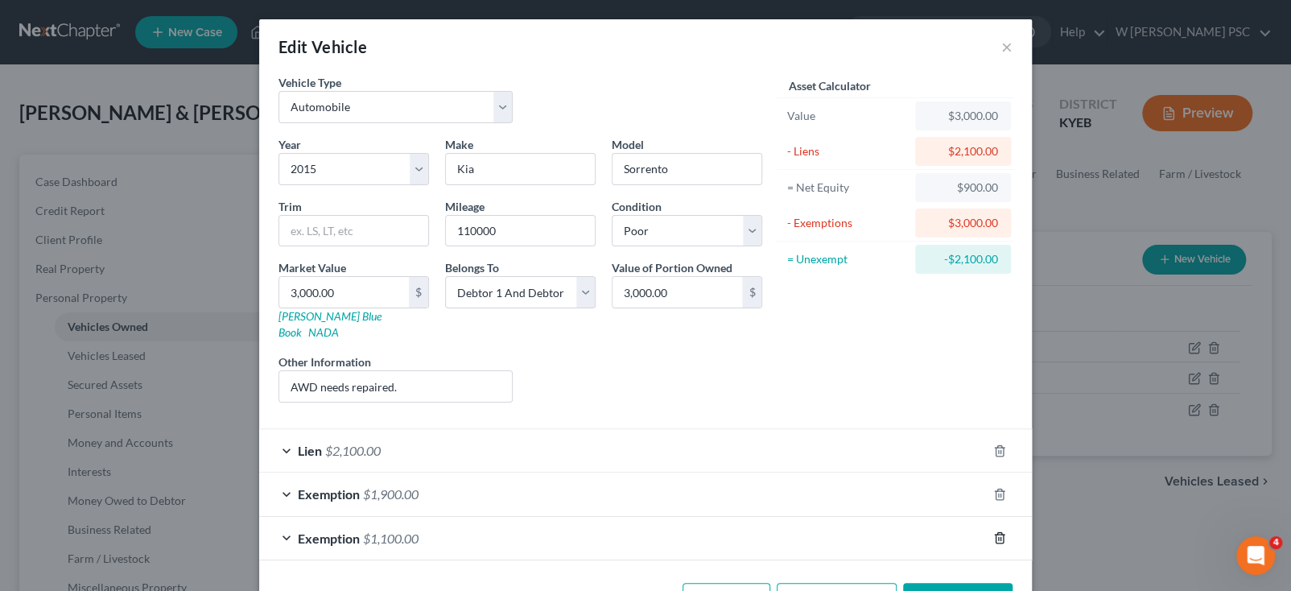
click at [993, 531] on icon "button" at bounding box center [999, 537] width 13 height 13
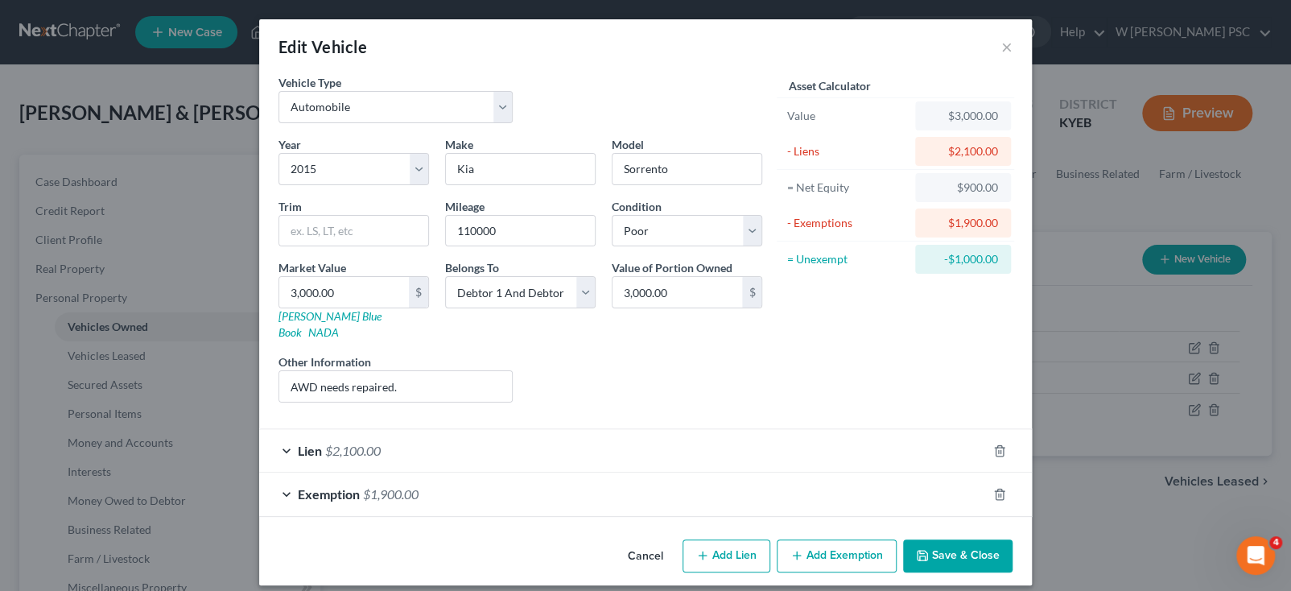
click at [475, 481] on div "Exemption $1,900.00" at bounding box center [623, 494] width 728 height 43
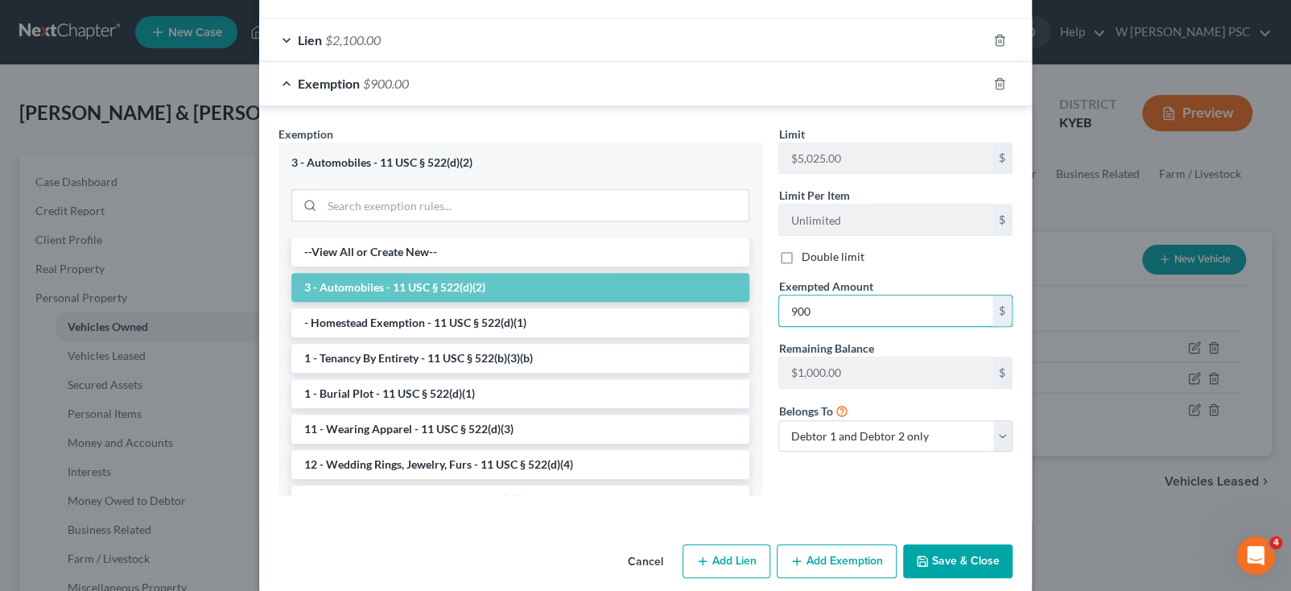
scroll to position [411, 0]
click at [968, 544] on button "Save & Close" at bounding box center [957, 561] width 109 height 34
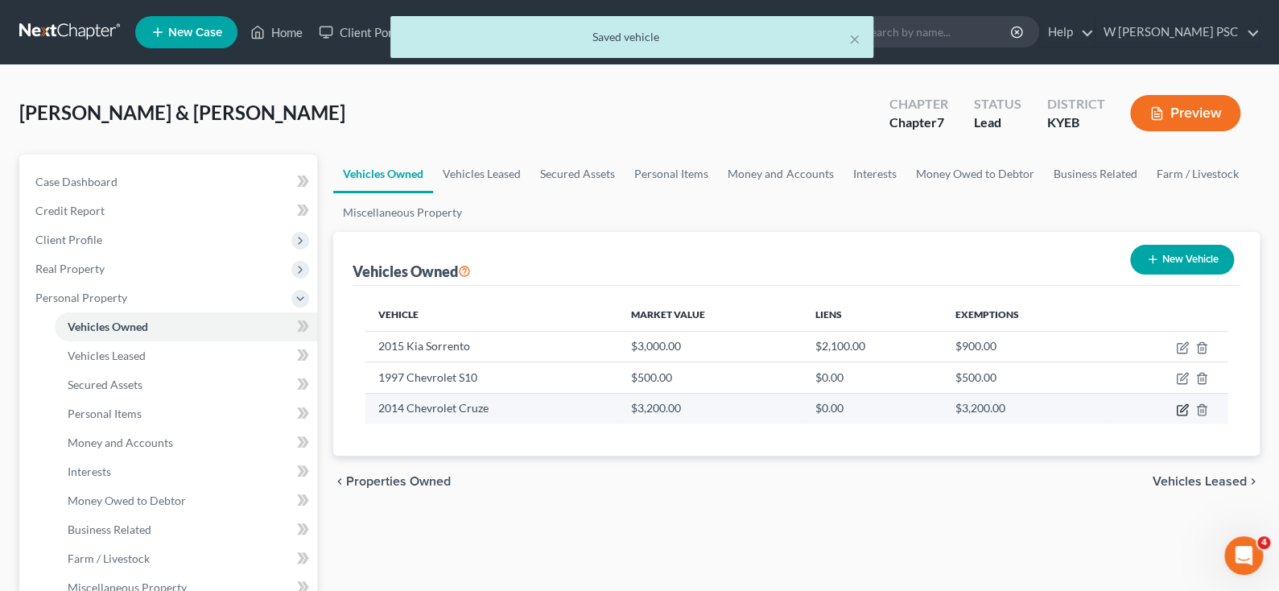
click at [1181, 404] on icon "button" at bounding box center [1182, 409] width 13 height 13
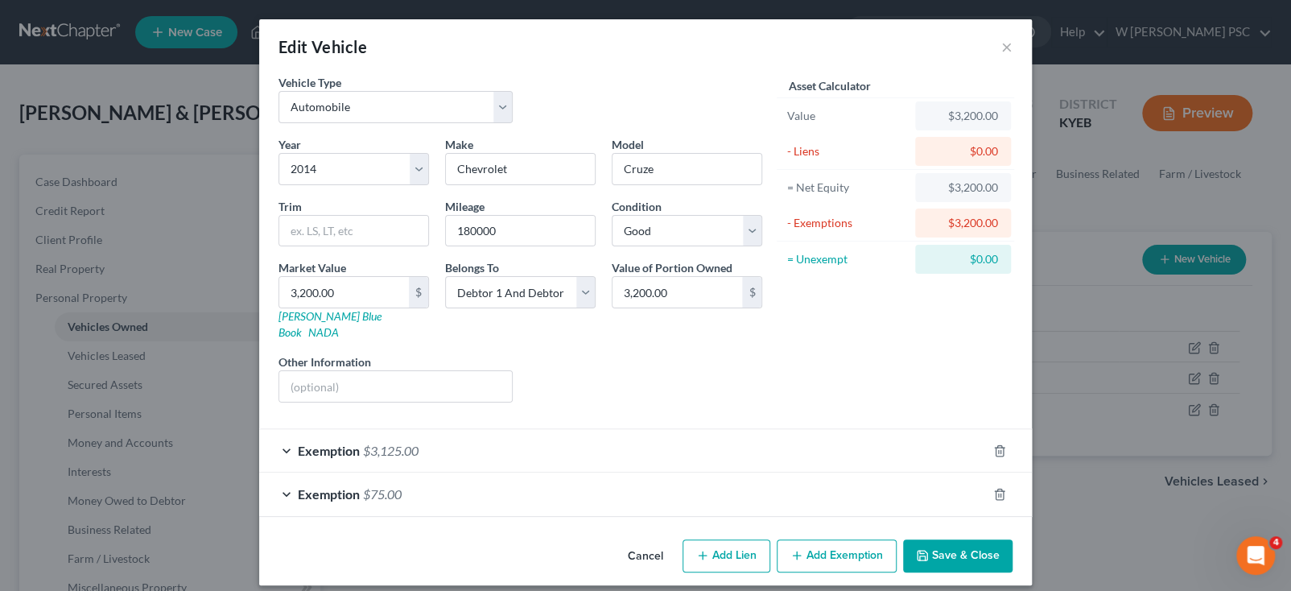
click at [626, 439] on div "Exemption $3,125.00" at bounding box center [623, 450] width 728 height 43
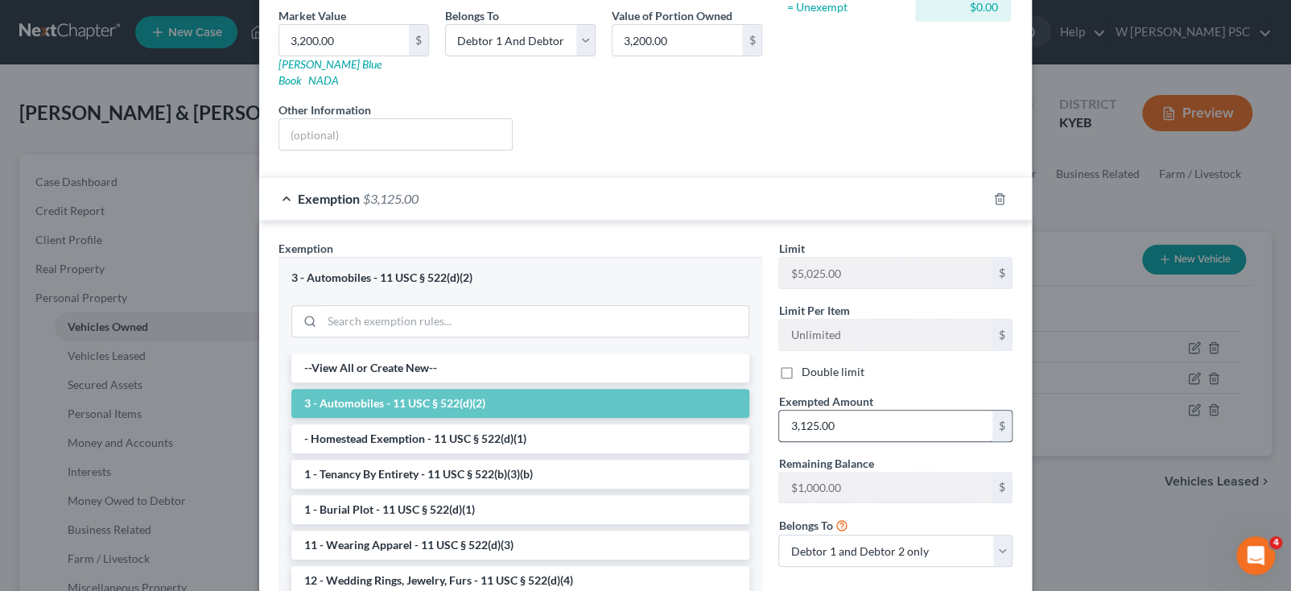
scroll to position [321, 0]
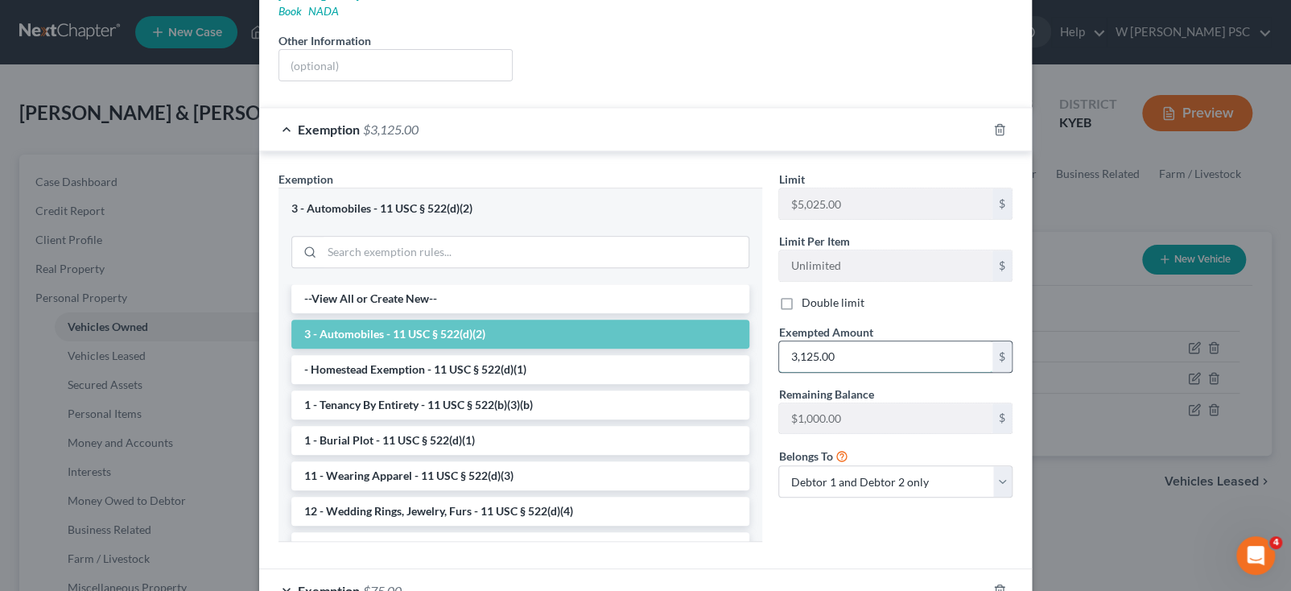
click at [858, 341] on input "3,125.00" at bounding box center [885, 356] width 213 height 31
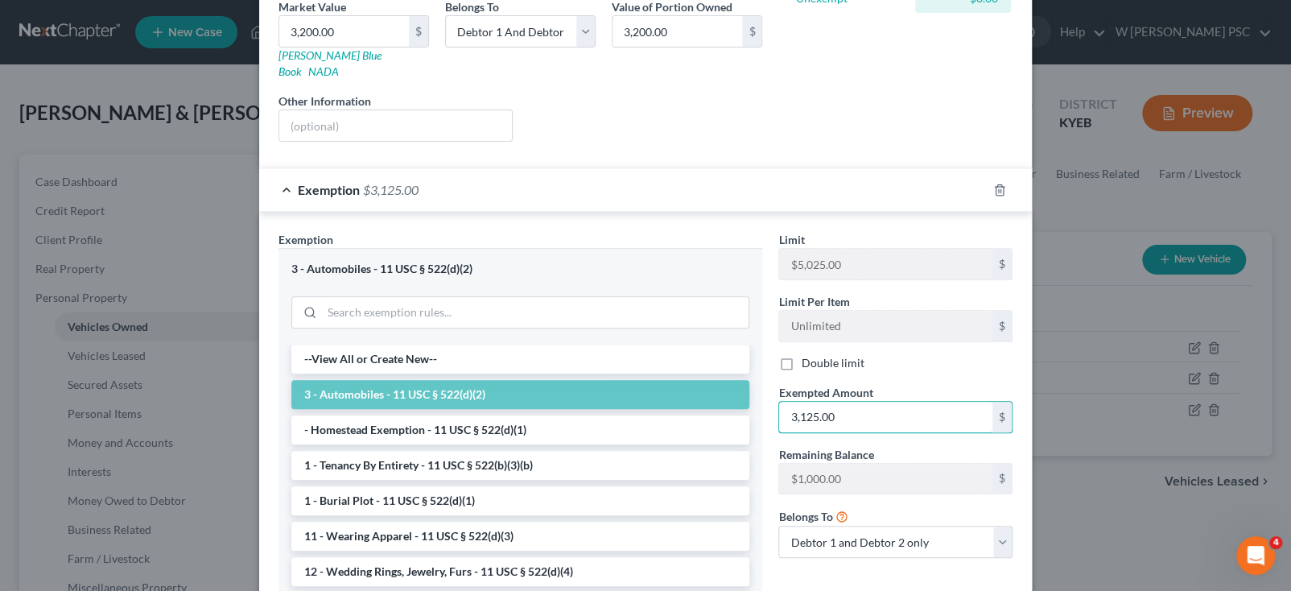
scroll to position [412, 0]
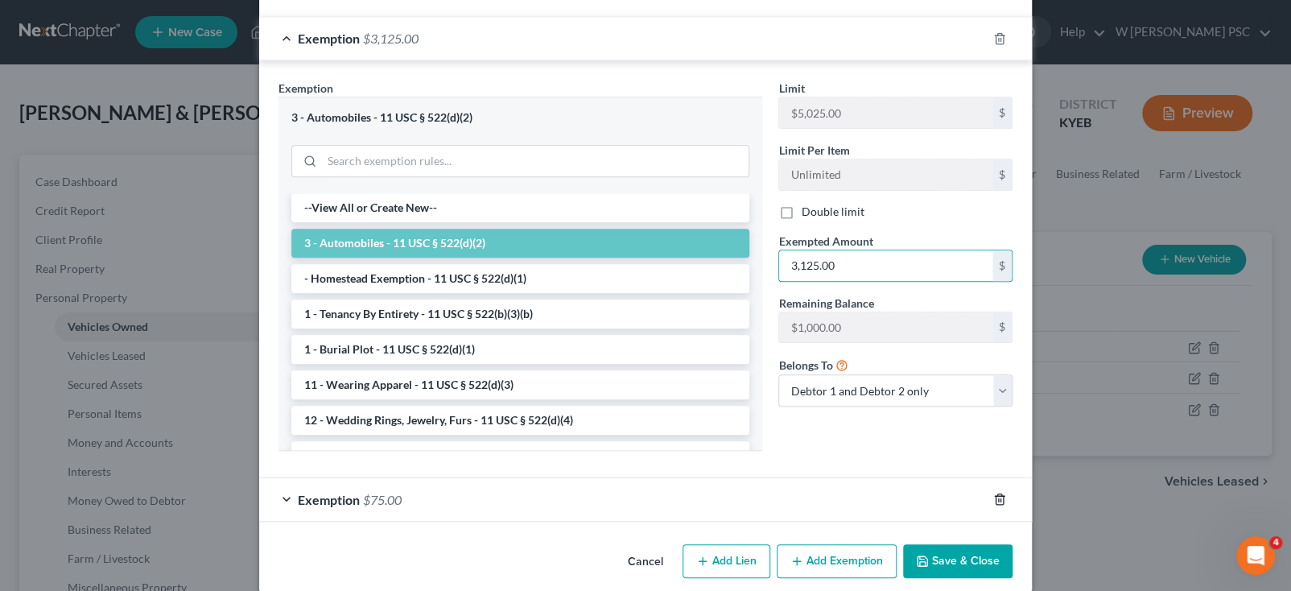
click at [996, 494] on icon "button" at bounding box center [999, 499] width 7 height 10
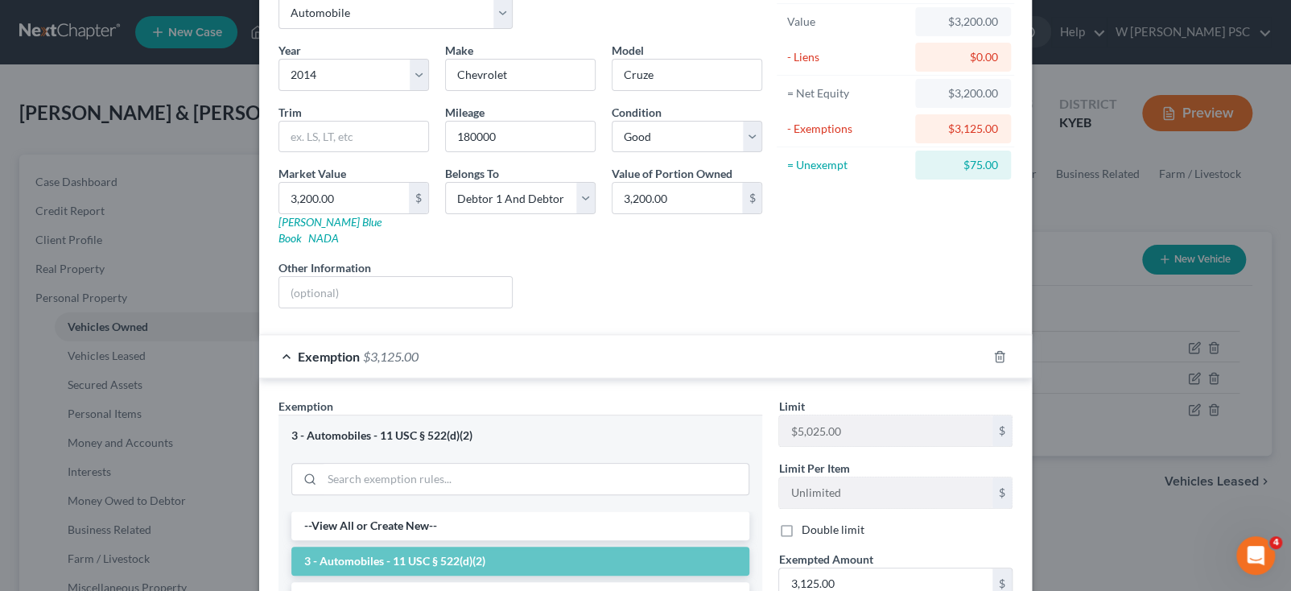
scroll to position [46, 0]
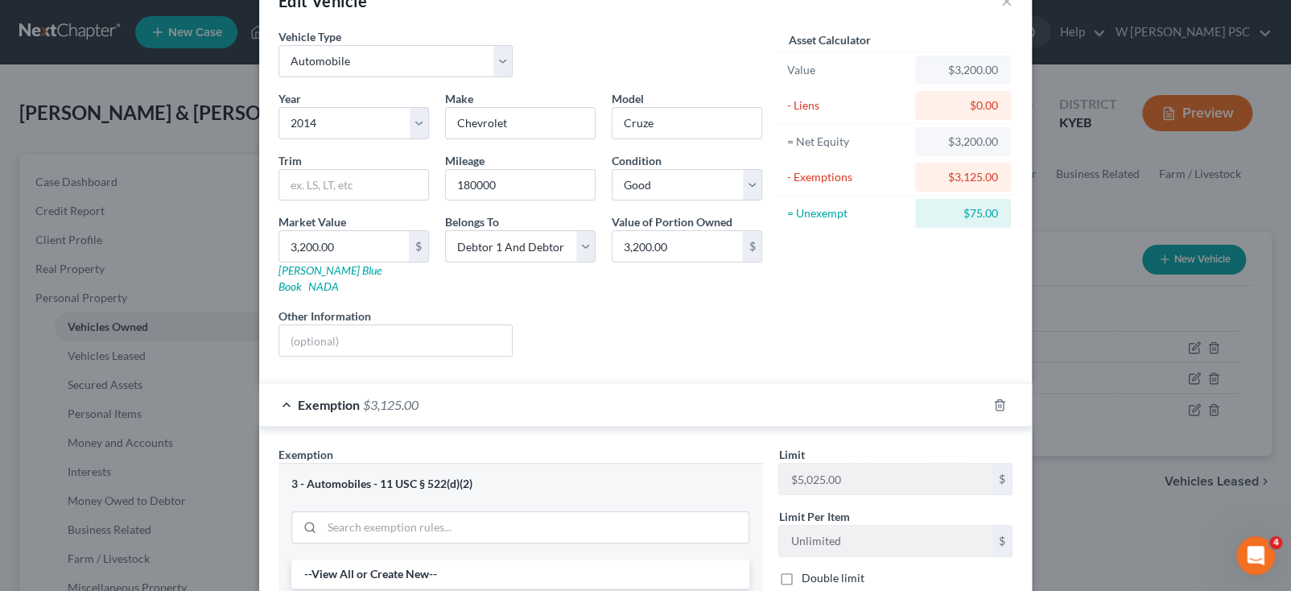
click at [993, 394] on div at bounding box center [1009, 405] width 45 height 26
click at [993, 398] on icon "button" at bounding box center [999, 404] width 13 height 13
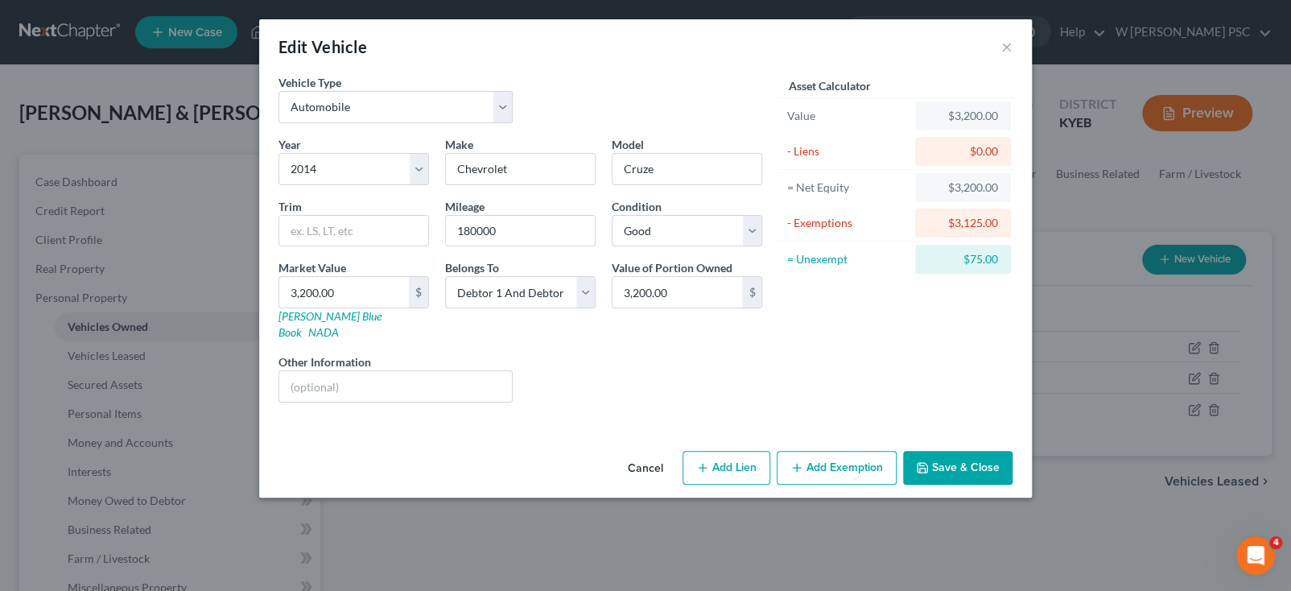
scroll to position [0, 0]
click at [805, 451] on button "Add Exemption" at bounding box center [837, 468] width 120 height 34
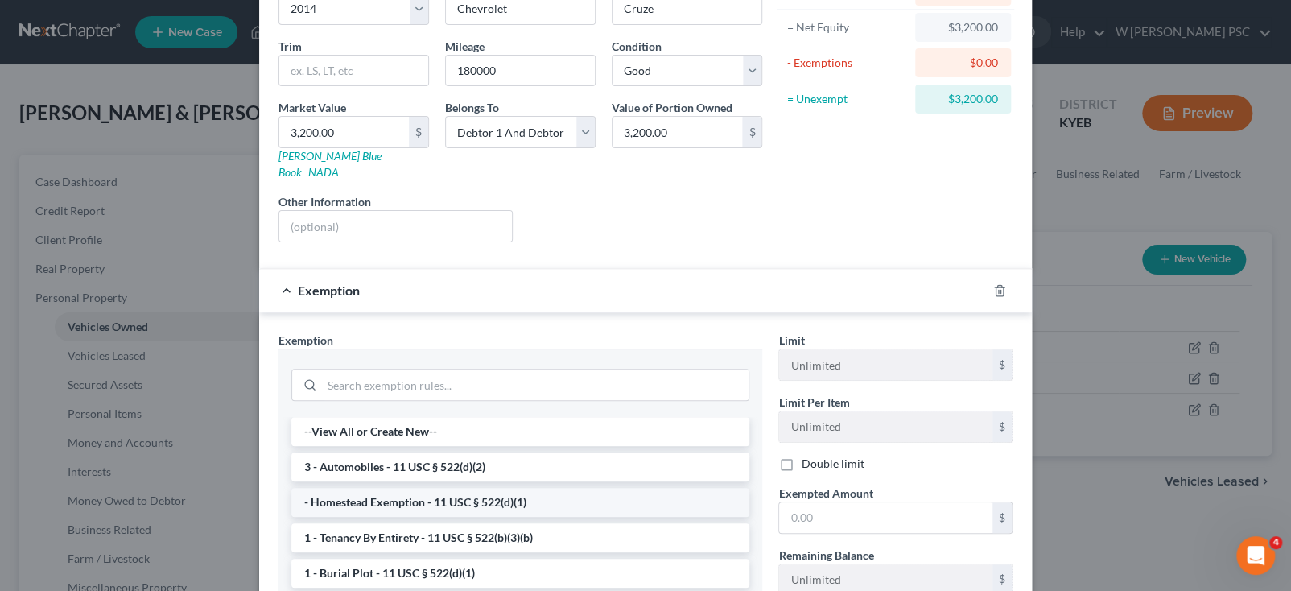
scroll to position [161, 0]
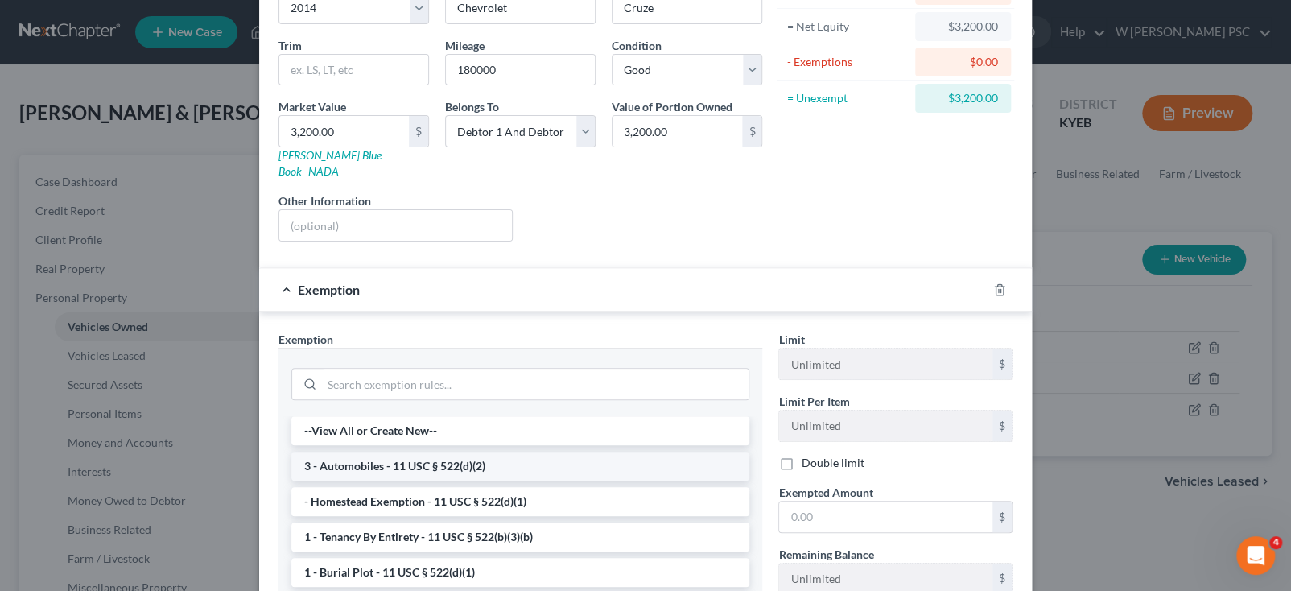
click at [433, 458] on li "3 - Automobiles - 11 USC § 522(d)(2)" at bounding box center [520, 466] width 458 height 29
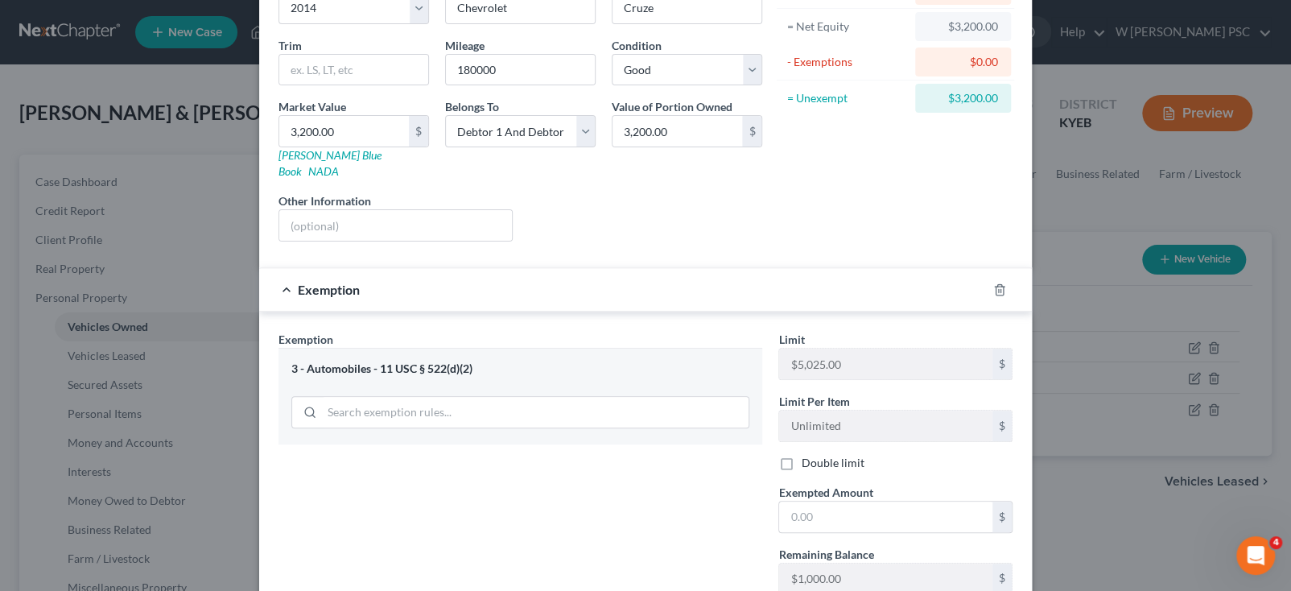
scroll to position [241, 0]
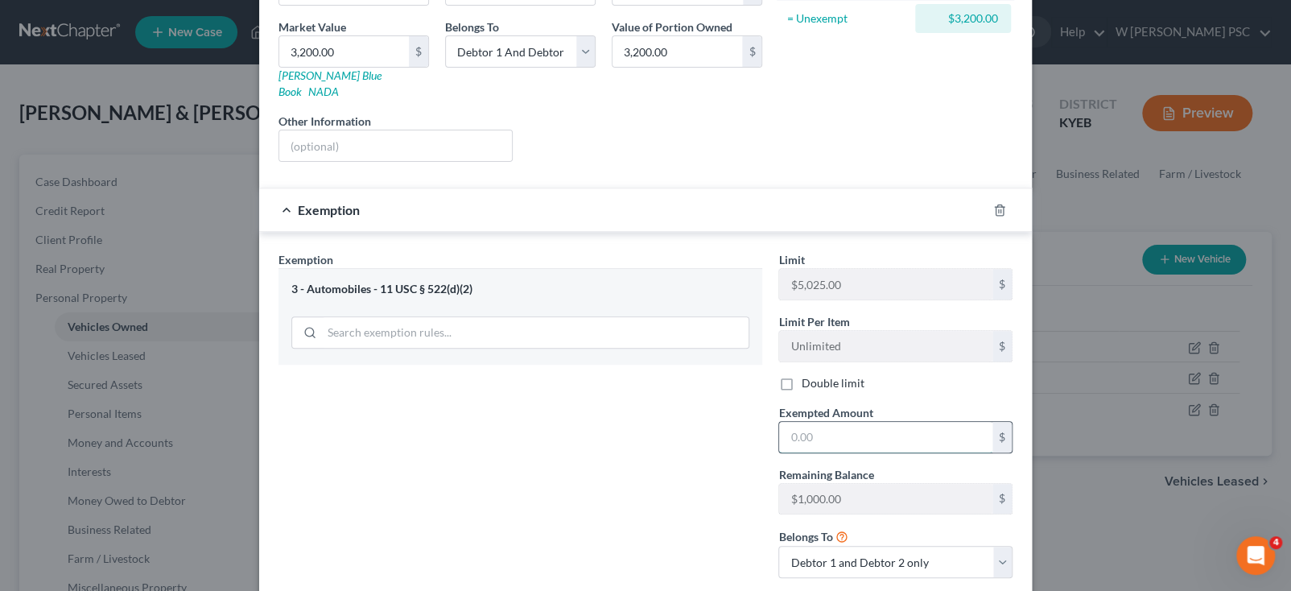
click at [868, 423] on input "text" at bounding box center [885, 437] width 213 height 31
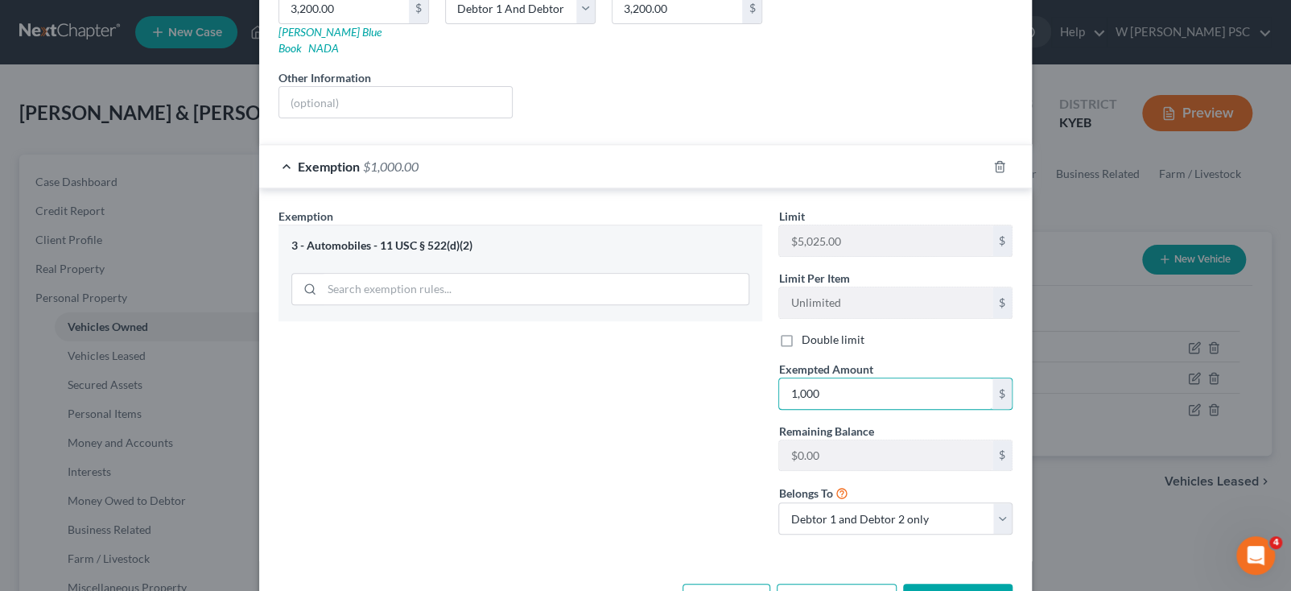
scroll to position [323, 0]
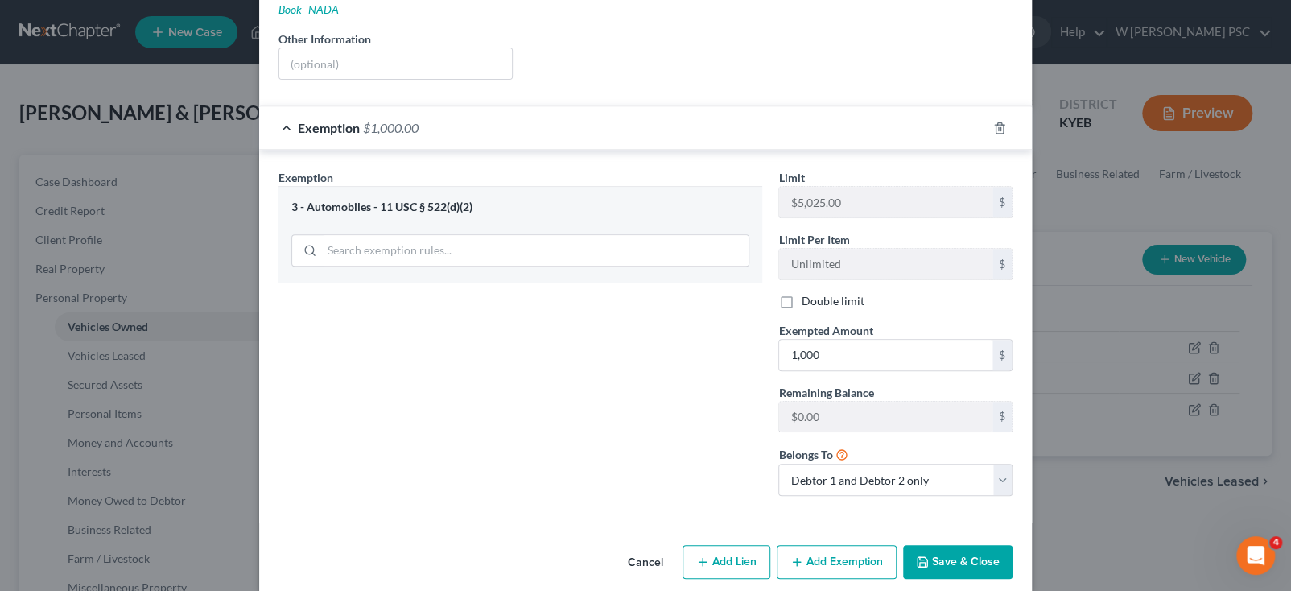
click at [827, 545] on button "Add Exemption" at bounding box center [837, 562] width 120 height 34
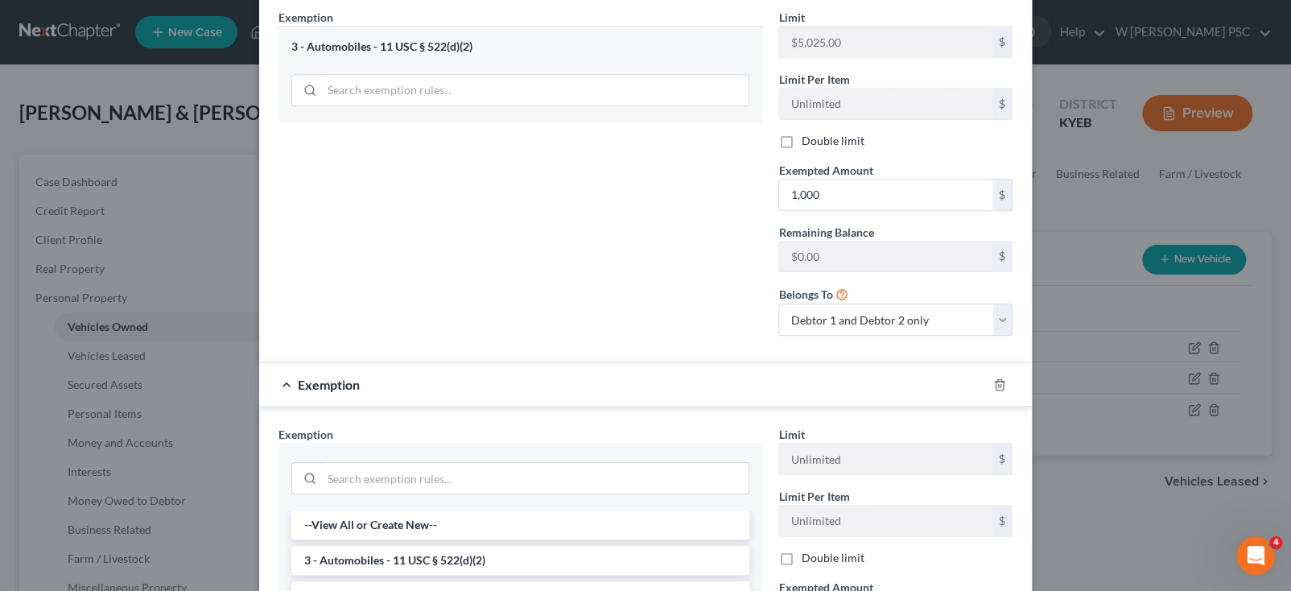
scroll to position [643, 0]
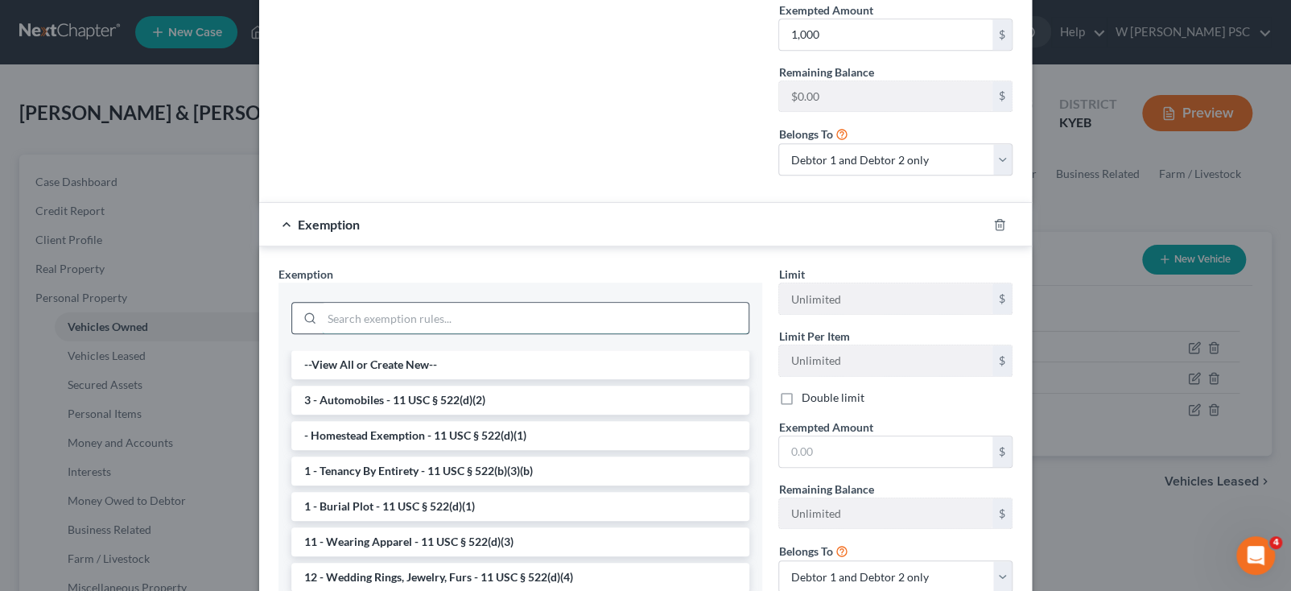
click at [436, 303] on input "search" at bounding box center [535, 318] width 427 height 31
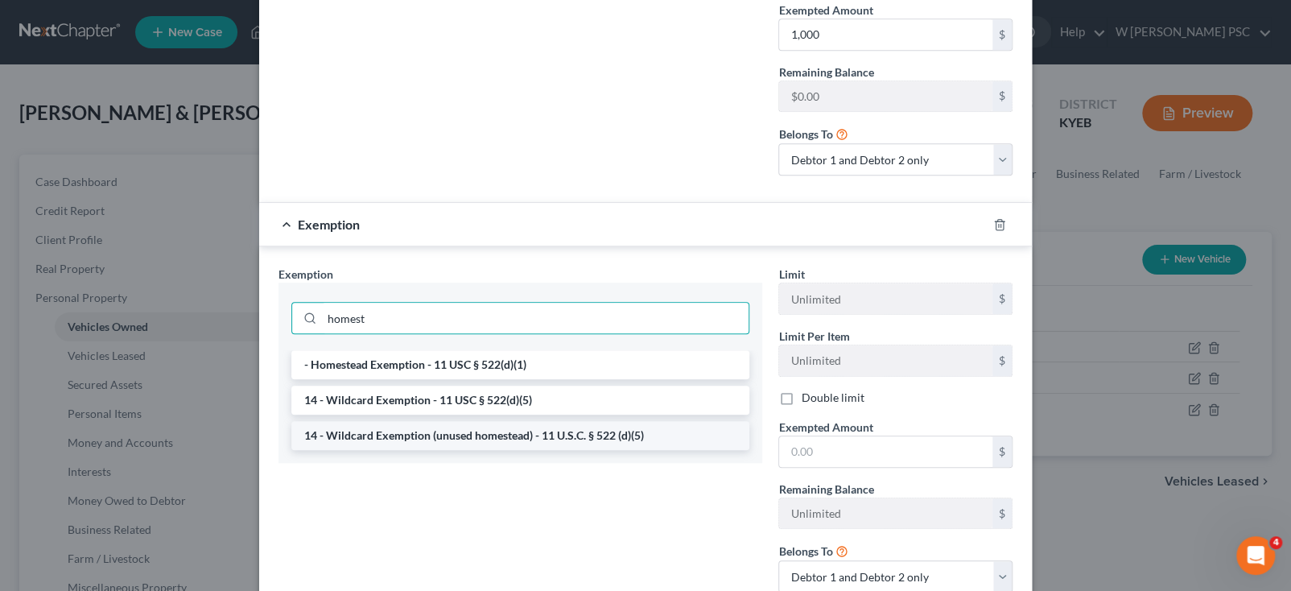
click at [455, 421] on li "14 - Wildcard Exemption (unused homestead) - 11 U.S.C. § 522 (d)(5)" at bounding box center [520, 435] width 458 height 29
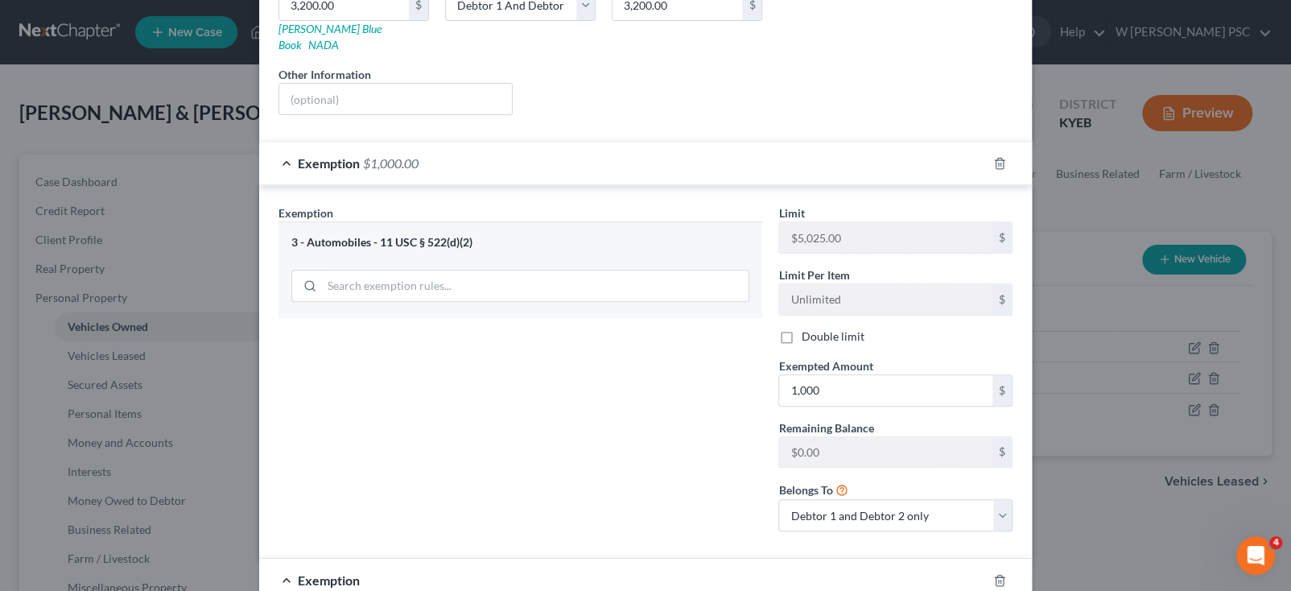
scroll to position [577, 0]
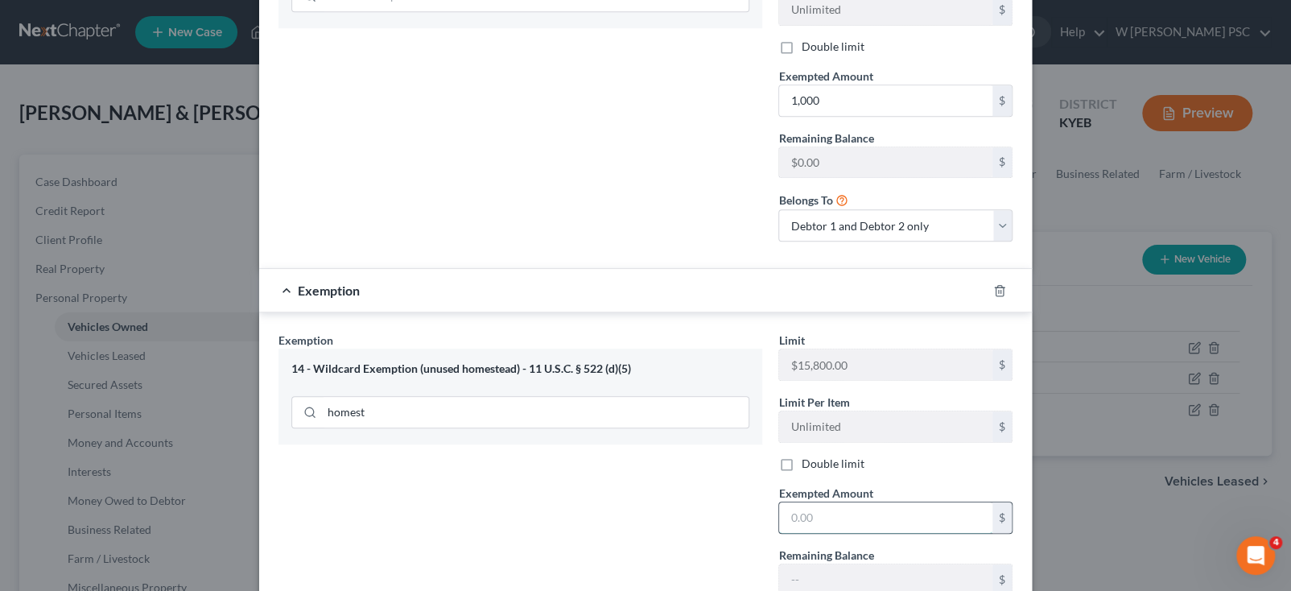
drag, startPoint x: 821, startPoint y: 499, endPoint x: 814, endPoint y: 485, distance: 16.2
click at [821, 502] on input "text" at bounding box center [885, 517] width 213 height 31
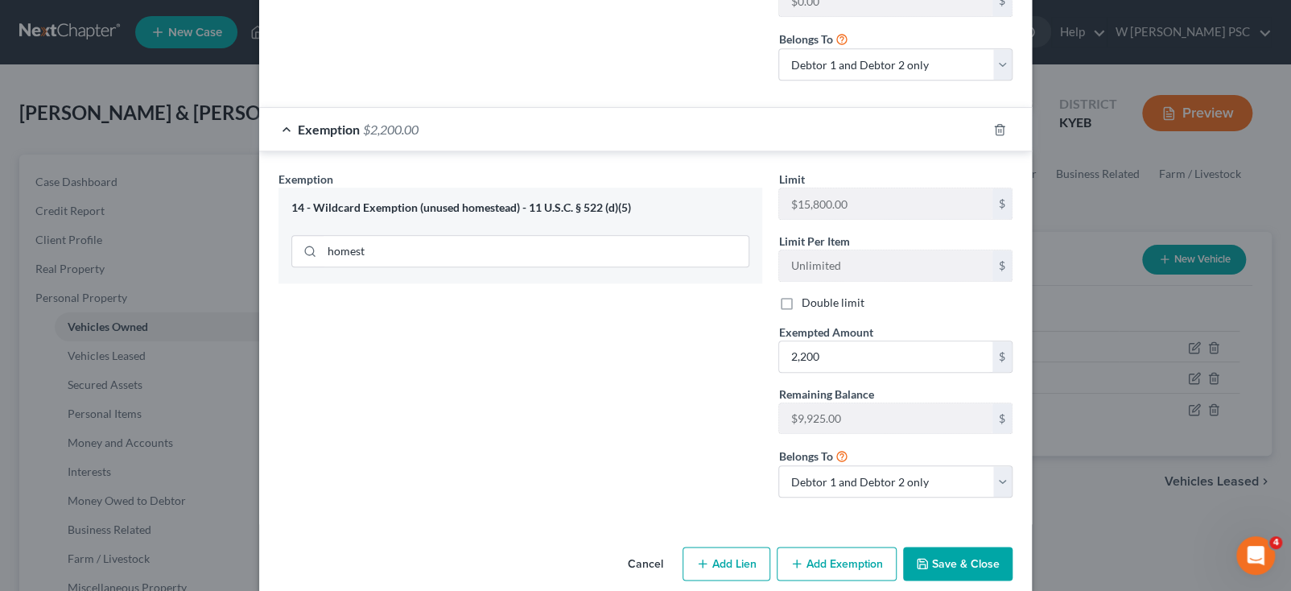
click at [948, 547] on button "Save & Close" at bounding box center [957, 564] width 109 height 34
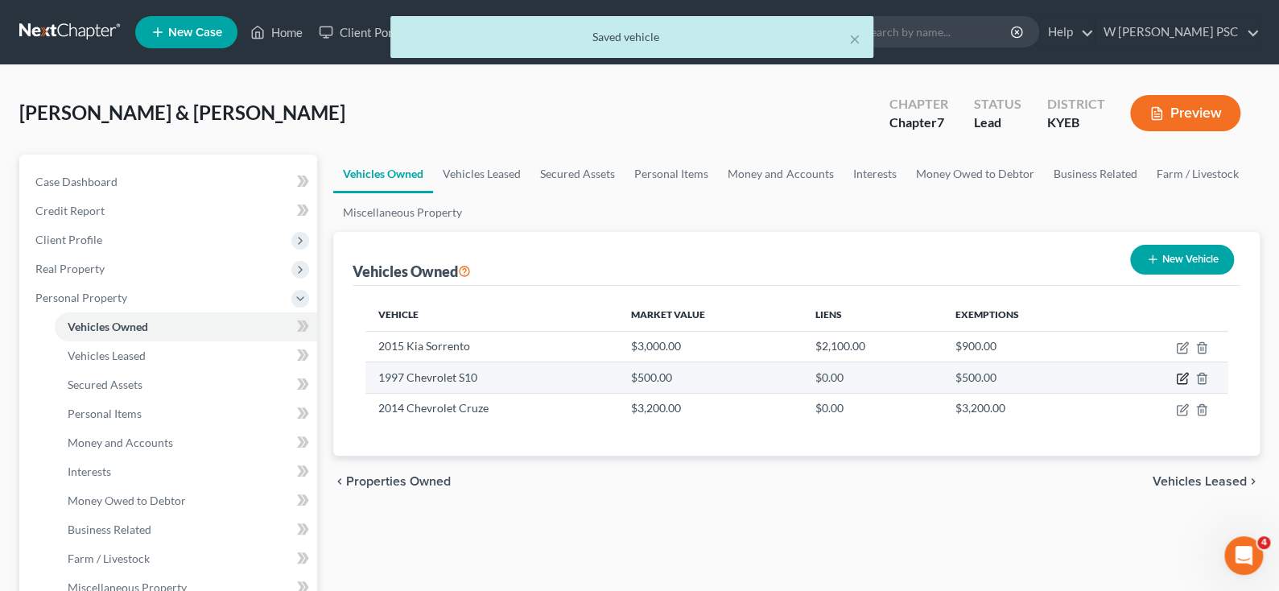
click at [1180, 376] on icon "button" at bounding box center [1182, 378] width 13 height 13
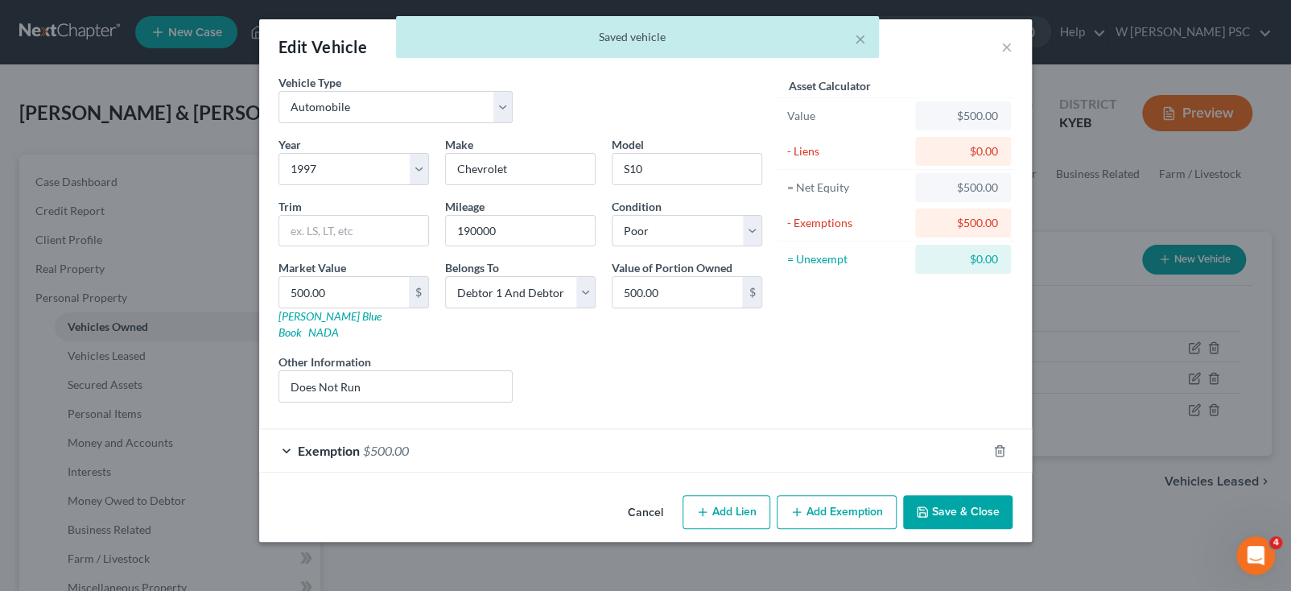
click at [403, 443] on span "$500.00" at bounding box center [386, 450] width 46 height 15
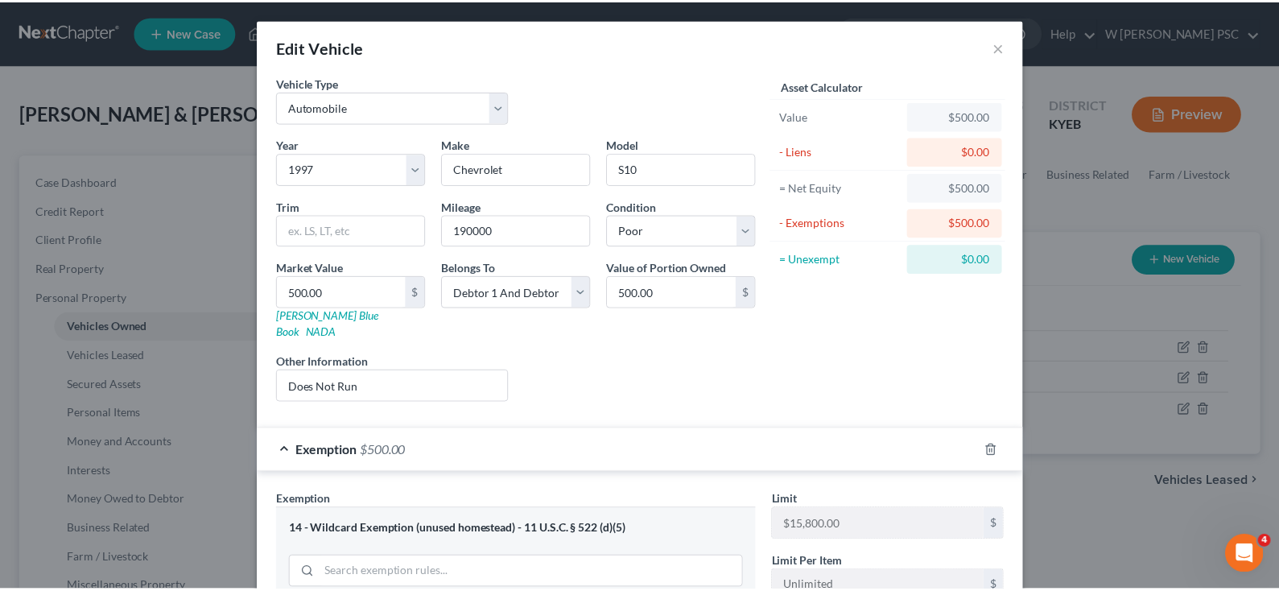
scroll to position [368, 0]
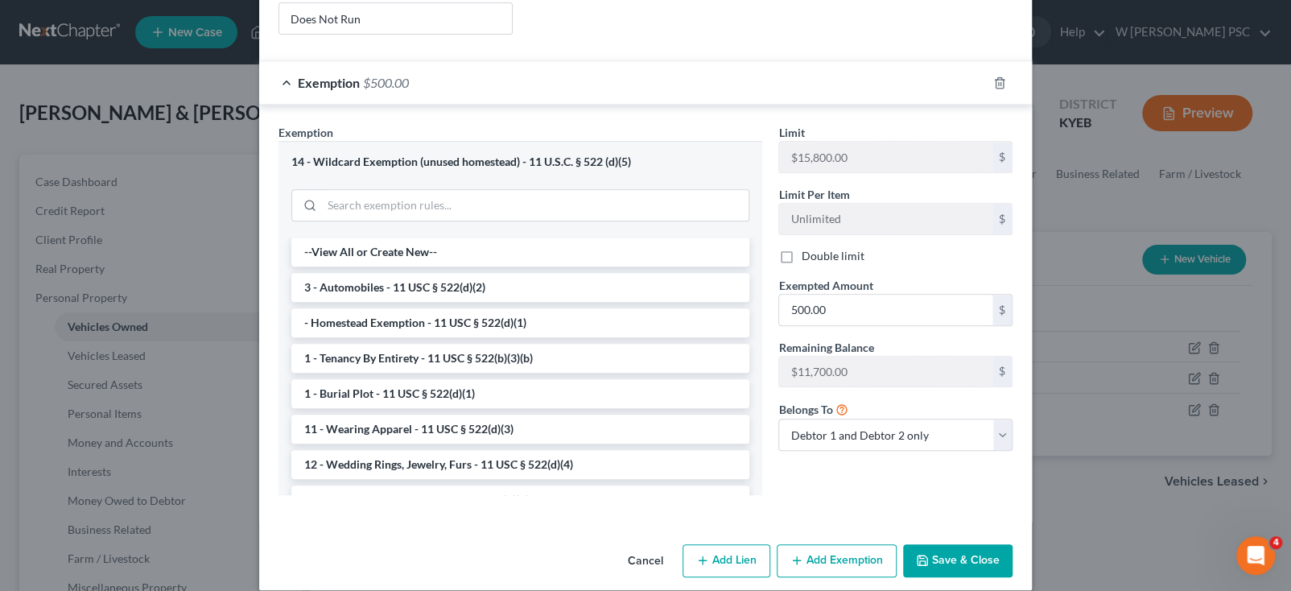
click at [960, 549] on button "Save & Close" at bounding box center [957, 561] width 109 height 34
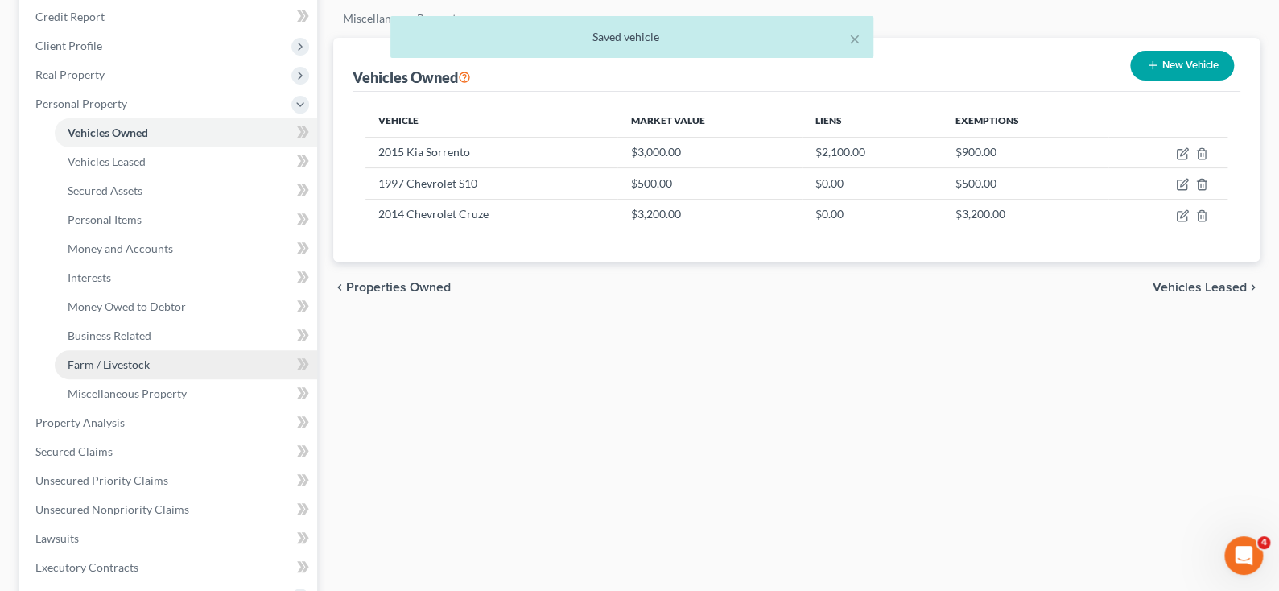
scroll to position [403, 0]
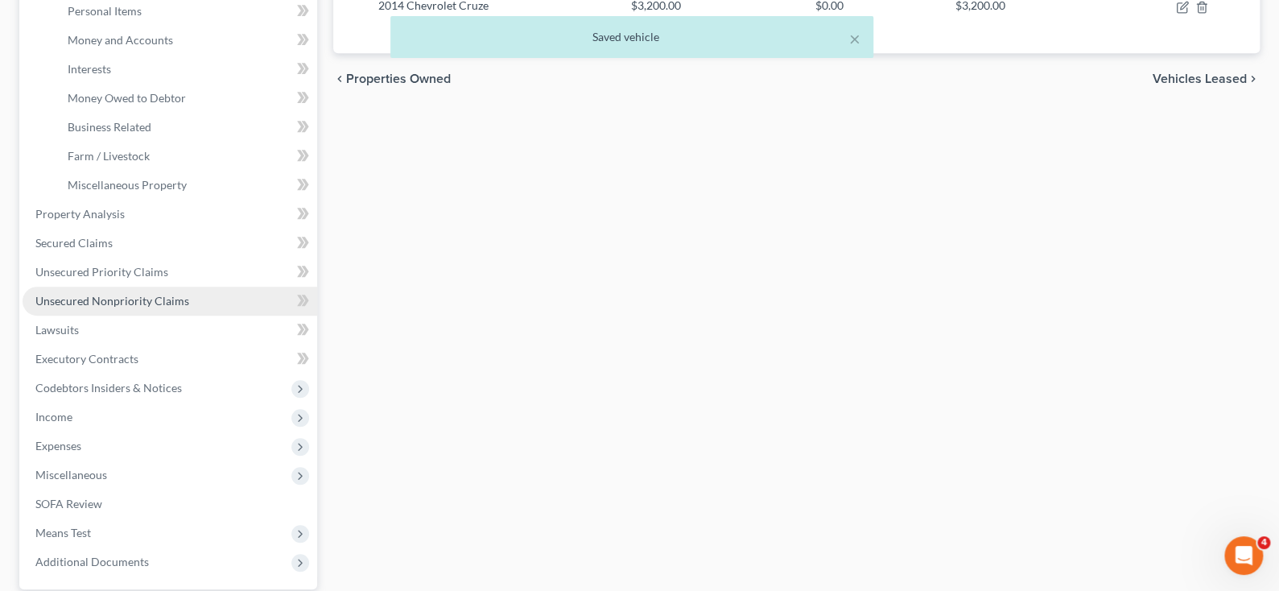
click at [108, 290] on link "Unsecured Nonpriority Claims" at bounding box center [170, 301] width 295 height 29
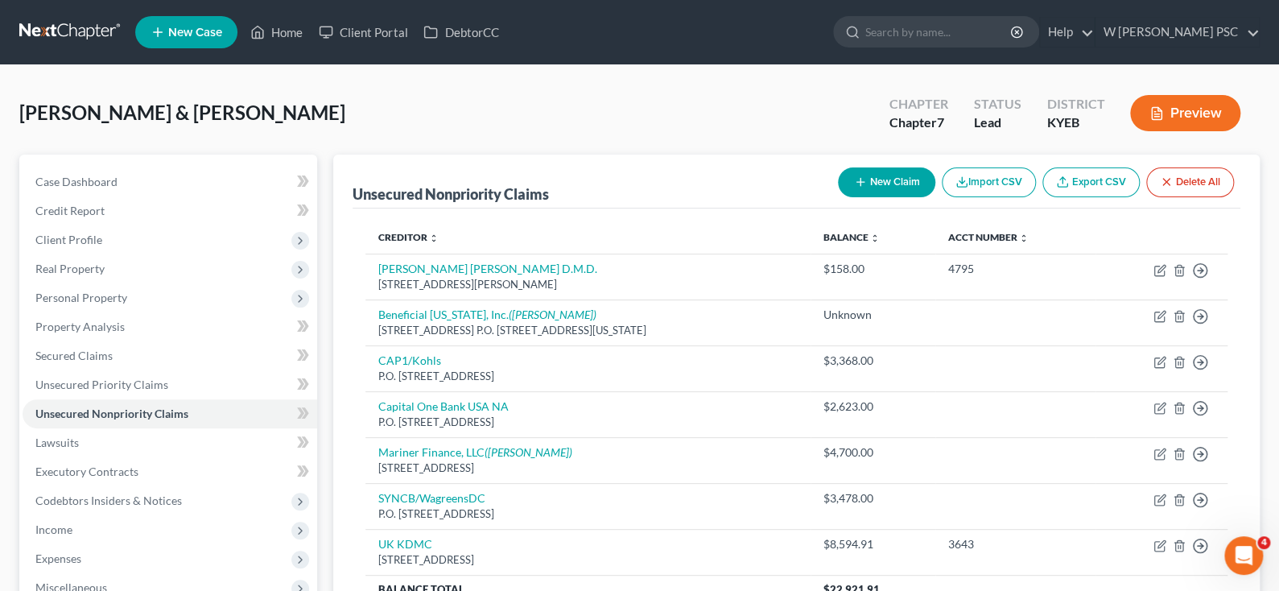
click at [910, 179] on button "New Claim" at bounding box center [886, 182] width 97 height 30
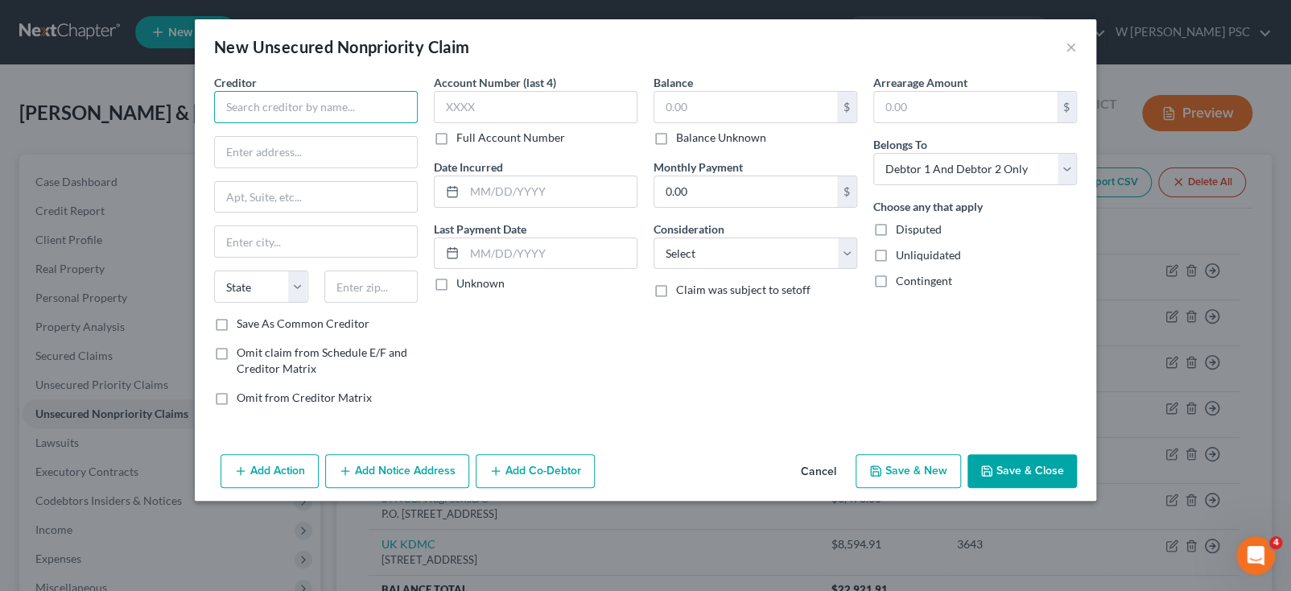
click at [252, 120] on input "text" at bounding box center [316, 107] width 204 height 32
click at [268, 250] on input "text" at bounding box center [316, 241] width 202 height 31
click at [709, 114] on input "text" at bounding box center [745, 107] width 183 height 31
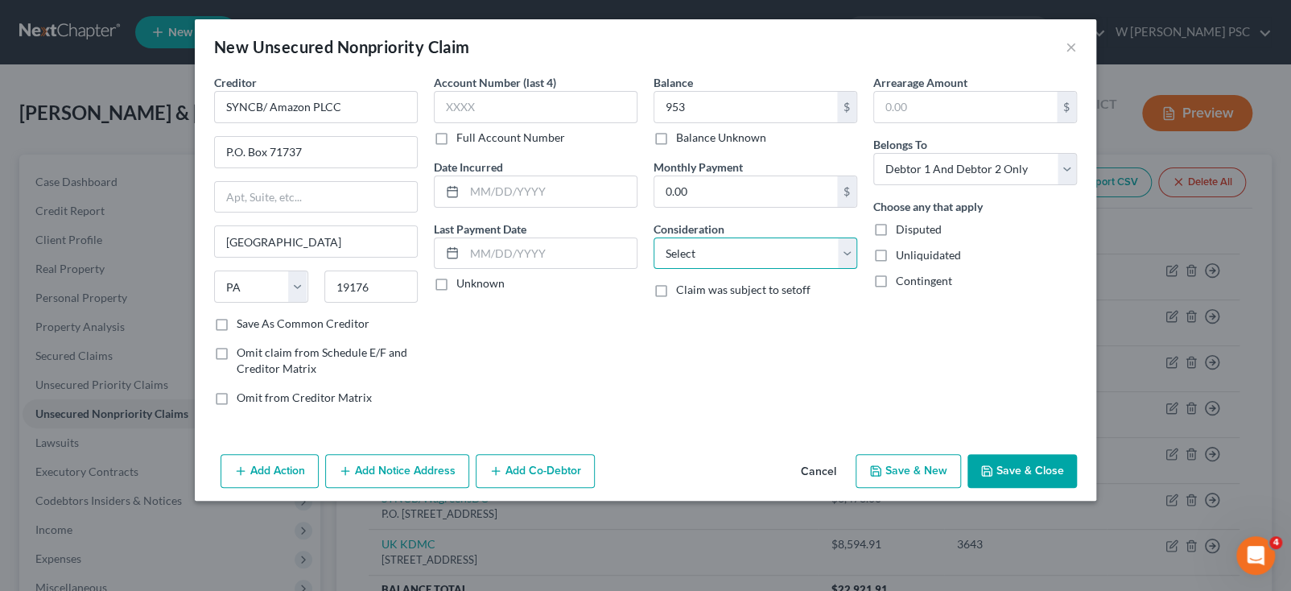
click at [698, 244] on select "Select Cable / Satellite Services Collection Agency Credit Card Debt Debt Couns…" at bounding box center [756, 253] width 204 height 32
click at [654, 237] on select "Select Cable / Satellite Services Collection Agency Credit Card Debt Debt Couns…" at bounding box center [756, 253] width 204 height 32
click at [1033, 473] on button "Save & Close" at bounding box center [1022, 471] width 109 height 34
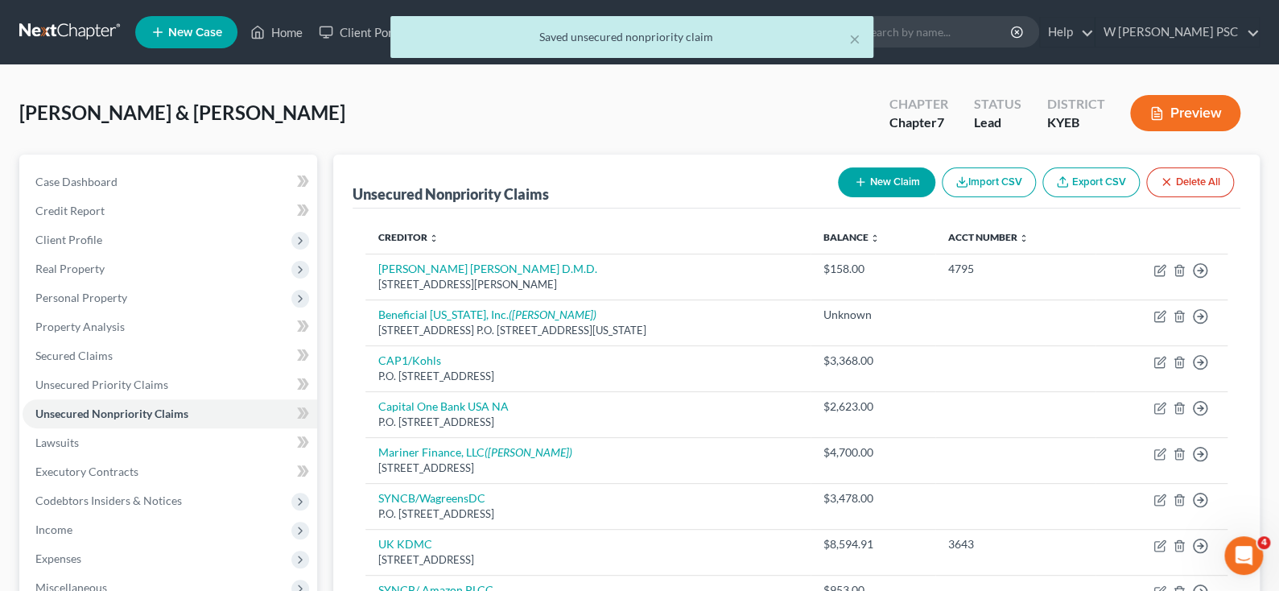
click at [865, 183] on button "New Claim" at bounding box center [886, 182] width 97 height 30
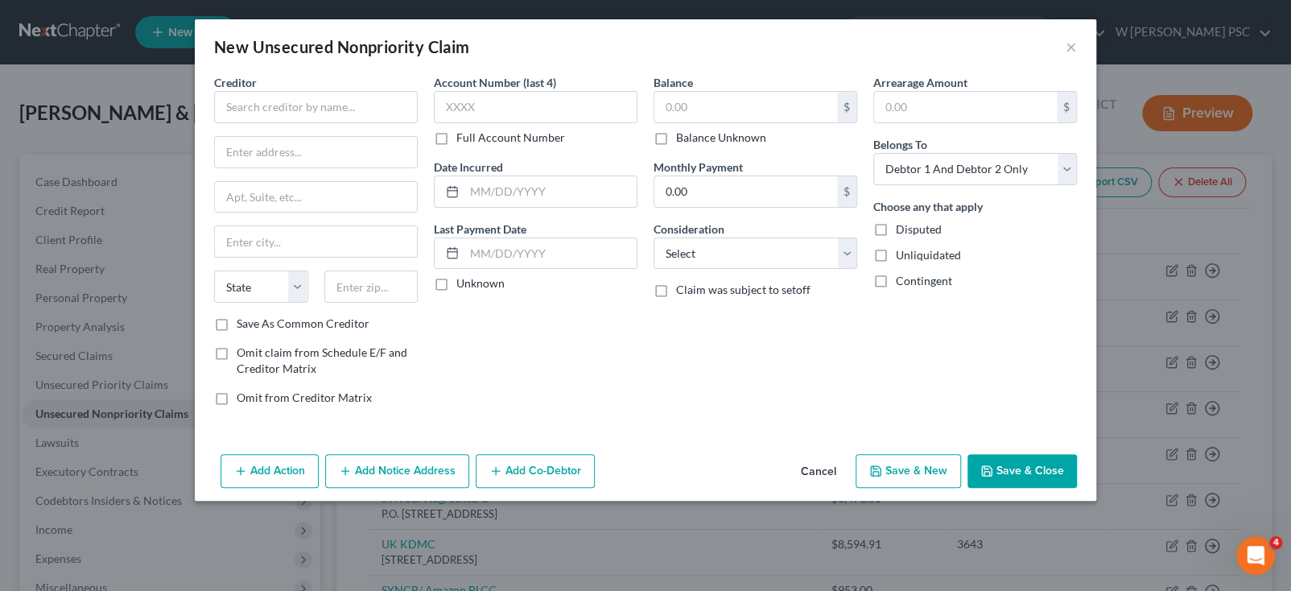
click at [195, 105] on div "Creditor * State [US_STATE] AK AR AZ CA CO CT DE DC [GEOGRAPHIC_DATA] [GEOGRAPH…" at bounding box center [646, 261] width 902 height 374
click at [242, 101] on input "text" at bounding box center [316, 107] width 204 height 32
click at [659, 105] on input "text" at bounding box center [745, 107] width 183 height 31
click at [699, 244] on select "Select Cable / Satellite Services Collection Agency Credit Card Debt Debt Couns…" at bounding box center [756, 253] width 204 height 32
click at [654, 237] on select "Select Cable / Satellite Services Collection Agency Credit Card Debt Debt Couns…" at bounding box center [756, 253] width 204 height 32
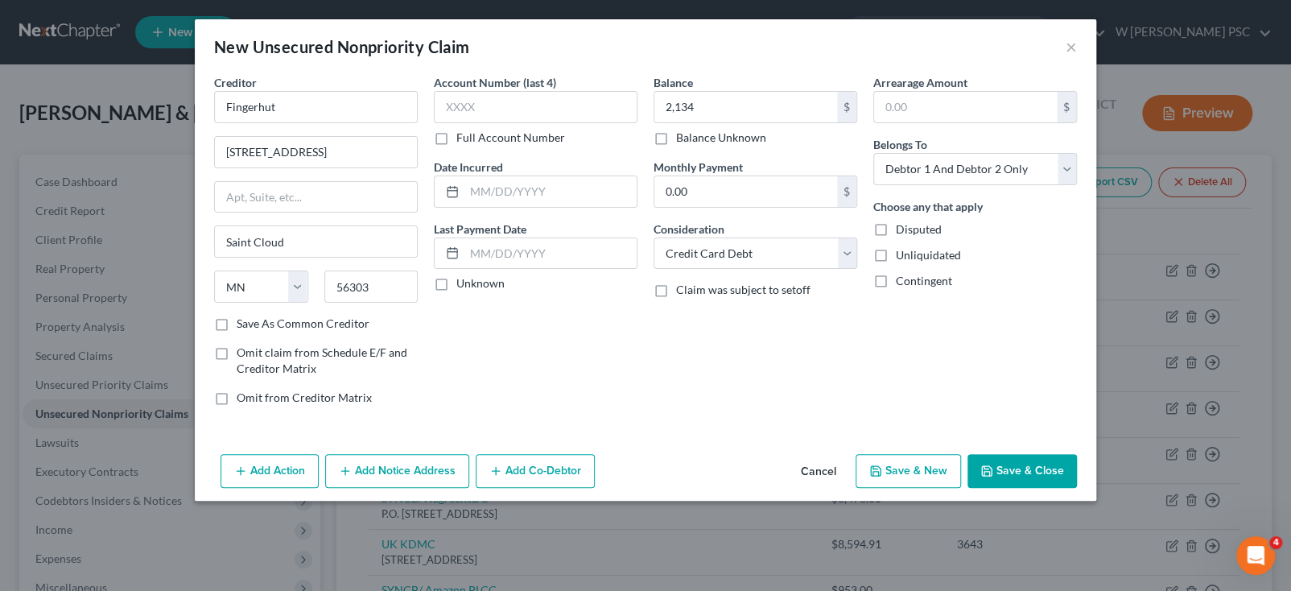
click at [1028, 464] on button "Save & Close" at bounding box center [1022, 471] width 109 height 34
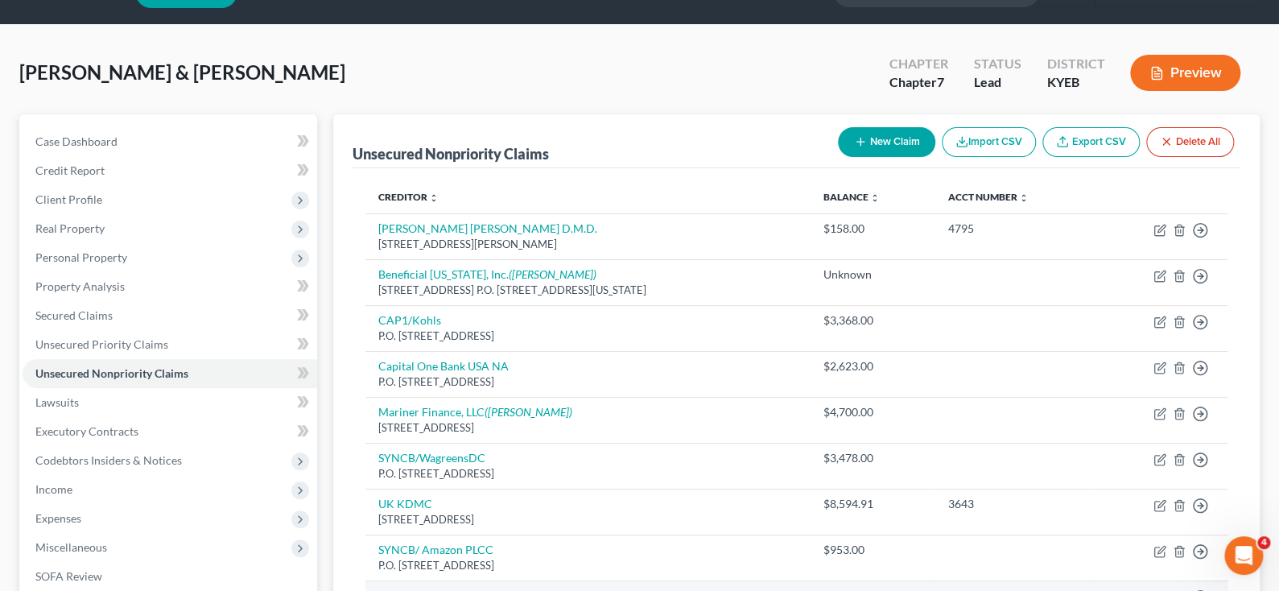
scroll to position [81, 0]
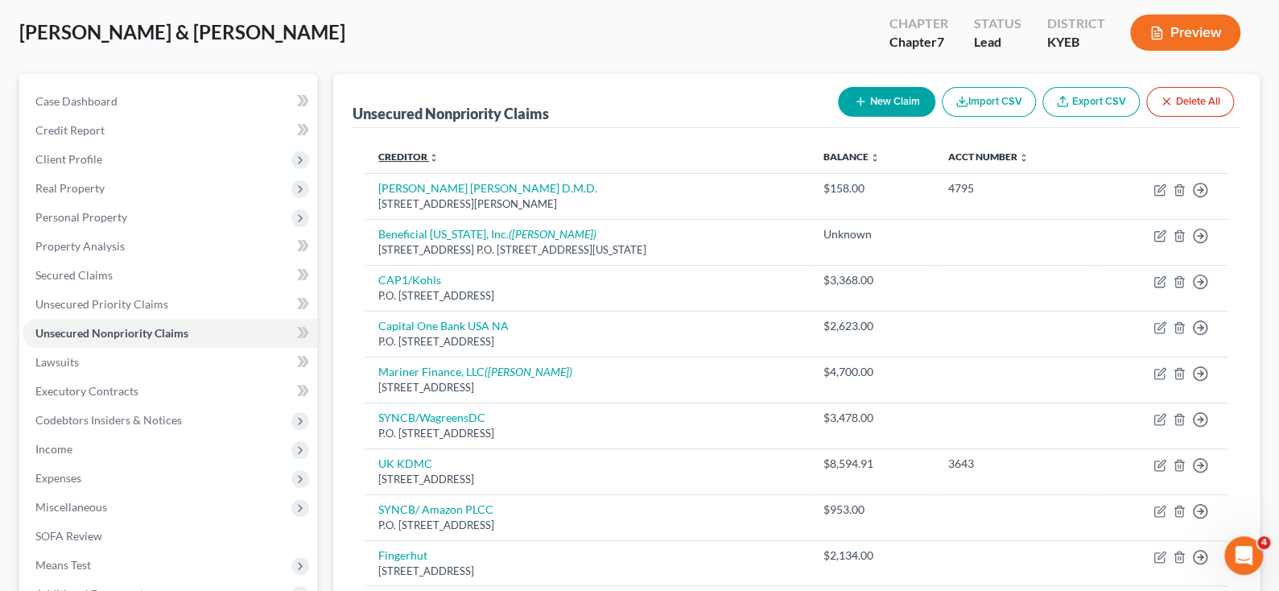
click at [432, 155] on icon "unfold_more" at bounding box center [434, 158] width 10 height 10
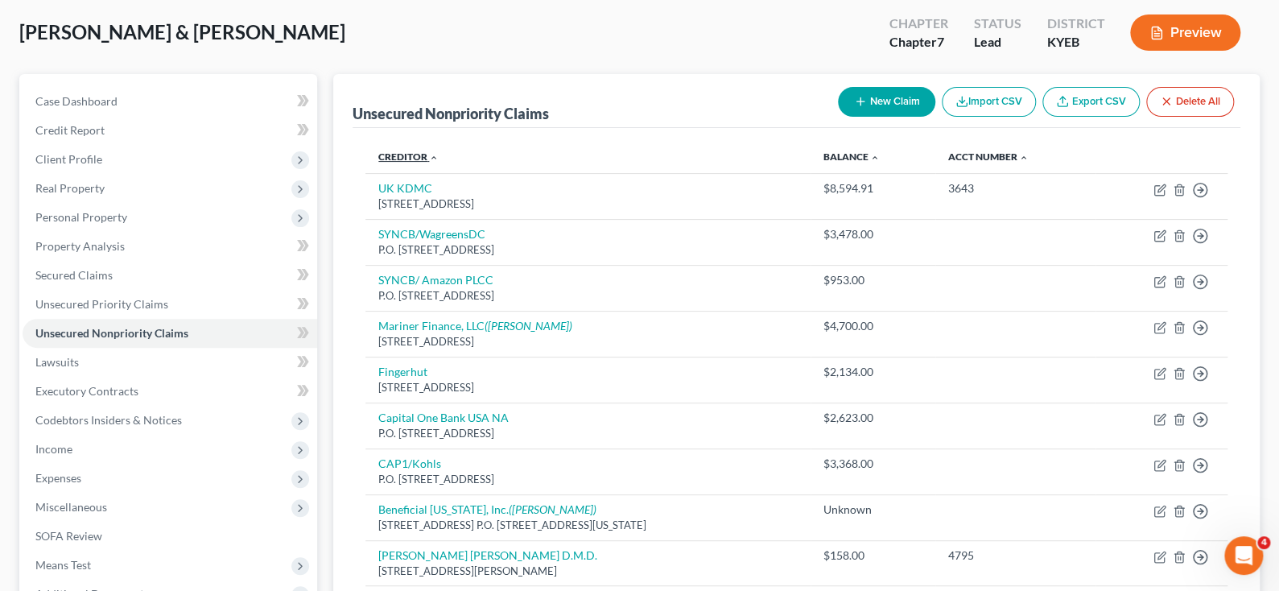
click at [432, 155] on icon "expand_less" at bounding box center [434, 158] width 10 height 10
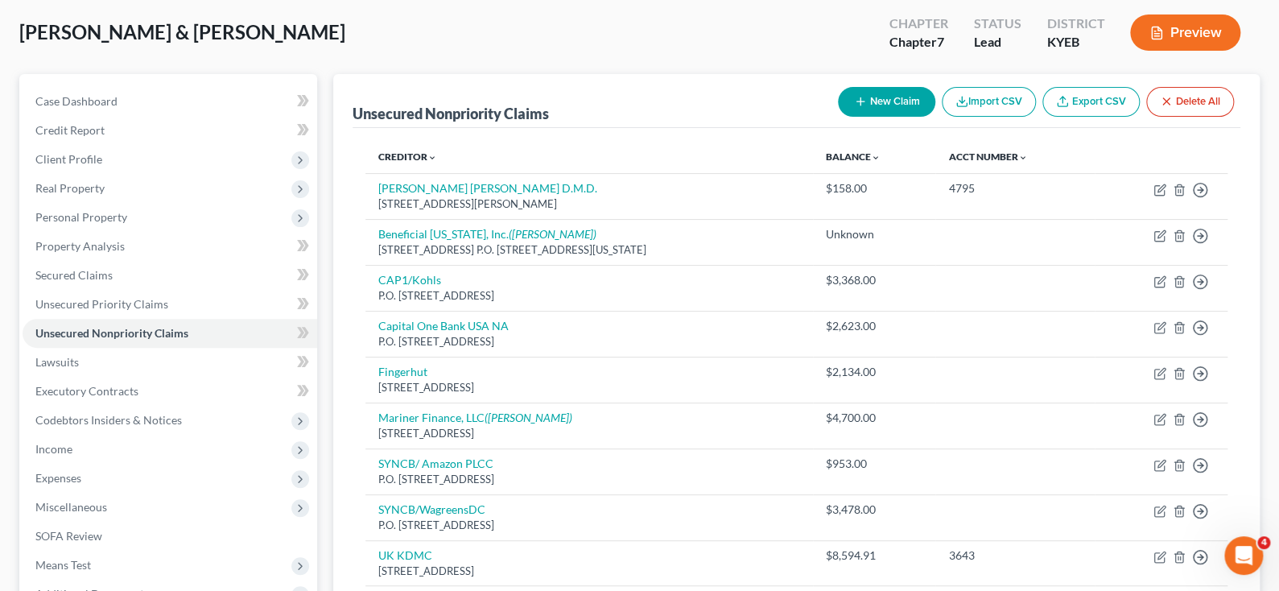
click at [898, 89] on button "New Claim" at bounding box center [886, 102] width 97 height 30
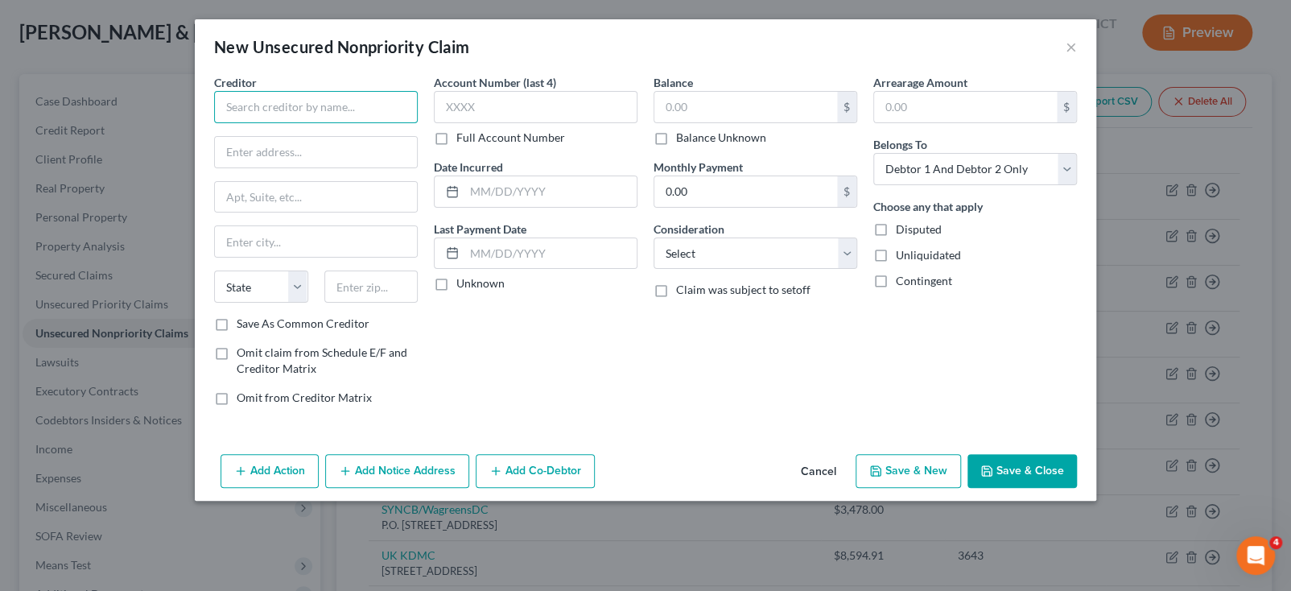
click at [300, 104] on input "text" at bounding box center [316, 107] width 204 height 32
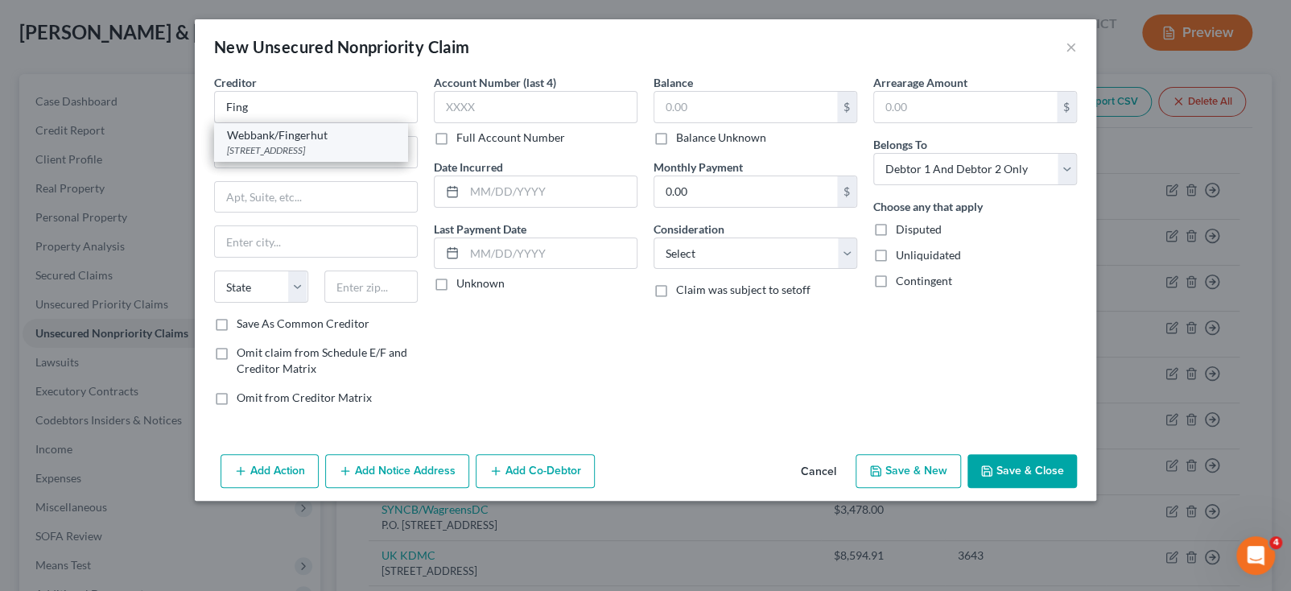
click at [303, 145] on div "[STREET_ADDRESS]" at bounding box center [310, 150] width 167 height 14
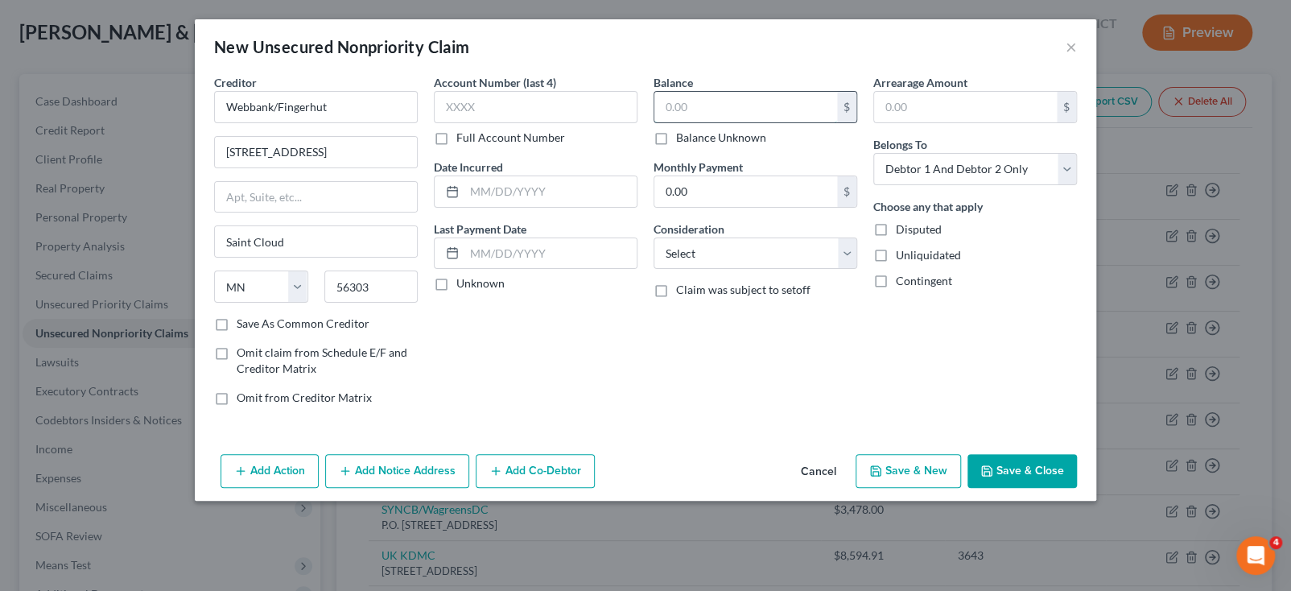
click at [699, 98] on input "text" at bounding box center [745, 107] width 183 height 31
click at [742, 264] on select "Select Cable / Satellite Services Collection Agency Credit Card Debt Debt Couns…" at bounding box center [756, 253] width 204 height 32
click at [654, 237] on select "Select Cable / Satellite Services Collection Agency Credit Card Debt Debt Couns…" at bounding box center [756, 253] width 204 height 32
click at [1039, 466] on button "Save & Close" at bounding box center [1022, 471] width 109 height 34
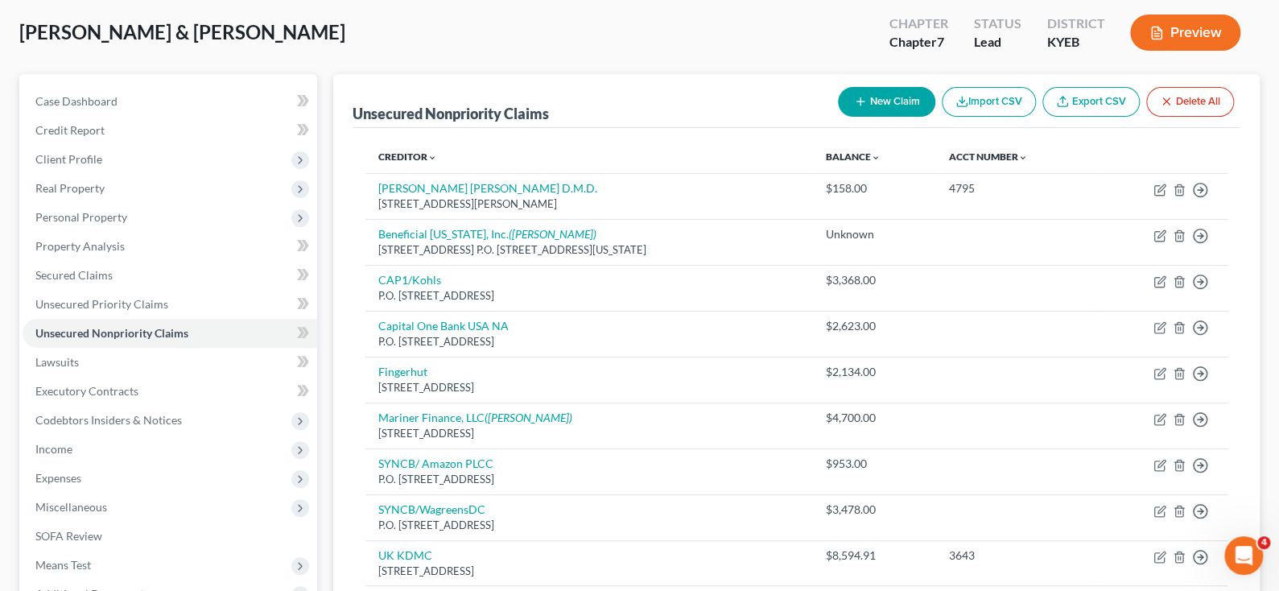
click at [904, 93] on button "New Claim" at bounding box center [886, 102] width 97 height 30
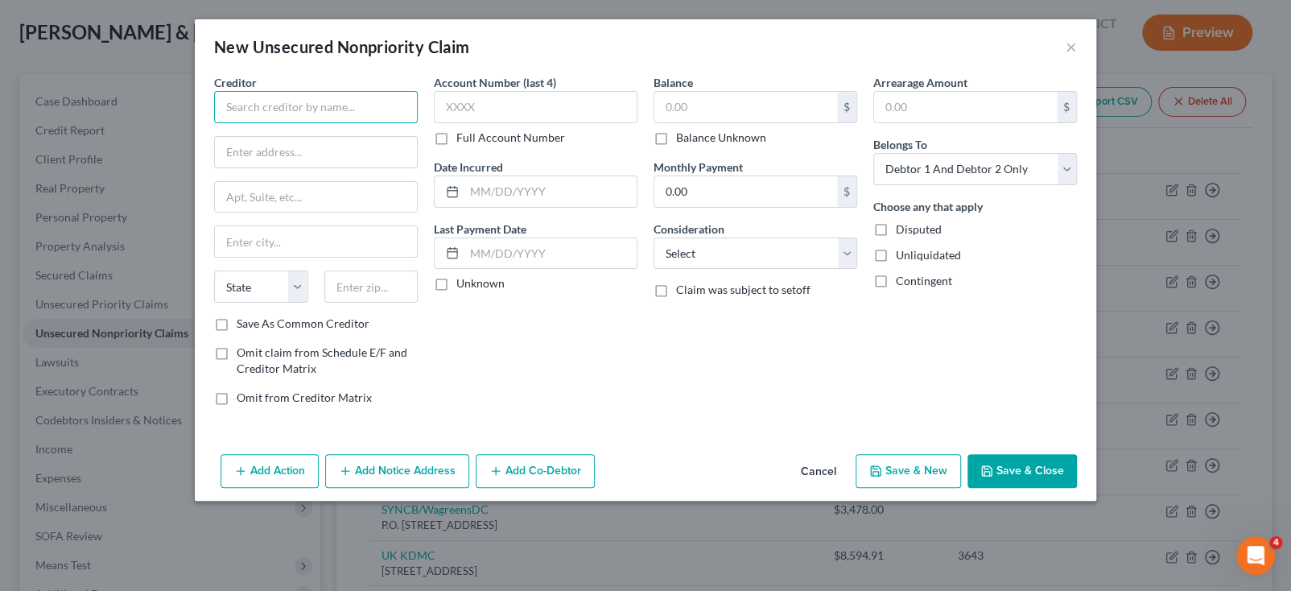
click at [232, 101] on input "text" at bounding box center [316, 107] width 204 height 32
click at [723, 93] on input "text" at bounding box center [745, 107] width 183 height 31
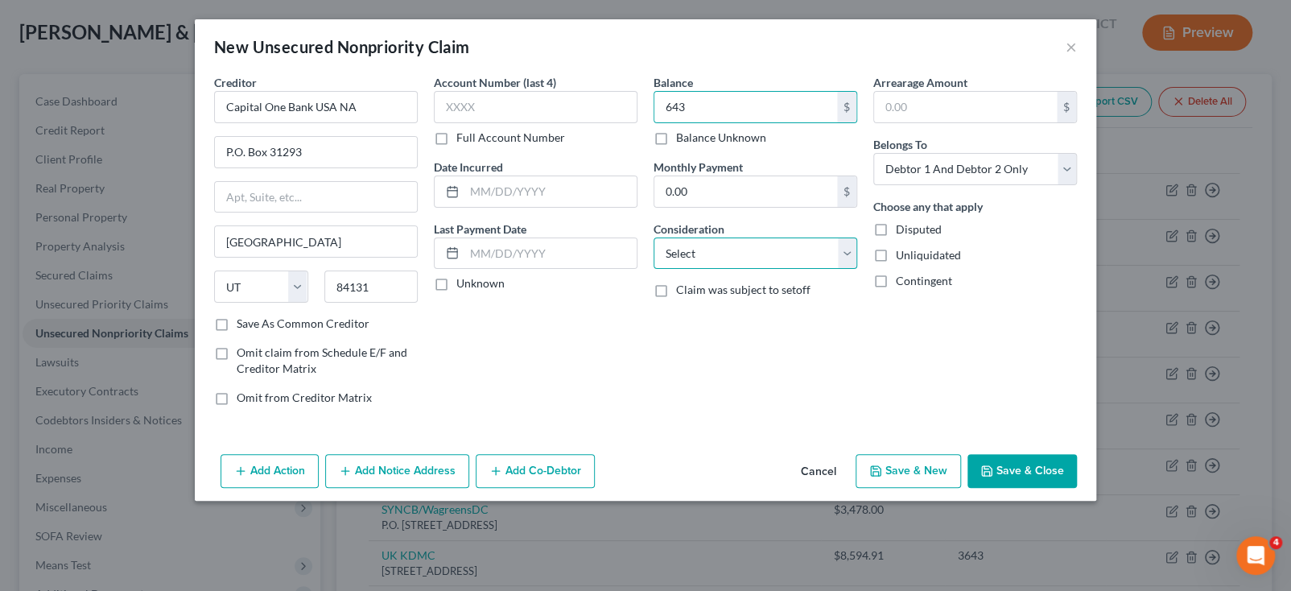
click at [767, 248] on select "Select Cable / Satellite Services Collection Agency Credit Card Debt Debt Couns…" at bounding box center [756, 253] width 204 height 32
click at [654, 237] on select "Select Cable / Satellite Services Collection Agency Credit Card Debt Debt Couns…" at bounding box center [756, 253] width 204 height 32
click at [1055, 478] on button "Save & Close" at bounding box center [1022, 471] width 109 height 34
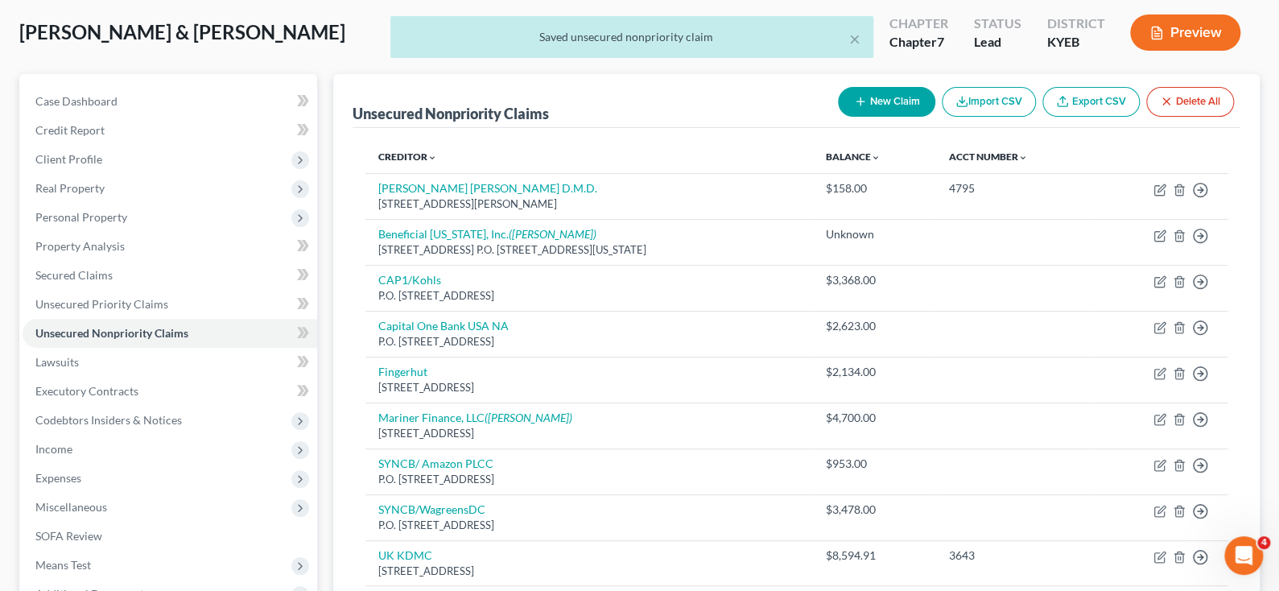
click at [898, 114] on button "New Claim" at bounding box center [886, 102] width 97 height 30
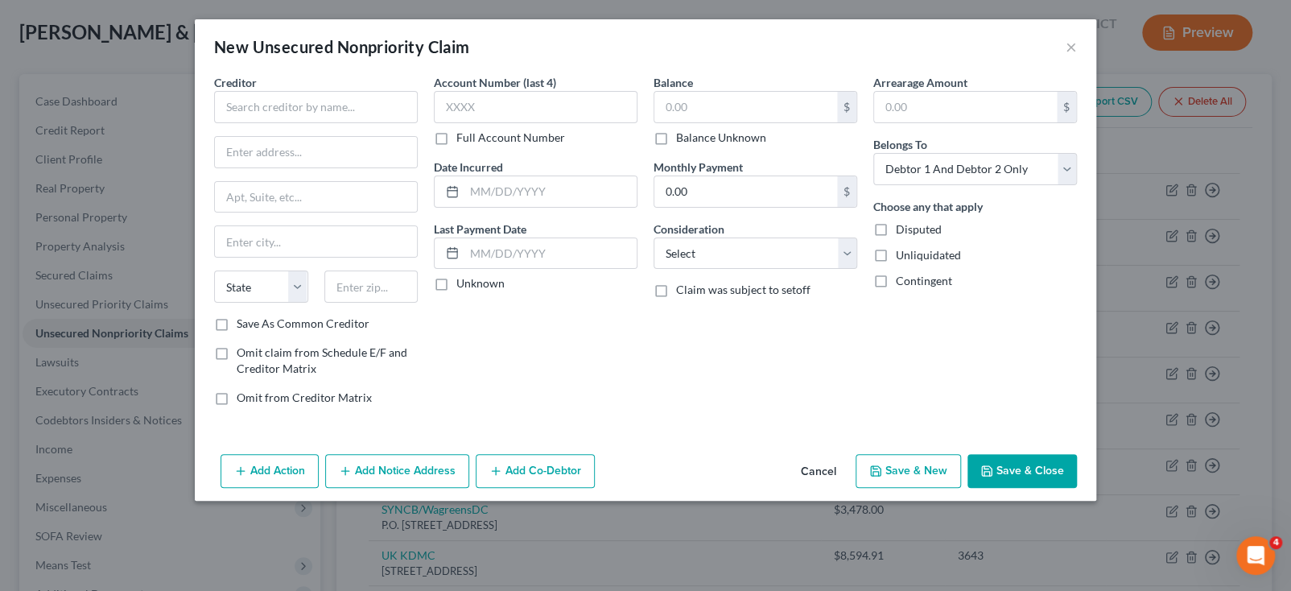
click at [365, 89] on div "Creditor *" at bounding box center [316, 98] width 204 height 49
click at [365, 92] on input "text" at bounding box center [316, 107] width 204 height 32
click at [732, 105] on input "text" at bounding box center [745, 107] width 183 height 31
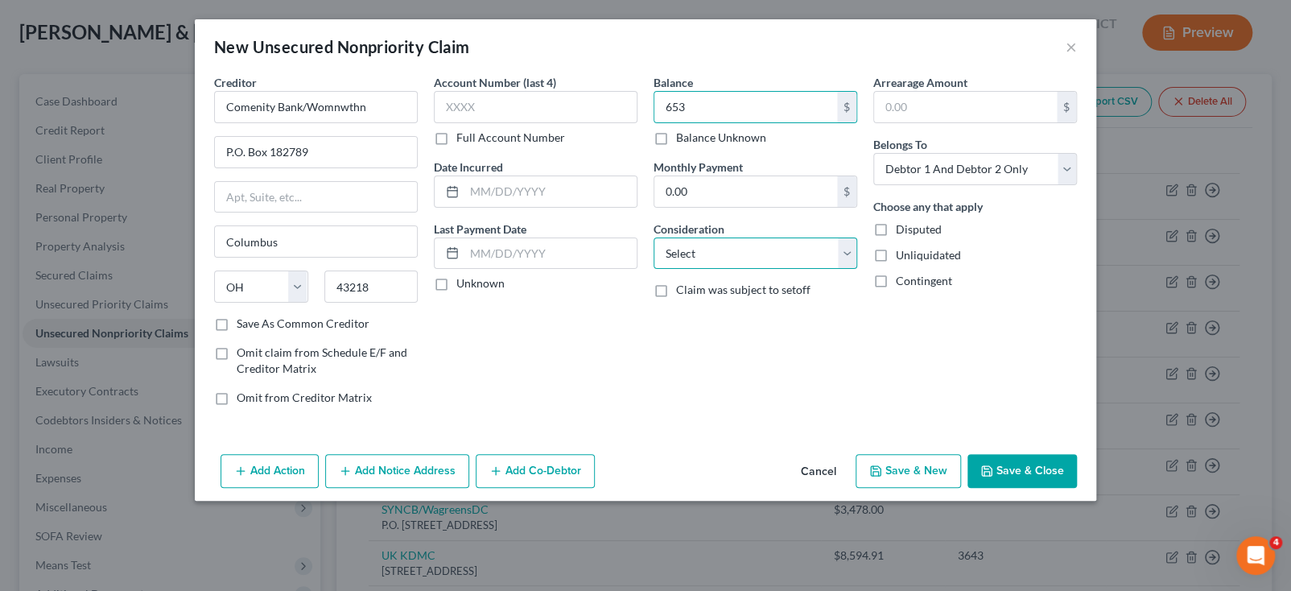
click at [717, 256] on select "Select Cable / Satellite Services Collection Agency Credit Card Debt Debt Couns…" at bounding box center [756, 253] width 204 height 32
click at [654, 237] on select "Select Cable / Satellite Services Collection Agency Credit Card Debt Debt Couns…" at bounding box center [756, 253] width 204 height 32
click at [919, 473] on button "Save & New" at bounding box center [908, 471] width 105 height 34
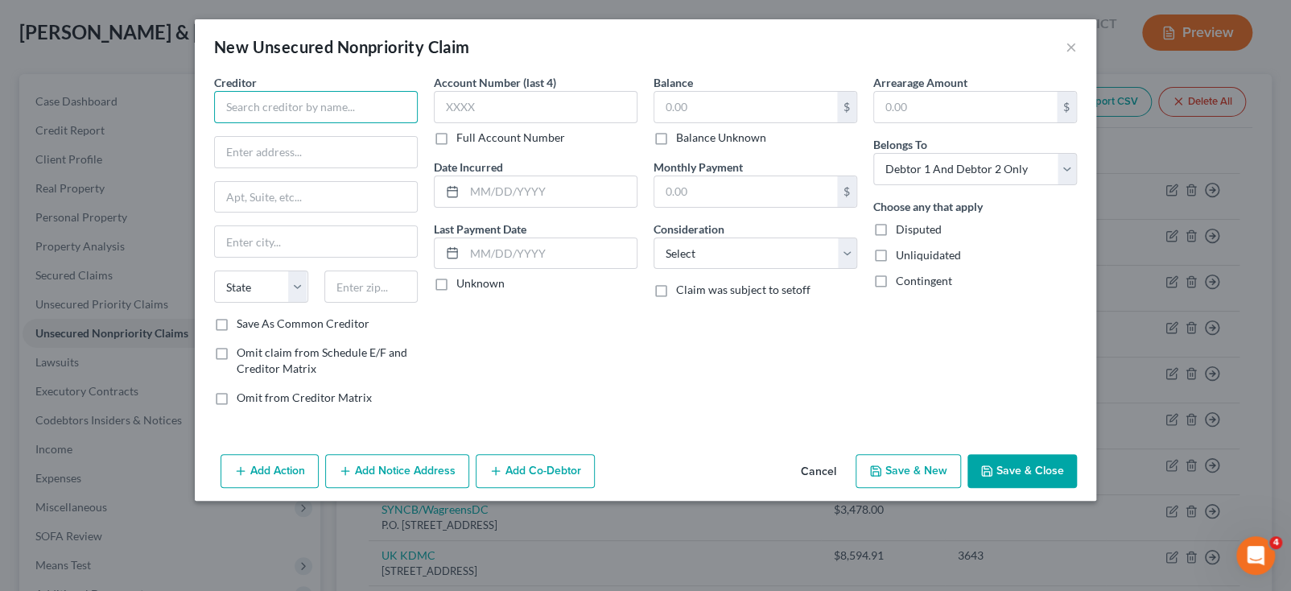
drag, startPoint x: 266, startPoint y: 114, endPoint x: 258, endPoint y: 114, distance: 8.1
click at [263, 114] on input "text" at bounding box center [316, 107] width 204 height 32
click at [693, 101] on input "text" at bounding box center [745, 107] width 183 height 31
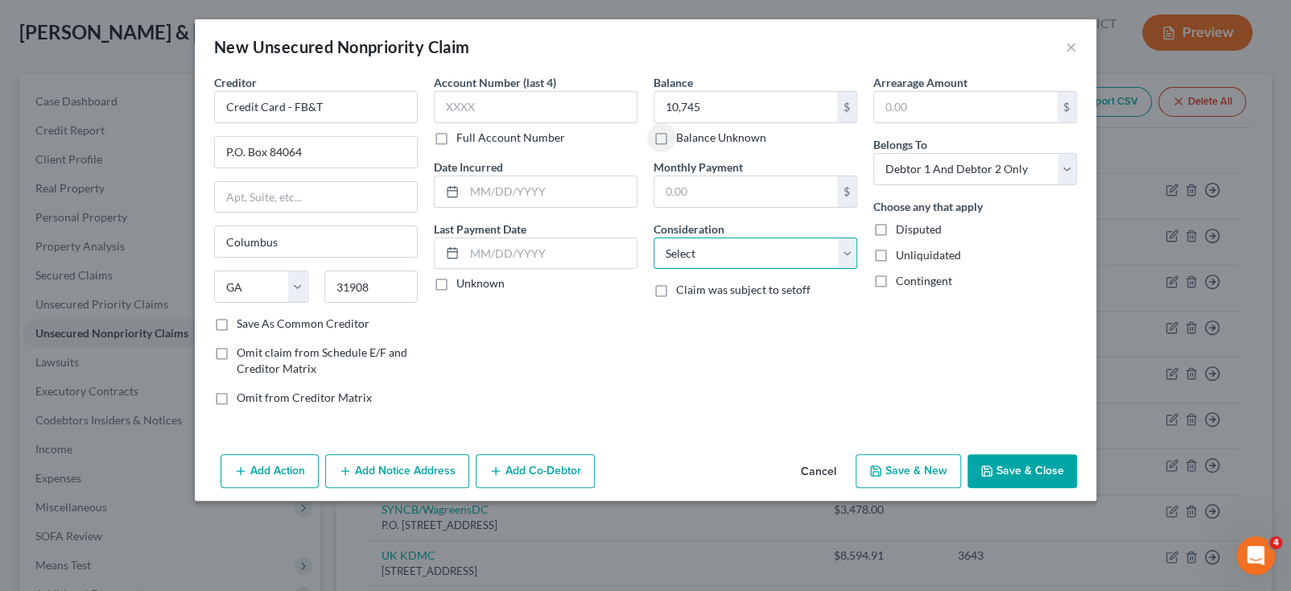
drag, startPoint x: 746, startPoint y: 260, endPoint x: 733, endPoint y: 246, distance: 19.9
click at [746, 260] on select "Select Cable / Satellite Services Collection Agency Credit Card Debt Debt Couns…" at bounding box center [756, 253] width 204 height 32
click at [654, 237] on select "Select Cable / Satellite Services Collection Agency Credit Card Debt Debt Couns…" at bounding box center [756, 253] width 204 height 32
click at [895, 462] on button "Save & New" at bounding box center [908, 471] width 105 height 34
click at [247, 126] on div "Creditor * State [US_STATE] AK AR AZ CA CO [GEOGRAPHIC_DATA] DE DC [GEOGRAPHIC_…" at bounding box center [316, 195] width 204 height 242
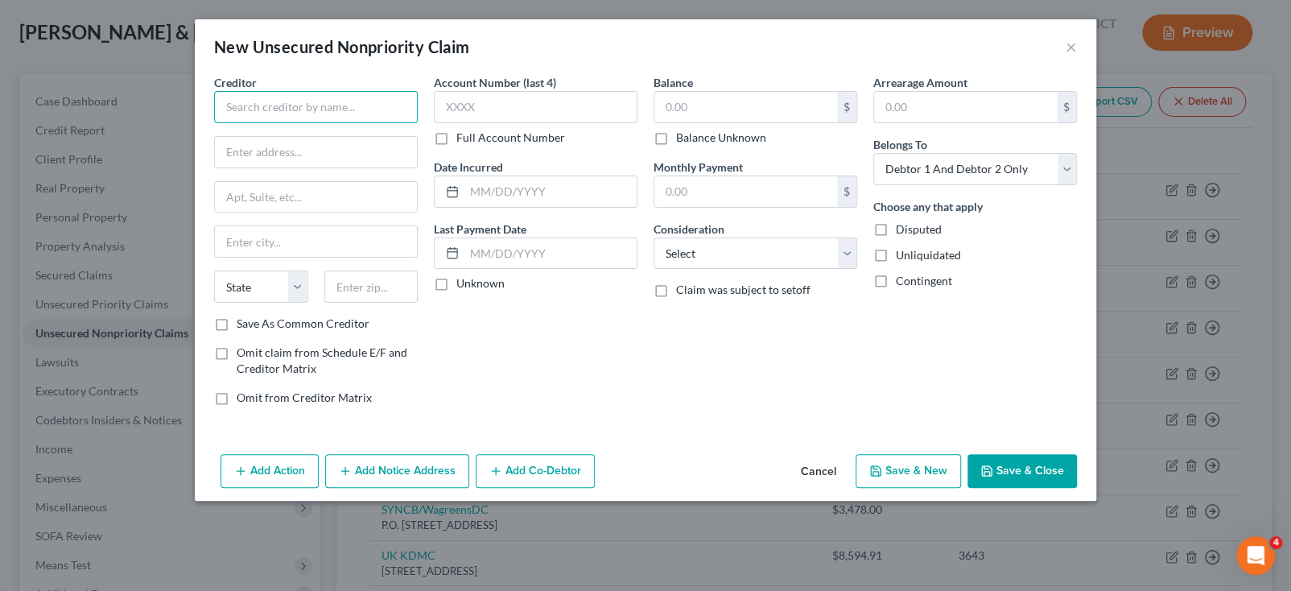
drag, startPoint x: 249, startPoint y: 114, endPoint x: 237, endPoint y: 117, distance: 12.5
click at [244, 114] on input "text" at bounding box center [316, 107] width 204 height 32
click at [789, 92] on input "text" at bounding box center [745, 107] width 183 height 31
click at [898, 477] on button "Save & New" at bounding box center [908, 471] width 105 height 34
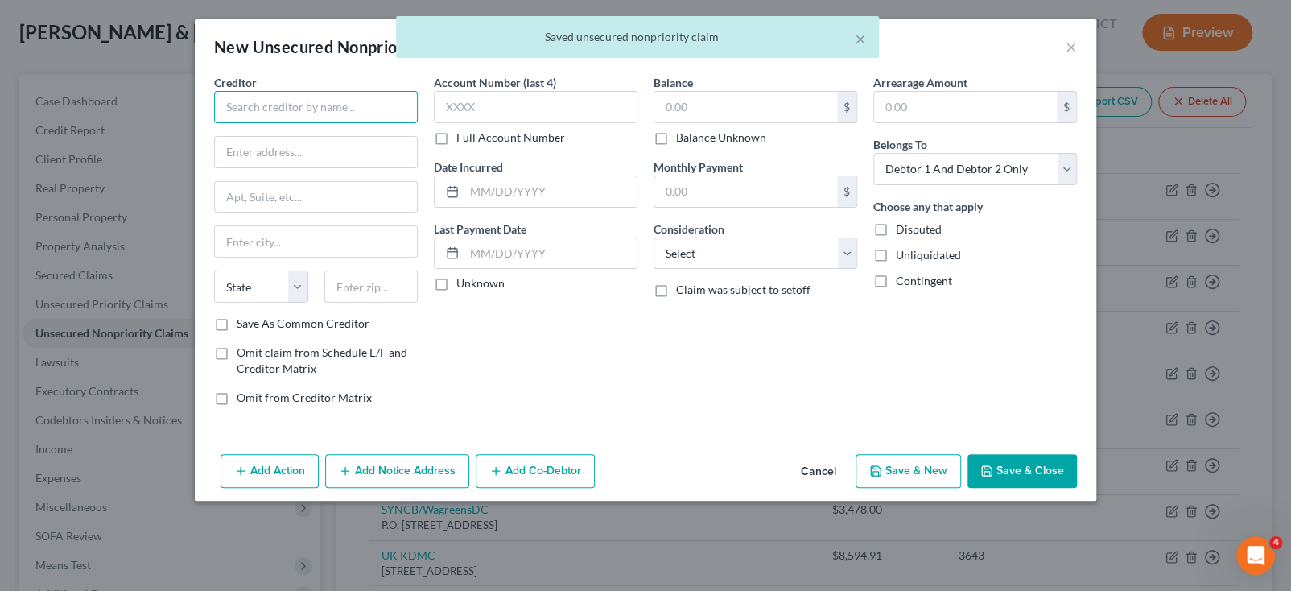
click at [333, 120] on input "text" at bounding box center [316, 107] width 204 height 32
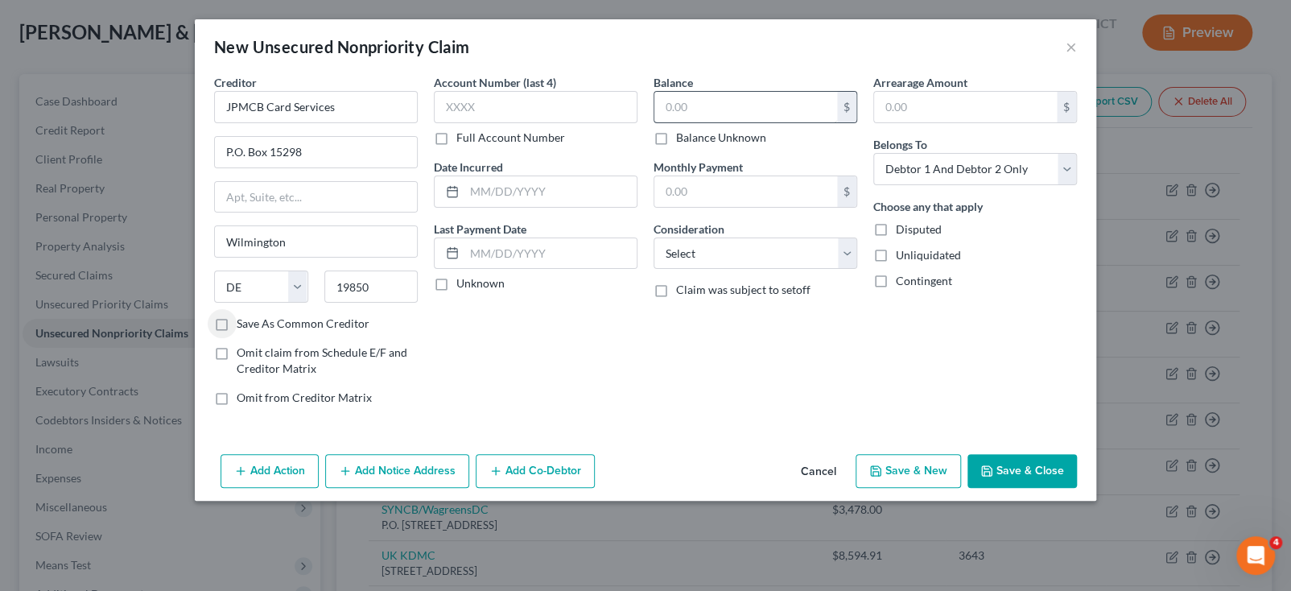
click at [704, 126] on div "$ Balance Unknown" at bounding box center [756, 118] width 204 height 55
click at [704, 119] on input "text" at bounding box center [745, 107] width 183 height 31
click at [725, 263] on select "Select Cable / Satellite Services Collection Agency Credit Card Debt Debt Couns…" at bounding box center [756, 253] width 204 height 32
click at [654, 237] on select "Select Cable / Satellite Services Collection Agency Credit Card Debt Debt Couns…" at bounding box center [756, 253] width 204 height 32
click at [1011, 464] on button "Save & Close" at bounding box center [1022, 471] width 109 height 34
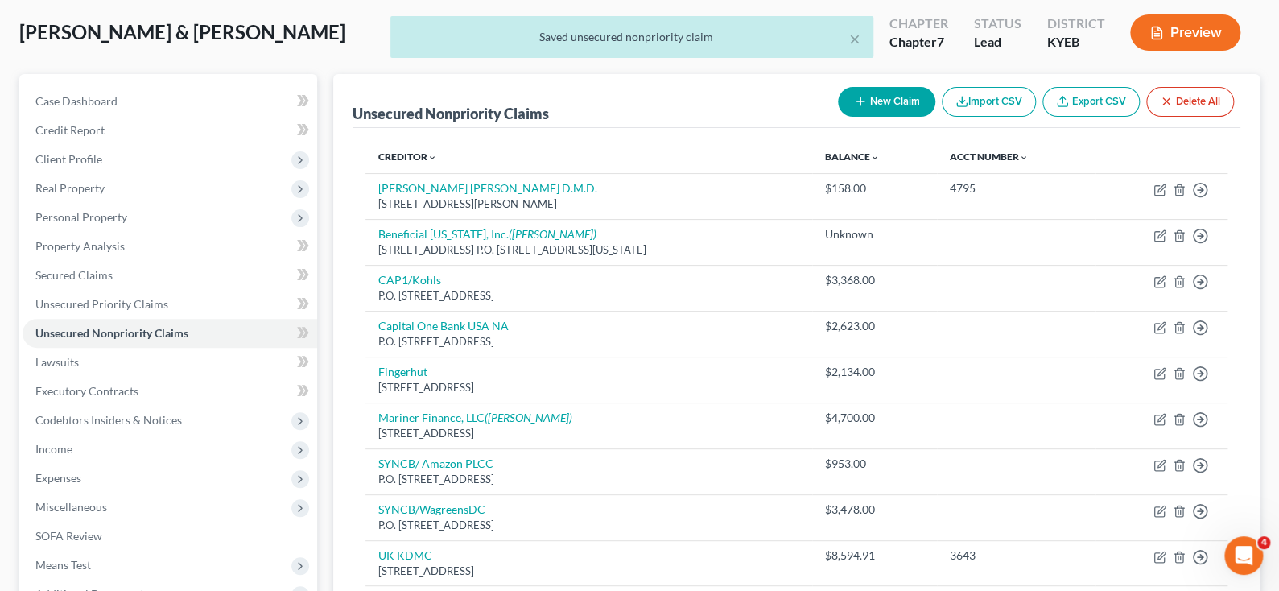
click at [902, 97] on button "New Claim" at bounding box center [886, 102] width 97 height 30
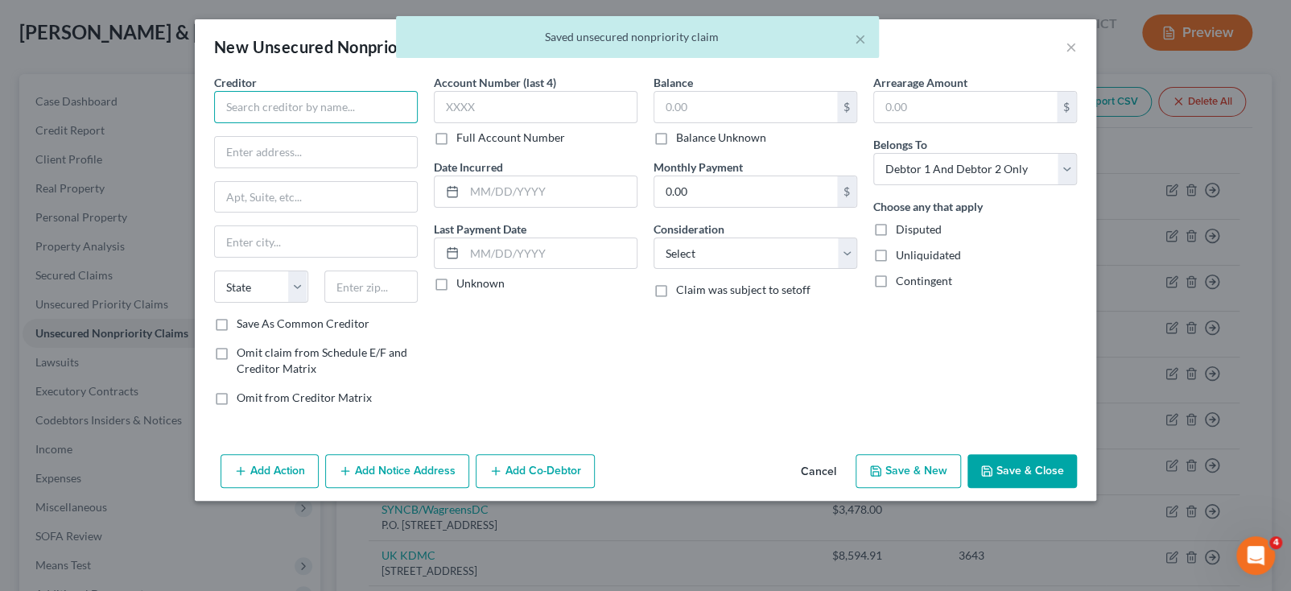
click at [293, 105] on input "text" at bounding box center [316, 107] width 204 height 32
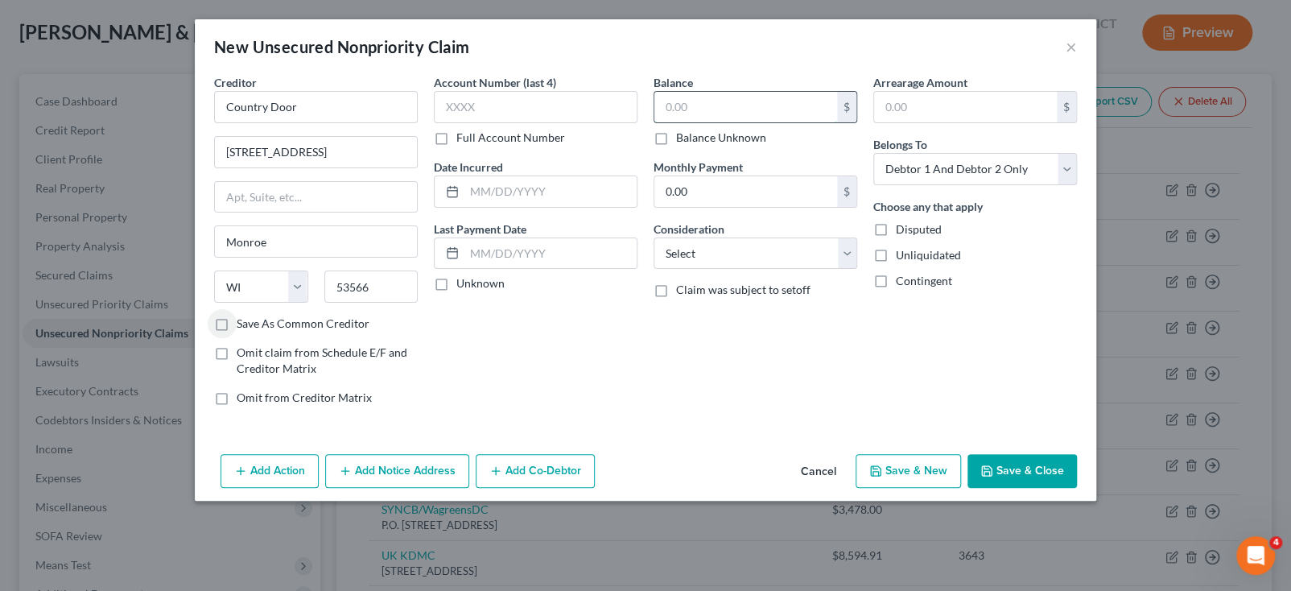
click at [789, 110] on input "text" at bounding box center [745, 107] width 183 height 31
click at [720, 259] on select "Select Cable / Satellite Services Collection Agency Credit Card Debt Debt Couns…" at bounding box center [756, 253] width 204 height 32
click at [654, 237] on select "Select Cable / Satellite Services Collection Agency Credit Card Debt Debt Couns…" at bounding box center [756, 253] width 204 height 32
click at [914, 469] on button "Save & New" at bounding box center [908, 471] width 105 height 34
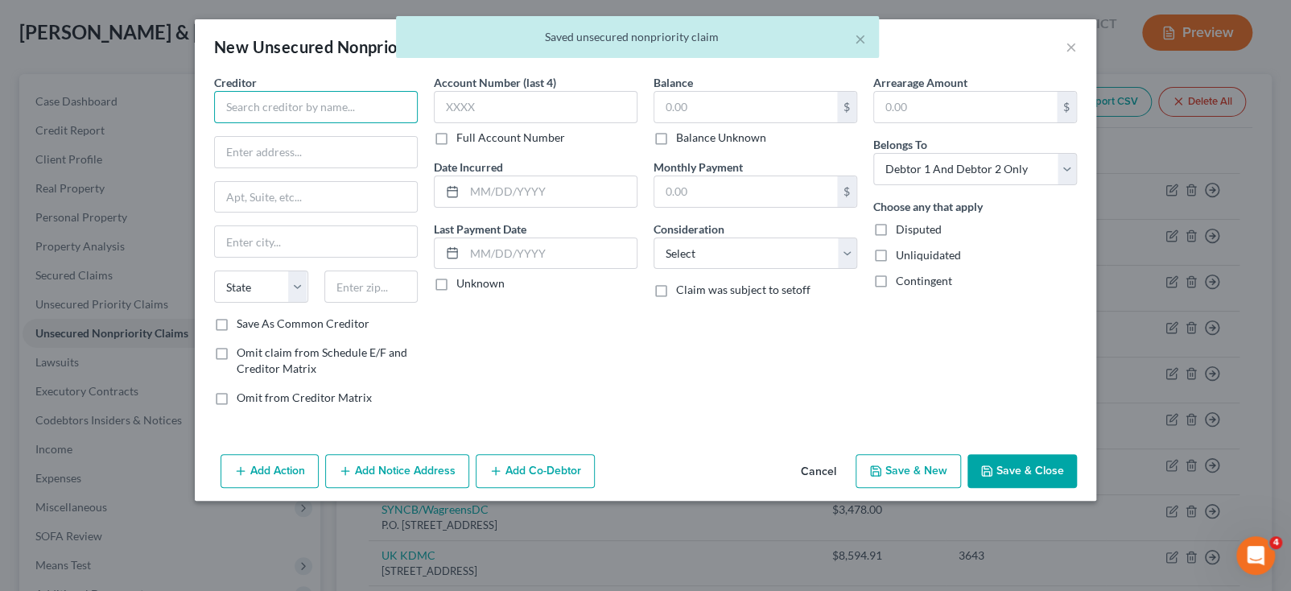
click at [324, 100] on input "text" at bounding box center [316, 107] width 204 height 32
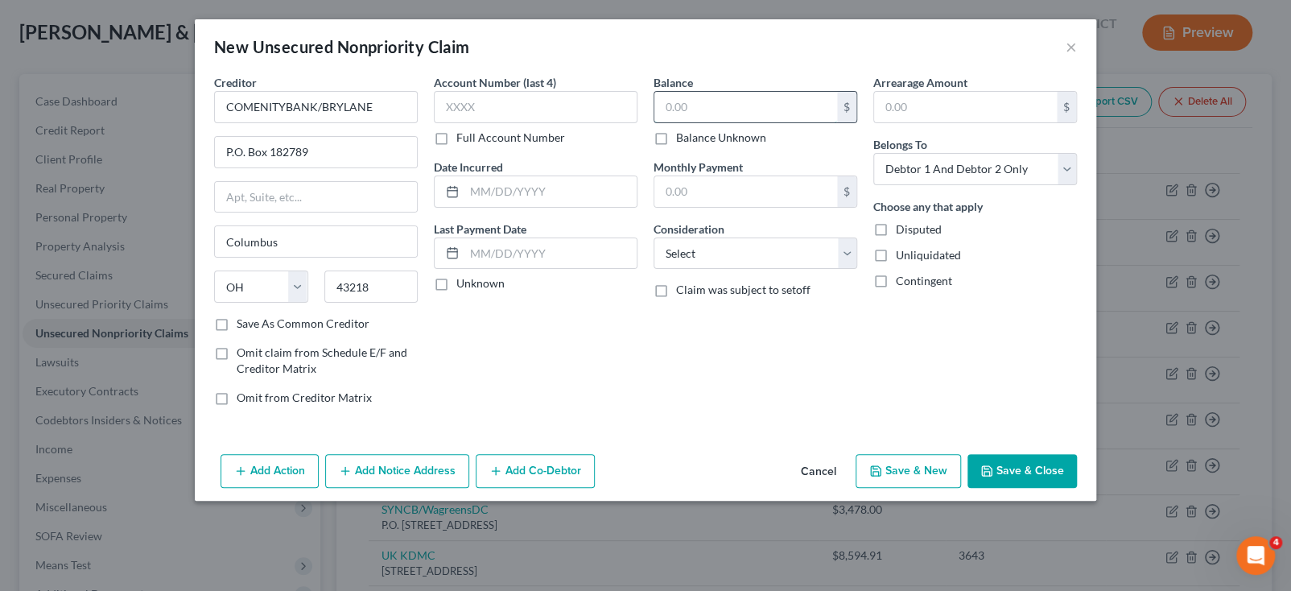
click at [766, 105] on input "text" at bounding box center [745, 107] width 183 height 31
click at [931, 457] on button "Save & New" at bounding box center [908, 471] width 105 height 34
click at [342, 114] on input "text" at bounding box center [316, 107] width 204 height 32
click at [295, 253] on input "text" at bounding box center [316, 241] width 202 height 31
click at [894, 461] on button "Save & New" at bounding box center [908, 471] width 105 height 34
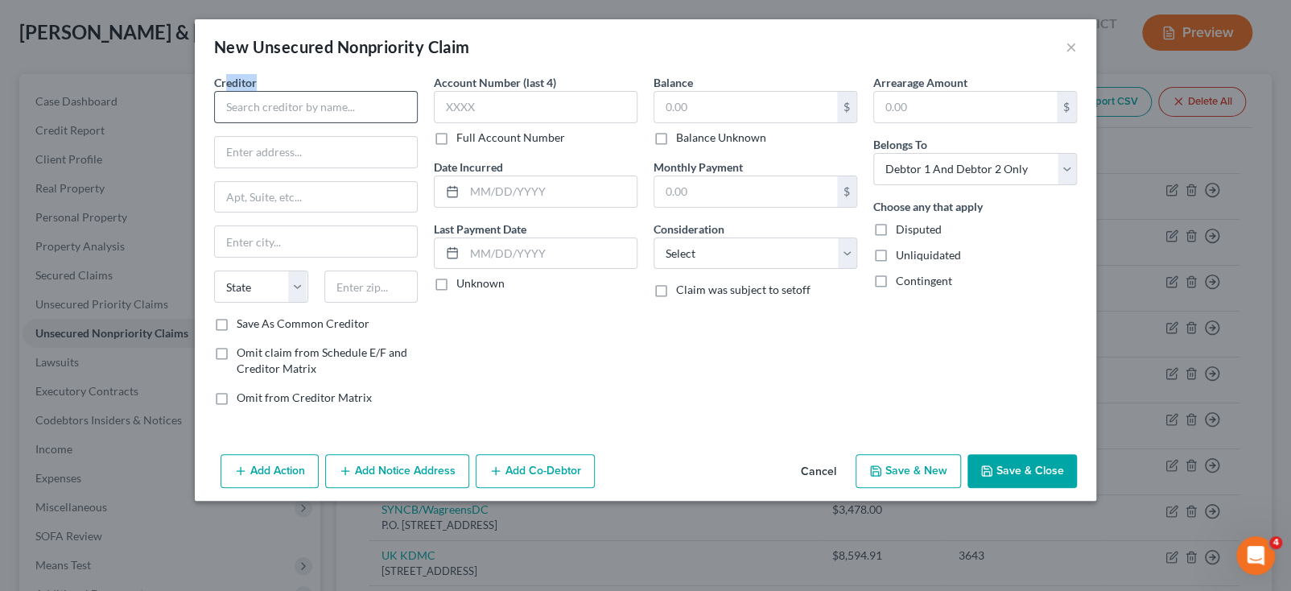
click at [225, 92] on div "Creditor *" at bounding box center [316, 98] width 204 height 49
click at [235, 93] on input "text" at bounding box center [316, 107] width 204 height 32
click at [687, 102] on input "text" at bounding box center [745, 107] width 183 height 31
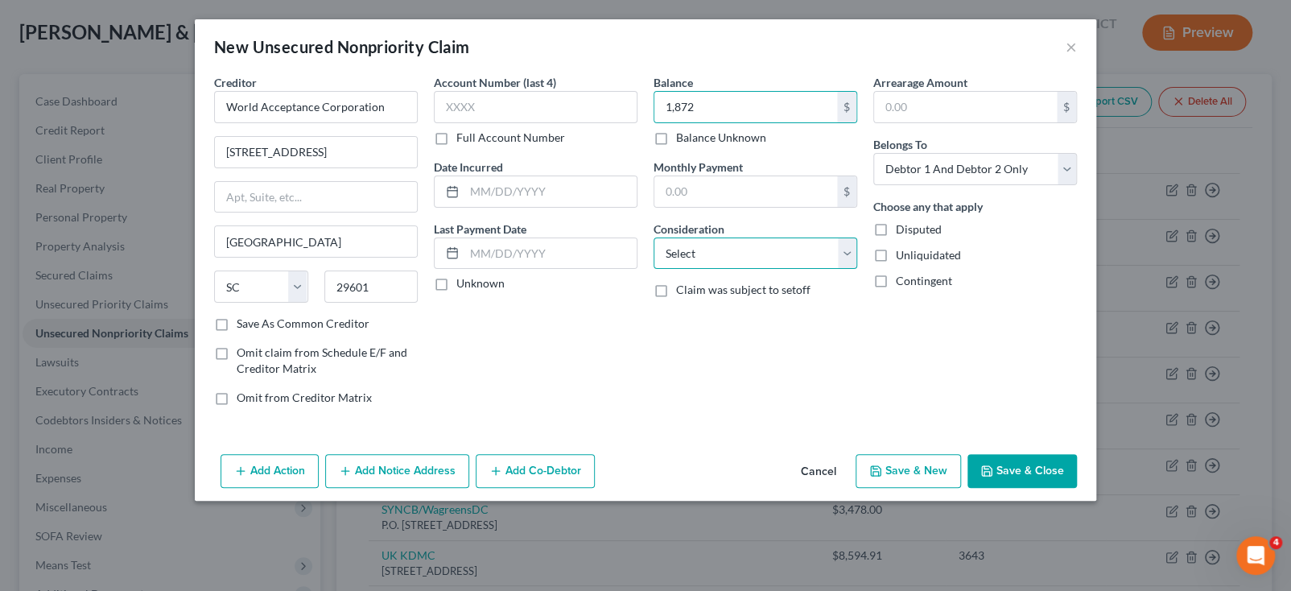
click at [768, 245] on select "Select Cable / Satellite Services Collection Agency Credit Card Debt Debt Couns…" at bounding box center [756, 253] width 204 height 32
click at [654, 237] on select "Select Cable / Satellite Services Collection Agency Credit Card Debt Debt Couns…" at bounding box center [756, 253] width 204 height 32
click at [895, 473] on button "Save & New" at bounding box center [908, 471] width 105 height 34
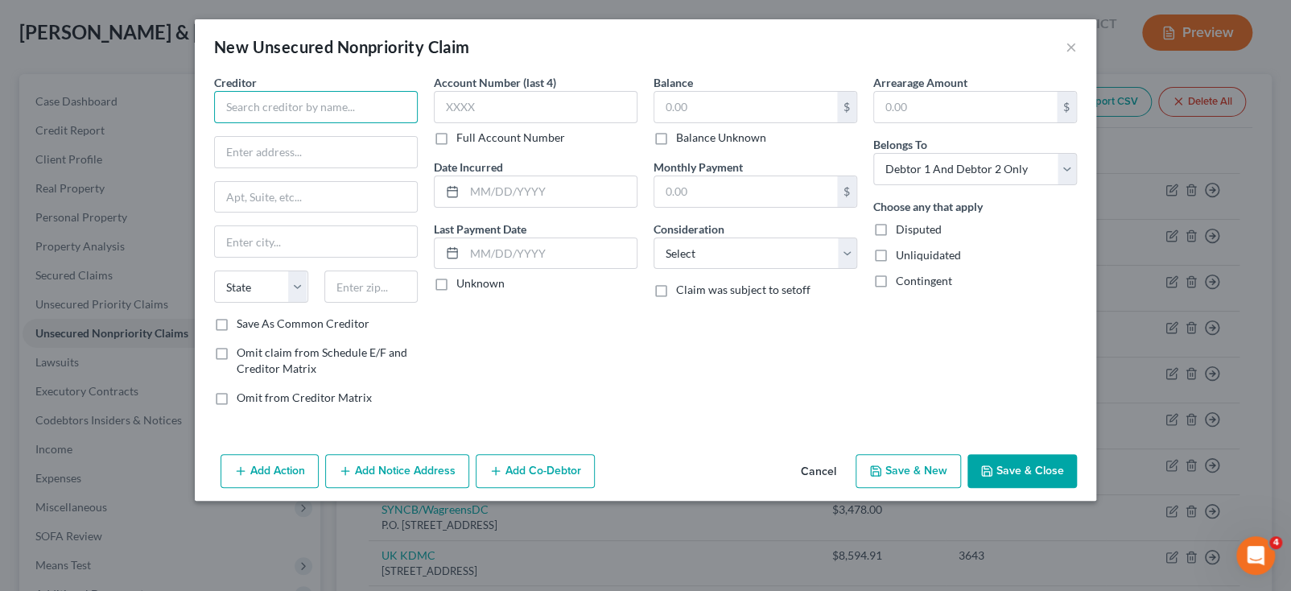
click at [298, 116] on input "text" at bounding box center [316, 107] width 204 height 32
click at [754, 101] on input "text" at bounding box center [745, 107] width 183 height 31
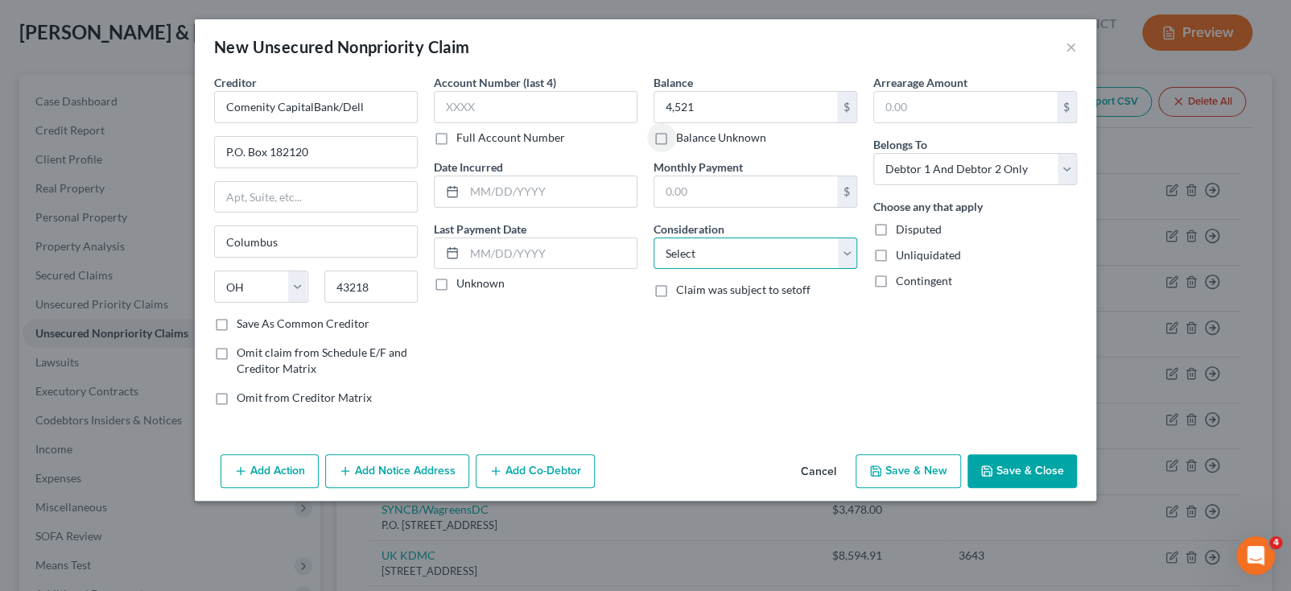
click at [752, 262] on select "Select Cable / Satellite Services Collection Agency Credit Card Debt Debt Couns…" at bounding box center [756, 253] width 204 height 32
click at [654, 237] on select "Select Cable / Satellite Services Collection Agency Credit Card Debt Debt Couns…" at bounding box center [756, 253] width 204 height 32
click at [918, 460] on button "Save & New" at bounding box center [908, 471] width 105 height 34
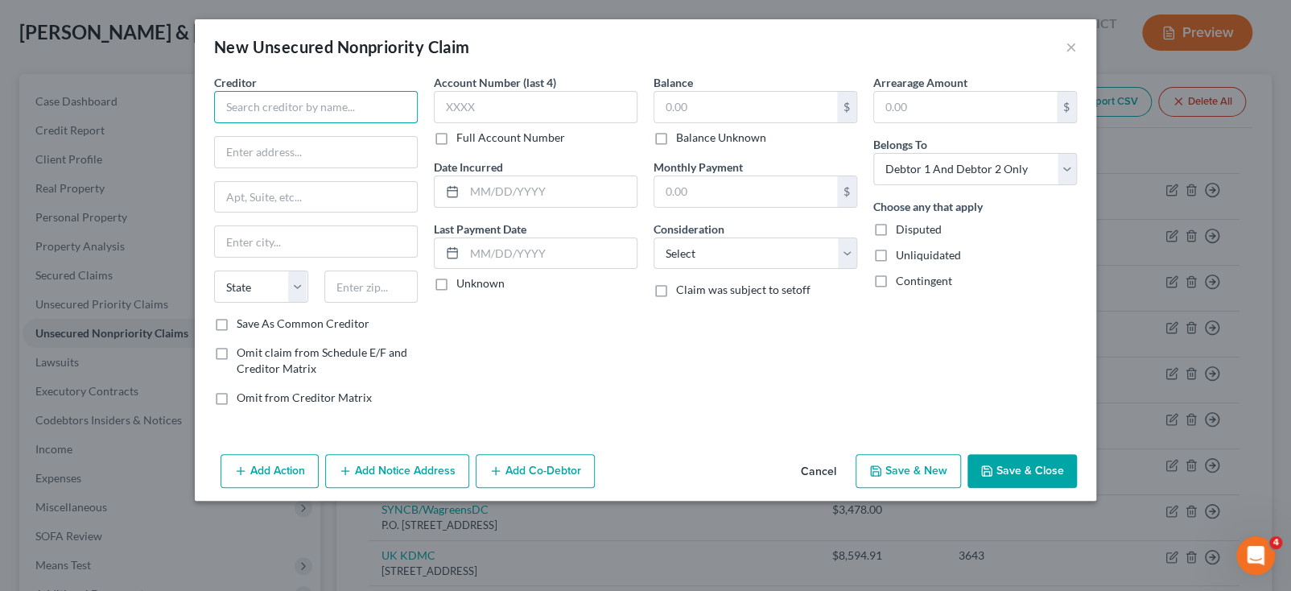
click at [346, 118] on input "text" at bounding box center [316, 107] width 204 height 32
click at [719, 89] on div "Balance $ Balance Unknown Balance Undetermined $ Balance Unknown" at bounding box center [756, 110] width 204 height 72
click at [726, 97] on input "text" at bounding box center [745, 107] width 183 height 31
click at [753, 112] on input "62" at bounding box center [745, 107] width 183 height 31
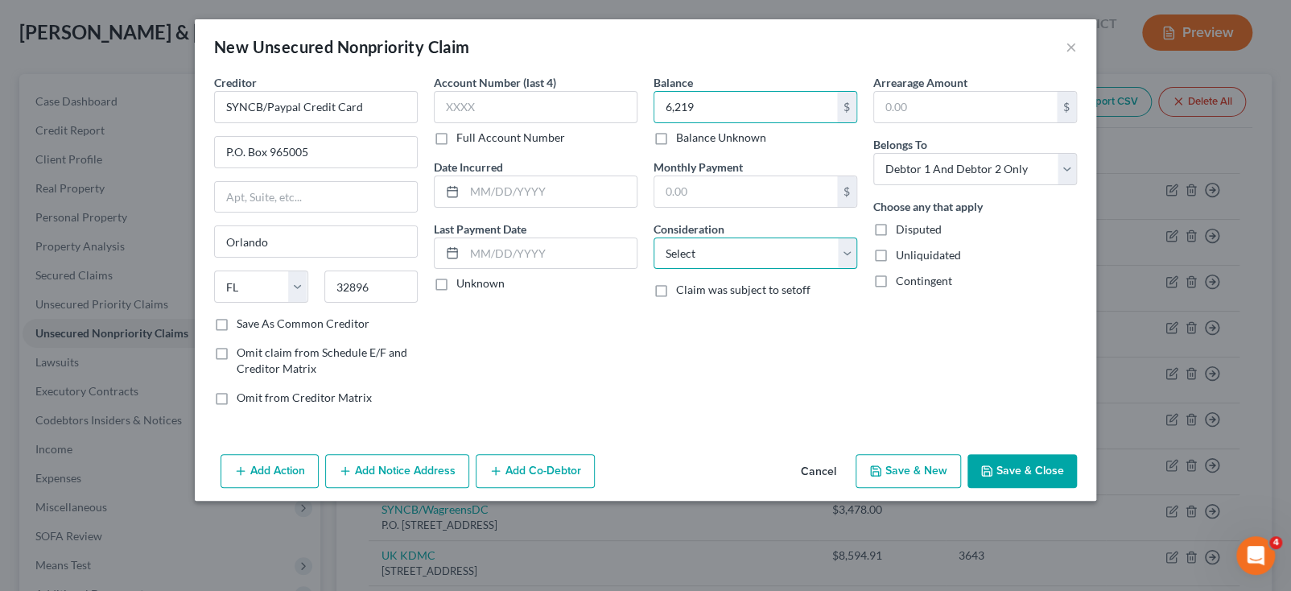
click at [755, 237] on select "Select Cable / Satellite Services Collection Agency Credit Card Debt Debt Couns…" at bounding box center [756, 253] width 204 height 32
click at [654, 237] on select "Select Cable / Satellite Services Collection Agency Credit Card Debt Debt Couns…" at bounding box center [756, 253] width 204 height 32
click at [935, 461] on button "Save & New" at bounding box center [908, 471] width 105 height 34
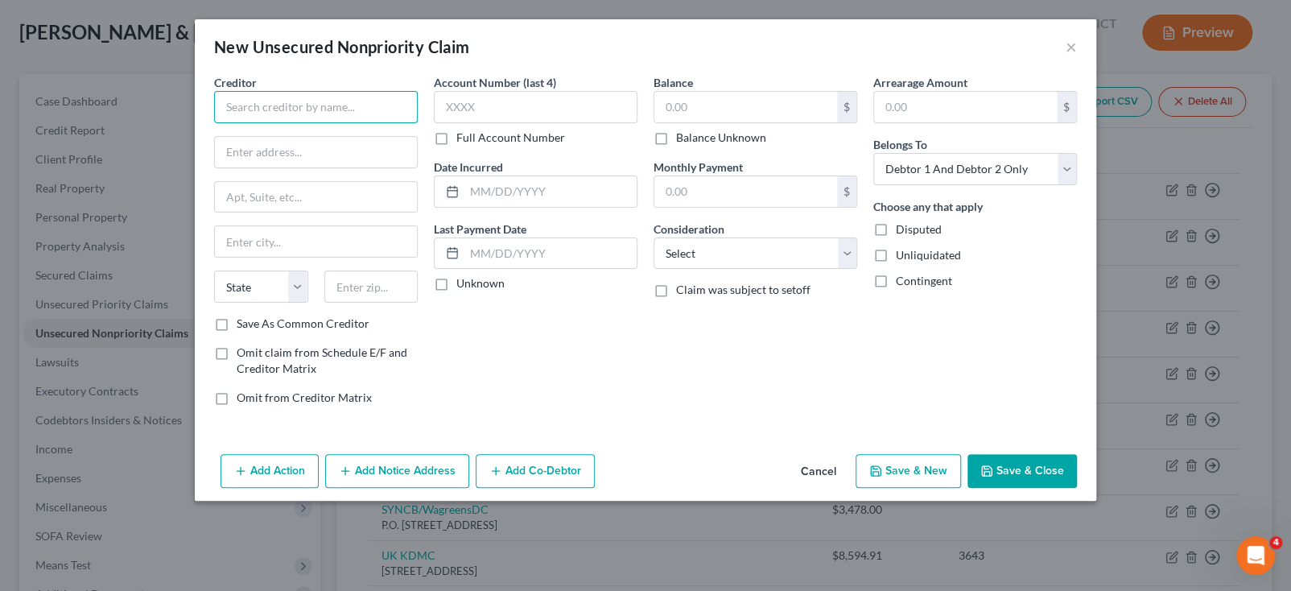
click at [329, 107] on input "text" at bounding box center [316, 107] width 204 height 32
click at [682, 95] on input "text" at bounding box center [745, 107] width 183 height 31
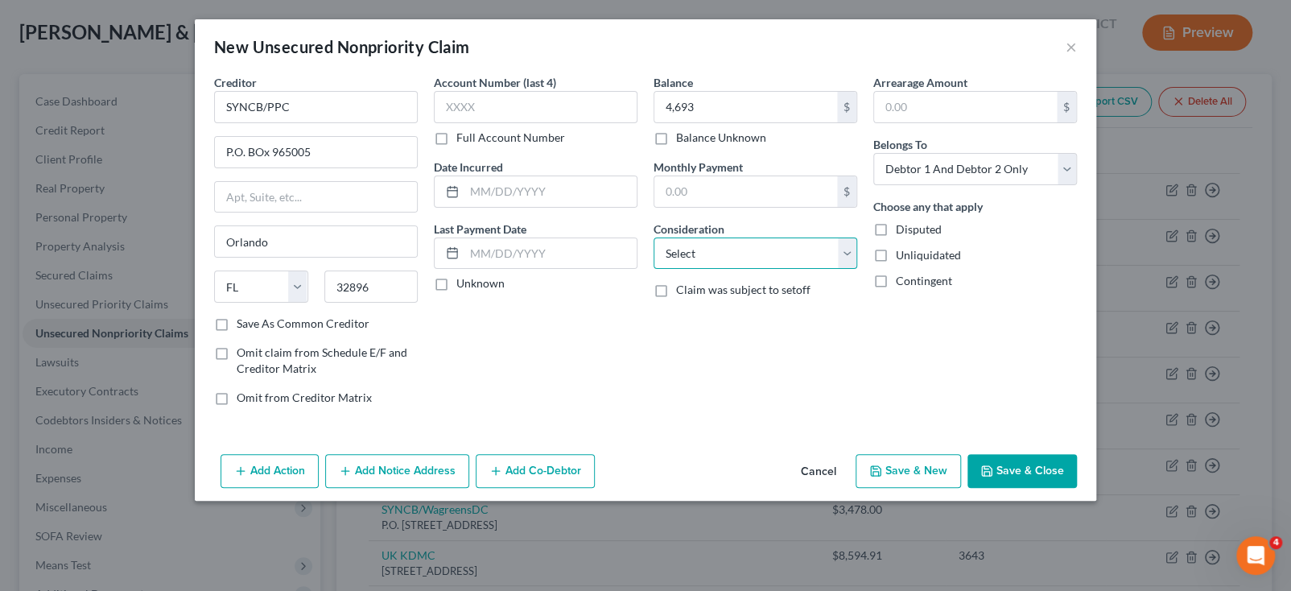
click at [741, 253] on select "Select Cable / Satellite Services Collection Agency Credit Card Debt Debt Couns…" at bounding box center [756, 253] width 204 height 32
click at [654, 237] on select "Select Cable / Satellite Services Collection Agency Credit Card Debt Debt Couns…" at bounding box center [756, 253] width 204 height 32
click at [910, 465] on button "Save & New" at bounding box center [908, 471] width 105 height 34
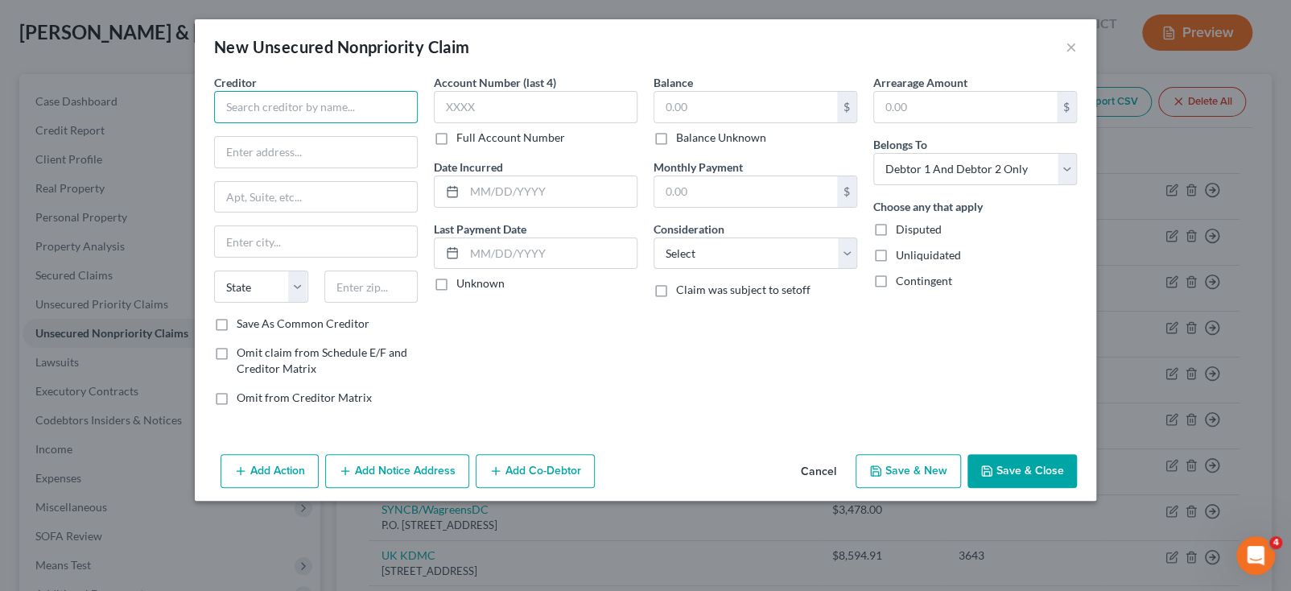
click at [278, 93] on input "text" at bounding box center [316, 107] width 204 height 32
click at [758, 89] on div "Balance $ Balance Unknown Balance Undetermined $ Balance Unknown" at bounding box center [756, 110] width 204 height 72
click at [761, 97] on input "text" at bounding box center [745, 107] width 183 height 31
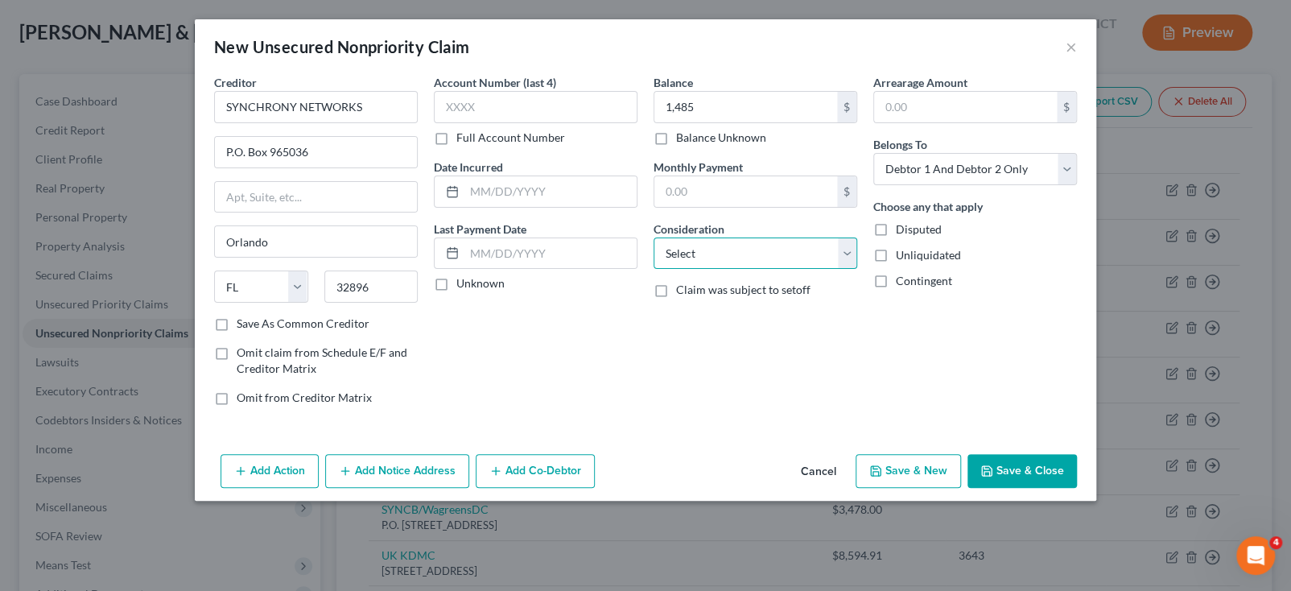
click at [780, 266] on select "Select Cable / Satellite Services Collection Agency Credit Card Debt Debt Couns…" at bounding box center [756, 253] width 204 height 32
click at [654, 237] on select "Select Cable / Satellite Services Collection Agency Credit Card Debt Debt Couns…" at bounding box center [756, 253] width 204 height 32
click at [943, 473] on button "Save & New" at bounding box center [908, 471] width 105 height 34
click at [272, 89] on div "Creditor *" at bounding box center [316, 98] width 204 height 49
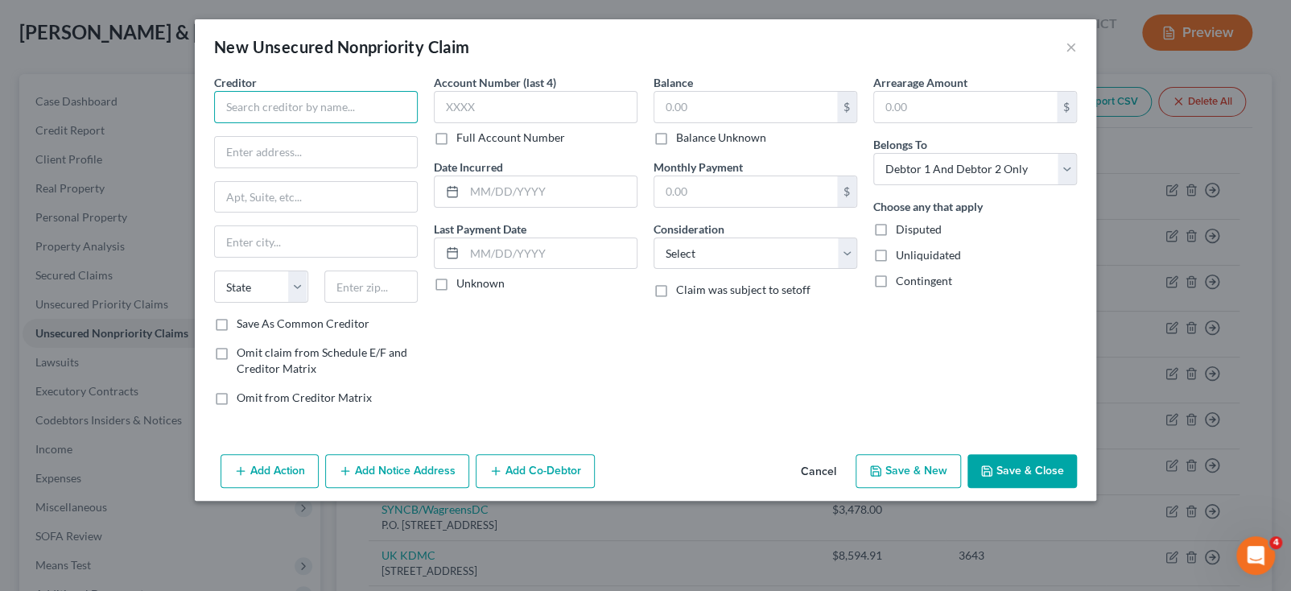
click at [277, 109] on input "text" at bounding box center [316, 107] width 204 height 32
click at [1066, 52] on button "×" at bounding box center [1071, 46] width 11 height 19
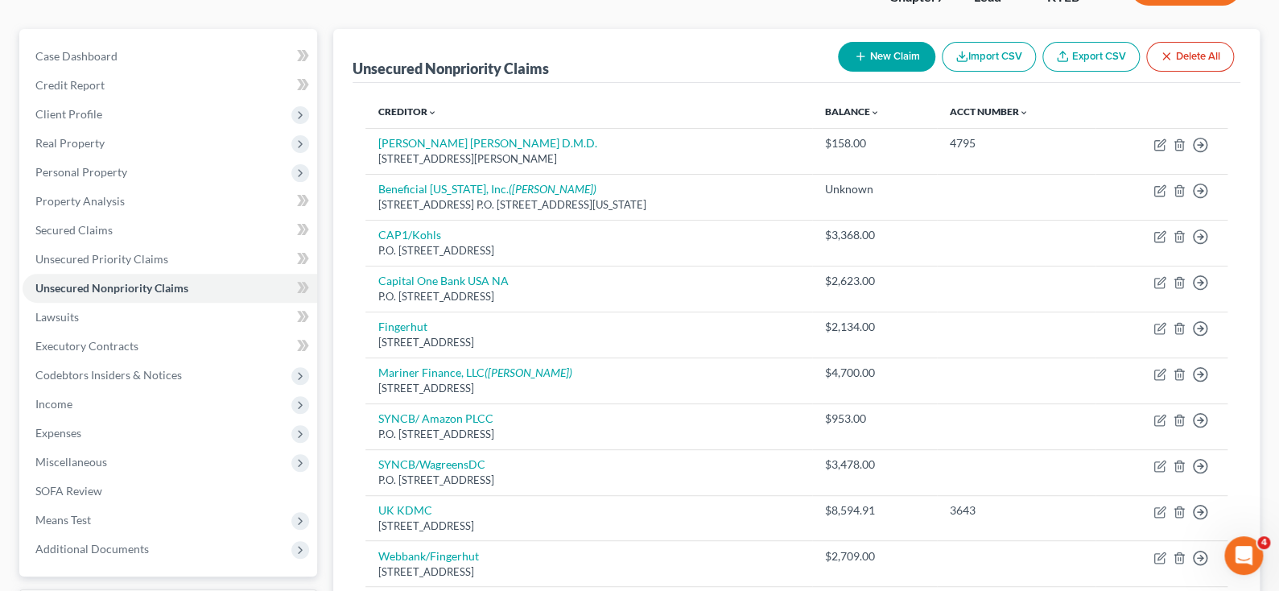
scroll to position [241, 0]
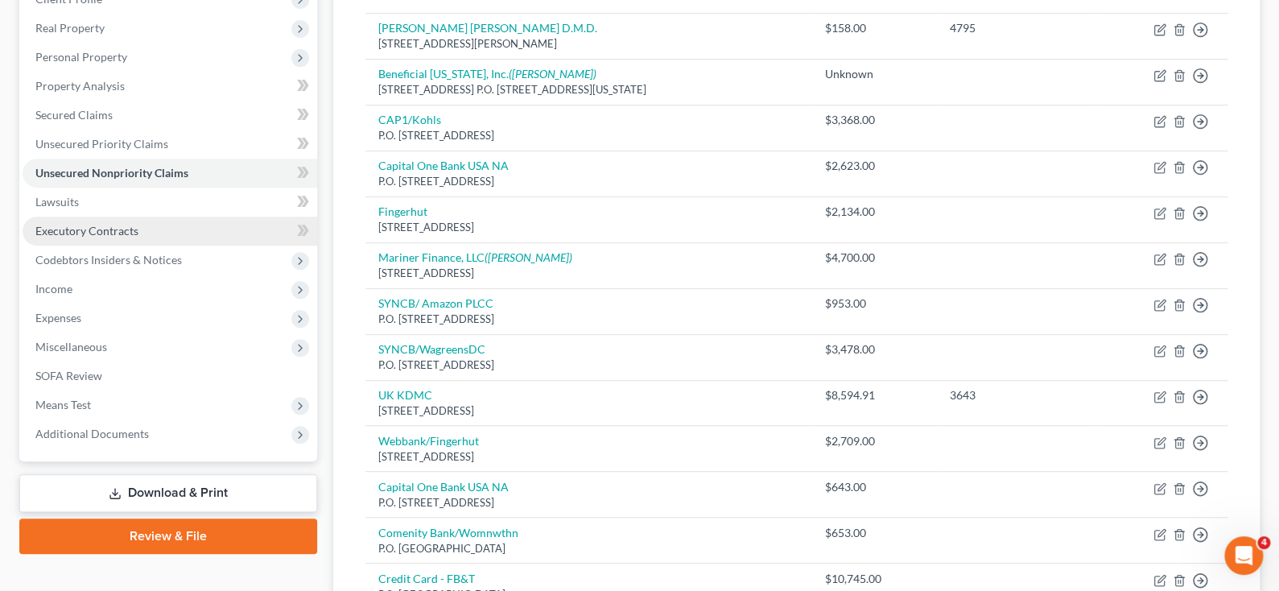
drag, startPoint x: 96, startPoint y: 228, endPoint x: 92, endPoint y: 240, distance: 12.7
click at [96, 228] on span "Executory Contracts" at bounding box center [86, 231] width 103 height 14
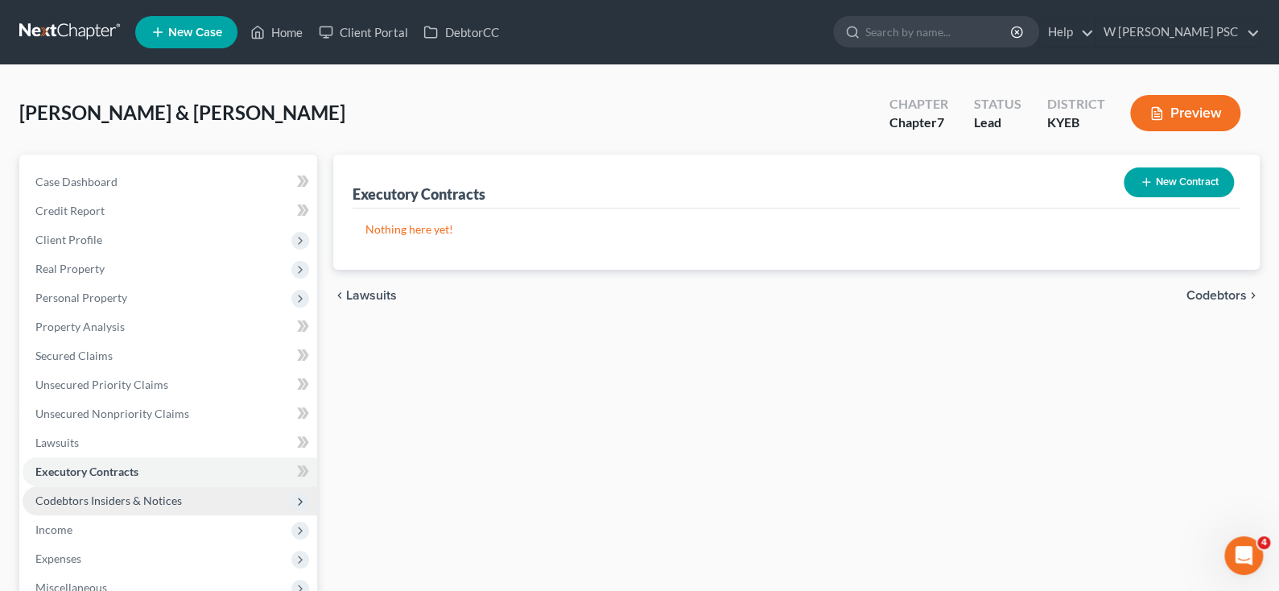
click at [89, 500] on span "Codebtors Insiders & Notices" at bounding box center [108, 500] width 147 height 14
click at [1191, 289] on span "Codebtors" at bounding box center [1217, 295] width 60 height 13
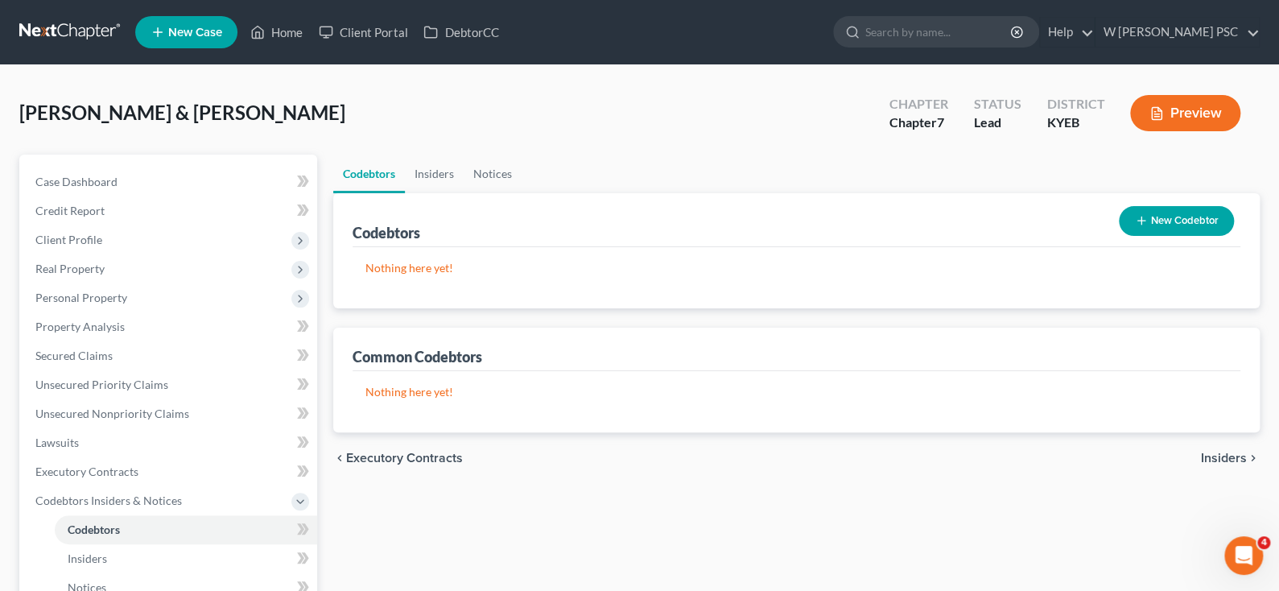
click at [1237, 456] on span "Insiders" at bounding box center [1224, 458] width 46 height 13
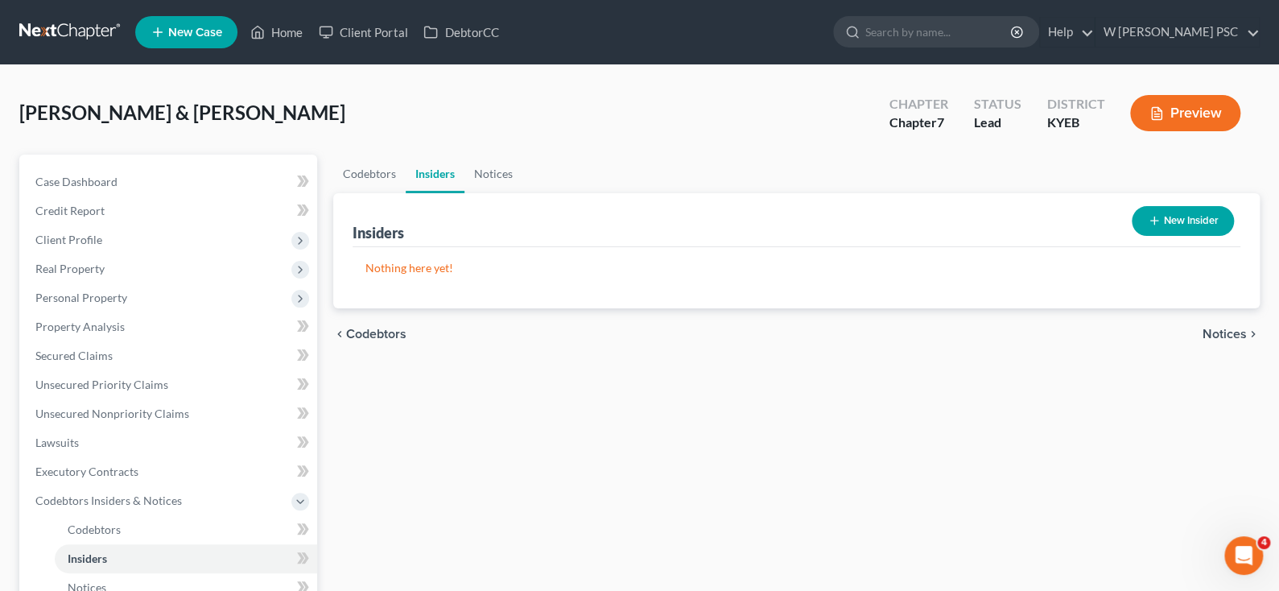
click at [1230, 332] on span "Notices" at bounding box center [1225, 334] width 44 height 13
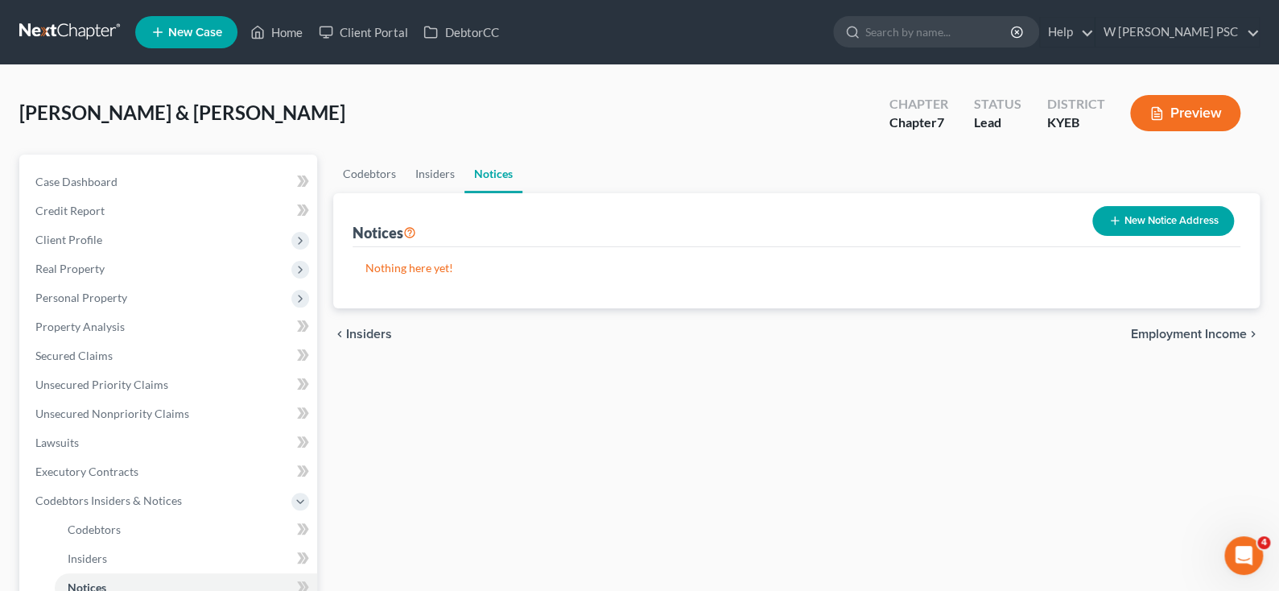
click at [1220, 332] on span "Employment Income" at bounding box center [1189, 334] width 116 height 13
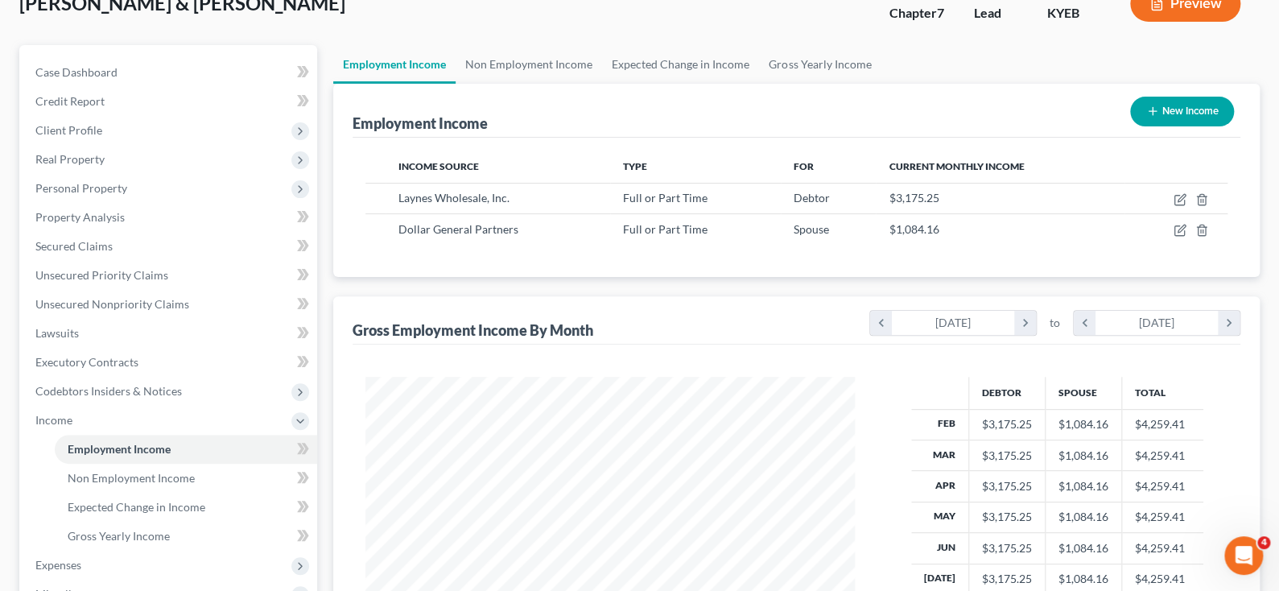
scroll to position [321, 0]
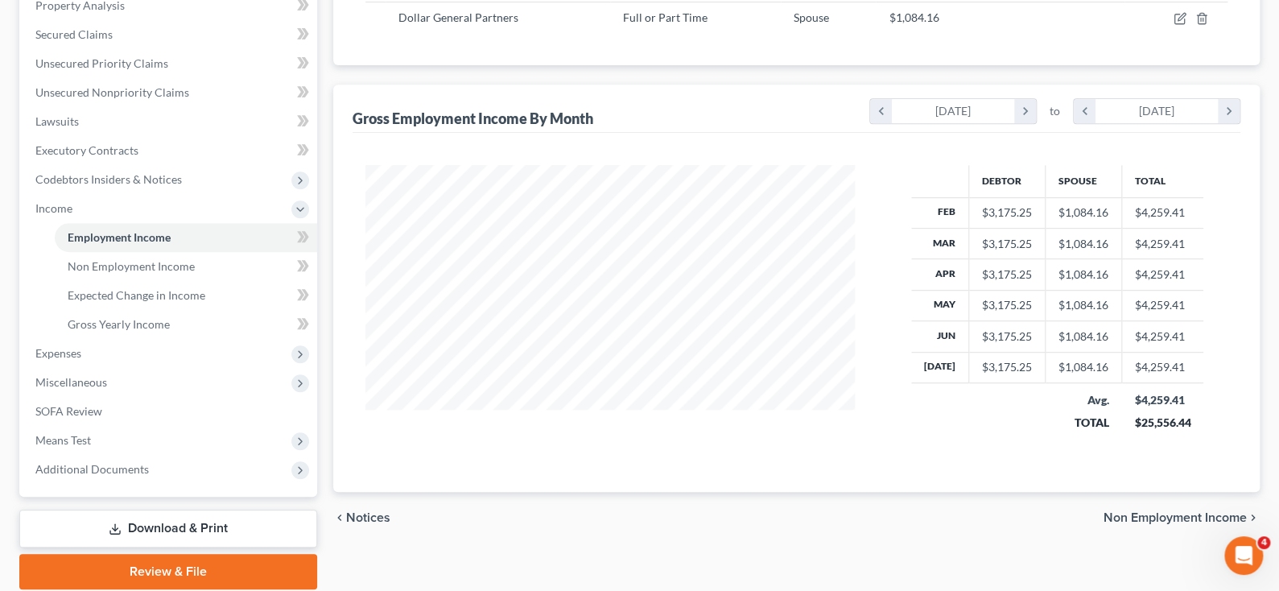
click at [1211, 516] on span "Non Employment Income" at bounding box center [1175, 517] width 143 height 13
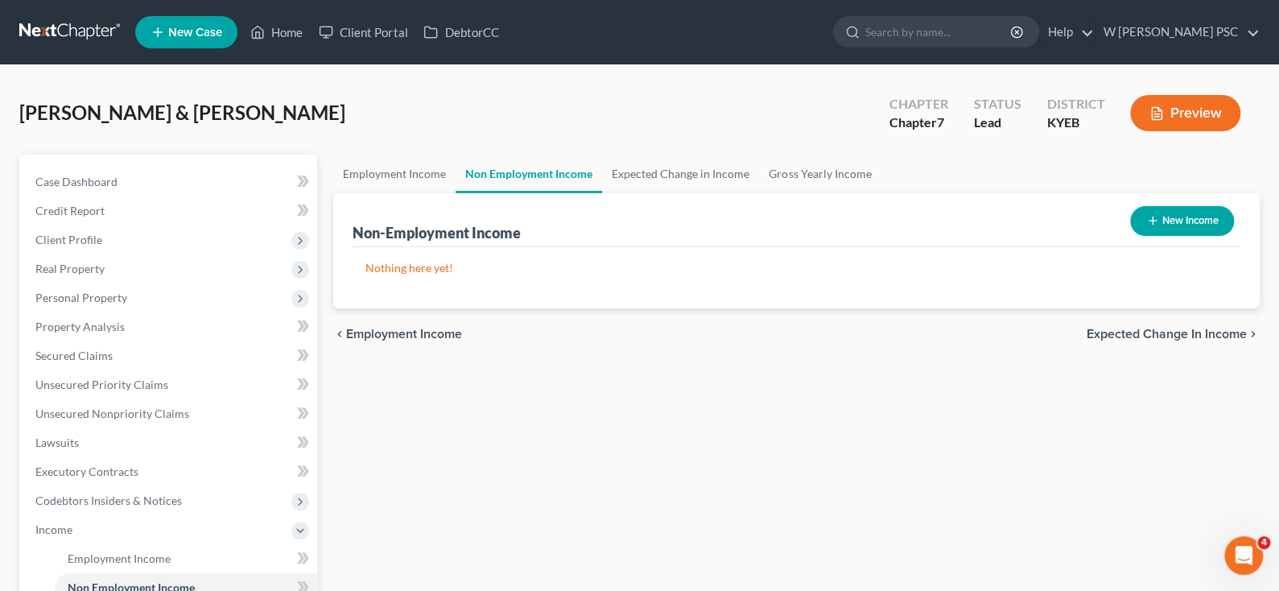
click at [1147, 336] on span "Expected Change in Income" at bounding box center [1167, 334] width 160 height 13
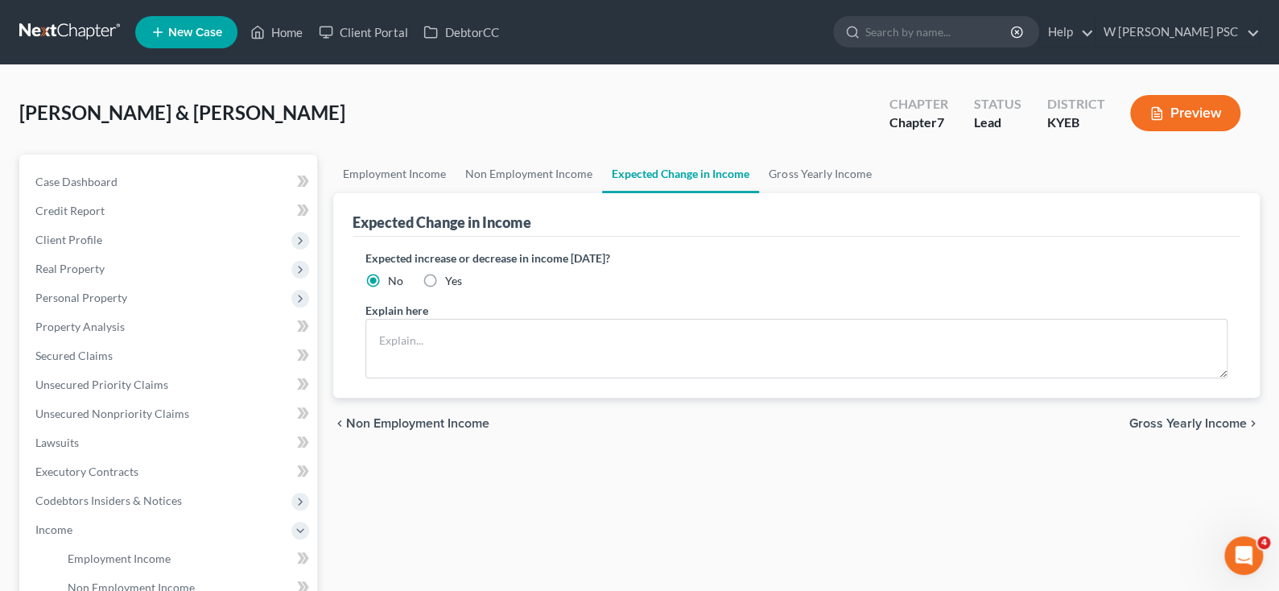
click at [1159, 421] on span "Gross Yearly Income" at bounding box center [1188, 423] width 118 height 13
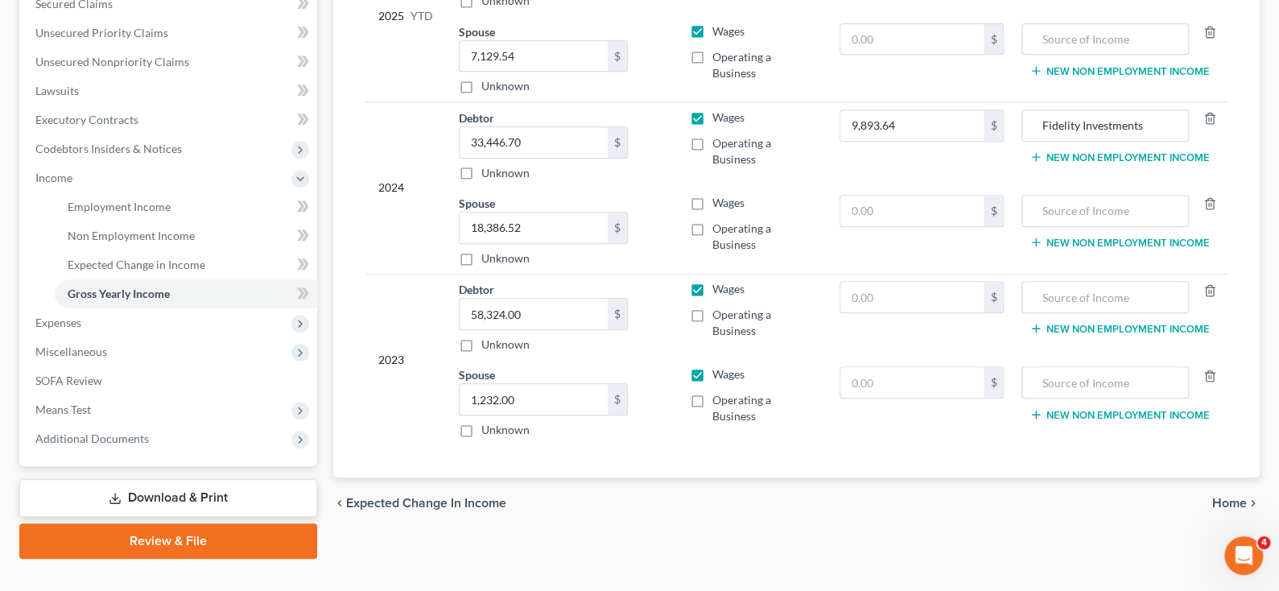
scroll to position [379, 0]
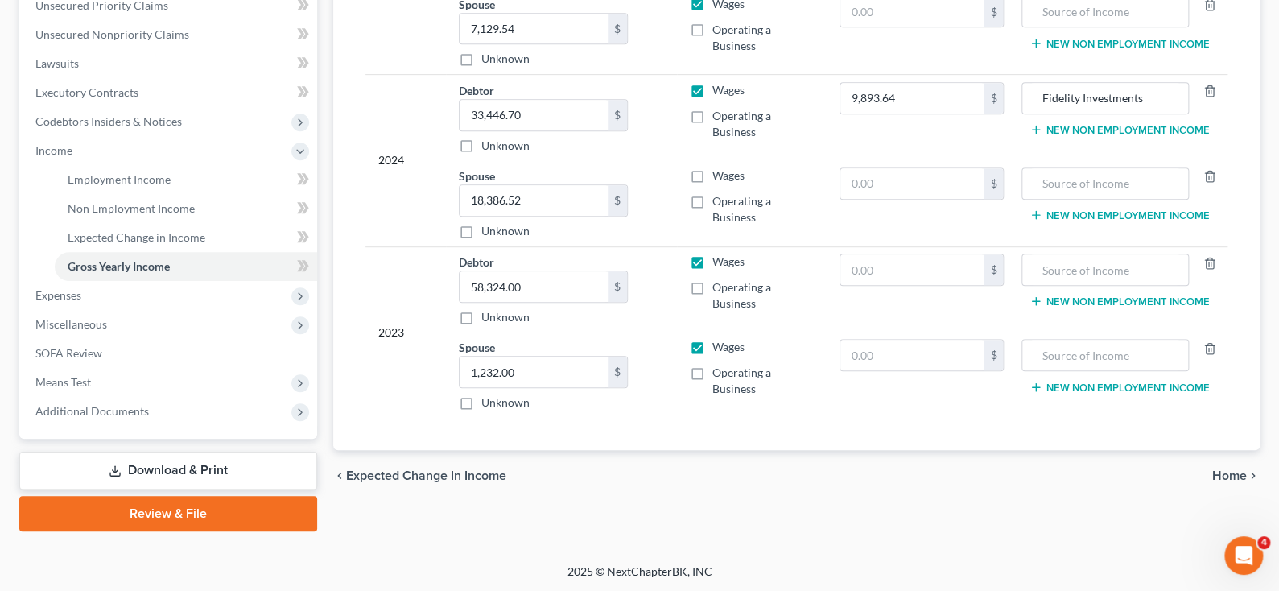
click at [1224, 472] on span "Home" at bounding box center [1229, 475] width 35 height 13
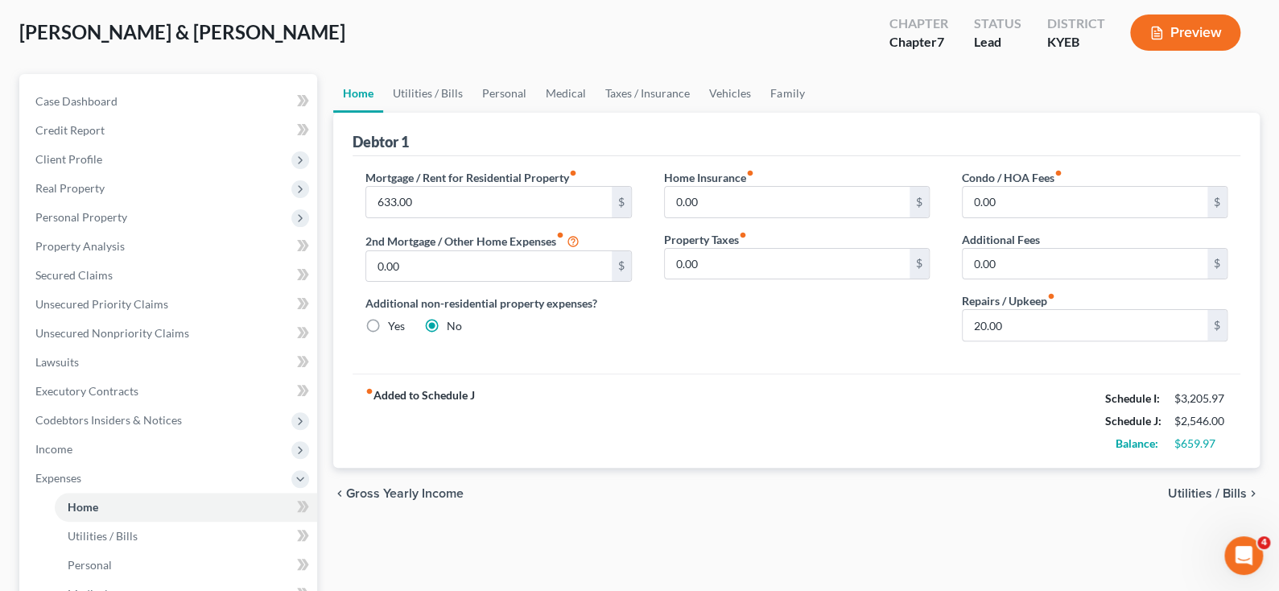
click at [1216, 487] on span "Utilities / Bills" at bounding box center [1207, 493] width 79 height 13
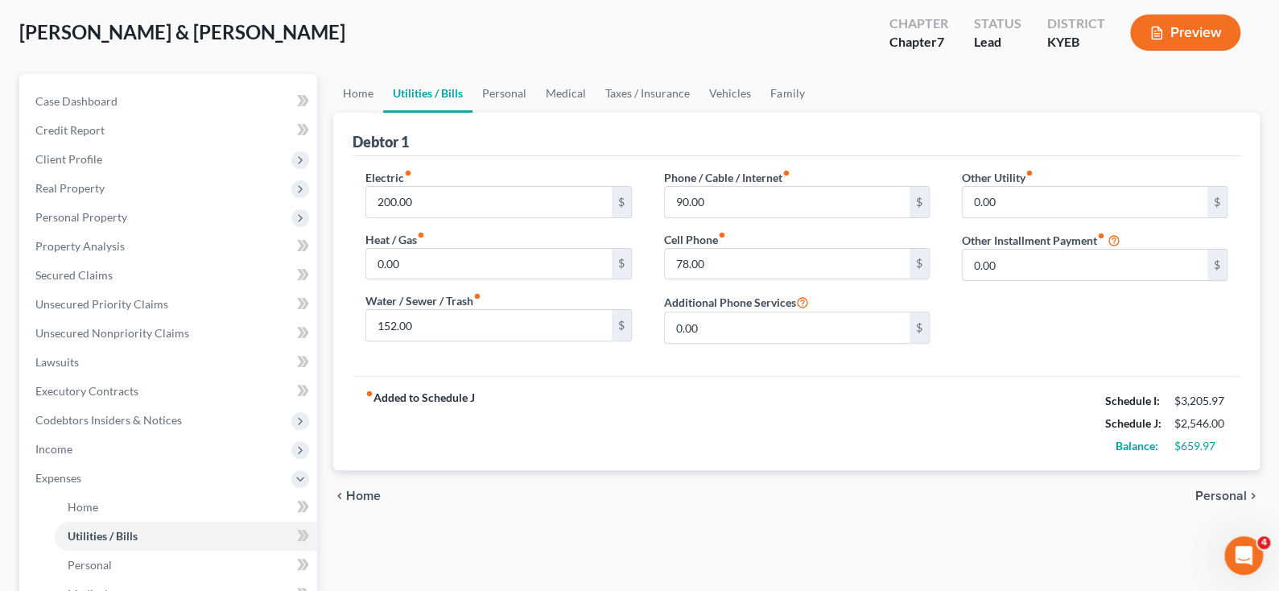
click at [1217, 489] on span "Personal" at bounding box center [1221, 495] width 52 height 13
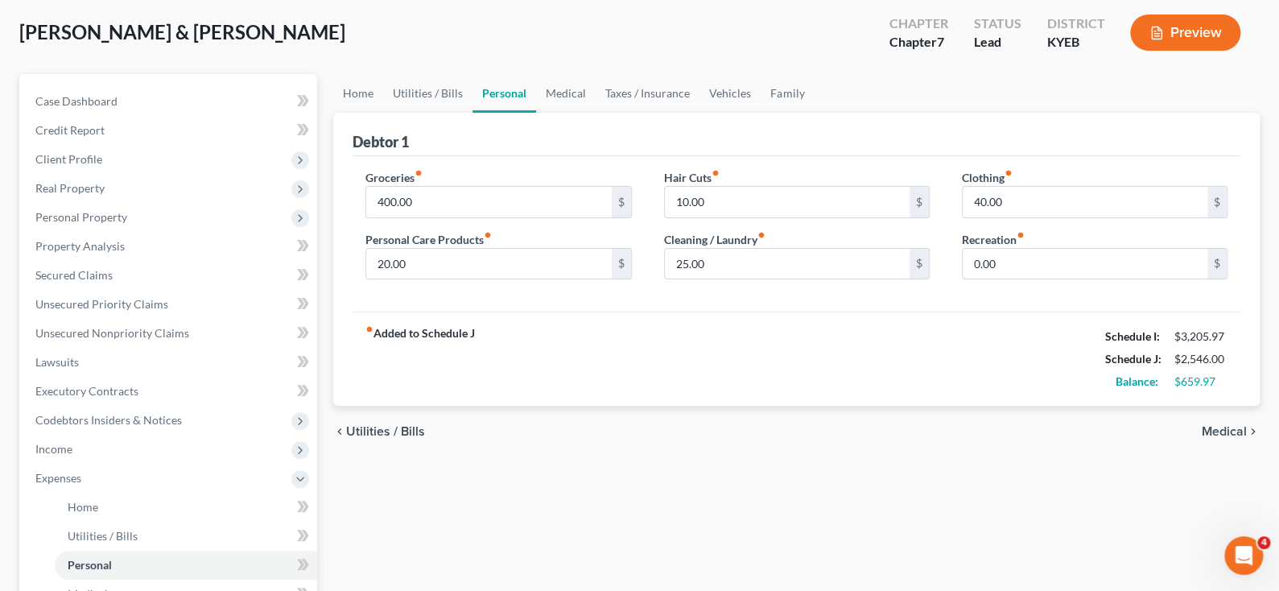
click at [1227, 436] on span "Medical" at bounding box center [1224, 431] width 45 height 13
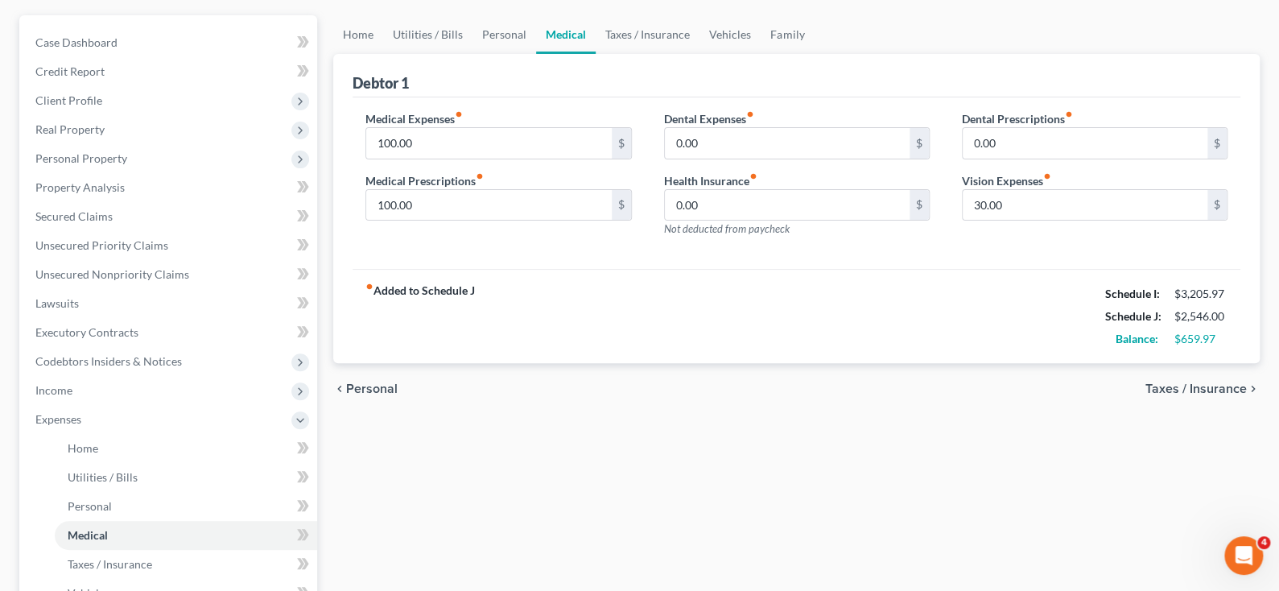
scroll to position [161, 0]
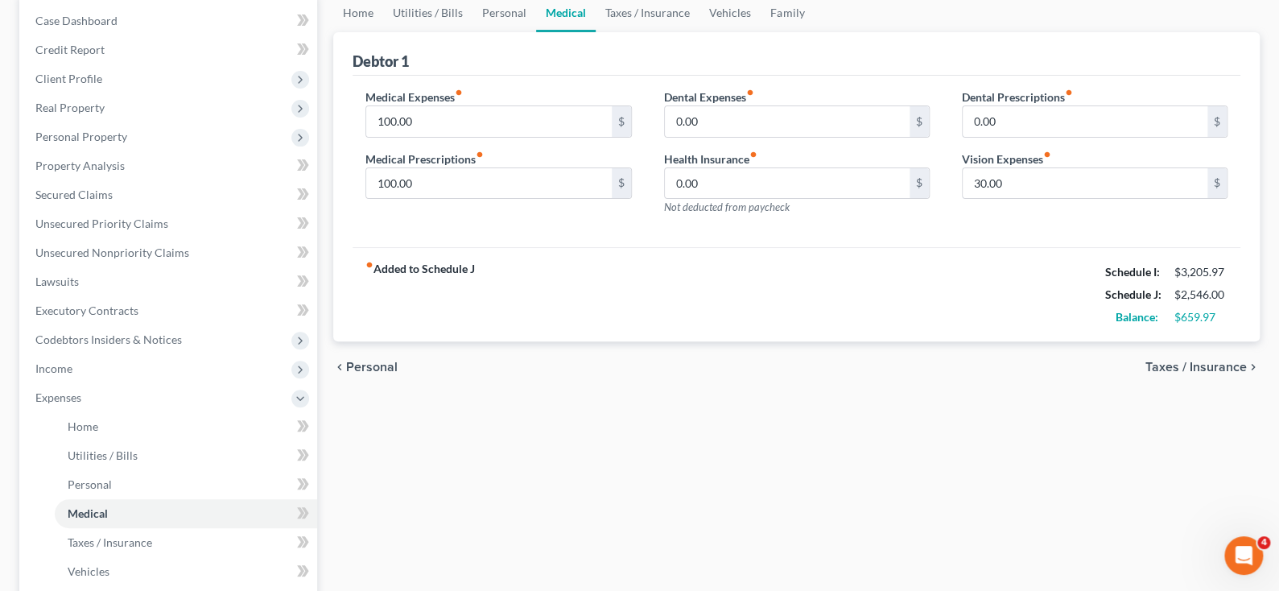
click at [1226, 374] on div "chevron_left Personal Taxes / Insurance chevron_right" at bounding box center [796, 367] width 927 height 52
click at [1226, 367] on span "Taxes / Insurance" at bounding box center [1196, 367] width 101 height 13
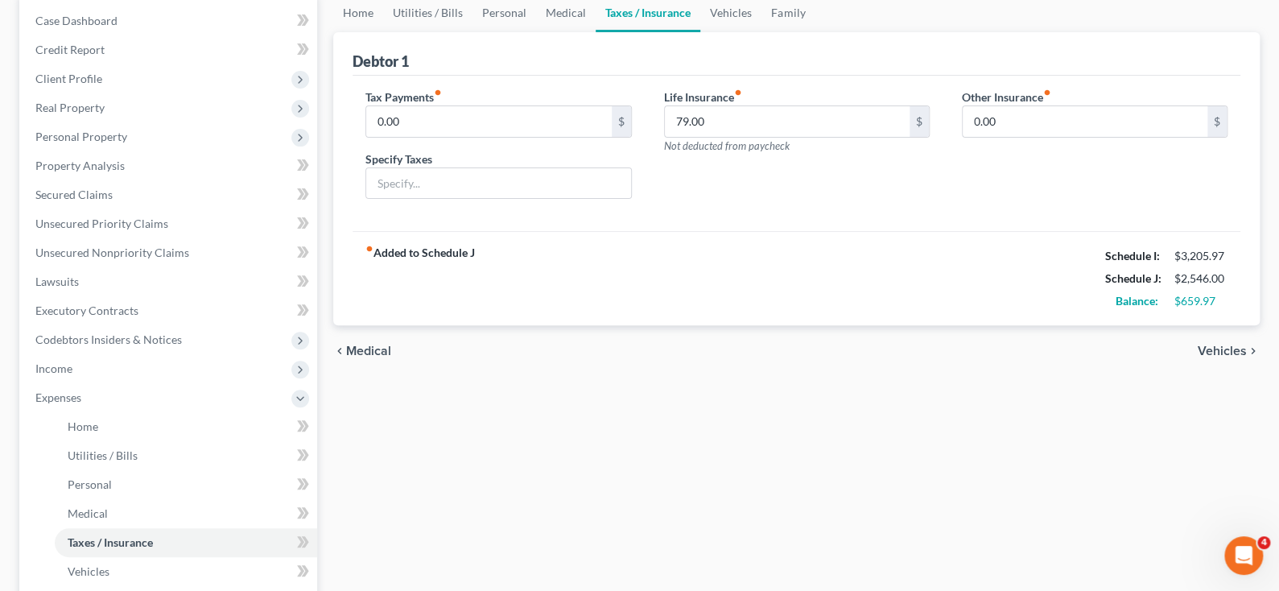
click at [1226, 356] on span "Vehicles" at bounding box center [1222, 351] width 49 height 13
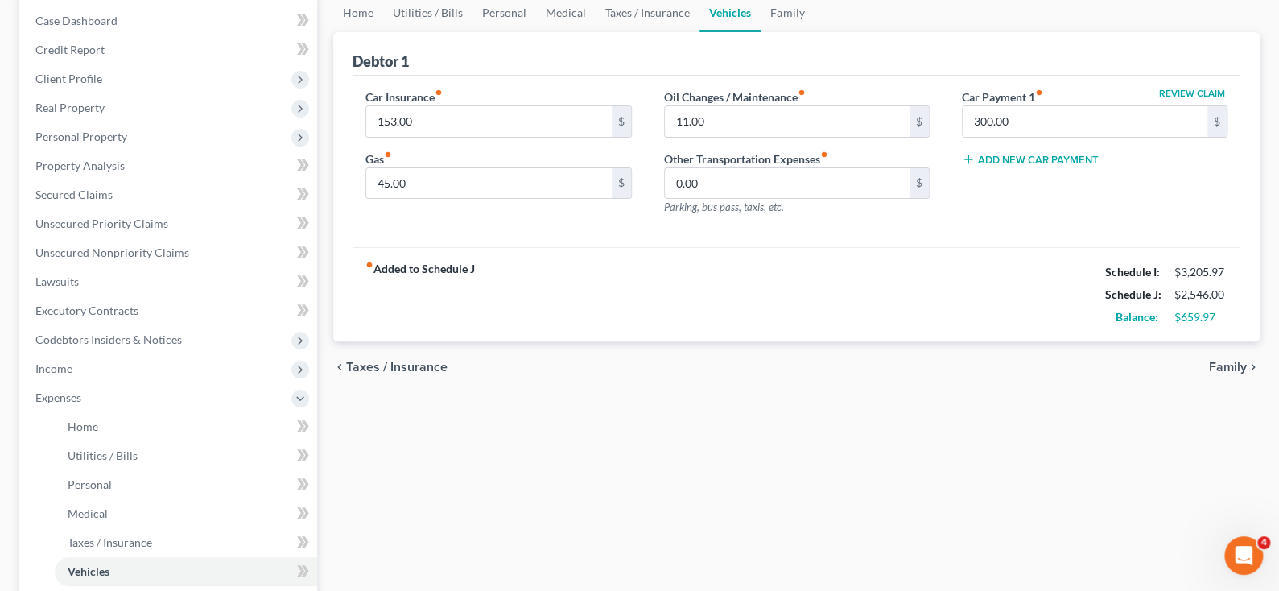
click at [1227, 369] on span "Family" at bounding box center [1228, 367] width 38 height 13
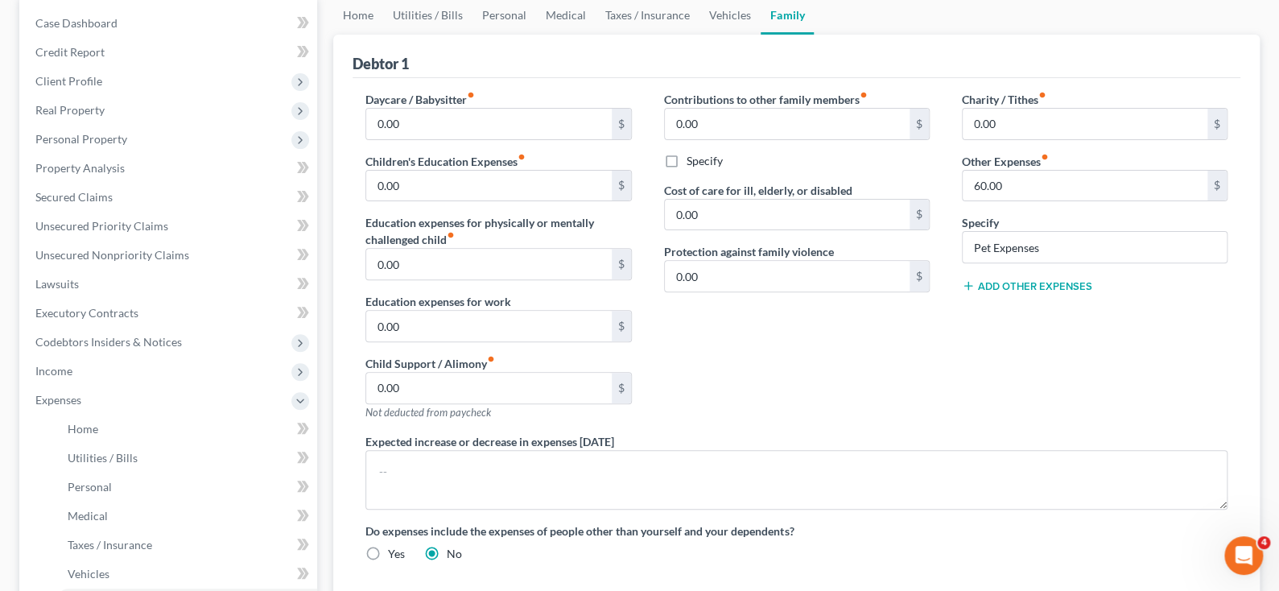
scroll to position [161, 0]
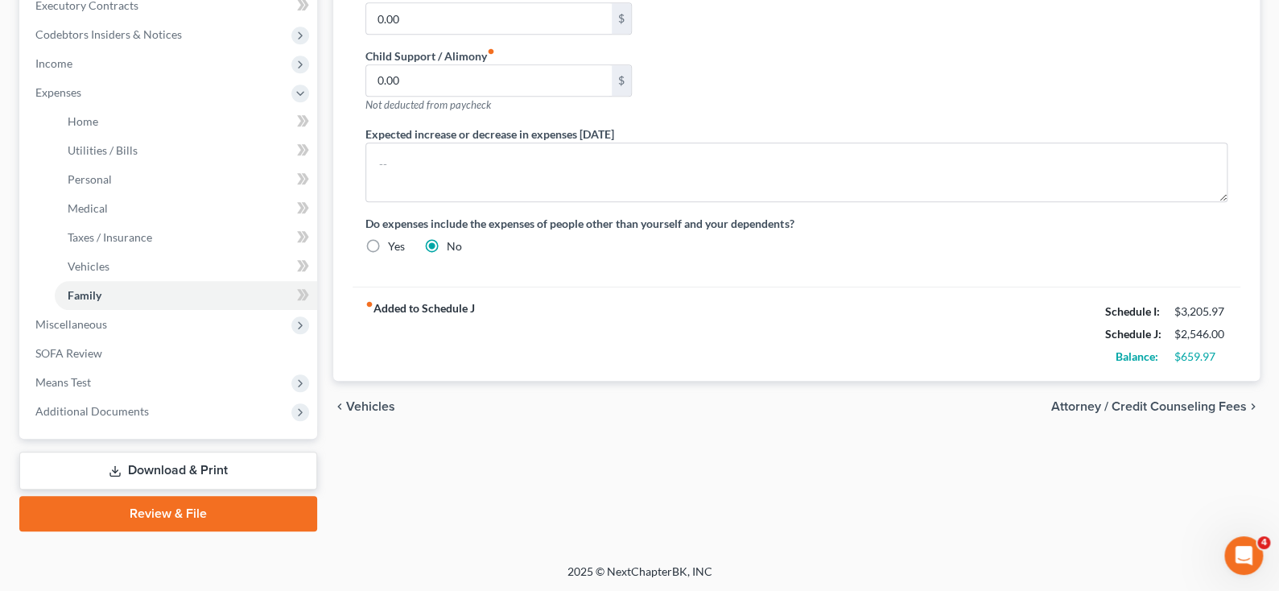
click at [1191, 400] on span "Attorney / Credit Counseling Fees" at bounding box center [1149, 406] width 196 height 13
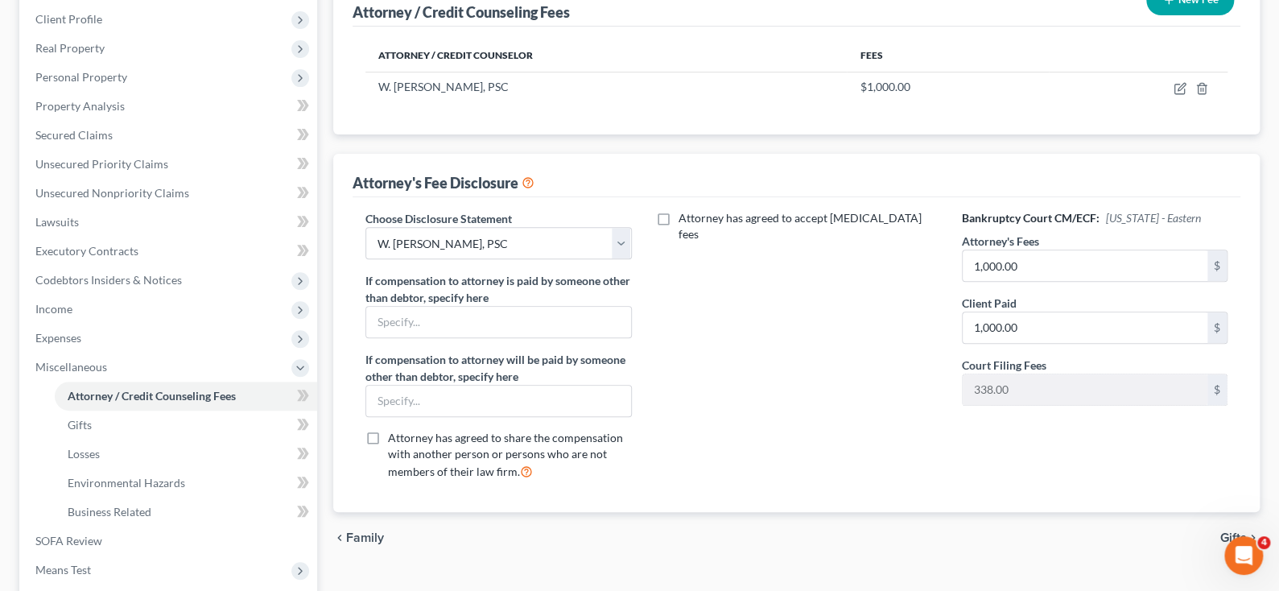
scroll to position [321, 0]
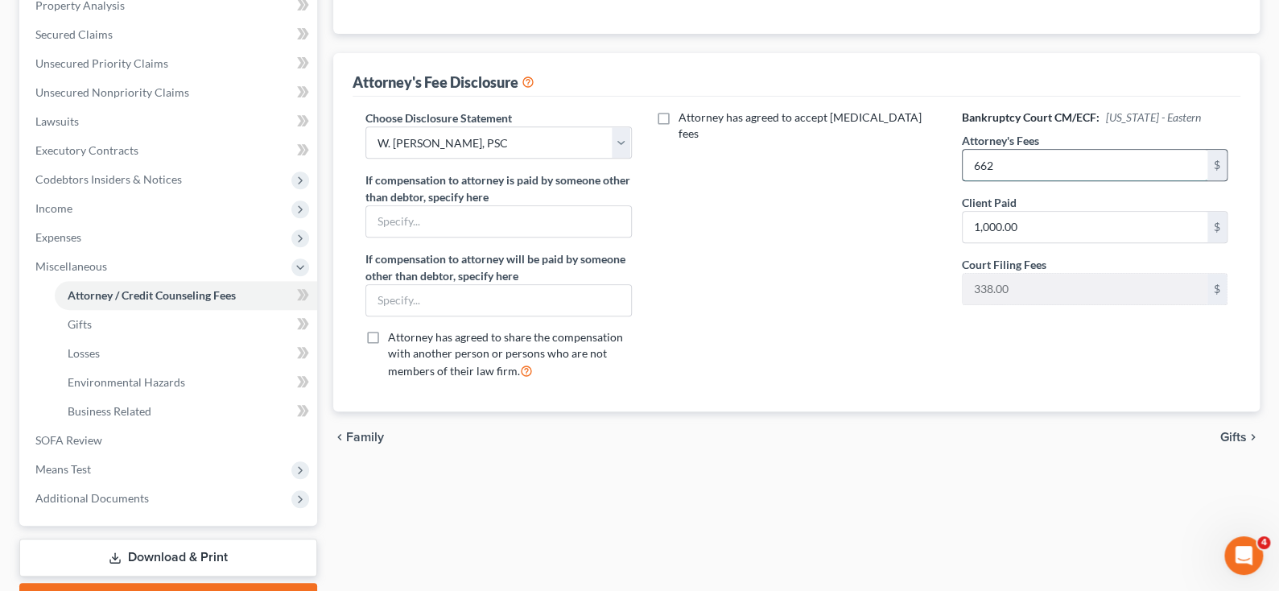
click at [1045, 175] on input "662" at bounding box center [1085, 165] width 245 height 31
click at [1055, 216] on input "1,000.00" at bounding box center [1085, 227] width 245 height 31
click at [891, 292] on div "Attorney has agreed to accept [MEDICAL_DATA] fees" at bounding box center [797, 250] width 298 height 283
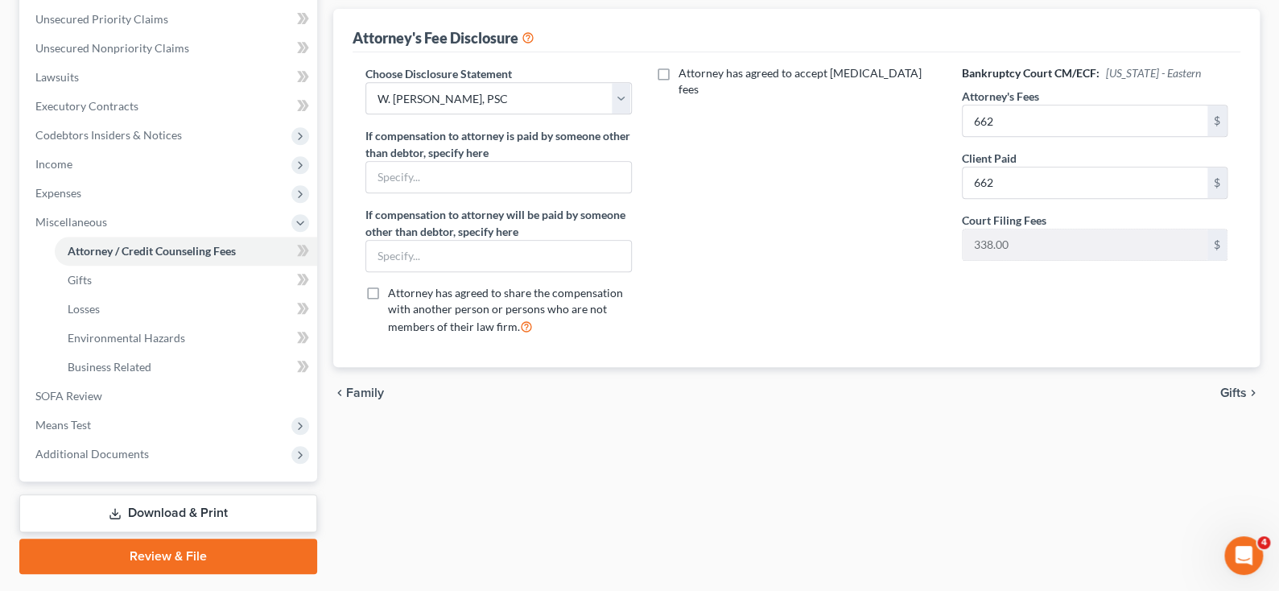
scroll to position [403, 0]
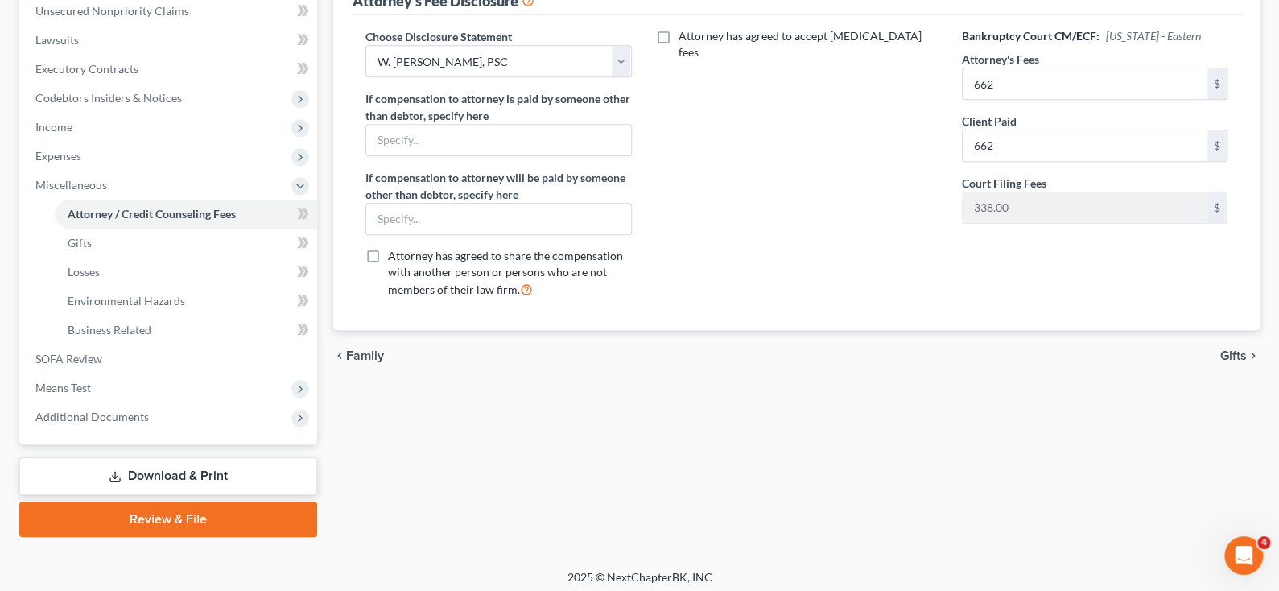
click at [1232, 354] on span "Gifts" at bounding box center [1233, 355] width 27 height 13
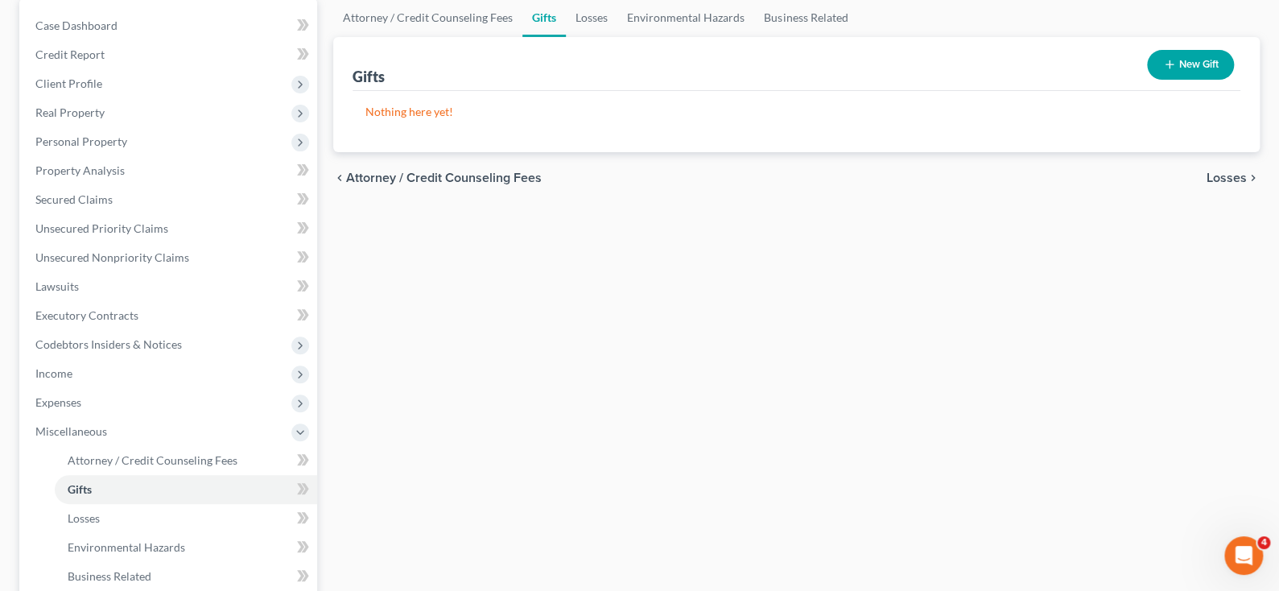
scroll to position [161, 0]
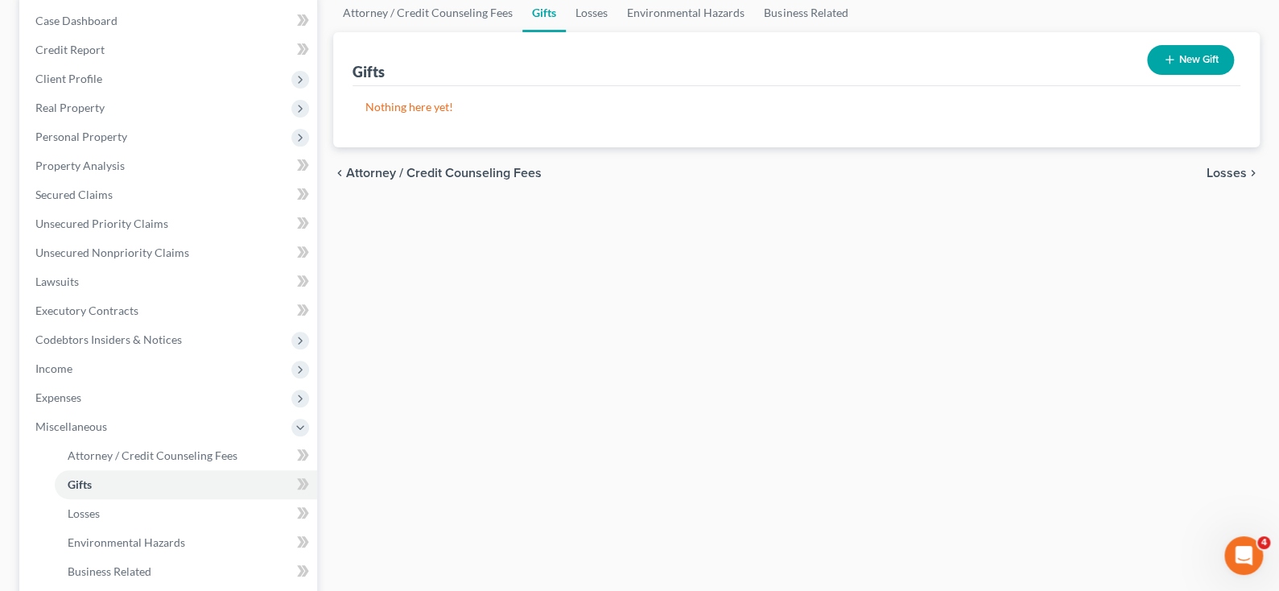
click at [1212, 174] on span "Losses" at bounding box center [1227, 173] width 40 height 13
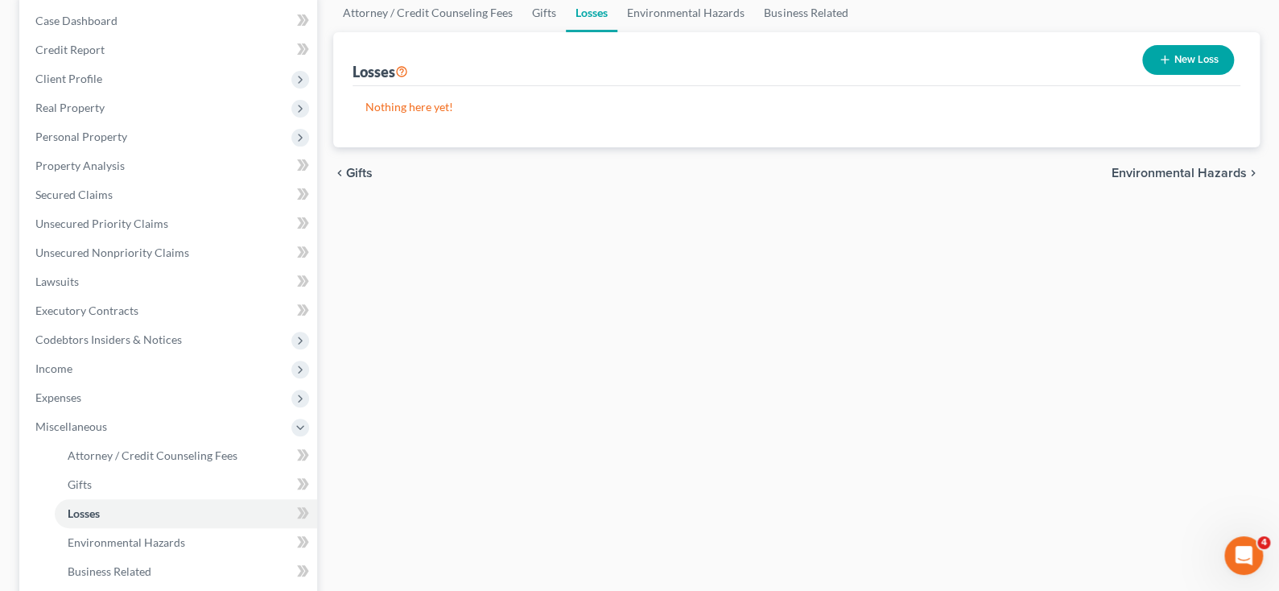
scroll to position [1, 0]
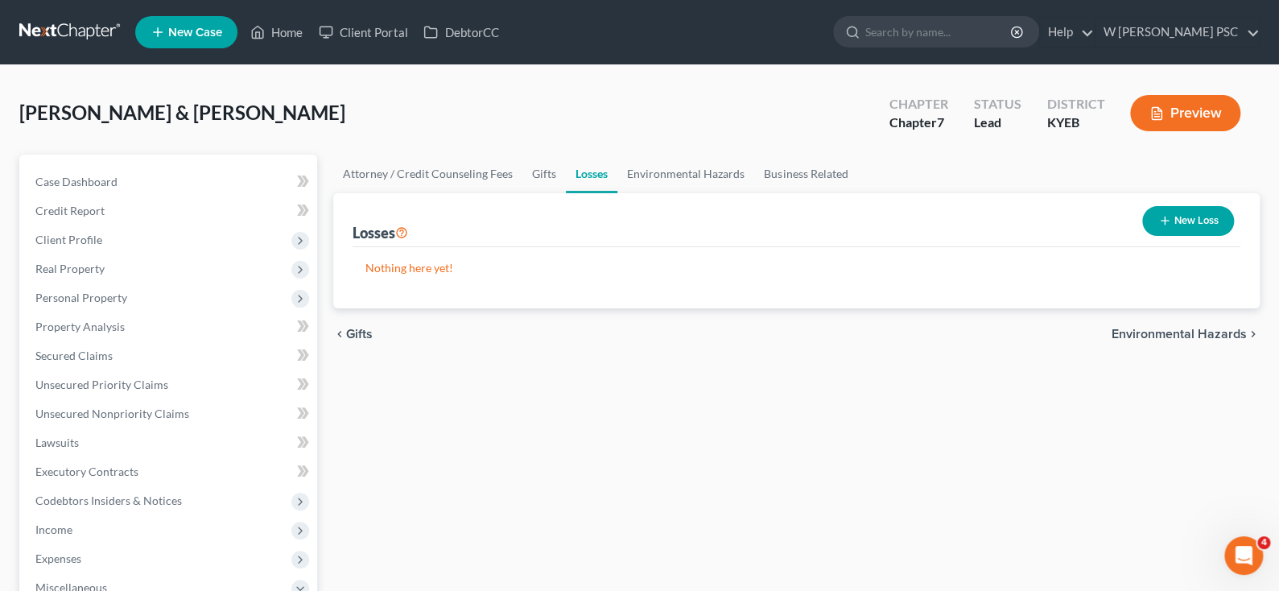
click at [1208, 329] on span "Environmental Hazards" at bounding box center [1179, 334] width 135 height 13
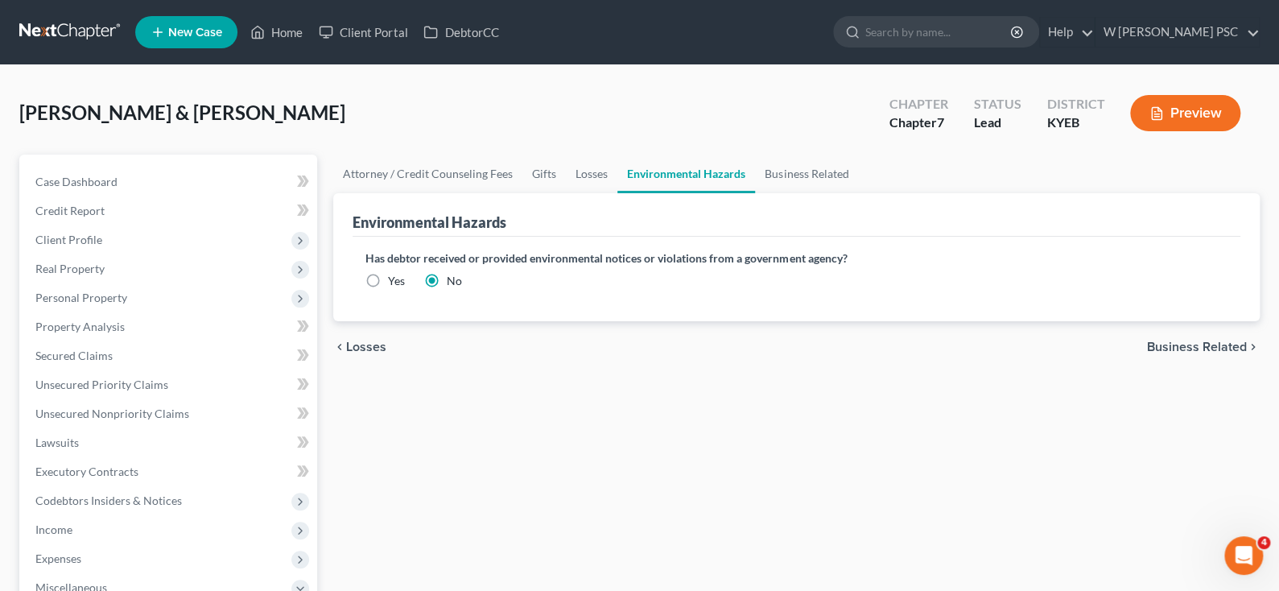
click at [1208, 343] on span "Business Related" at bounding box center [1197, 347] width 100 height 13
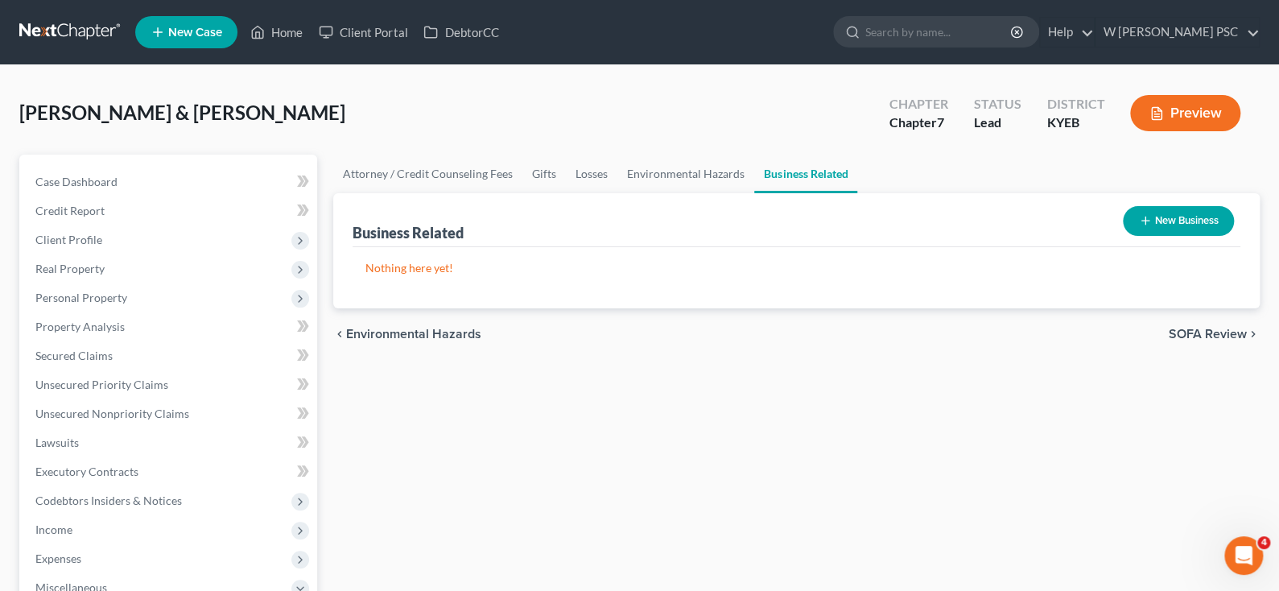
click at [1208, 330] on span "SOFA Review" at bounding box center [1208, 334] width 78 height 13
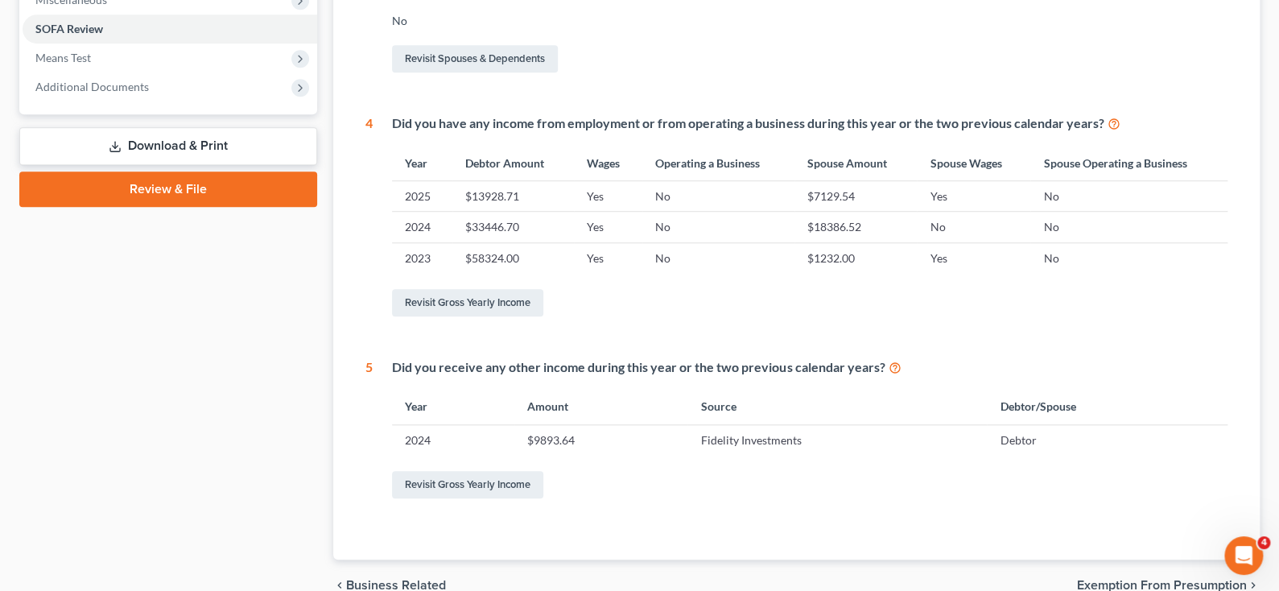
scroll to position [667, 0]
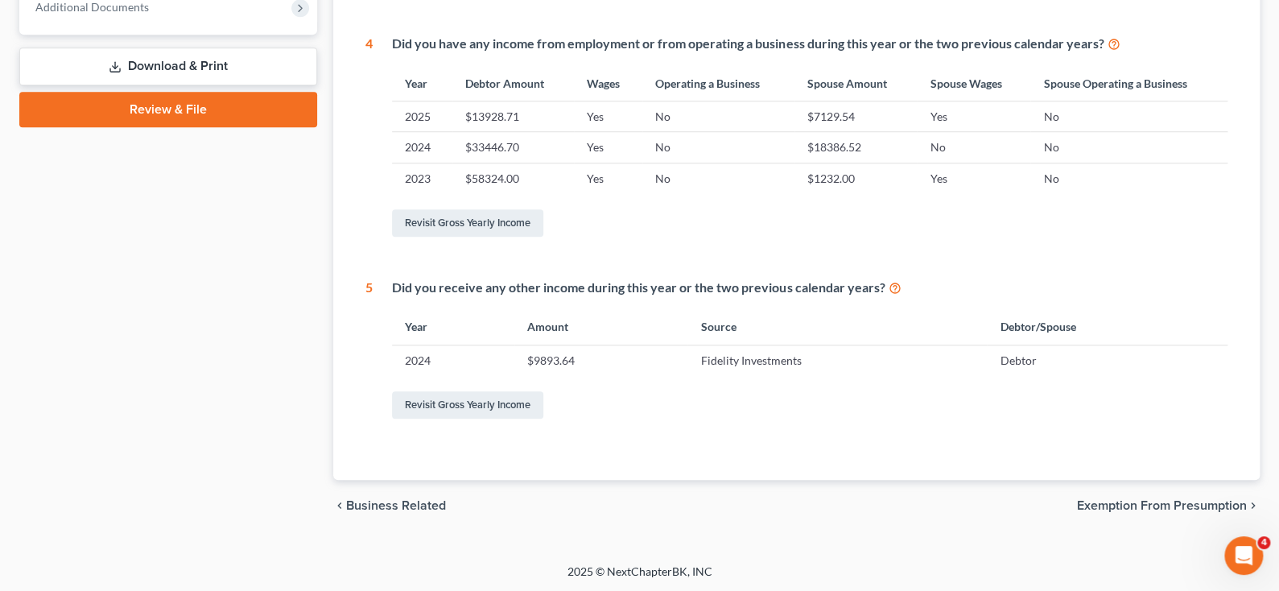
click at [1184, 510] on span "Exemption from Presumption" at bounding box center [1162, 505] width 170 height 13
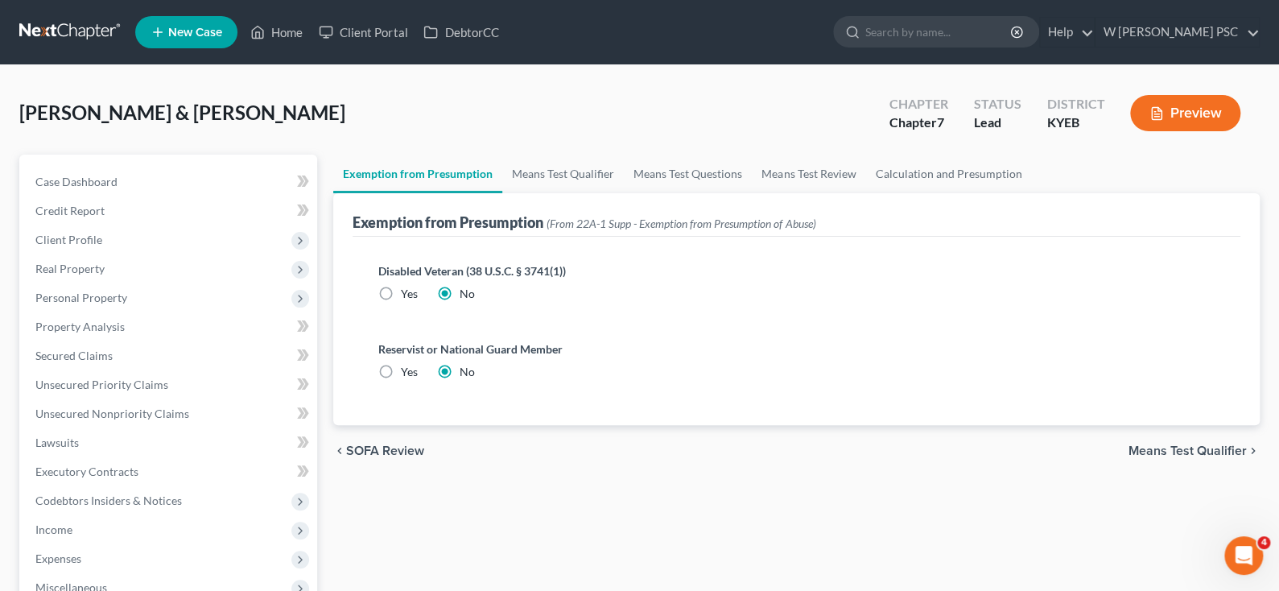
click at [1175, 435] on div "chevron_left SOFA Review Means Test Qualifier chevron_right" at bounding box center [796, 451] width 927 height 52
click at [1178, 445] on span "Means Test Qualifier" at bounding box center [1188, 450] width 118 height 13
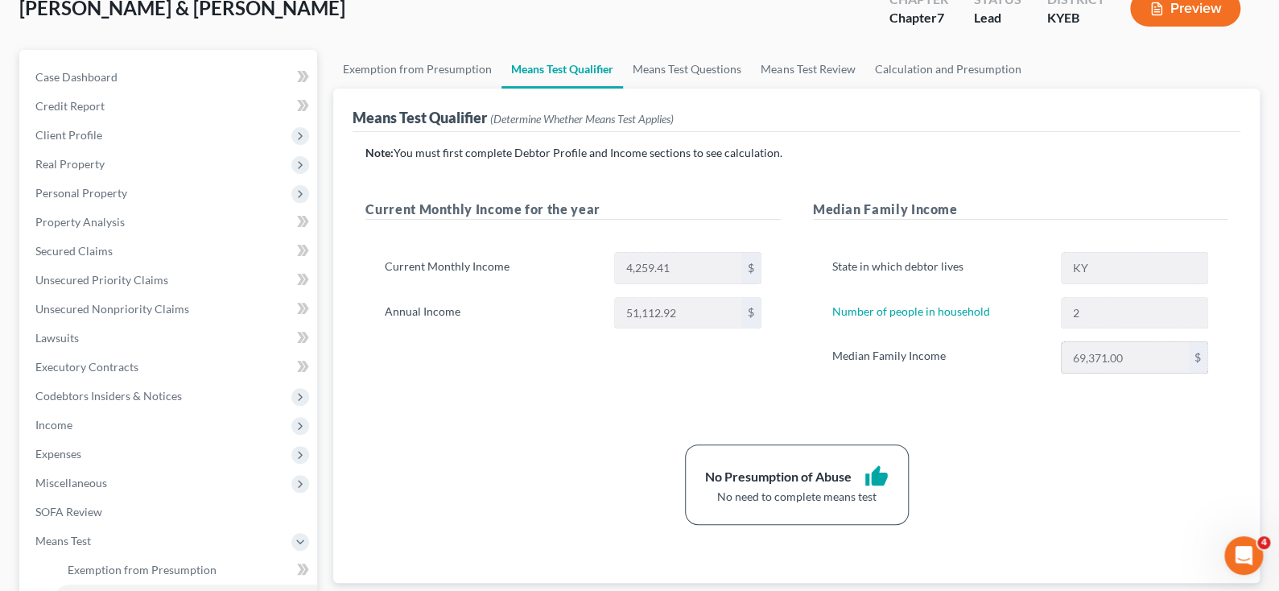
scroll to position [321, 0]
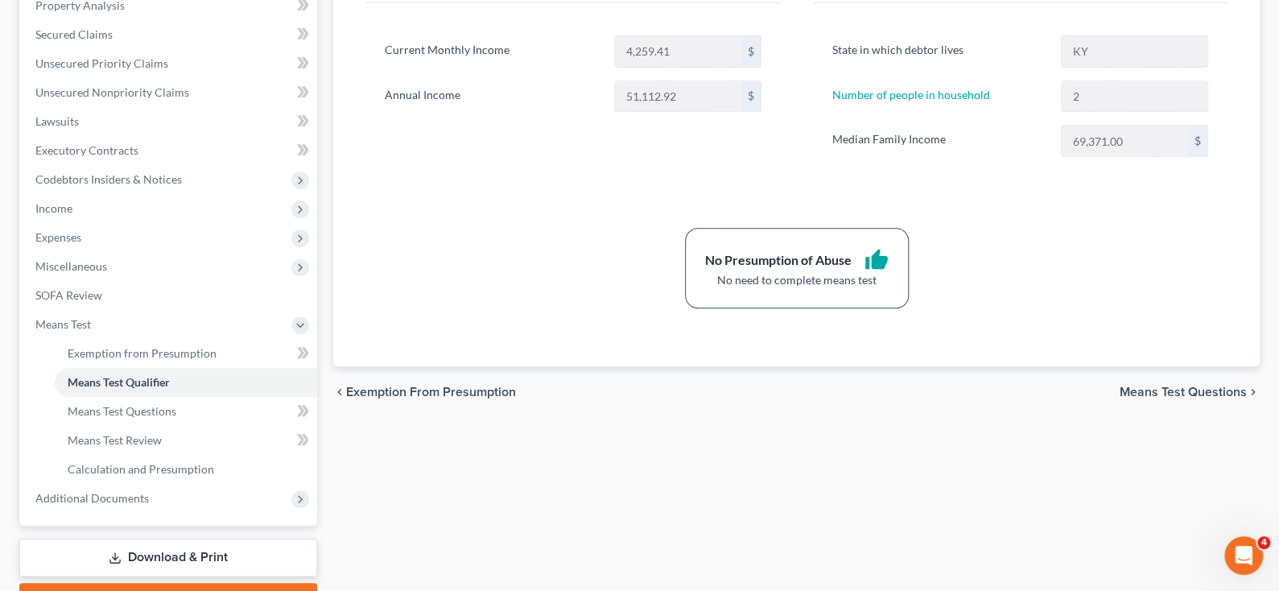
click at [1179, 386] on span "Means Test Questions" at bounding box center [1183, 392] width 127 height 13
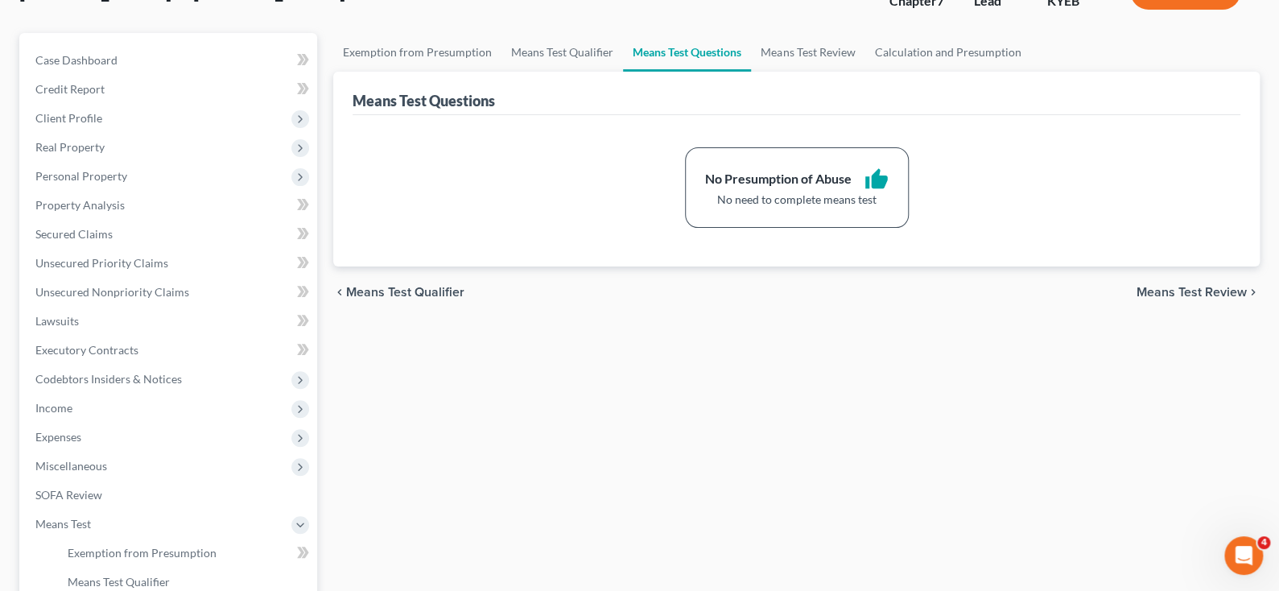
scroll to position [19, 0]
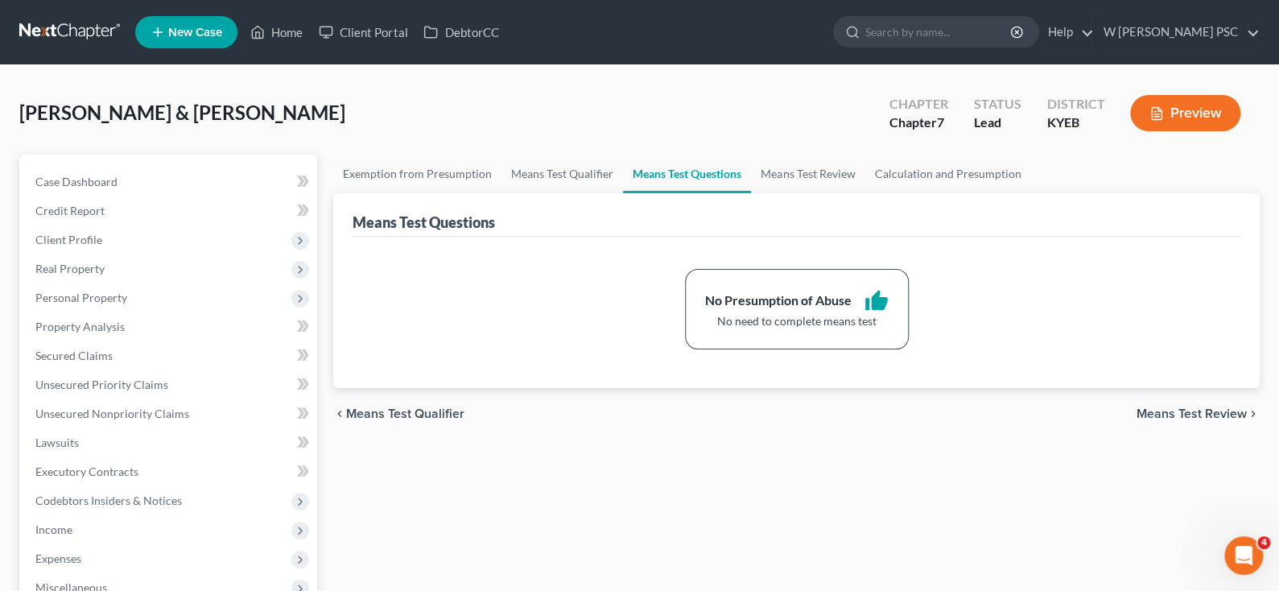
click at [1183, 411] on span "Means Test Review" at bounding box center [1192, 413] width 110 height 13
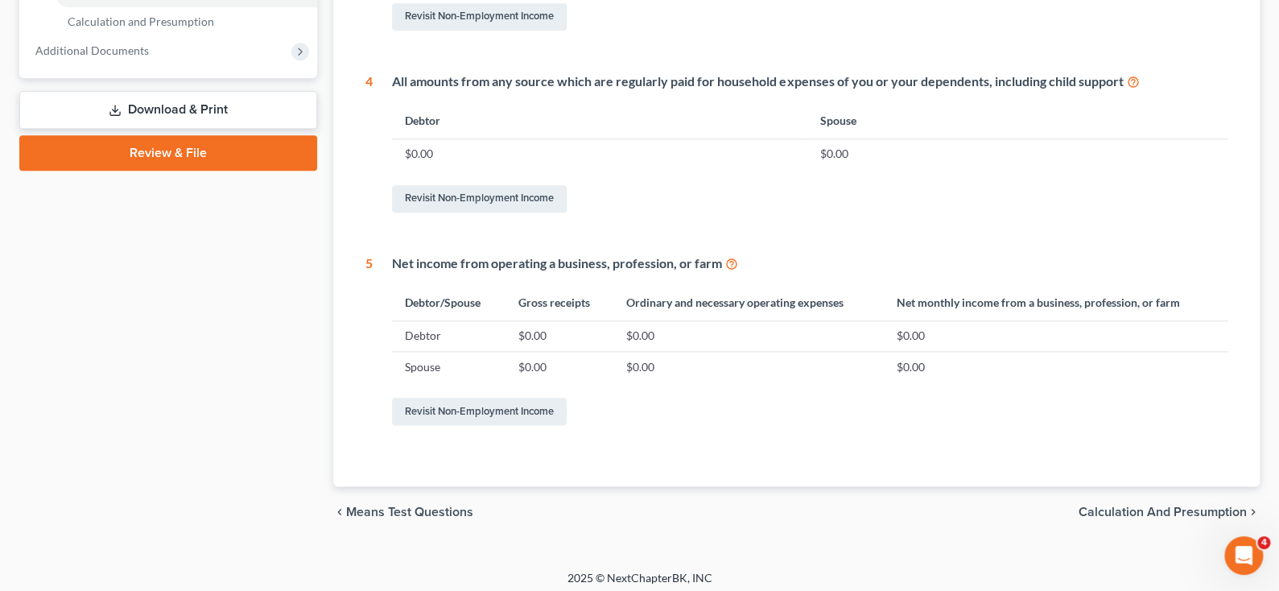
scroll to position [775, 0]
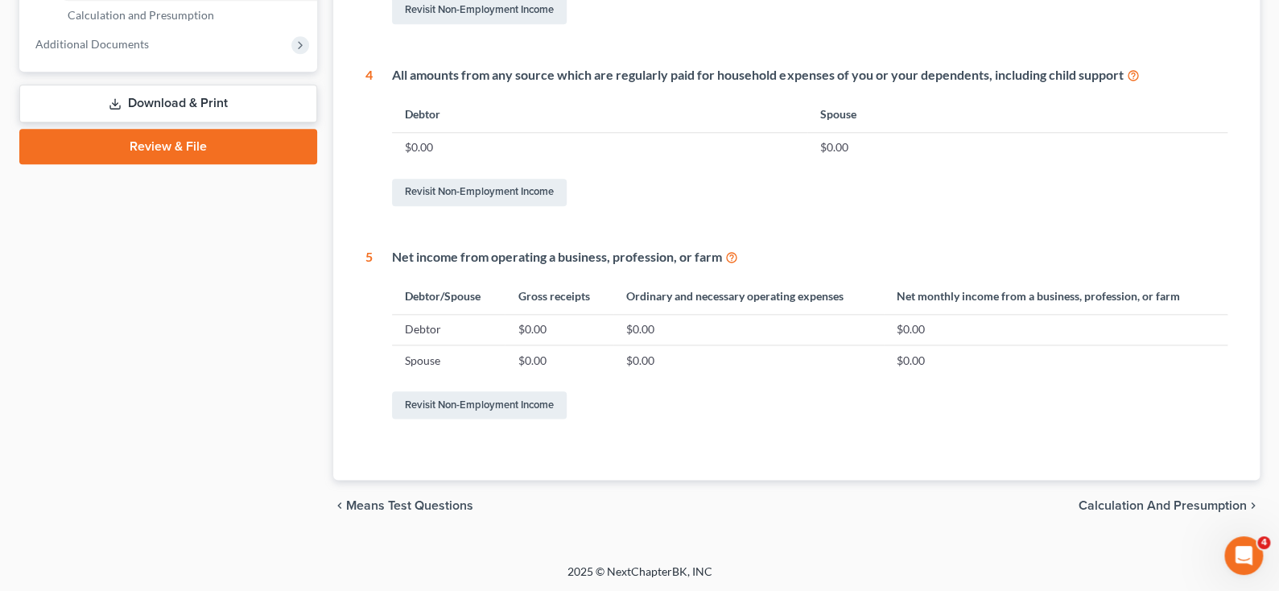
click at [1190, 511] on div "chevron_left Means Test Questions Calculation and Presumption chevron_right" at bounding box center [796, 506] width 927 height 52
click at [1191, 504] on span "Calculation and Presumption" at bounding box center [1163, 505] width 168 height 13
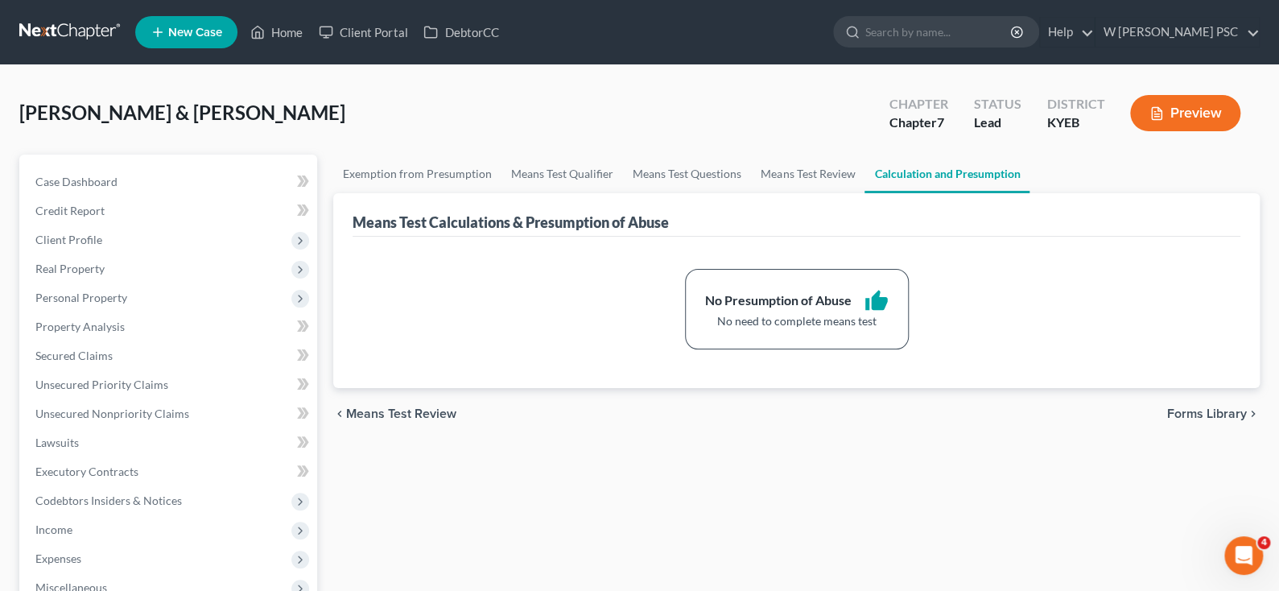
click at [1183, 411] on span "Forms Library" at bounding box center [1207, 413] width 80 height 13
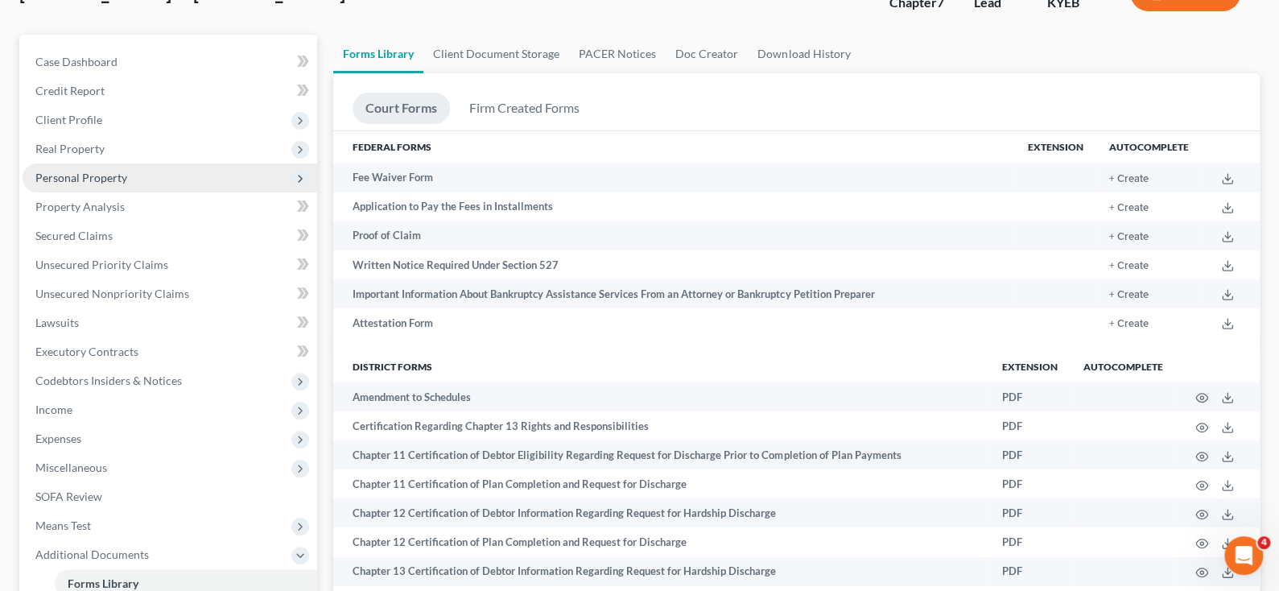
scroll to position [161, 0]
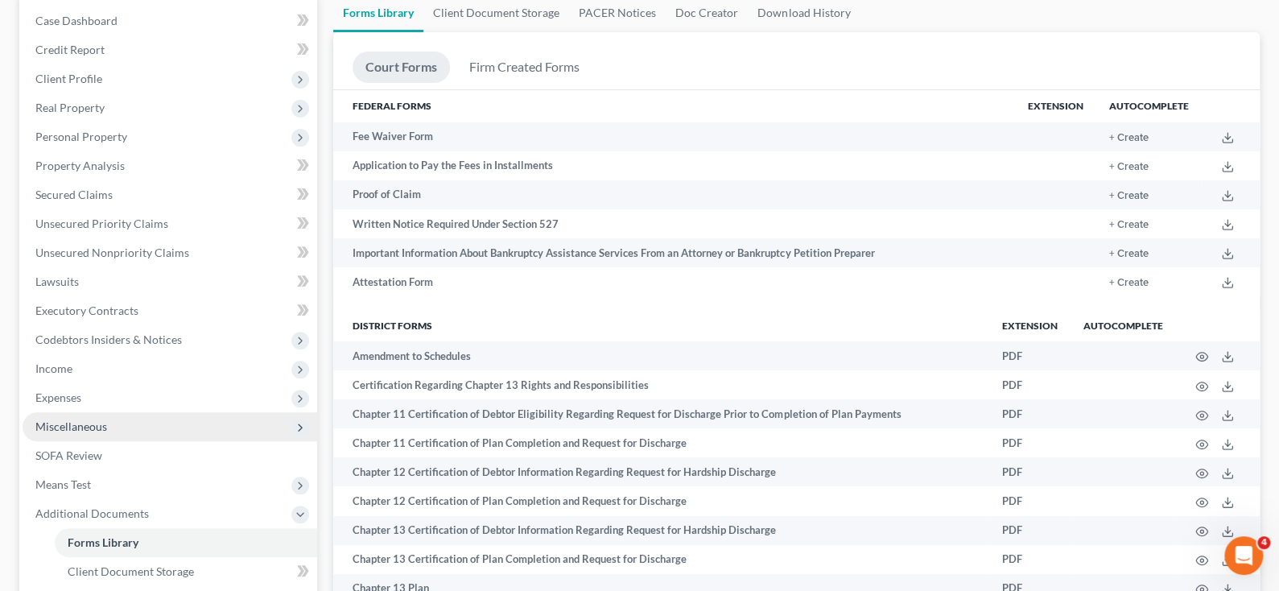
click at [126, 420] on span "Miscellaneous" at bounding box center [170, 426] width 295 height 29
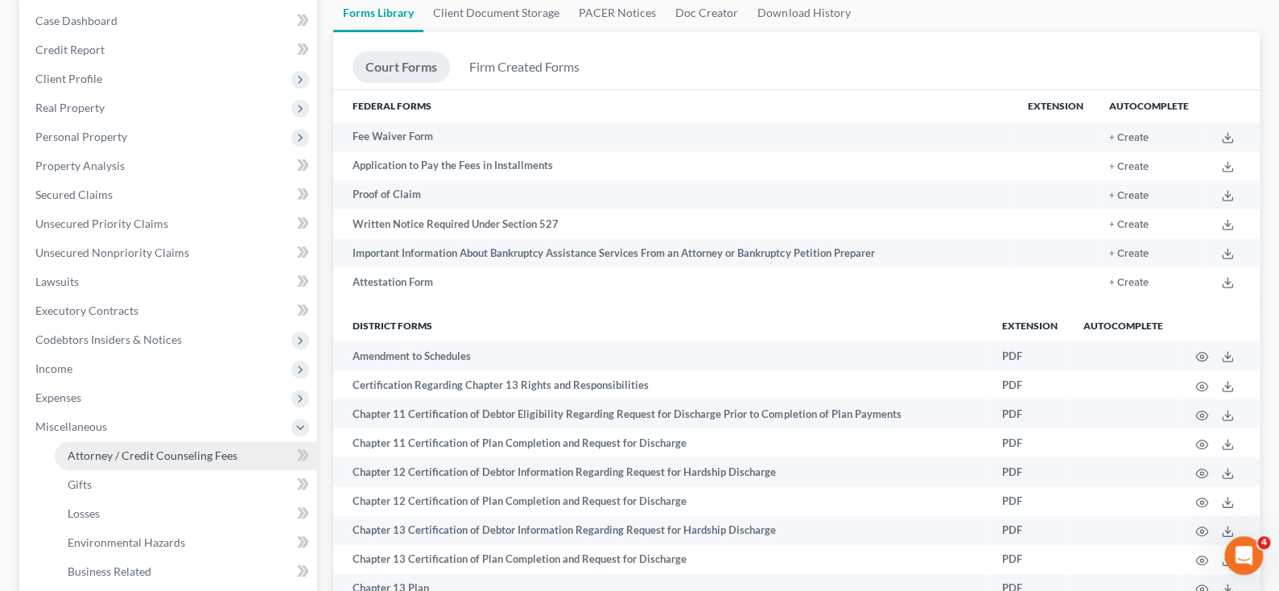
click at [128, 448] on span "Attorney / Credit Counseling Fees" at bounding box center [153, 455] width 170 height 14
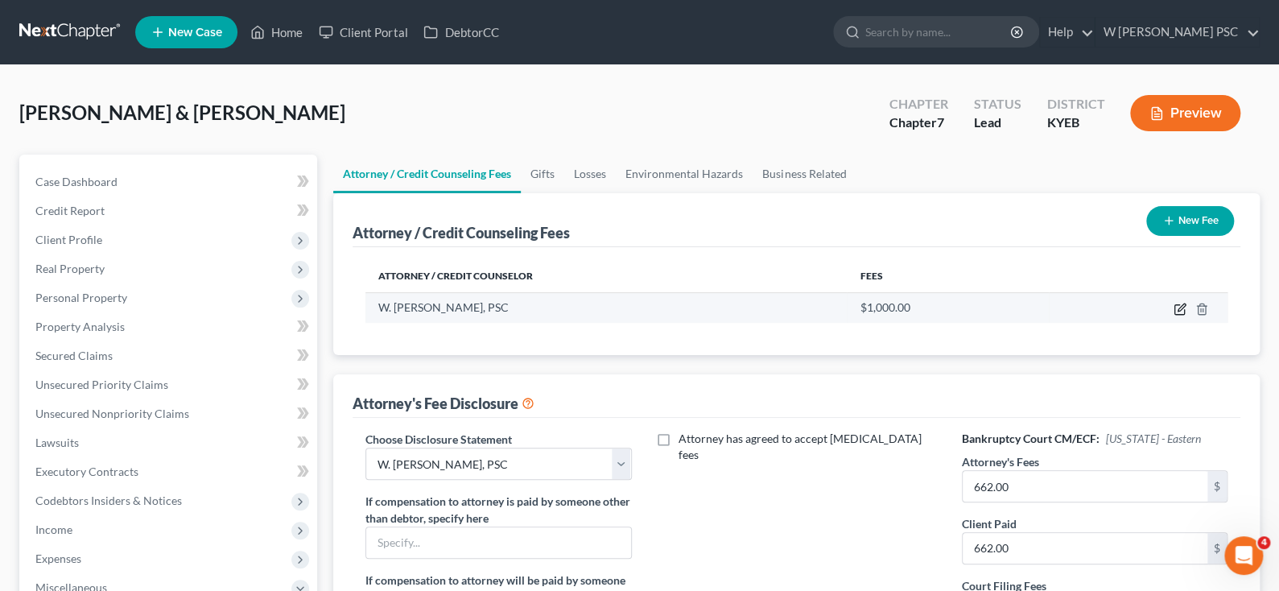
click at [1174, 307] on icon "button" at bounding box center [1180, 309] width 13 height 13
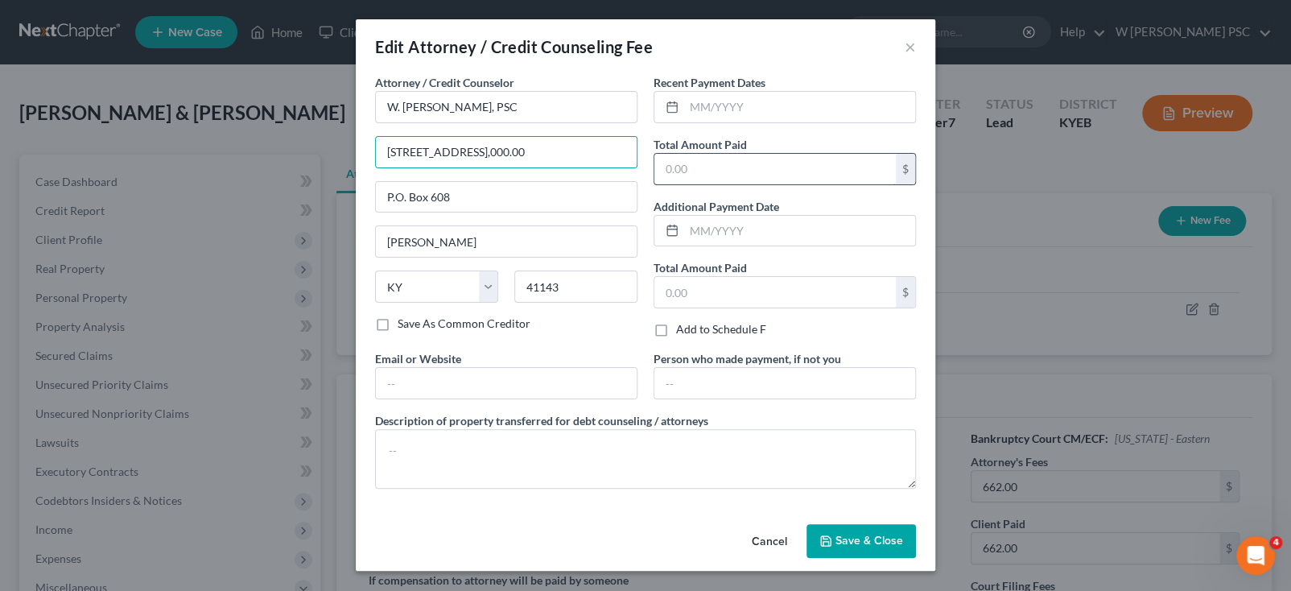
click at [751, 175] on input "text" at bounding box center [775, 169] width 242 height 31
click at [568, 158] on input "[STREET_ADDRESS],000.00" at bounding box center [506, 152] width 261 height 31
click at [726, 232] on input "text" at bounding box center [799, 231] width 231 height 31
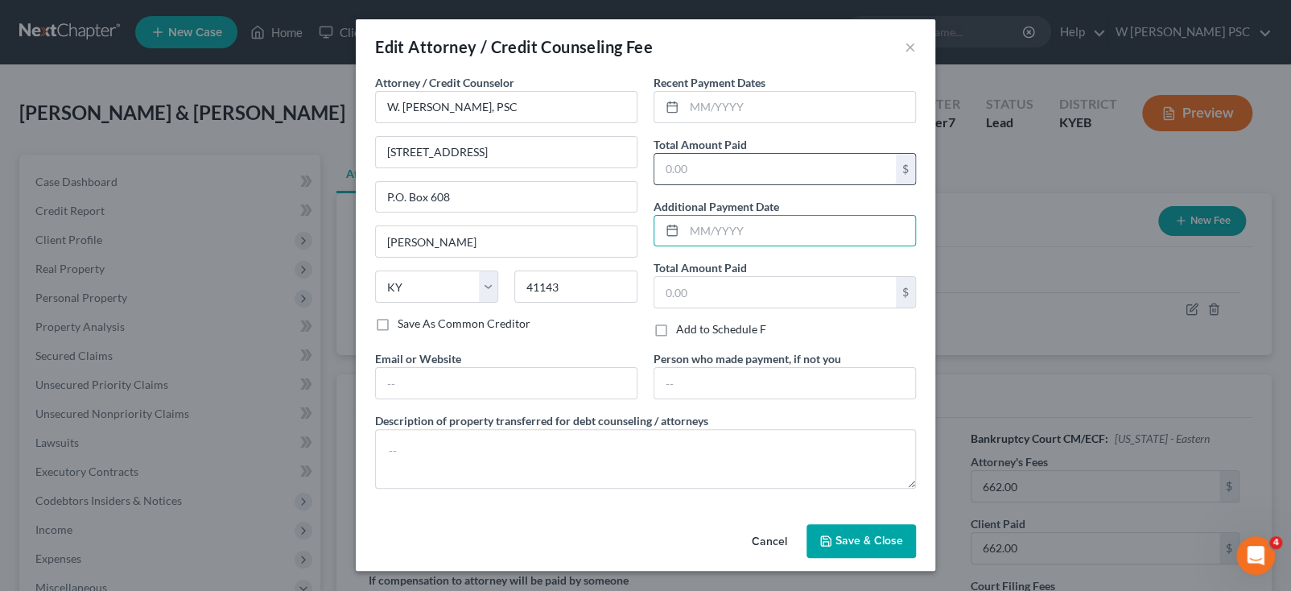
click at [728, 174] on input "text" at bounding box center [775, 169] width 242 height 31
click at [727, 278] on input "text" at bounding box center [775, 292] width 242 height 31
click at [815, 250] on div "Recent Payment Dates Total Amount Paid 662 $ Additional Payment Date Total Amou…" at bounding box center [785, 212] width 279 height 276
click at [861, 531] on button "Save & Close" at bounding box center [861, 541] width 109 height 34
